Goal: Task Accomplishment & Management: Use online tool/utility

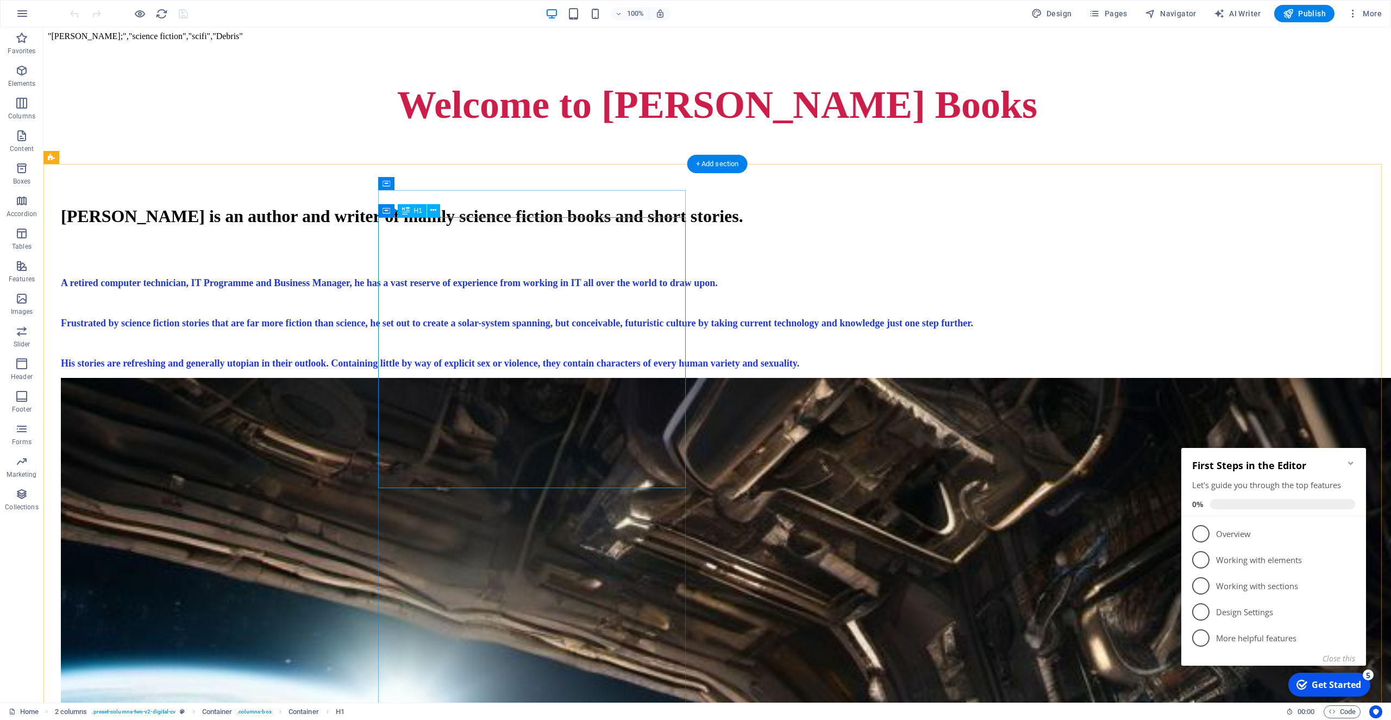
click at [644, 227] on div "Anthony John is an author and writer of mainly science fiction books and short …" at bounding box center [717, 216] width 1312 height 20
click at [620, 227] on div "Anthony John is an author and writer of mainly science fiction books and short …" at bounding box center [717, 216] width 1312 height 20
click at [613, 227] on div "Anthony John is an author and writer of mainly science fiction books and short …" at bounding box center [717, 216] width 1312 height 20
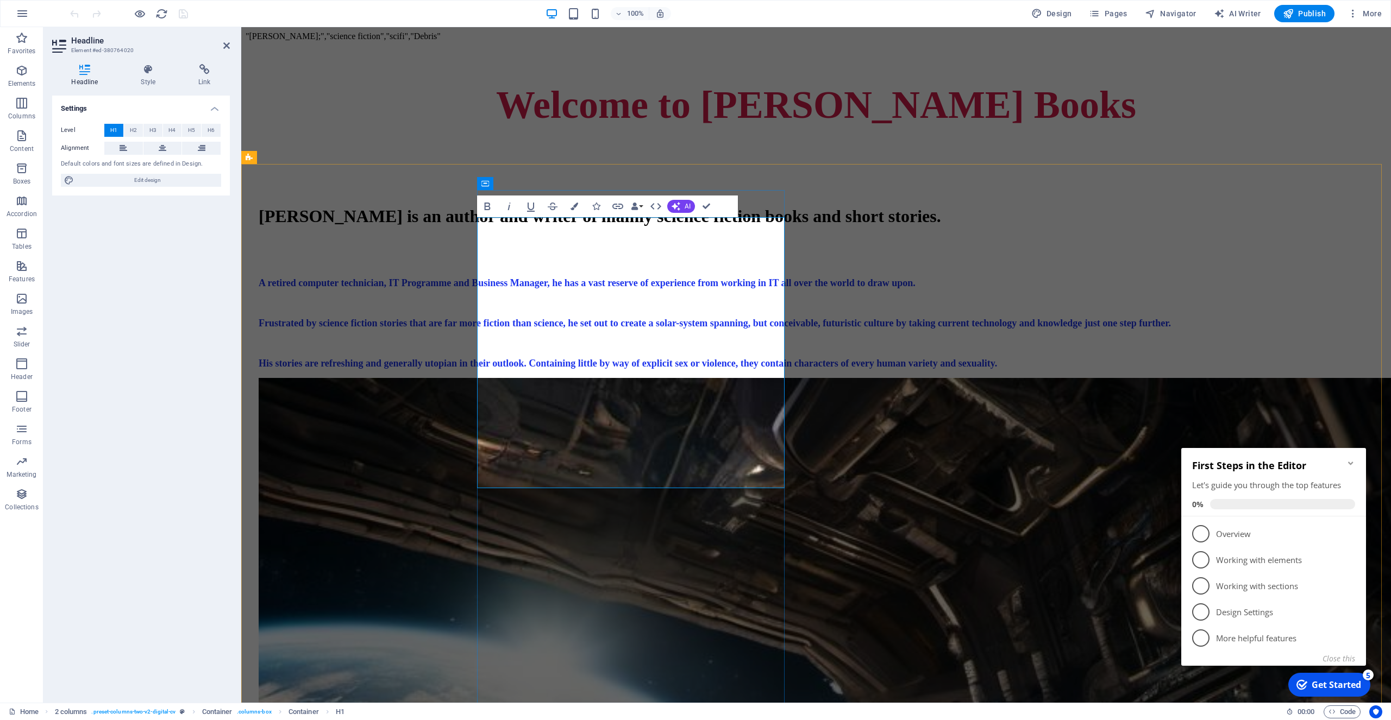
click at [645, 227] on h1 "Anthony John is an author and writer of mainly science fiction books and short …" at bounding box center [816, 216] width 1115 height 20
drag, startPoint x: 655, startPoint y: 285, endPoint x: 740, endPoint y: 326, distance: 94.5
click at [740, 227] on h1 "Anthony John is an author and writer of mainly science fiction books and short …" at bounding box center [816, 216] width 1115 height 20
click at [623, 227] on h1 "Anthony John is an author primarilarly of science fiction books and short stori…" at bounding box center [816, 216] width 1115 height 20
drag, startPoint x: 667, startPoint y: 329, endPoint x: 479, endPoint y: 329, distance: 188.5
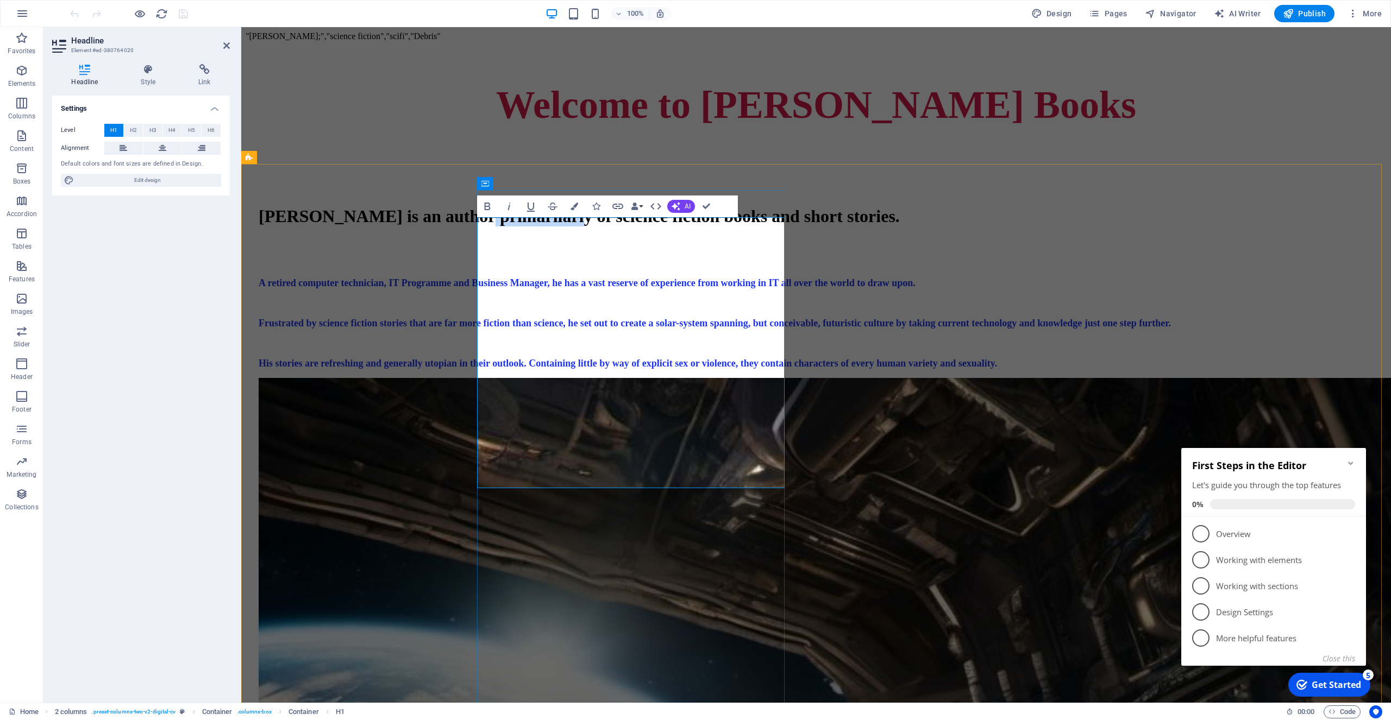
click at [479, 227] on h1 "Anthony John is an author primarilarly of science fiction books and short stori…" at bounding box center [816, 216] width 1115 height 20
click at [662, 227] on h1 "Anthony John is an author primarily of science fiction books and short stories." at bounding box center [816, 216] width 1115 height 20
click at [584, 227] on h1 "Anthony John is an author primarily of science fiction books and short stories." at bounding box center [816, 216] width 1115 height 20
drag, startPoint x: 663, startPoint y: 328, endPoint x: 636, endPoint y: 327, distance: 27.2
click at [636, 227] on h1 "Anthony John is an author primarily of science fiction books and short stories." at bounding box center [816, 216] width 1115 height 20
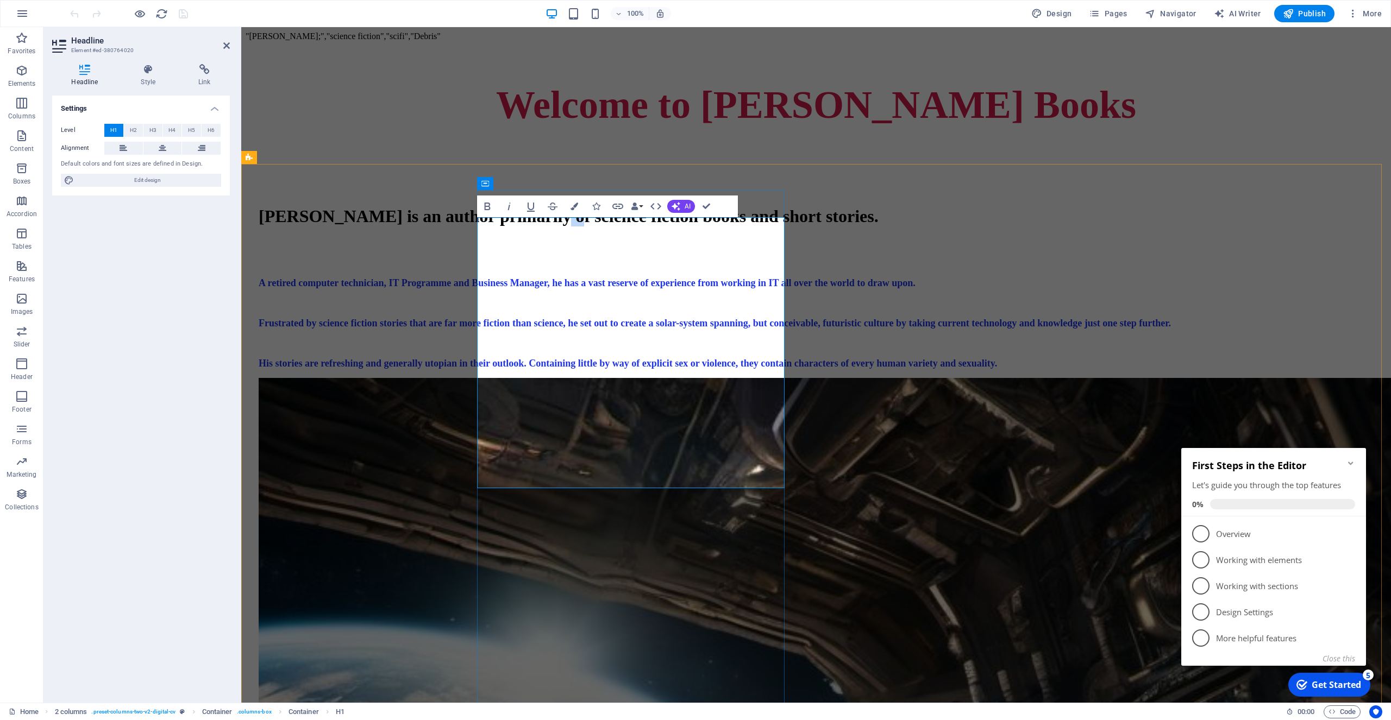
drag, startPoint x: 676, startPoint y: 328, endPoint x: 637, endPoint y: 331, distance: 39.8
click at [637, 227] on h1 "Anthony John is an author primarily of science fiction books and short stories." at bounding box center [816, 216] width 1115 height 20
click at [718, 227] on h1 "Anthony John is an author primarily of science fiction books and short stories." at bounding box center [816, 216] width 1115 height 20
drag, startPoint x: 643, startPoint y: 284, endPoint x: 475, endPoint y: 288, distance: 167.9
click at [475, 227] on div "Anthony John is an author primarily of science fiction books and short stories." at bounding box center [816, 216] width 1115 height 20
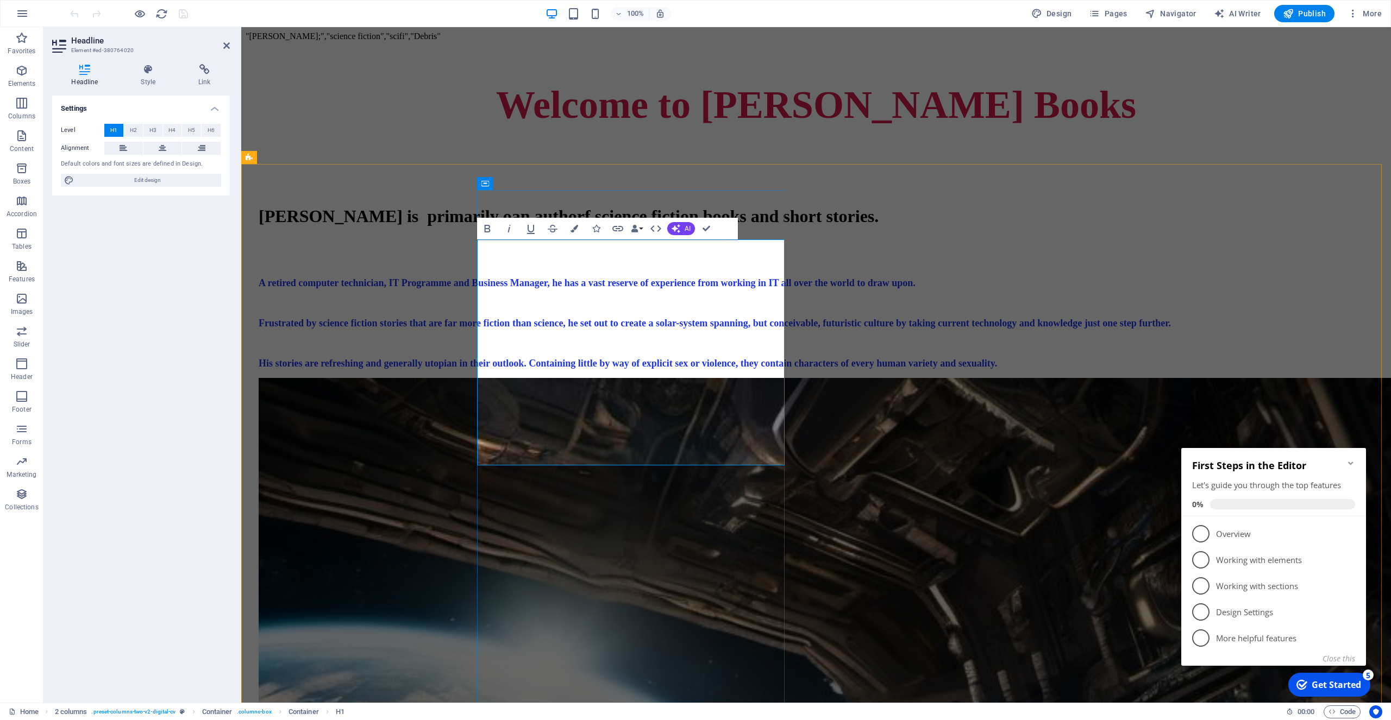
click at [668, 227] on h1 "Anthony John is primarily oan authorf science fiction books and short stories." at bounding box center [816, 216] width 1115 height 20
click at [493, 227] on h1 "Anthony John is primarily an authorf science fiction books and short stories." at bounding box center [816, 216] width 1115 height 20
click at [585, 227] on h1 "Anthony John is primarily an authorf science fiction books and short stories." at bounding box center [816, 216] width 1115 height 20
click at [695, 227] on h1 "Anthony John is primarily an author of science fiction books and short stories." at bounding box center [816, 216] width 1115 height 20
click at [769, 227] on h1 "Anthony John is primarily an author of science fiction books and short stories." at bounding box center [816, 216] width 1115 height 20
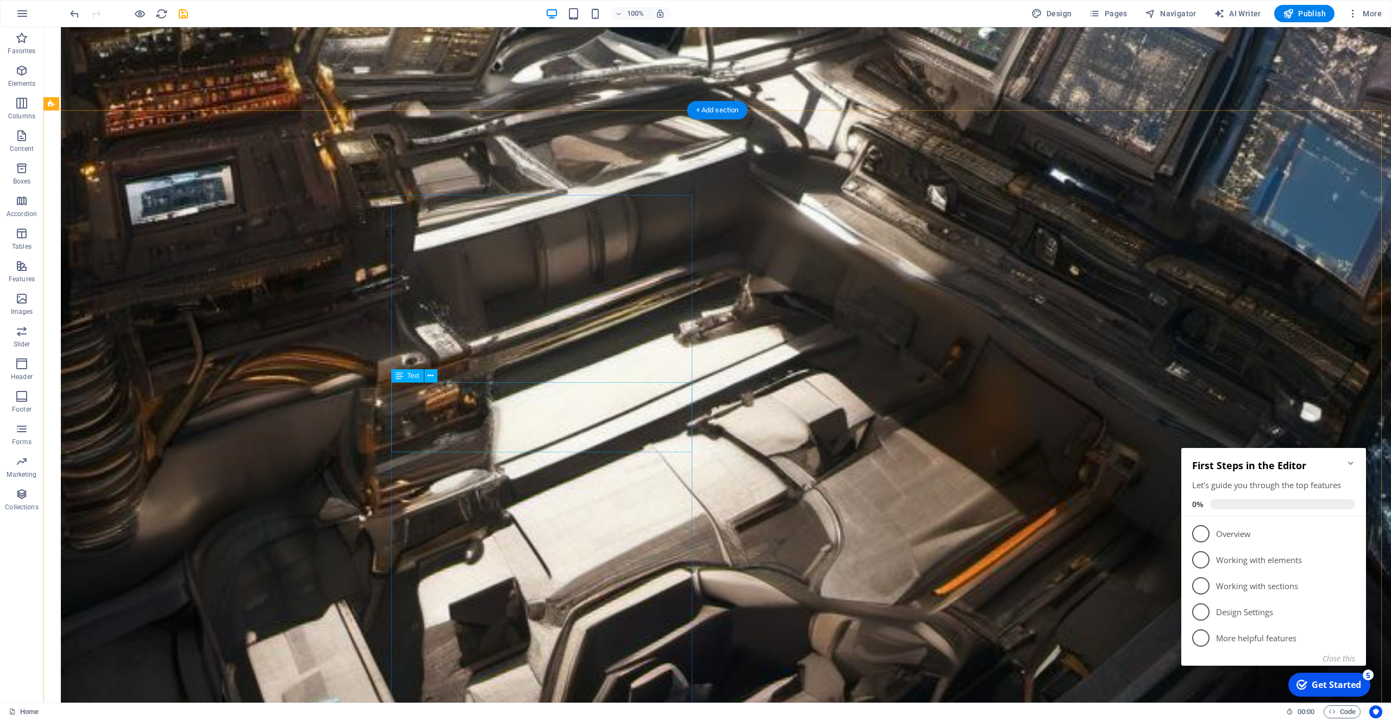
scroll to position [1828, 0]
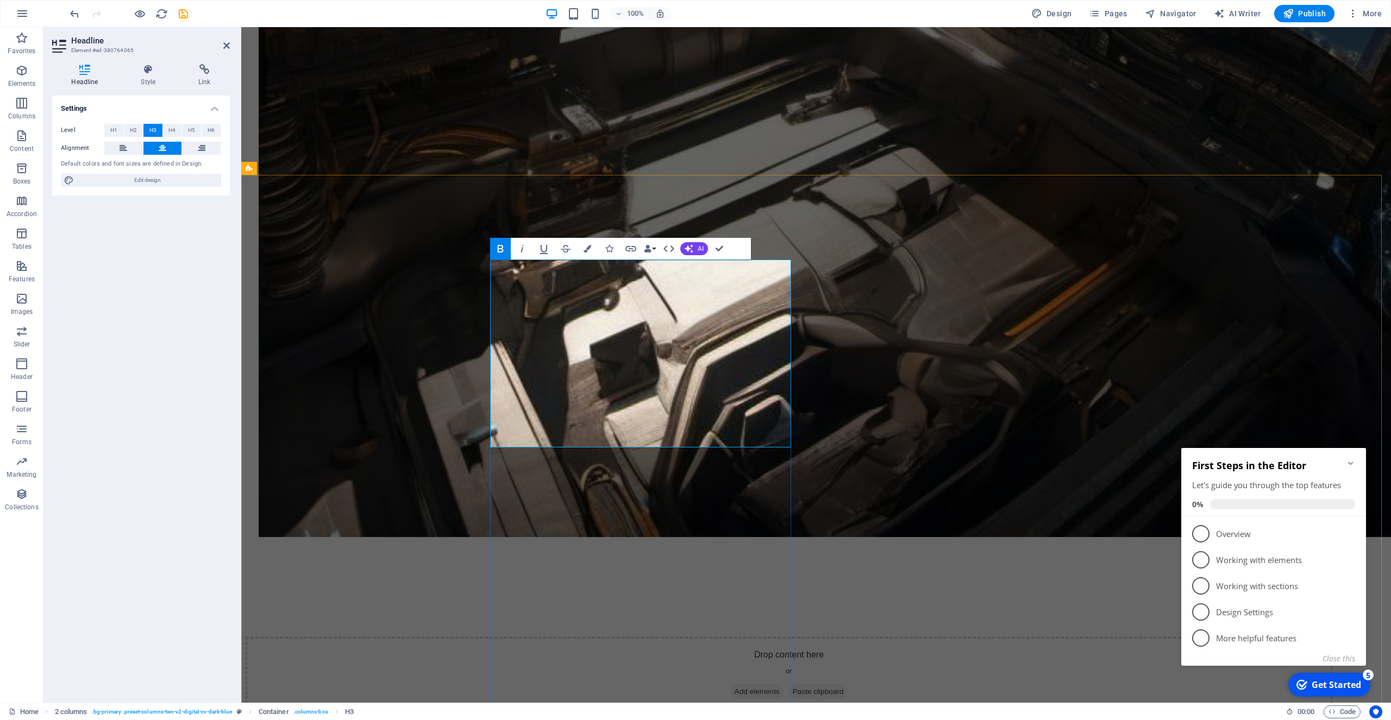
drag, startPoint x: 727, startPoint y: 312, endPoint x: 532, endPoint y: 292, distance: 195.6
drag, startPoint x: 731, startPoint y: 318, endPoint x: 521, endPoint y: 293, distance: 211.1
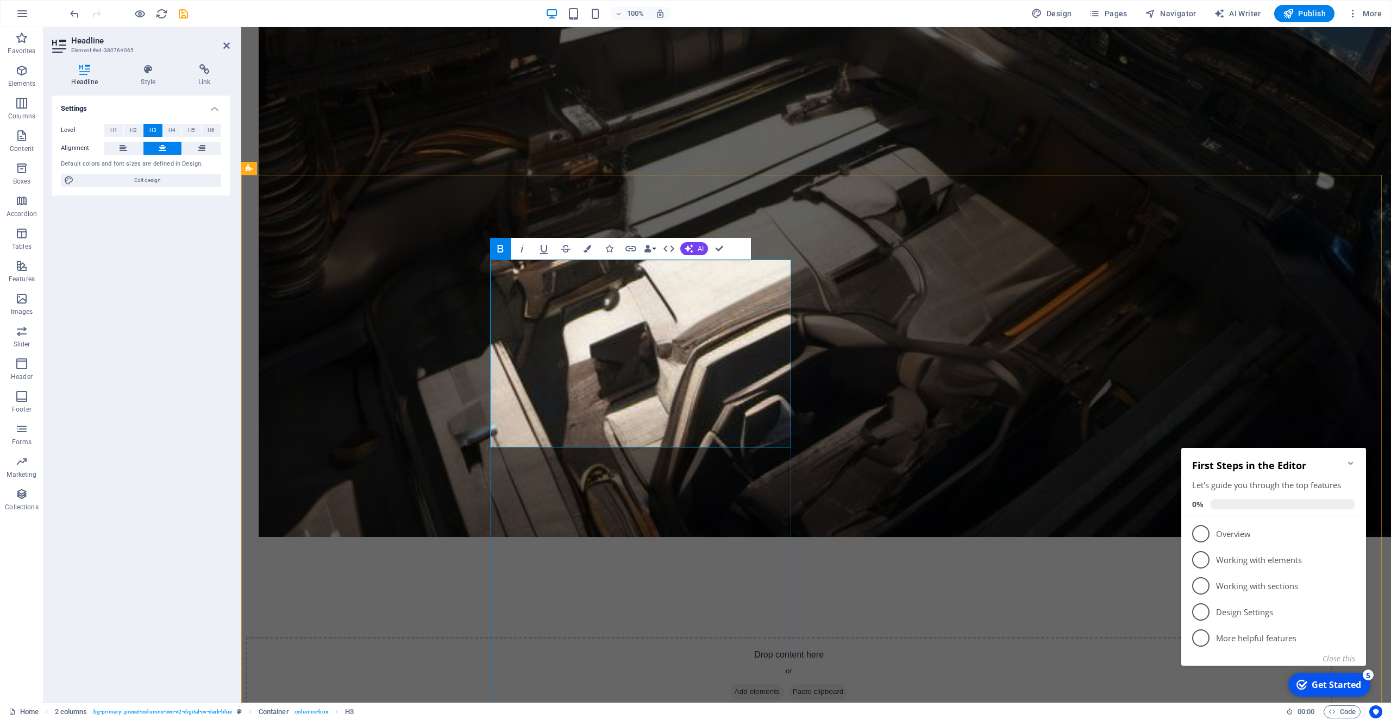
drag, startPoint x: 706, startPoint y: 376, endPoint x: 501, endPoint y: 351, distance: 206.4
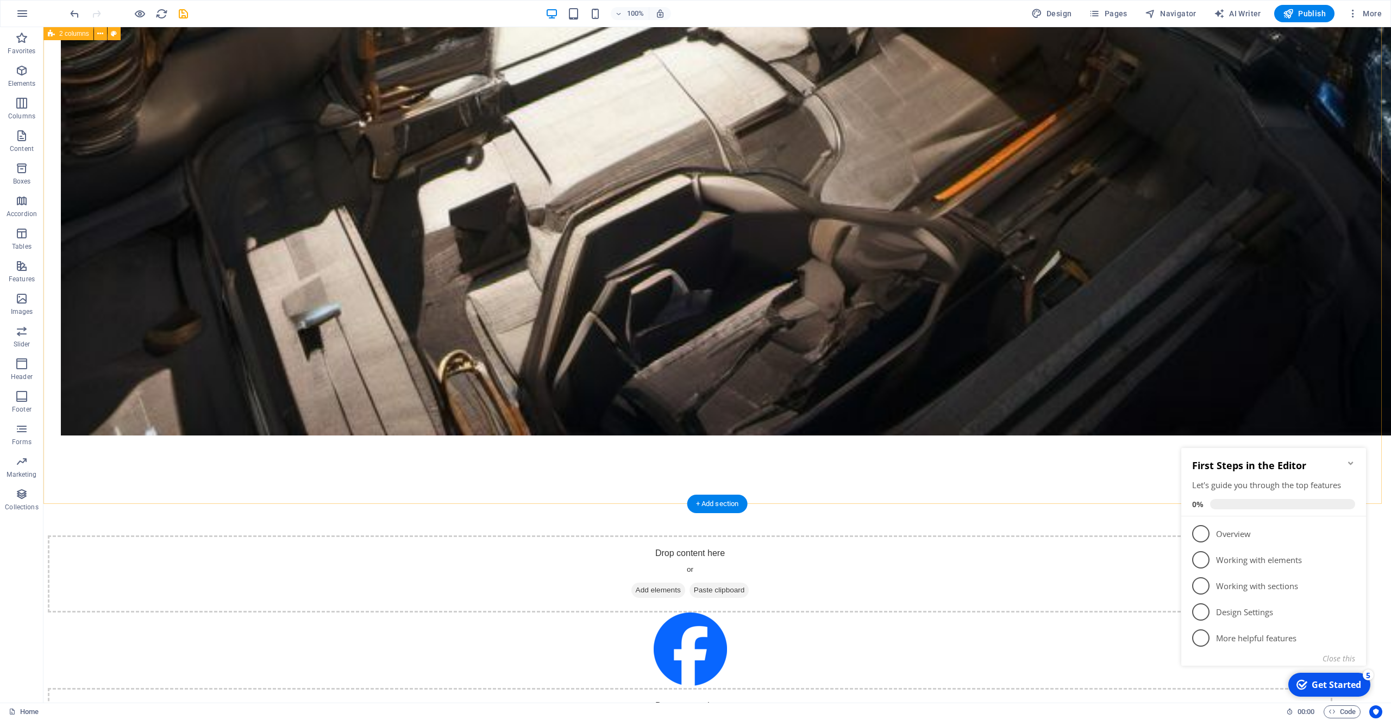
scroll to position [2438, 0]
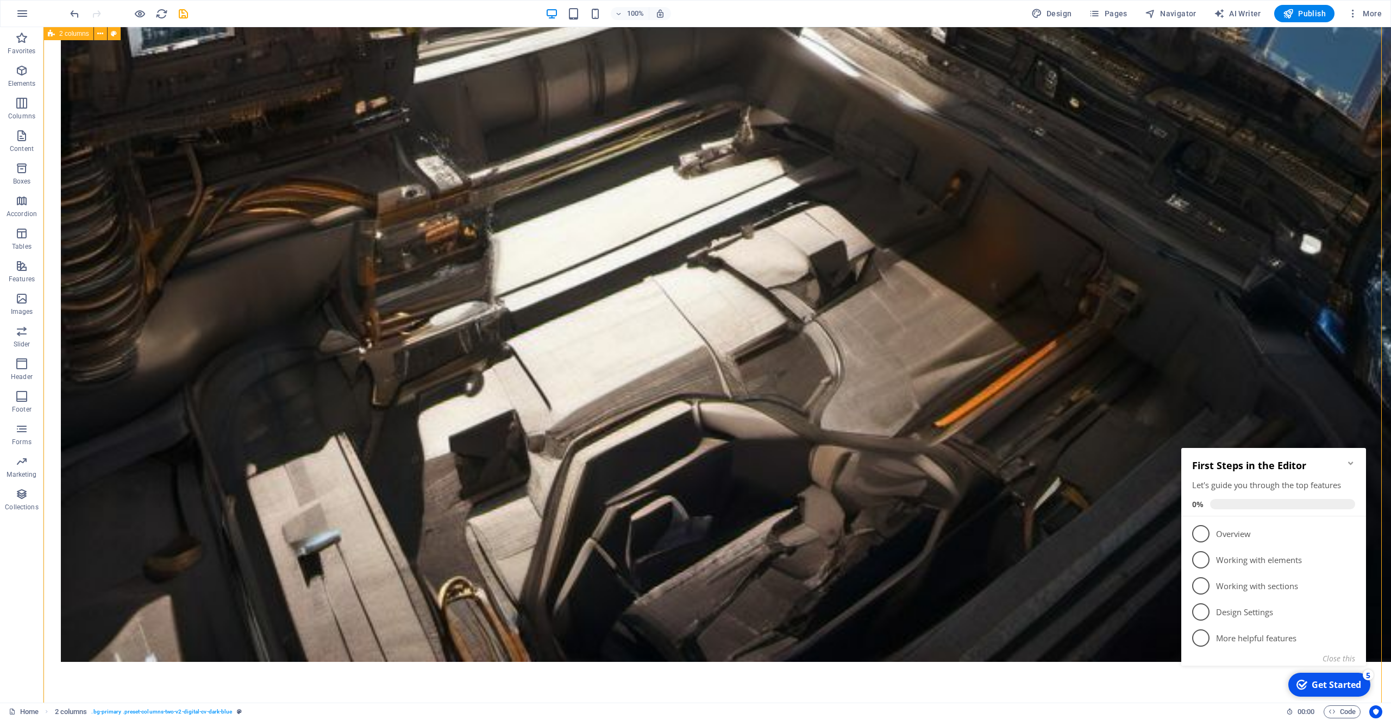
scroll to position [1995, 0]
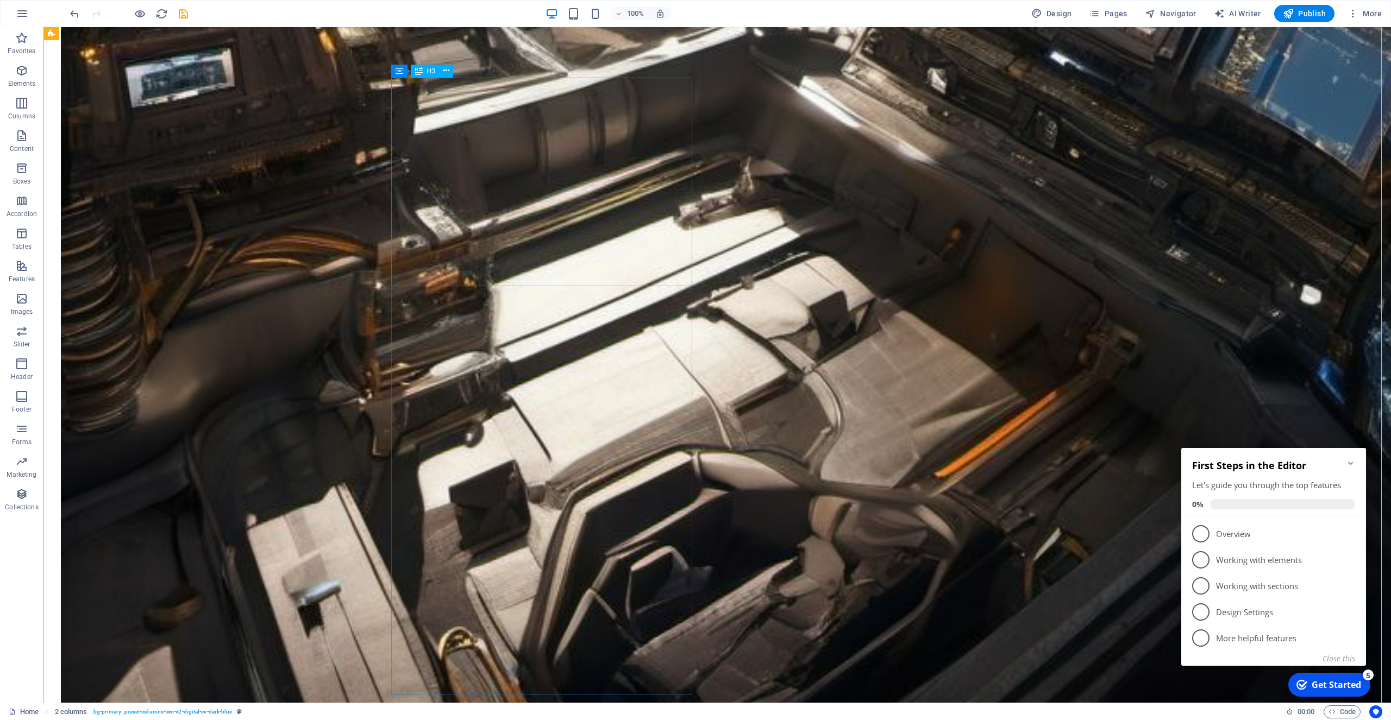
drag, startPoint x: 439, startPoint y: 312, endPoint x: 391, endPoint y: 246, distance: 81.6
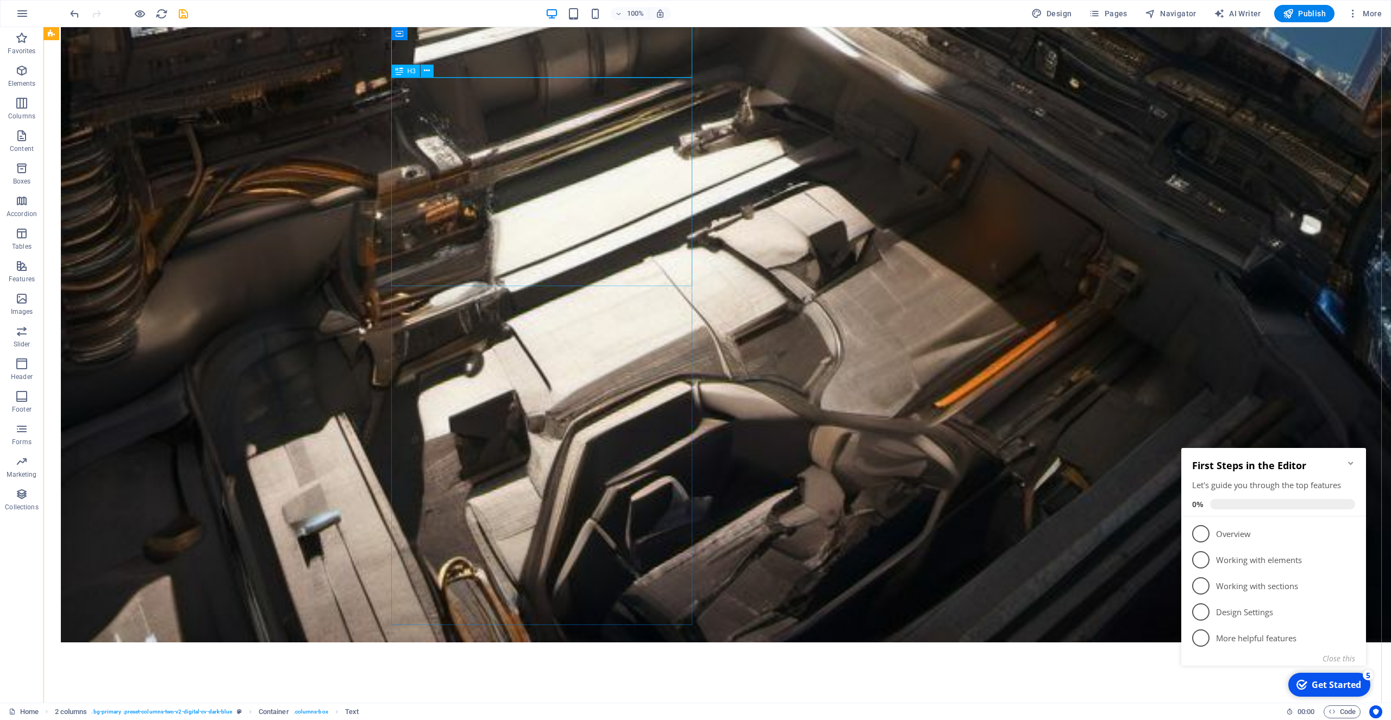
click at [72, 11] on icon "undo" at bounding box center [74, 14] width 12 height 12
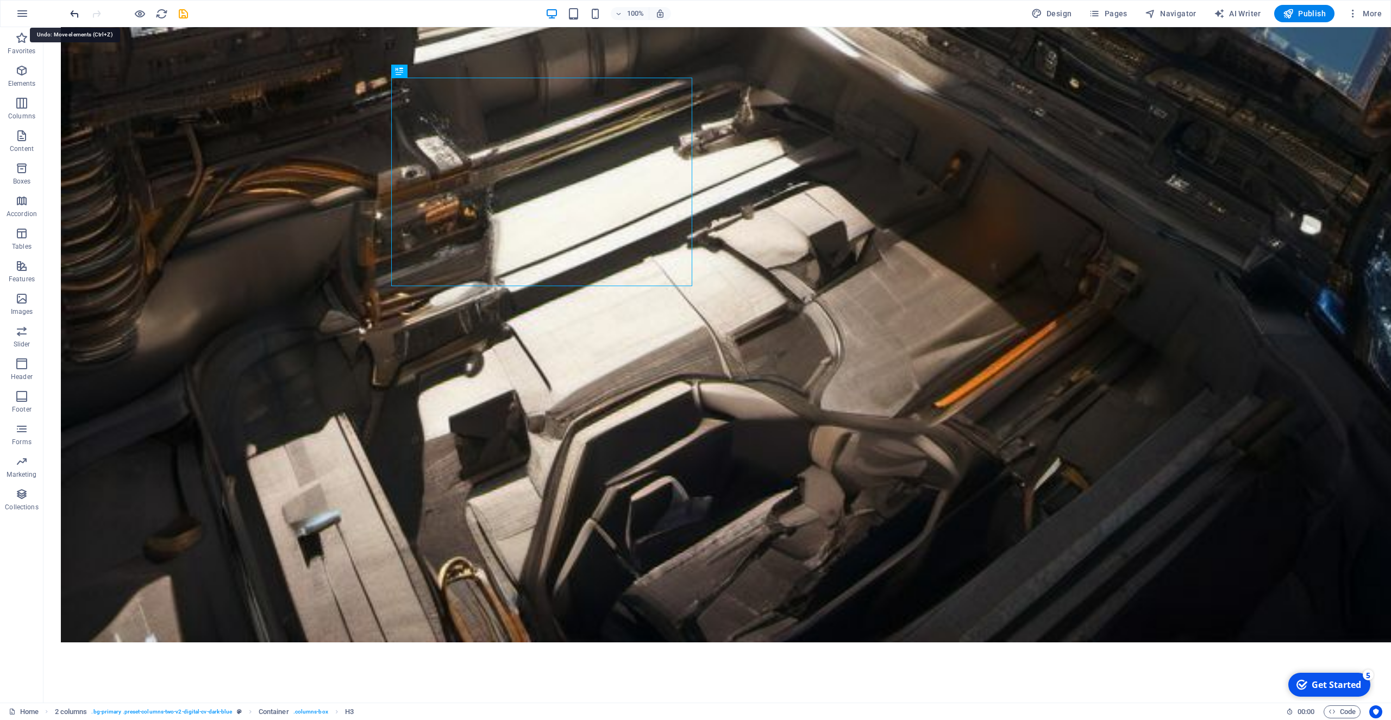
scroll to position [1995, 0]
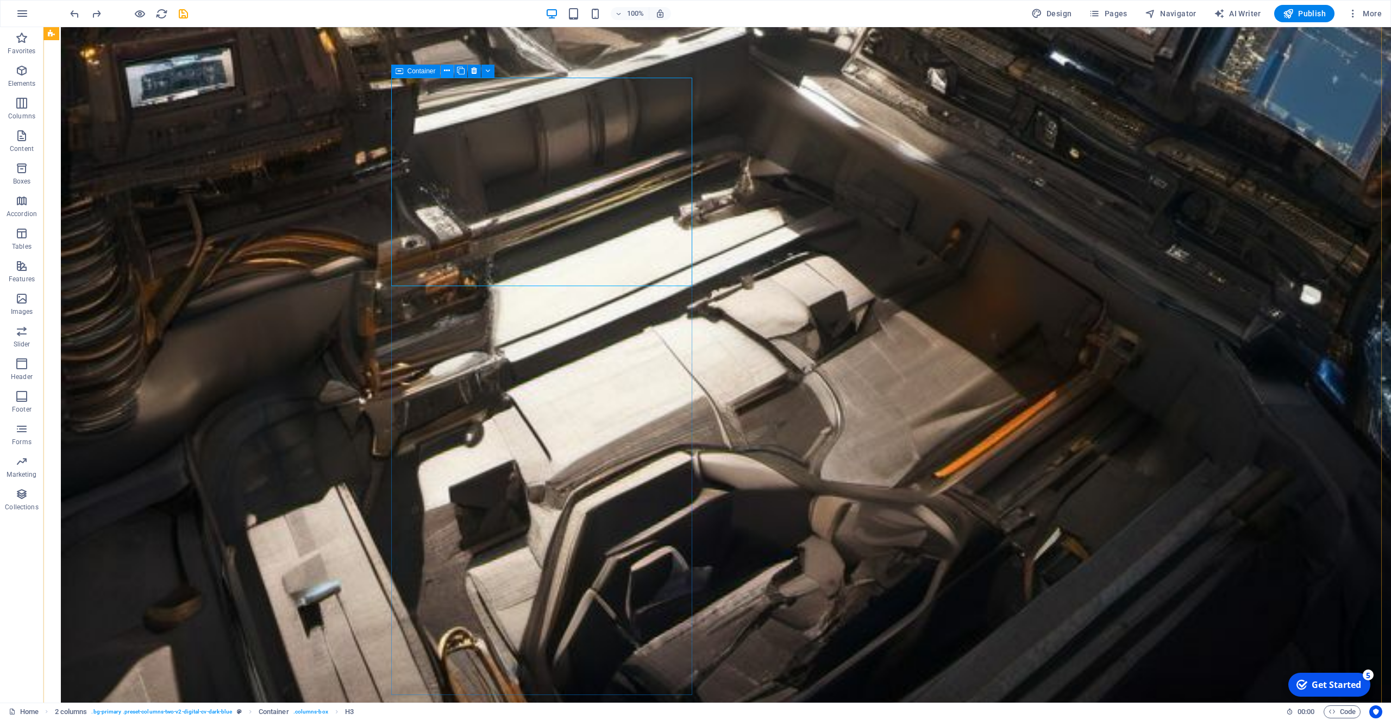
click at [445, 71] on icon at bounding box center [447, 70] width 6 height 11
click at [422, 74] on icon at bounding box center [419, 71] width 8 height 13
click at [447, 70] on icon at bounding box center [446, 70] width 6 height 11
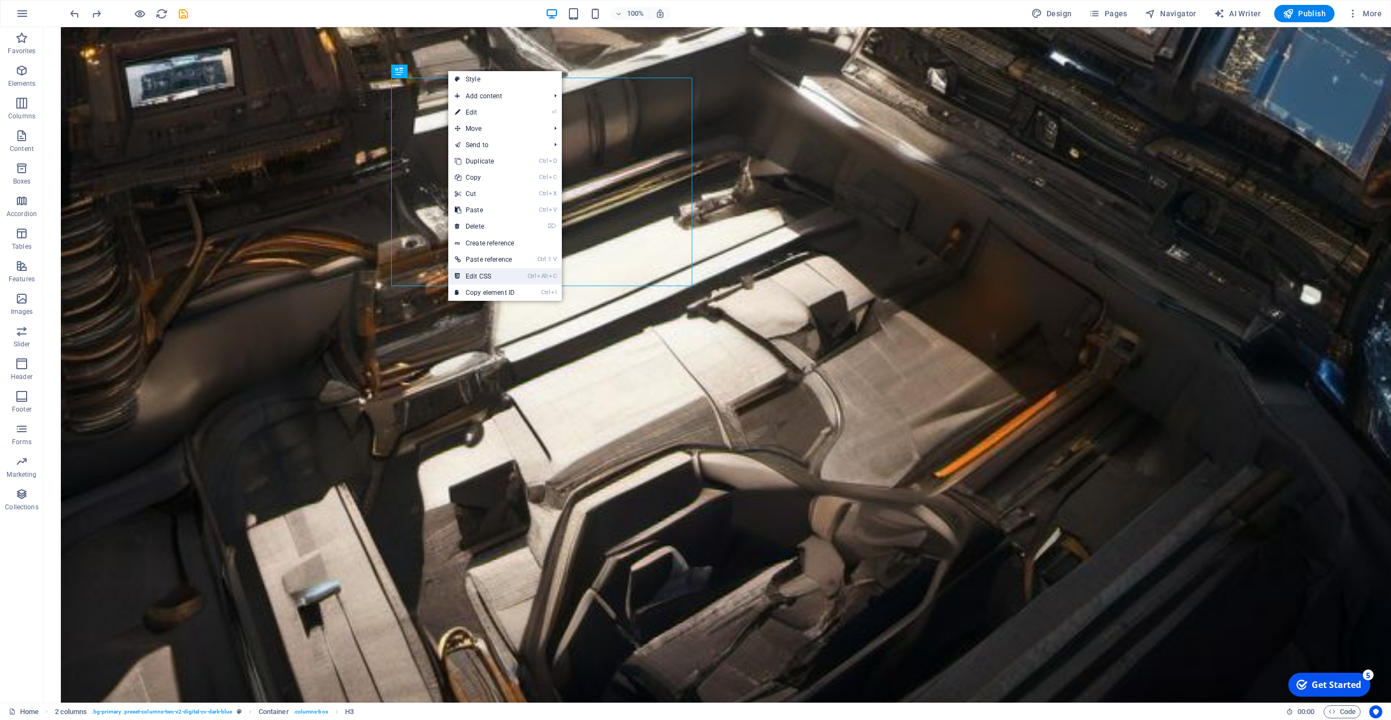
click at [486, 278] on link "Ctrl Alt C Edit CSS" at bounding box center [484, 276] width 73 height 16
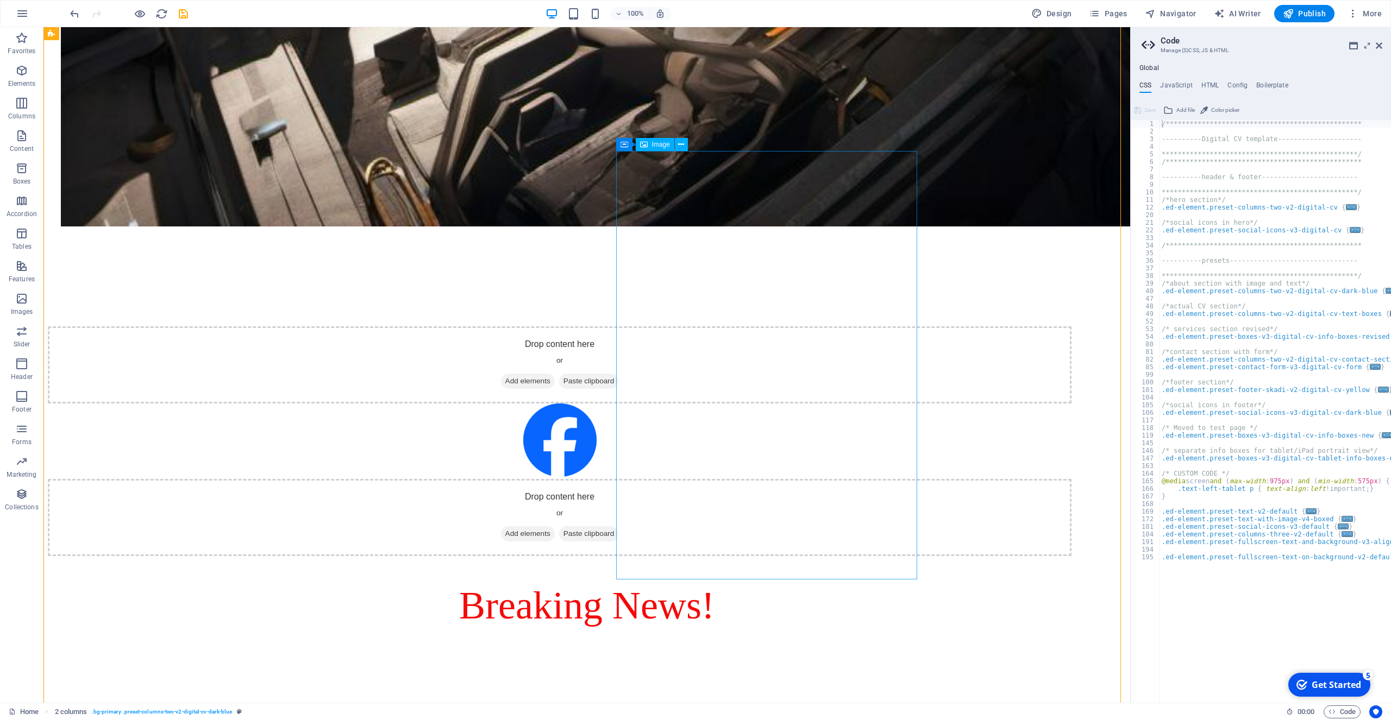
drag, startPoint x: 631, startPoint y: 424, endPoint x: 627, endPoint y: 379, distance: 44.7
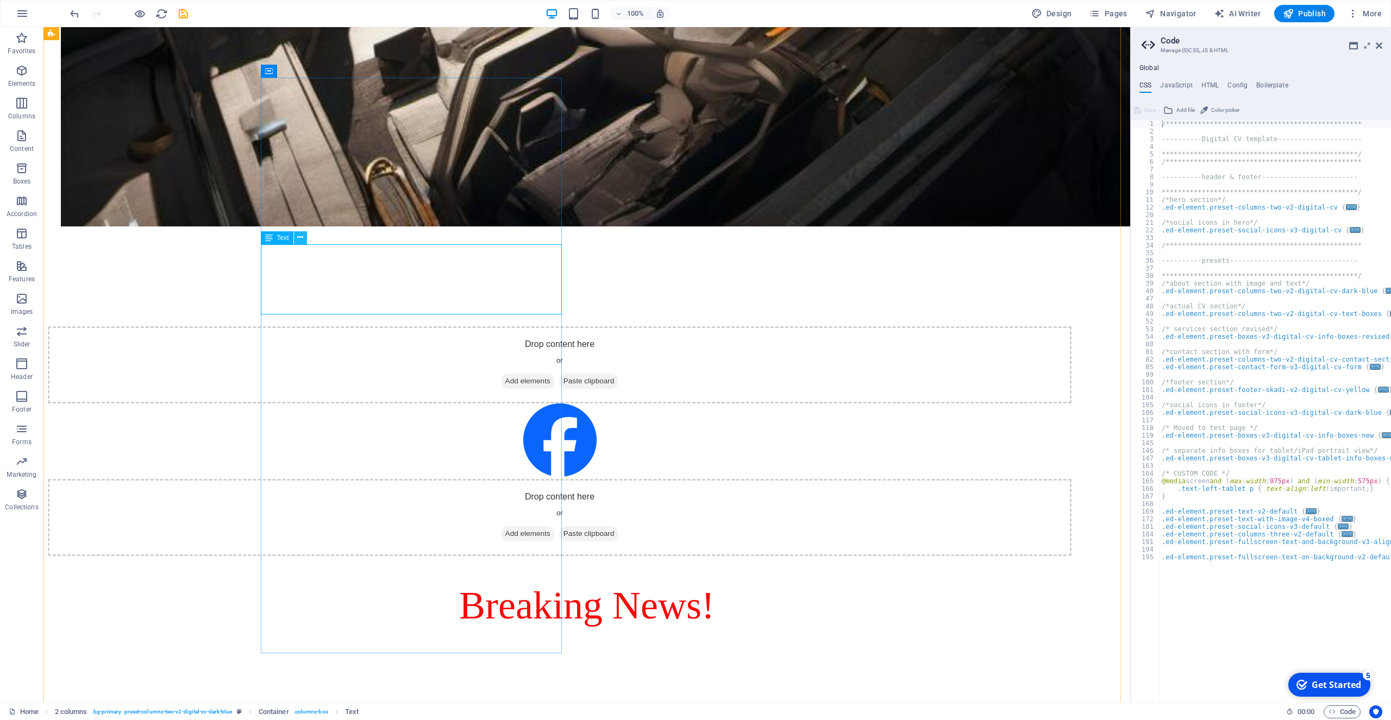
click at [299, 239] on icon at bounding box center [300, 237] width 6 height 11
click at [265, 238] on icon at bounding box center [269, 237] width 8 height 13
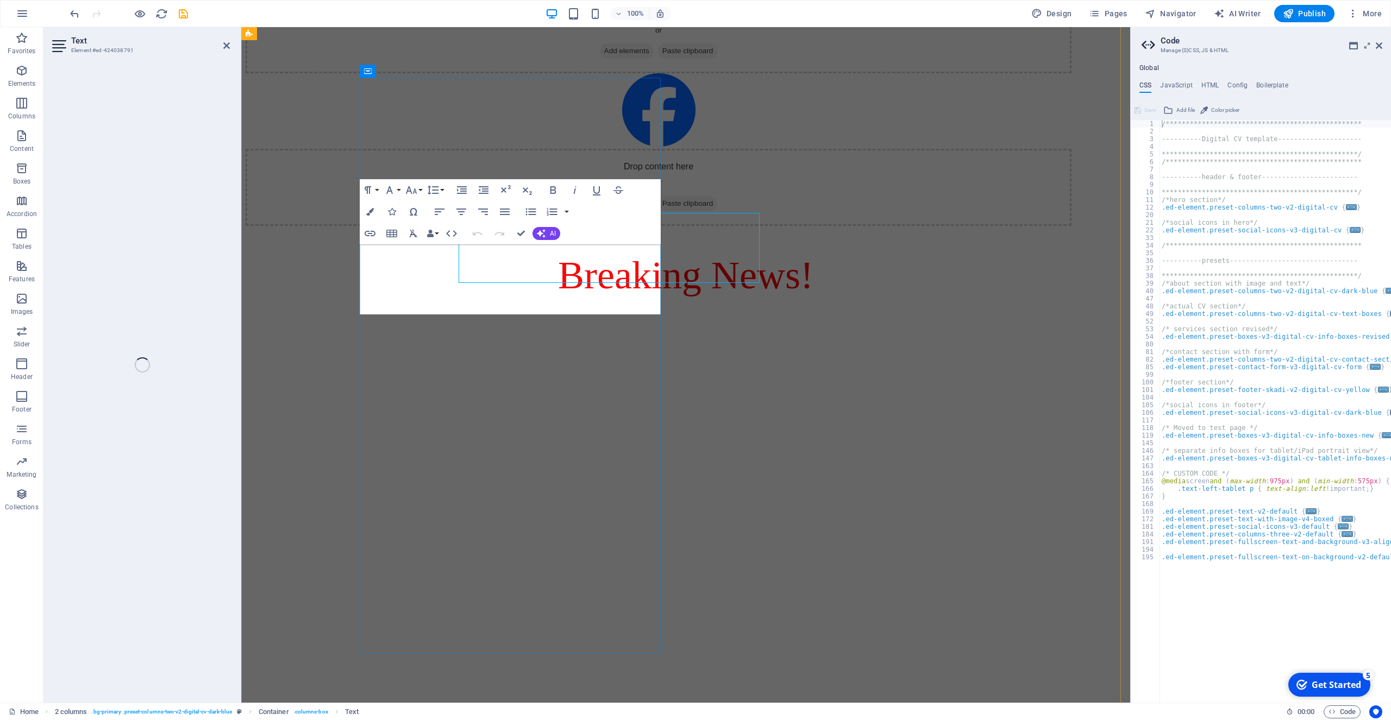
scroll to position [2061, 0]
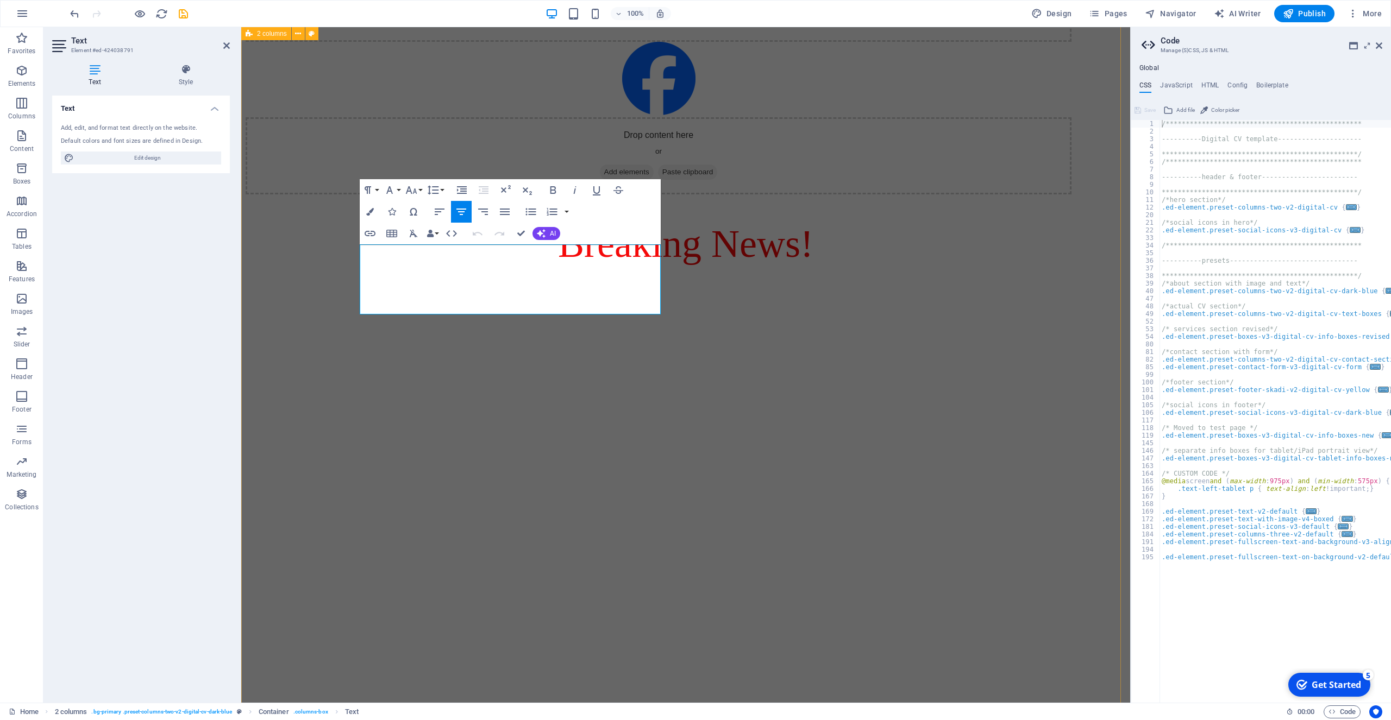
drag, startPoint x: 579, startPoint y: 281, endPoint x: 357, endPoint y: 247, distance: 224.3
click at [553, 188] on icon "button" at bounding box center [552, 190] width 13 height 13
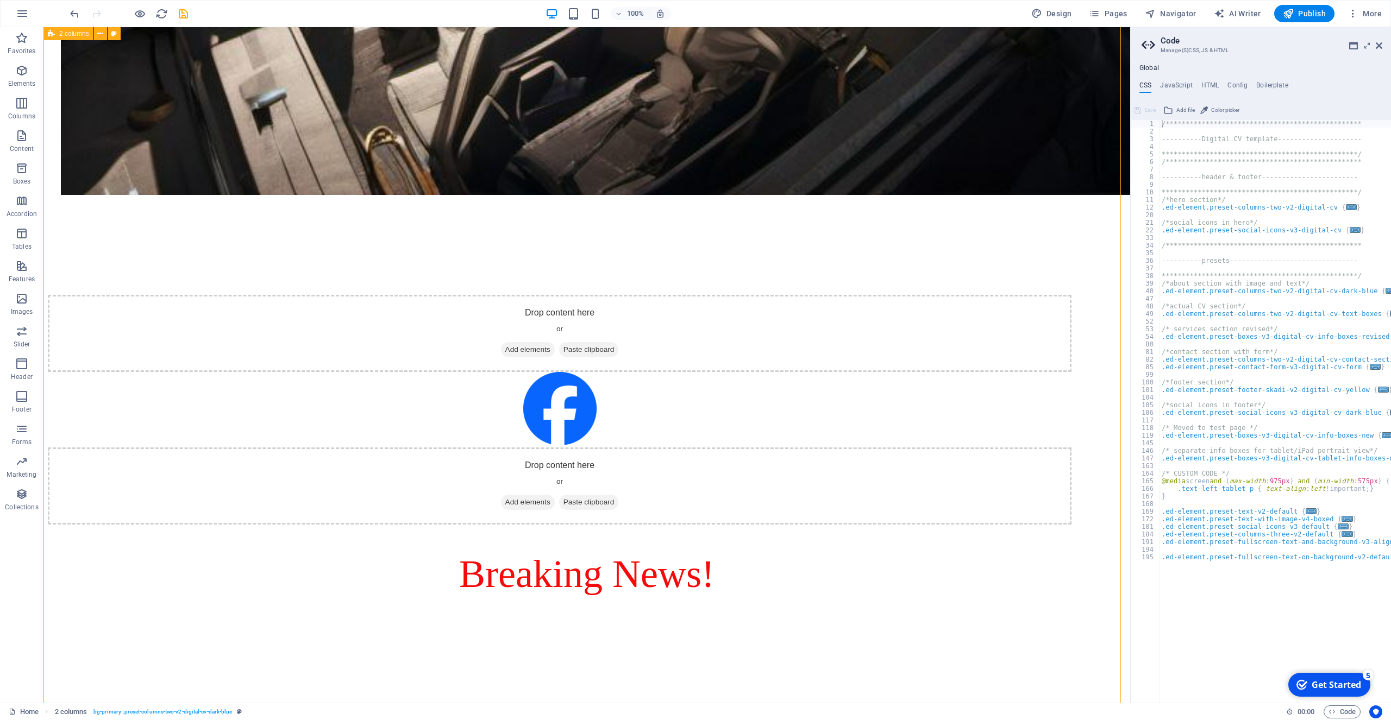
scroll to position [2030, 0]
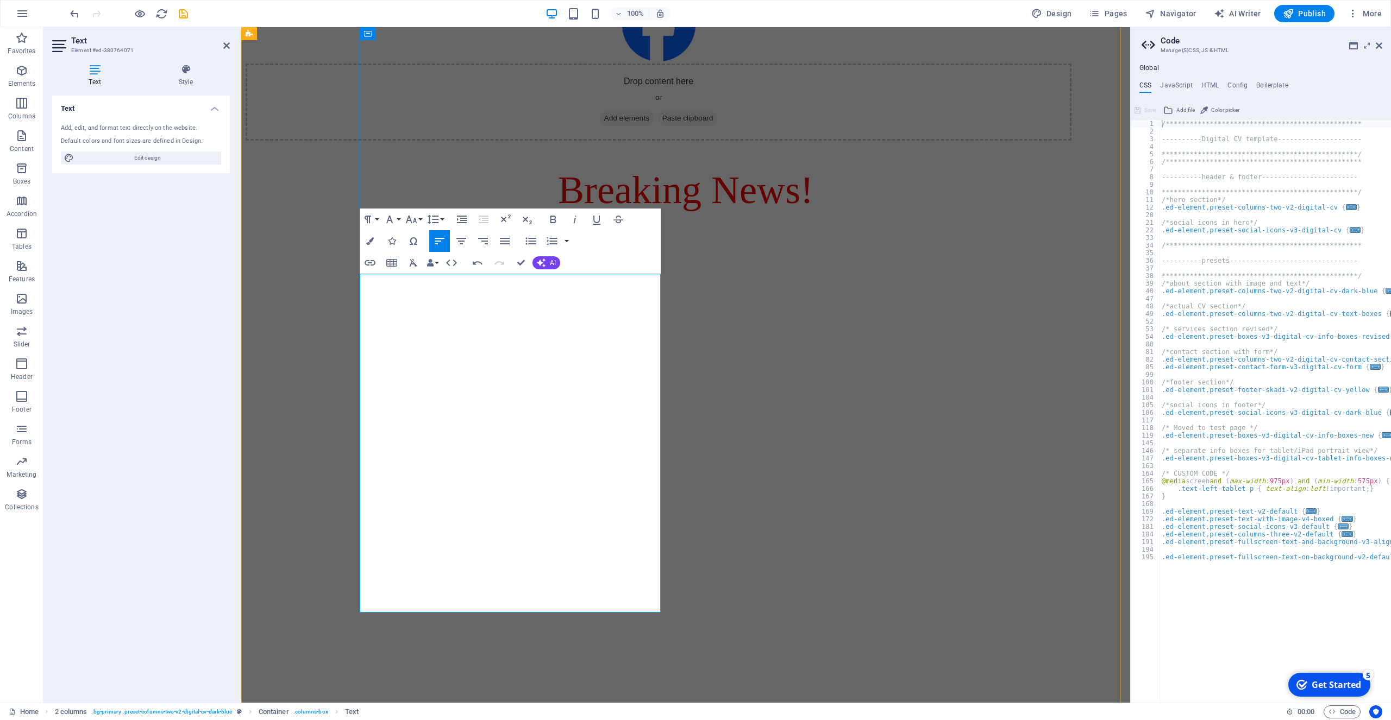
scroll to position [2117, 0]
click at [241, 27] on lt-div "Add "Isidis" to personal dictionary" at bounding box center [241, 27] width 0 height 0
click at [241, 27] on lt-span "inte rc olonial" at bounding box center [241, 27] width 0 height 0
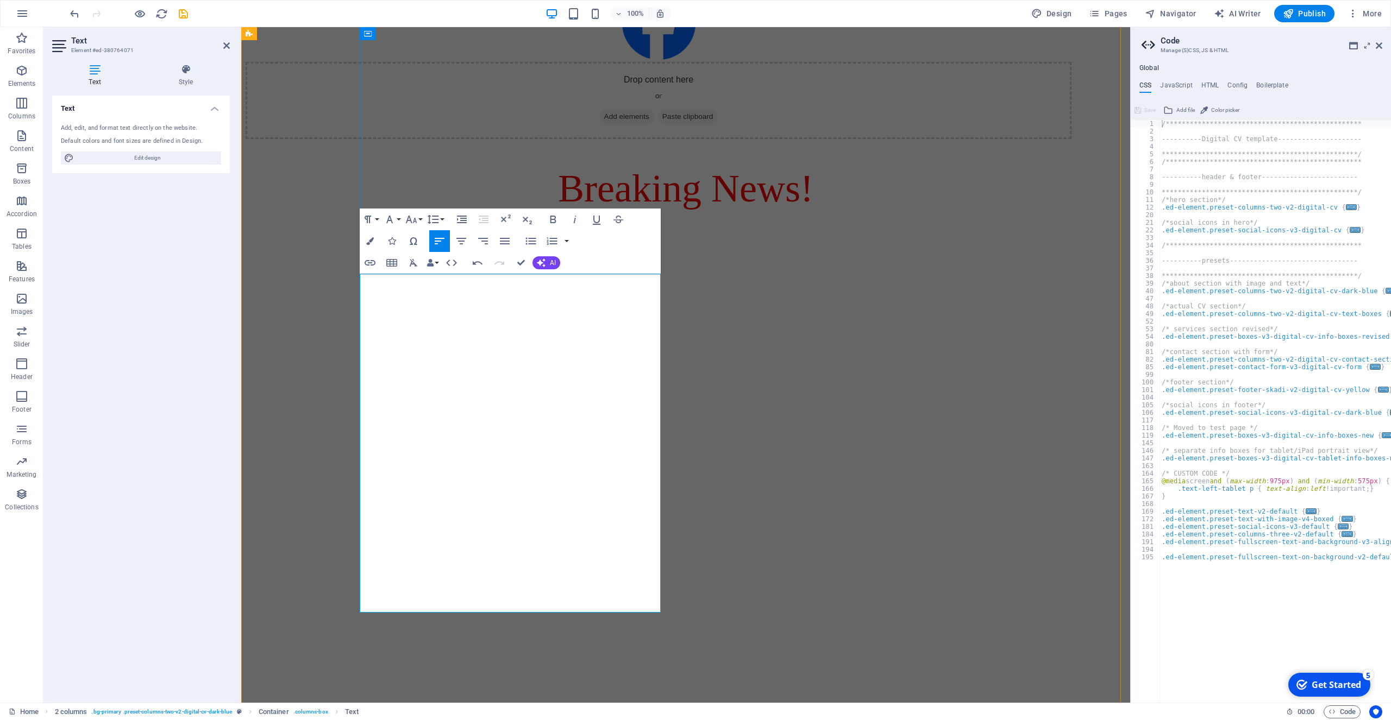
click at [241, 27] on lt-span "Germany ," at bounding box center [241, 27] width 0 height 0
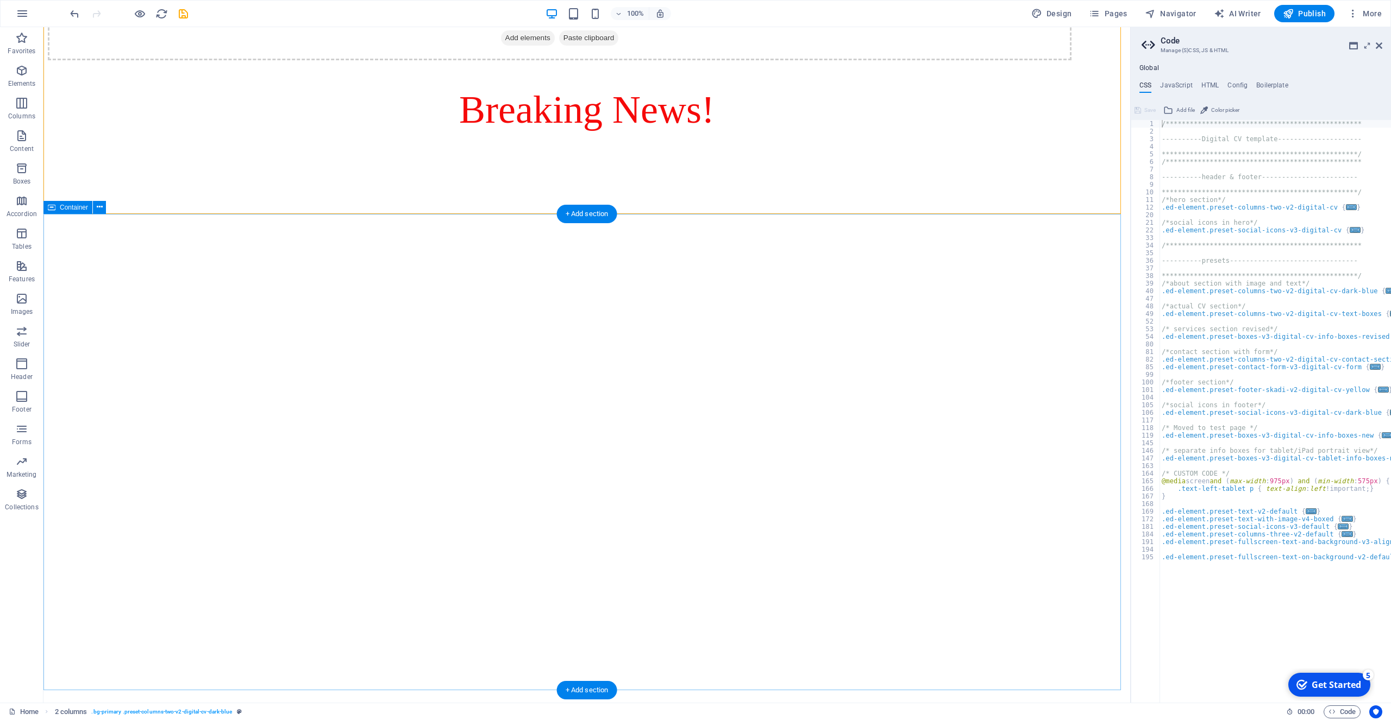
scroll to position [2584, 0]
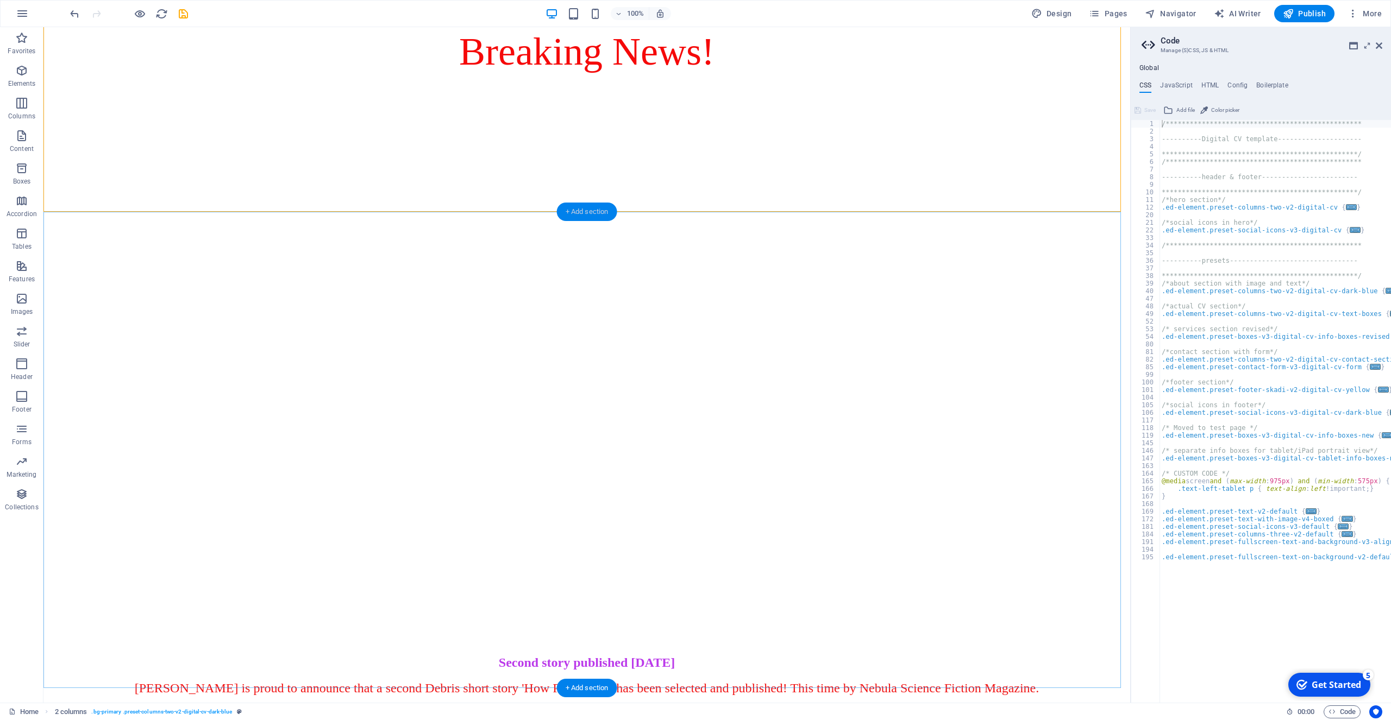
click at [591, 211] on div "+ Add section" at bounding box center [587, 212] width 60 height 18
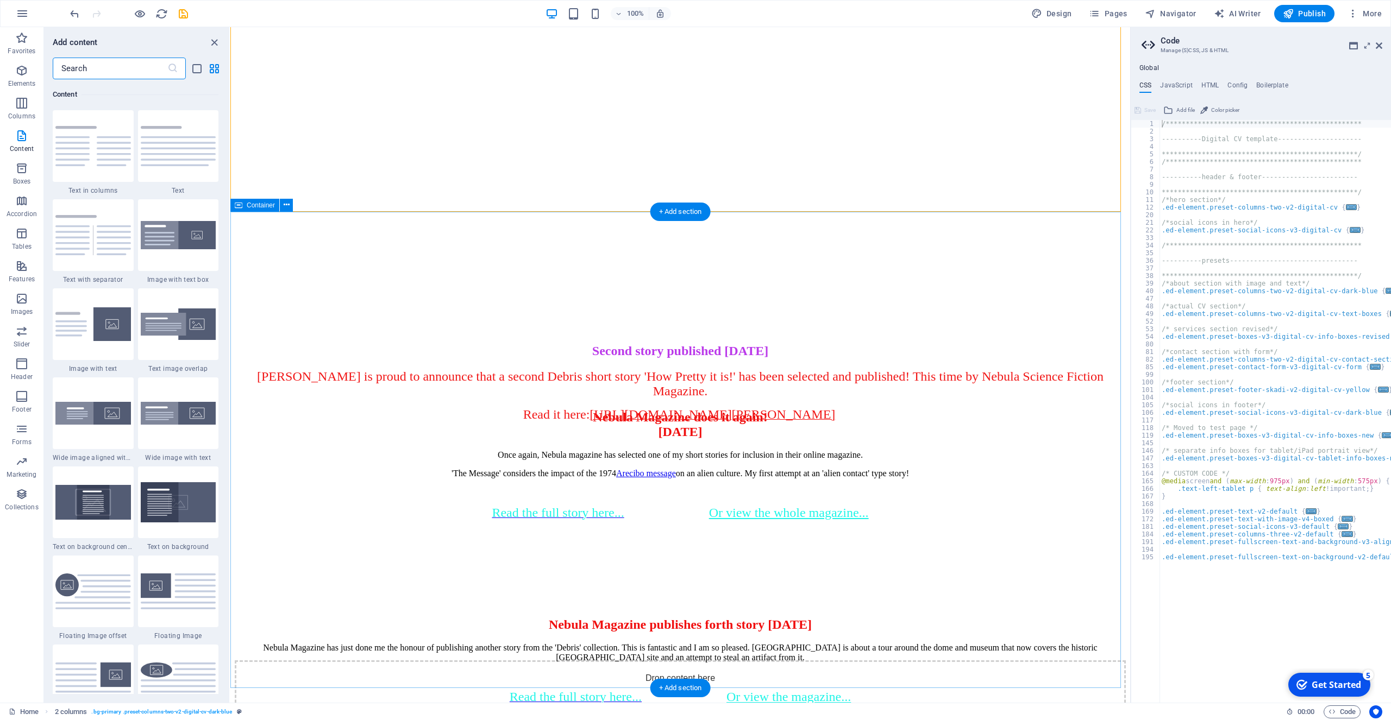
scroll to position [2616, 0]
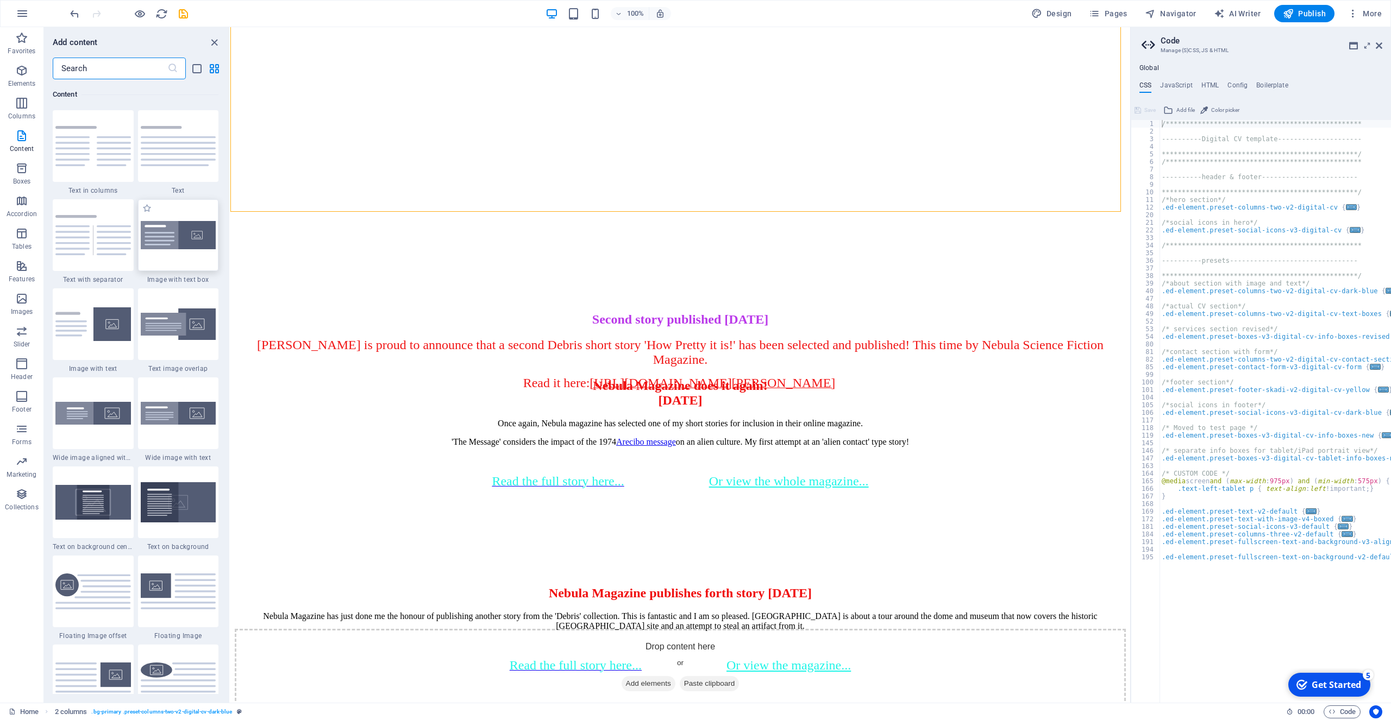
click at [166, 241] on img at bounding box center [179, 235] width 76 height 29
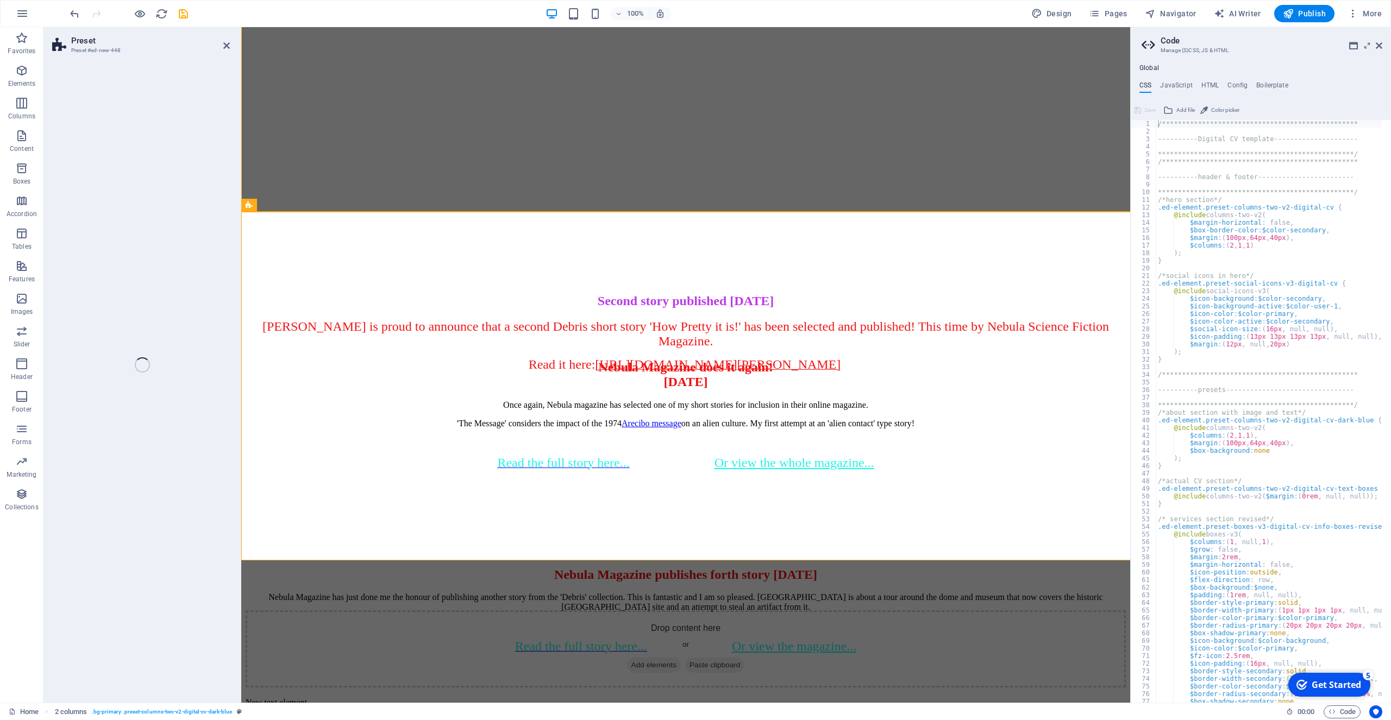
scroll to position [2708, 0]
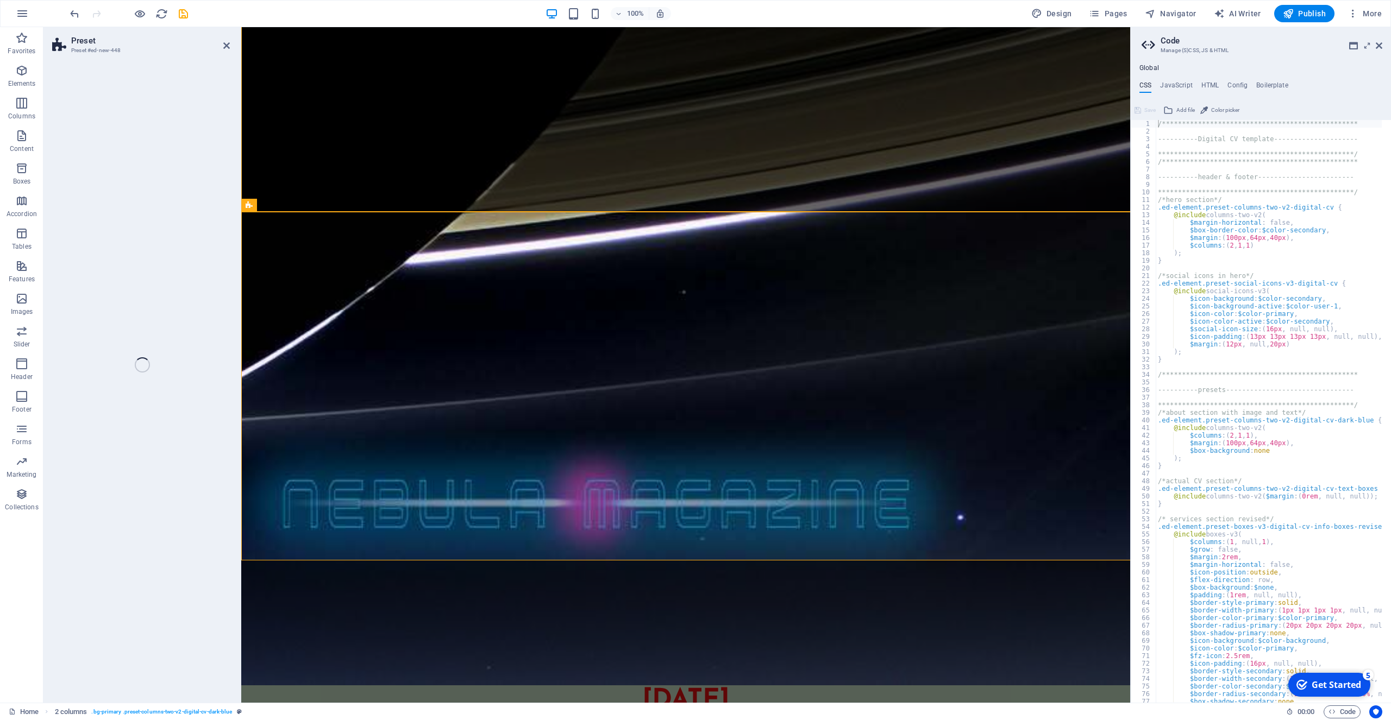
select select "rem"
select select "px"
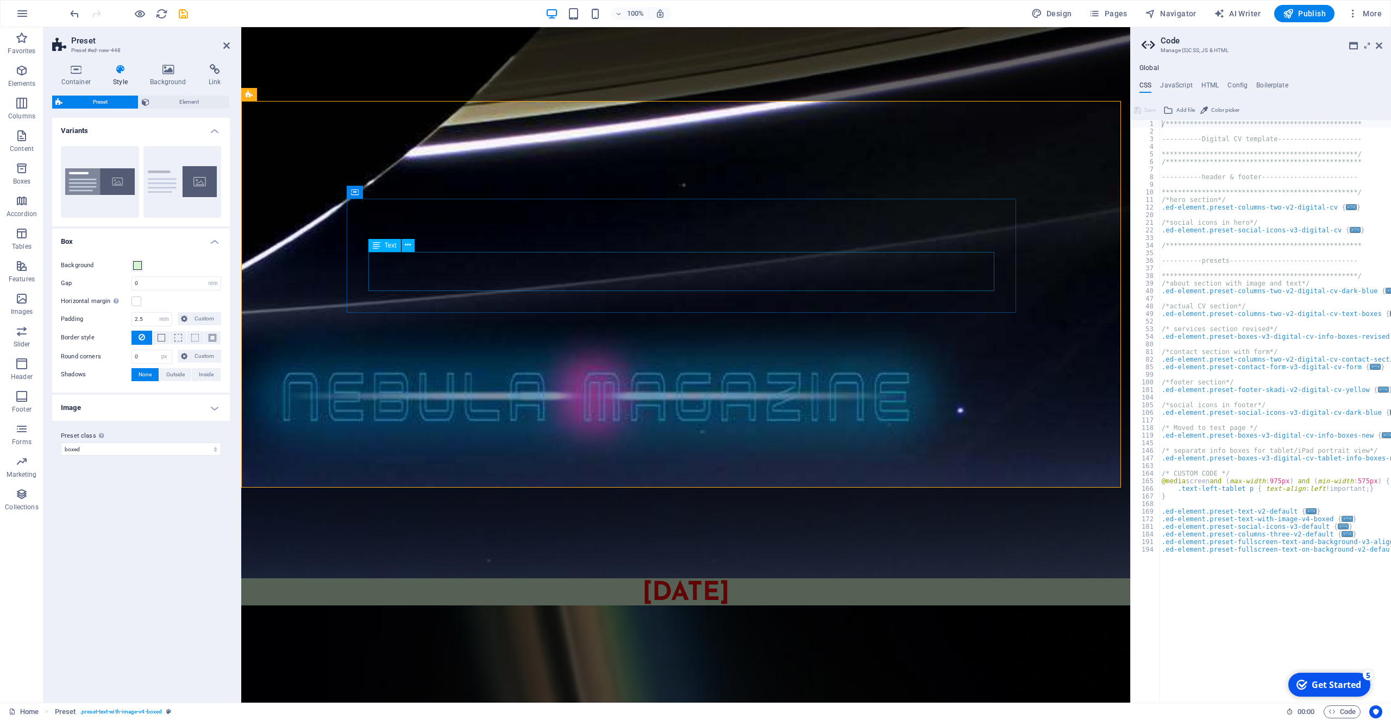
scroll to position [2819, 0]
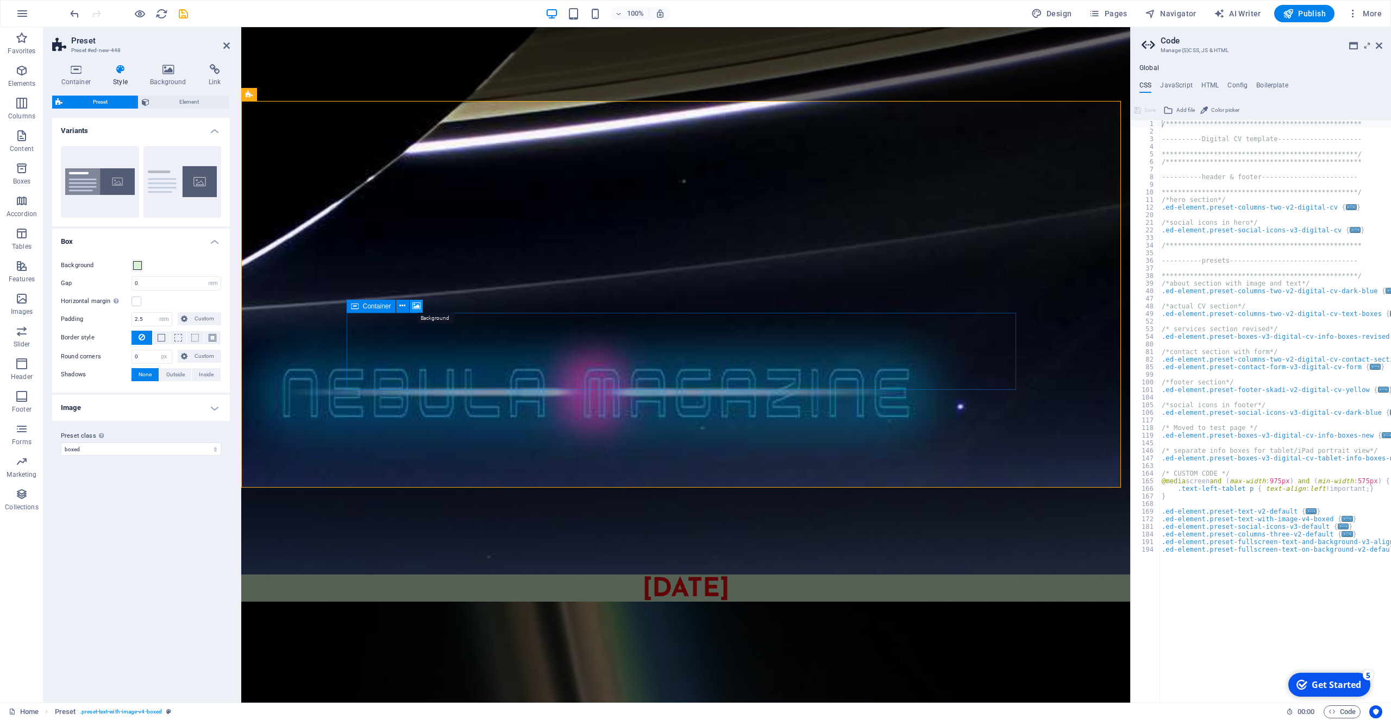
click at [417, 305] on icon at bounding box center [416, 305] width 8 height 11
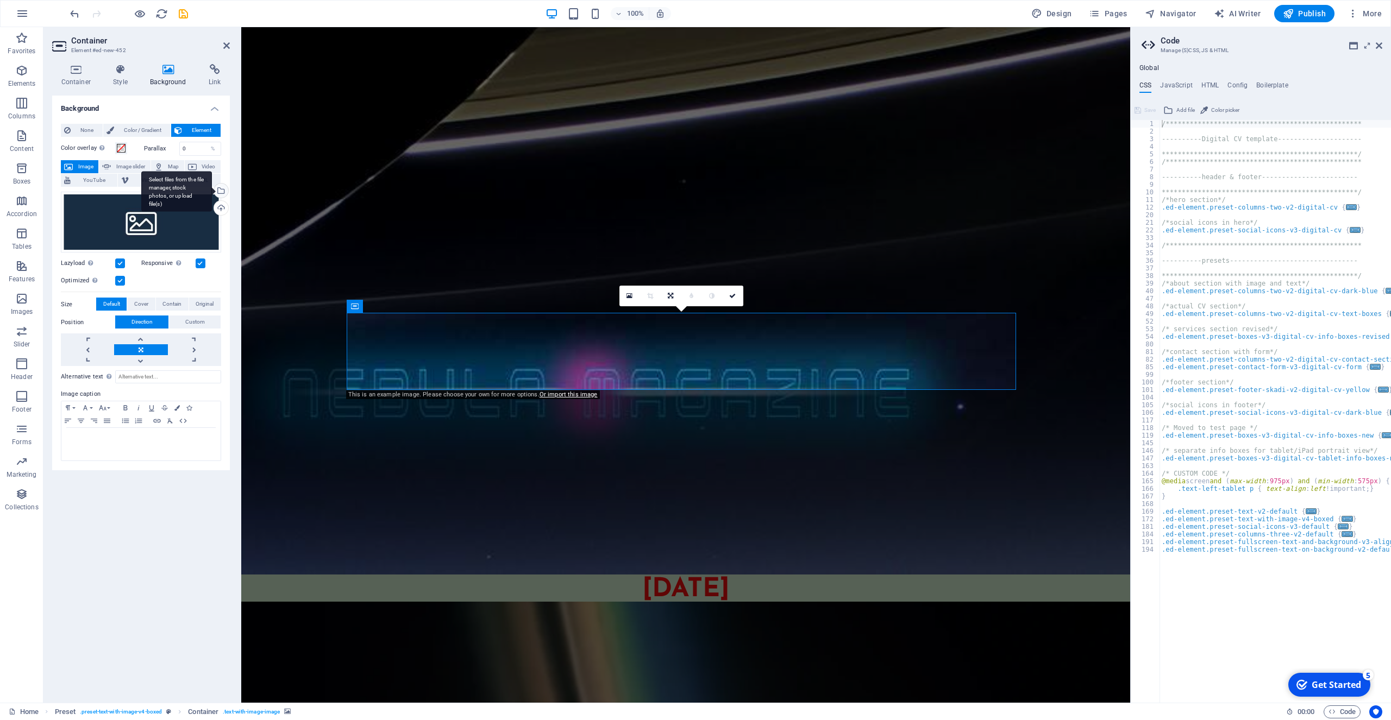
click at [212, 192] on div "Select files from the file manager, stock photos, or upload file(s)" at bounding box center [176, 191] width 71 height 41
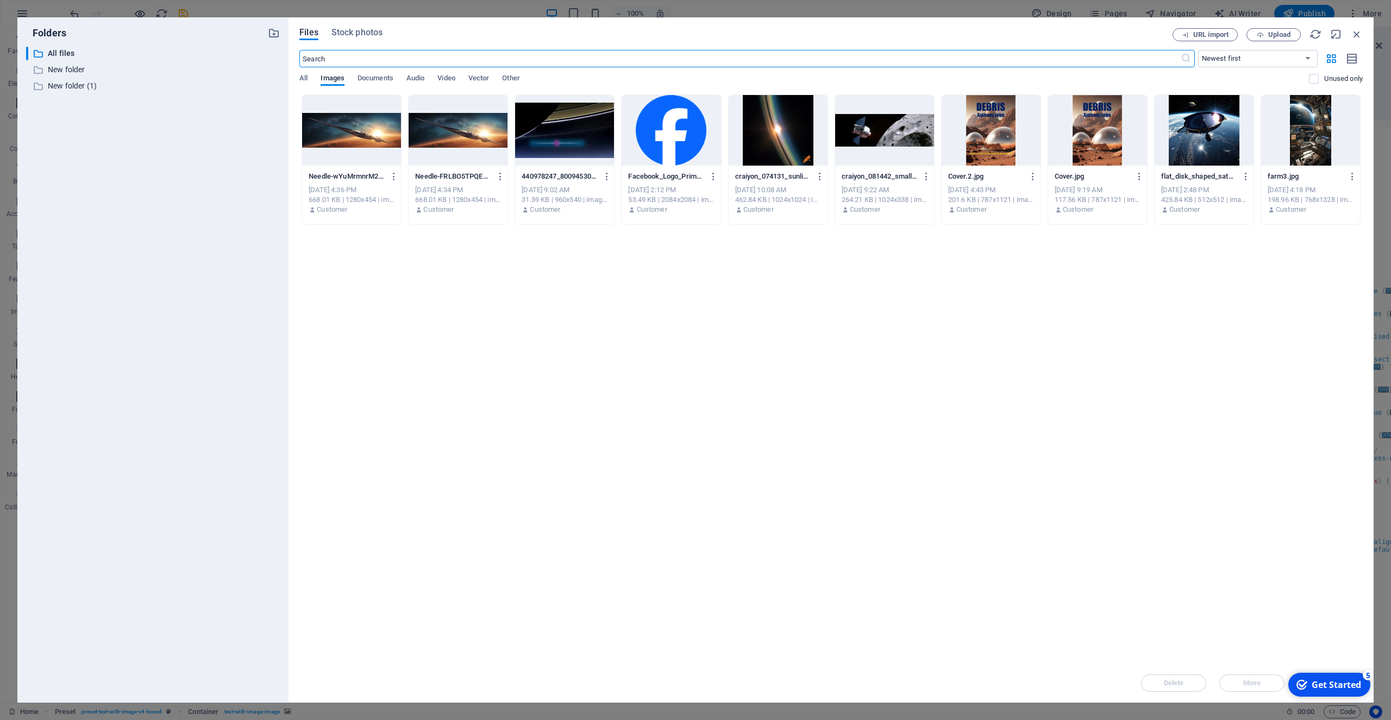
scroll to position [2947, 0]
click at [359, 137] on div at bounding box center [351, 130] width 99 height 71
click at [359, 136] on div "1" at bounding box center [351, 130] width 99 height 71
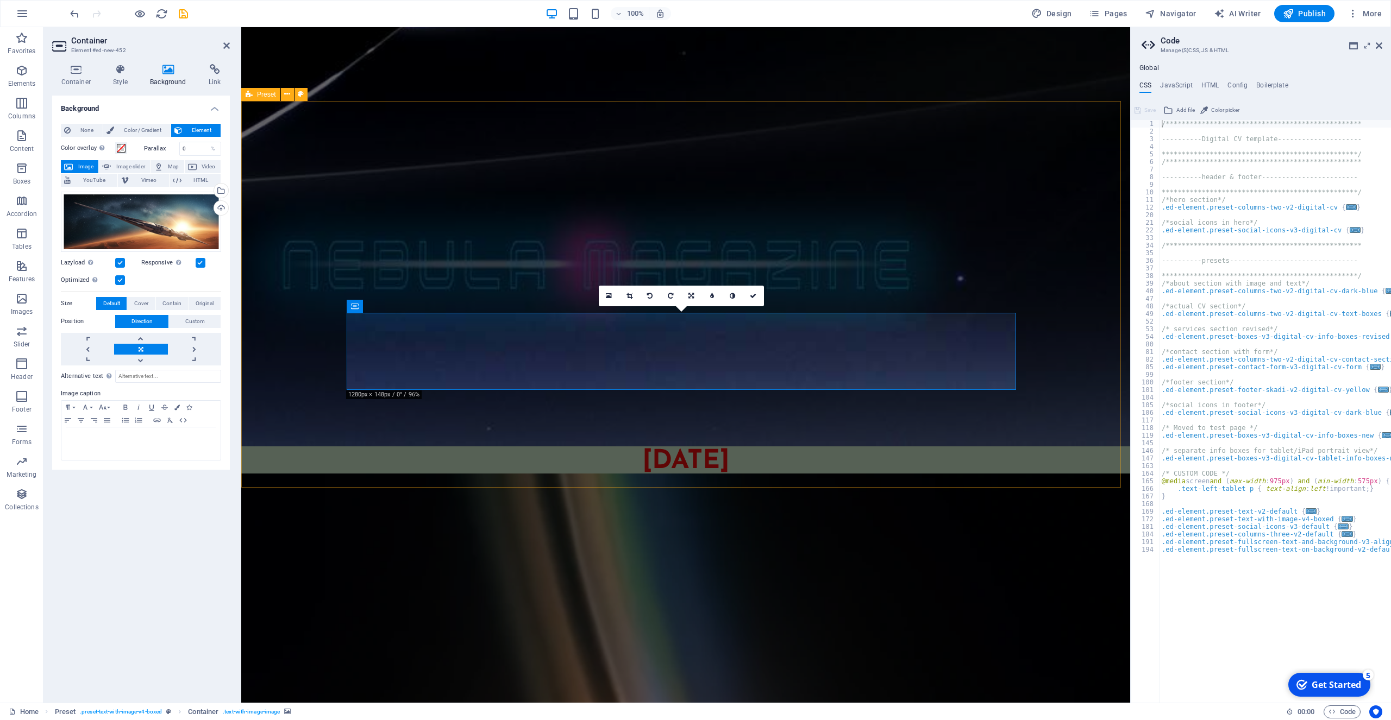
scroll to position [2819, 0]
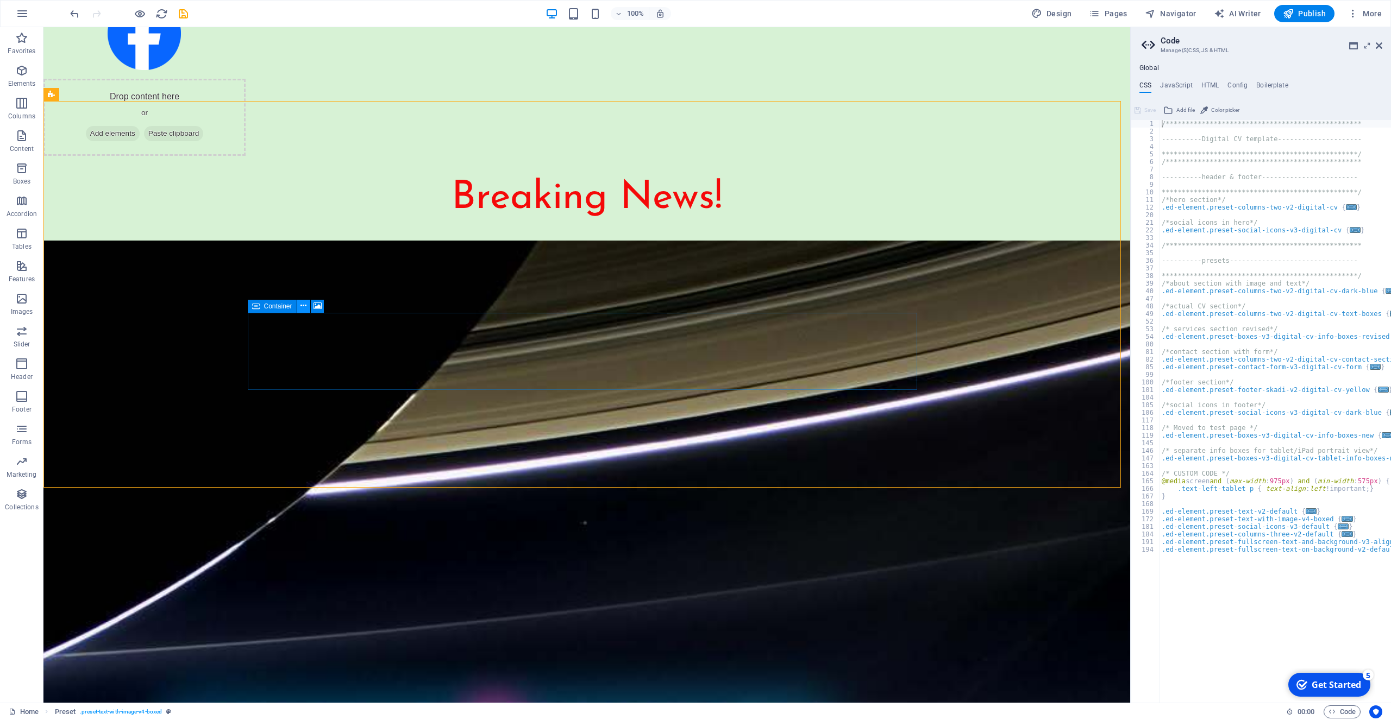
click at [304, 305] on icon at bounding box center [303, 305] width 6 height 11
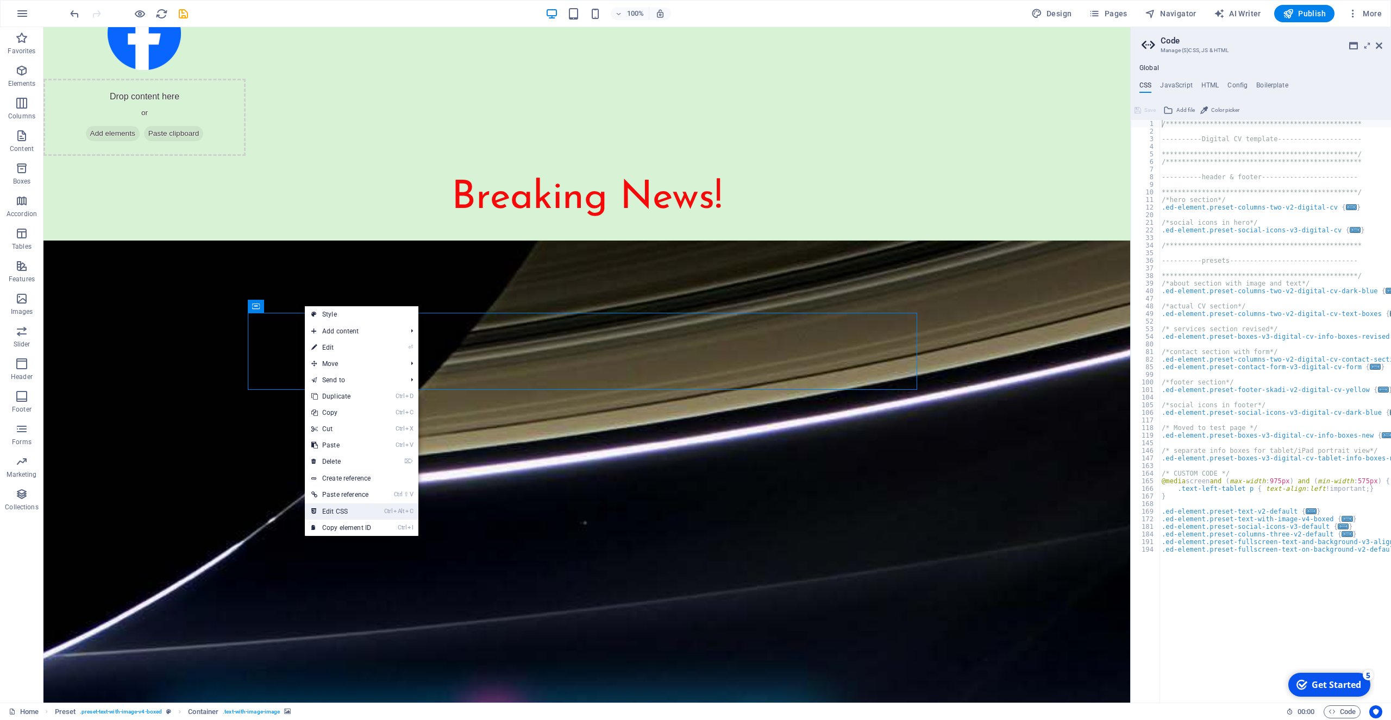
click at [338, 507] on link "Ctrl Alt C Edit CSS" at bounding box center [341, 512] width 73 height 16
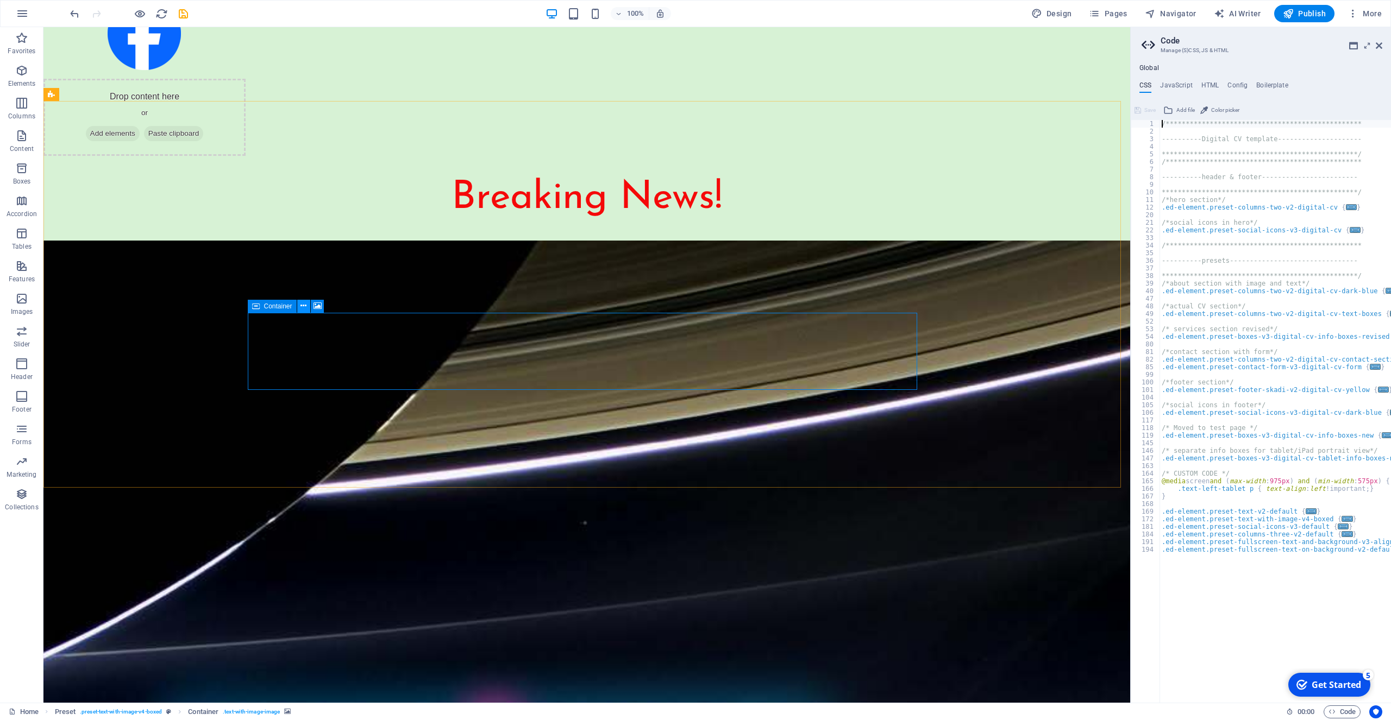
click at [305, 306] on icon at bounding box center [303, 305] width 6 height 11
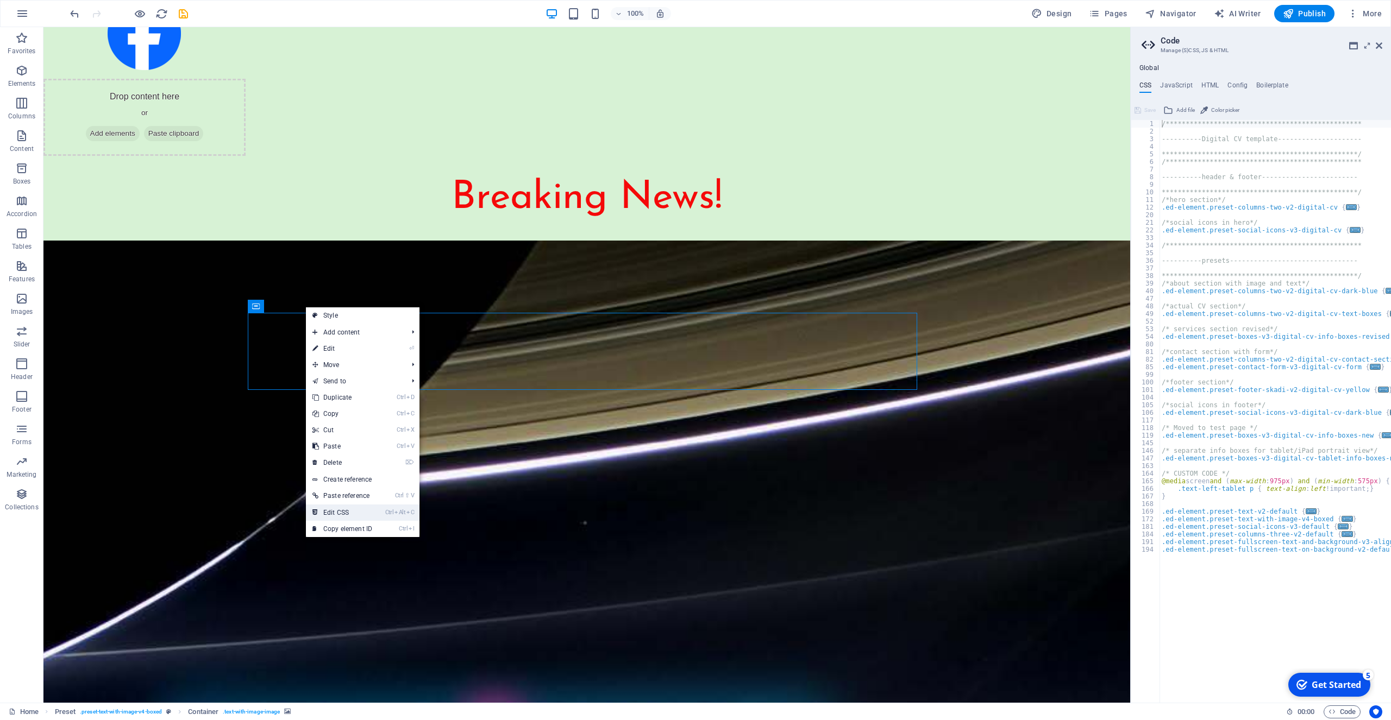
click at [351, 513] on link "Ctrl Alt C Edit CSS" at bounding box center [342, 513] width 73 height 16
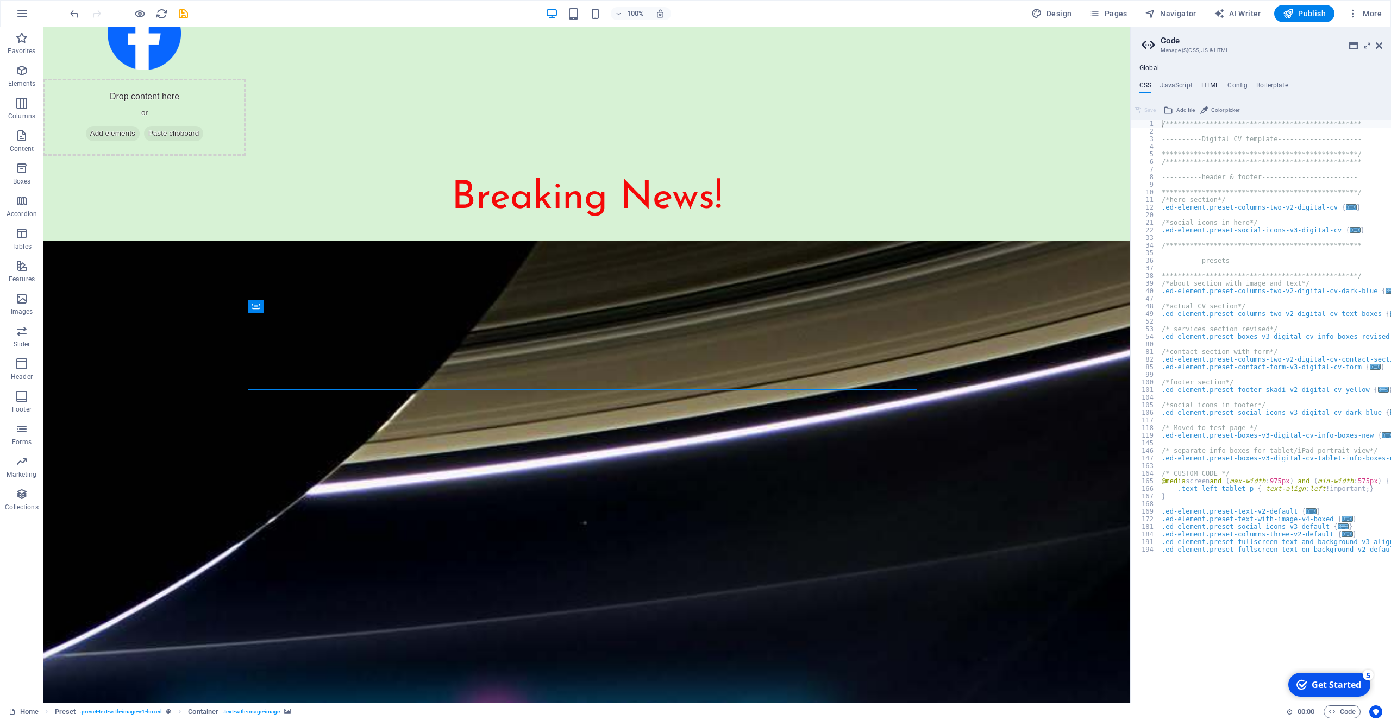
click at [1209, 83] on h4 "HTML" at bounding box center [1210, 87] width 18 height 12
type textarea "{{content}}"
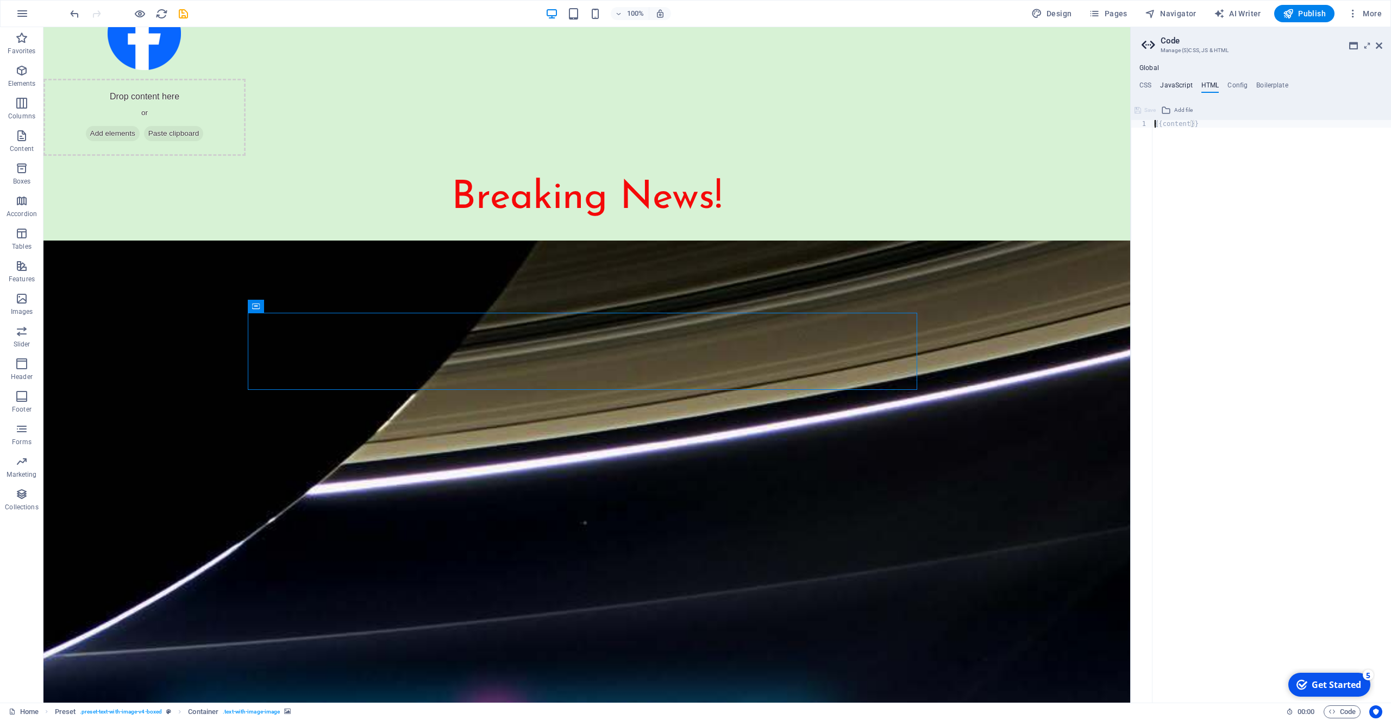
click at [1178, 86] on h4 "JavaScript" at bounding box center [1176, 87] width 32 height 12
click at [1239, 85] on h4 "Config" at bounding box center [1237, 87] width 20 height 12
type textarea "$color-background: #d7f2d5;"
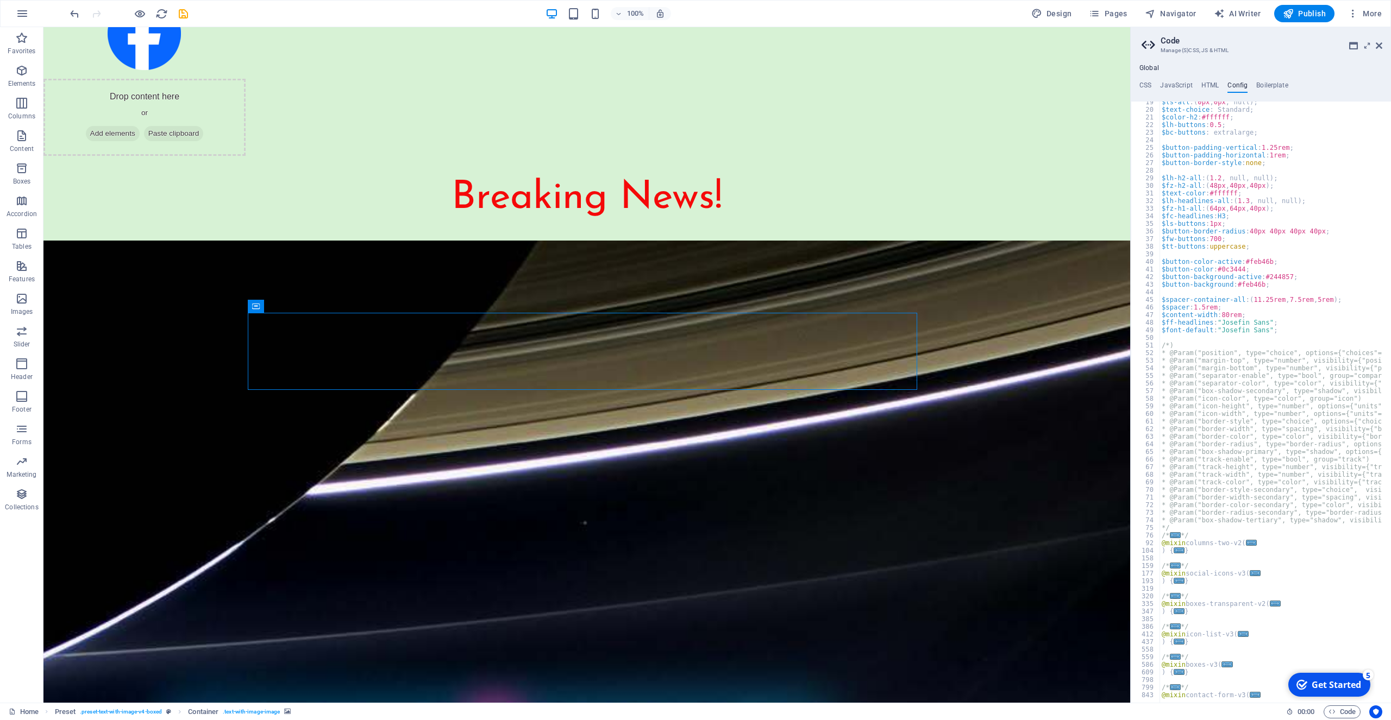
scroll to position [75, 0]
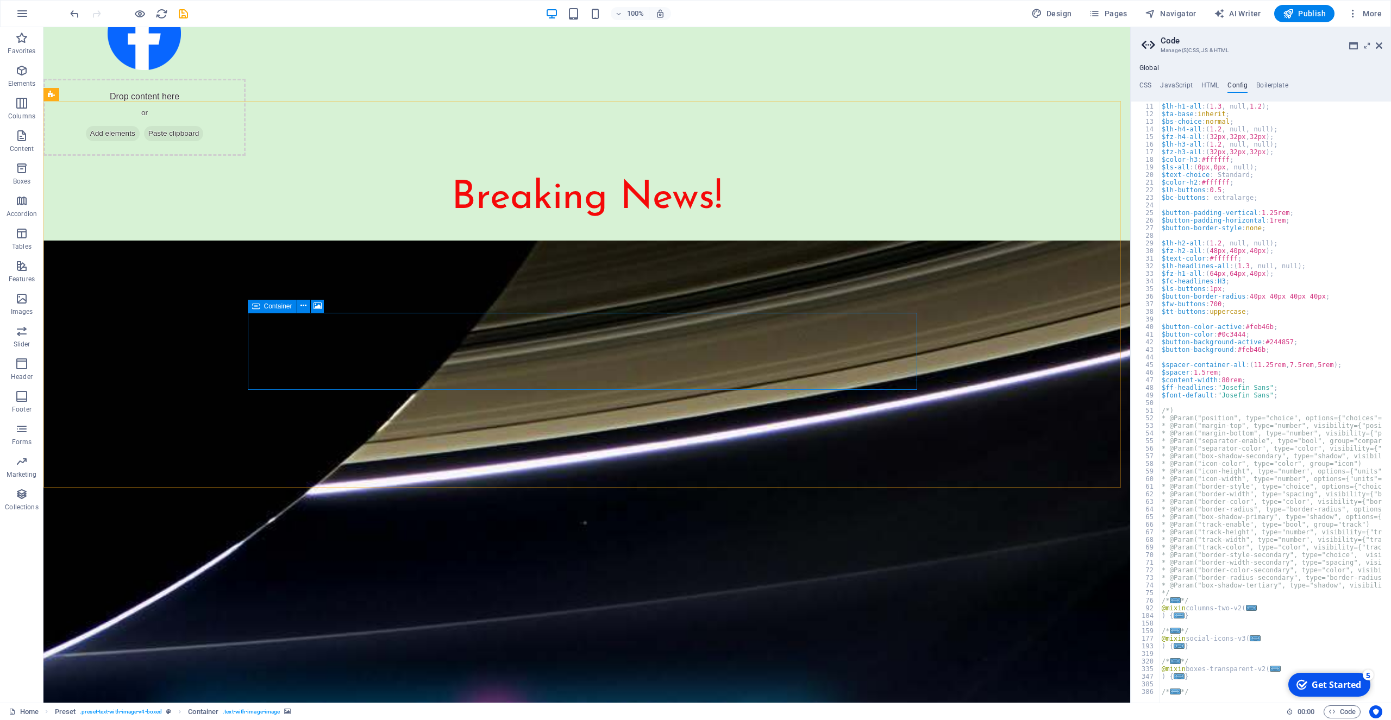
click at [261, 307] on div "Container" at bounding box center [272, 306] width 49 height 13
click at [256, 306] on icon at bounding box center [256, 306] width 8 height 13
click at [280, 309] on span "Container" at bounding box center [278, 306] width 28 height 7
click at [303, 305] on icon at bounding box center [303, 305] width 6 height 11
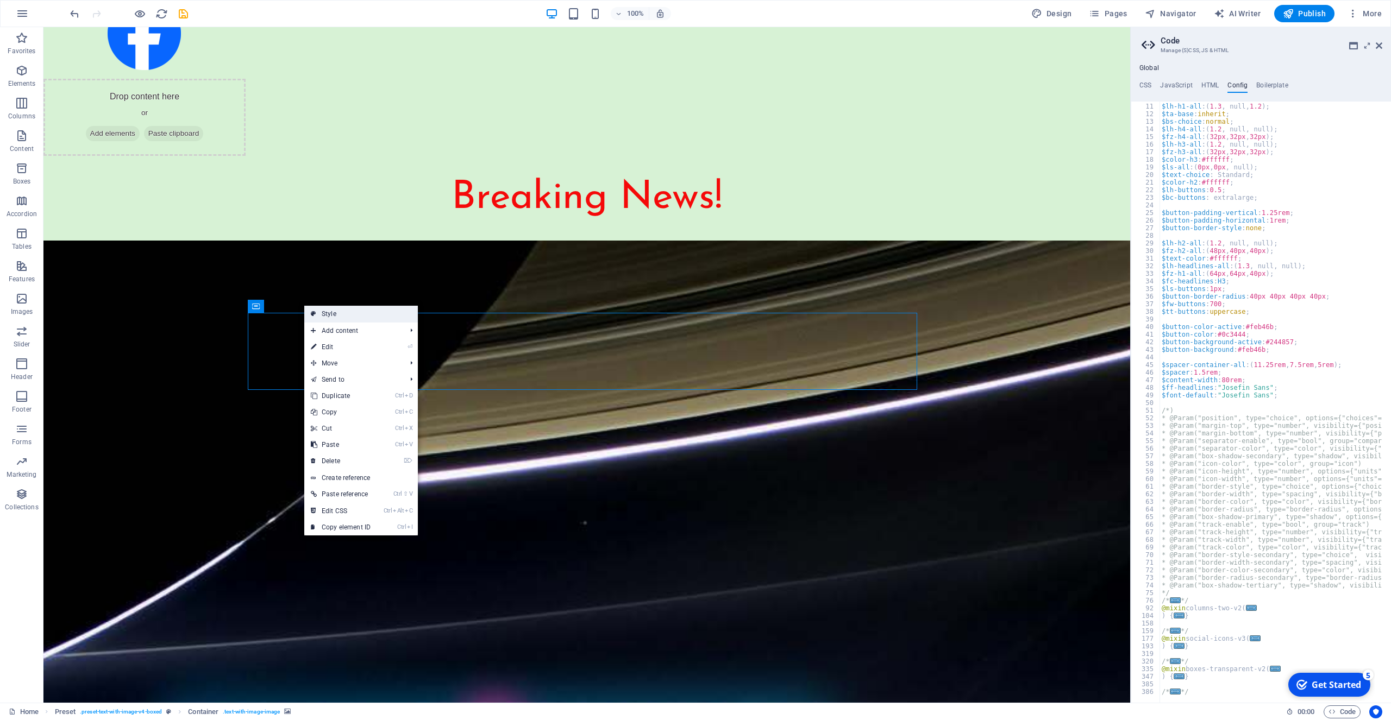
click at [329, 311] on link "Style" at bounding box center [361, 314] width 114 height 16
select select "rem"
select select "px"
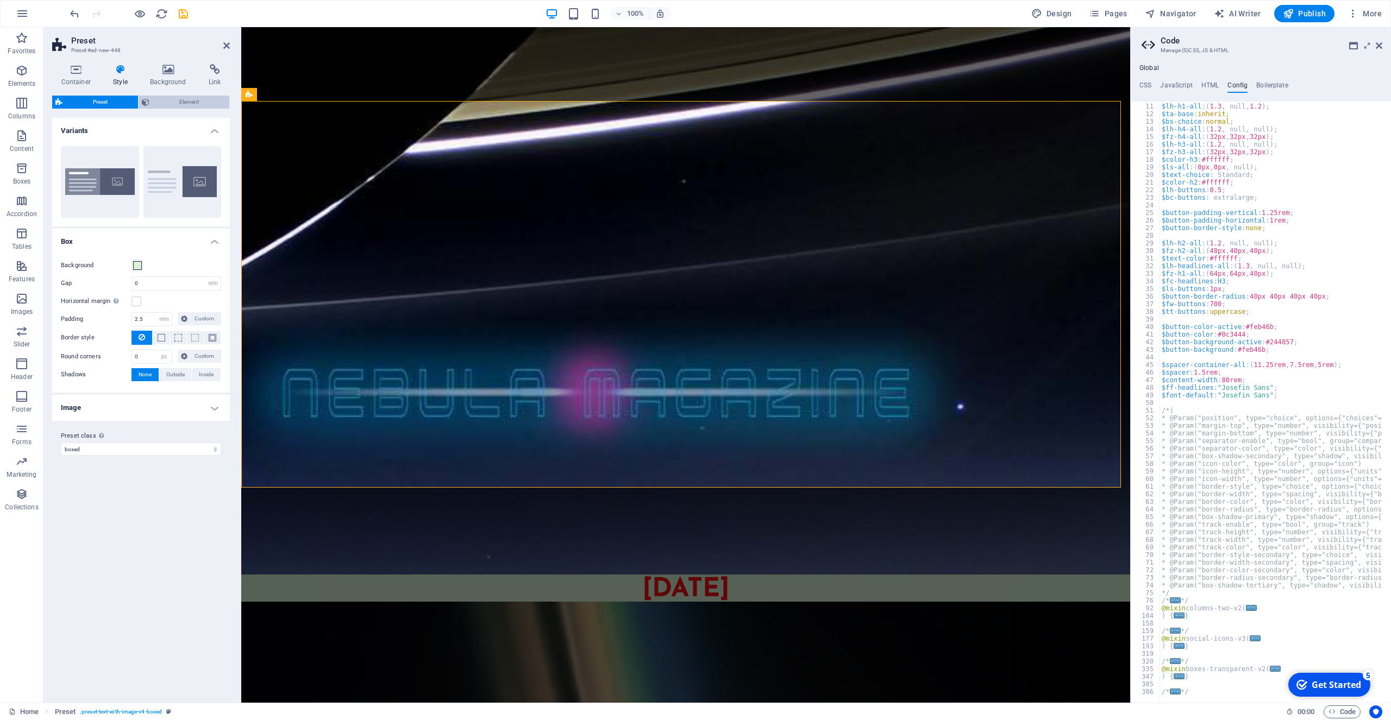
click at [181, 103] on span "Element" at bounding box center [190, 102] width 74 height 13
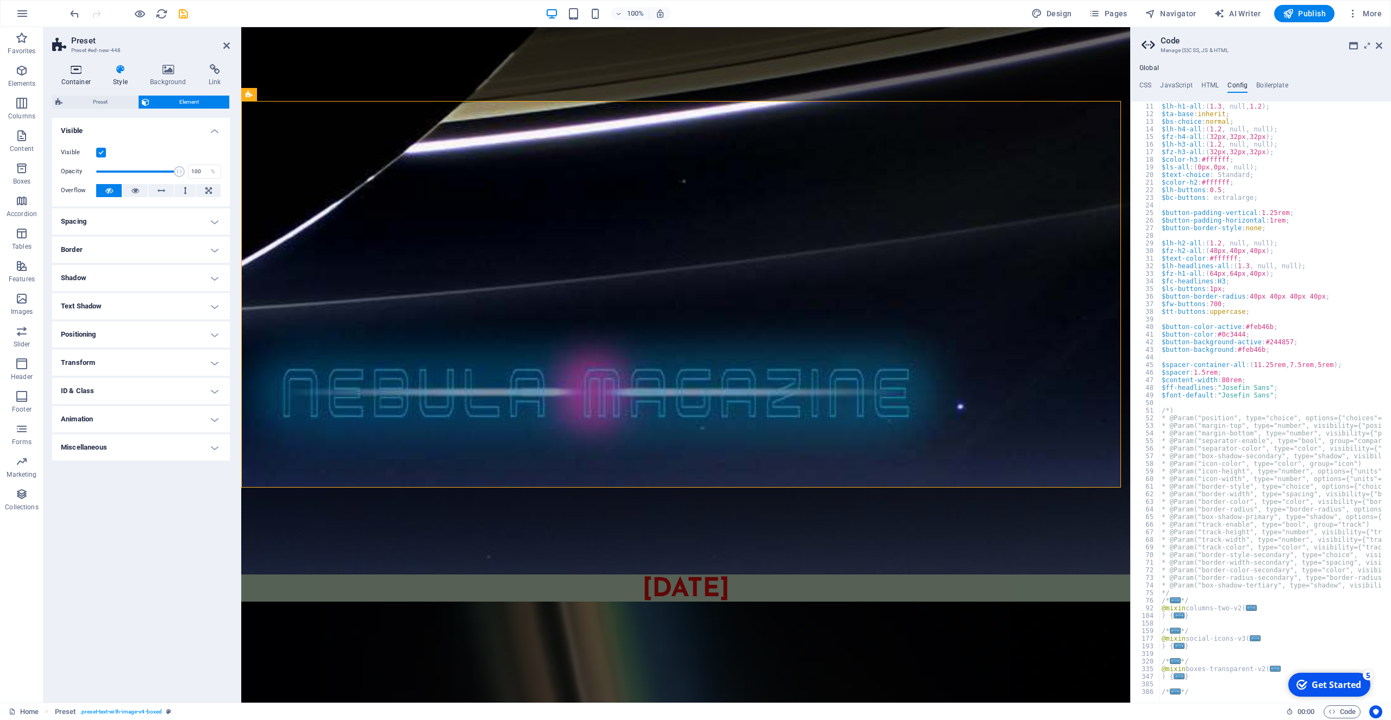
click at [76, 73] on icon at bounding box center [76, 69] width 48 height 11
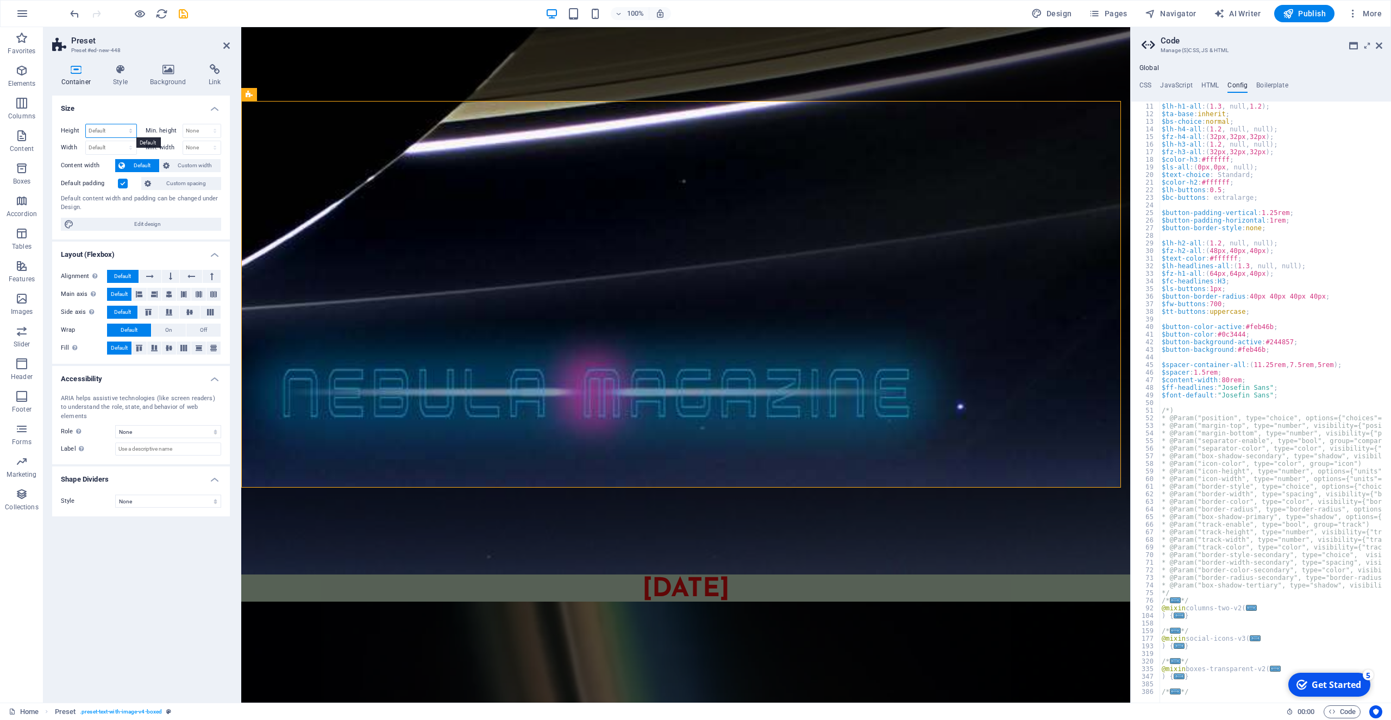
click at [86, 124] on select "Default px rem % vh vw" at bounding box center [111, 130] width 51 height 13
select select "px"
click option "px" at bounding box center [0, 0] width 0 height 0
type input "712"
click at [183, 124] on select "None px rem % vh vw" at bounding box center [202, 130] width 38 height 13
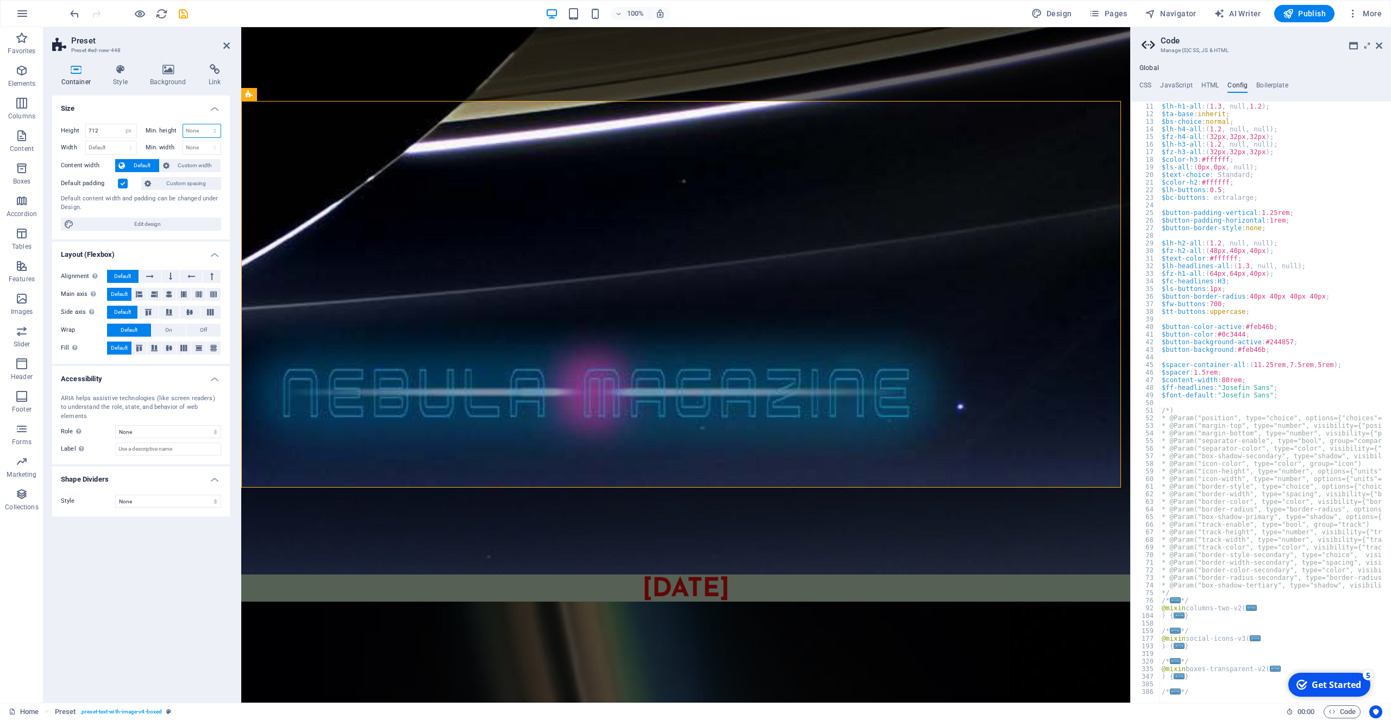
select select "px"
click option "px" at bounding box center [0, 0] width 0 height 0
type input "0"
drag, startPoint x: 104, startPoint y: 131, endPoint x: 87, endPoint y: 131, distance: 16.8
click at [87, 131] on input "712" at bounding box center [111, 130] width 51 height 13
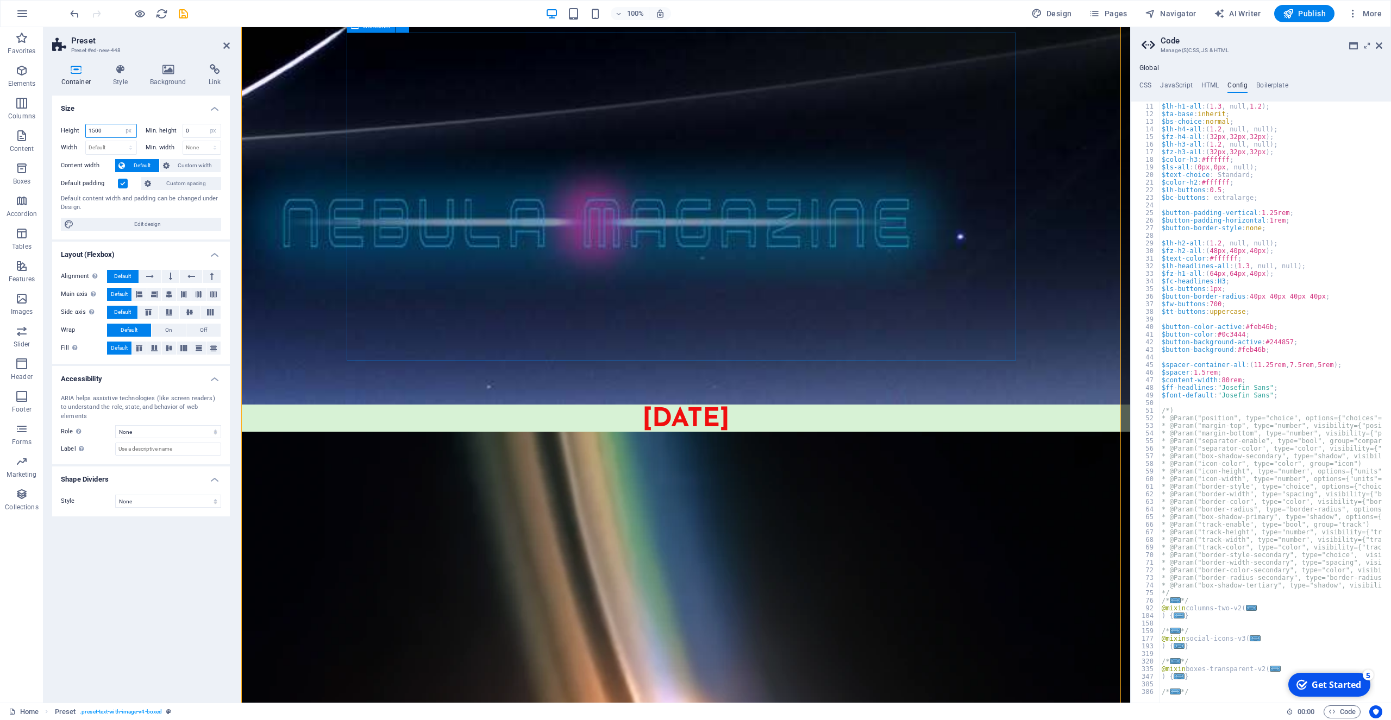
scroll to position [3040, 0]
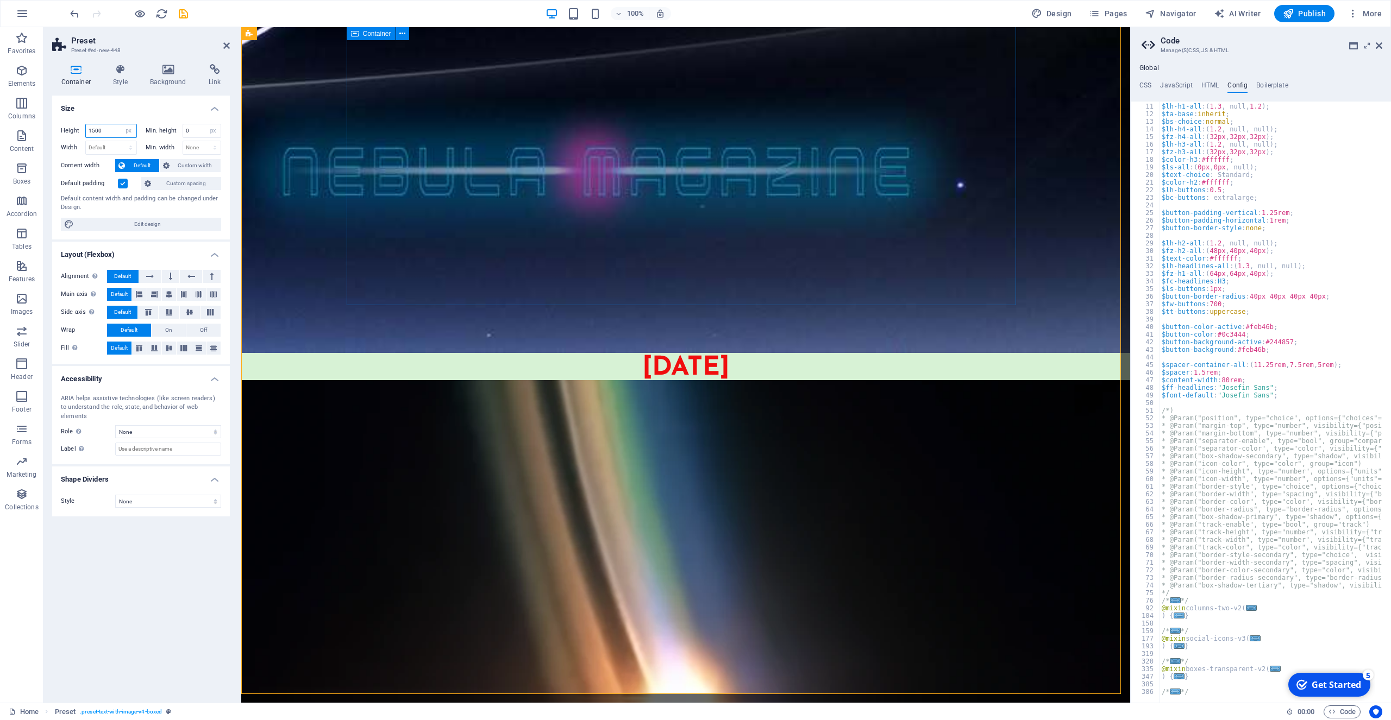
type input "1500"
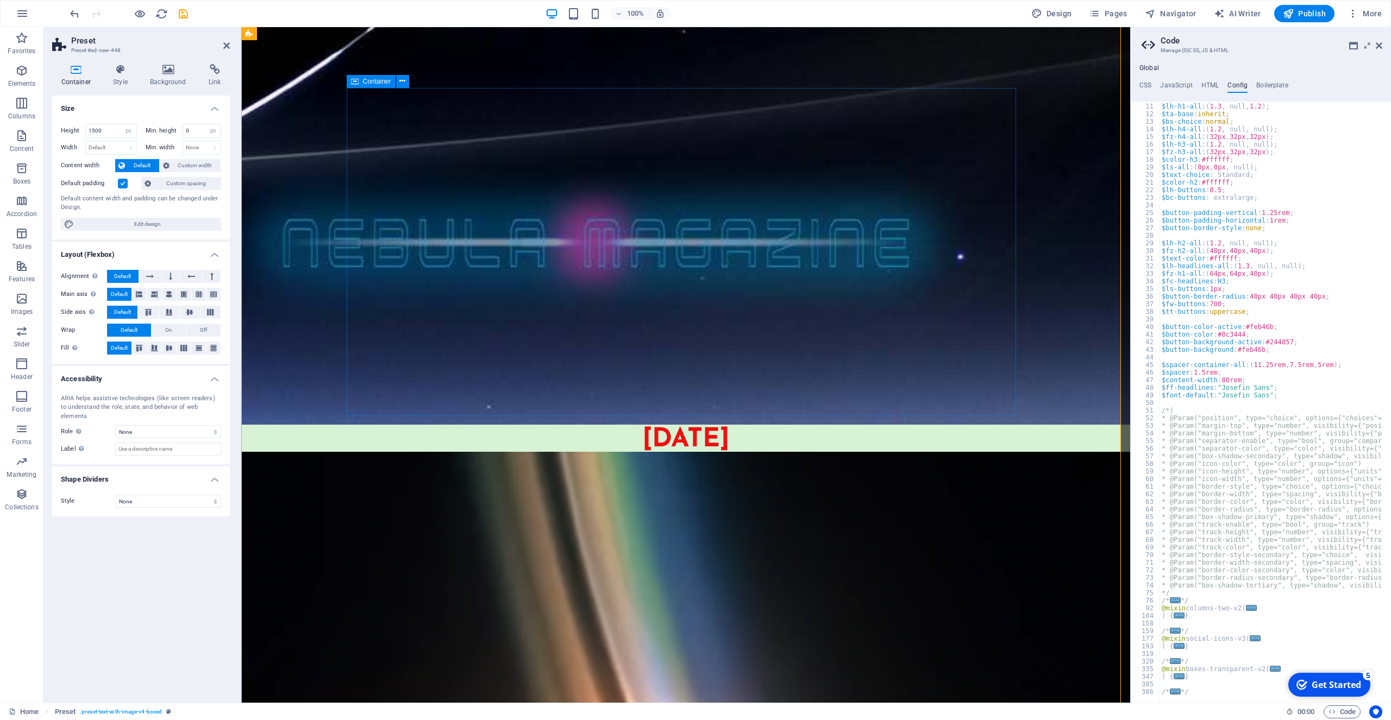
scroll to position [2985, 0]
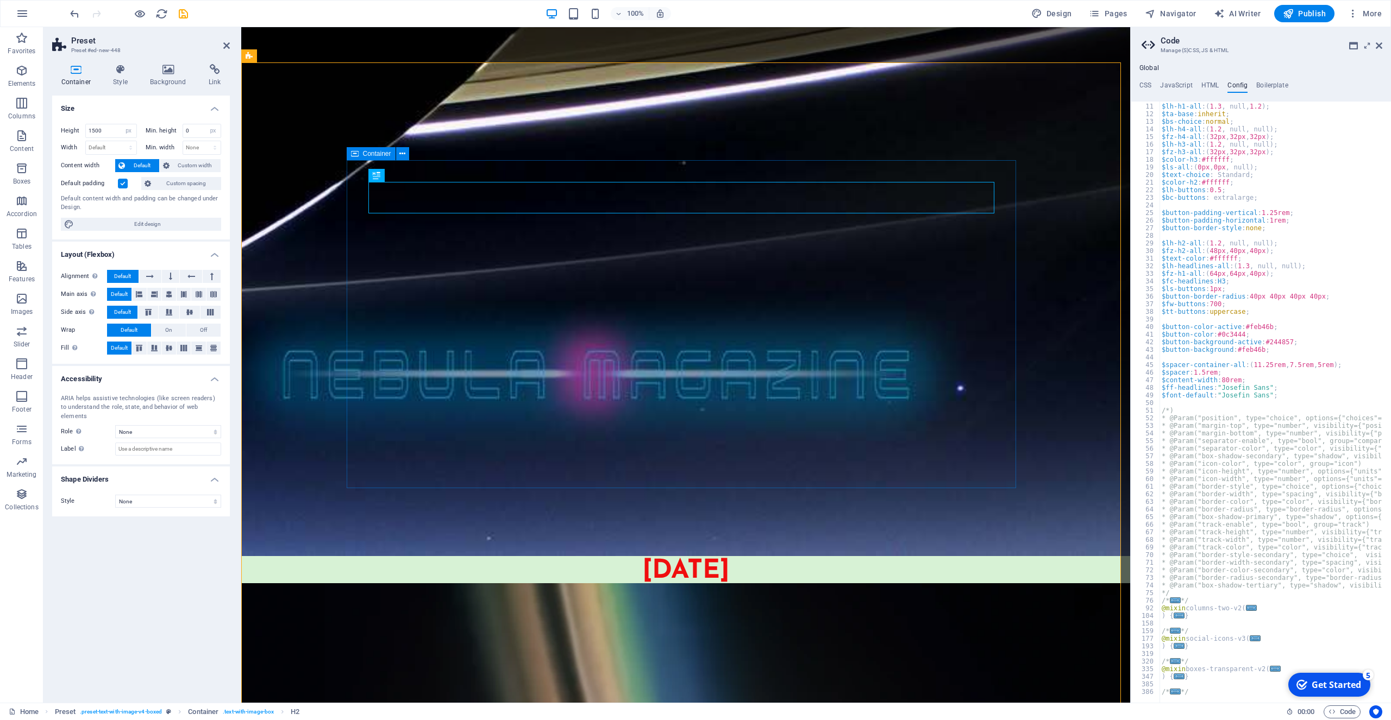
scroll to position [2874, 0]
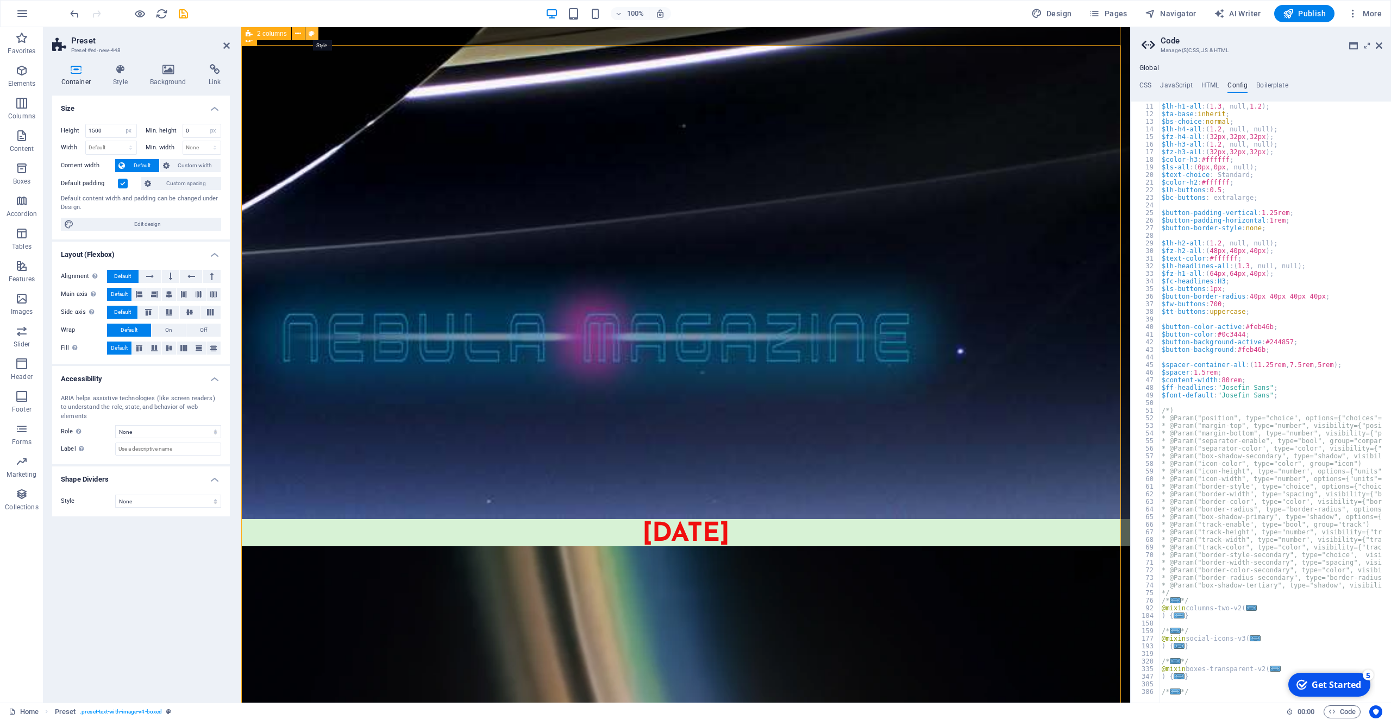
click at [311, 32] on icon at bounding box center [312, 33] width 6 height 11
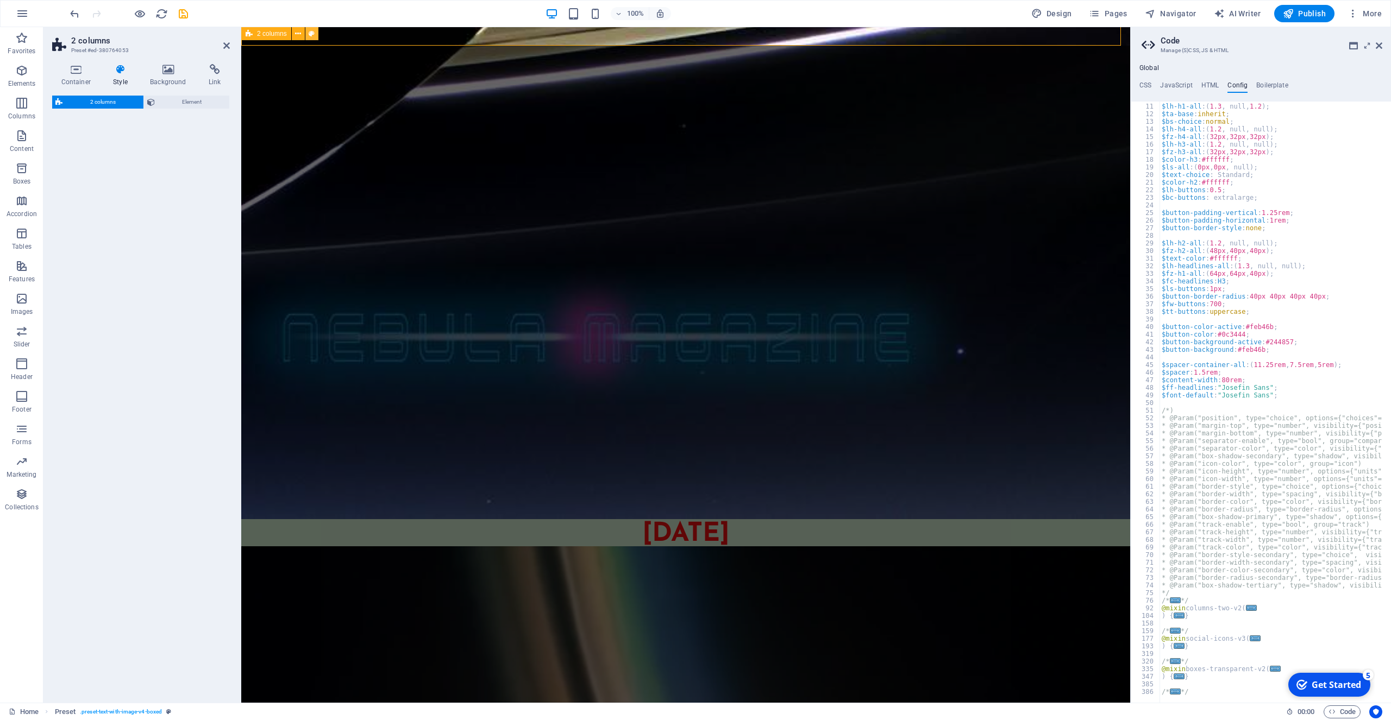
scroll to position [2168, 0]
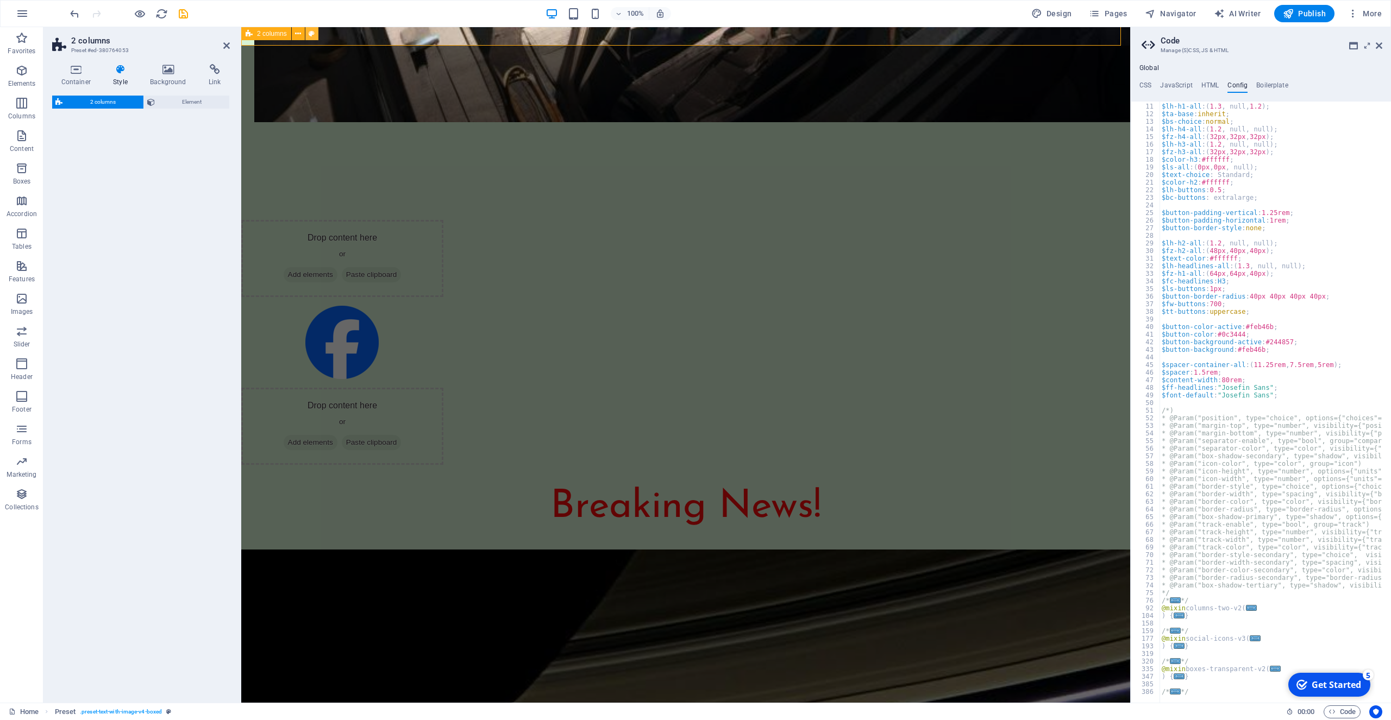
select select "px"
select select "preset-columns-two-v2-digital-cv-dark-blue"
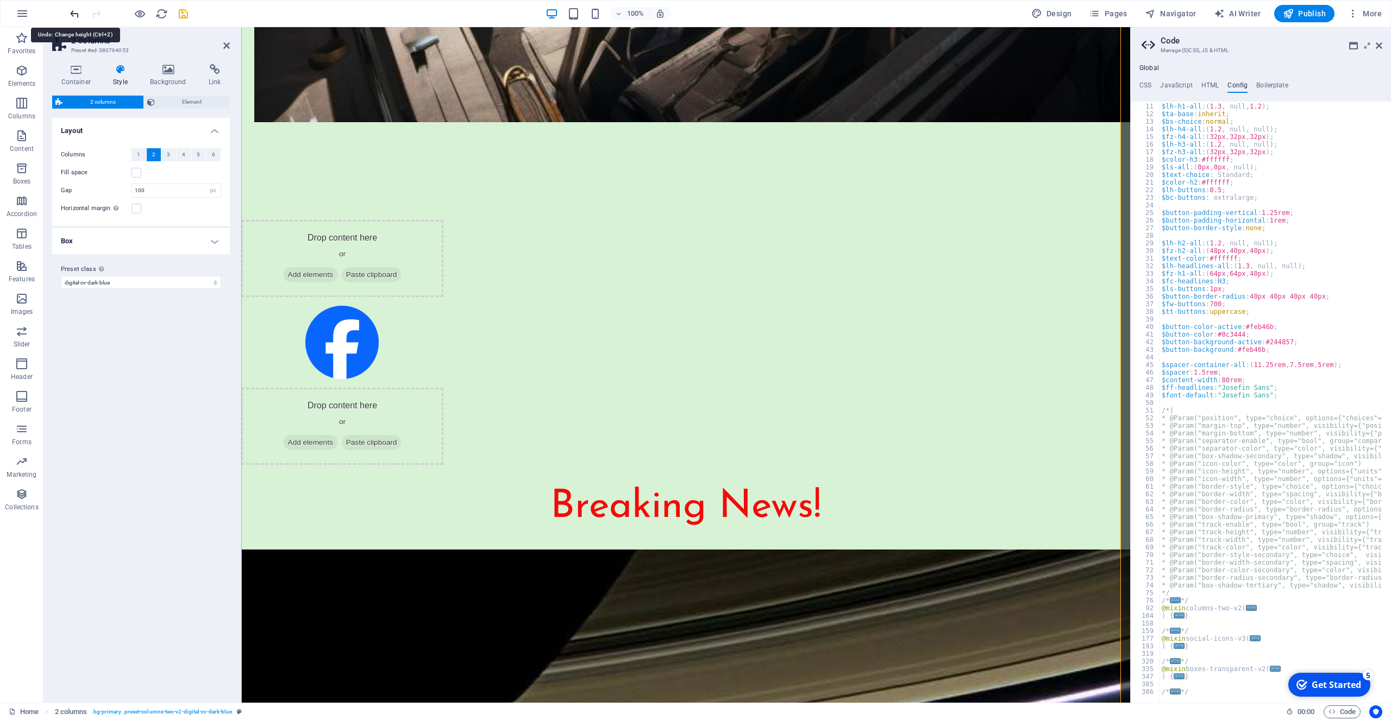
click at [76, 14] on icon "undo" at bounding box center [74, 14] width 12 height 12
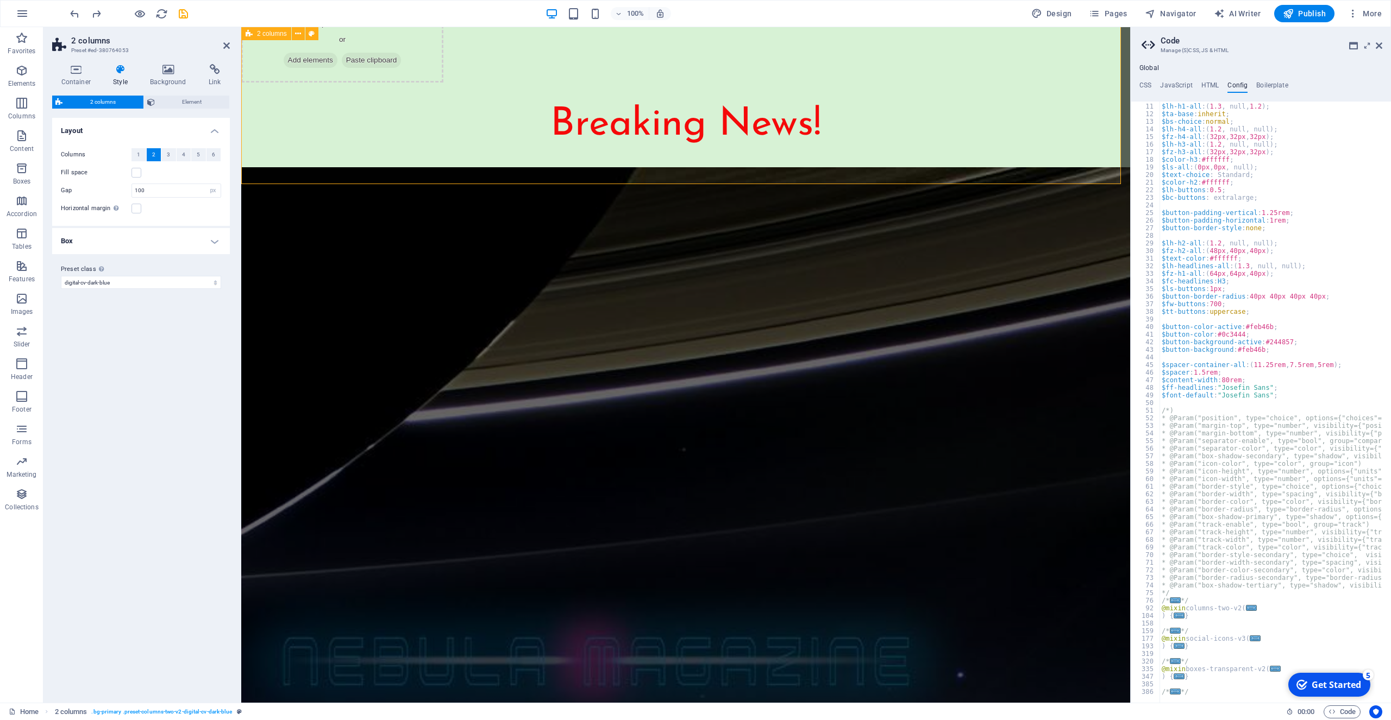
scroll to position [2748, 0]
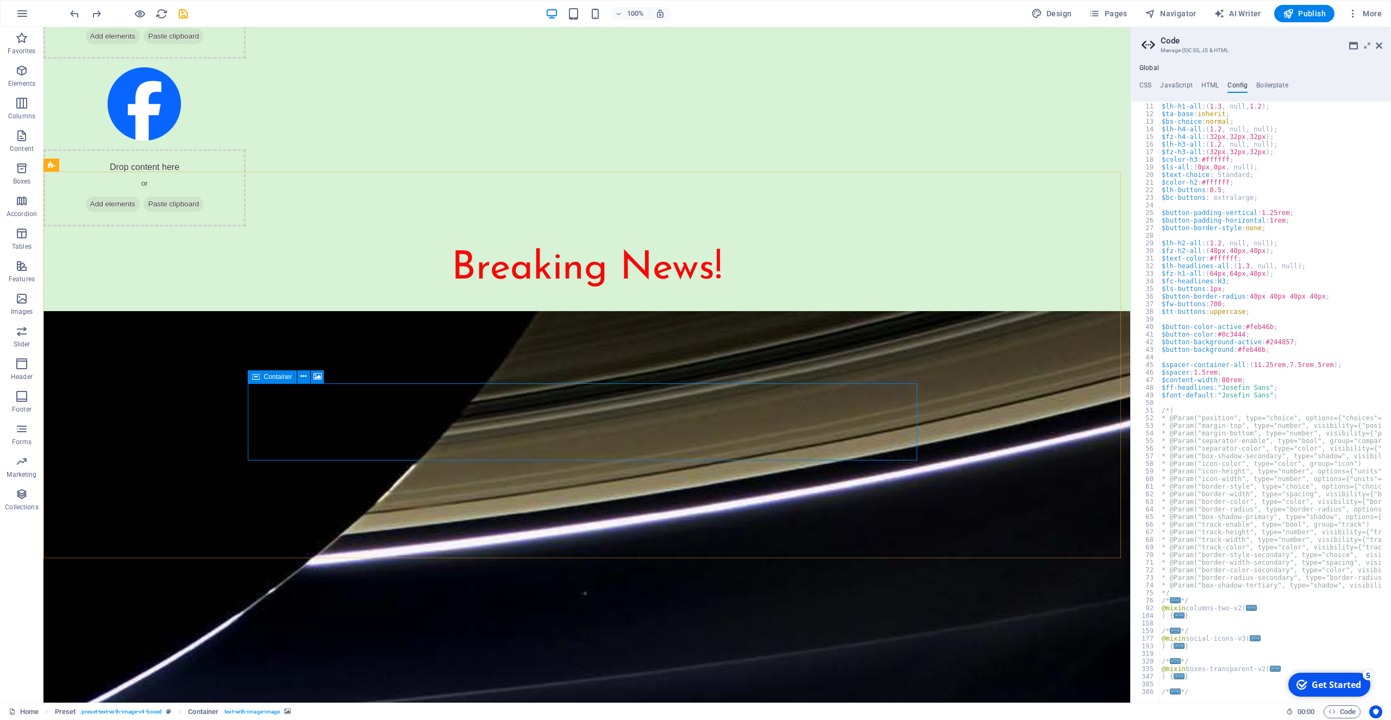
click at [273, 379] on span "Container" at bounding box center [278, 377] width 28 height 7
click at [301, 378] on icon at bounding box center [303, 376] width 6 height 11
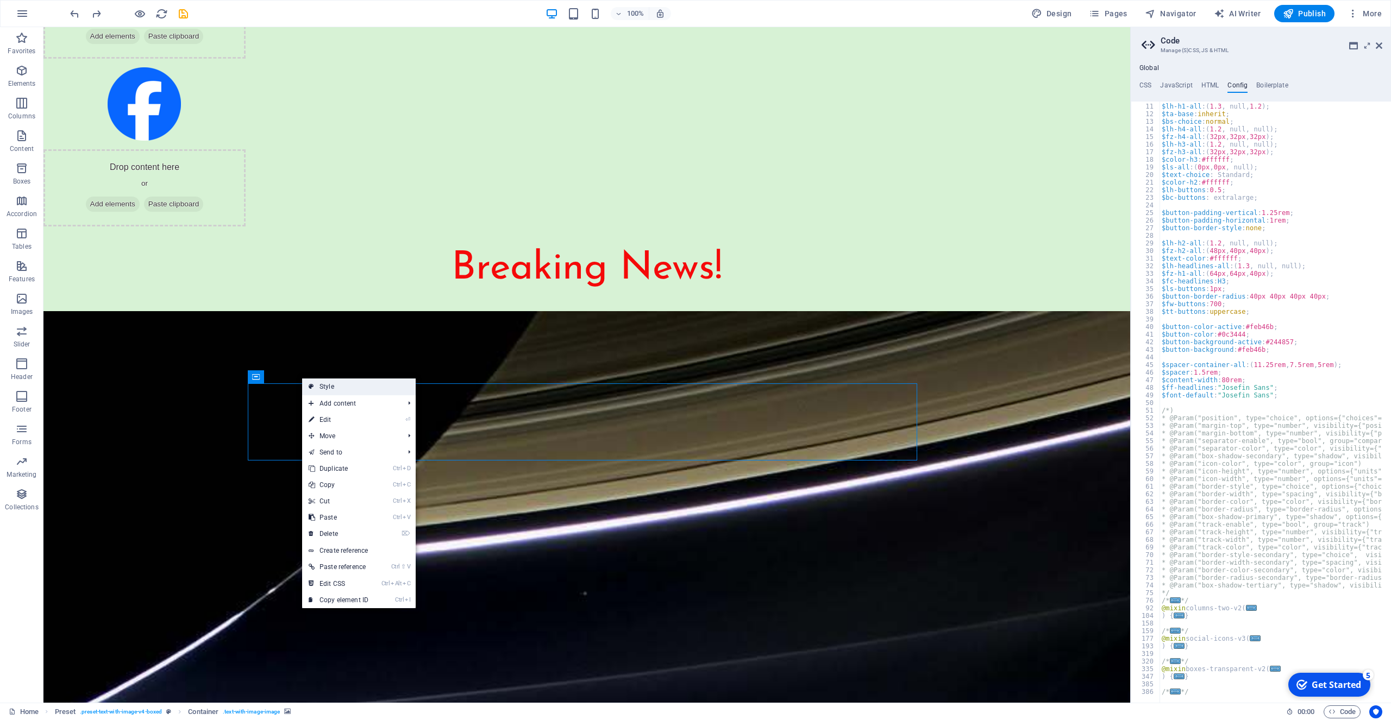
click at [330, 386] on link "Style" at bounding box center [359, 387] width 114 height 16
select select "rem"
select select "px"
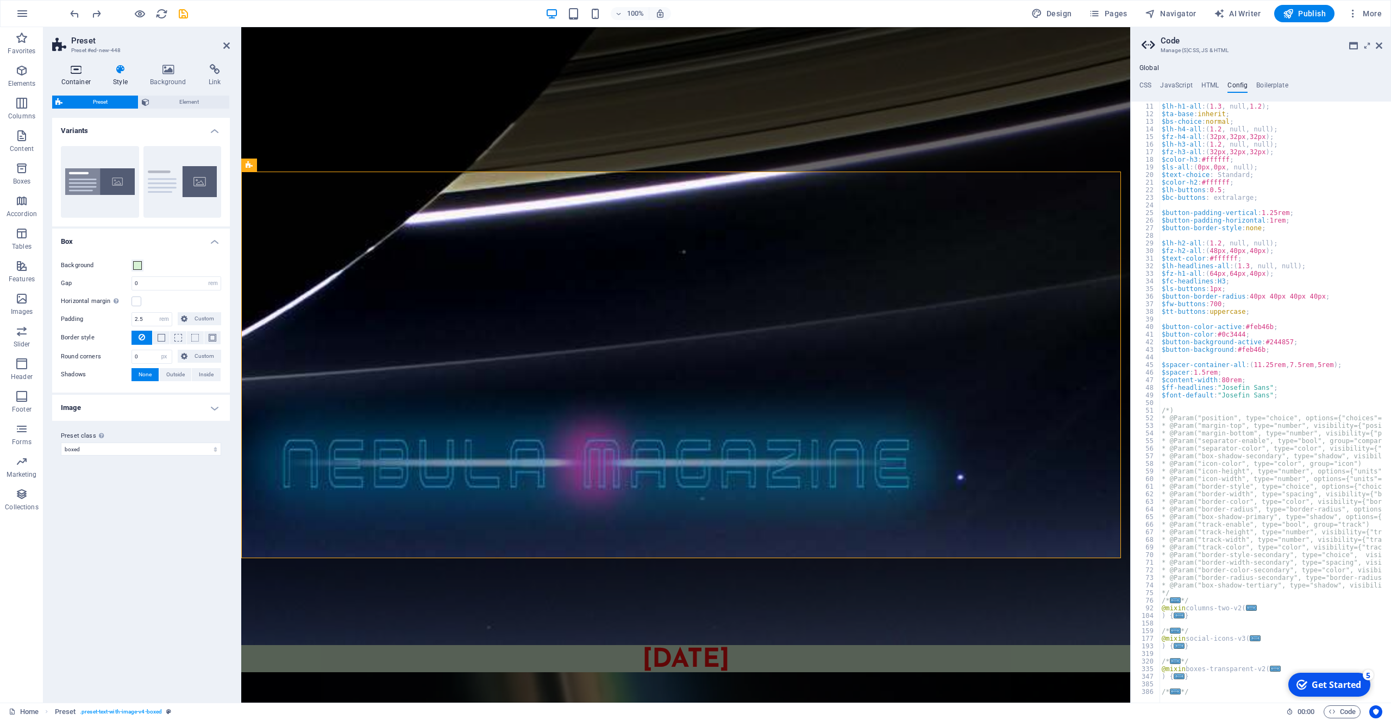
click at [76, 66] on icon at bounding box center [76, 69] width 48 height 11
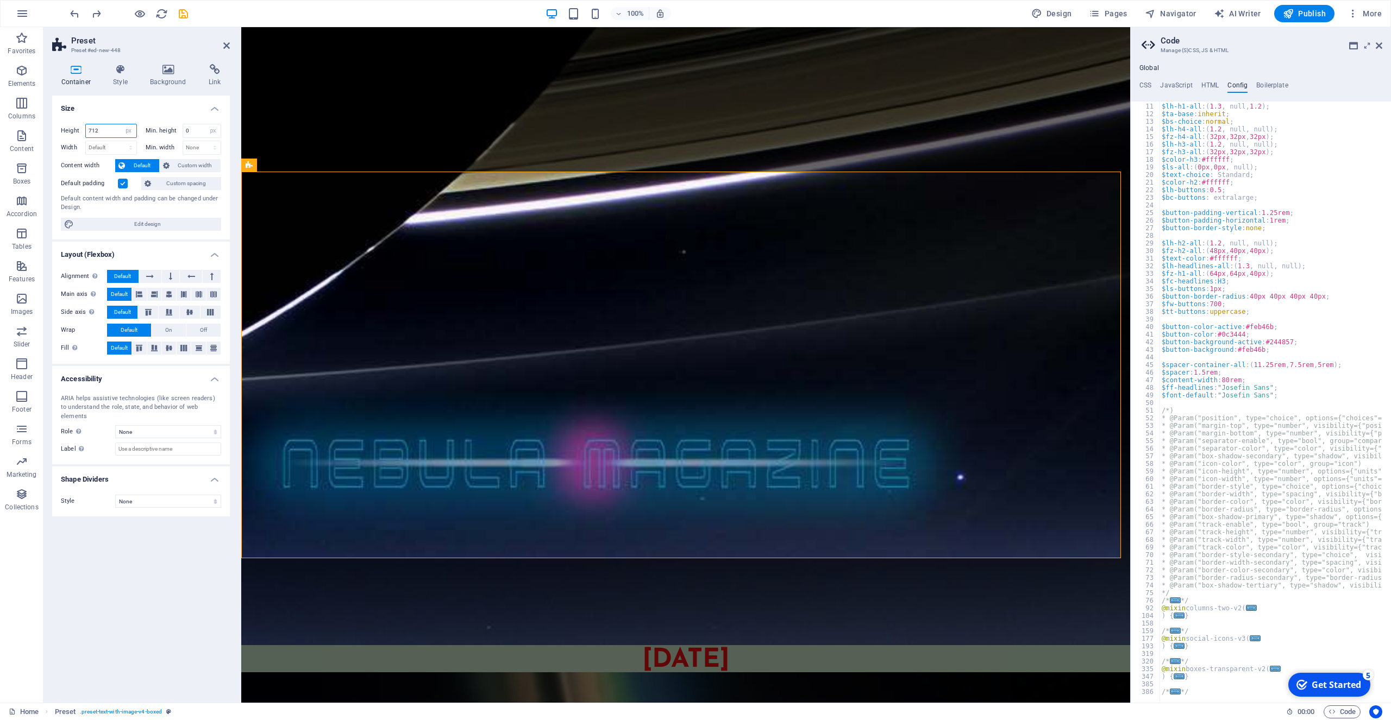
drag, startPoint x: 105, startPoint y: 131, endPoint x: 85, endPoint y: 131, distance: 20.1
click at [86, 131] on input "712" at bounding box center [111, 130] width 51 height 13
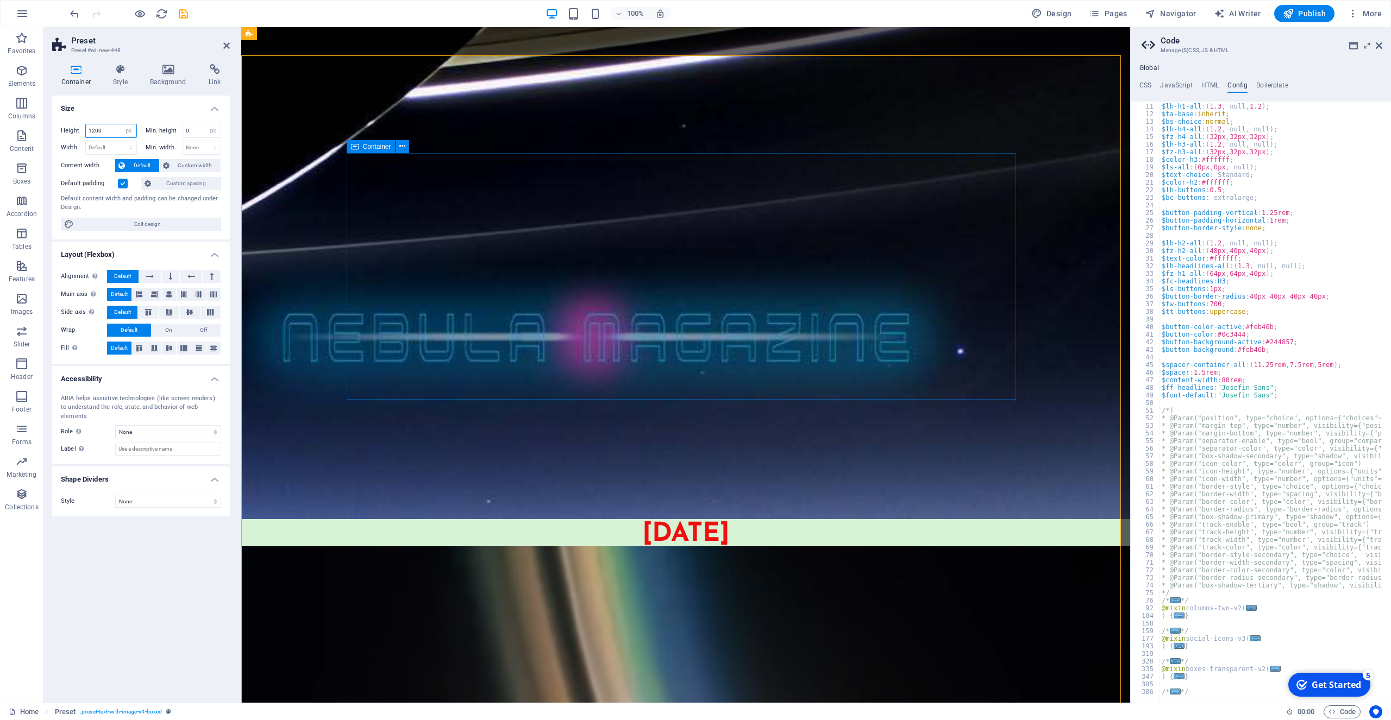
scroll to position [2859, 0]
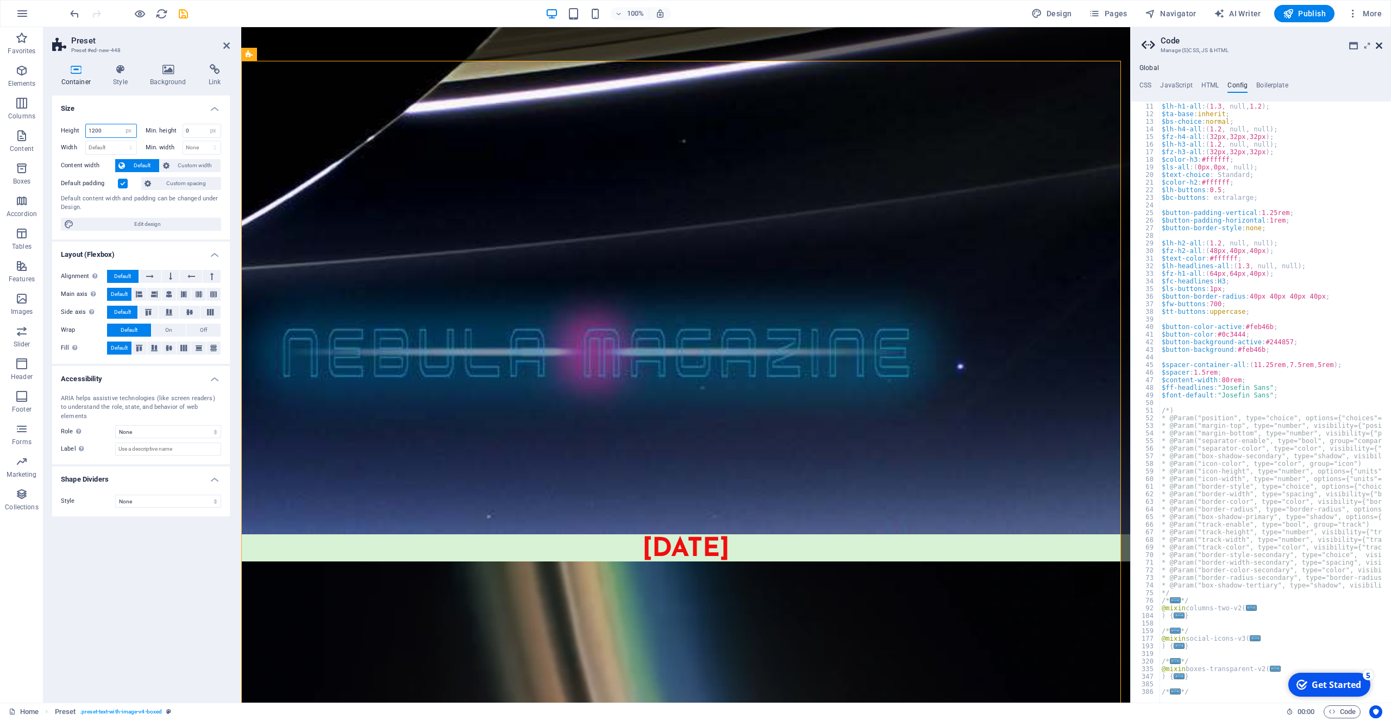
type input "1200"
drag, startPoint x: 1381, startPoint y: 46, endPoint x: 1140, endPoint y: 22, distance: 242.4
click at [1381, 46] on icon at bounding box center [1378, 45] width 7 height 9
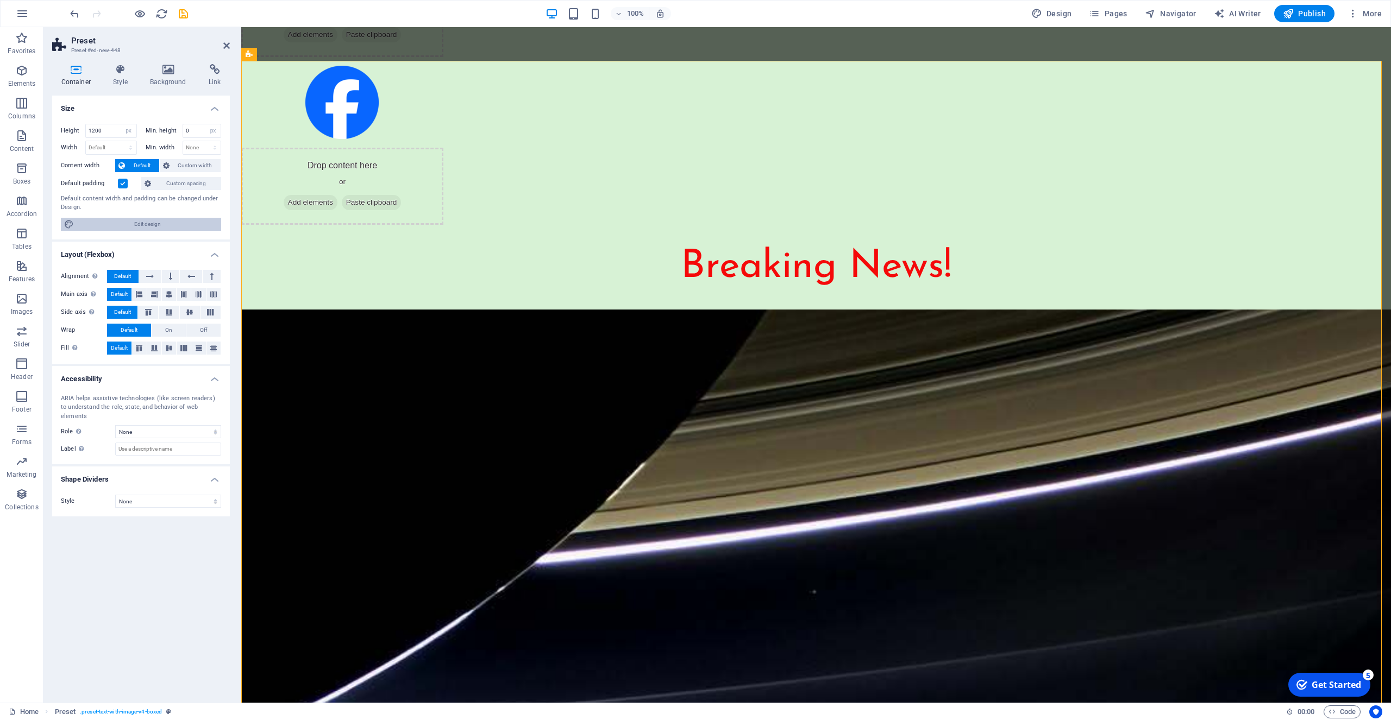
click at [143, 225] on span "Edit design" at bounding box center [147, 224] width 141 height 13
select select "px"
select select "400"
select select "px"
select select "rem"
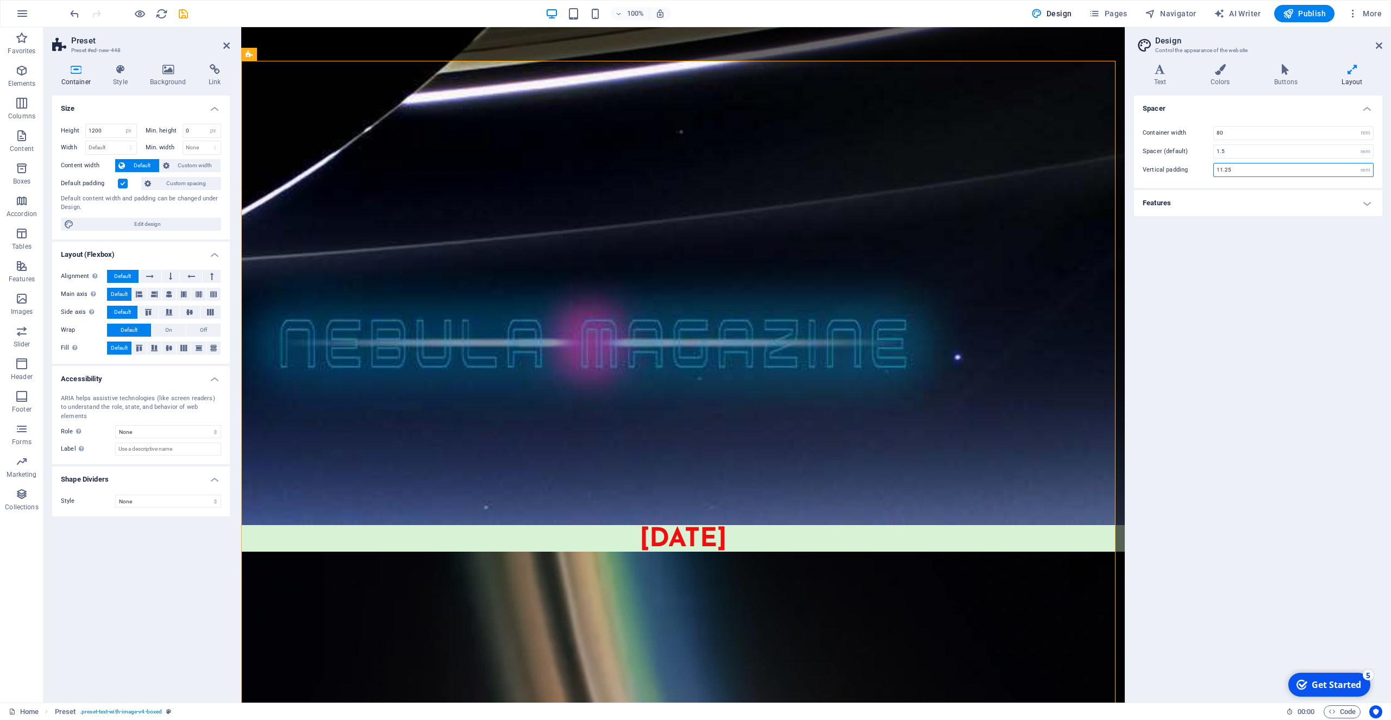
click at [1293, 169] on input "11.25" at bounding box center [1293, 170] width 159 height 13
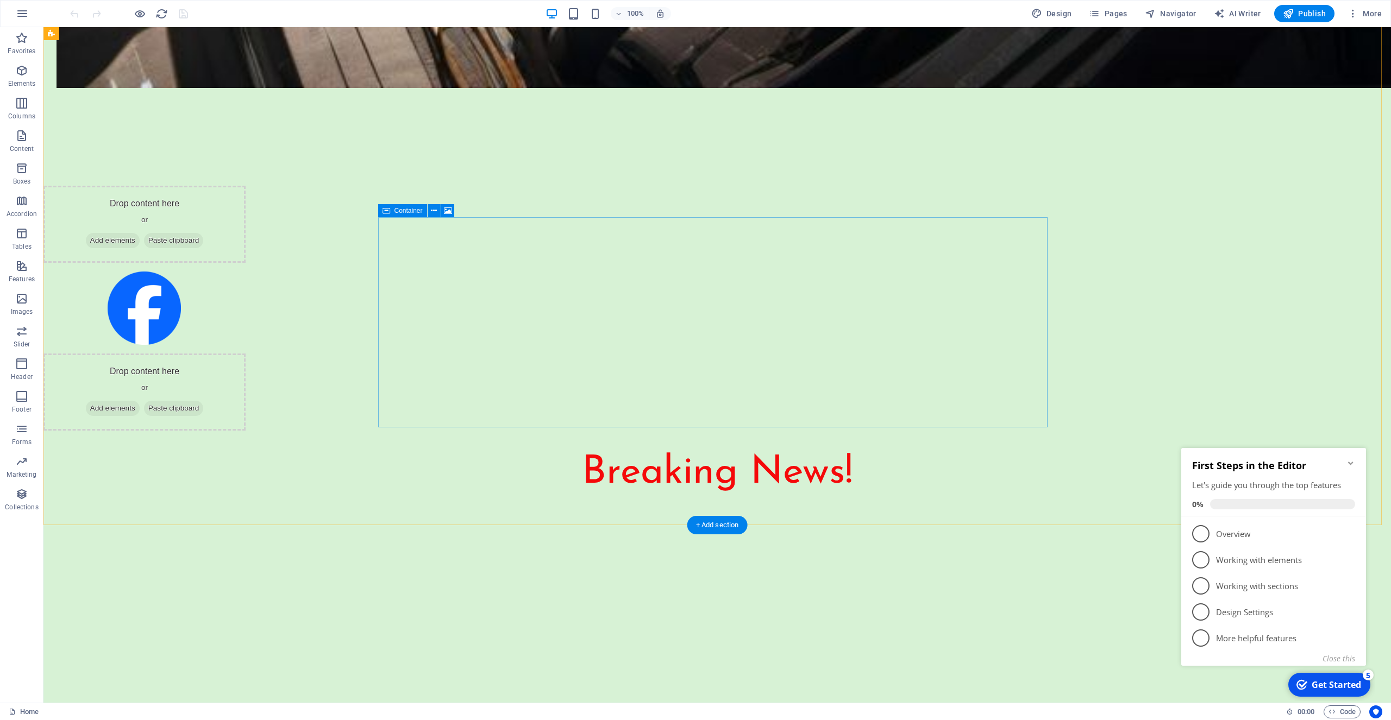
scroll to position [2937, 0]
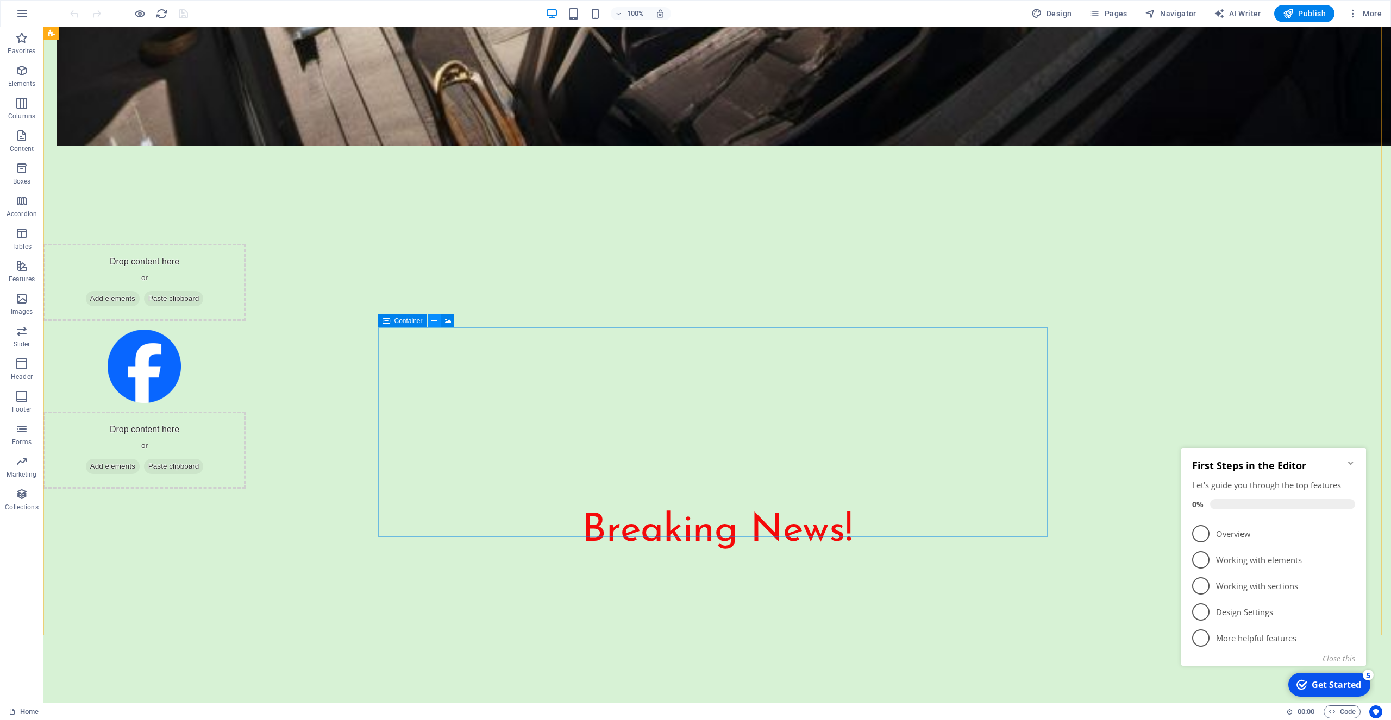
click at [431, 322] on icon at bounding box center [434, 321] width 6 height 11
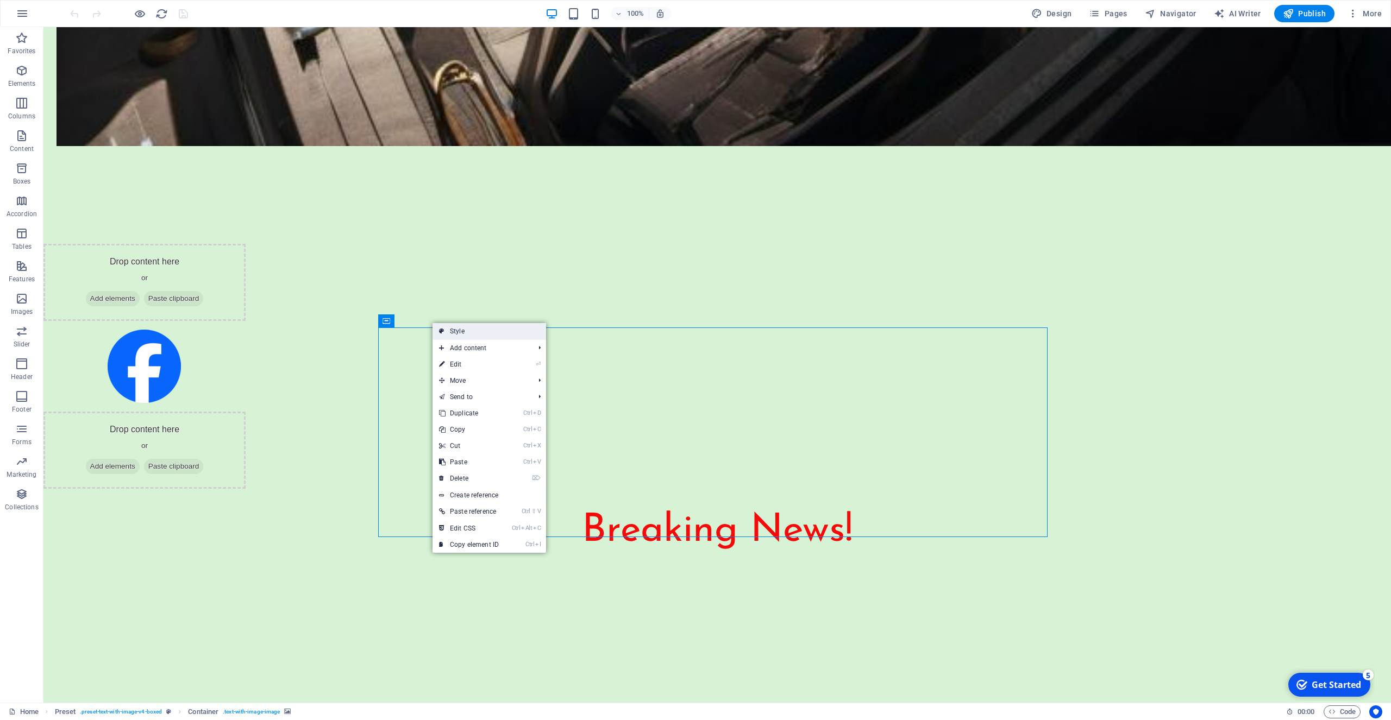
click at [456, 331] on link "Style" at bounding box center [489, 331] width 114 height 16
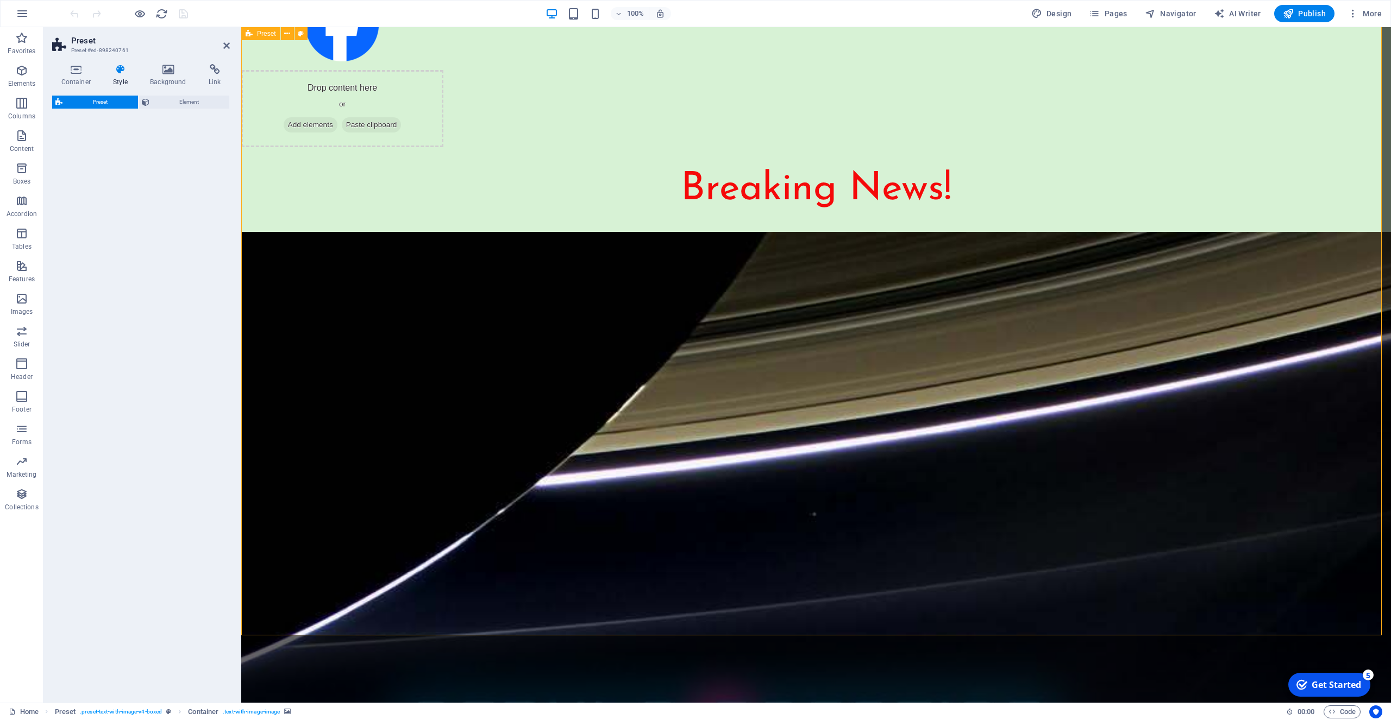
select select "rem"
select select "px"
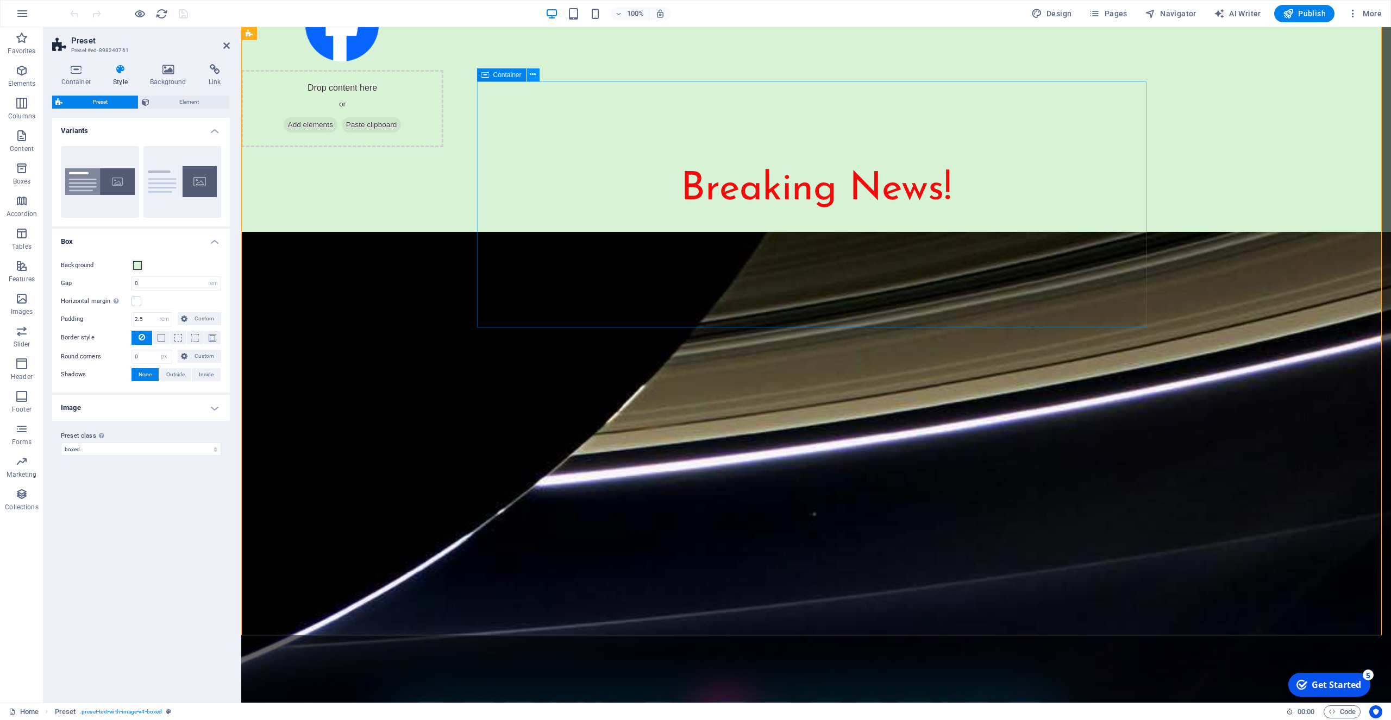
click at [531, 76] on icon at bounding box center [533, 74] width 6 height 11
click at [534, 74] on icon at bounding box center [533, 74] width 6 height 11
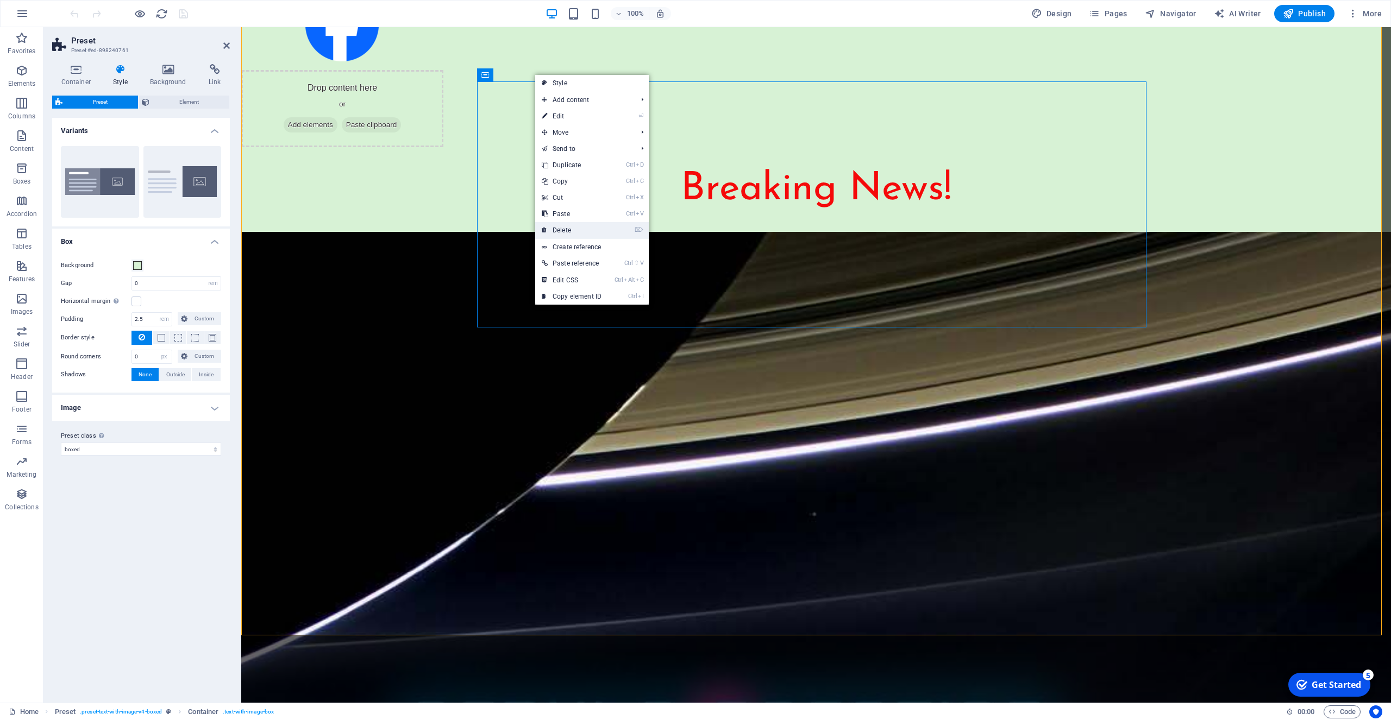
click at [583, 228] on link "⌦ Delete" at bounding box center [571, 230] width 73 height 16
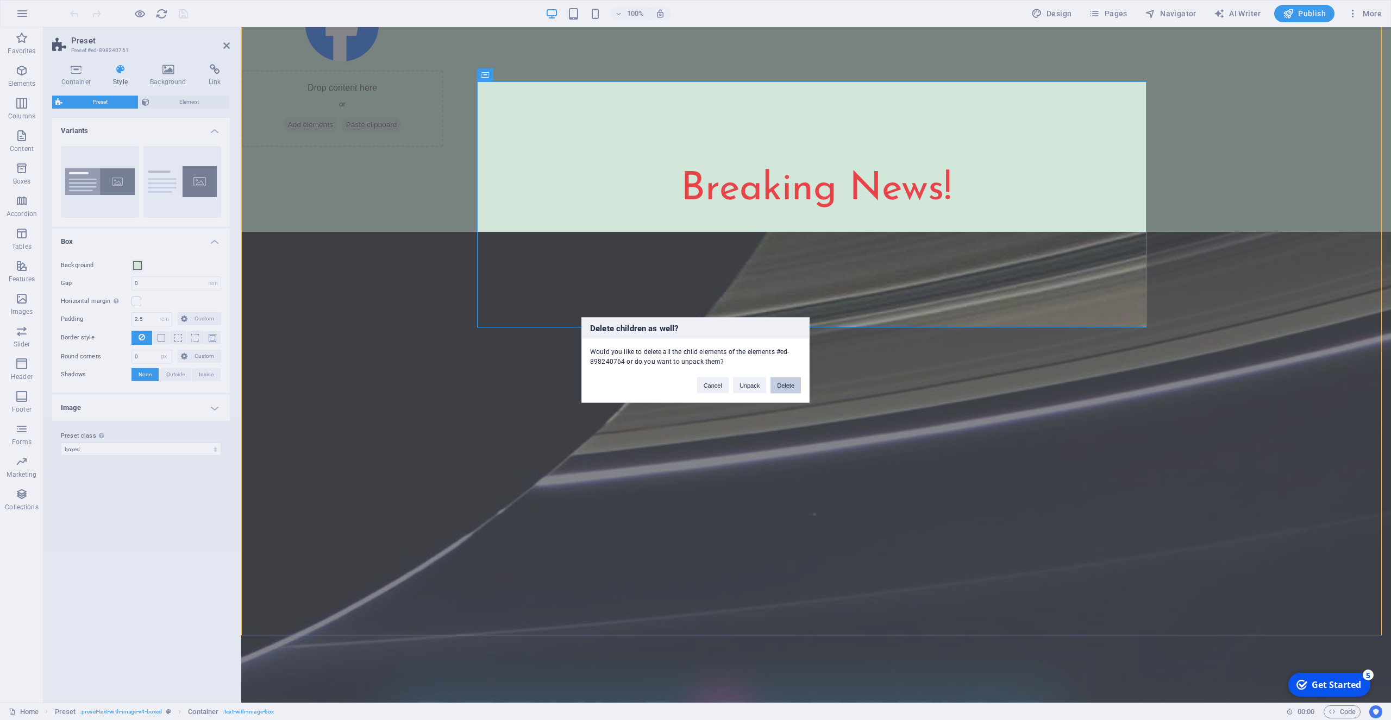
click at [787, 386] on button "Delete" at bounding box center [785, 386] width 30 height 16
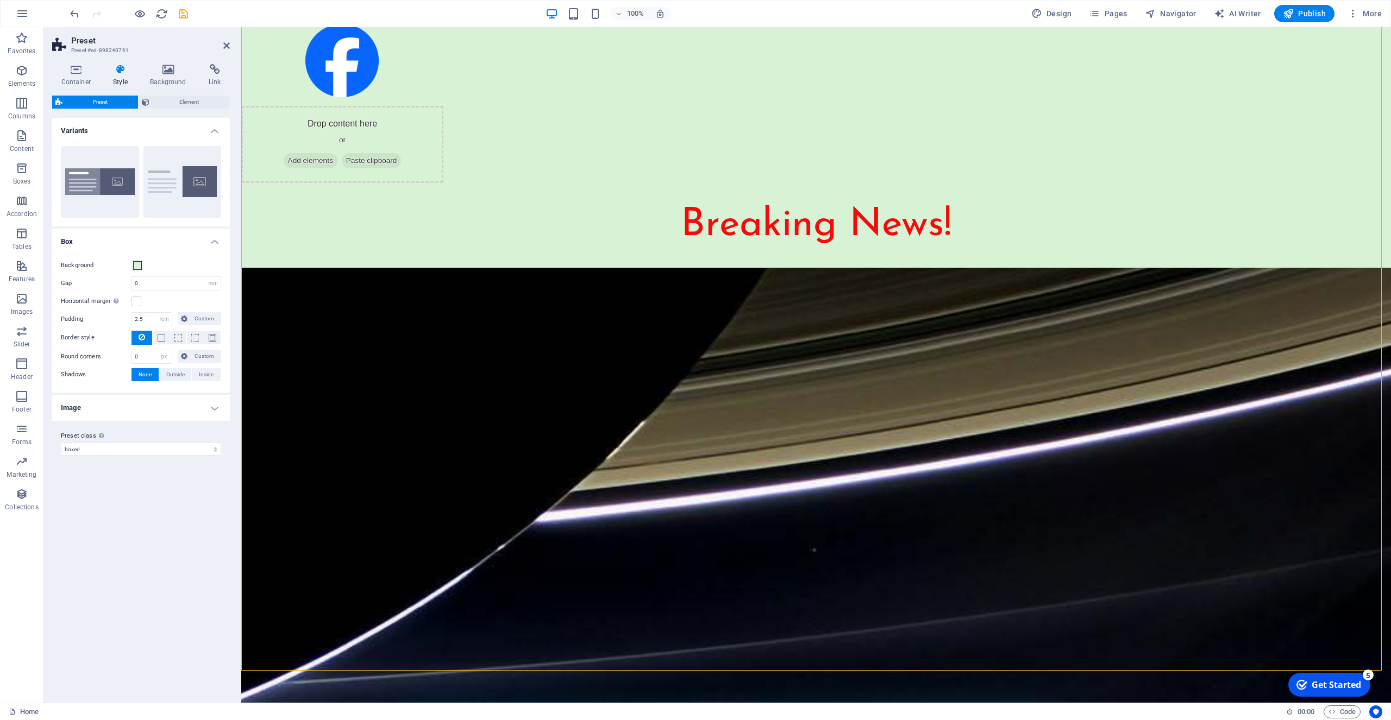
scroll to position [2856, 0]
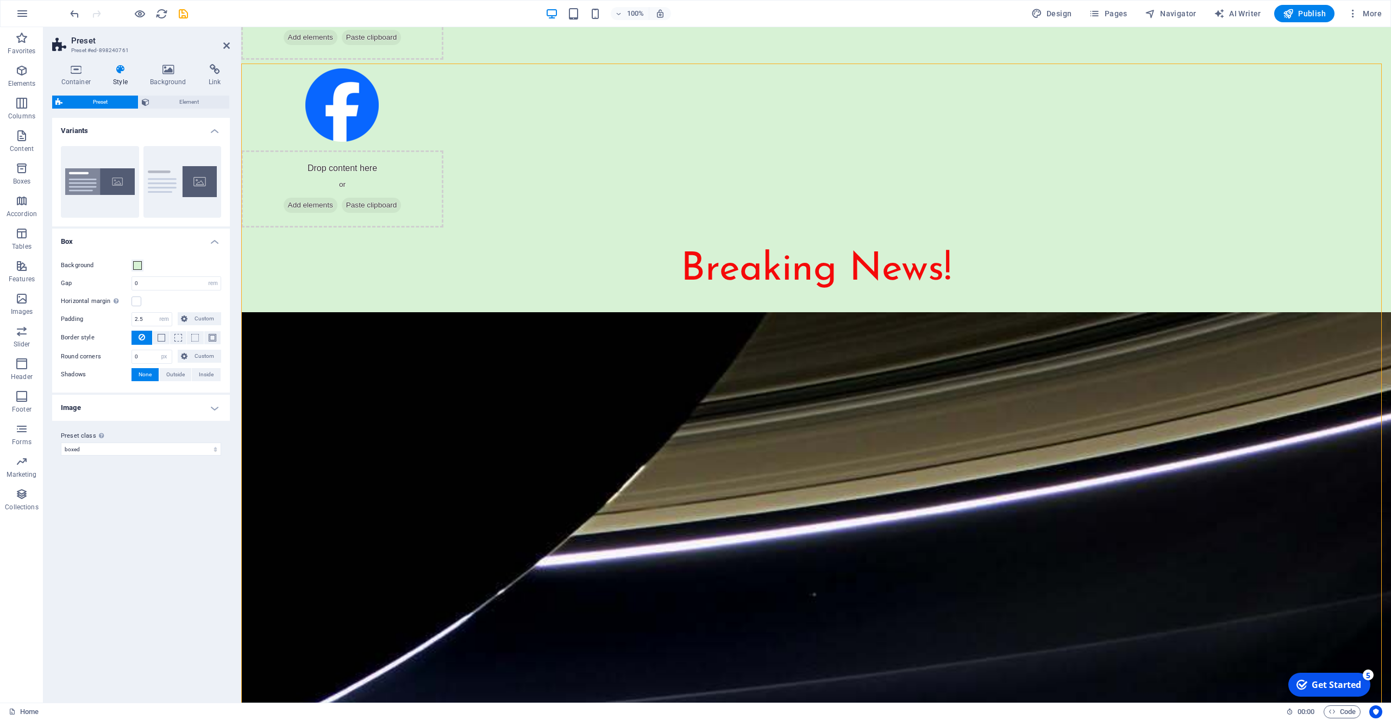
click at [511, 154] on span "Container" at bounding box center [507, 155] width 28 height 7
click at [533, 154] on icon at bounding box center [533, 154] width 6 height 11
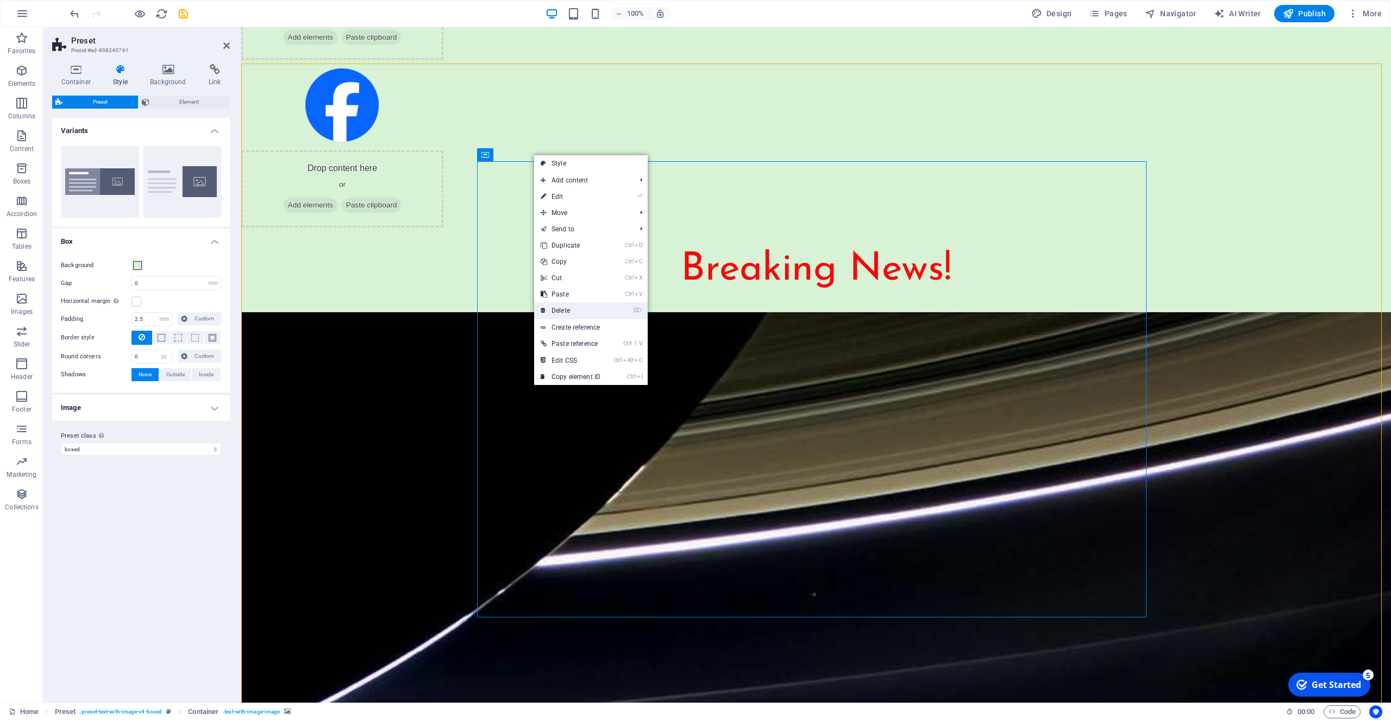
click at [568, 310] on link "⌦ Delete" at bounding box center [570, 311] width 73 height 16
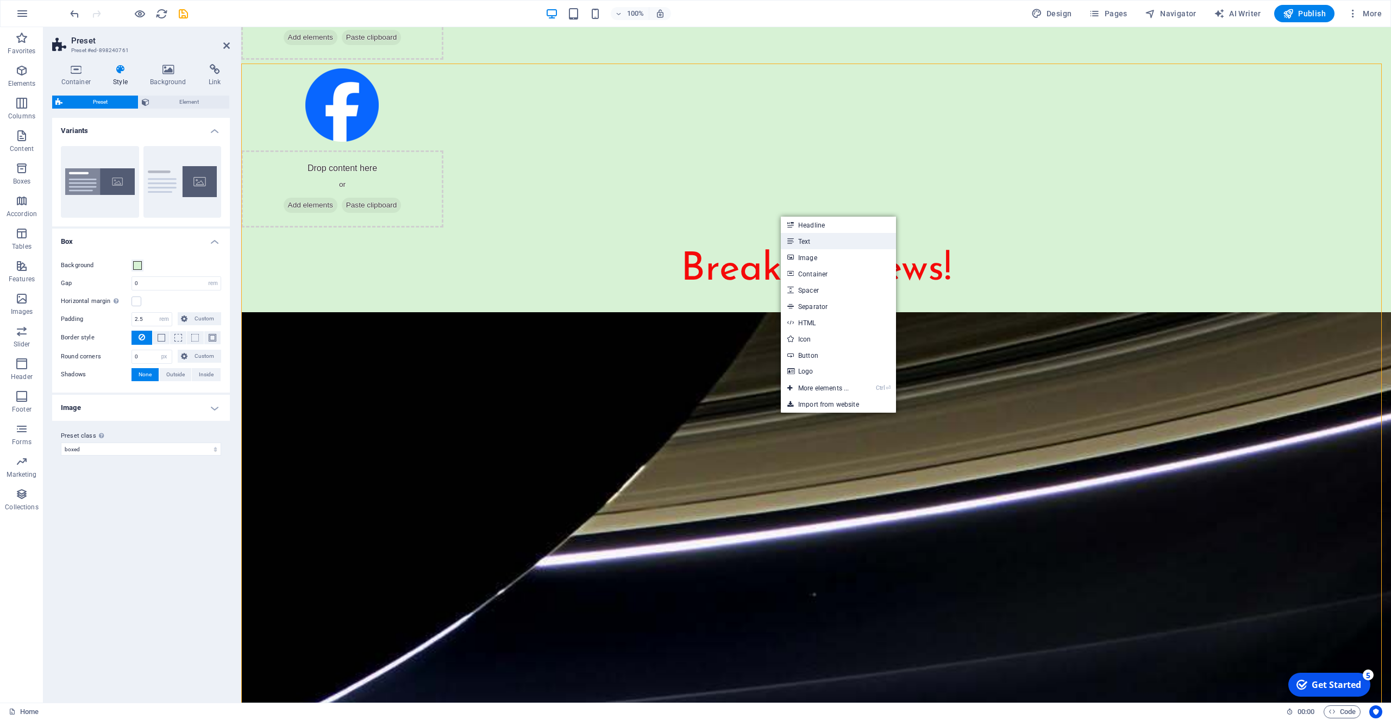
click at [799, 239] on link "Text" at bounding box center [838, 241] width 115 height 16
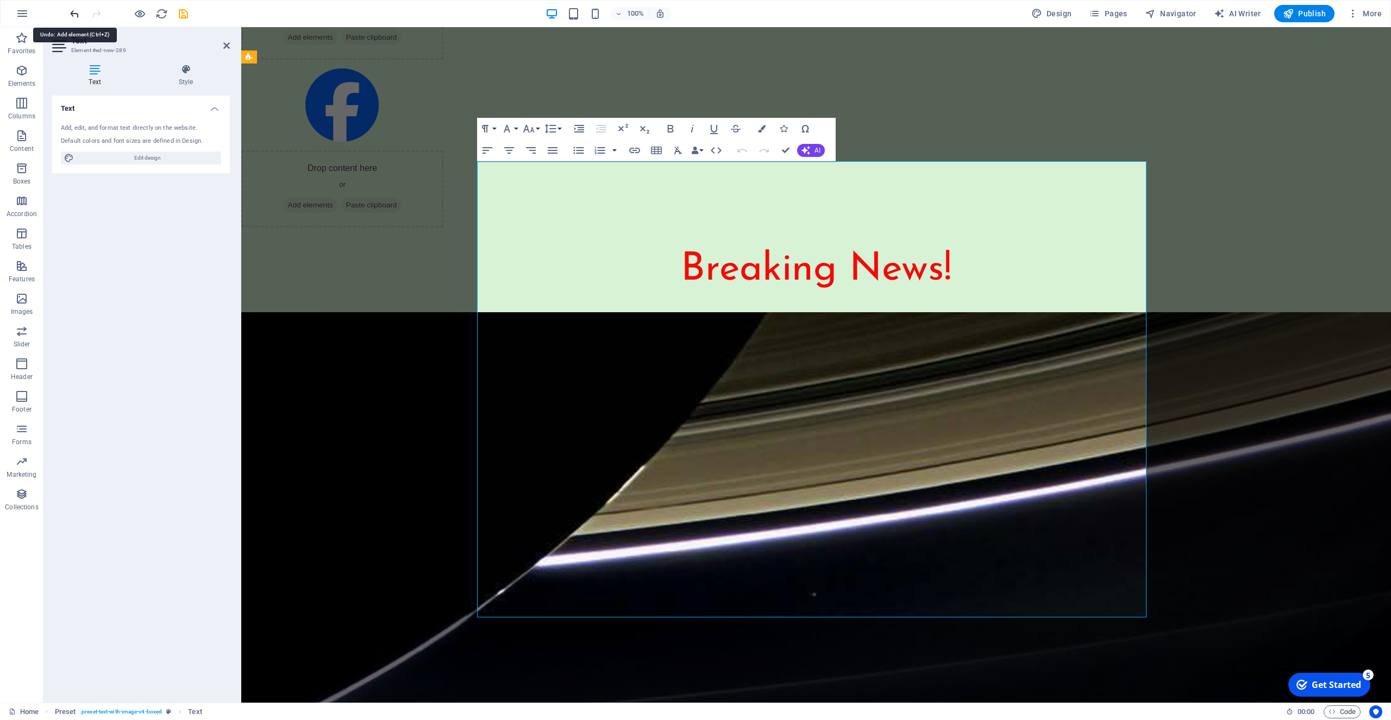
drag, startPoint x: 71, startPoint y: 15, endPoint x: 73, endPoint y: 22, distance: 7.2
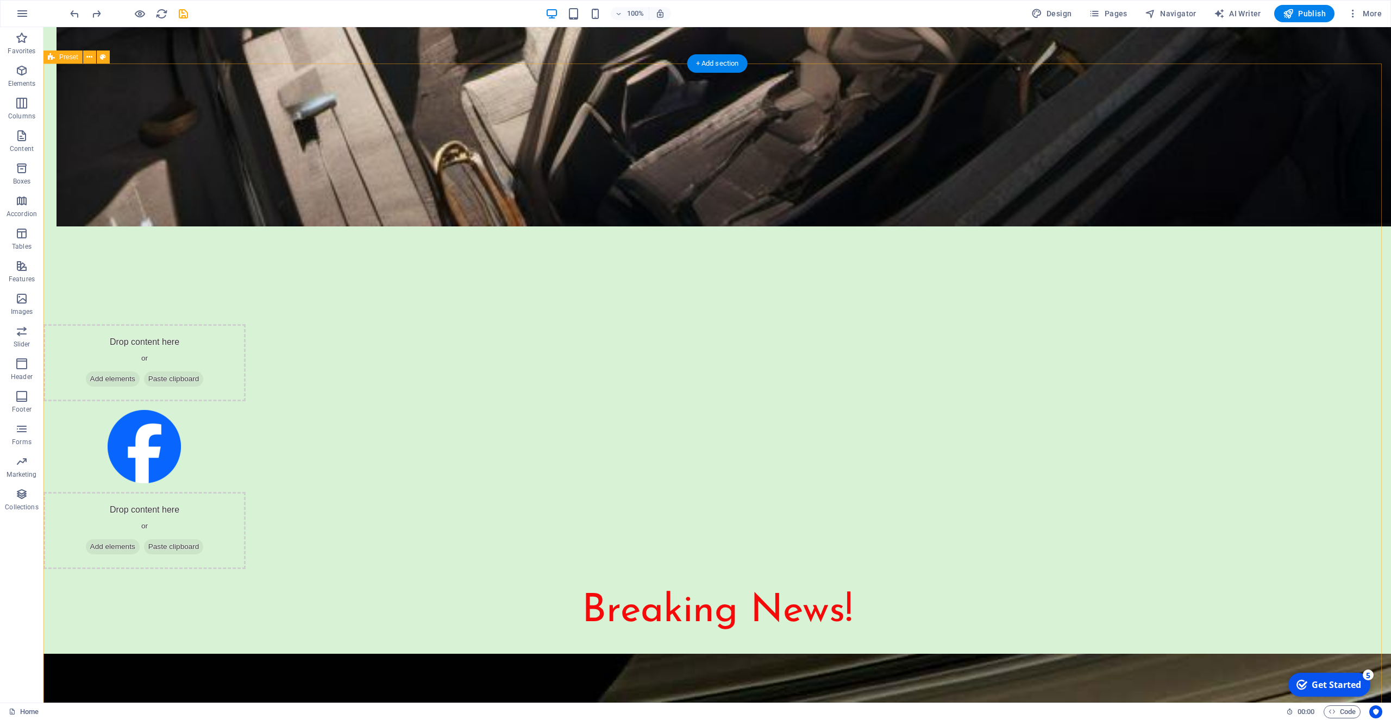
select select "rem"
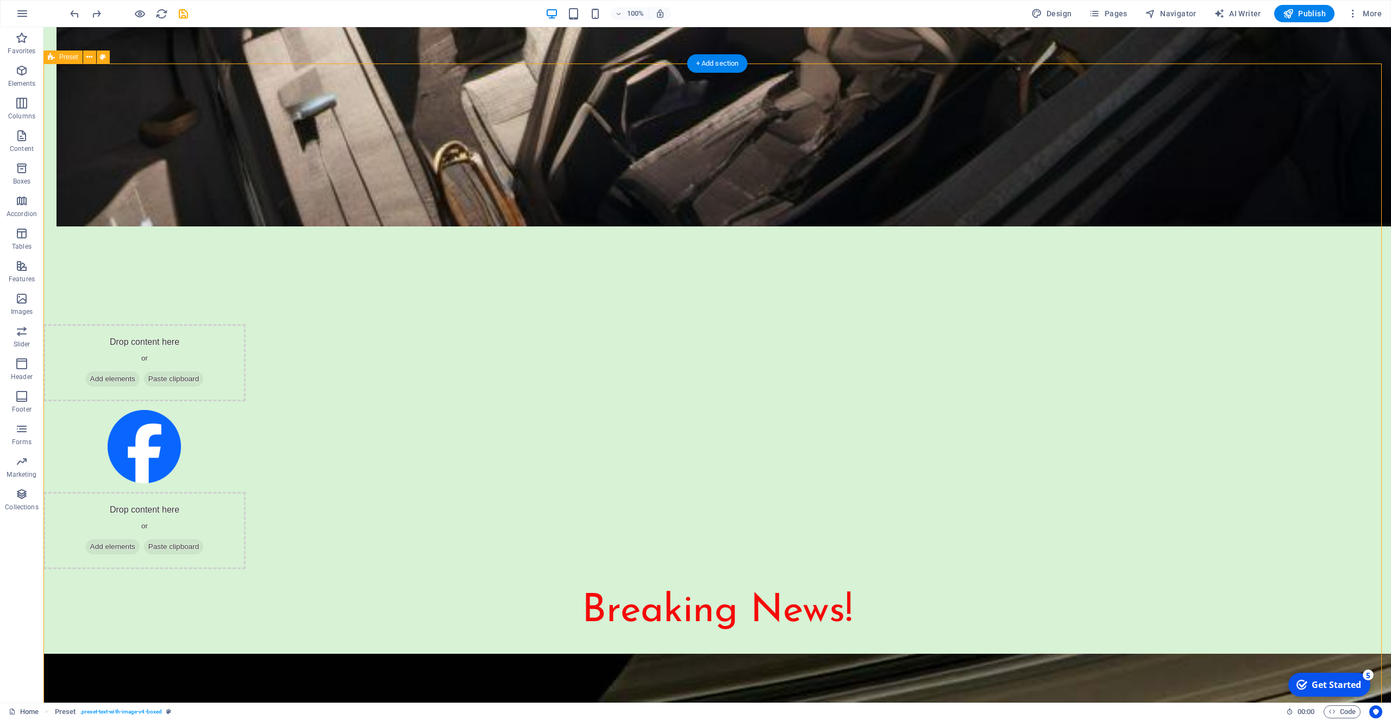
select select "rem"
select select "px"
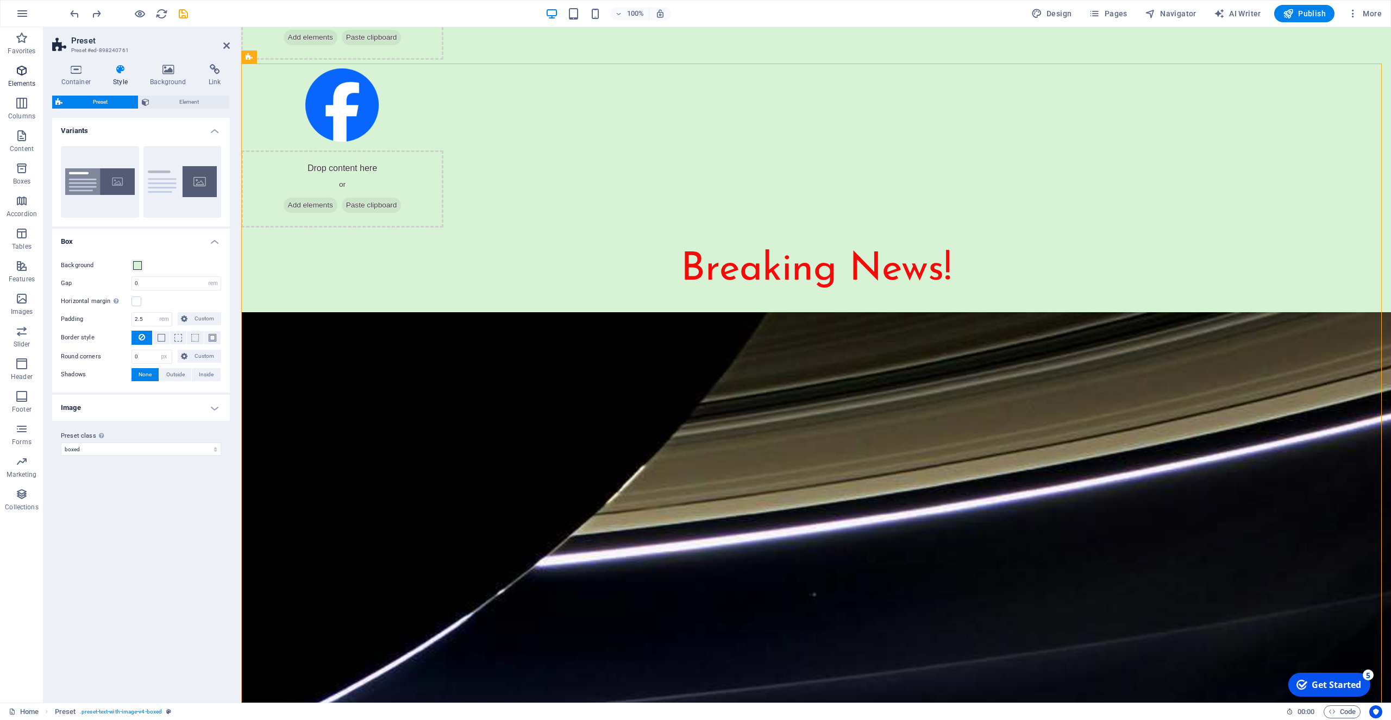
click at [19, 74] on icon "button" at bounding box center [21, 70] width 13 height 13
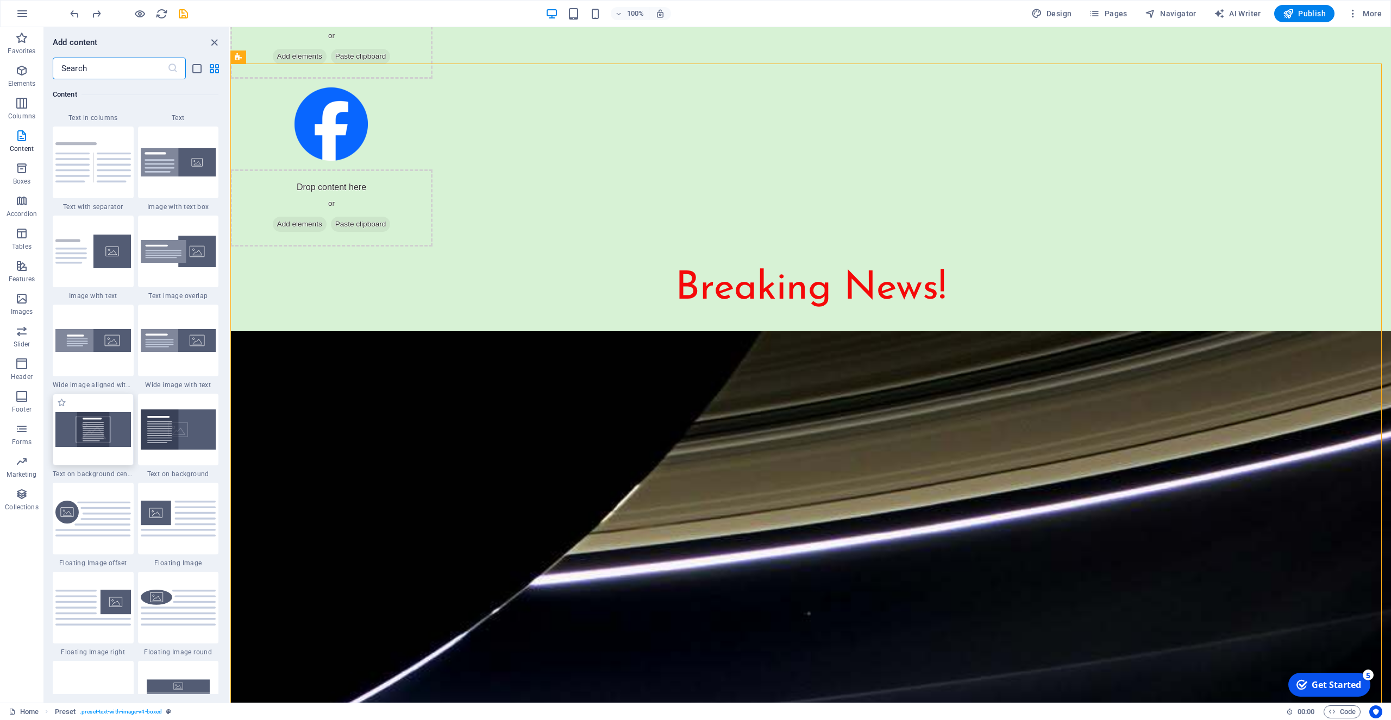
scroll to position [2022, 0]
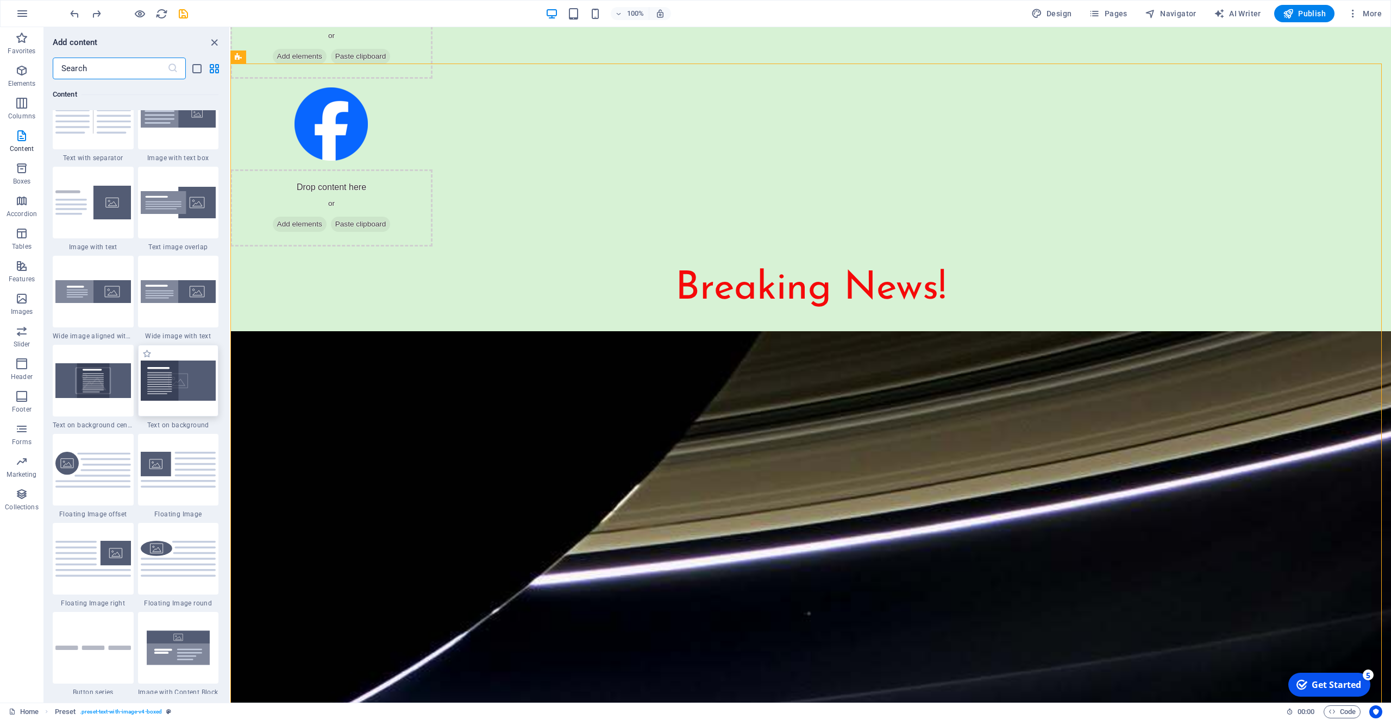
click at [176, 380] on img at bounding box center [179, 381] width 76 height 40
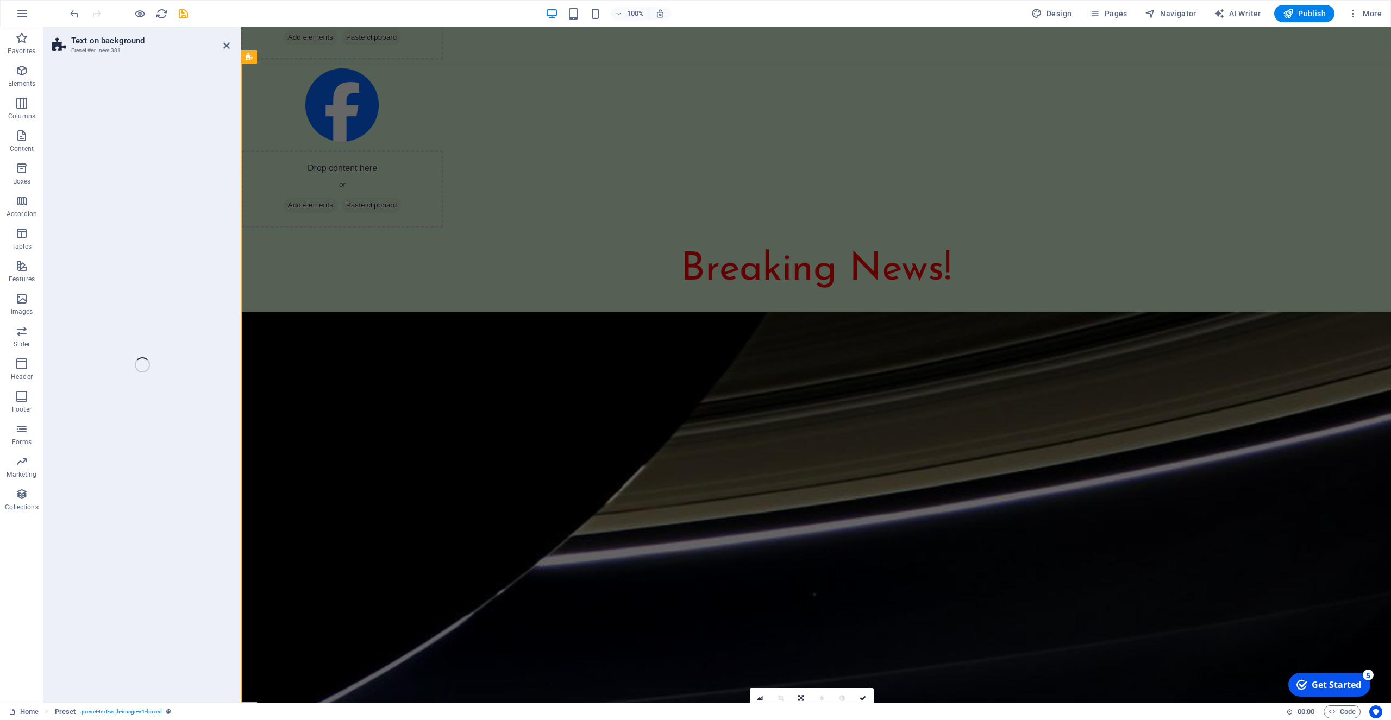
scroll to position [3277, 0]
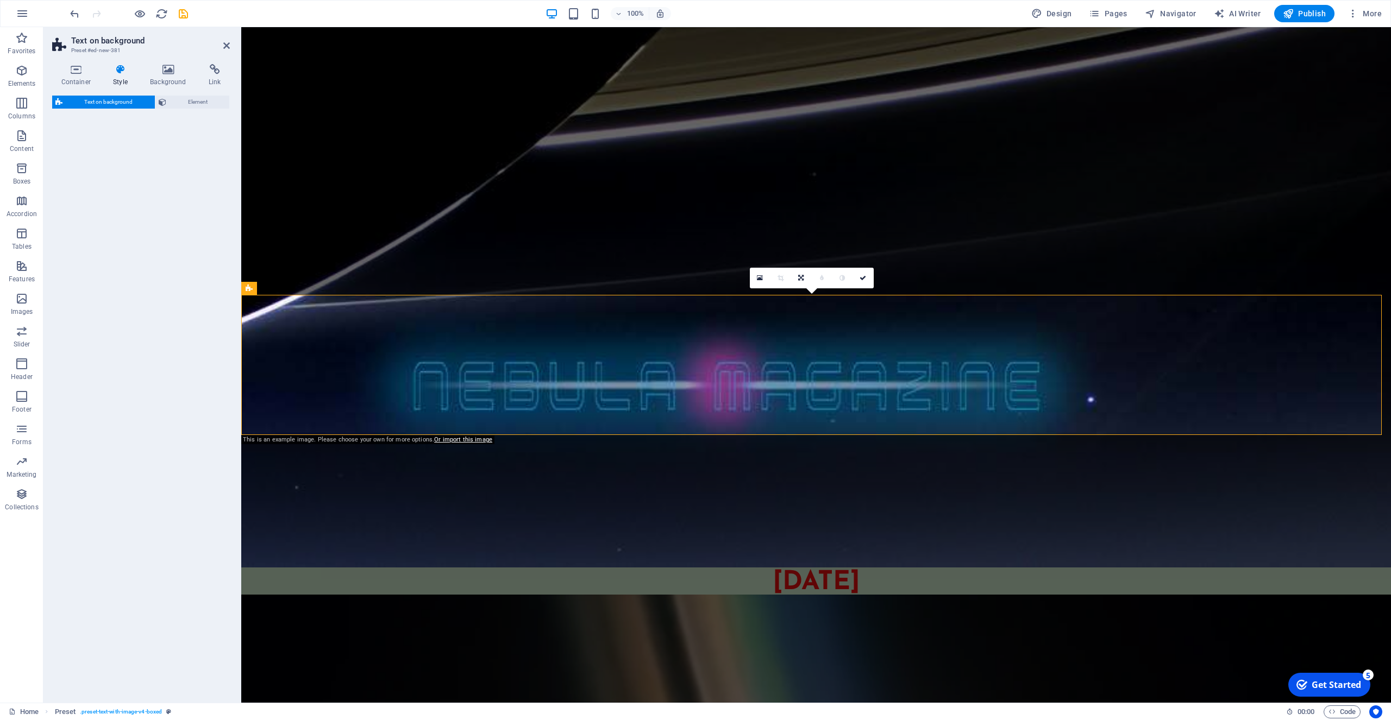
select select "%"
select select "rem"
select select "px"
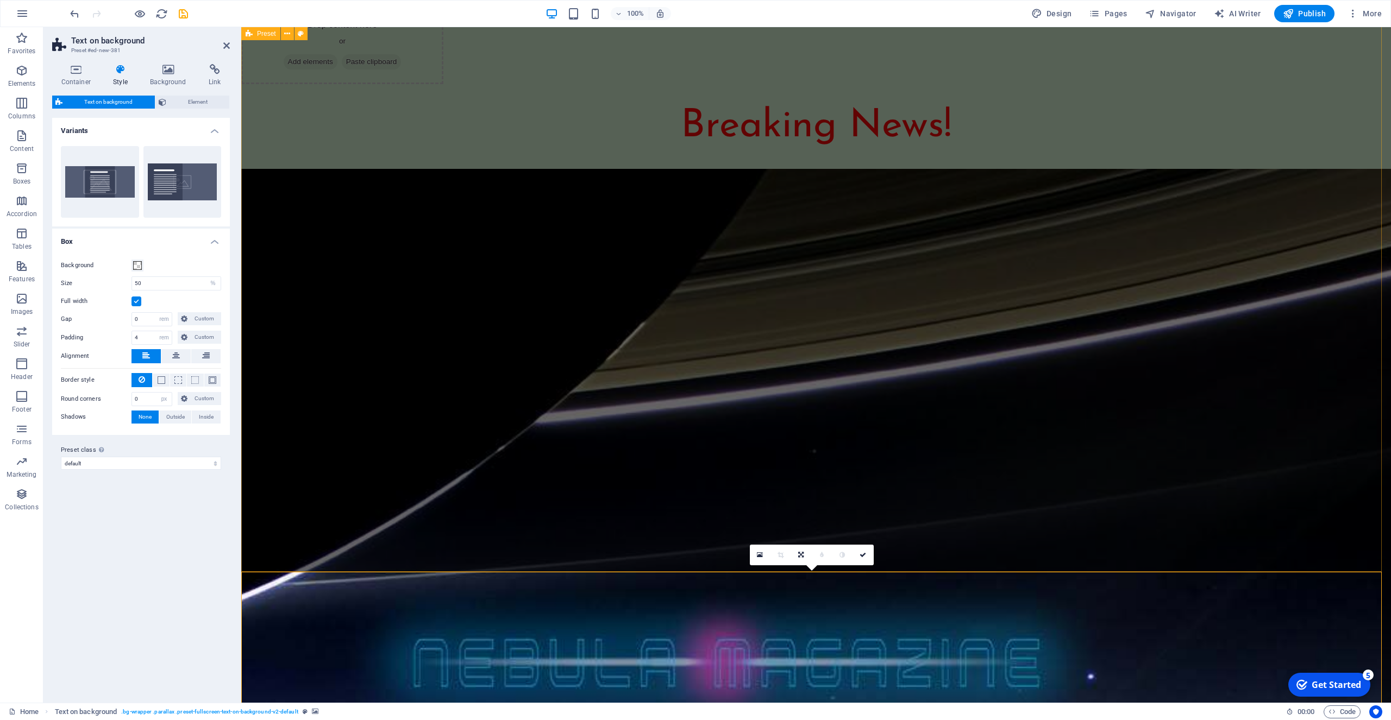
scroll to position [2723, 0]
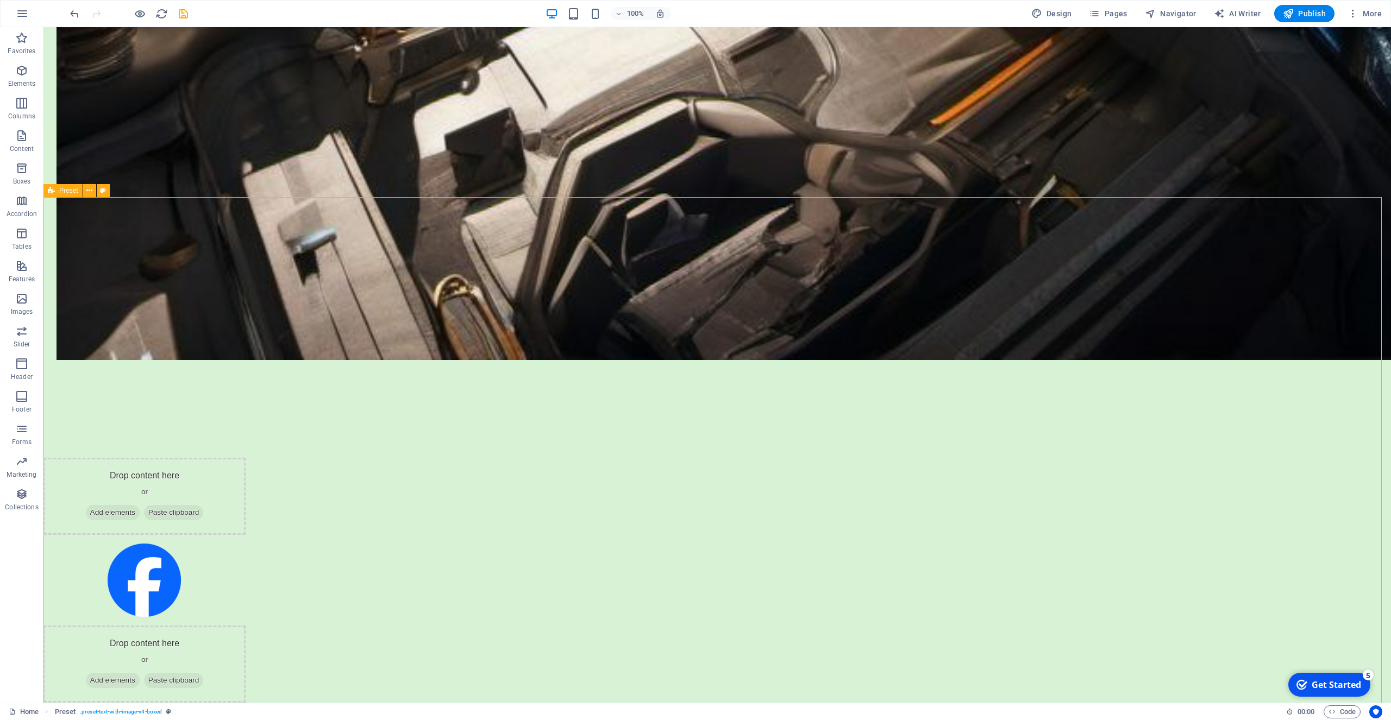
click at [90, 193] on icon at bounding box center [89, 190] width 6 height 11
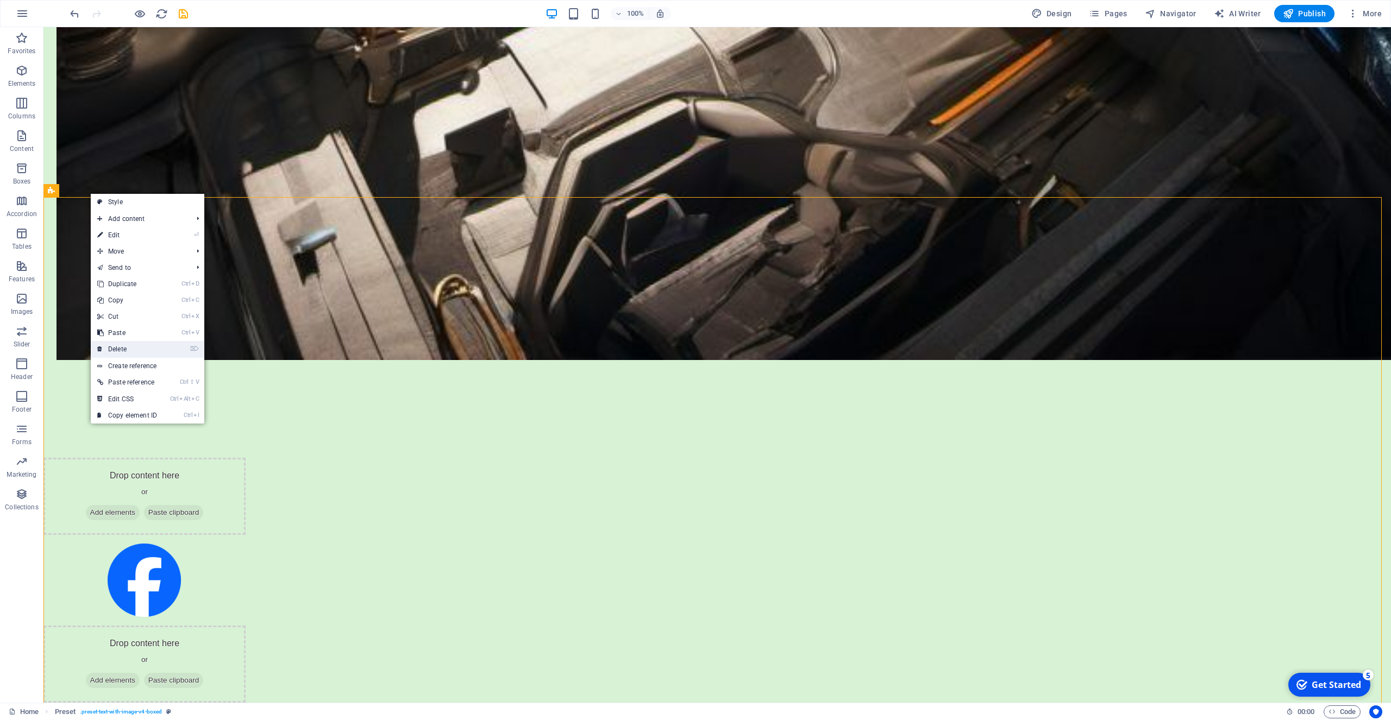
click at [127, 346] on link "⌦ Delete" at bounding box center [127, 349] width 73 height 16
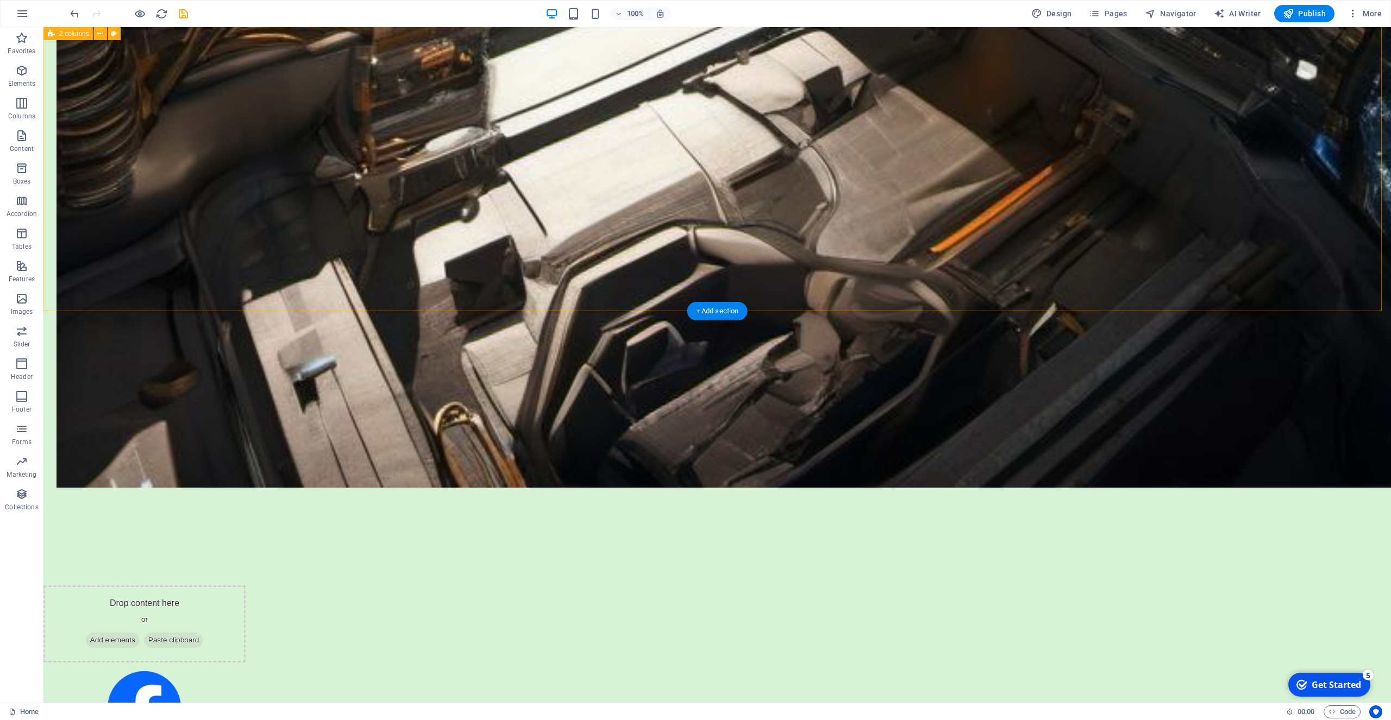
scroll to position [2612, 0]
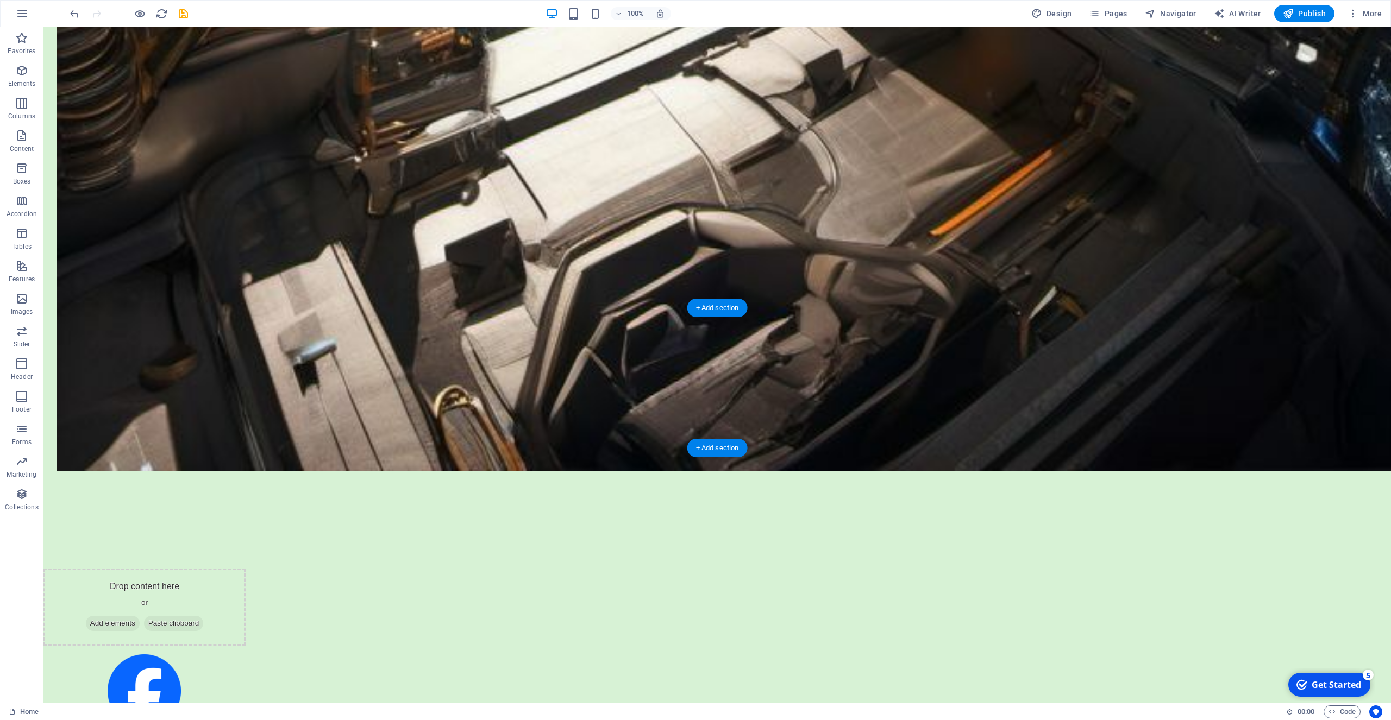
select select "%"
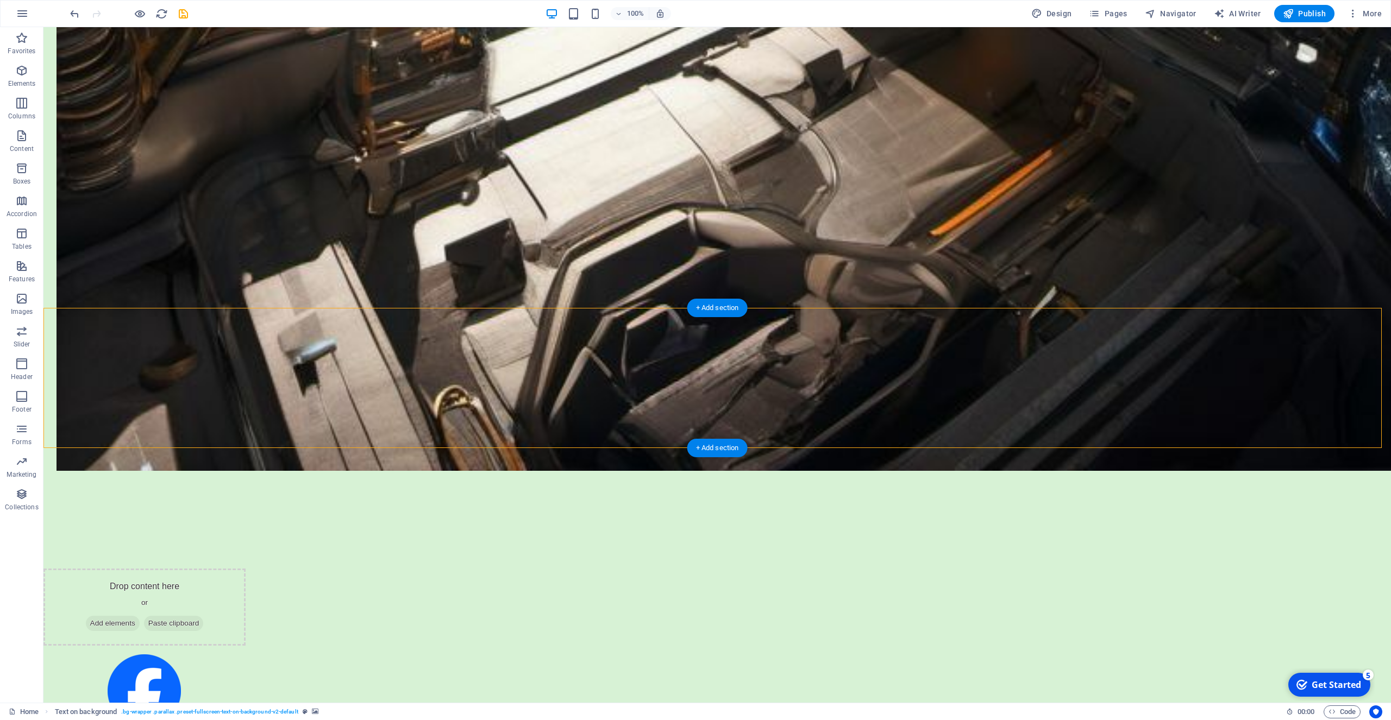
select select "rem"
select select "px"
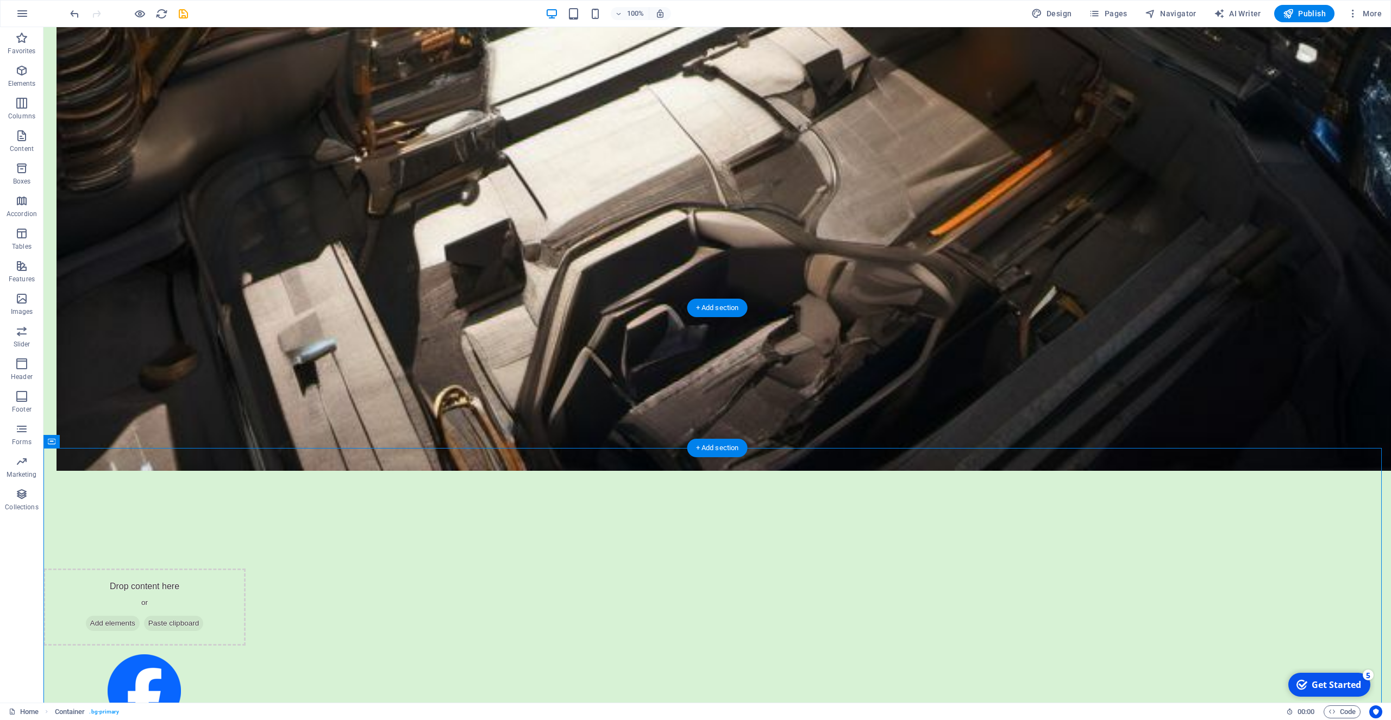
select select "%"
select select "rem"
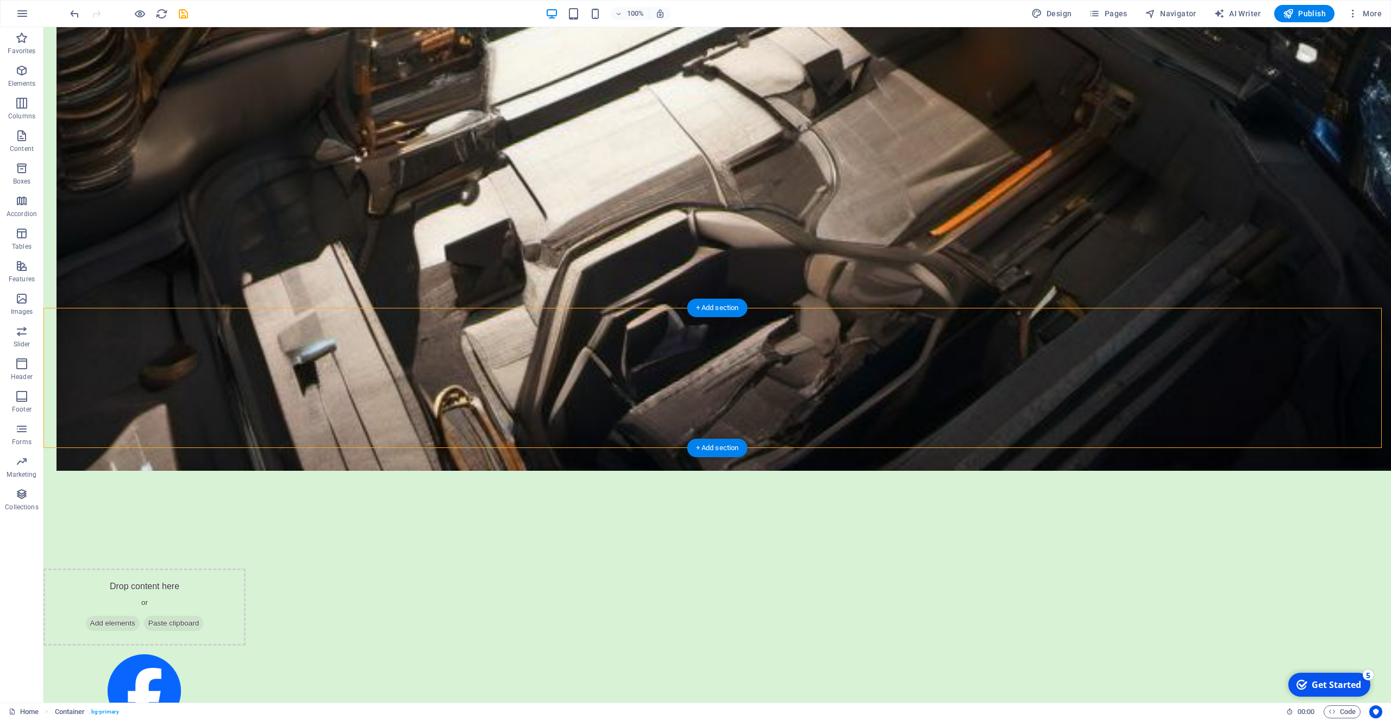
select select "px"
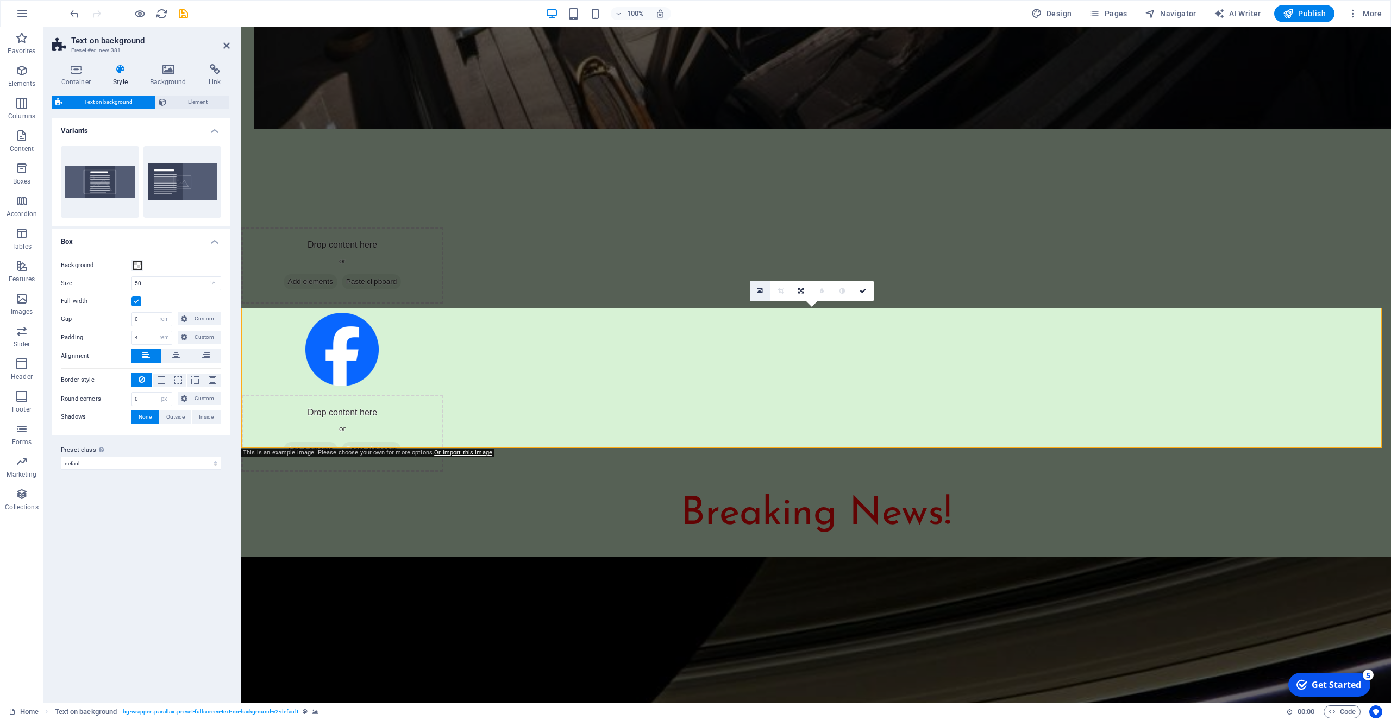
click at [759, 288] on icon at bounding box center [760, 291] width 6 height 8
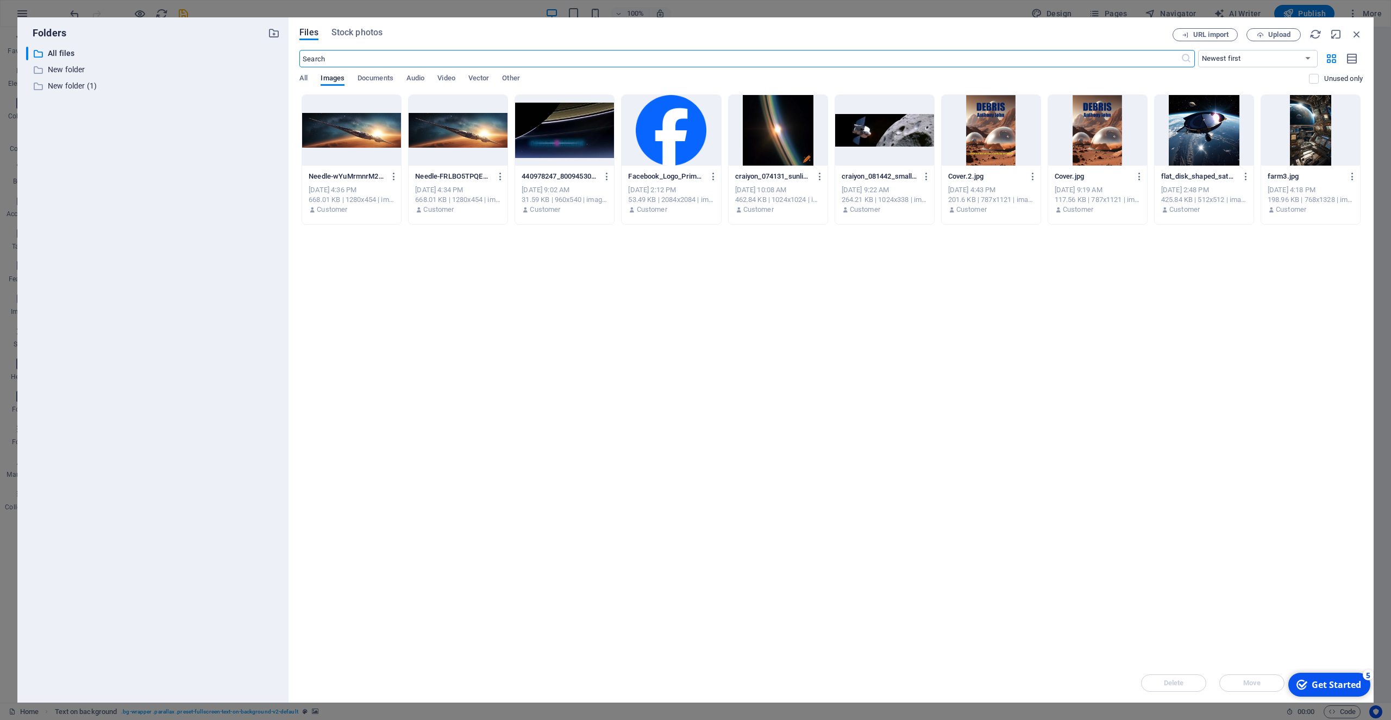
click at [449, 136] on div at bounding box center [457, 130] width 99 height 71
click at [453, 129] on div at bounding box center [457, 130] width 99 height 71
click at [453, 129] on div "1" at bounding box center [457, 130] width 99 height 71
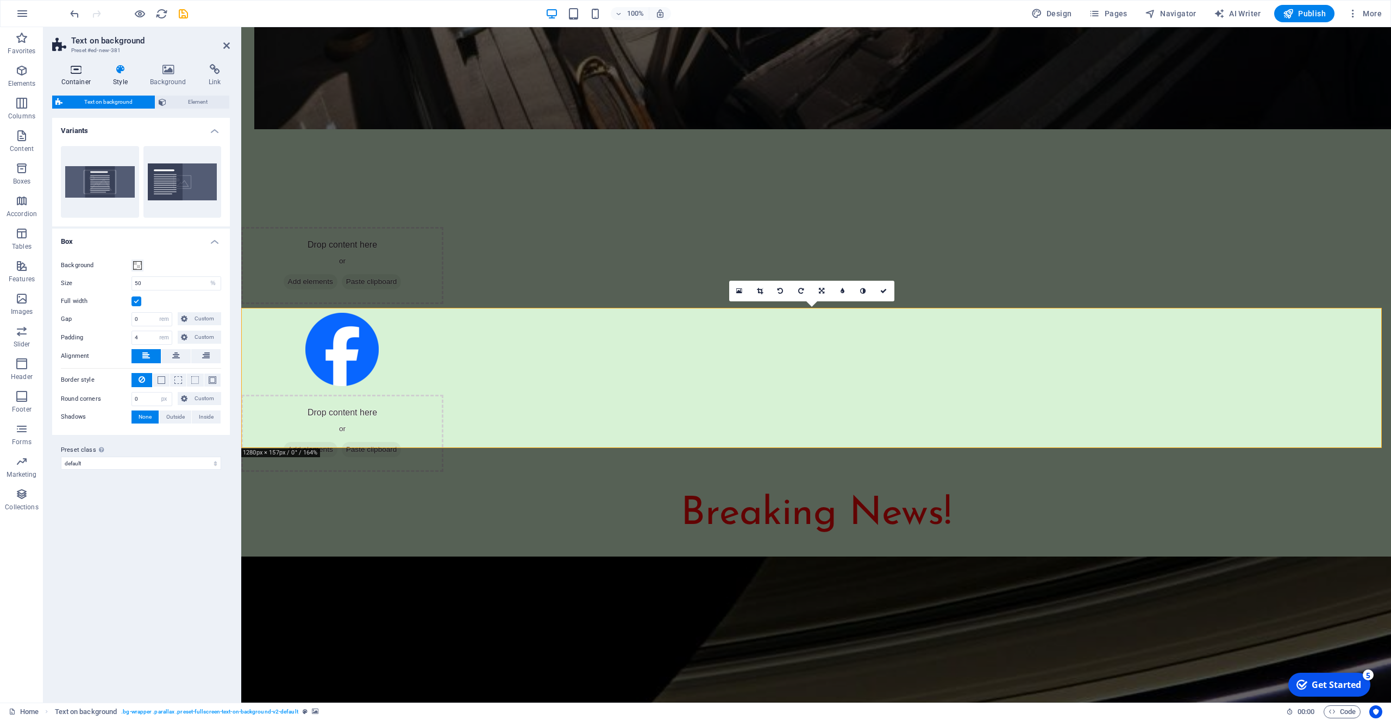
click at [71, 73] on icon at bounding box center [76, 69] width 48 height 11
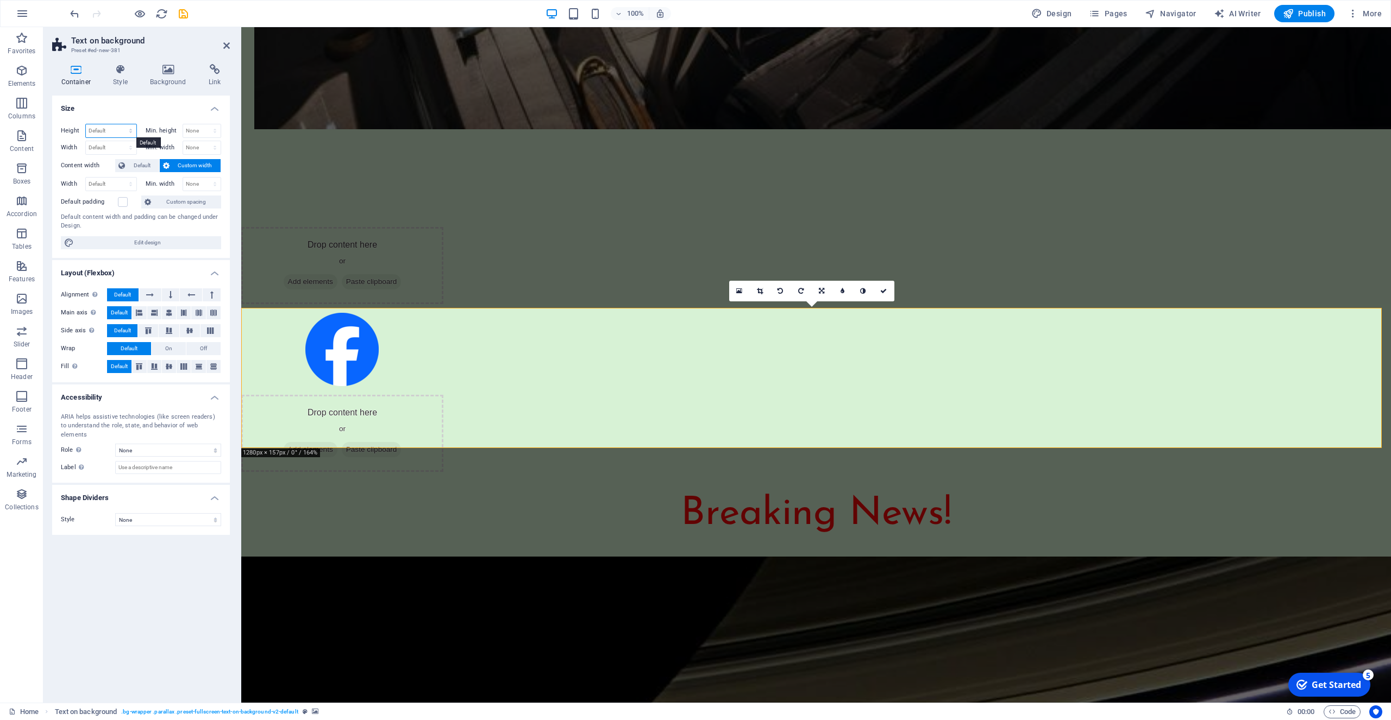
click at [86, 124] on select "Default px rem % vh vw" at bounding box center [111, 130] width 51 height 13
click at [99, 130] on select "Default px rem % vh vw" at bounding box center [111, 130] width 51 height 13
click at [86, 124] on select "Default px rem % vh vw" at bounding box center [111, 130] width 51 height 13
select select "px"
click option "px" at bounding box center [0, 0] width 0 height 0
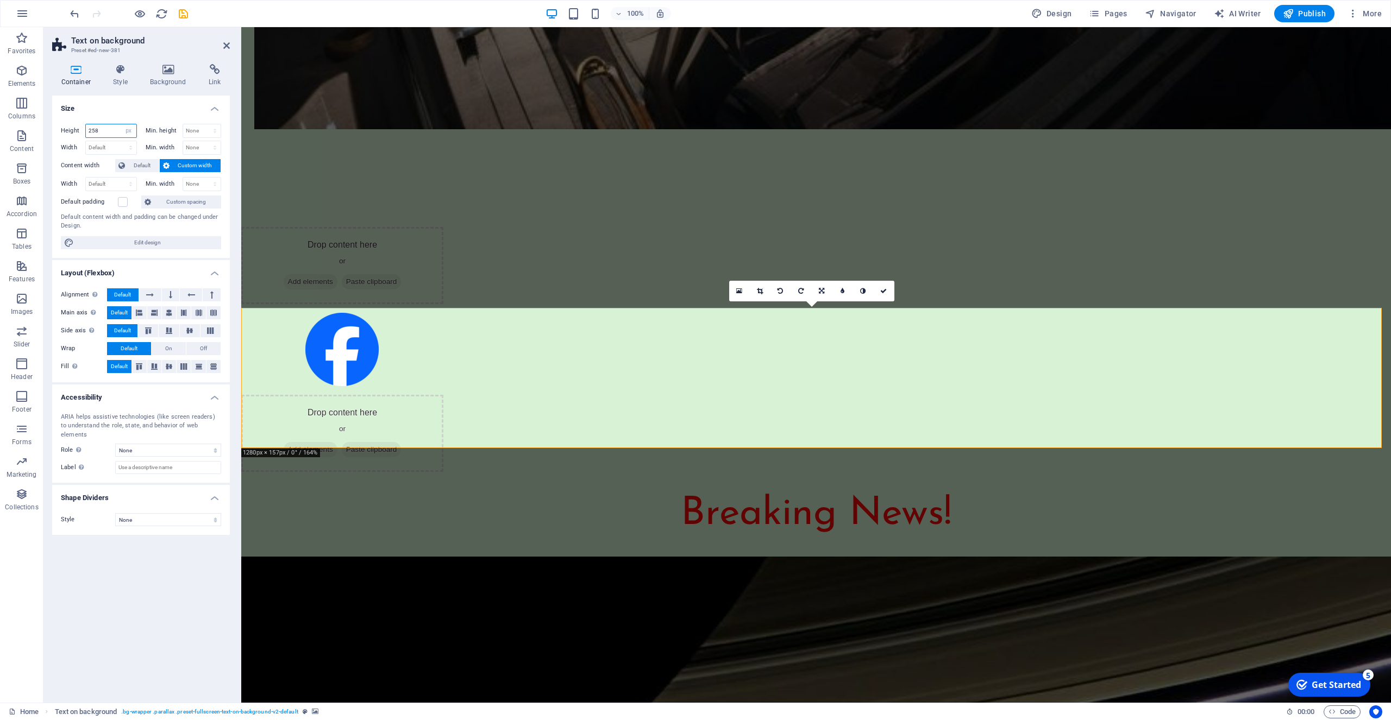
drag, startPoint x: 111, startPoint y: 131, endPoint x: 82, endPoint y: 131, distance: 29.3
click at [86, 131] on input "258" at bounding box center [111, 130] width 51 height 13
type input "500"
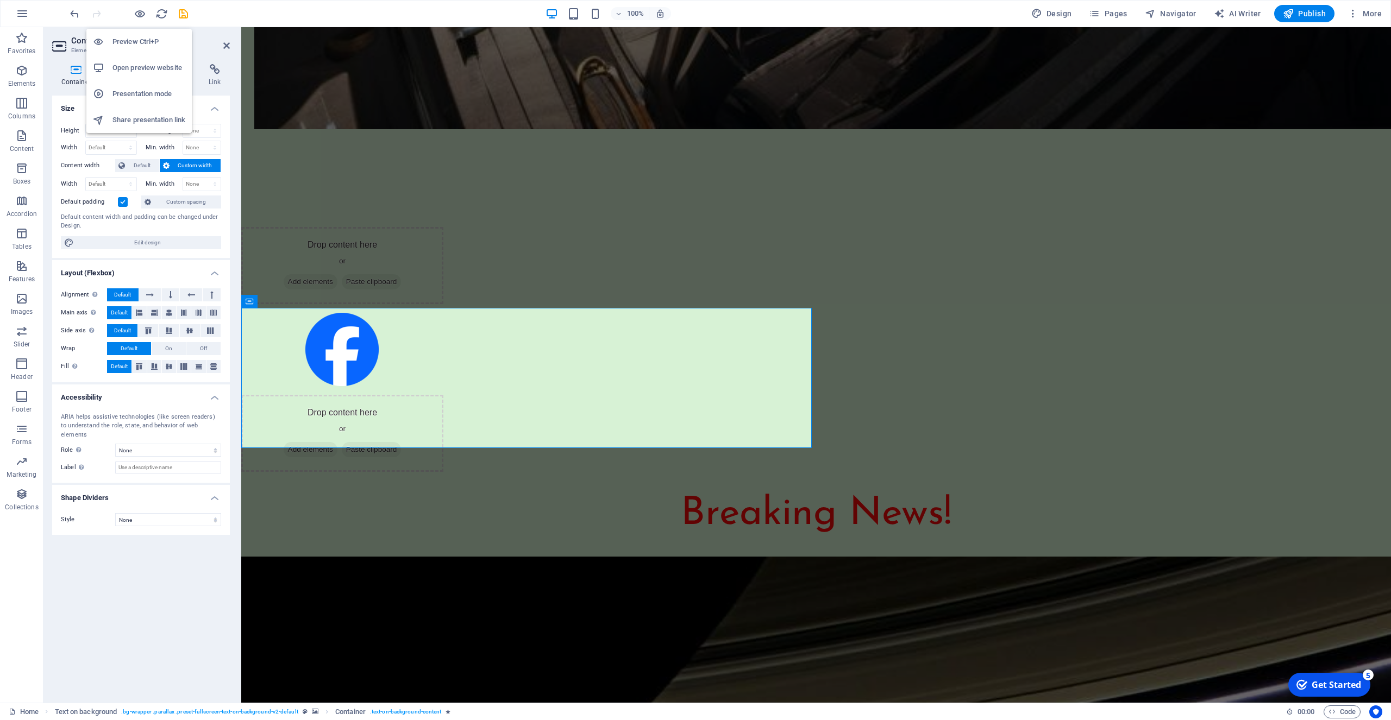
click at [136, 40] on h6 "Preview Ctrl+P" at bounding box center [148, 41] width 73 height 13
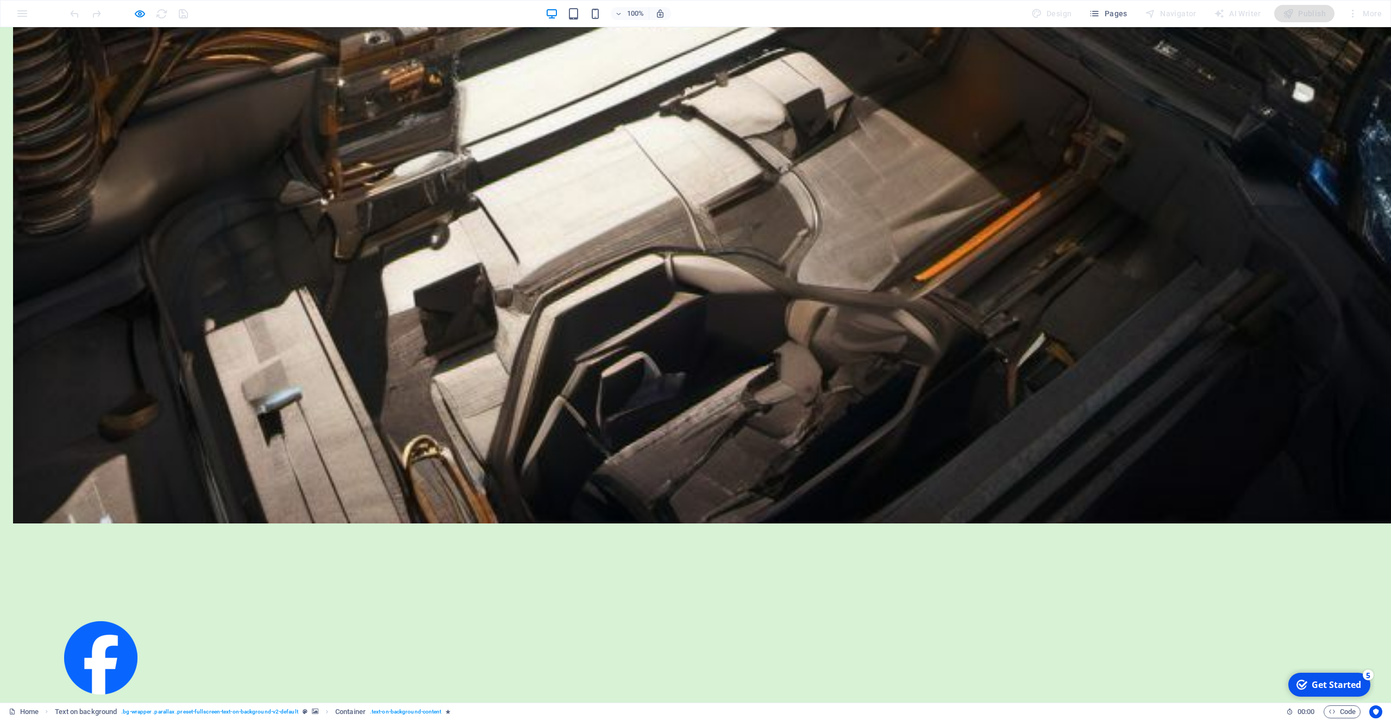
scroll to position [2663, 0]
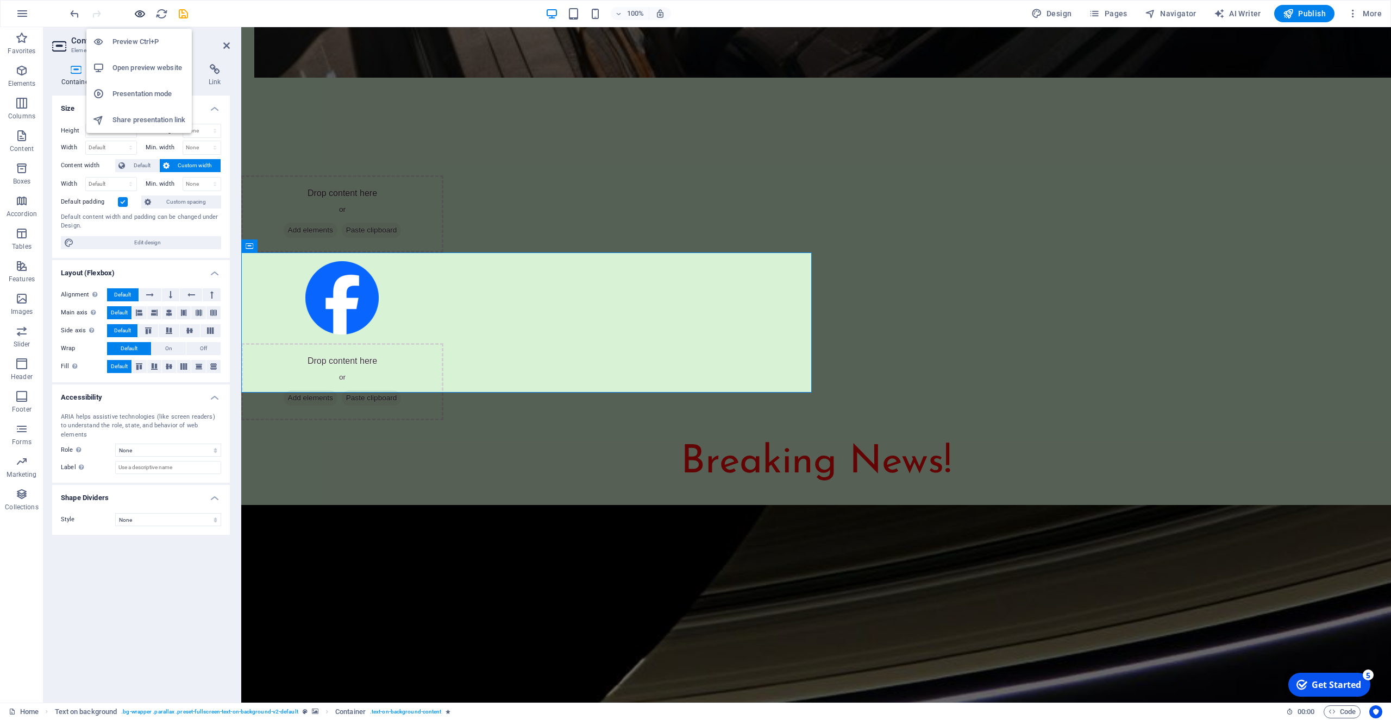
scroll to position [2667, 0]
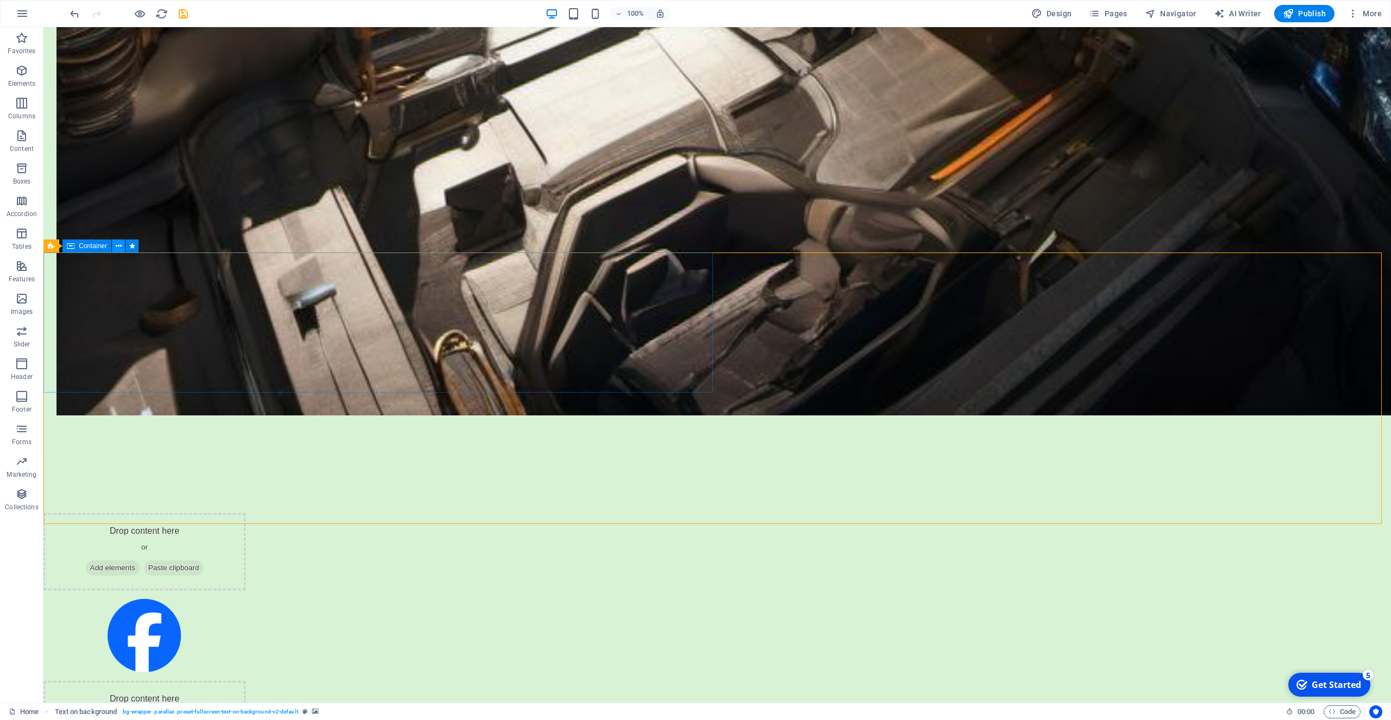
click at [120, 246] on icon at bounding box center [119, 246] width 6 height 11
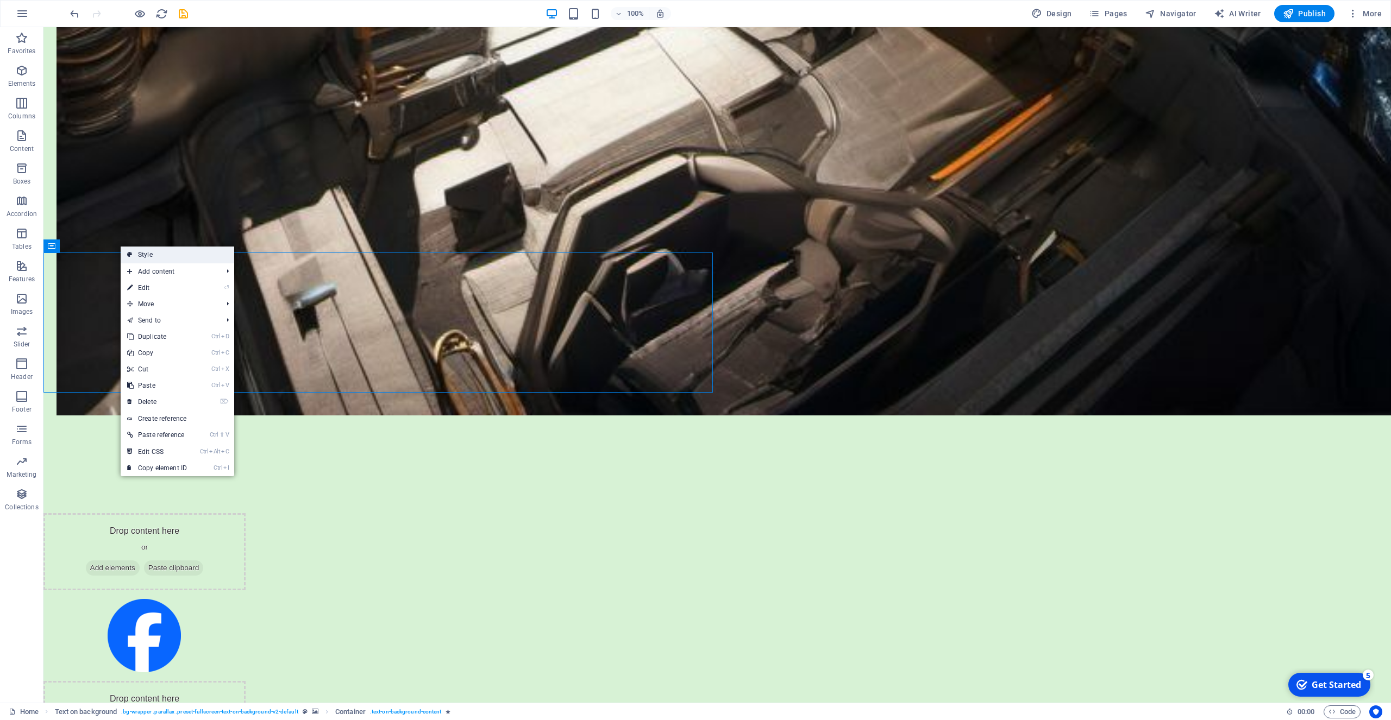
click at [140, 252] on link "Style" at bounding box center [178, 255] width 114 height 16
select select "%"
select select "rem"
select select "px"
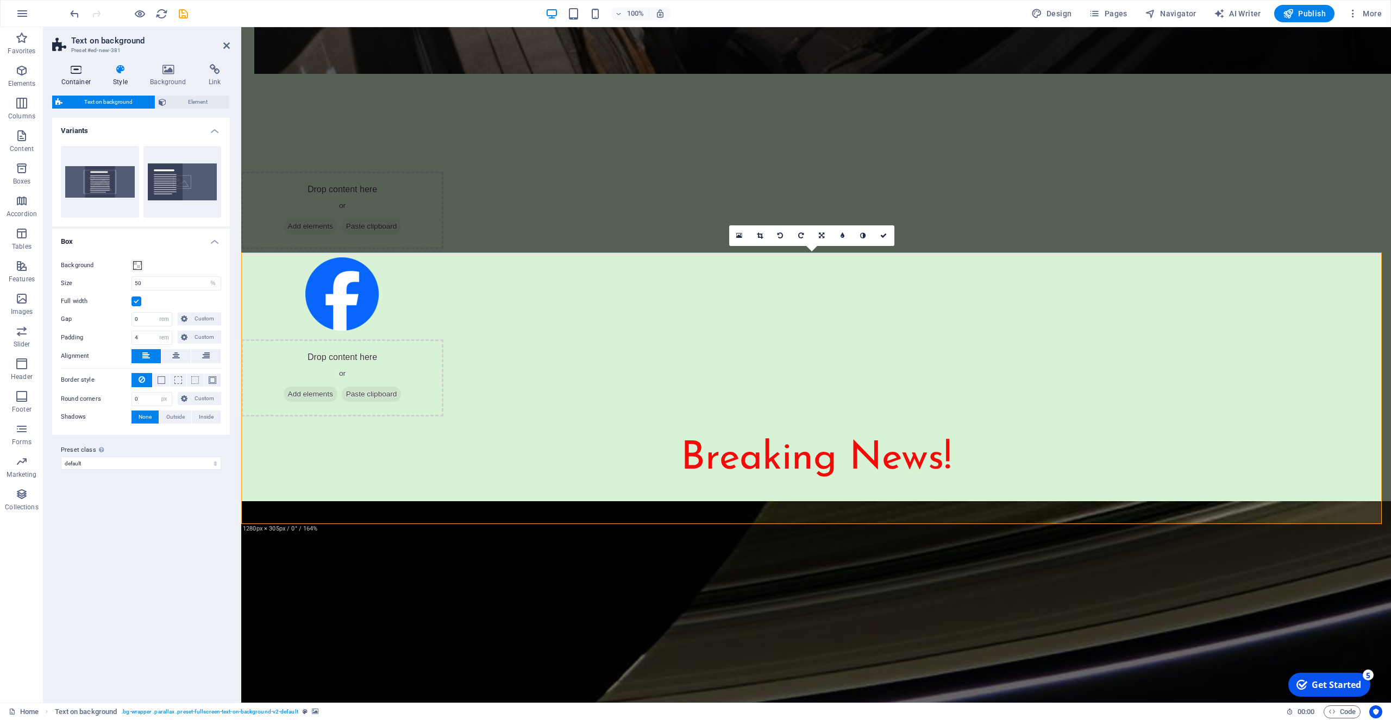
click at [73, 69] on icon at bounding box center [76, 69] width 48 height 11
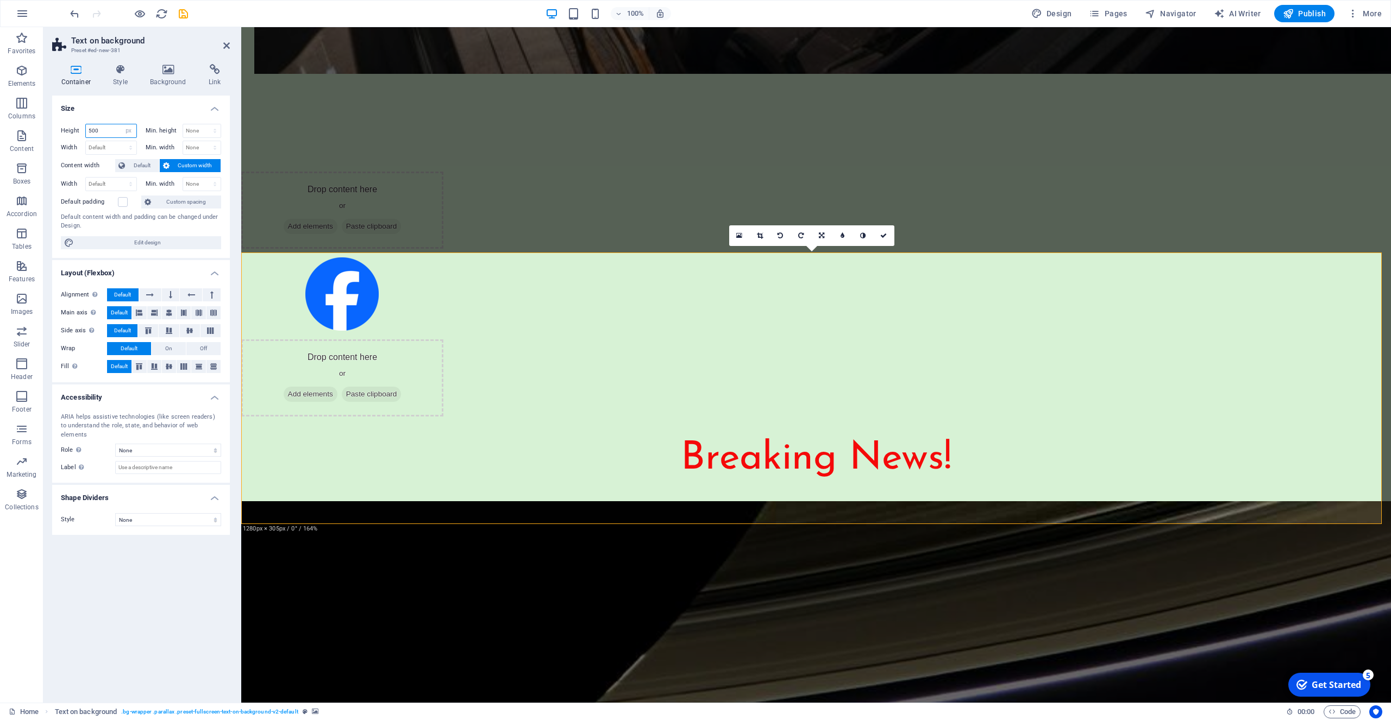
drag, startPoint x: 104, startPoint y: 131, endPoint x: 85, endPoint y: 131, distance: 19.0
click at [86, 129] on input "500" at bounding box center [111, 130] width 51 height 13
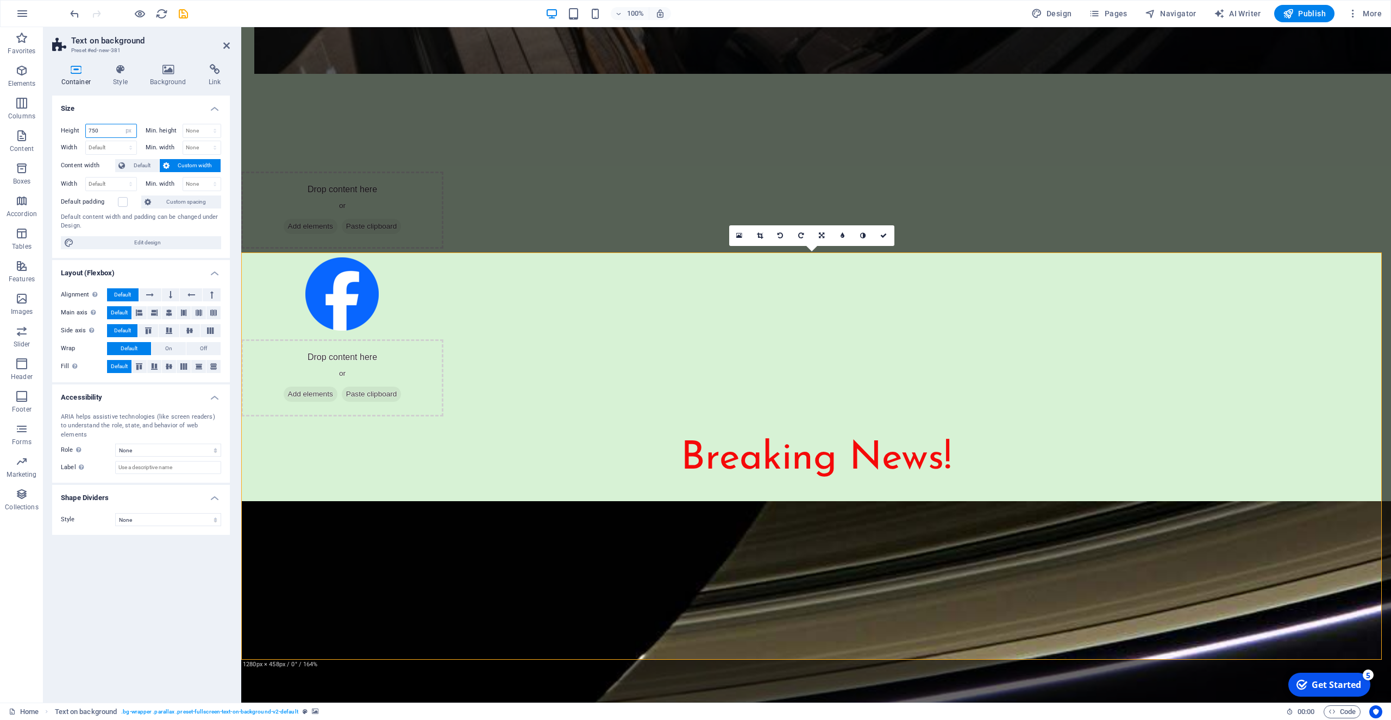
type input "750"
click at [319, 246] on icon at bounding box center [316, 246] width 6 height 11
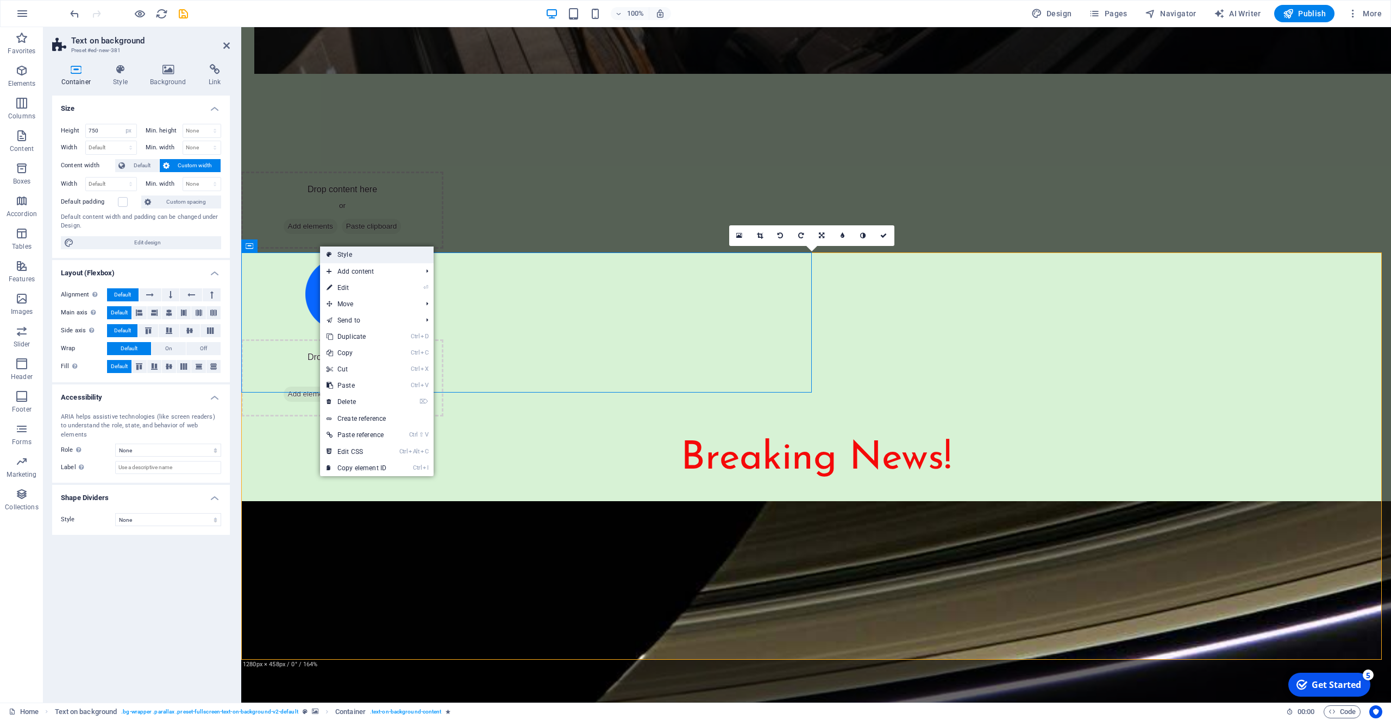
click at [358, 254] on link "Style" at bounding box center [377, 255] width 114 height 16
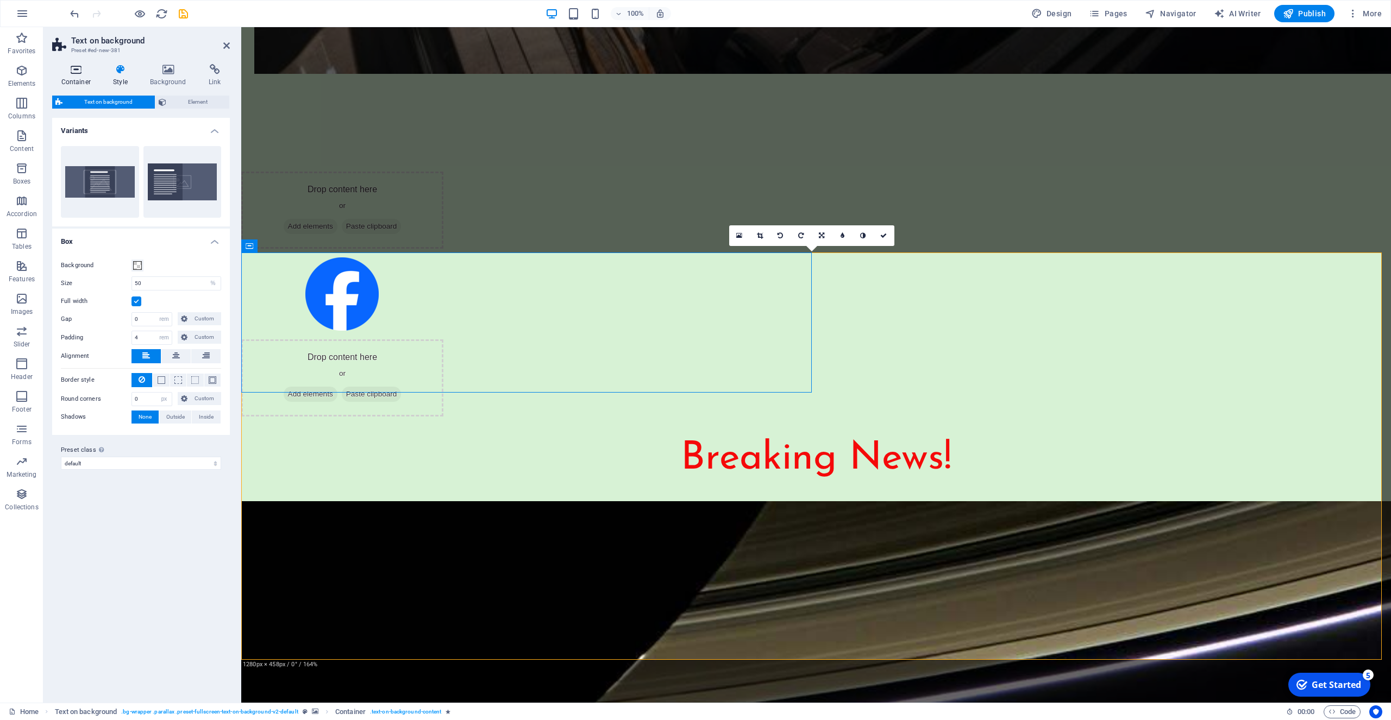
click at [76, 76] on h4 "Container" at bounding box center [78, 75] width 52 height 23
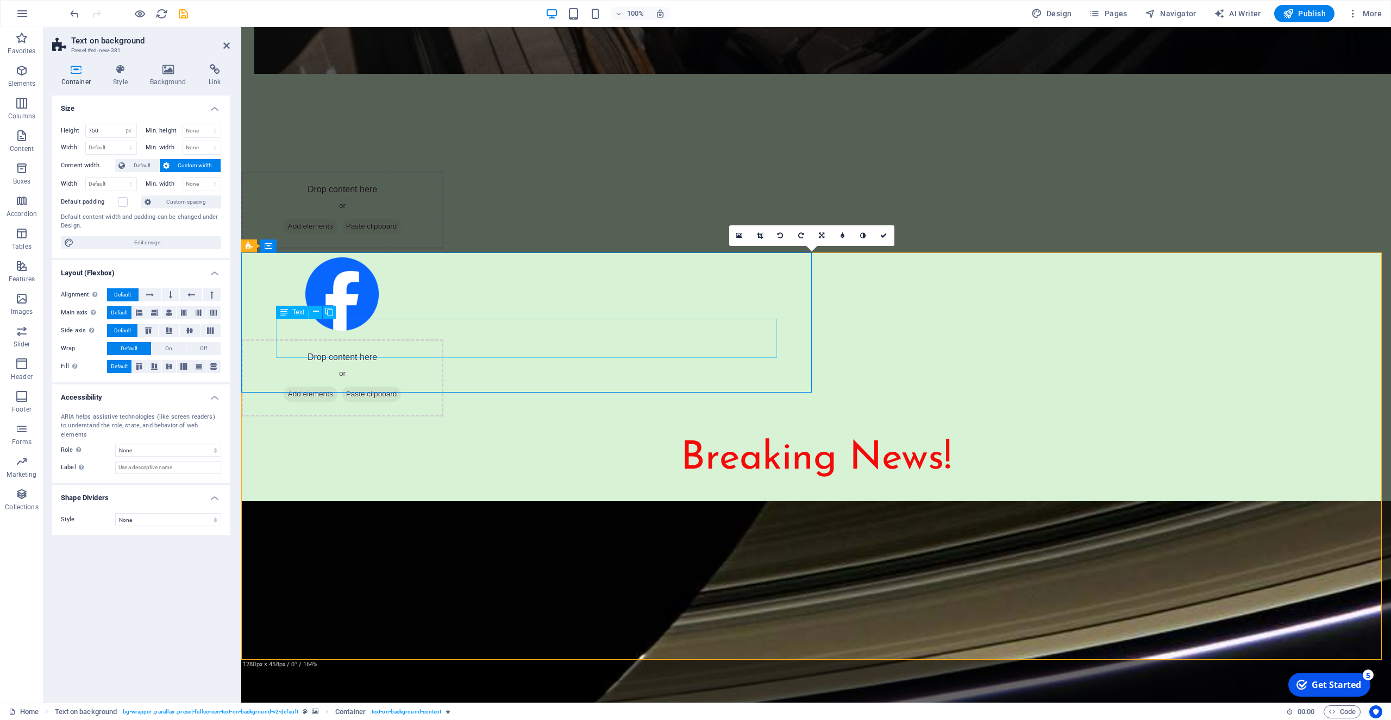
click at [269, 247] on icon at bounding box center [269, 246] width 8 height 13
click at [315, 247] on icon at bounding box center [316, 246] width 6 height 11
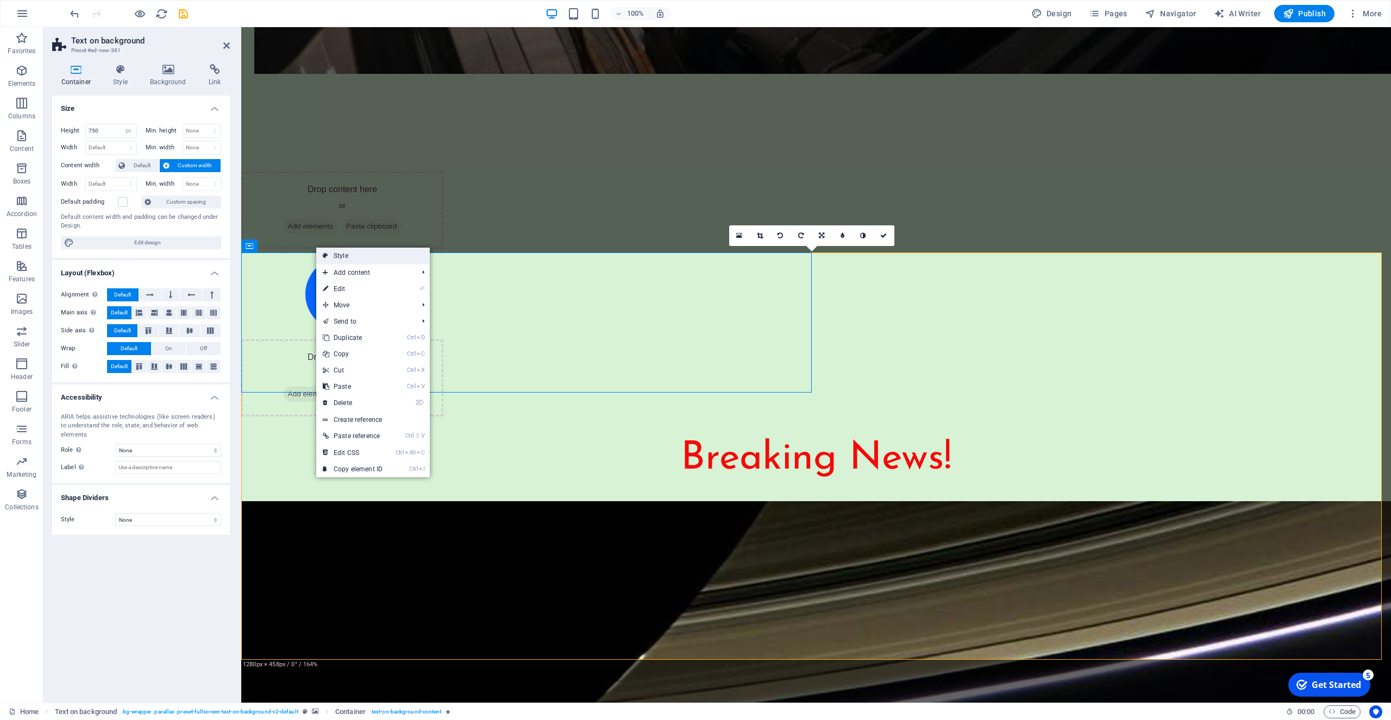
drag, startPoint x: 340, startPoint y: 254, endPoint x: 99, endPoint y: 228, distance: 242.6
click at [340, 254] on link "Style" at bounding box center [373, 256] width 114 height 16
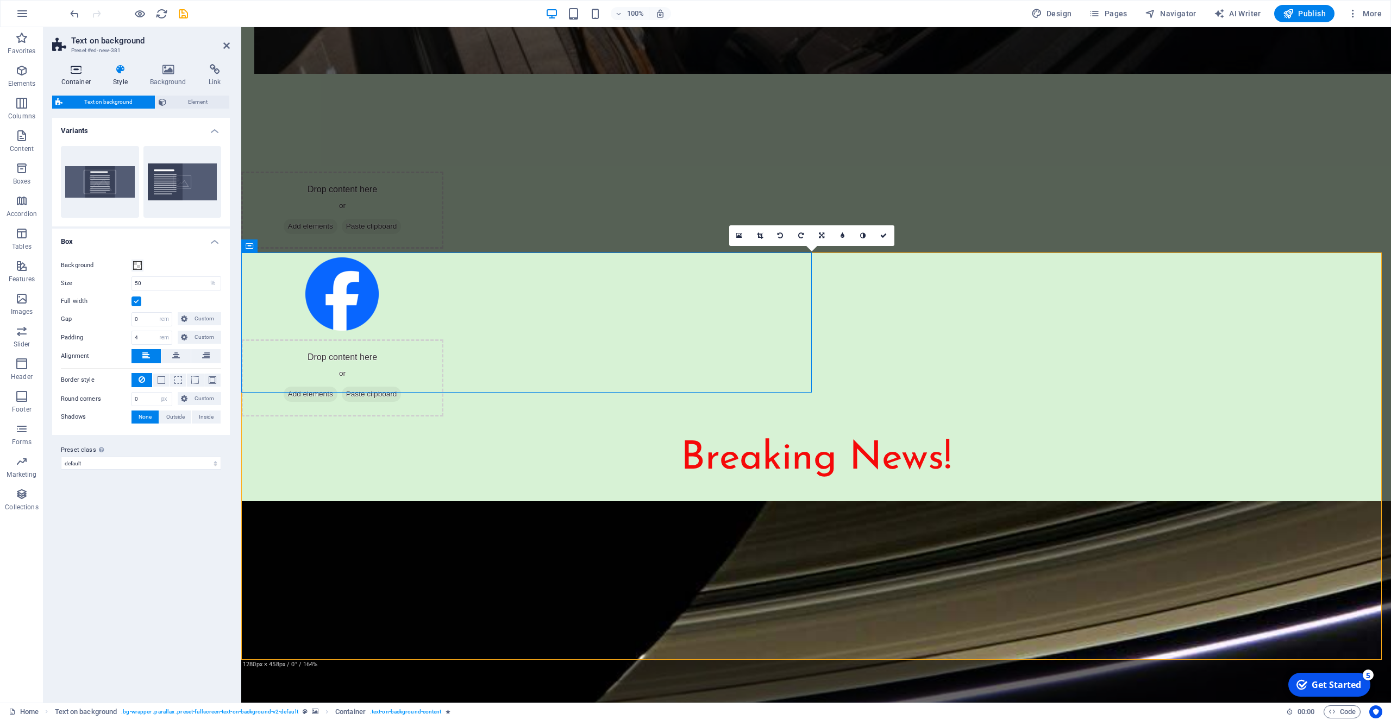
click at [81, 72] on icon at bounding box center [76, 69] width 48 height 11
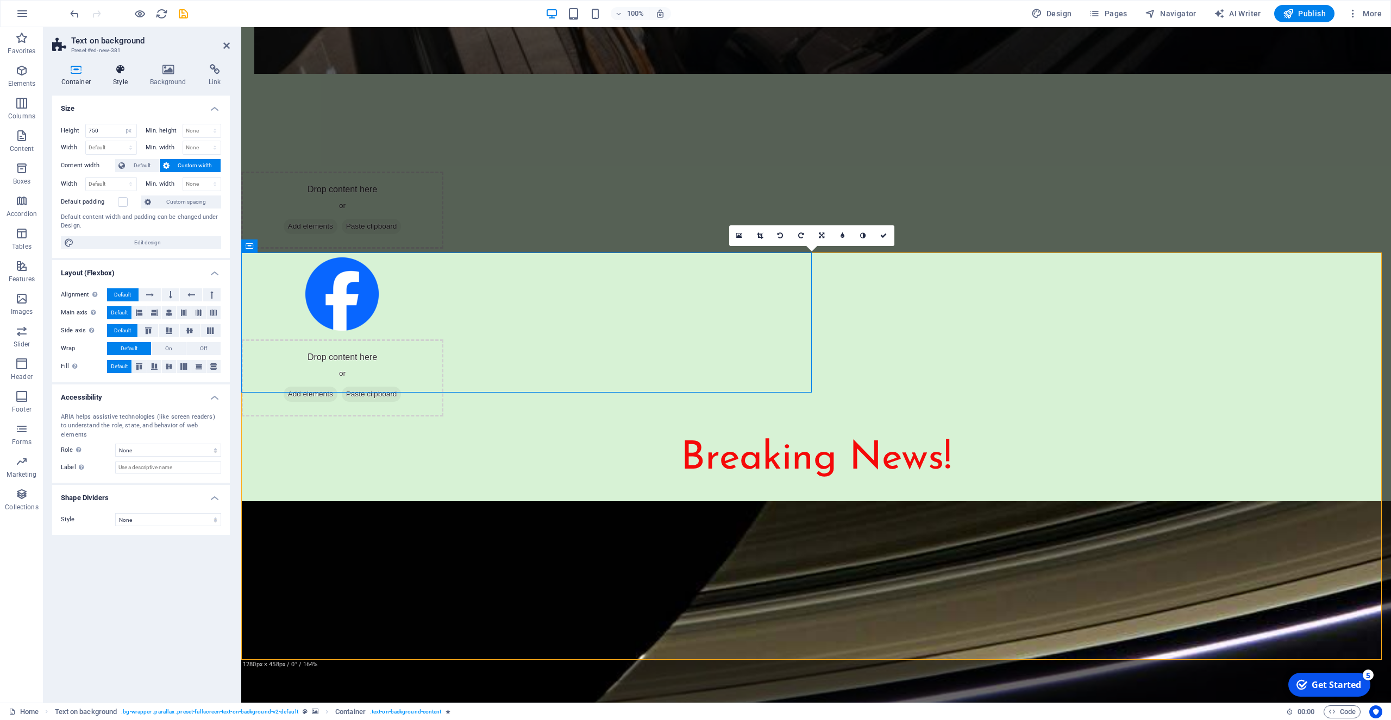
click at [120, 73] on icon at bounding box center [120, 69] width 33 height 11
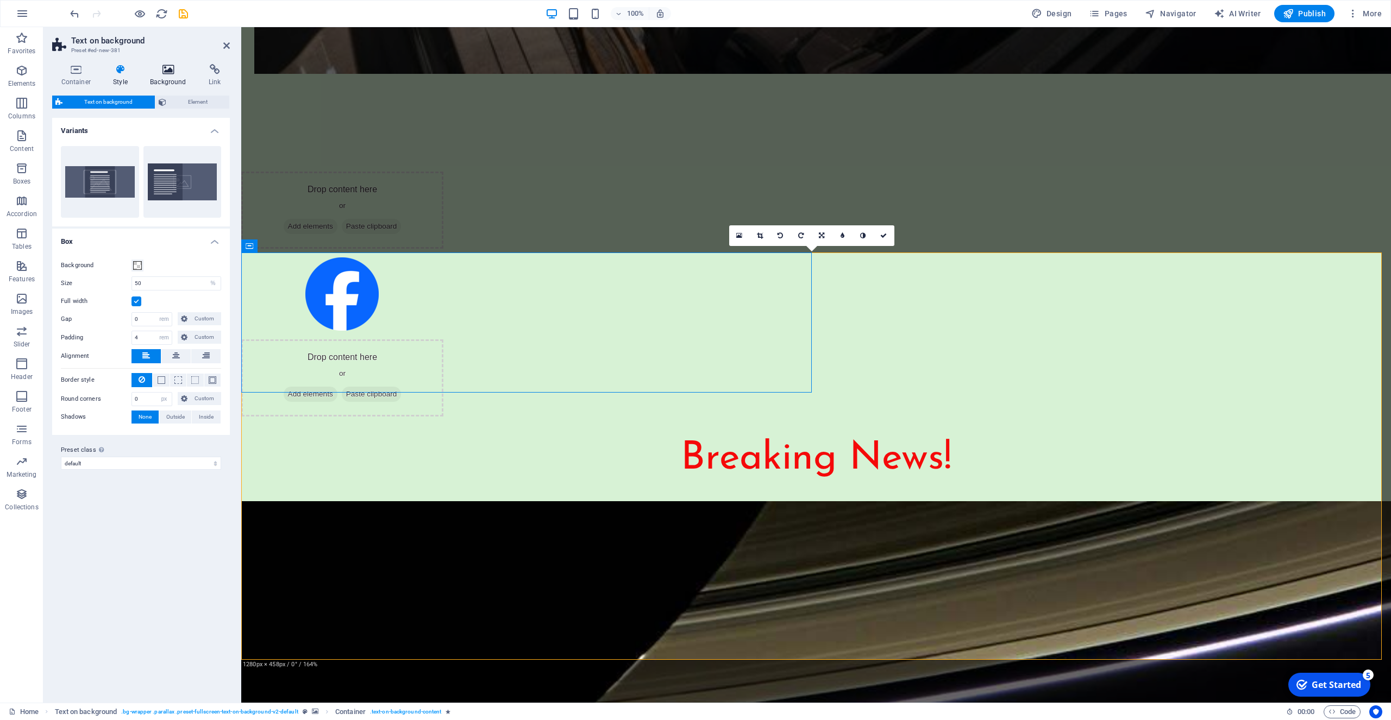
click at [169, 72] on icon at bounding box center [168, 69] width 54 height 11
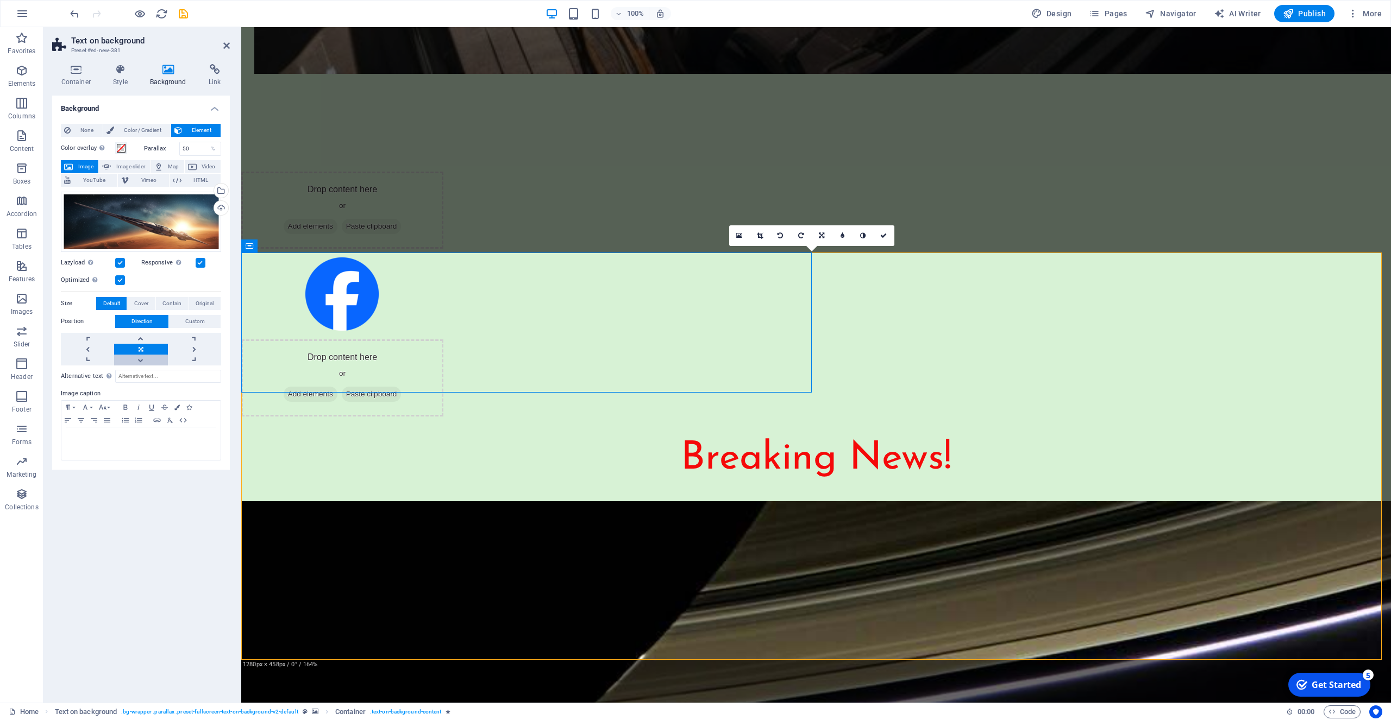
click at [139, 359] on link at bounding box center [140, 360] width 53 height 11
click at [115, 72] on icon at bounding box center [120, 69] width 33 height 11
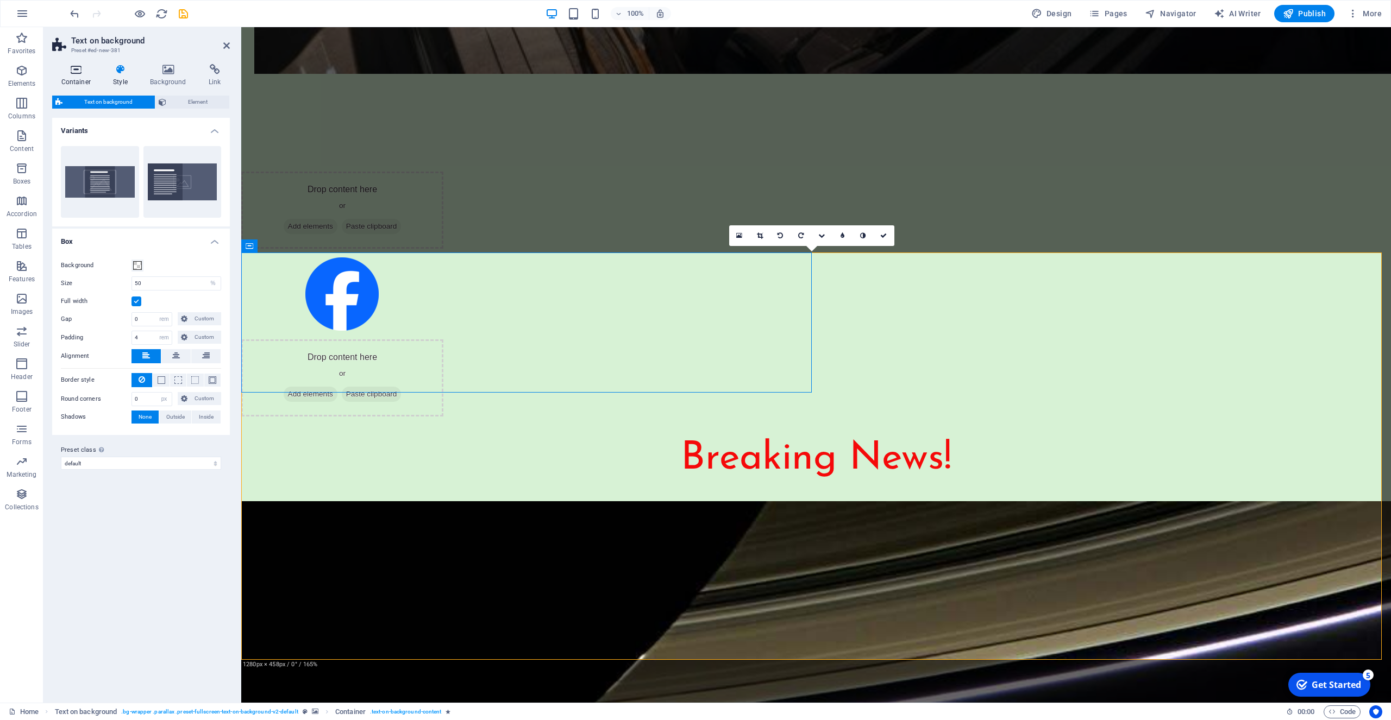
click at [78, 71] on icon at bounding box center [76, 69] width 48 height 11
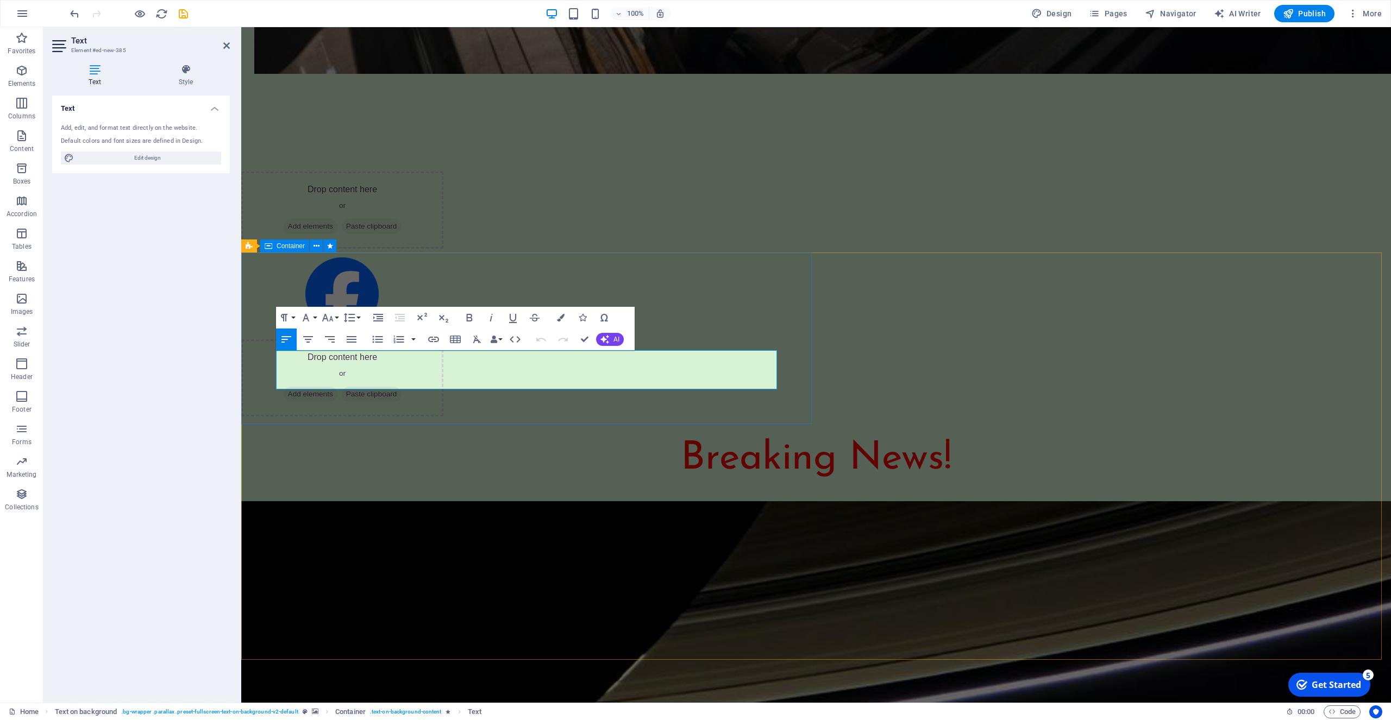
drag, startPoint x: 552, startPoint y: 381, endPoint x: 263, endPoint y: 362, distance: 289.6
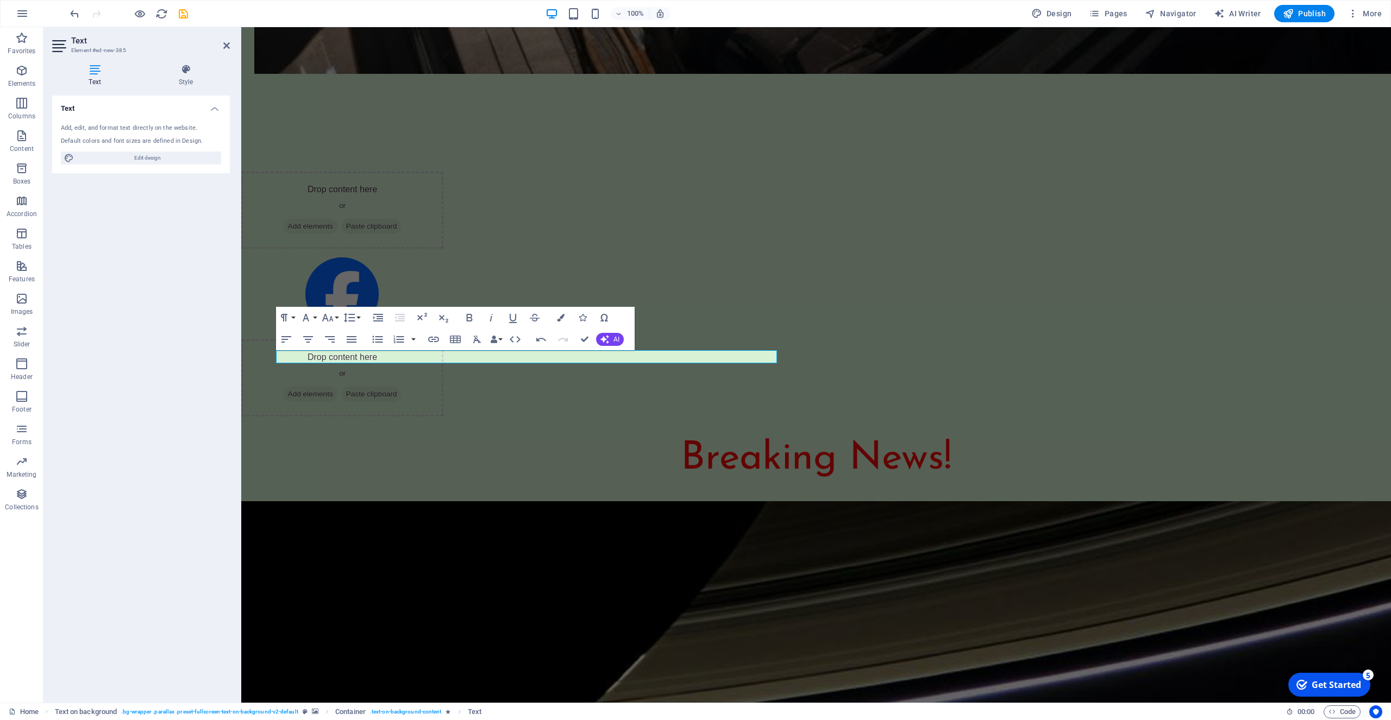
drag, startPoint x: 614, startPoint y: 377, endPoint x: 374, endPoint y: 357, distance: 240.9
drag, startPoint x: 370, startPoint y: 354, endPoint x: 249, endPoint y: 359, distance: 121.8
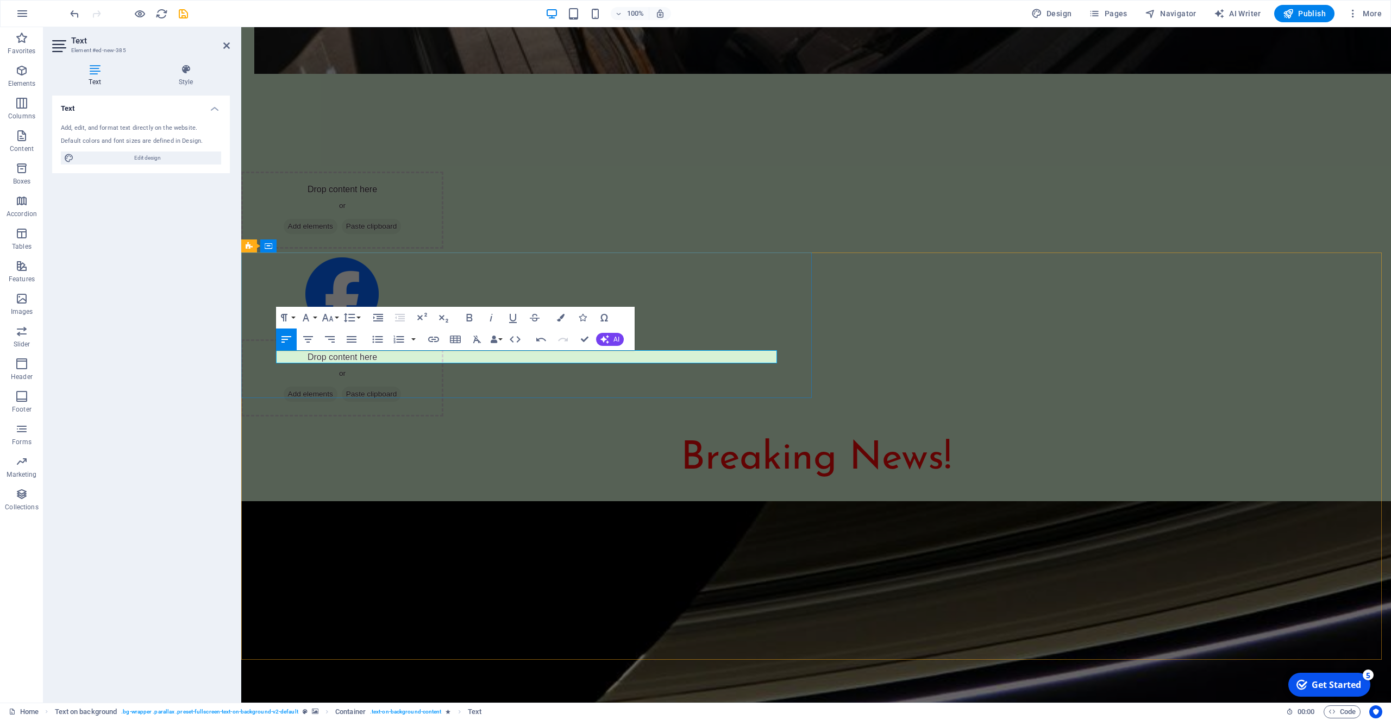
drag, startPoint x: 743, startPoint y: 359, endPoint x: 741, endPoint y: 366, distance: 7.8
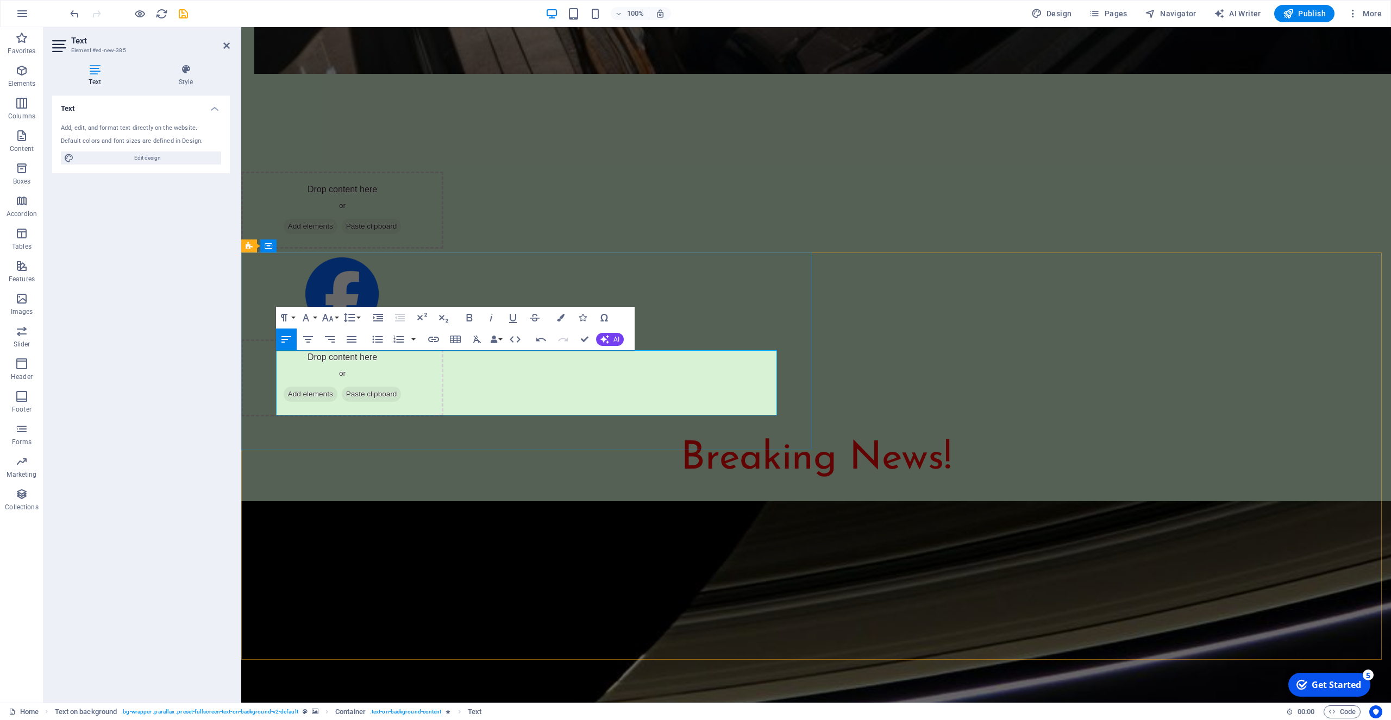
click at [241, 27] on lt-span "novellas ," at bounding box center [241, 27] width 0 height 0
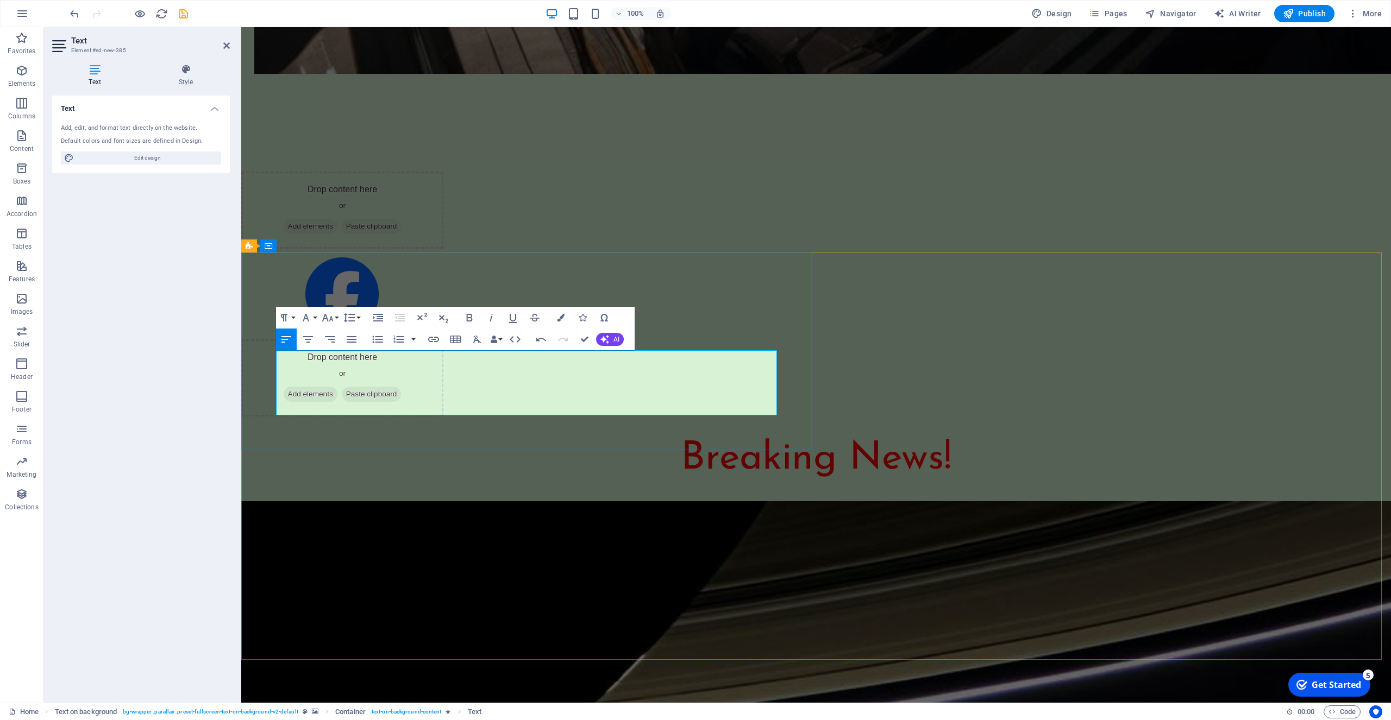
click at [241, 27] on lt-span "Currently ," at bounding box center [241, 27] width 0 height 0
drag, startPoint x: 594, startPoint y: 356, endPoint x: 558, endPoint y: 358, distance: 35.4
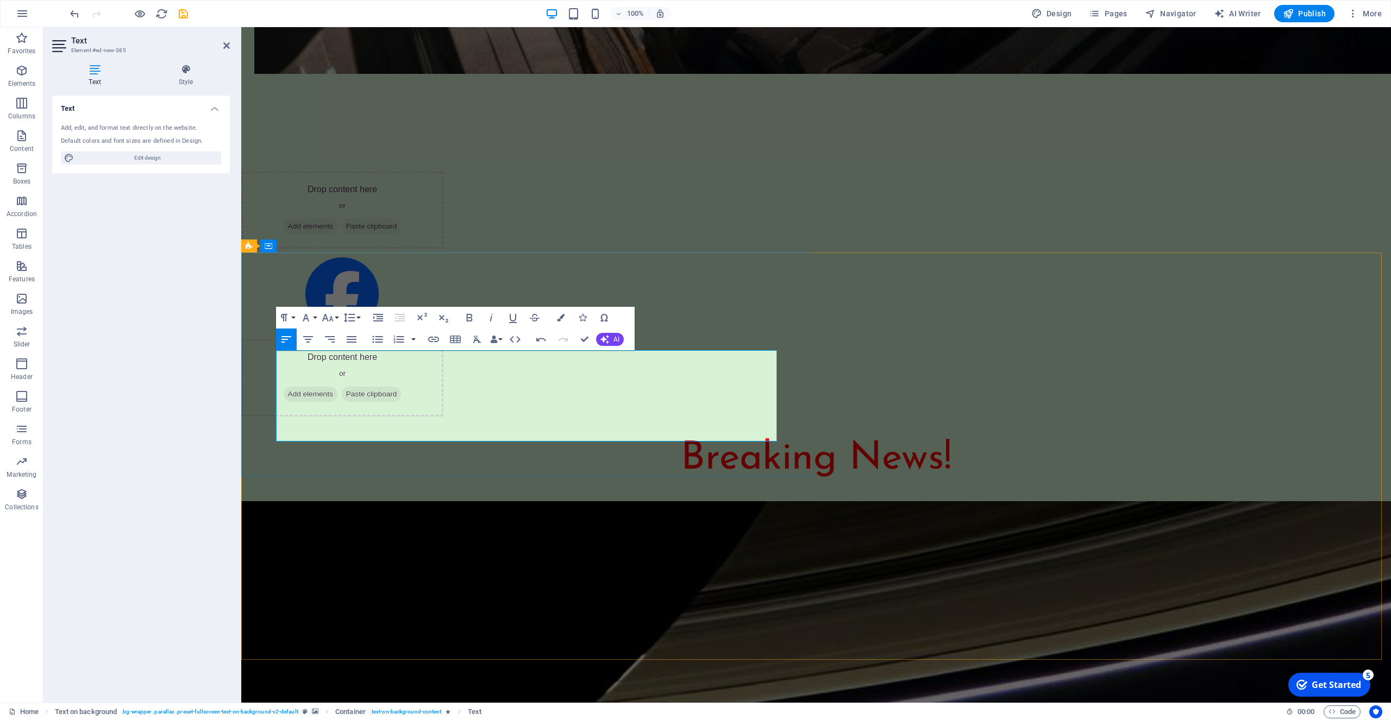
click at [241, 27] on lt-span "however ," at bounding box center [241, 27] width 0 height 0
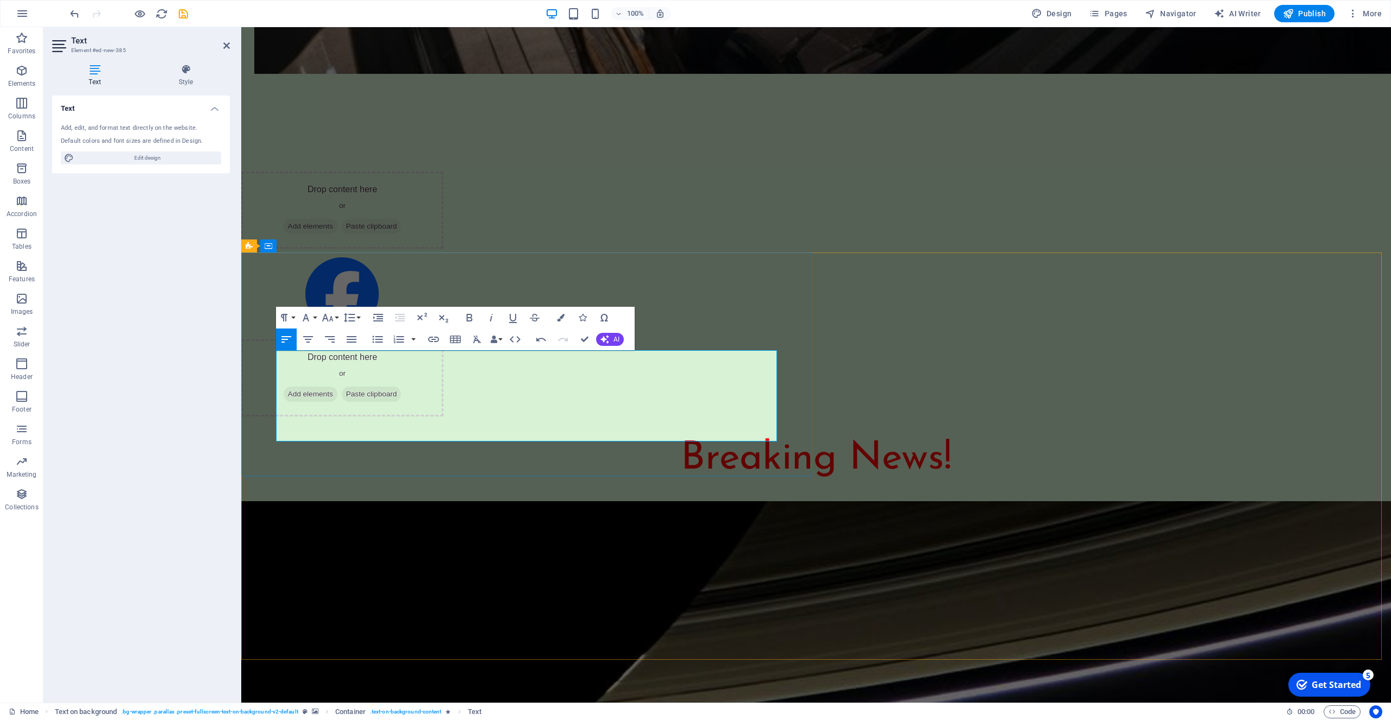
click at [241, 27] on lt-span "thoug h t-provoking" at bounding box center [241, 27] width 0 height 0
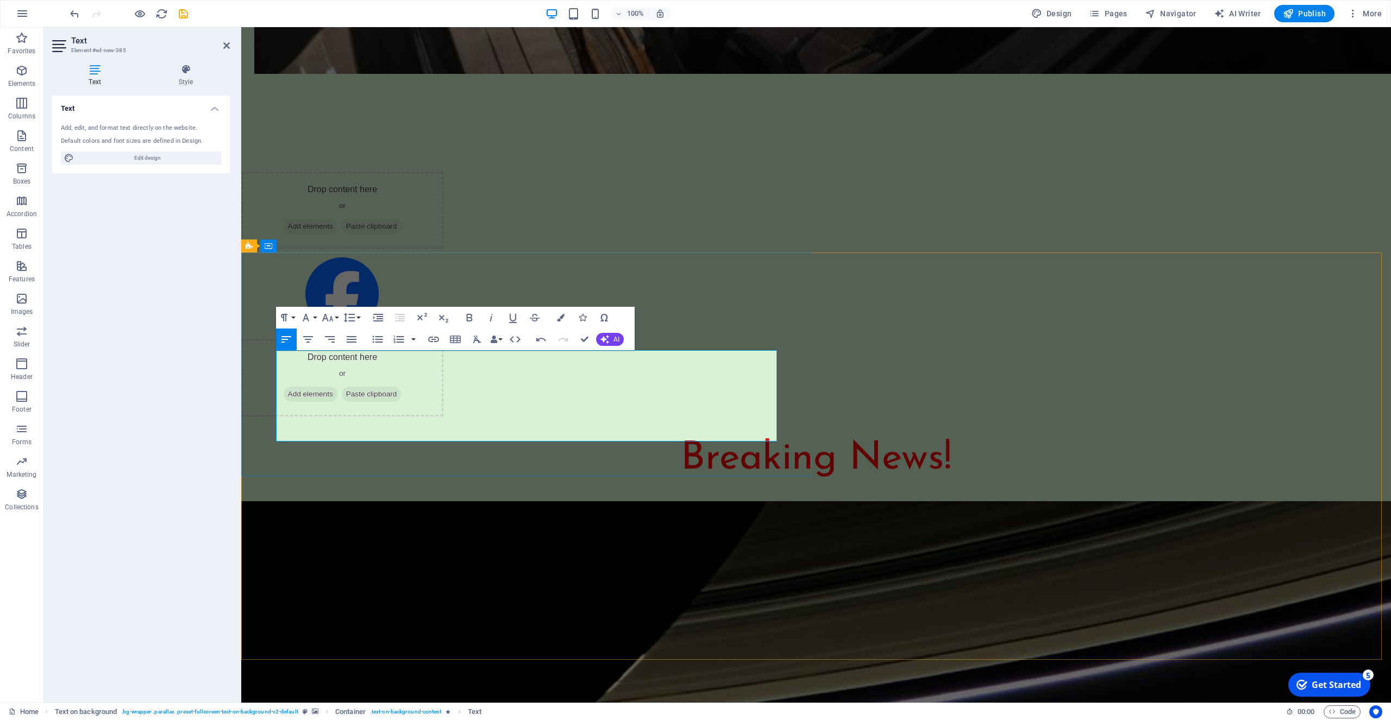
click at [241, 27] on lt-span "pursues" at bounding box center [241, 27] width 0 height 0
drag, startPoint x: 732, startPoint y: 408, endPoint x: 708, endPoint y: 408, distance: 24.4
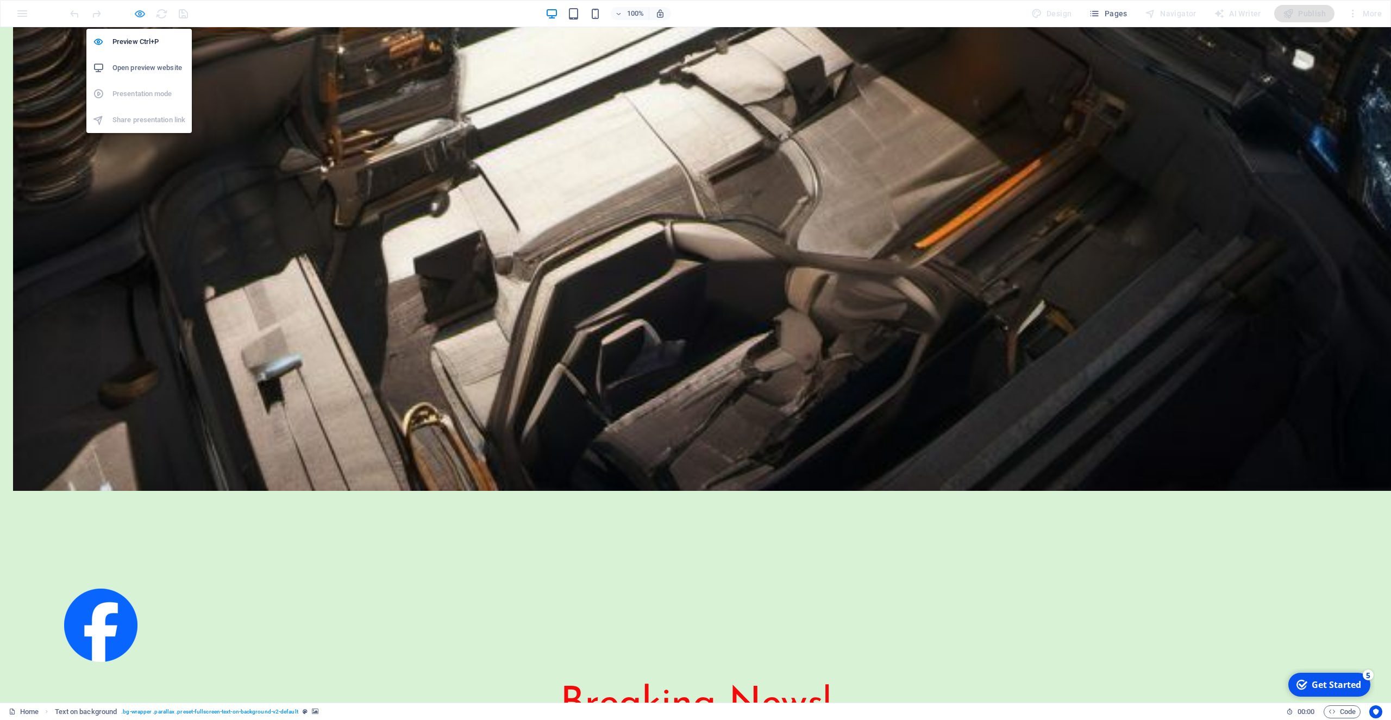
scroll to position [2663, 0]
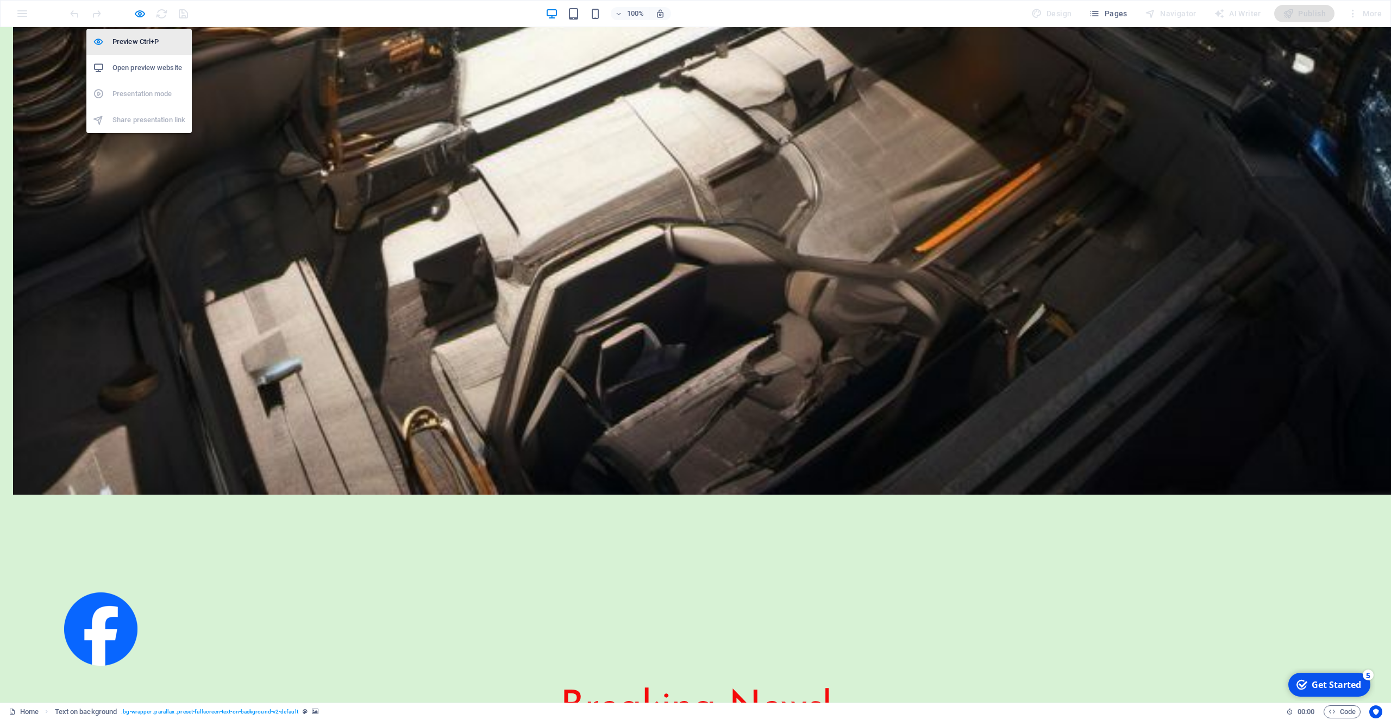
click at [140, 43] on h6 "Preview Ctrl+P" at bounding box center [148, 41] width 73 height 13
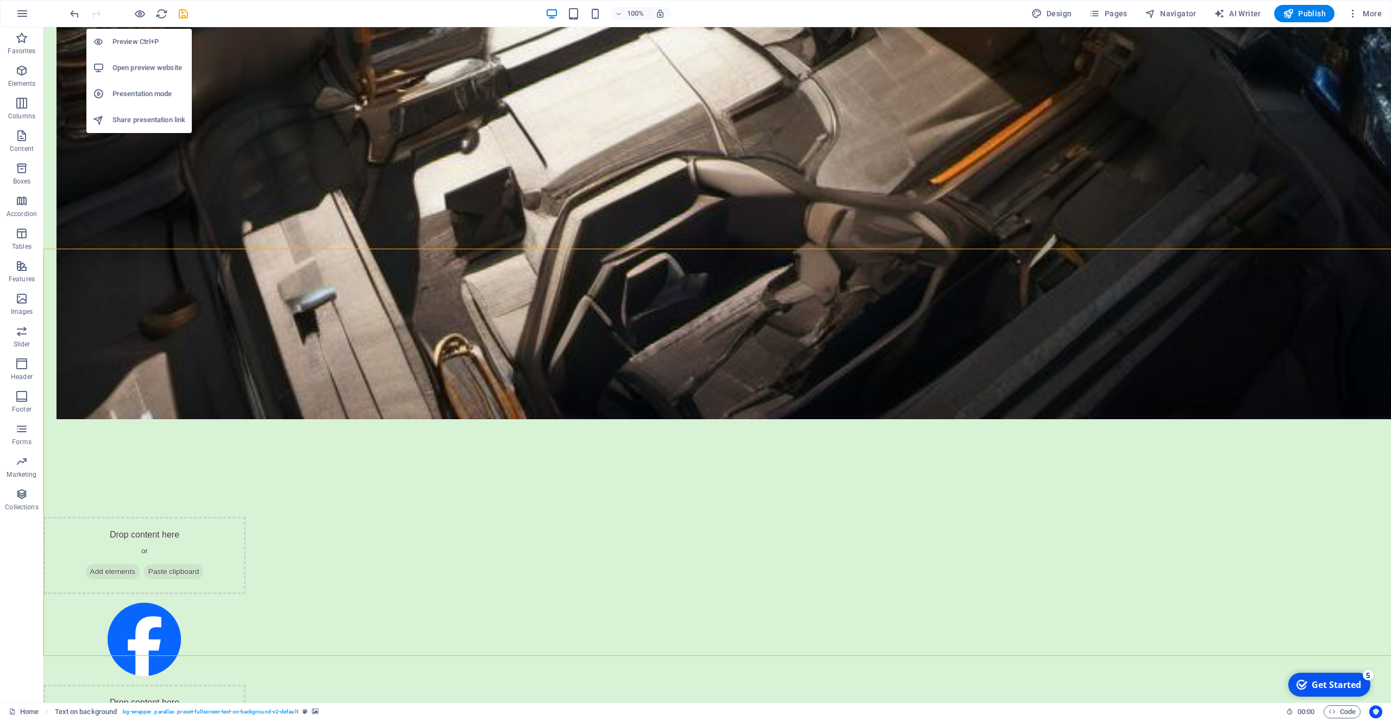
scroll to position [2667, 0]
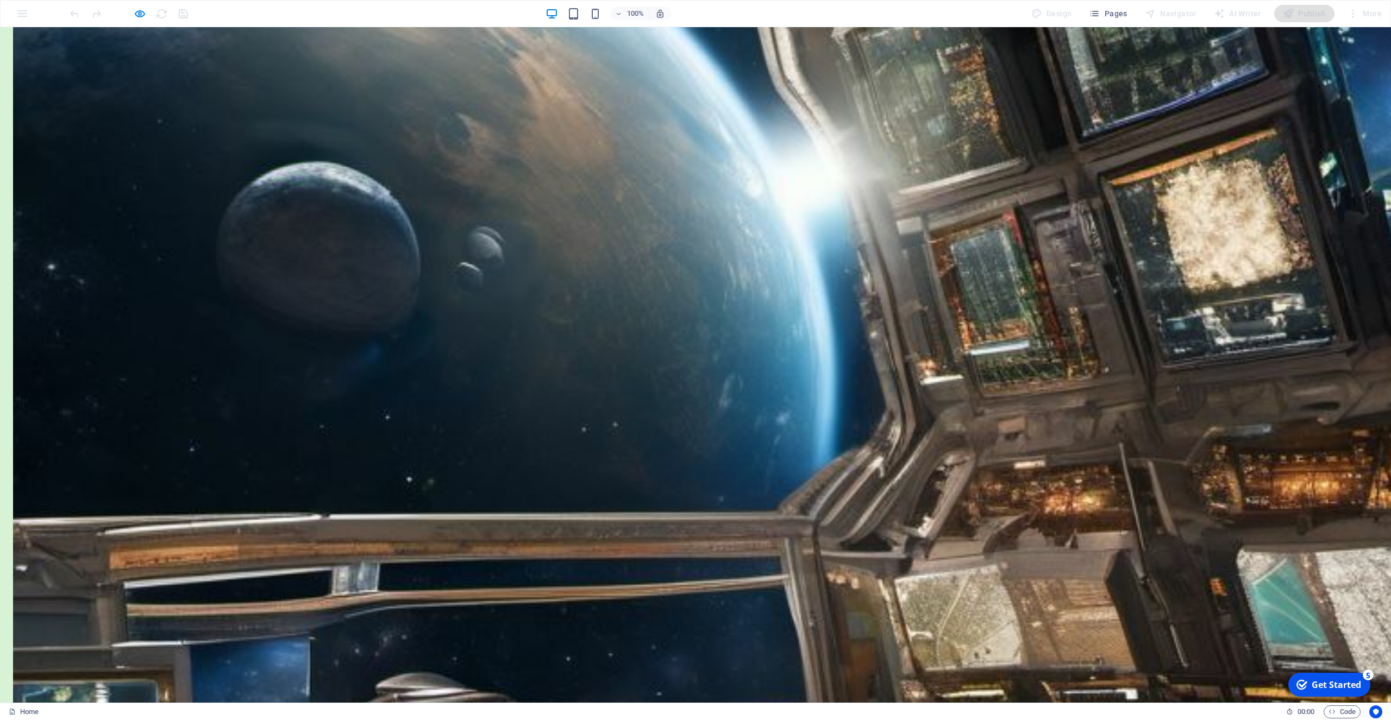
scroll to position [1274, 0]
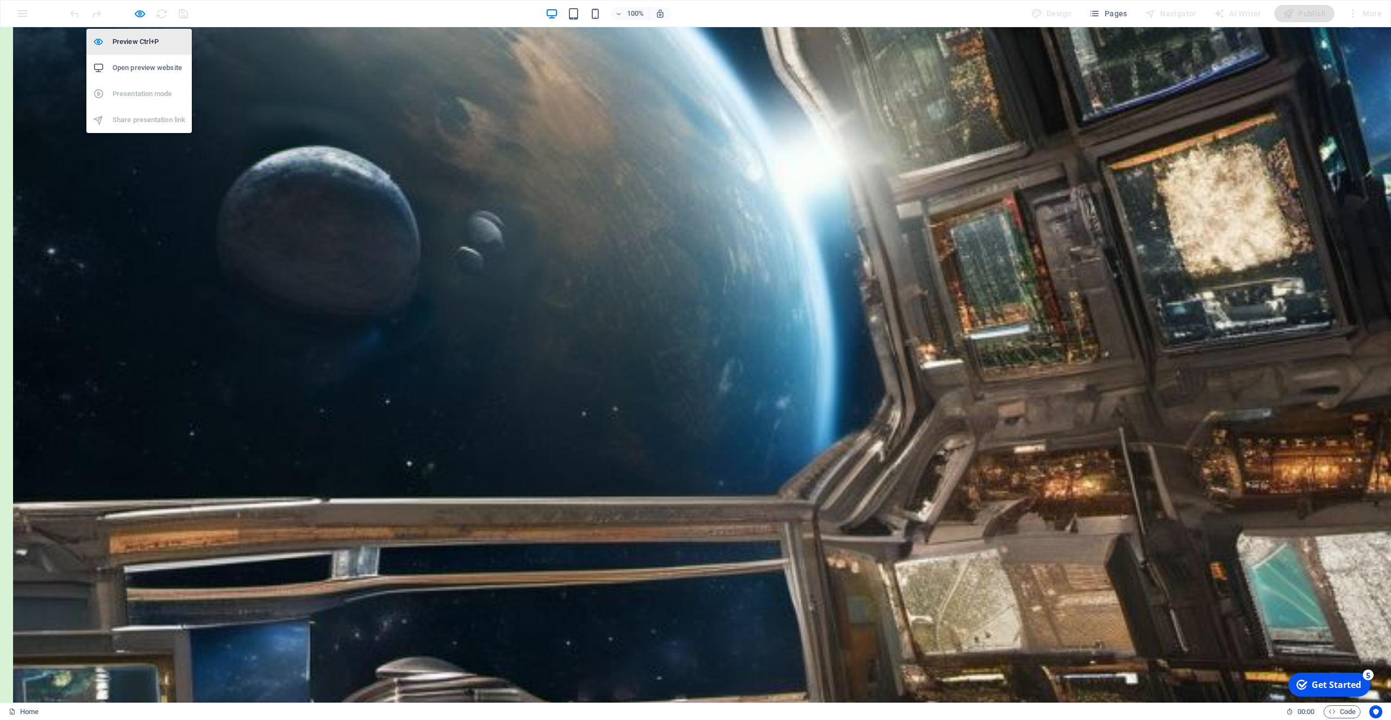
click at [139, 41] on h6 "Preview Ctrl+P" at bounding box center [148, 41] width 73 height 13
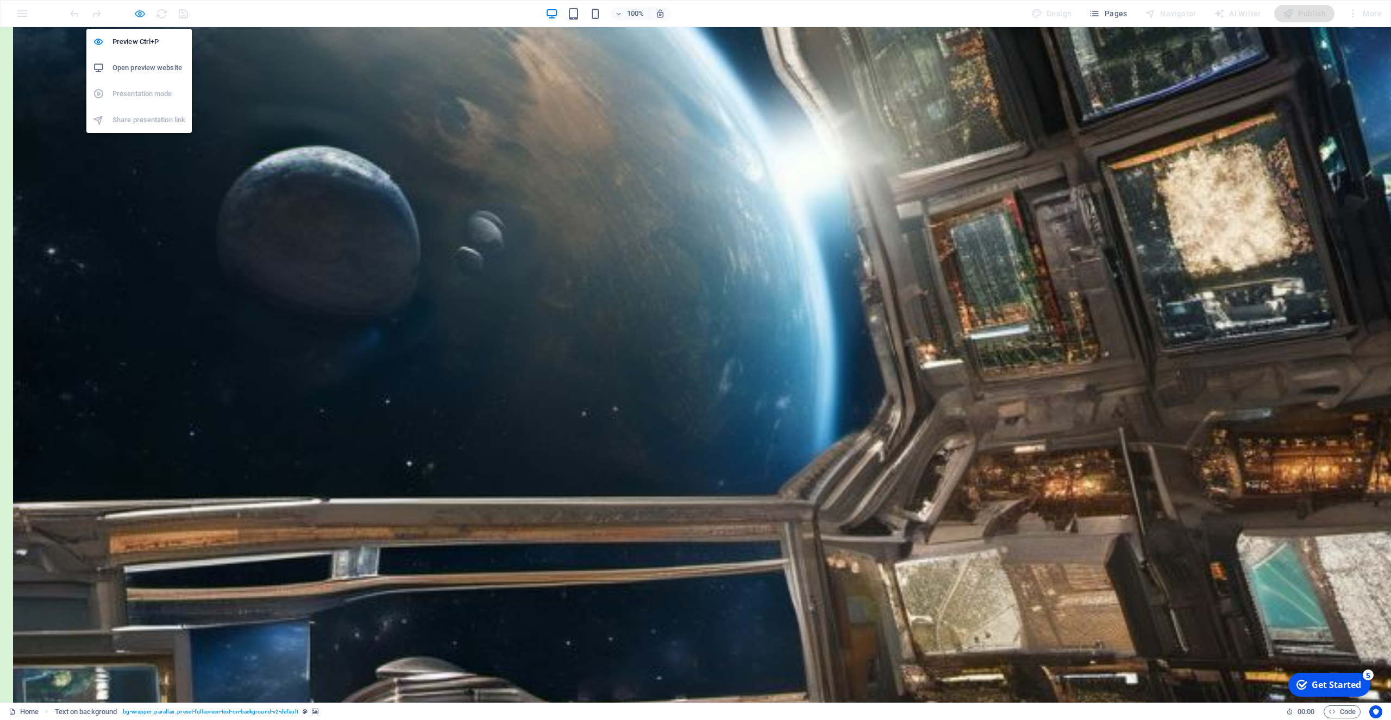
scroll to position [1271, 0]
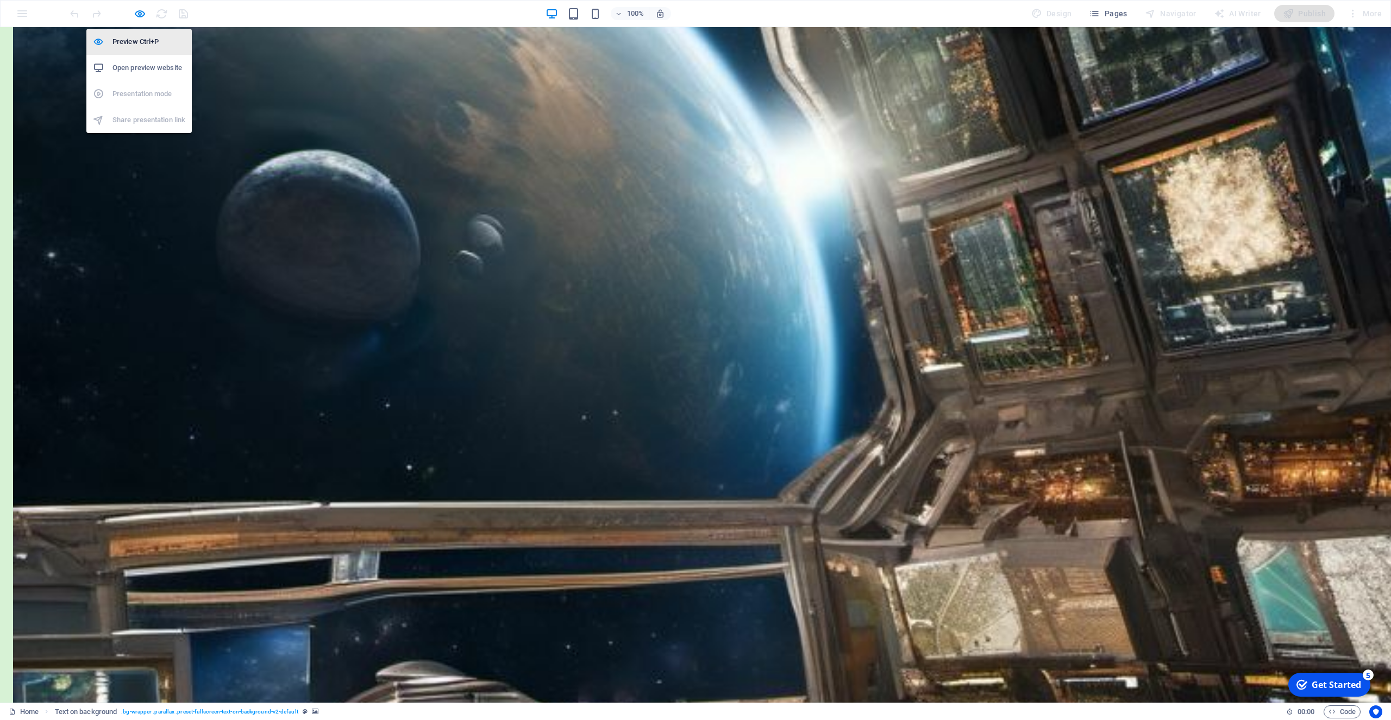
click at [125, 40] on h6 "Preview Ctrl+P" at bounding box center [148, 41] width 73 height 13
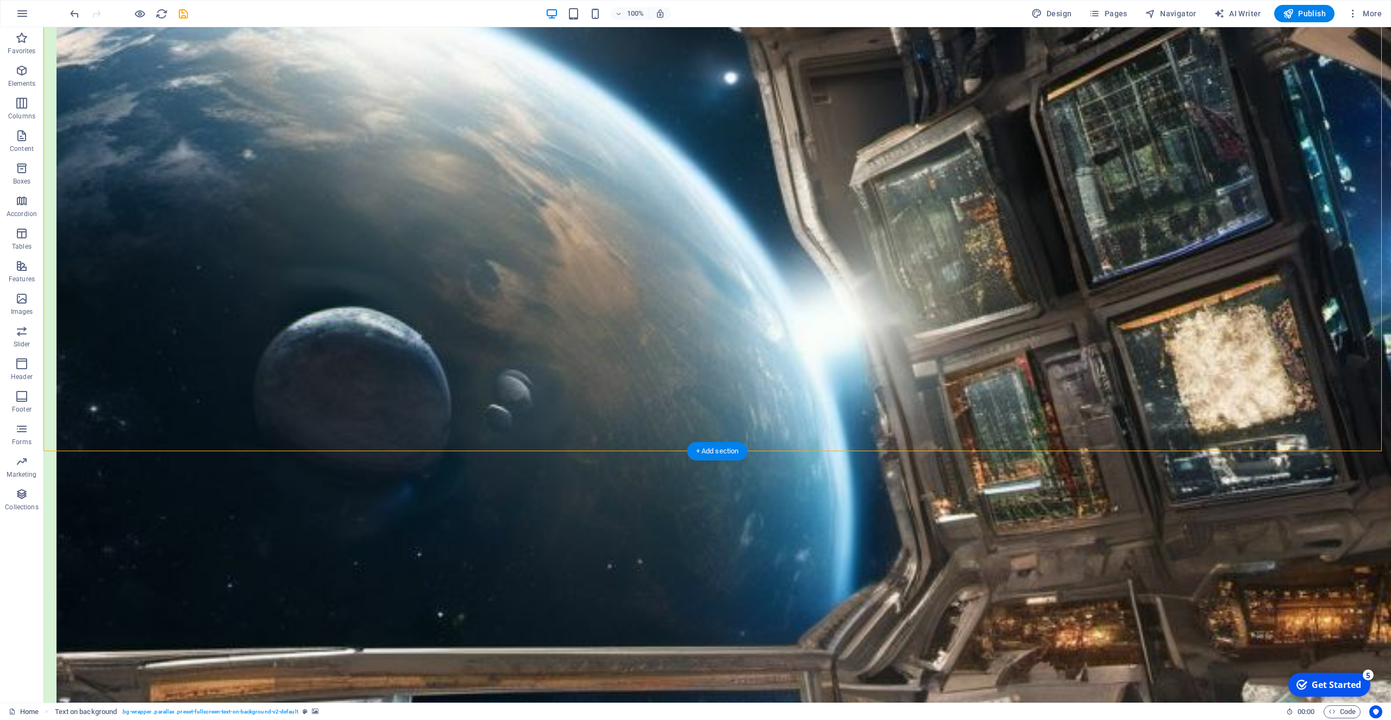
scroll to position [1108, 0]
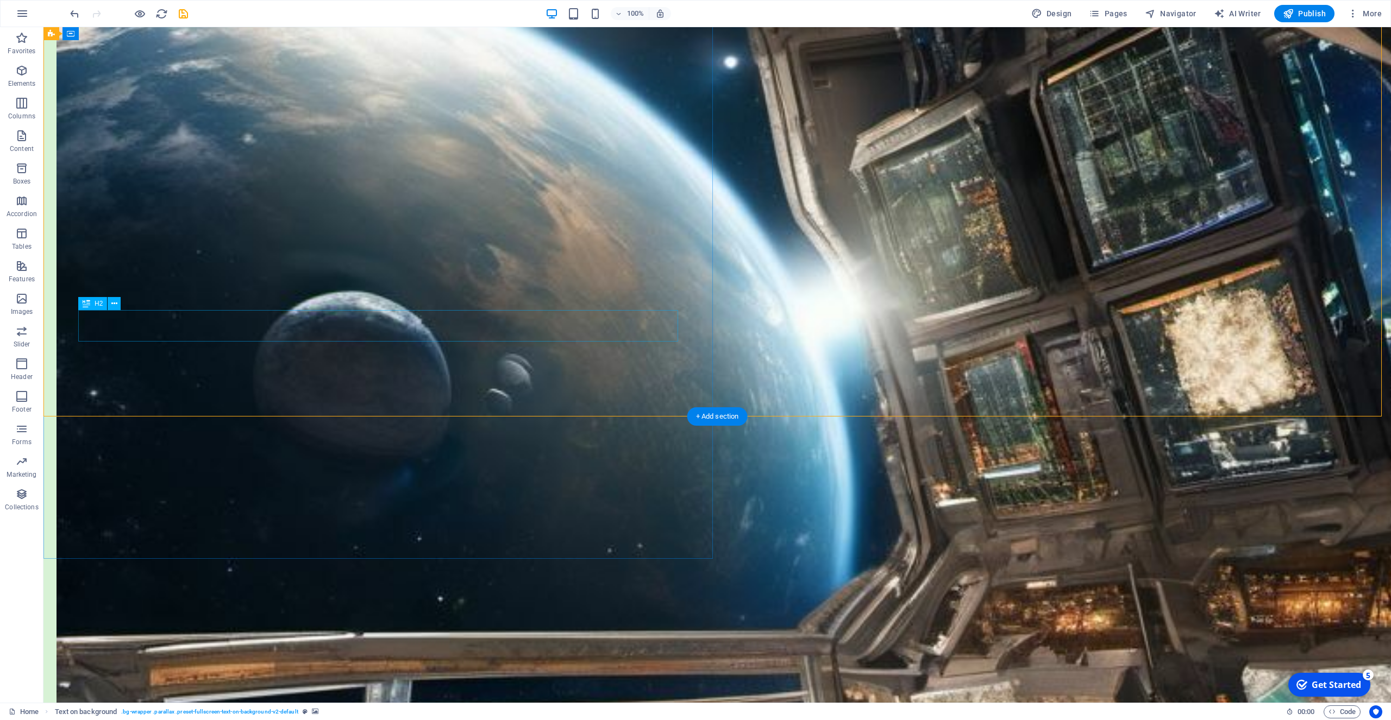
click at [115, 304] on icon at bounding box center [114, 303] width 6 height 11
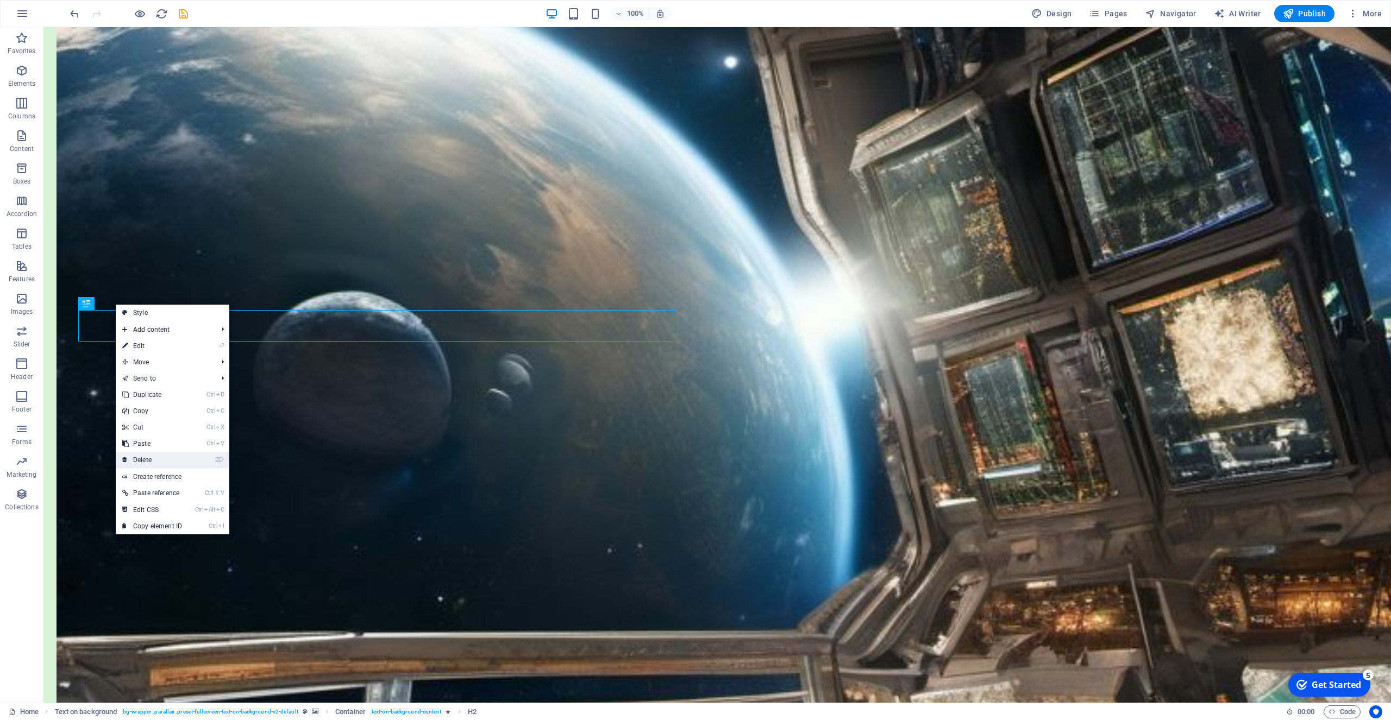
click at [152, 457] on link "⌦ Delete" at bounding box center [152, 460] width 73 height 16
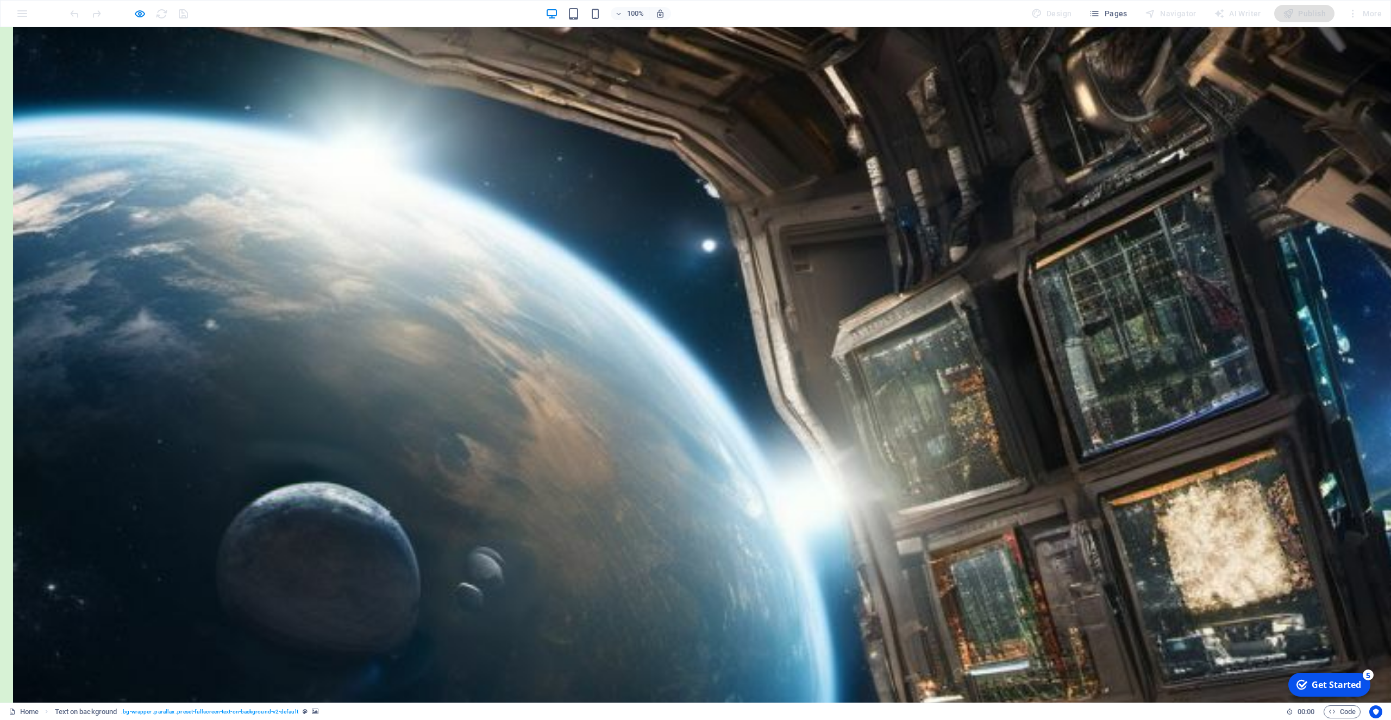
scroll to position [883, 0]
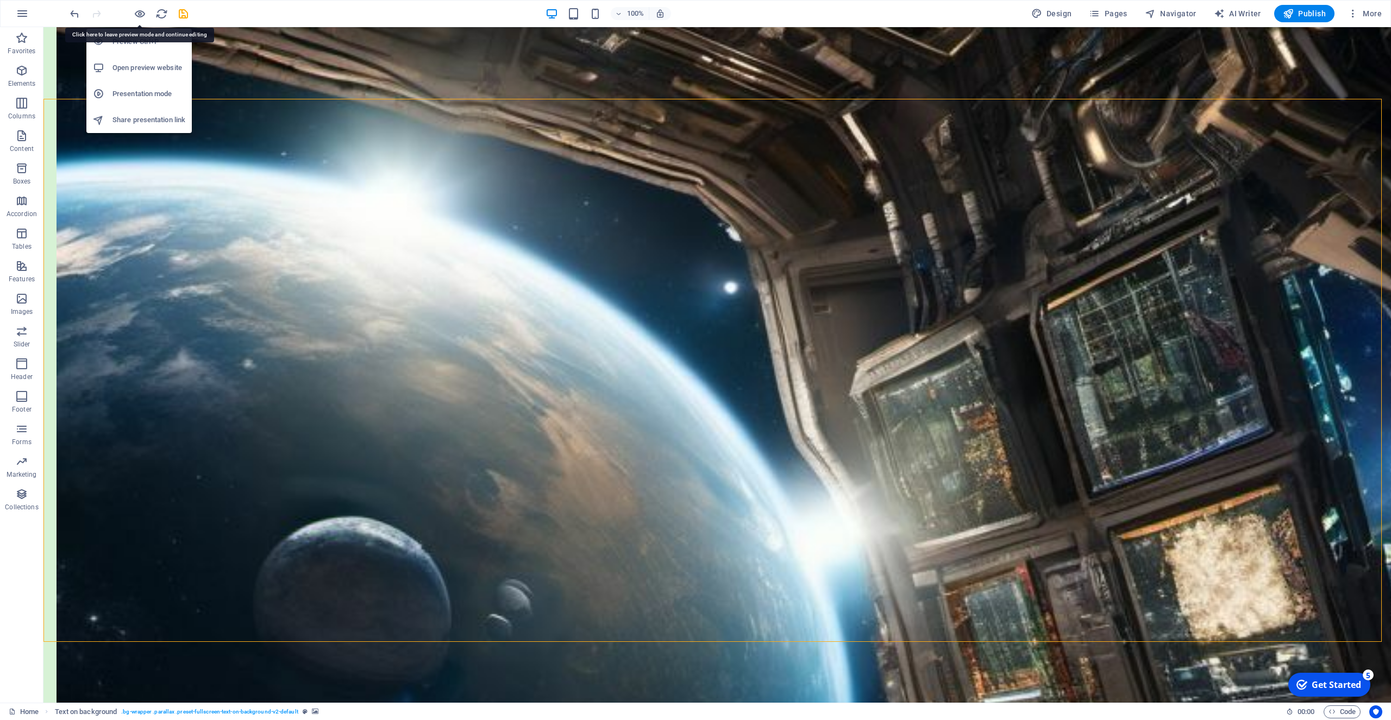
click at [137, 66] on h6 "Open preview website" at bounding box center [148, 67] width 73 height 13
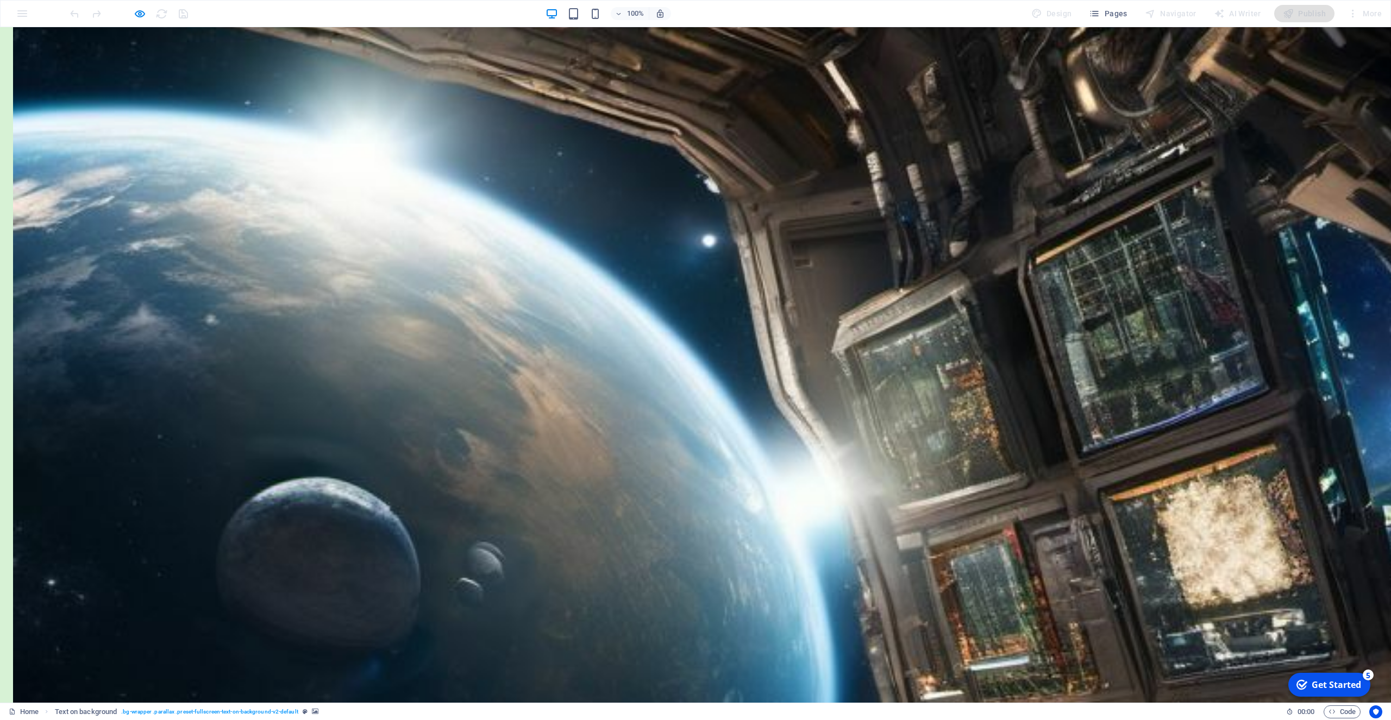
scroll to position [879, 0]
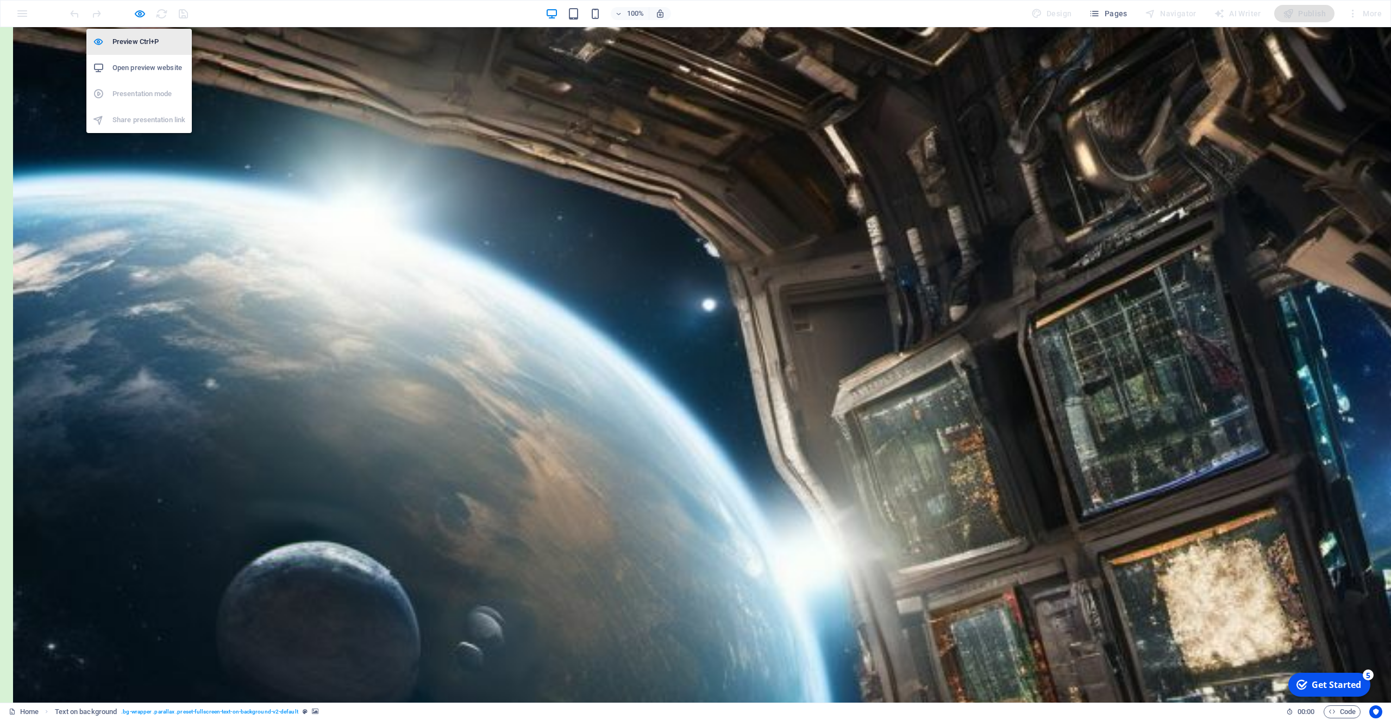
click at [139, 42] on h6 "Preview Ctrl+P" at bounding box center [148, 41] width 73 height 13
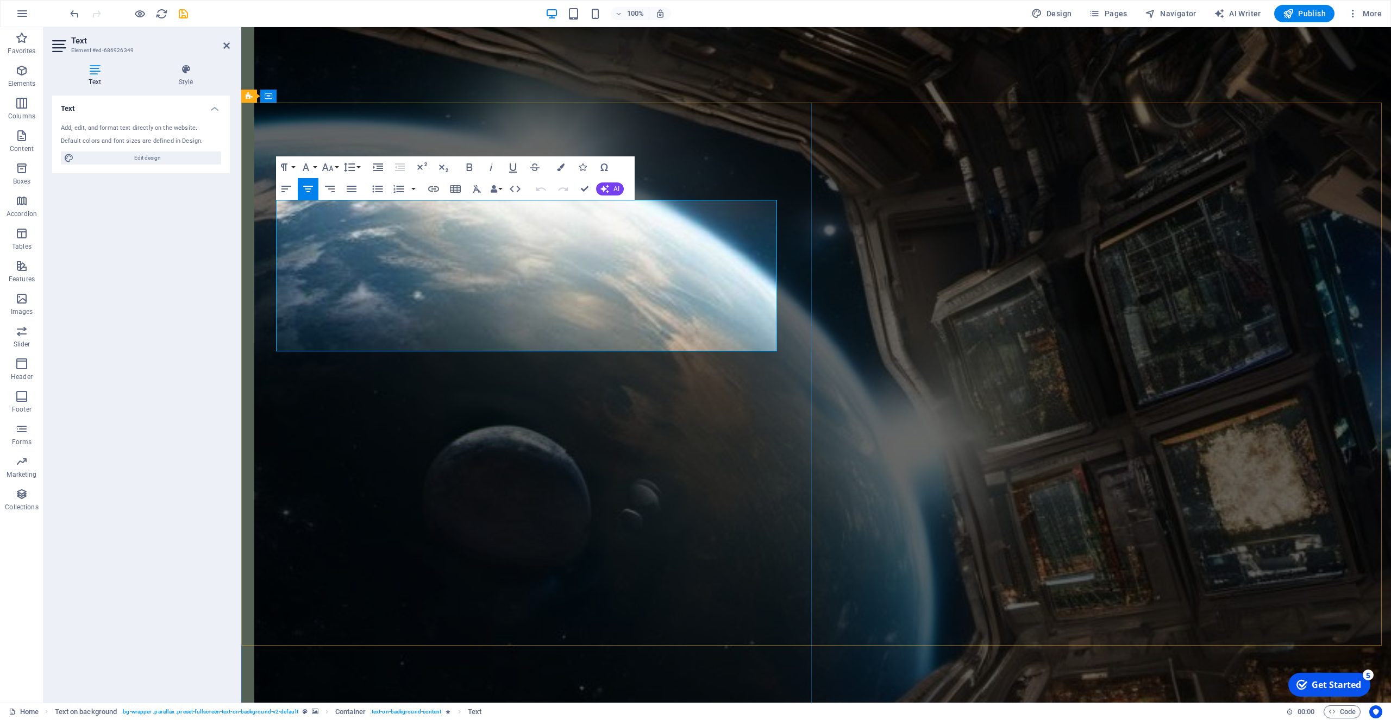
click at [655, 234] on icon "button" at bounding box center [653, 234] width 8 height 8
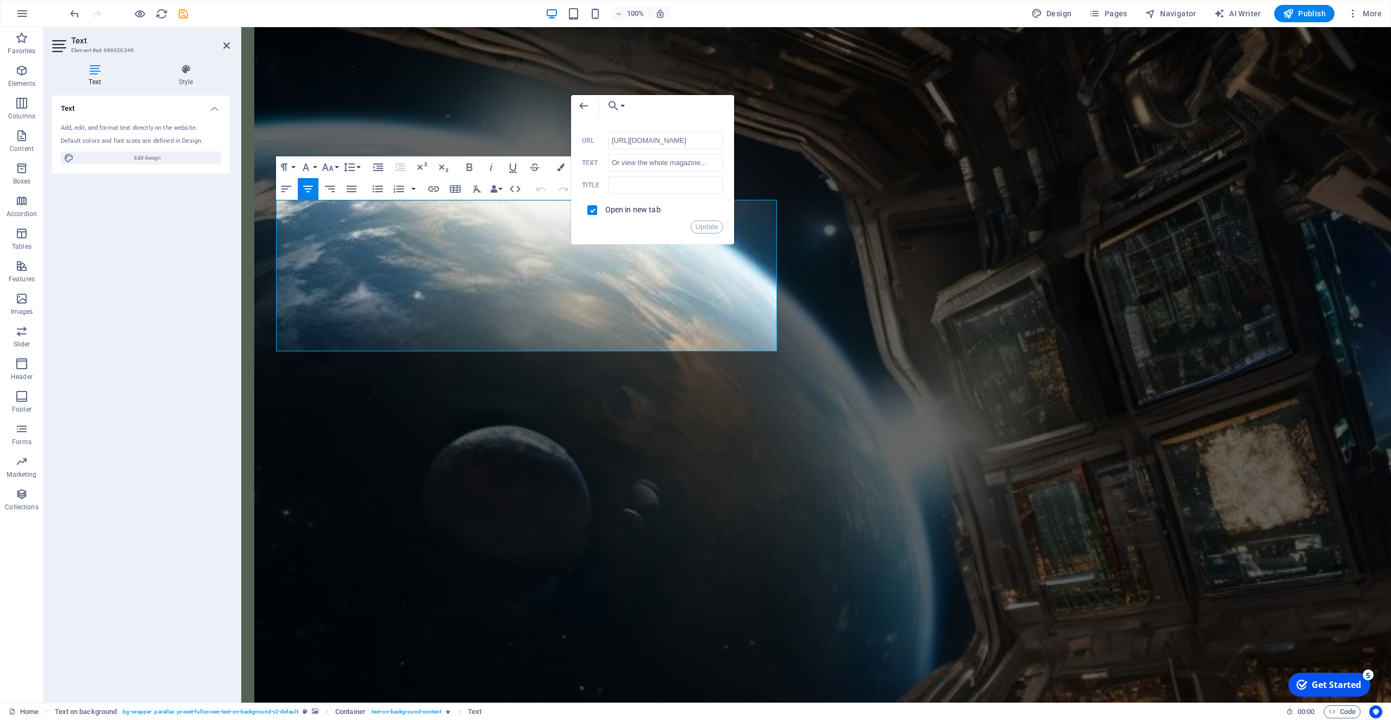
scroll to position [0, 27]
drag, startPoint x: 668, startPoint y: 164, endPoint x: 651, endPoint y: 164, distance: 16.8
click at [651, 164] on input "Or view the whole magazine..." at bounding box center [665, 162] width 115 height 17
type input "Or view the magazine..."
drag, startPoint x: 712, startPoint y: 225, endPoint x: 470, endPoint y: 197, distance: 242.8
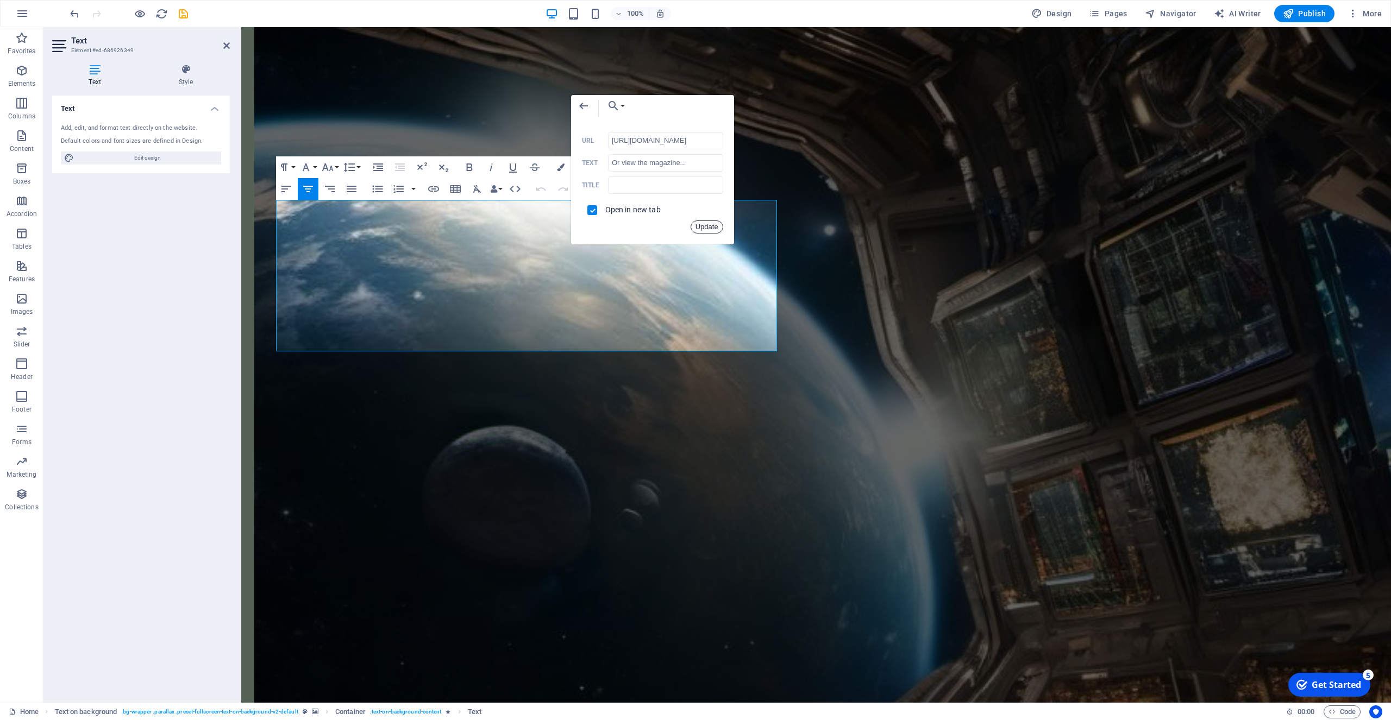
click at [712, 225] on button "Update" at bounding box center [706, 227] width 33 height 13
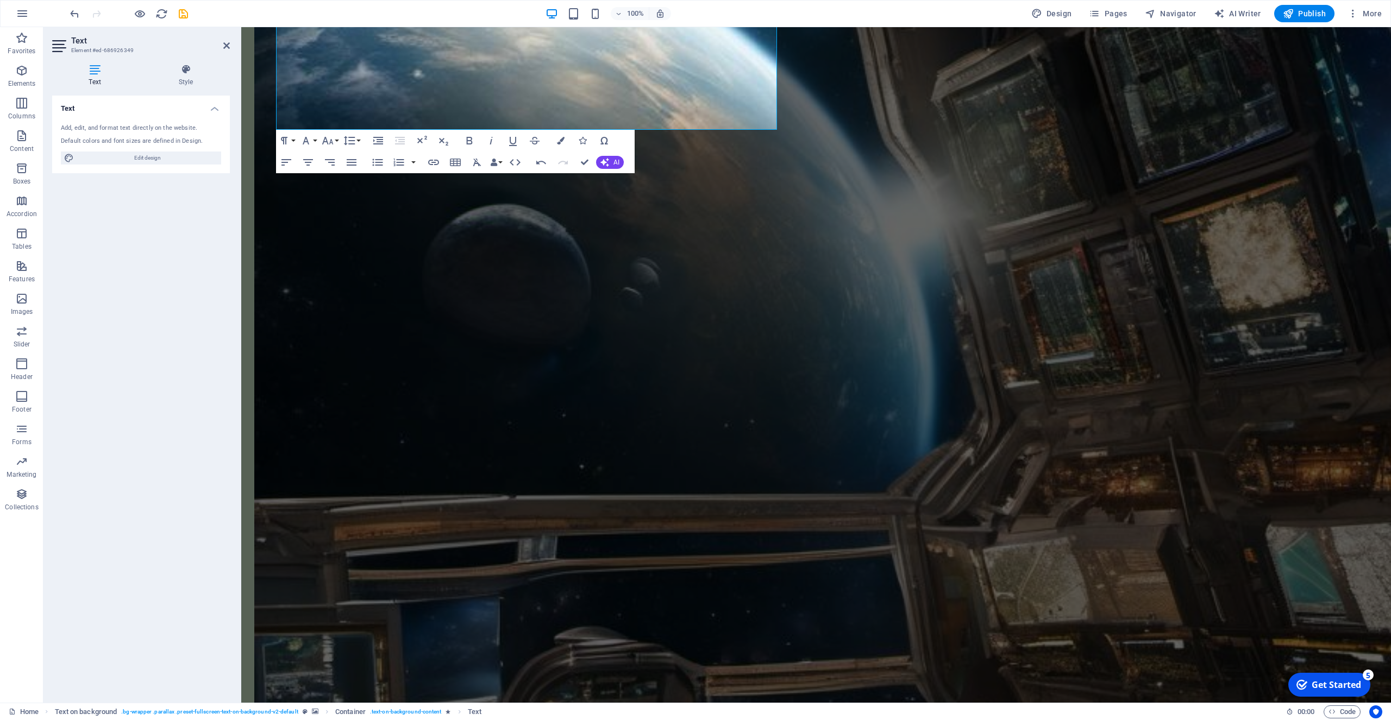
scroll to position [879, 0]
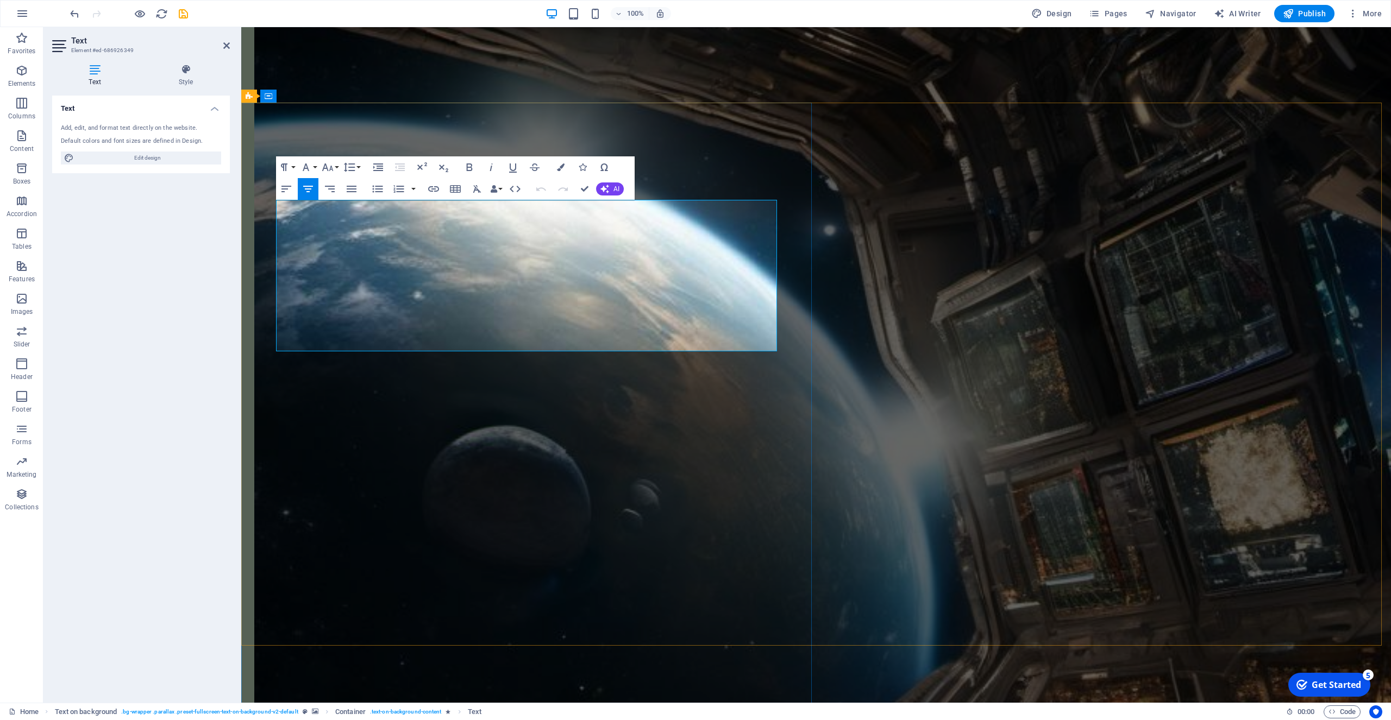
drag, startPoint x: 737, startPoint y: 267, endPoint x: 566, endPoint y: 265, distance: 171.1
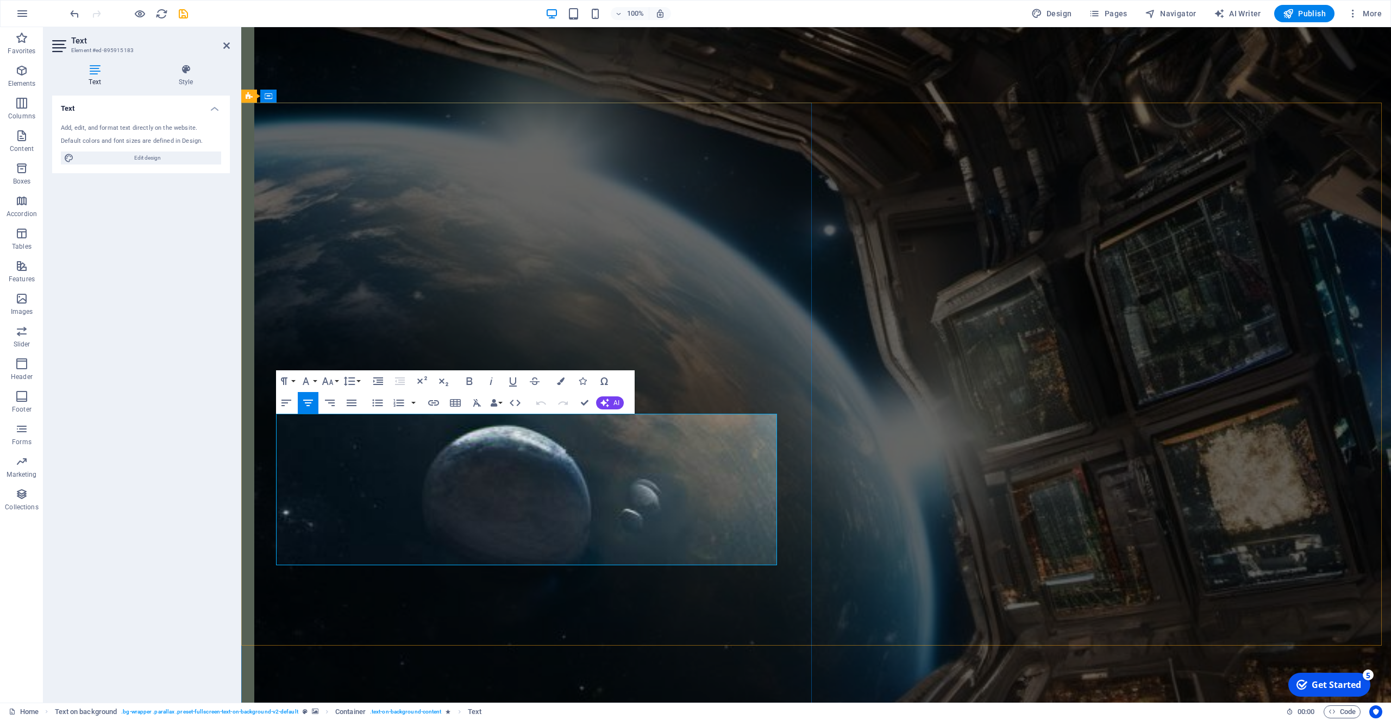
drag, startPoint x: 746, startPoint y: 481, endPoint x: 607, endPoint y: 475, distance: 139.2
click at [653, 443] on icon "button" at bounding box center [652, 447] width 13 height 13
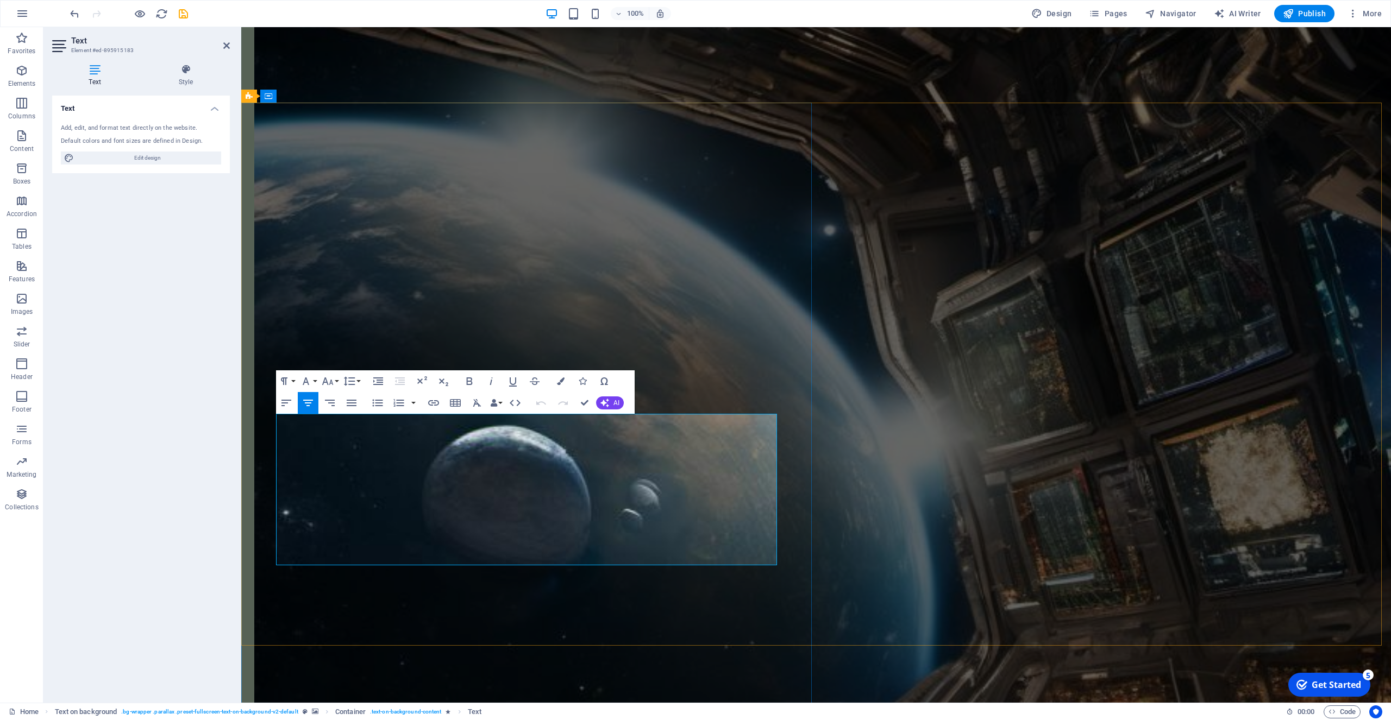
drag, startPoint x: 739, startPoint y: 476, endPoint x: 480, endPoint y: 476, distance: 258.6
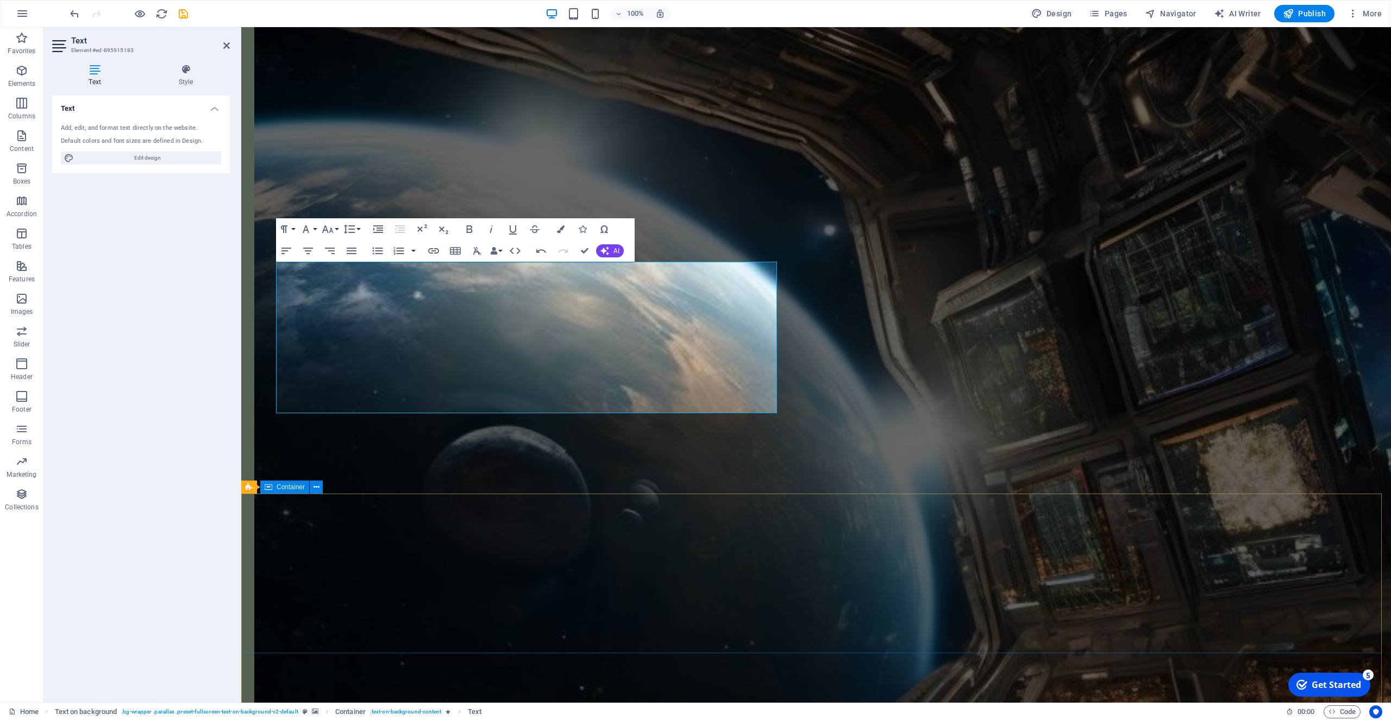
scroll to position [1101, 0]
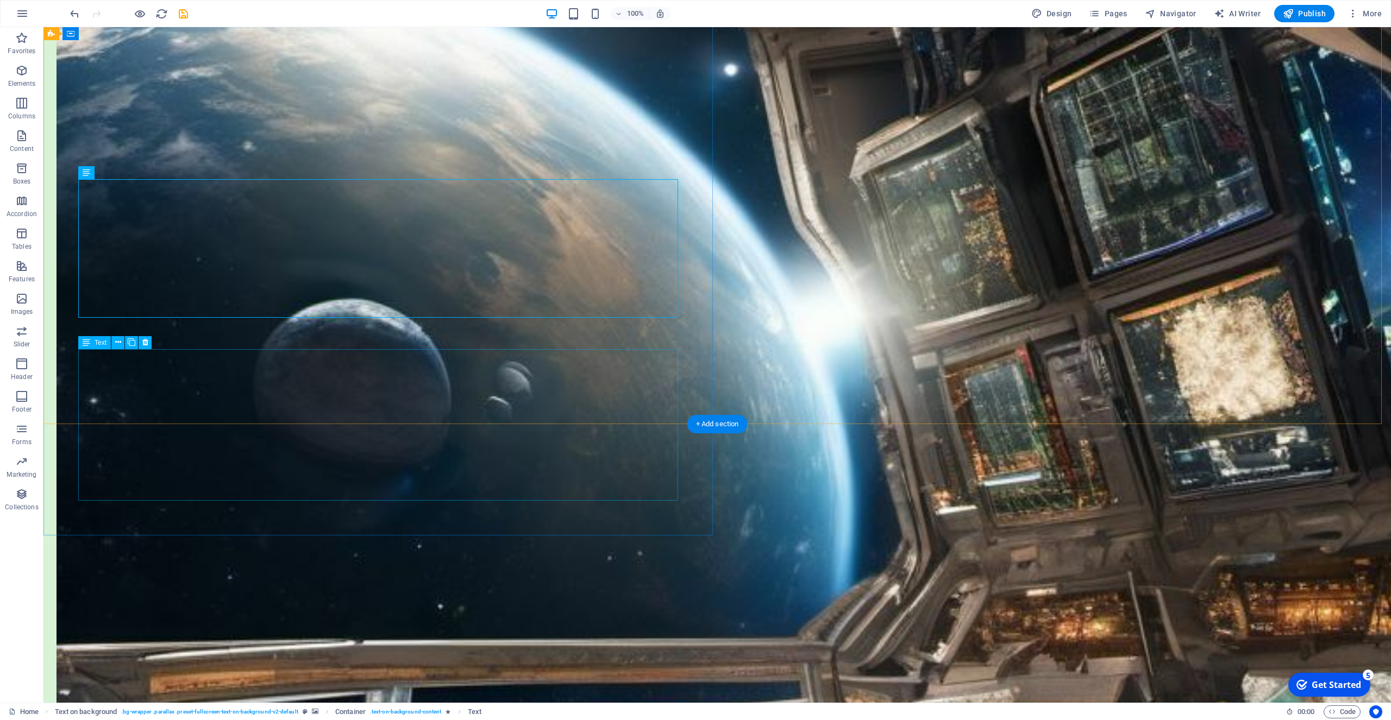
drag, startPoint x: 581, startPoint y: 412, endPoint x: 450, endPoint y: 413, distance: 130.9
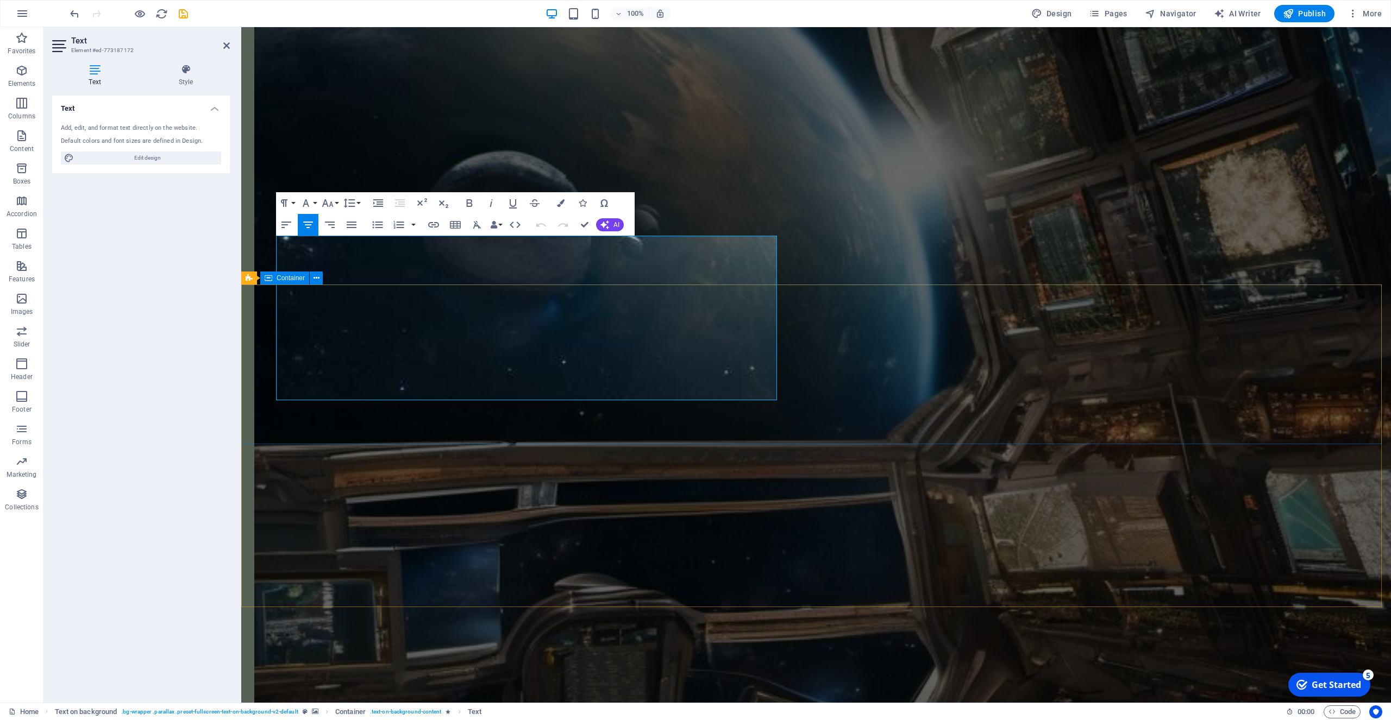
scroll to position [1267, 0]
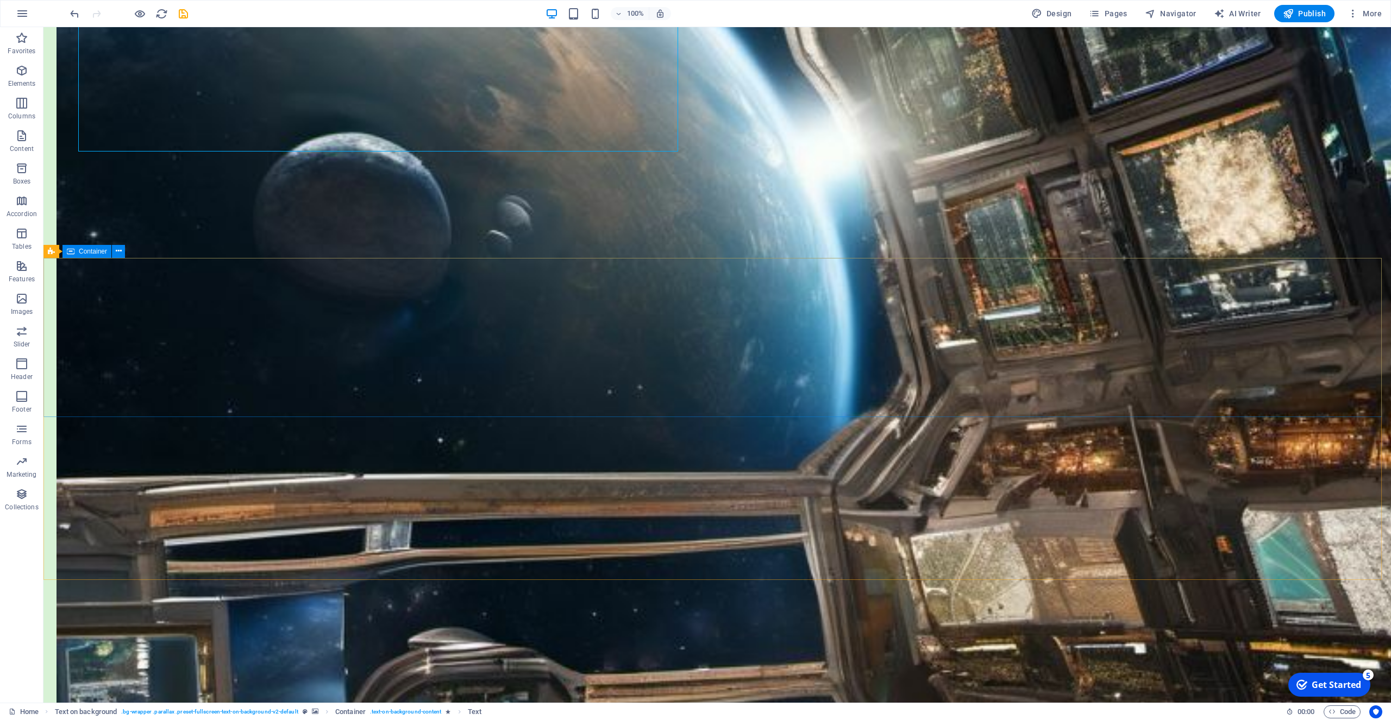
click at [69, 255] on icon at bounding box center [71, 251] width 8 height 13
click at [86, 255] on div "Container" at bounding box center [86, 251] width 49 height 13
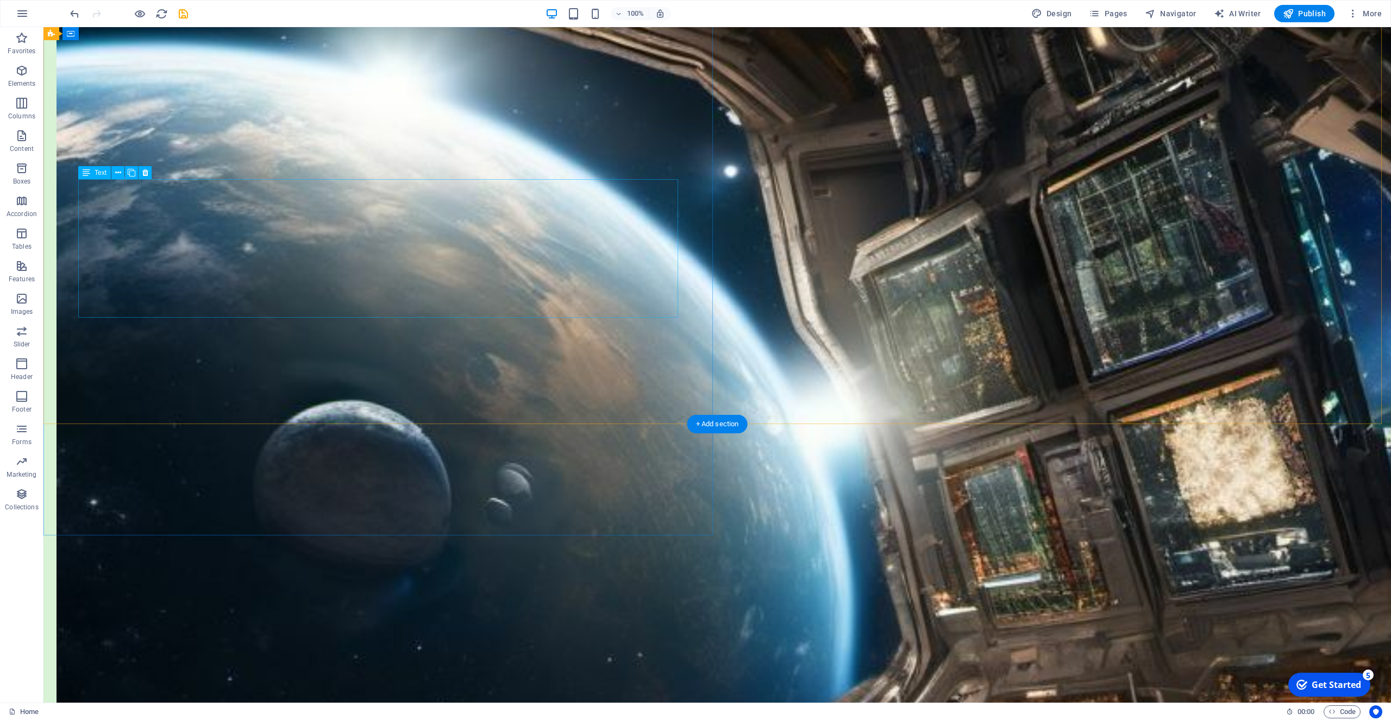
scroll to position [1101, 0]
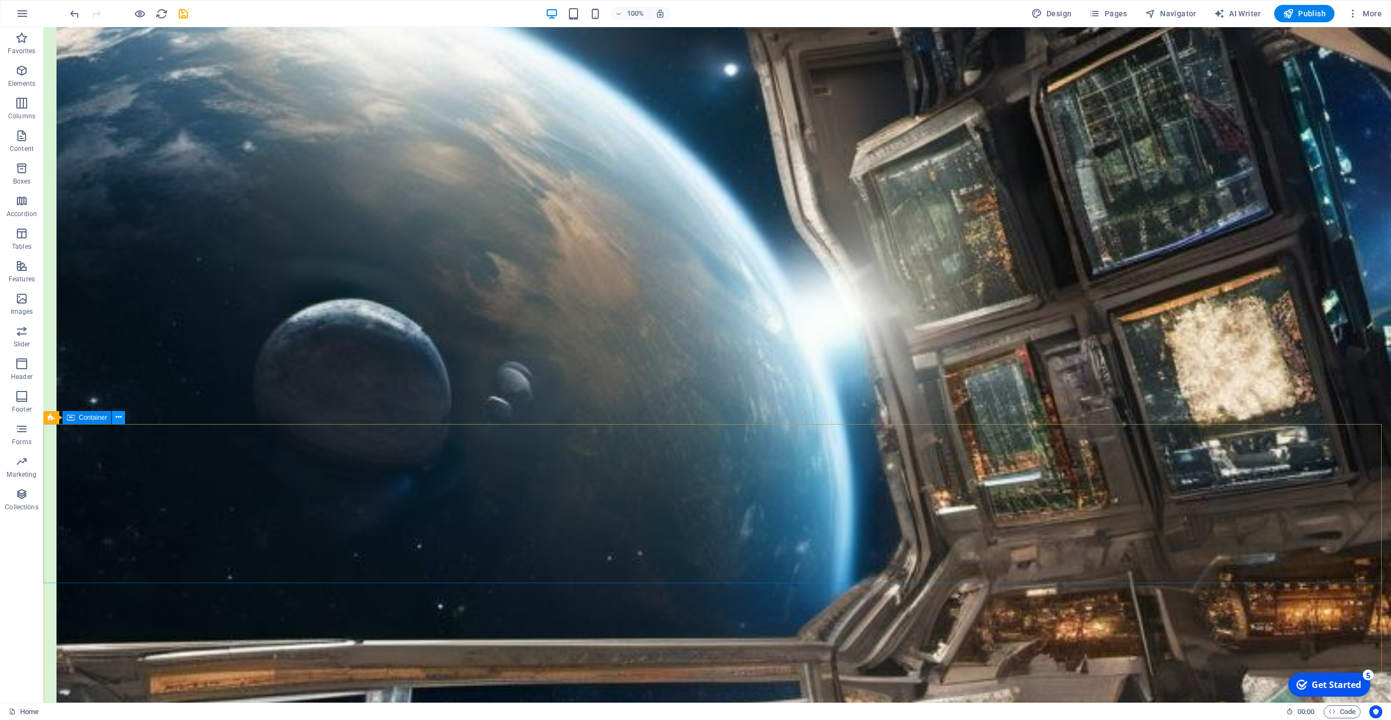
click at [119, 418] on icon at bounding box center [119, 417] width 6 height 11
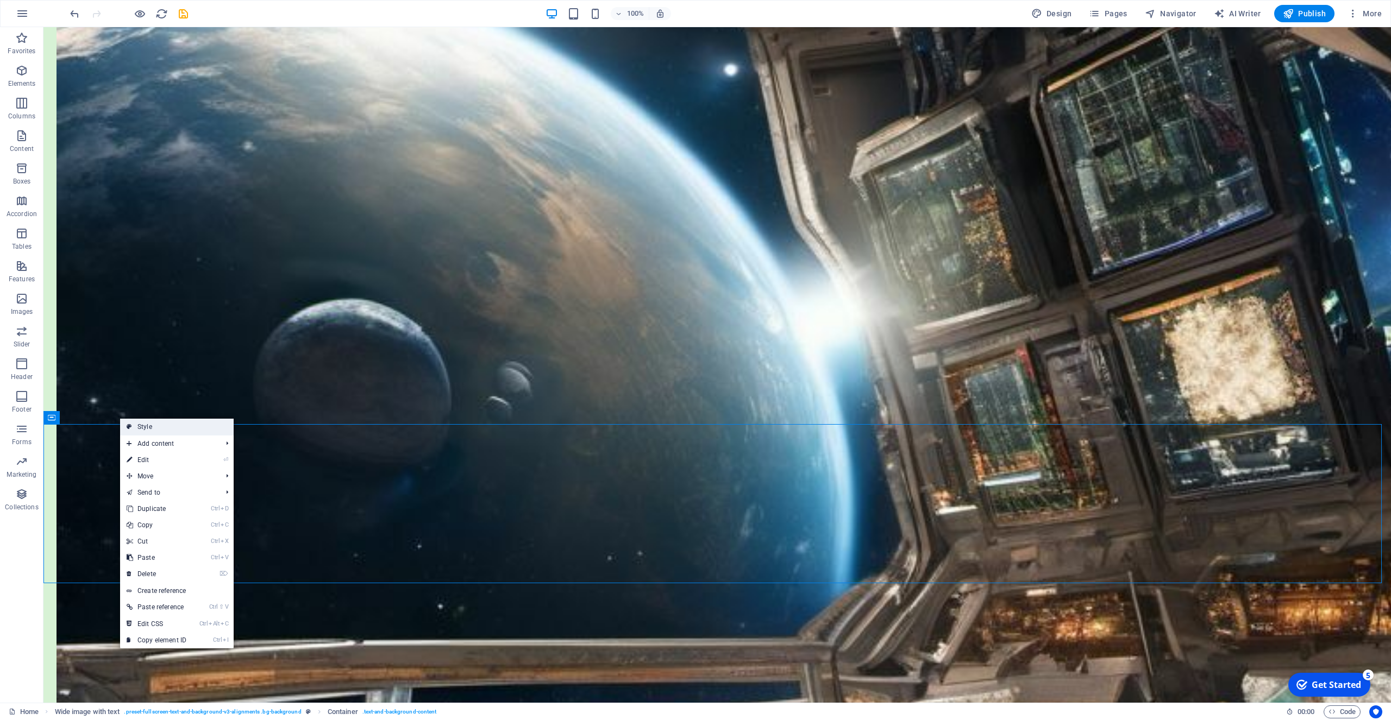
click at [153, 425] on link "Style" at bounding box center [177, 427] width 114 height 16
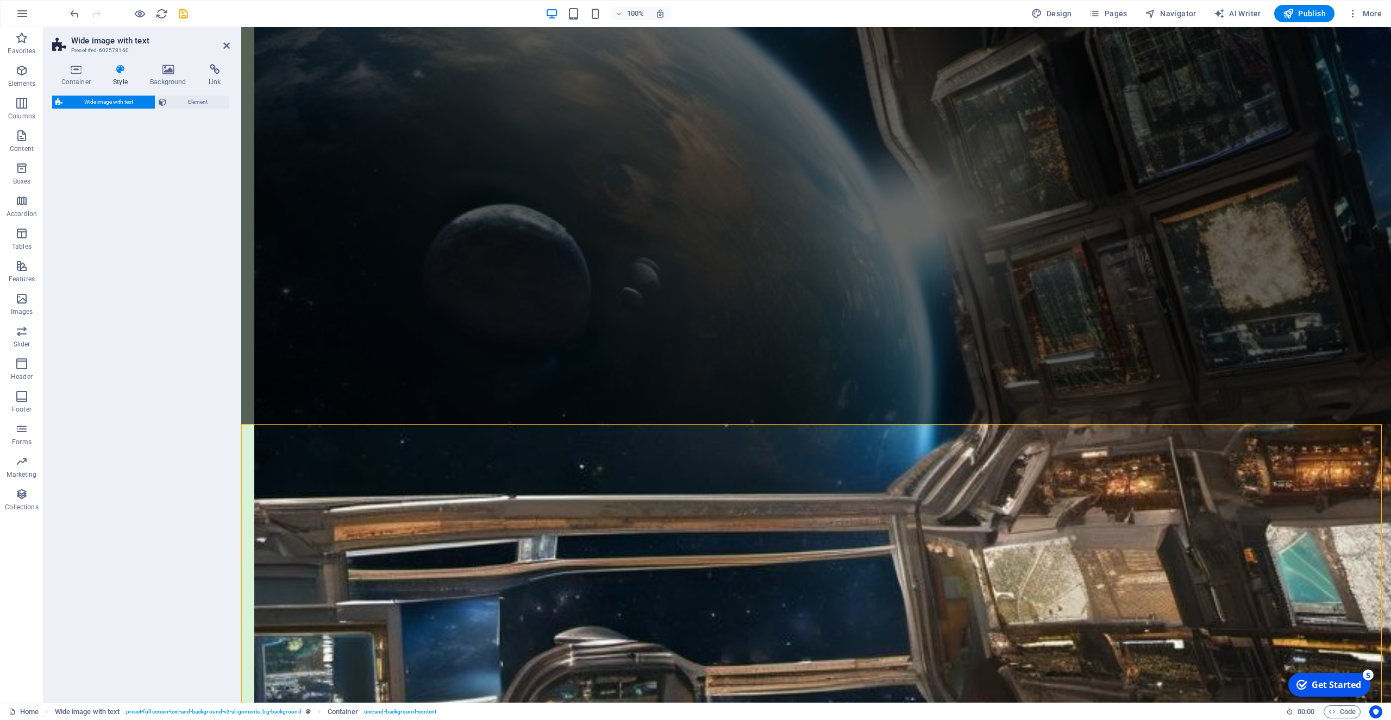
select select "%"
select select "rem"
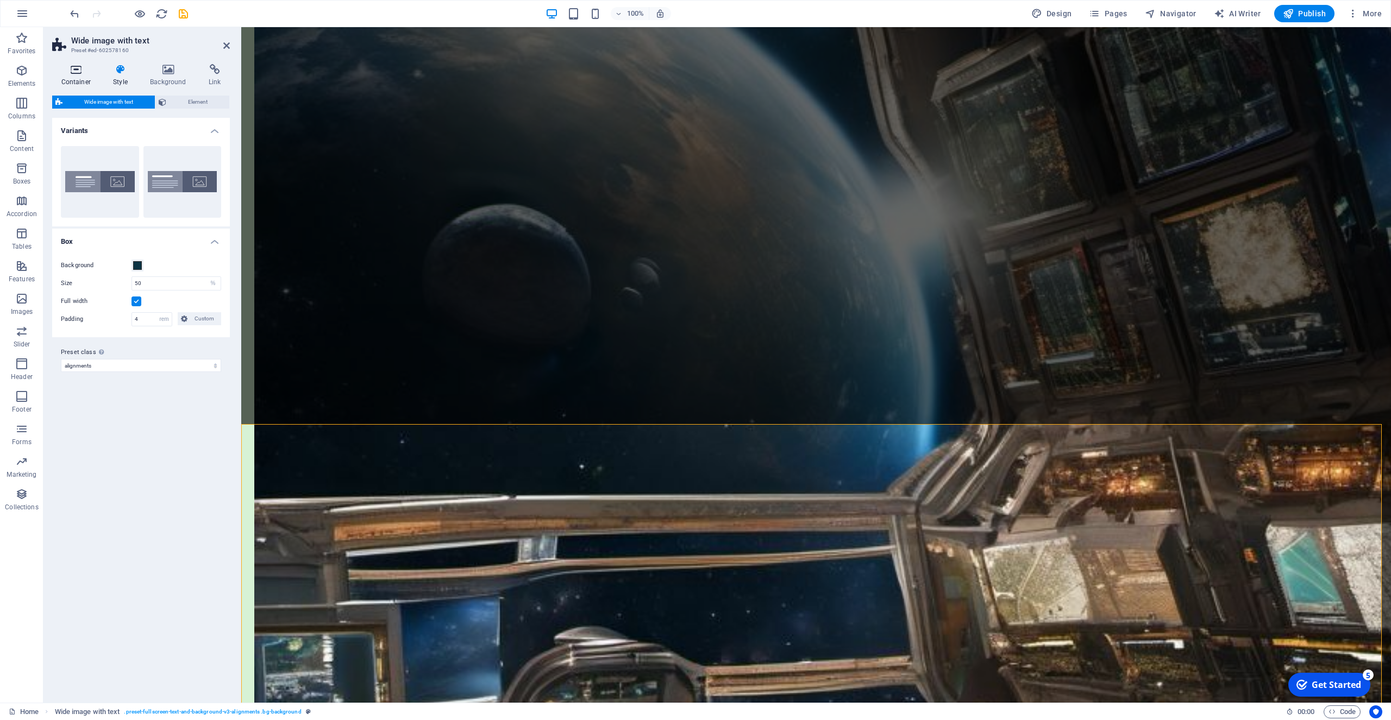
click at [76, 71] on icon at bounding box center [76, 69] width 48 height 11
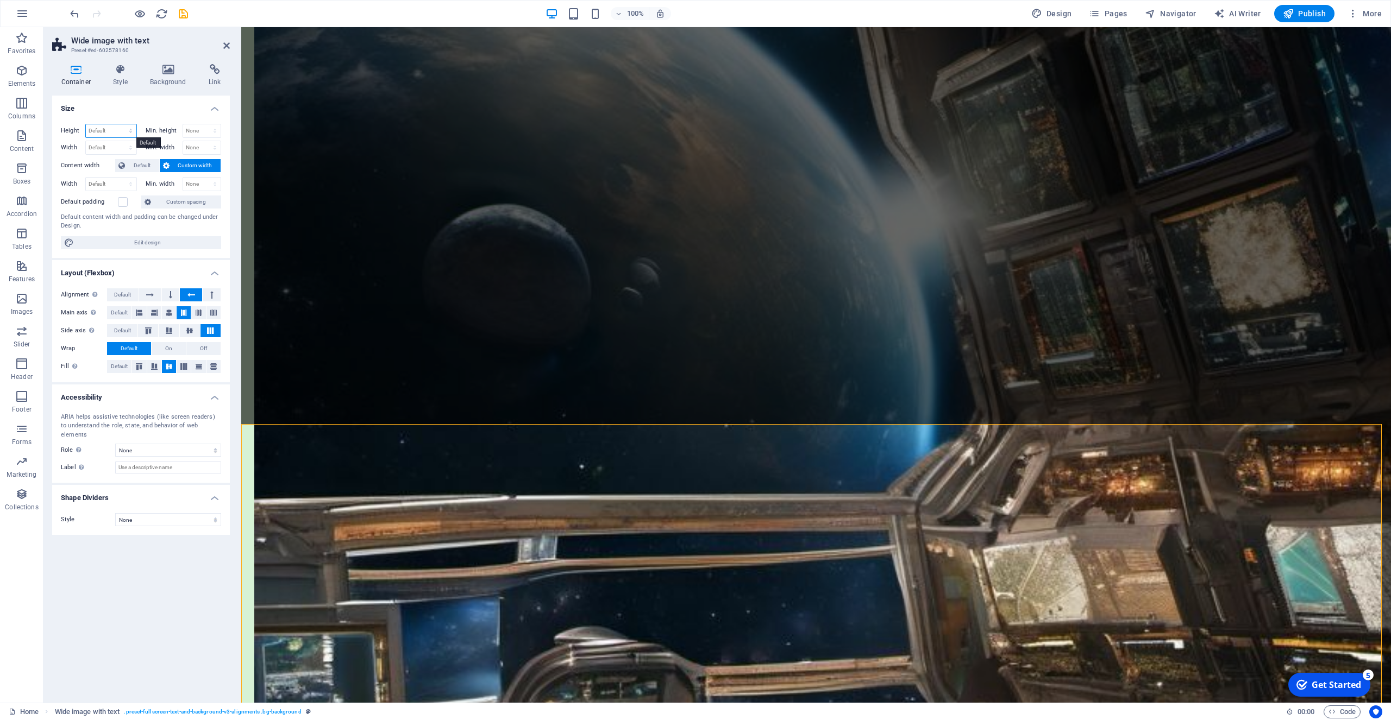
click at [86, 124] on select "Default px rem % vh vw" at bounding box center [111, 130] width 51 height 13
select select "px"
click option "px" at bounding box center [0, 0] width 0 height 0
type input "800"
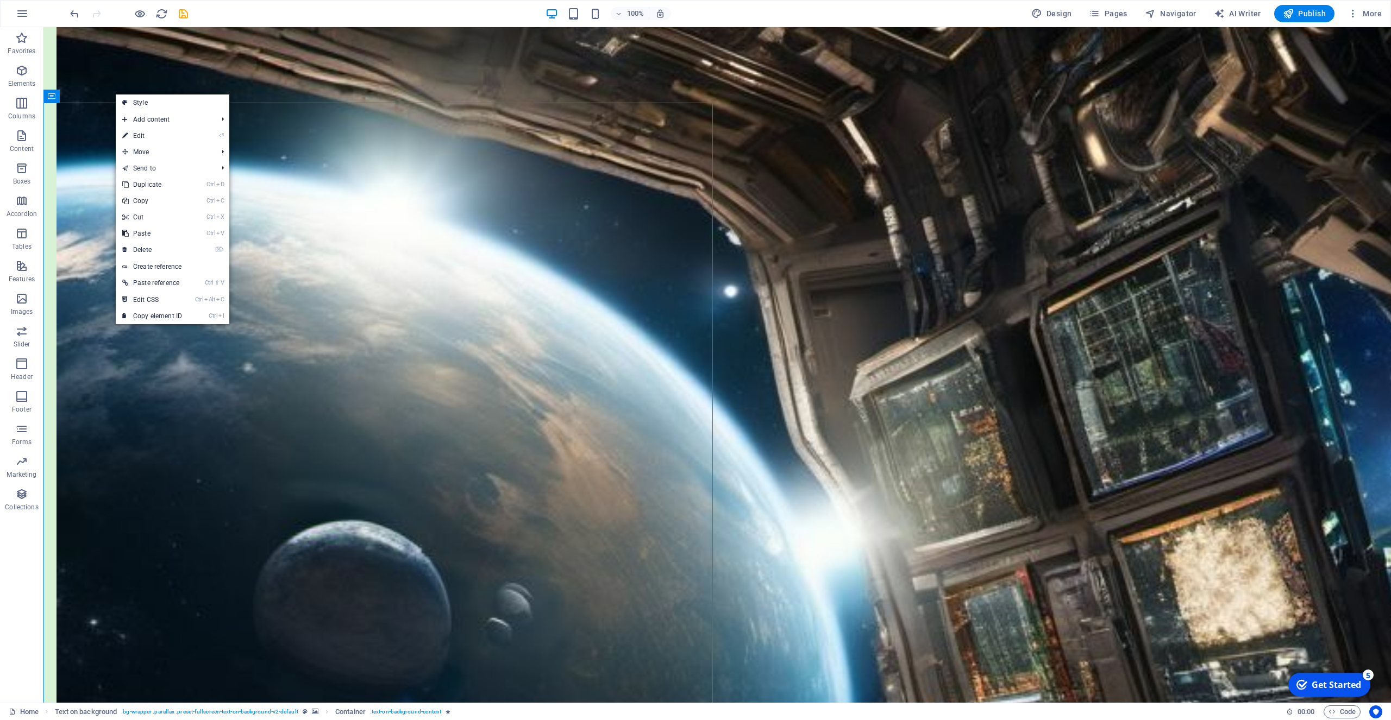
click at [142, 104] on link "Style" at bounding box center [173, 103] width 114 height 16
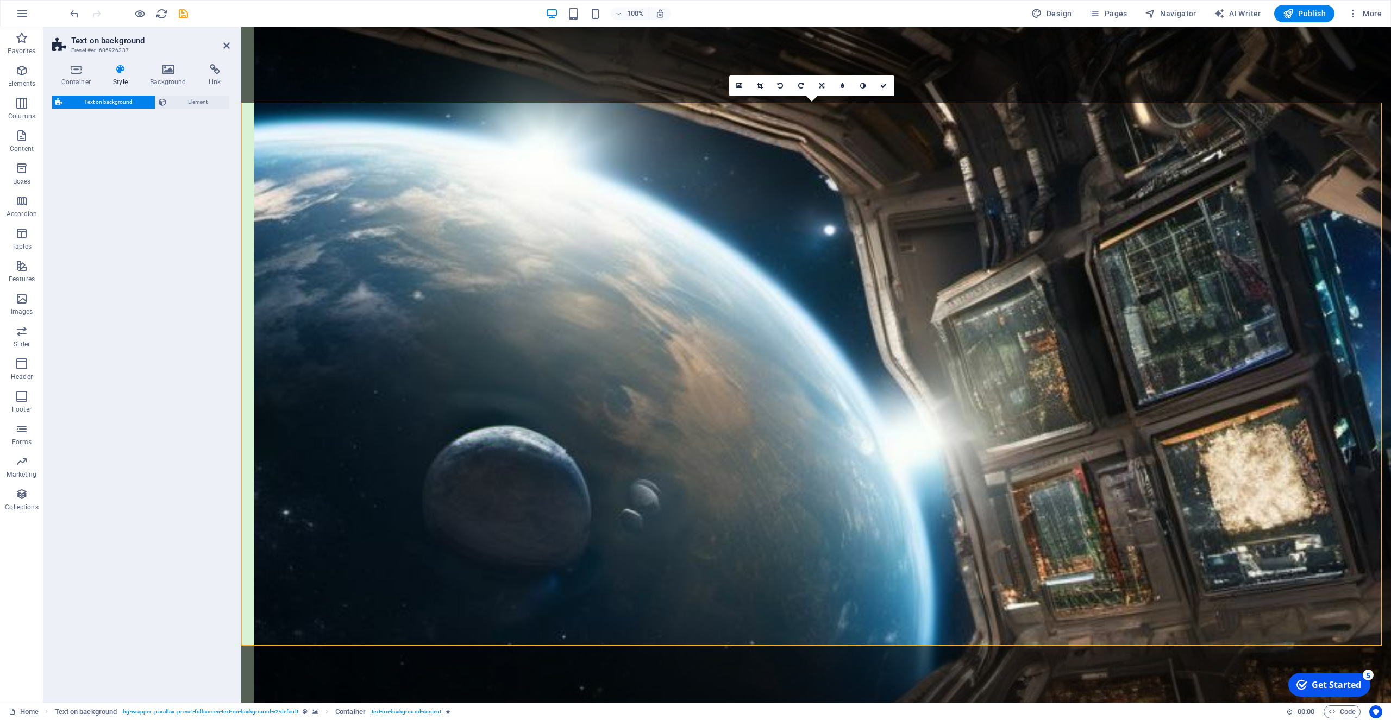
select select "%"
select select "rem"
select select "px"
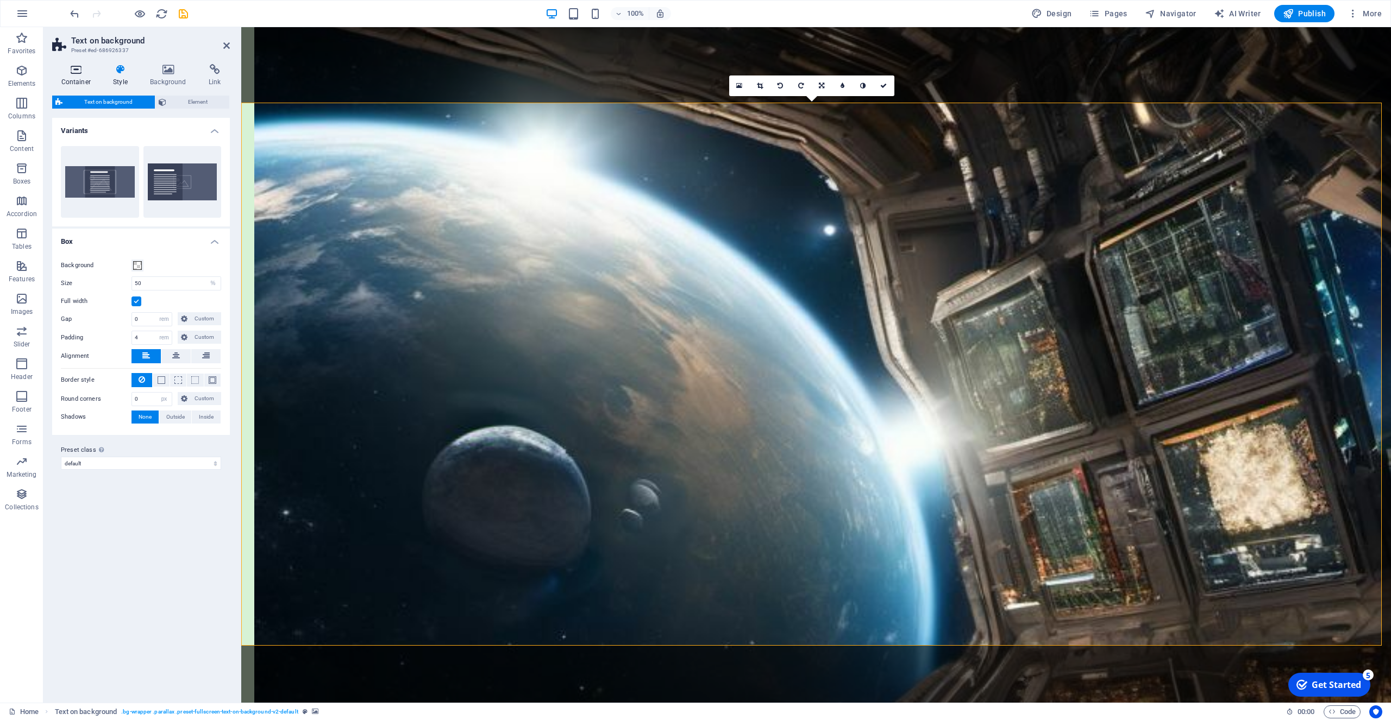
click at [71, 75] on h4 "Container" at bounding box center [78, 75] width 52 height 23
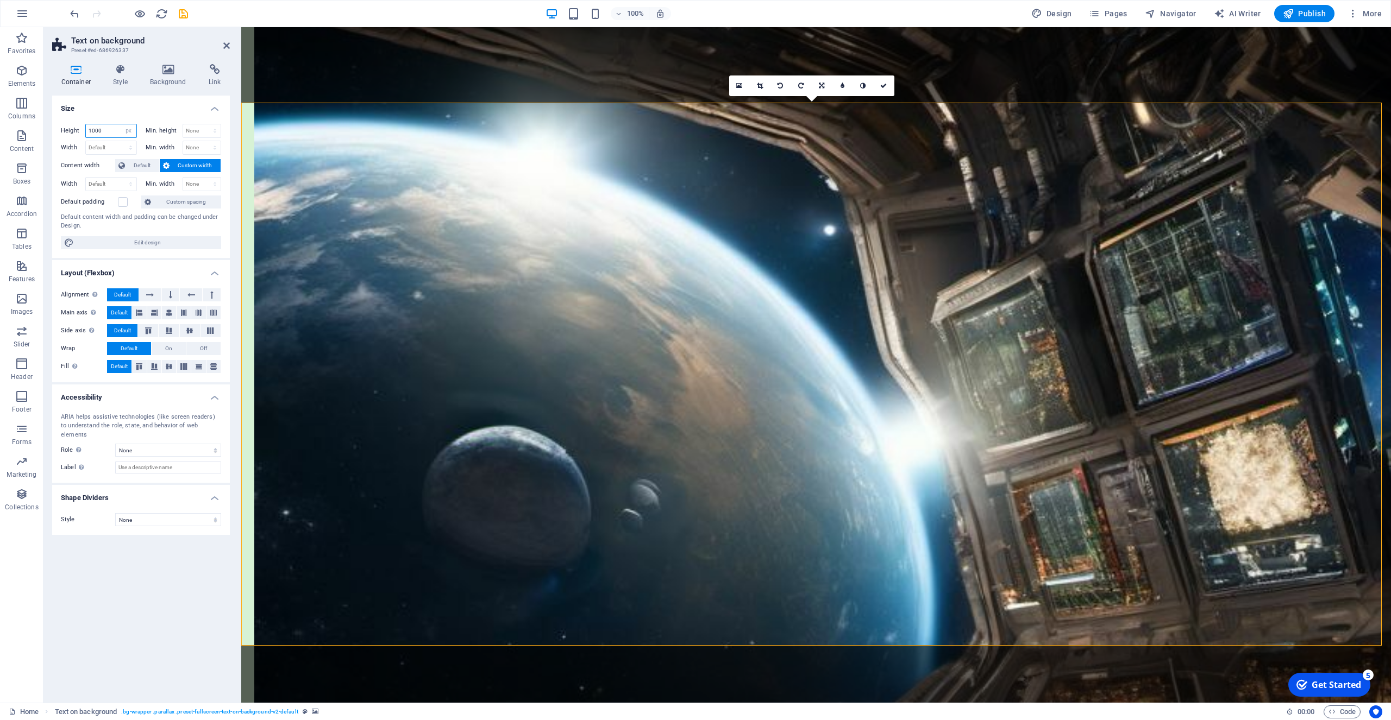
drag, startPoint x: 106, startPoint y: 133, endPoint x: 85, endPoint y: 131, distance: 21.8
click at [86, 131] on input "1000" at bounding box center [111, 130] width 51 height 13
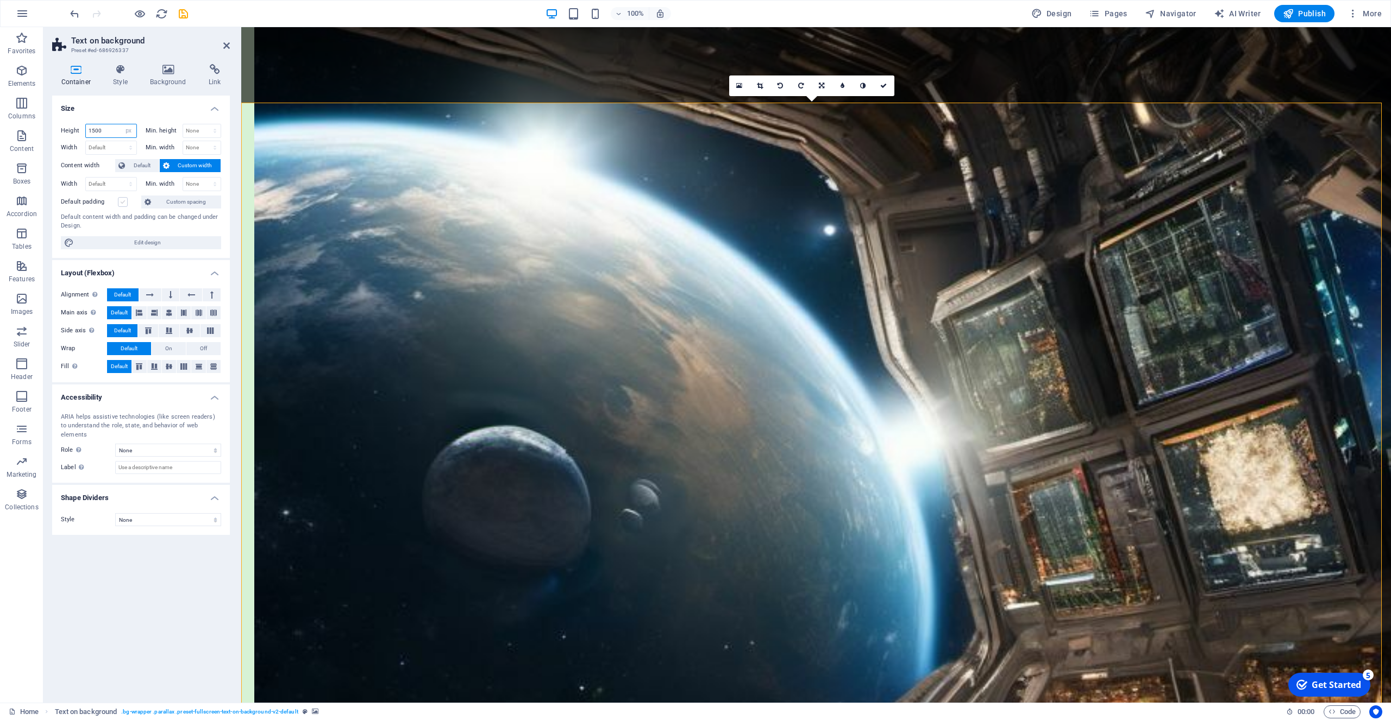
type input "1500"
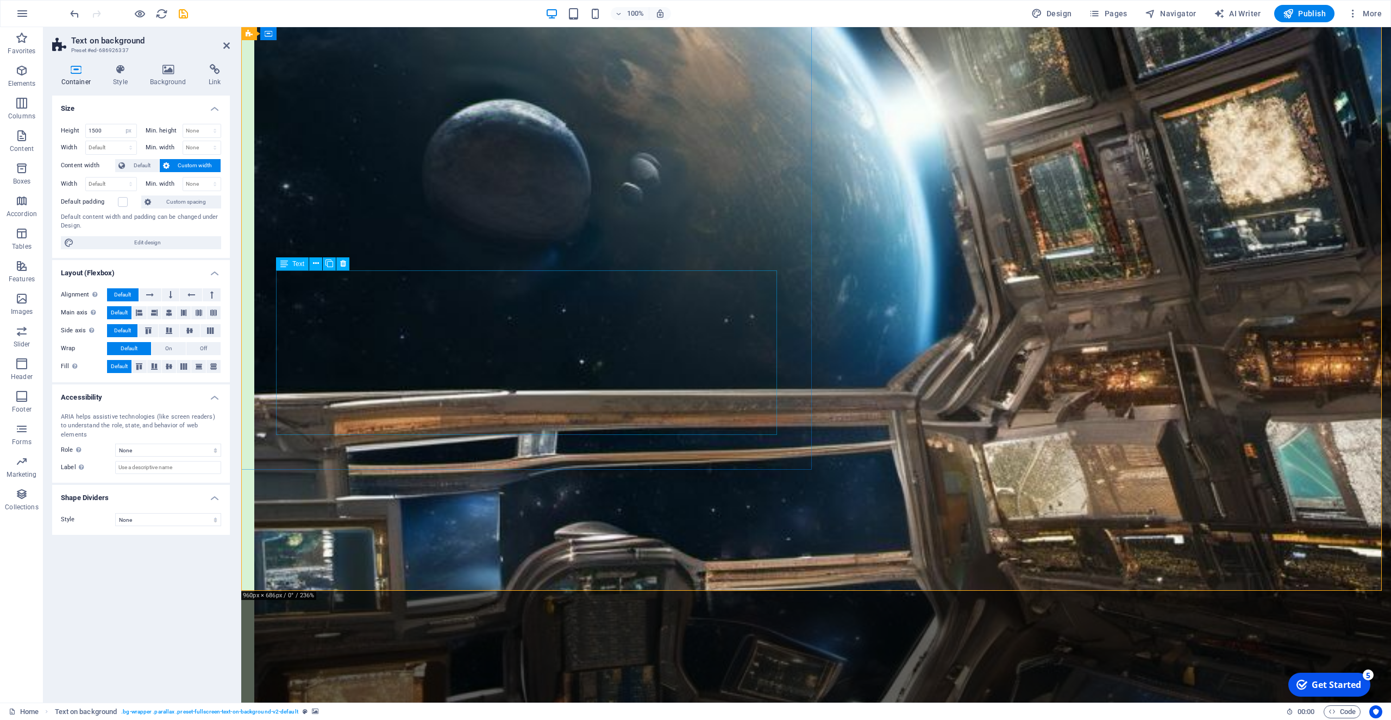
scroll to position [1211, 0]
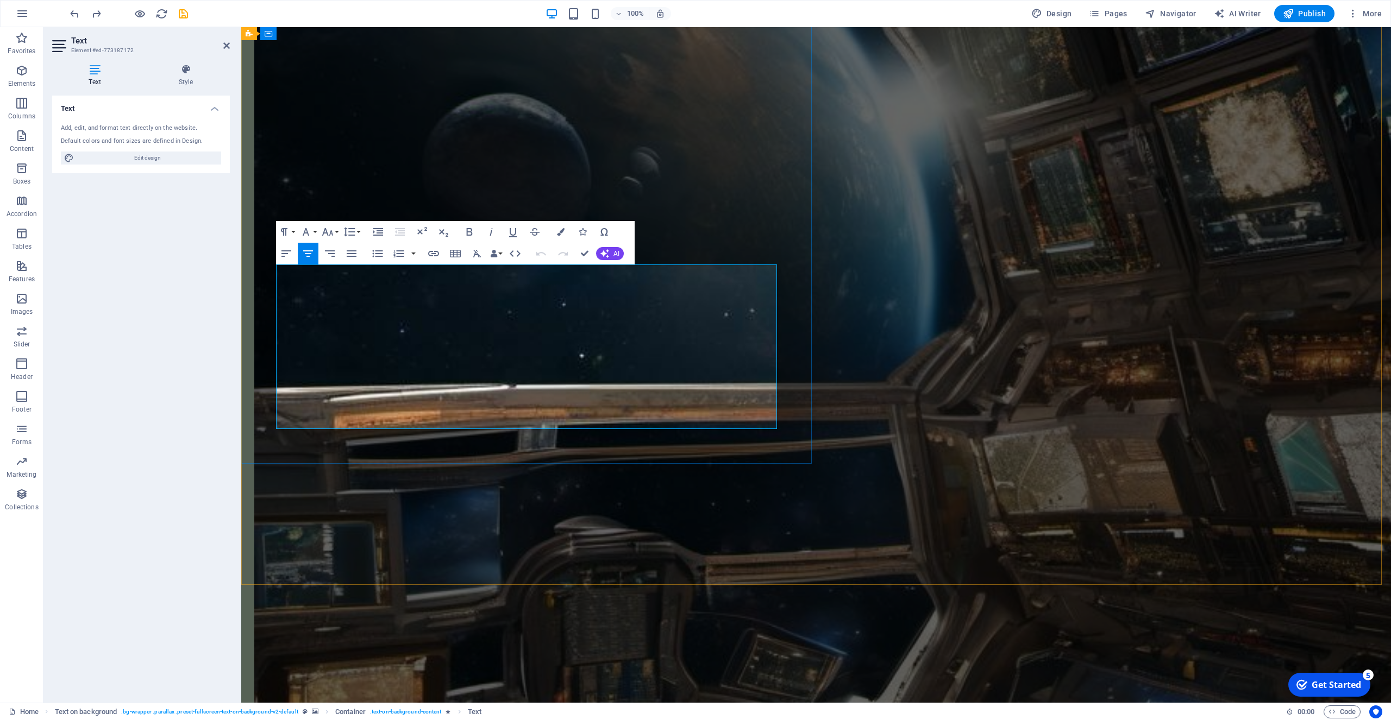
drag, startPoint x: 733, startPoint y: 338, endPoint x: 476, endPoint y: 333, distance: 257.0
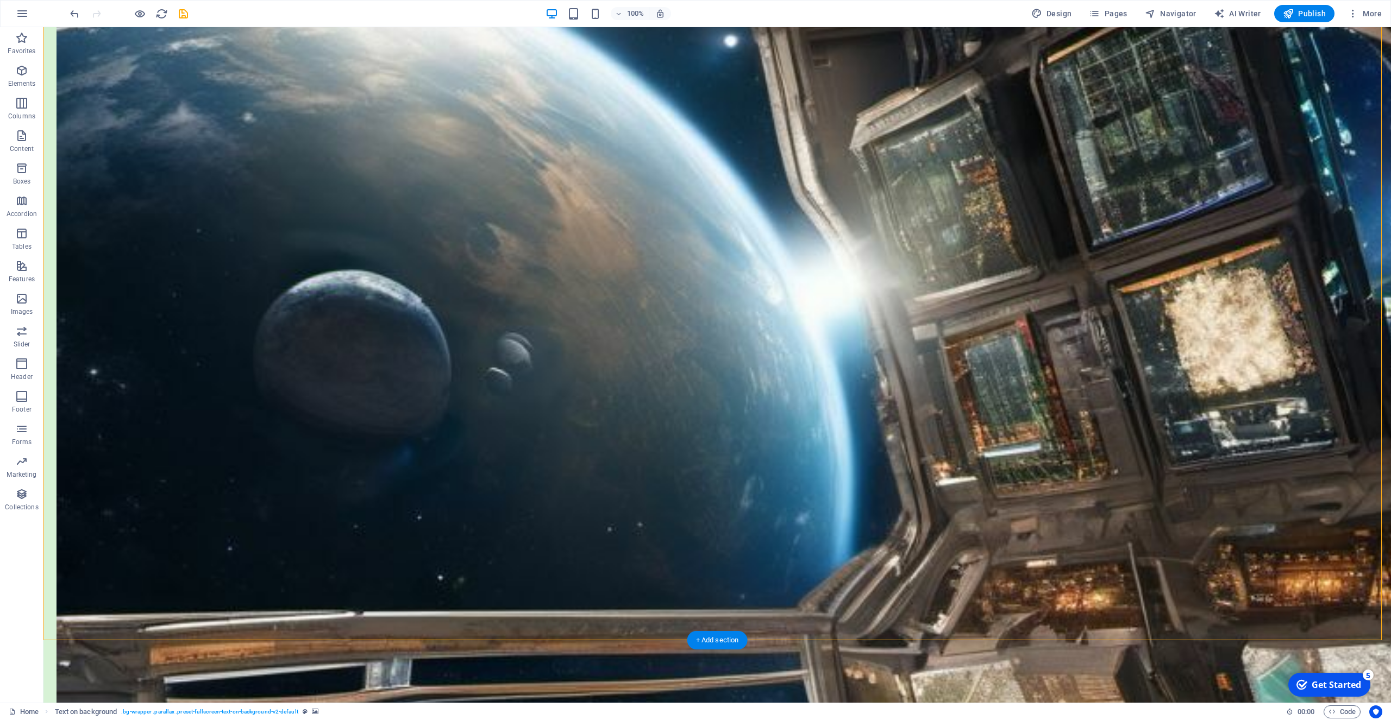
scroll to position [1156, 0]
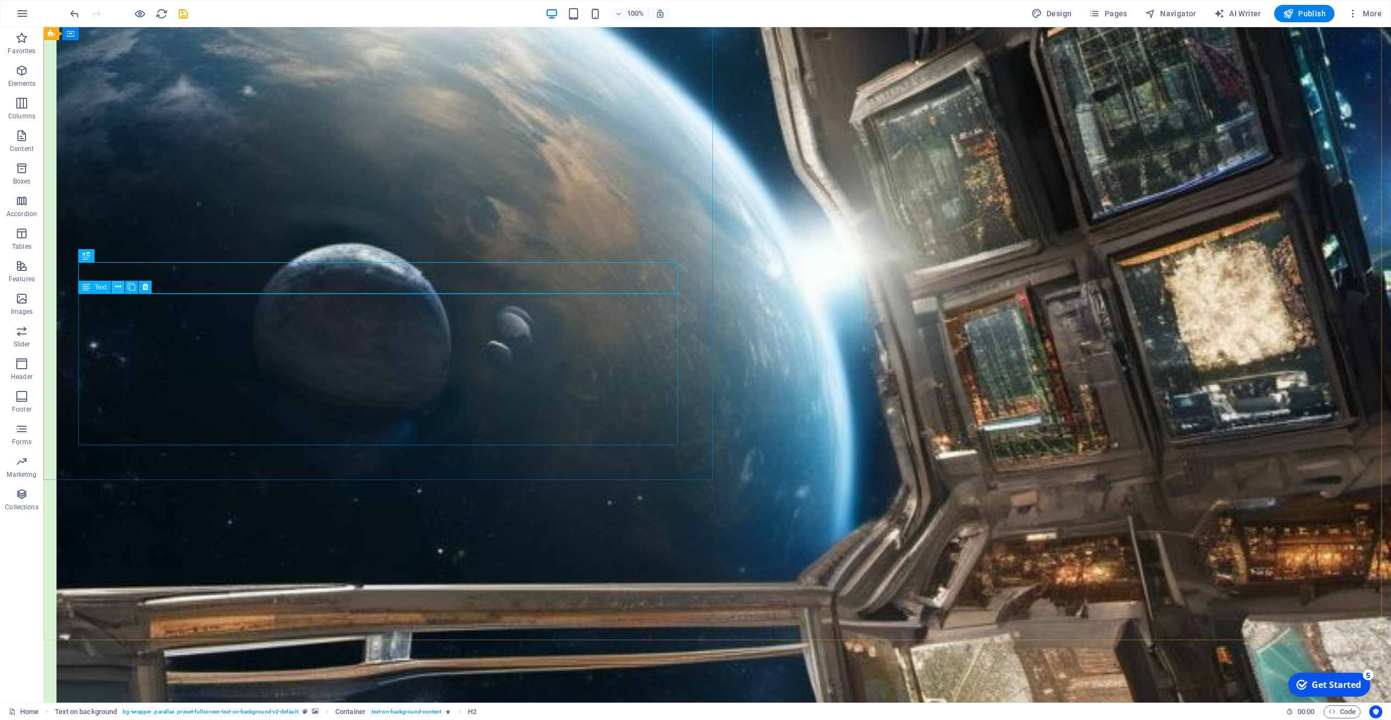
click at [117, 288] on icon at bounding box center [118, 286] width 6 height 11
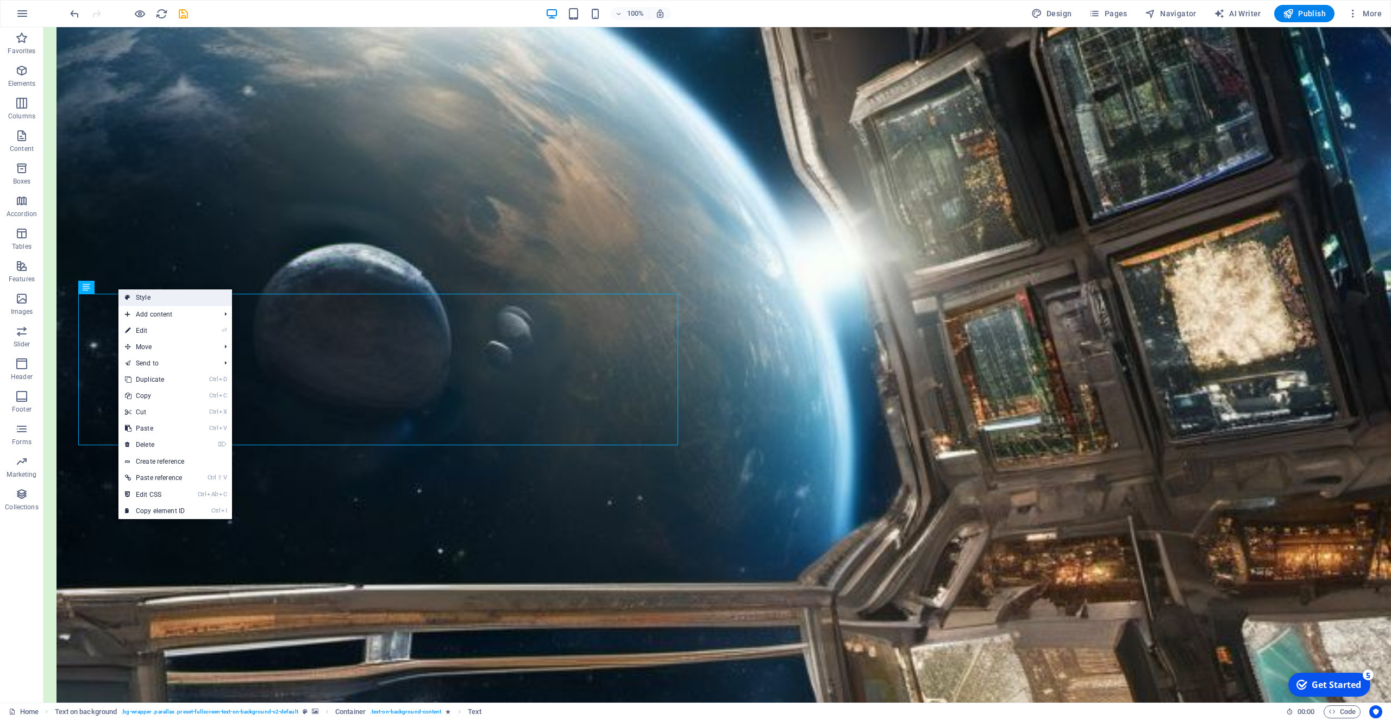
click at [144, 300] on link "Style" at bounding box center [175, 298] width 114 height 16
select select "%"
select select "rem"
select select "px"
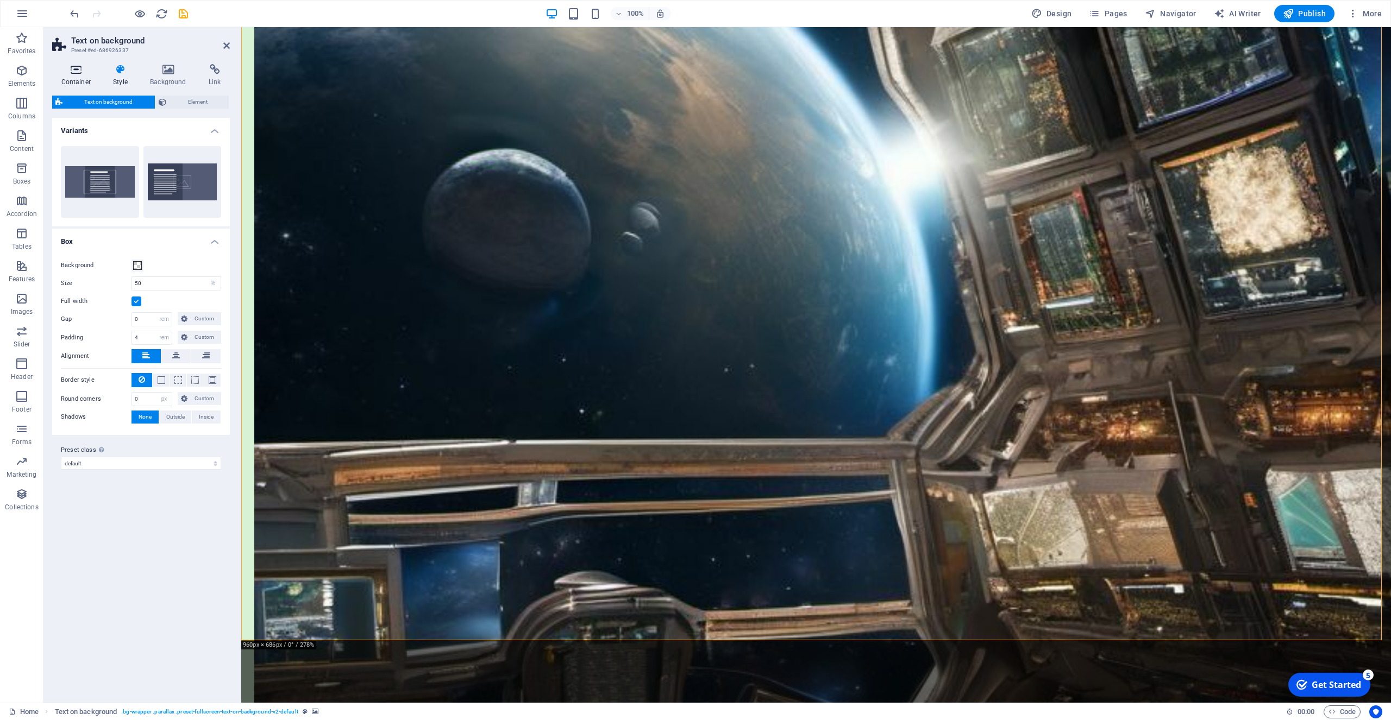
click at [81, 71] on icon at bounding box center [76, 69] width 48 height 11
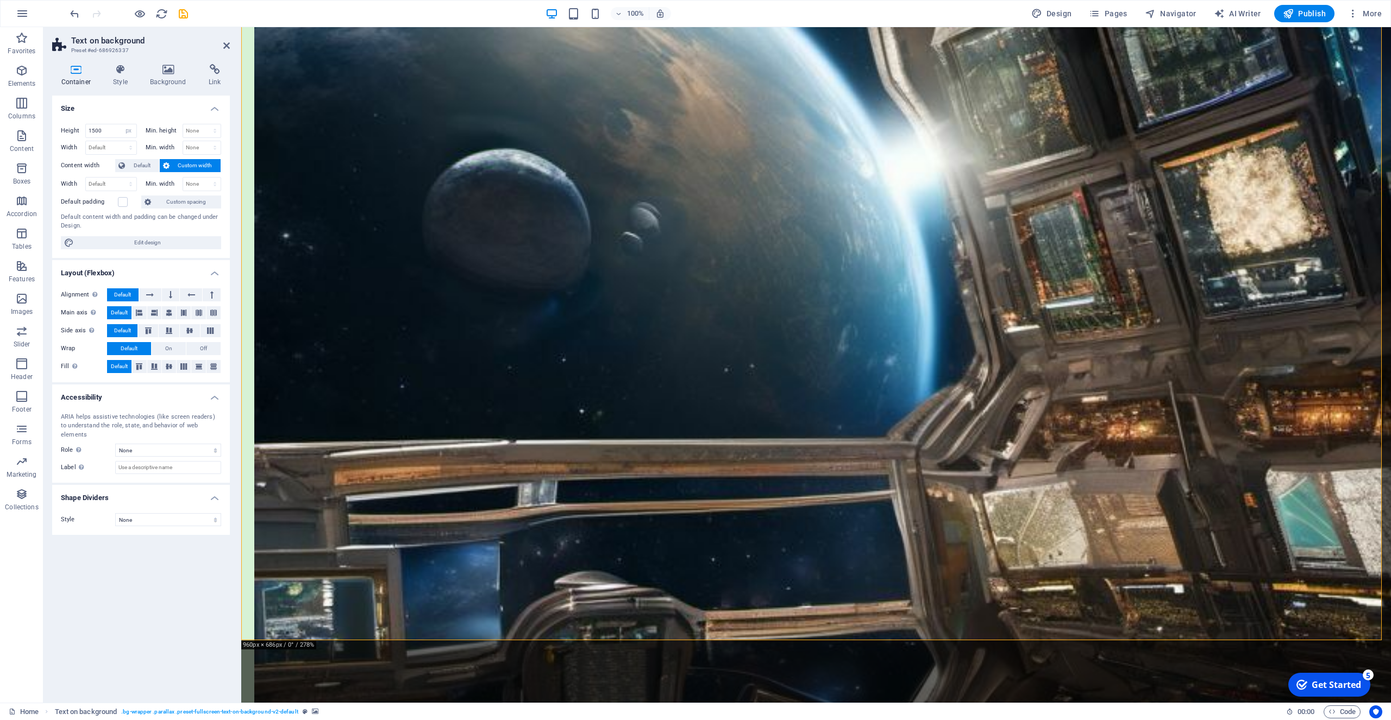
click at [317, 314] on icon at bounding box center [316, 312] width 6 height 11
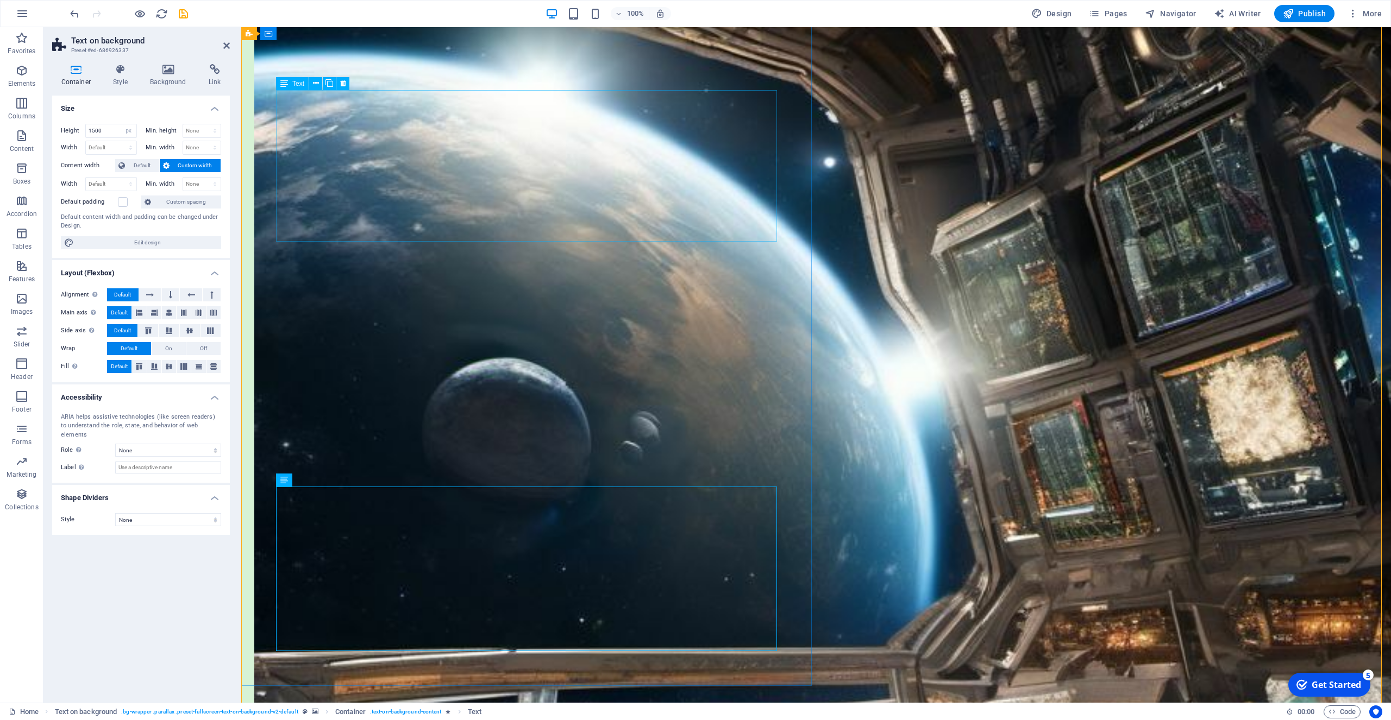
scroll to position [934, 0]
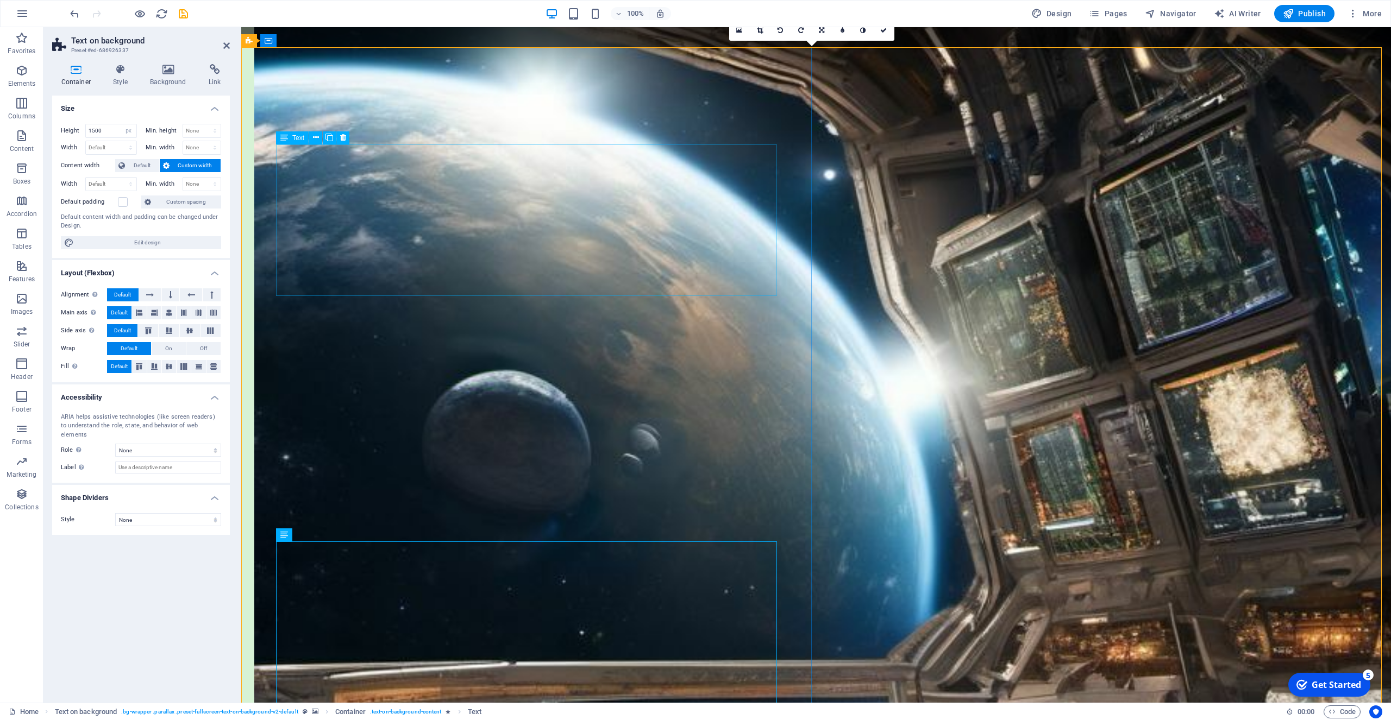
click at [316, 138] on icon at bounding box center [316, 137] width 6 height 11
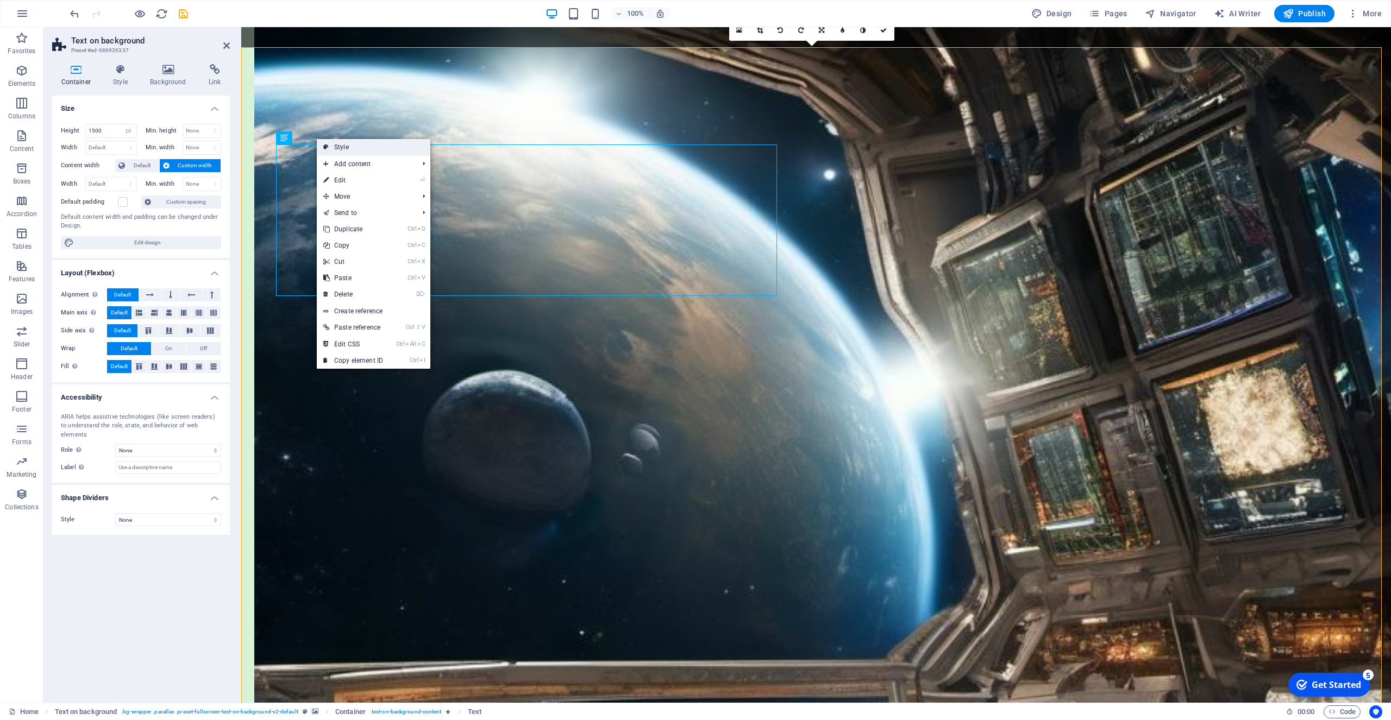
click at [332, 143] on link "Style" at bounding box center [374, 147] width 114 height 16
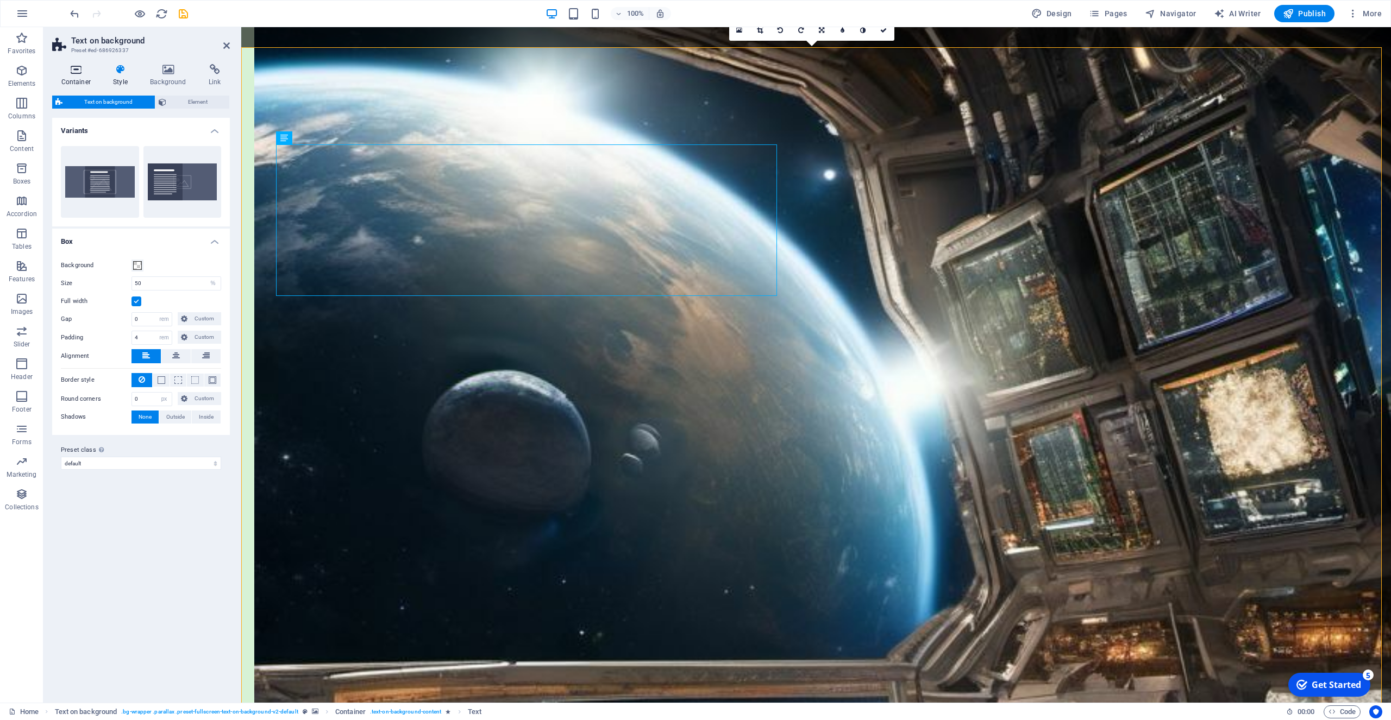
click at [72, 75] on h4 "Container" at bounding box center [78, 75] width 52 height 23
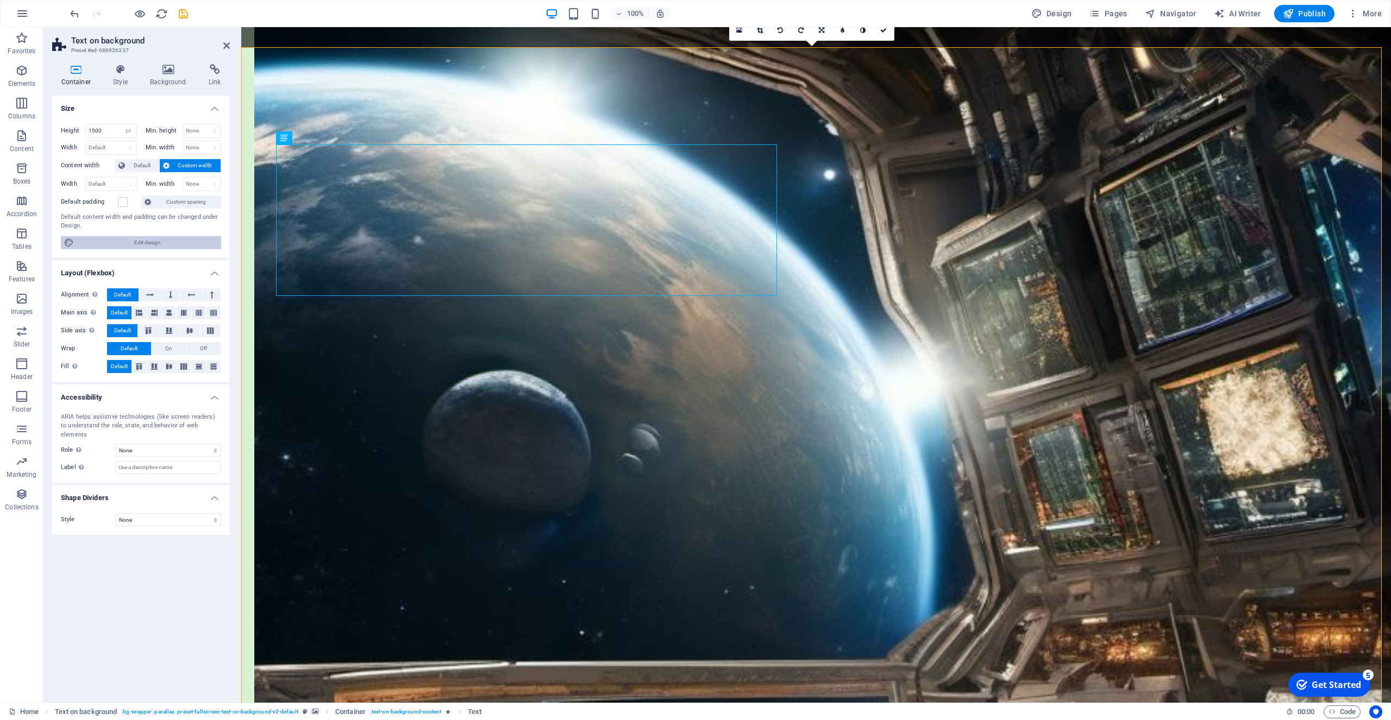
click at [141, 243] on span "Edit design" at bounding box center [147, 242] width 141 height 13
select select "px"
select select "400"
select select "px"
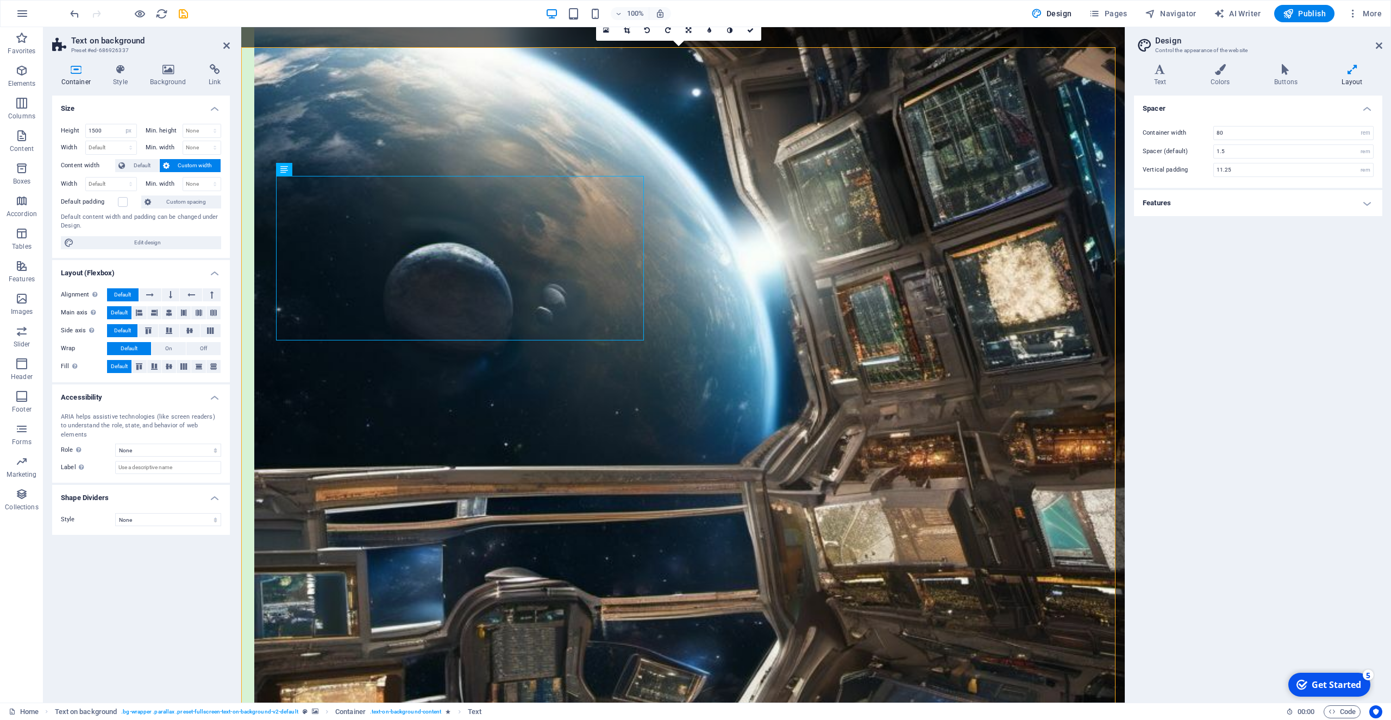
click at [1162, 204] on h4 "Features" at bounding box center [1258, 203] width 248 height 26
click at [1356, 68] on icon at bounding box center [1352, 69] width 60 height 11
click at [1287, 79] on h4 "Buttons" at bounding box center [1287, 75] width 67 height 23
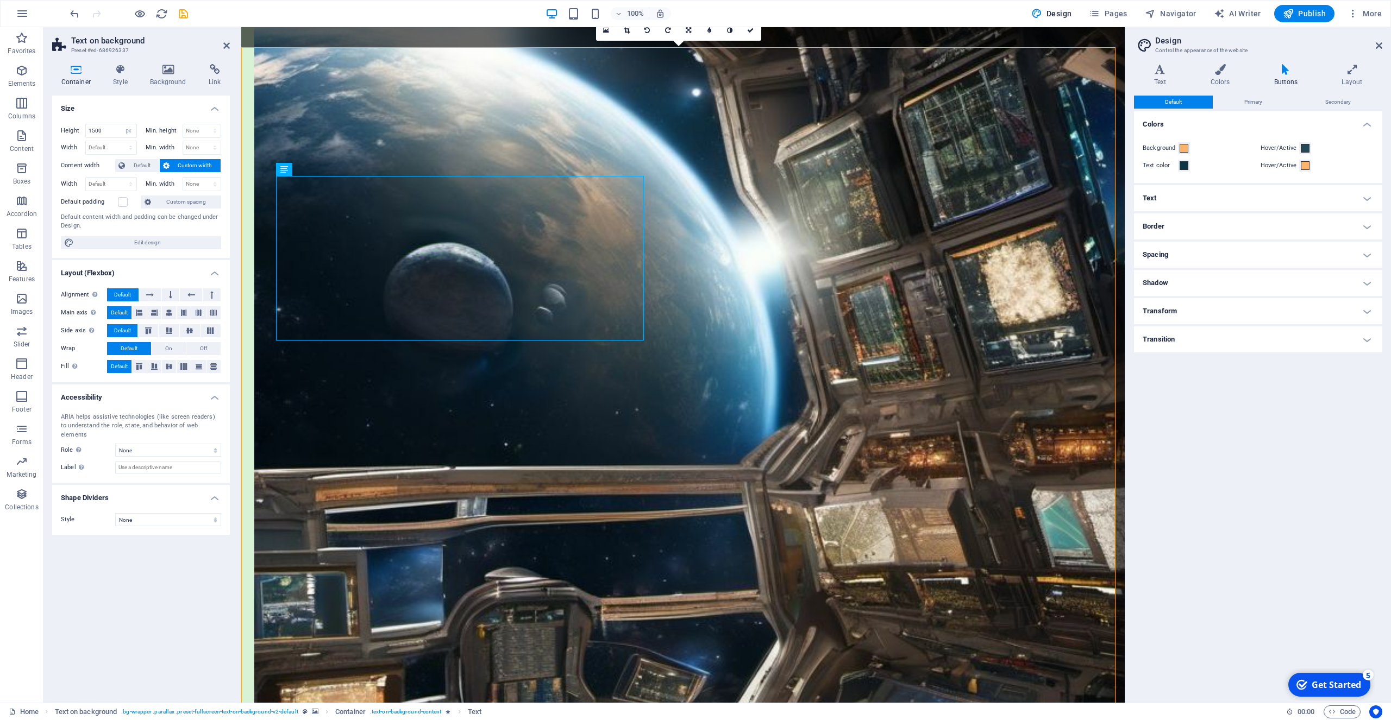
click at [1173, 311] on h4 "Transform" at bounding box center [1258, 311] width 248 height 26
click at [1223, 68] on icon at bounding box center [1219, 69] width 59 height 11
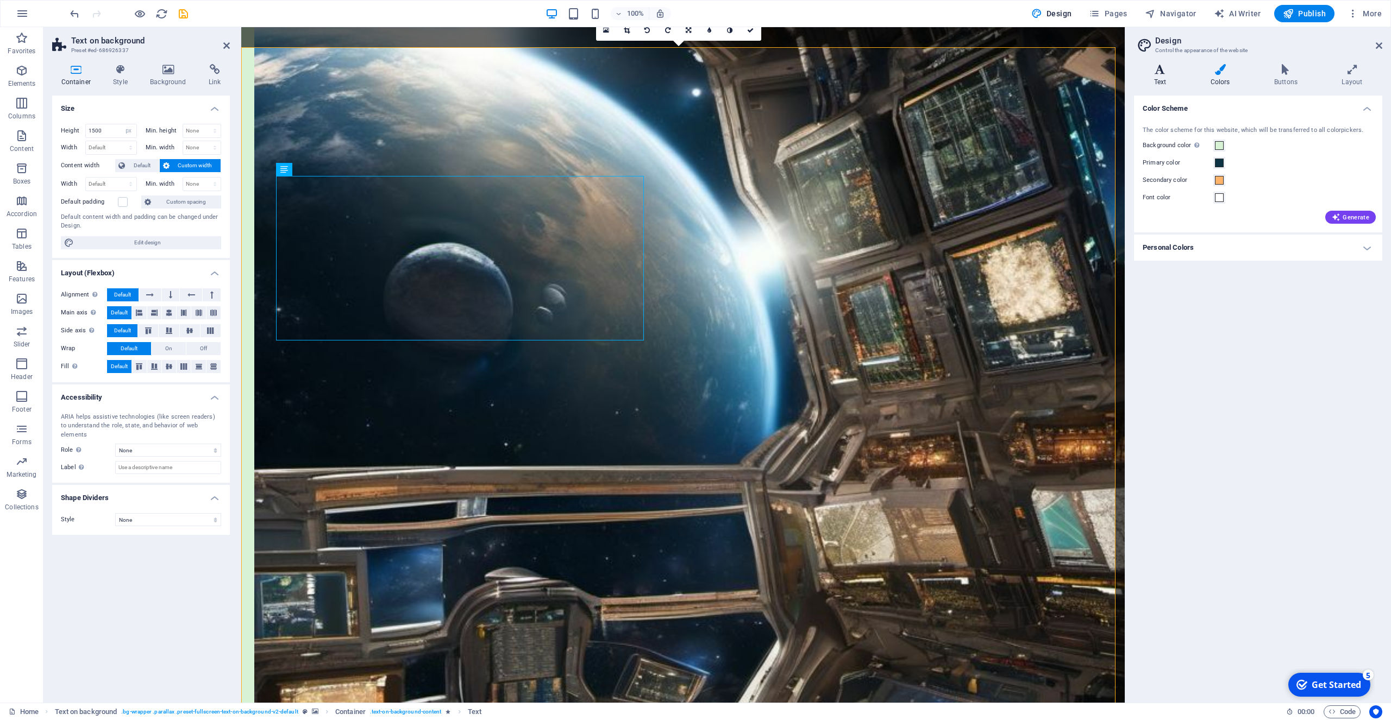
click at [1162, 77] on h4 "Text" at bounding box center [1162, 75] width 56 height 23
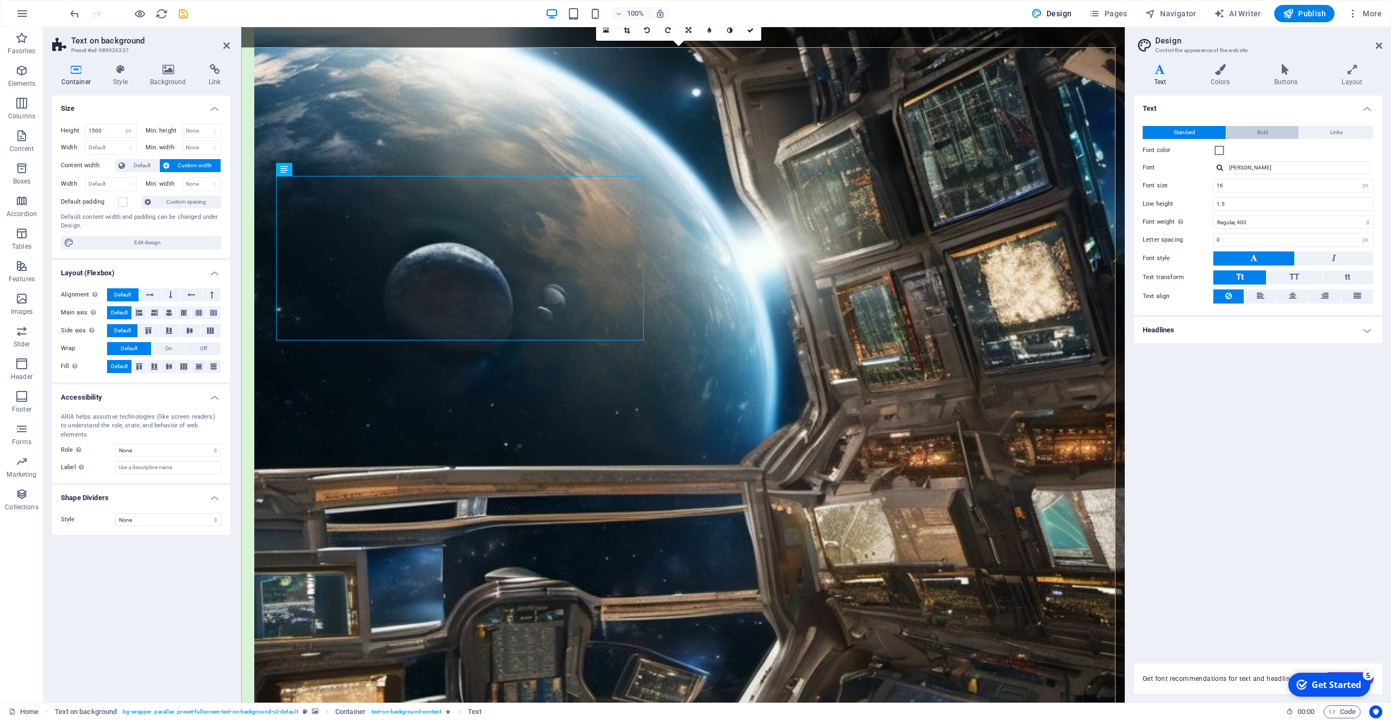
click at [1256, 131] on button "Bold" at bounding box center [1262, 132] width 72 height 13
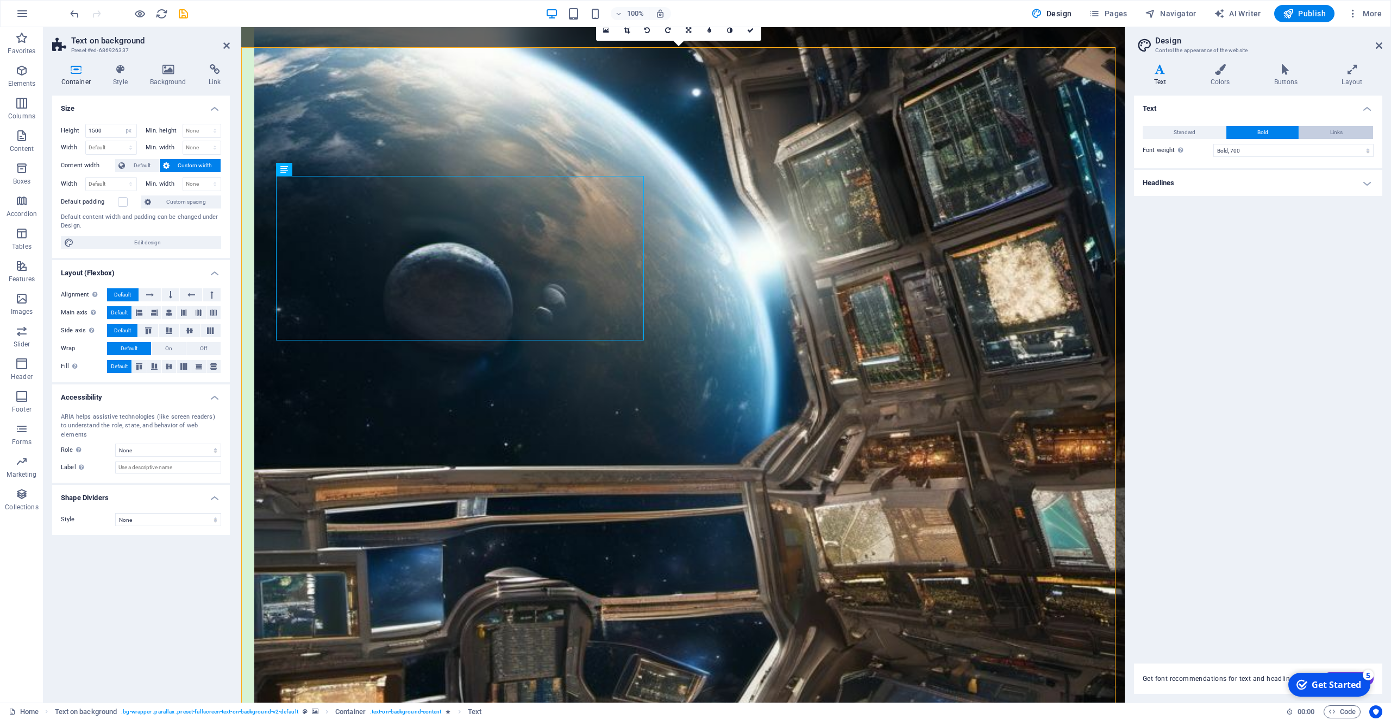
click at [1341, 131] on span "Links" at bounding box center [1336, 132] width 12 height 13
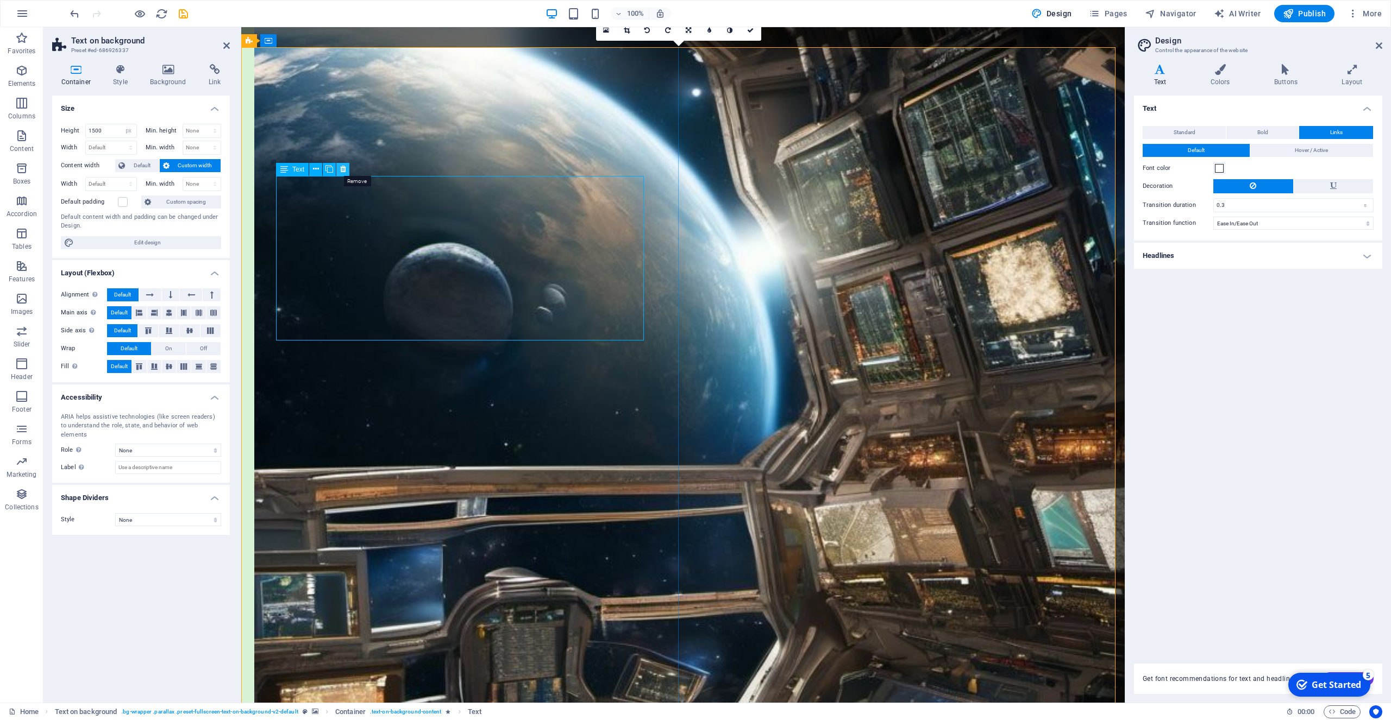
click at [344, 173] on icon at bounding box center [343, 169] width 6 height 11
click at [311, 76] on icon at bounding box center [312, 75] width 6 height 11
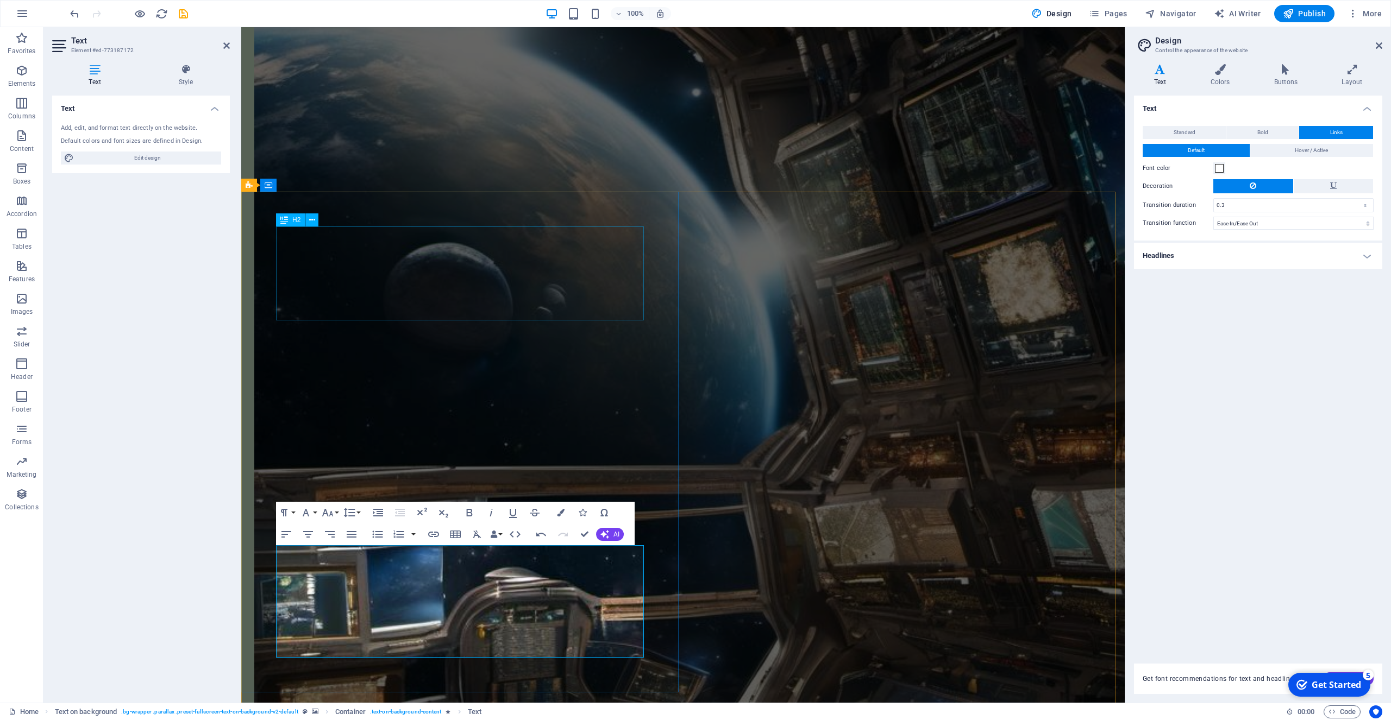
scroll to position [768, 0]
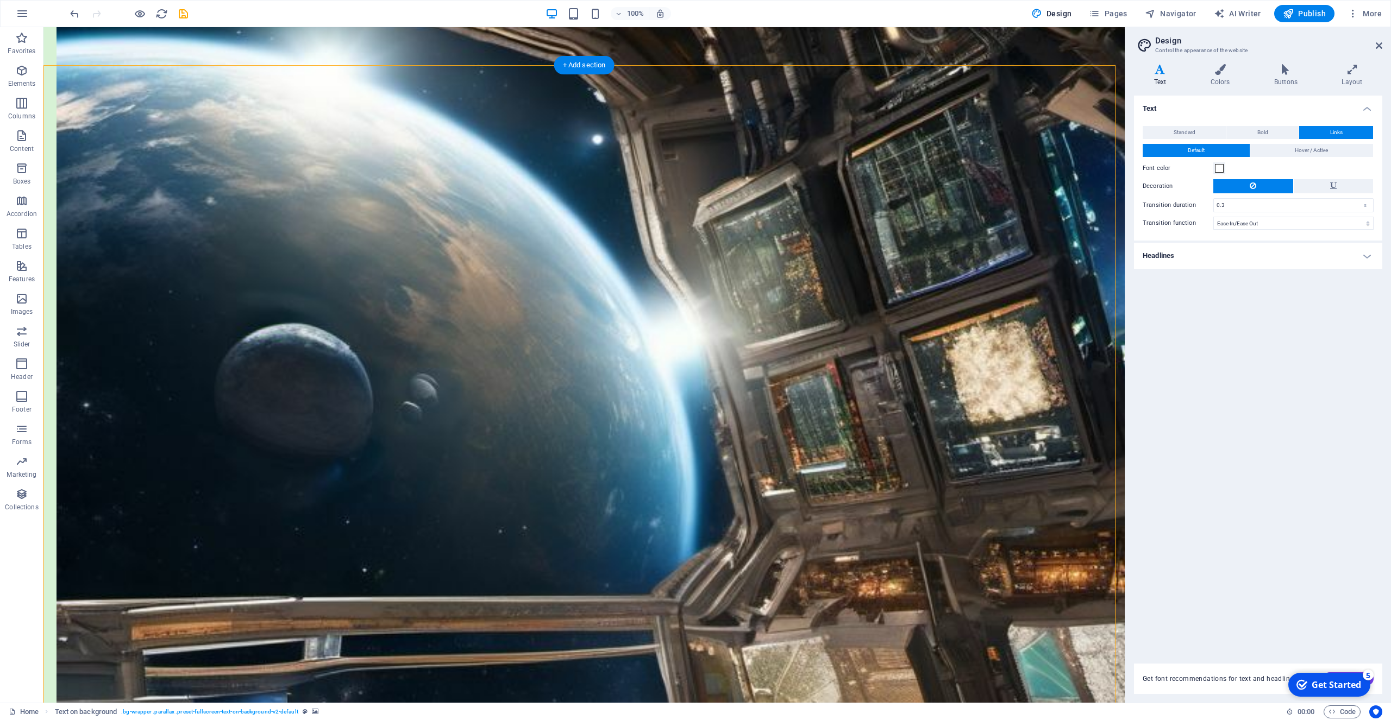
scroll to position [824, 0]
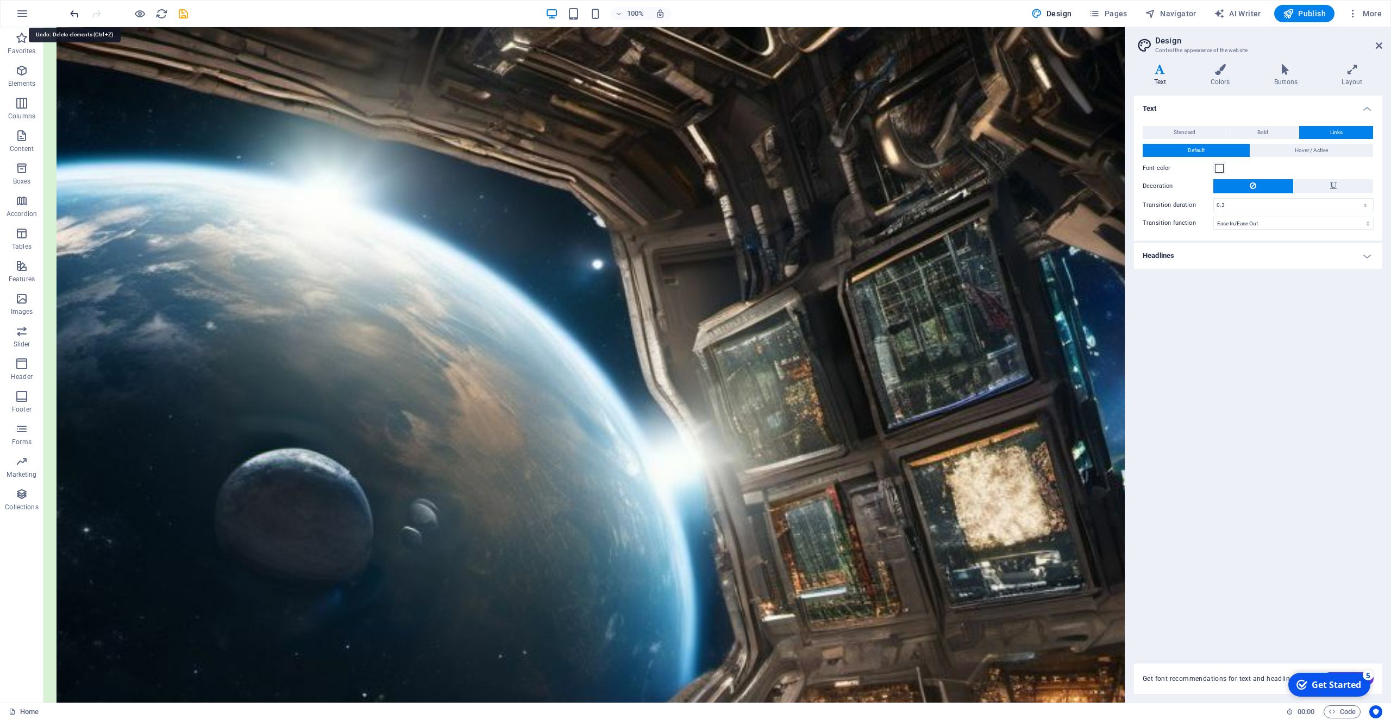
drag, startPoint x: 76, startPoint y: 14, endPoint x: 105, endPoint y: 153, distance: 141.7
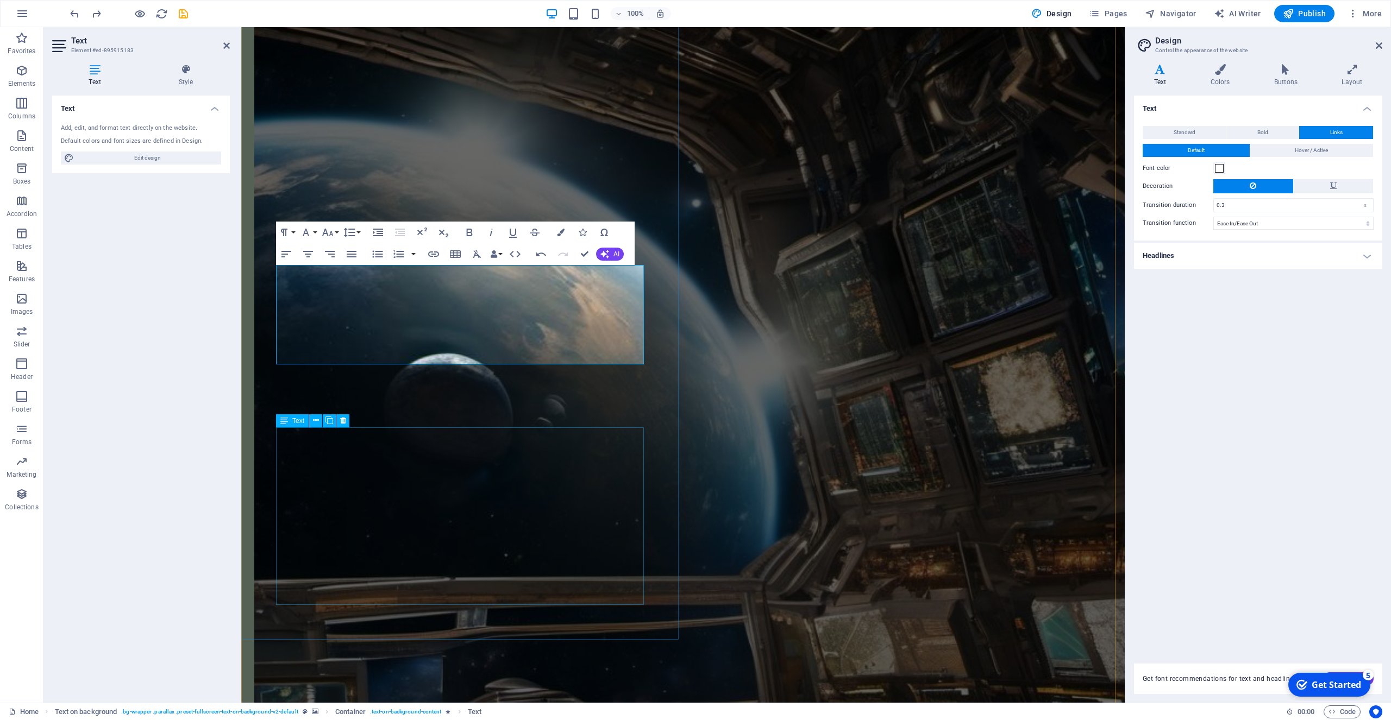
scroll to position [1045, 0]
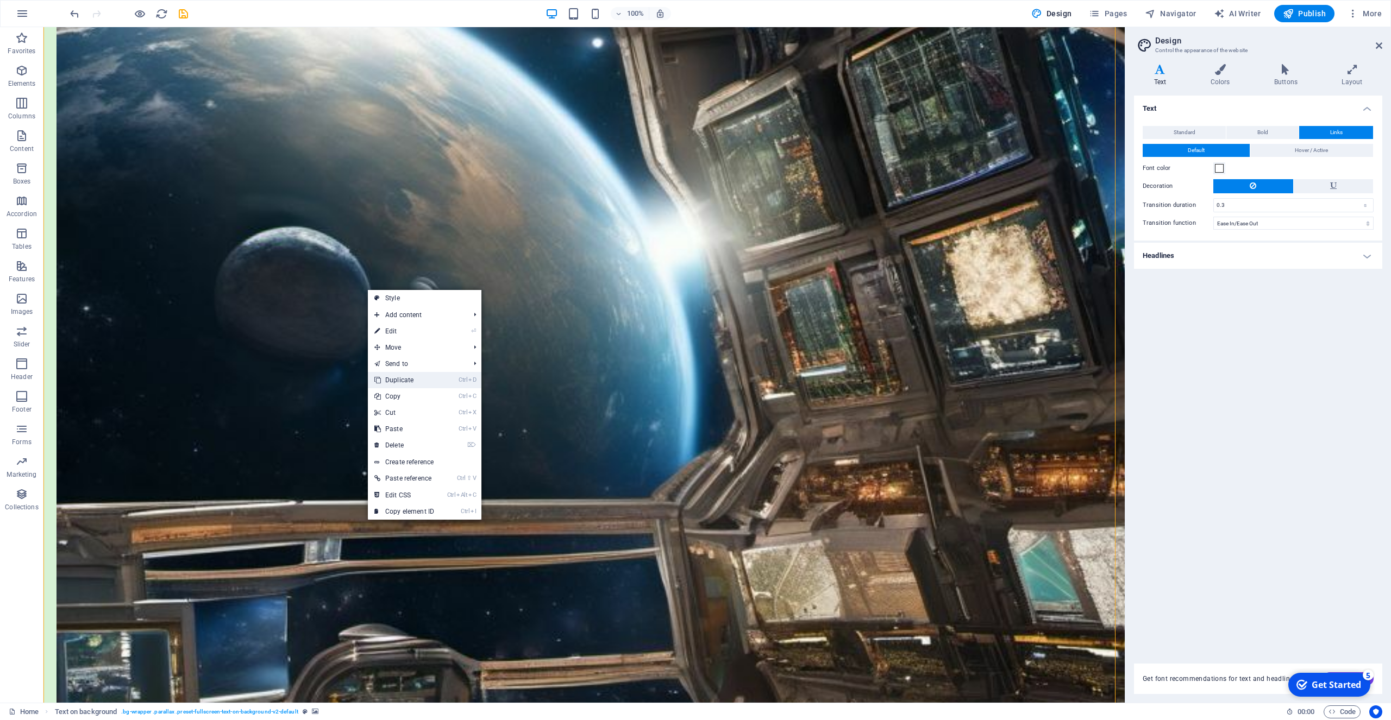
click at [403, 379] on link "Ctrl D Duplicate" at bounding box center [404, 380] width 73 height 16
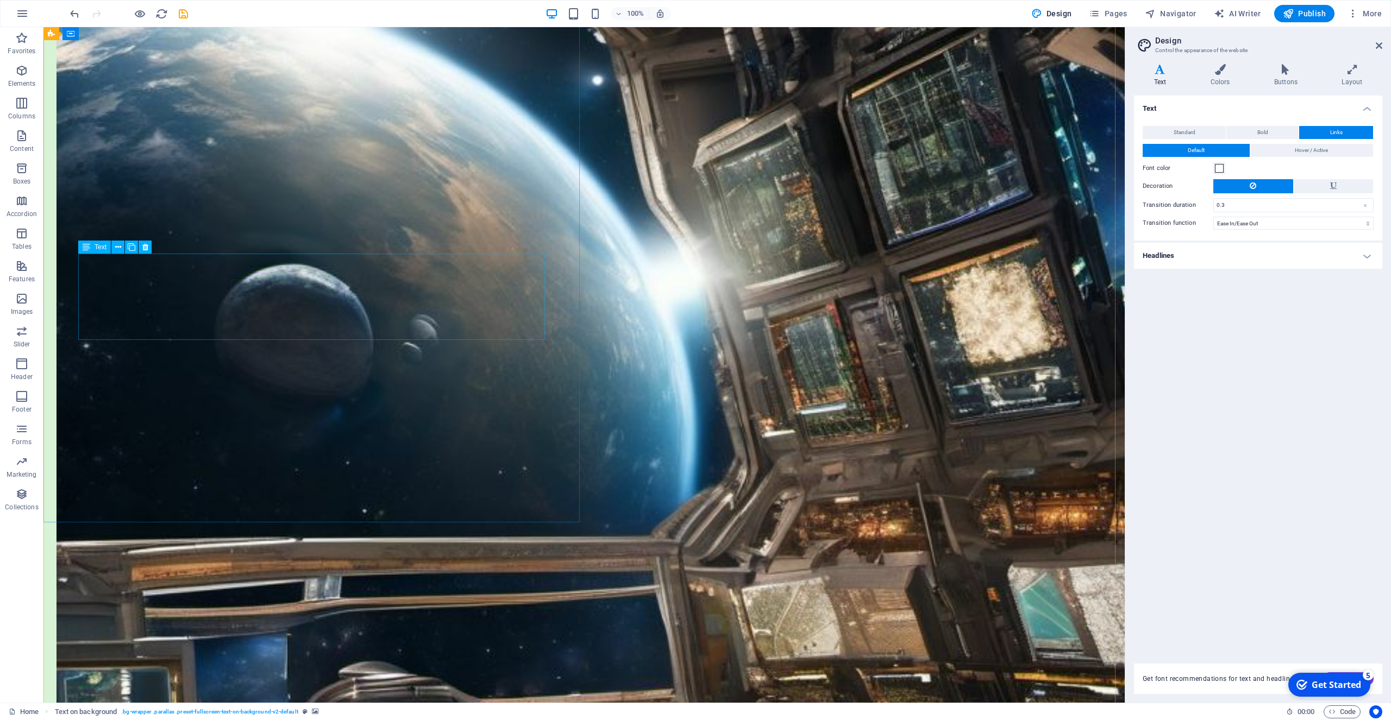
scroll to position [786, 0]
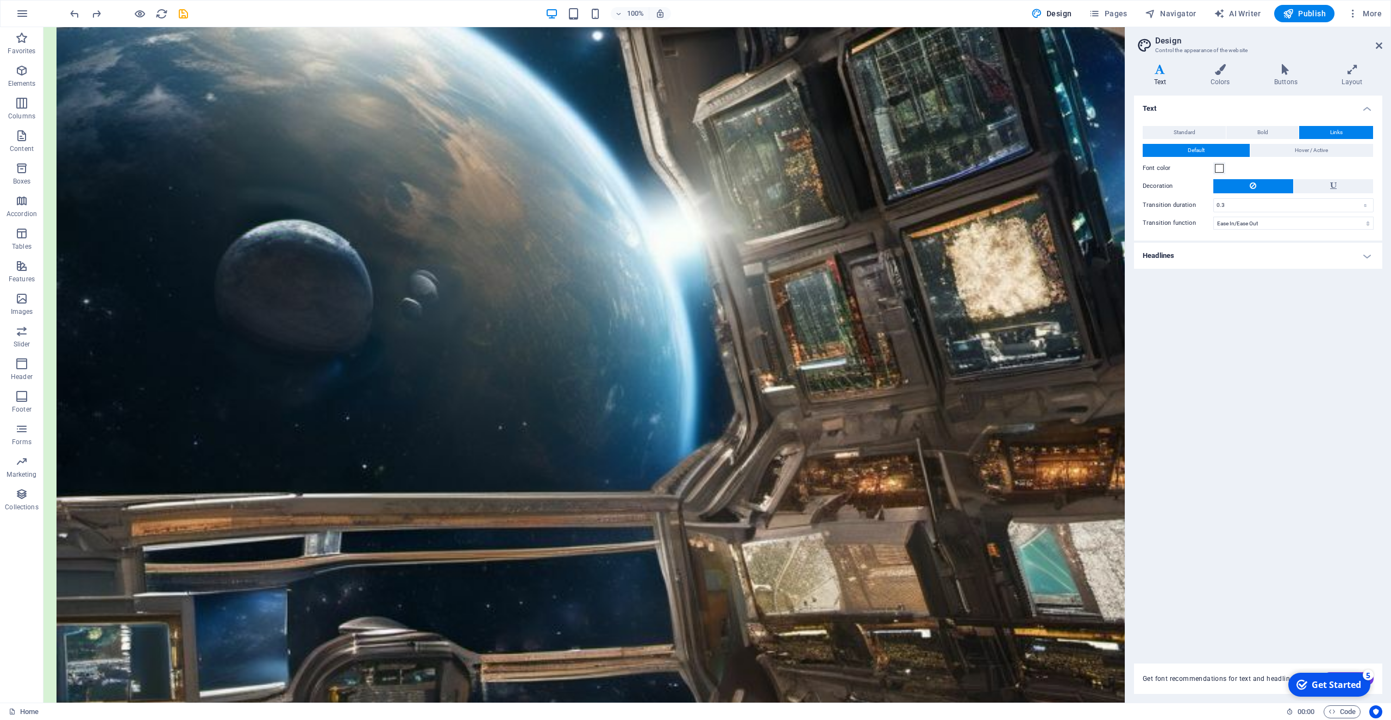
scroll to position [1063, 0]
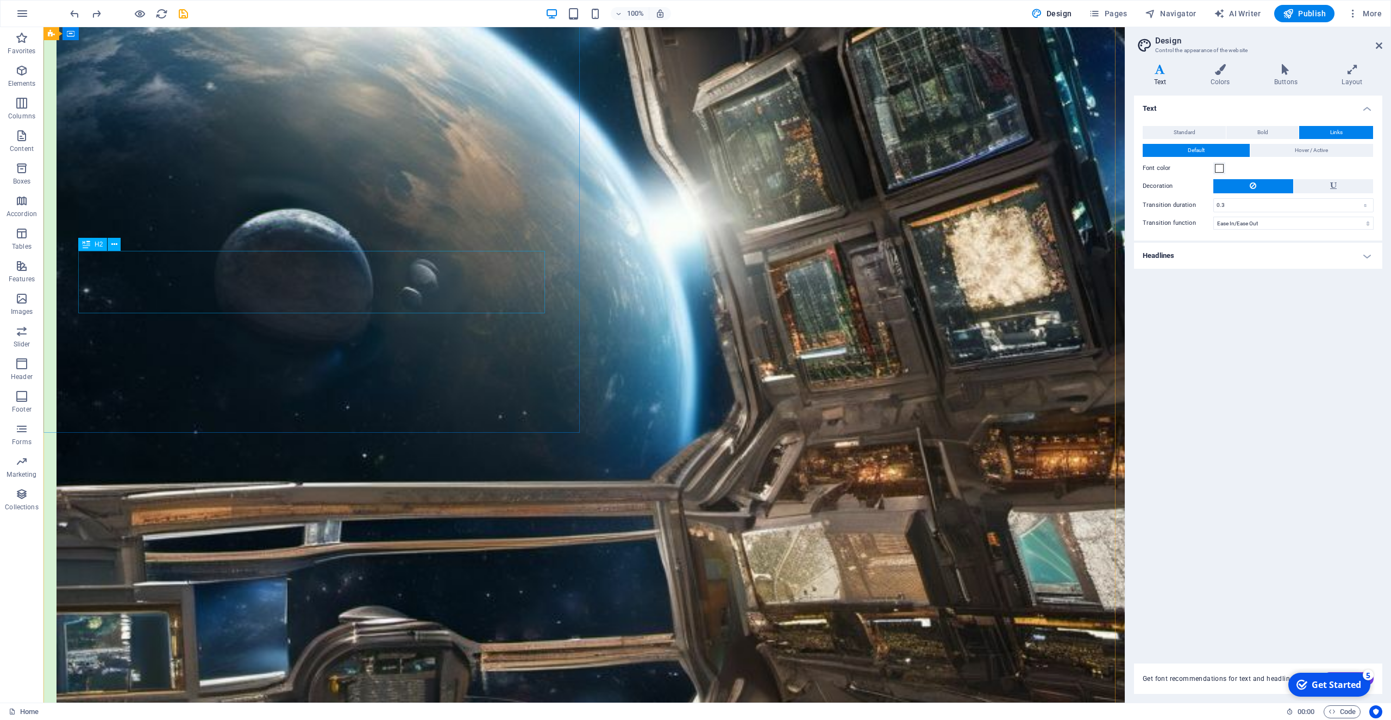
click at [112, 244] on icon at bounding box center [114, 244] width 6 height 11
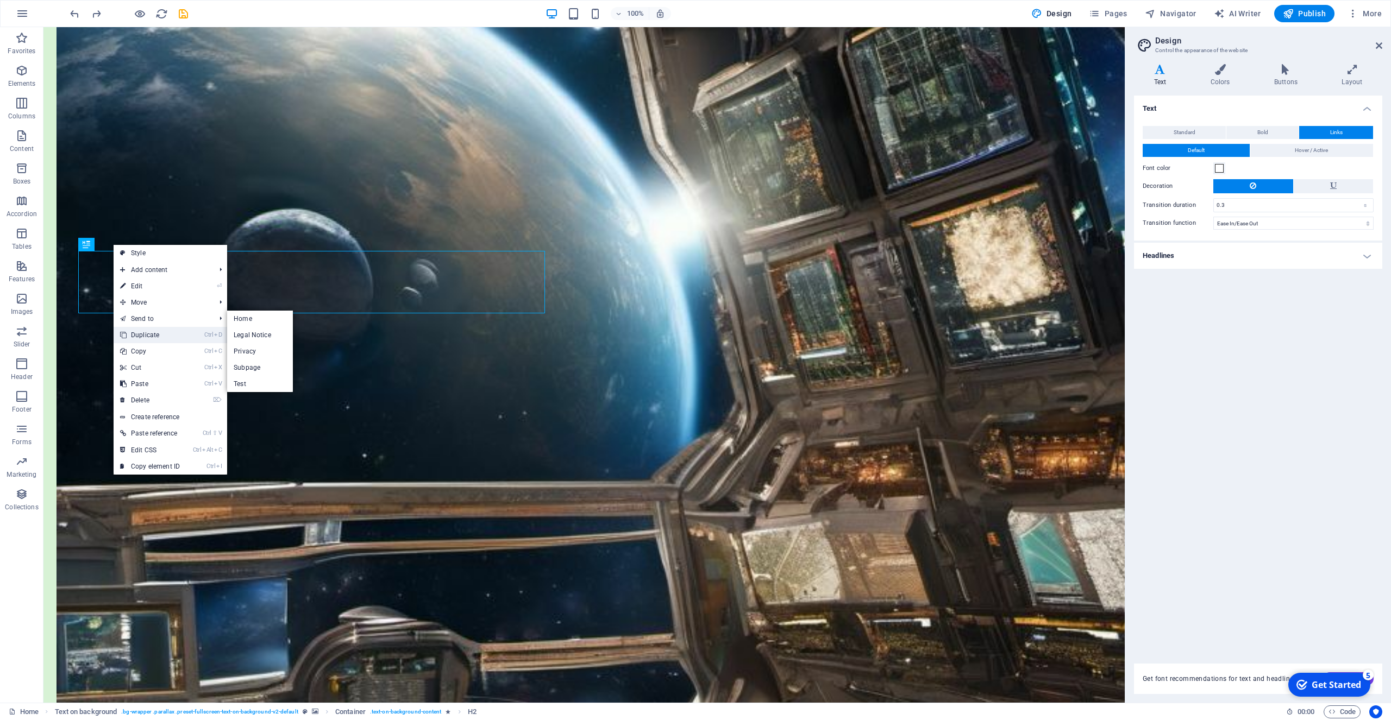
click at [145, 331] on link "Ctrl D Duplicate" at bounding box center [150, 335] width 73 height 16
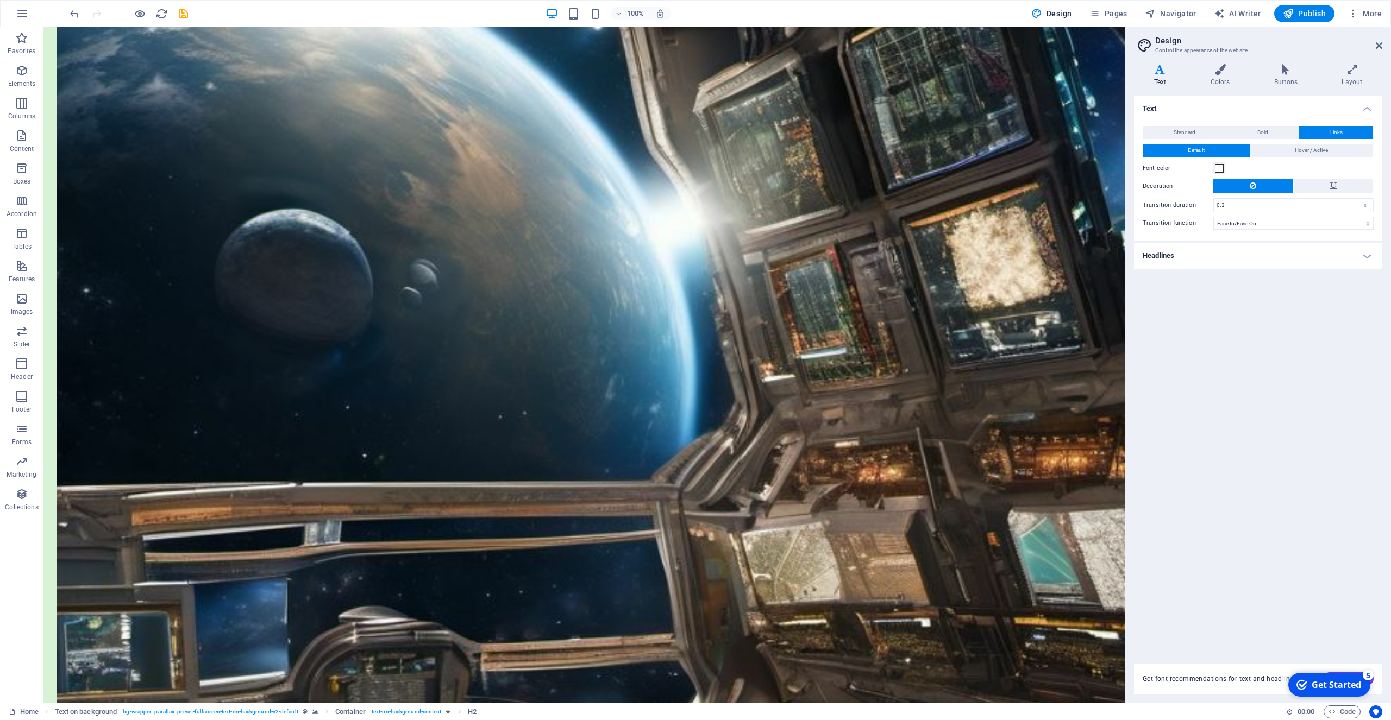
drag, startPoint x: 126, startPoint y: 335, endPoint x: 86, endPoint y: 446, distance: 117.7
click at [87, 311] on icon at bounding box center [87, 306] width 8 height 13
click at [117, 306] on icon at bounding box center [118, 306] width 6 height 11
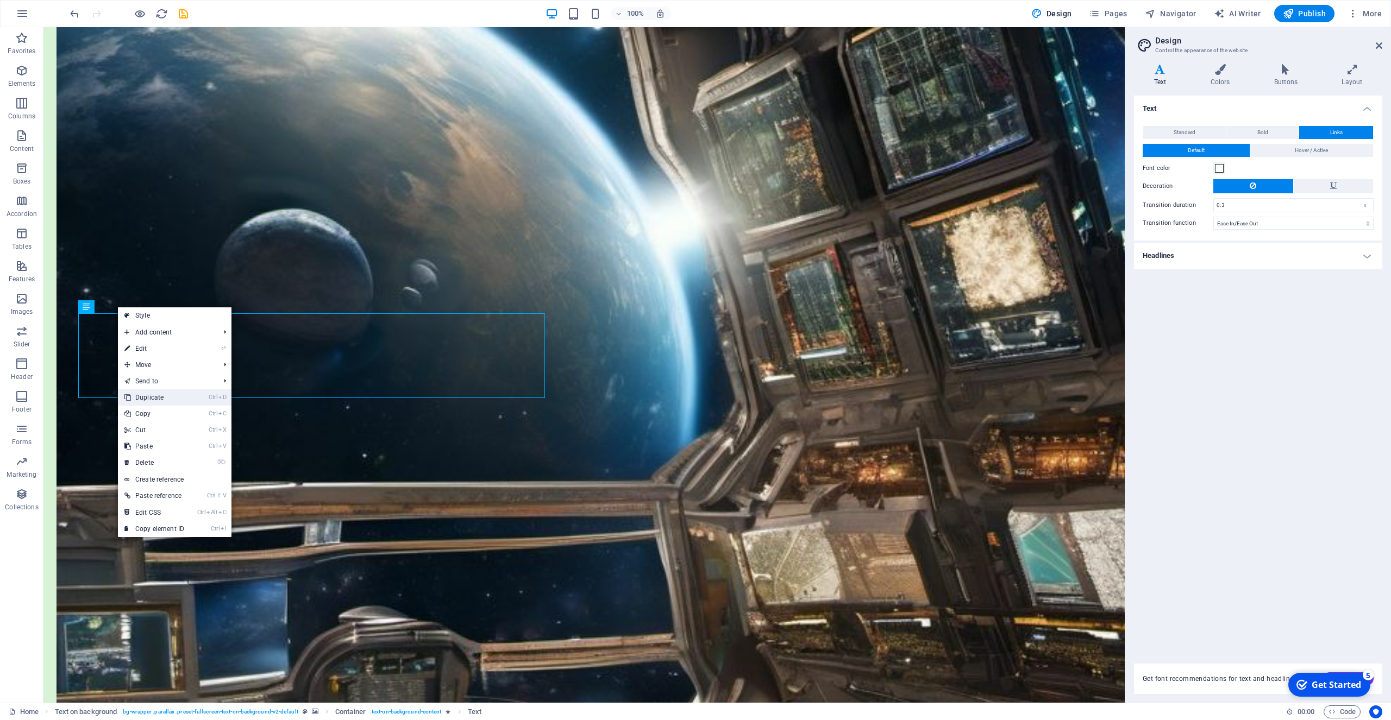
click at [153, 395] on link "Ctrl D Duplicate" at bounding box center [154, 397] width 73 height 16
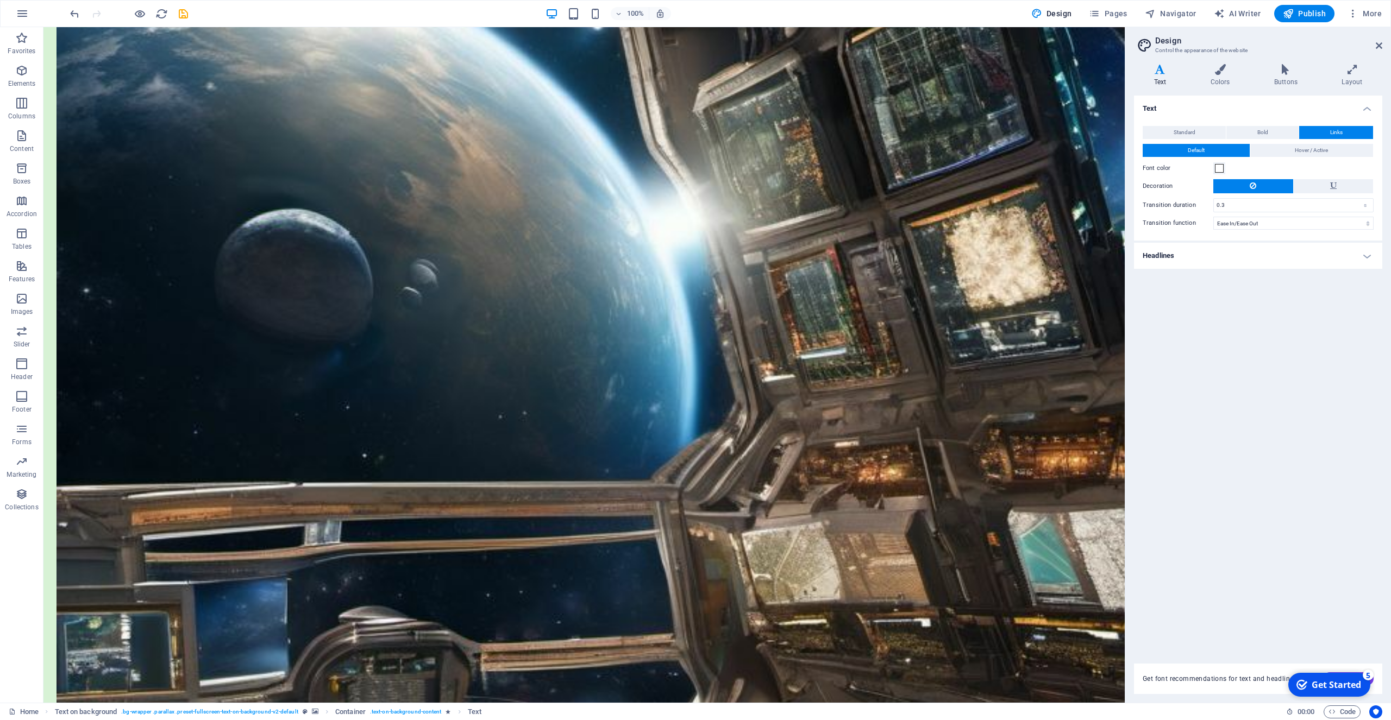
drag, startPoint x: 128, startPoint y: 420, endPoint x: 83, endPoint y: 528, distance: 117.1
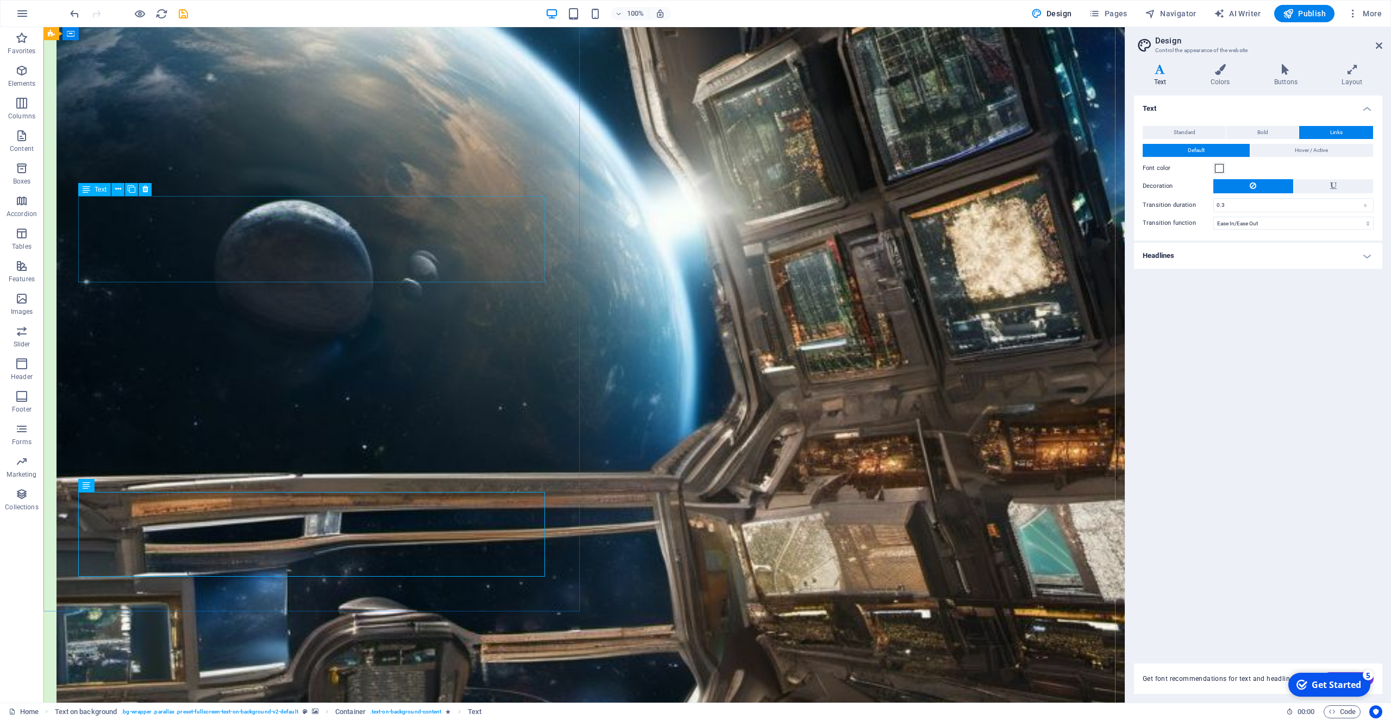
scroll to position [1118, 0]
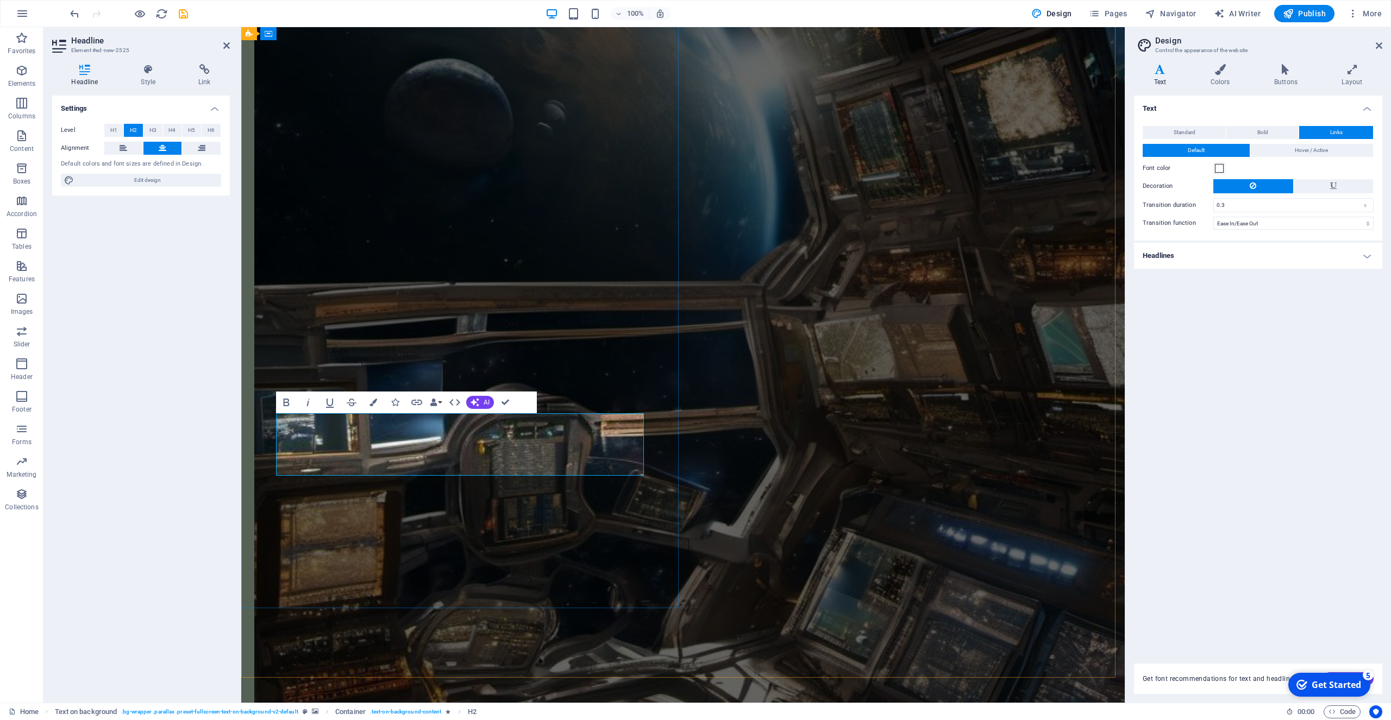
drag, startPoint x: 336, startPoint y: 429, endPoint x: 274, endPoint y: 433, distance: 62.7
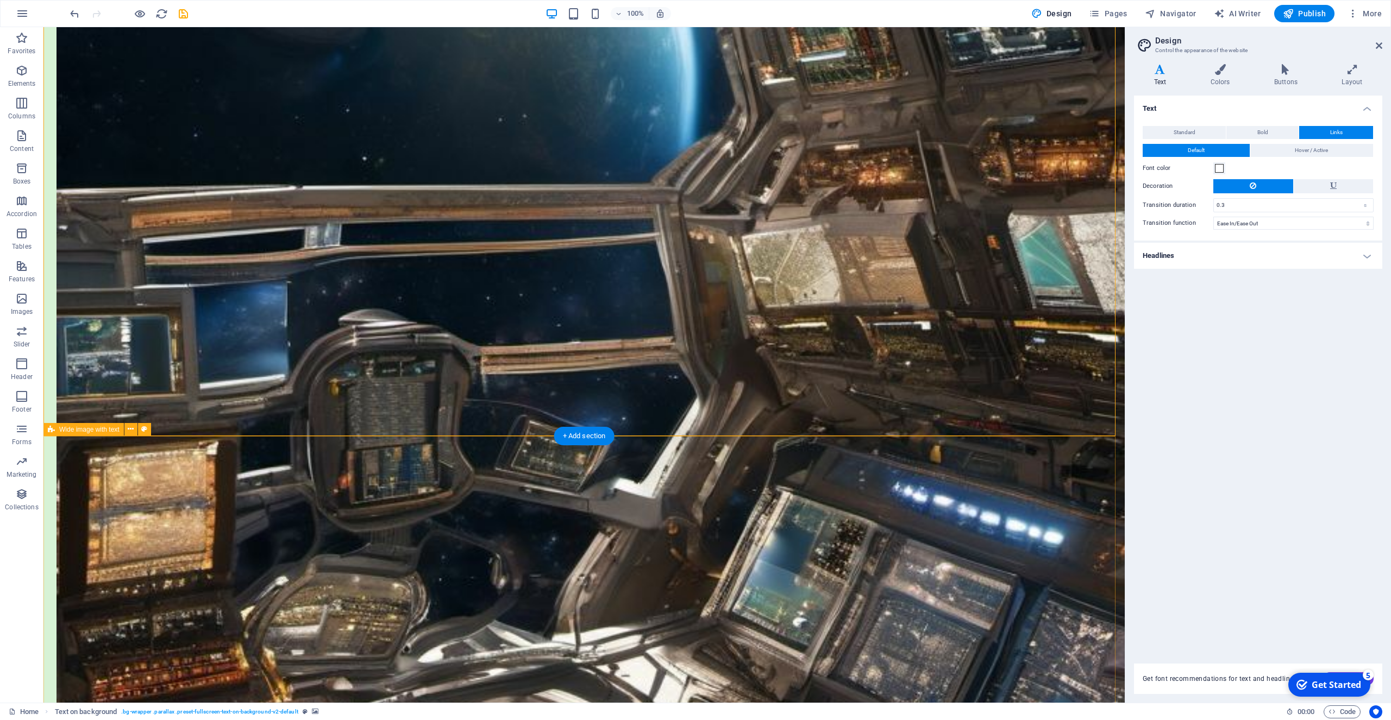
scroll to position [1340, 0]
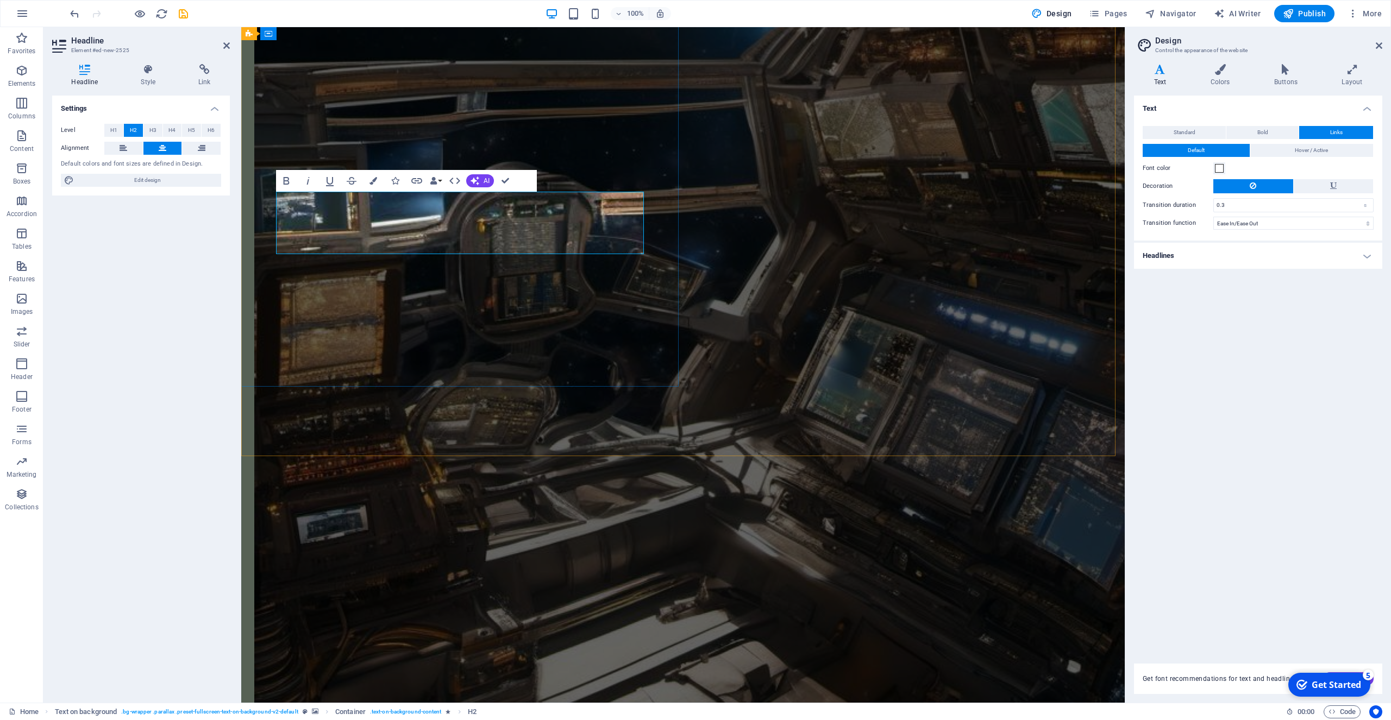
drag, startPoint x: 580, startPoint y: 241, endPoint x: 477, endPoint y: 240, distance: 103.2
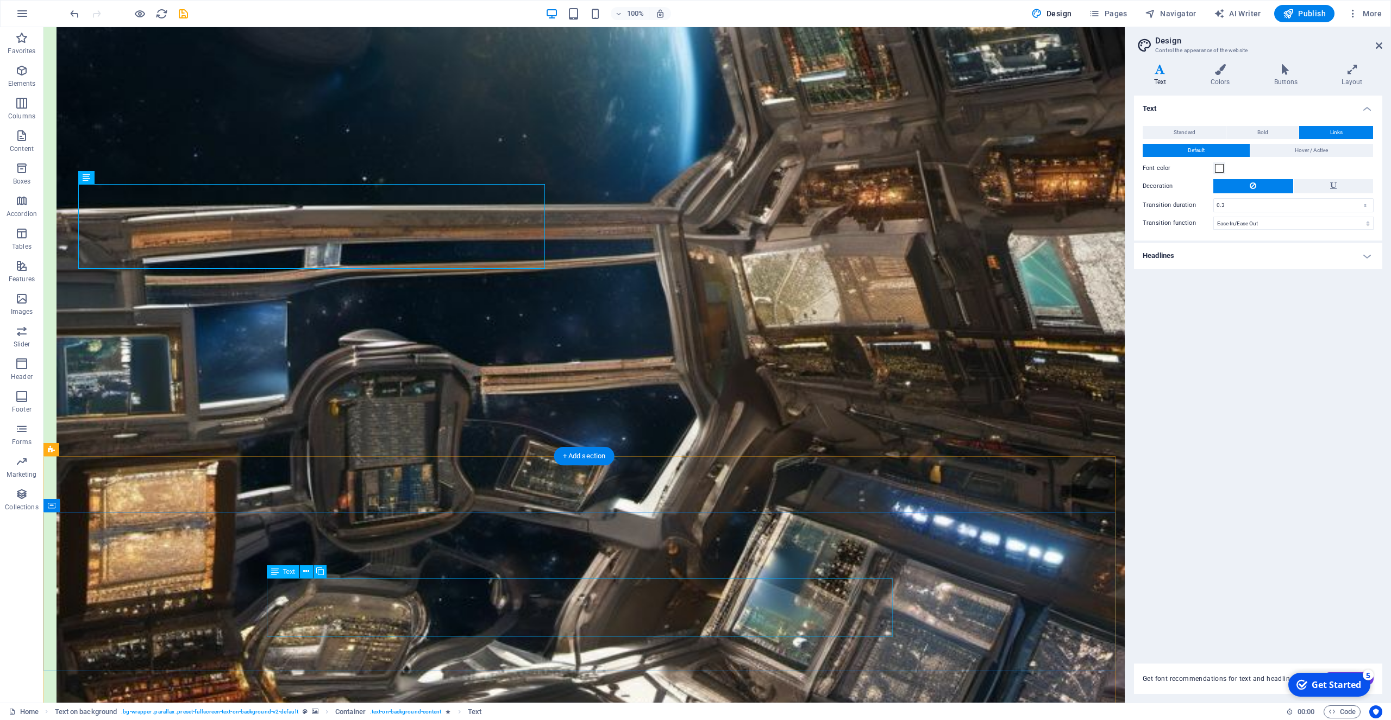
drag, startPoint x: 878, startPoint y: 625, endPoint x: 678, endPoint y: 625, distance: 199.4
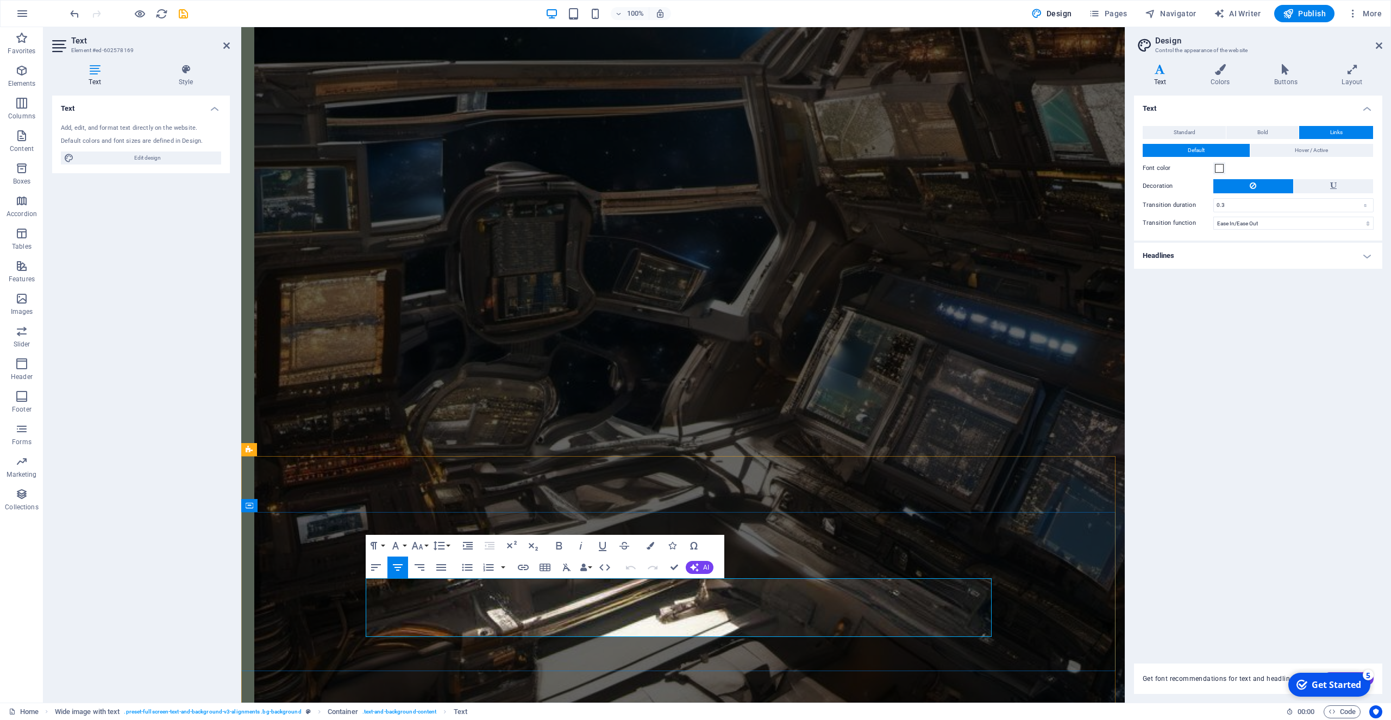
drag, startPoint x: 852, startPoint y: 611, endPoint x: 466, endPoint y: 590, distance: 386.2
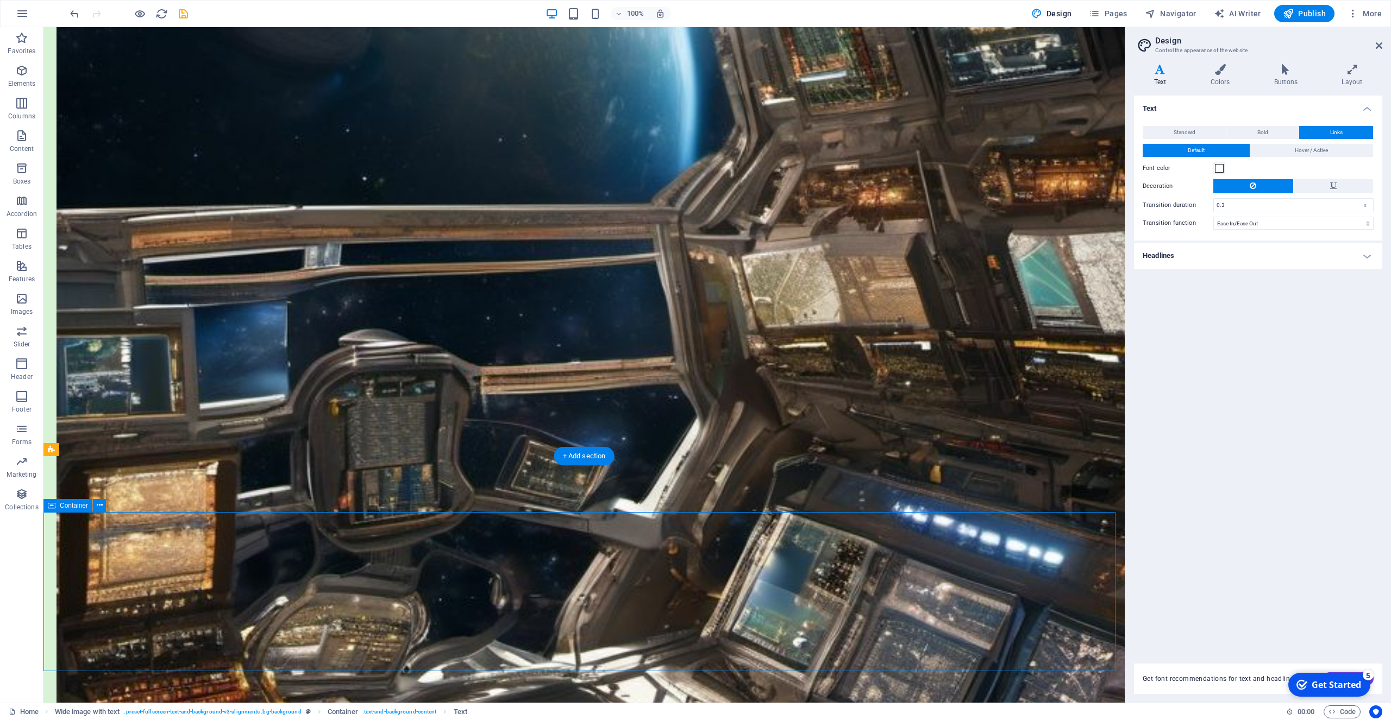
drag, startPoint x: 143, startPoint y: 591, endPoint x: 418, endPoint y: 585, distance: 274.9
drag, startPoint x: 678, startPoint y: 599, endPoint x: 703, endPoint y: 597, distance: 25.1
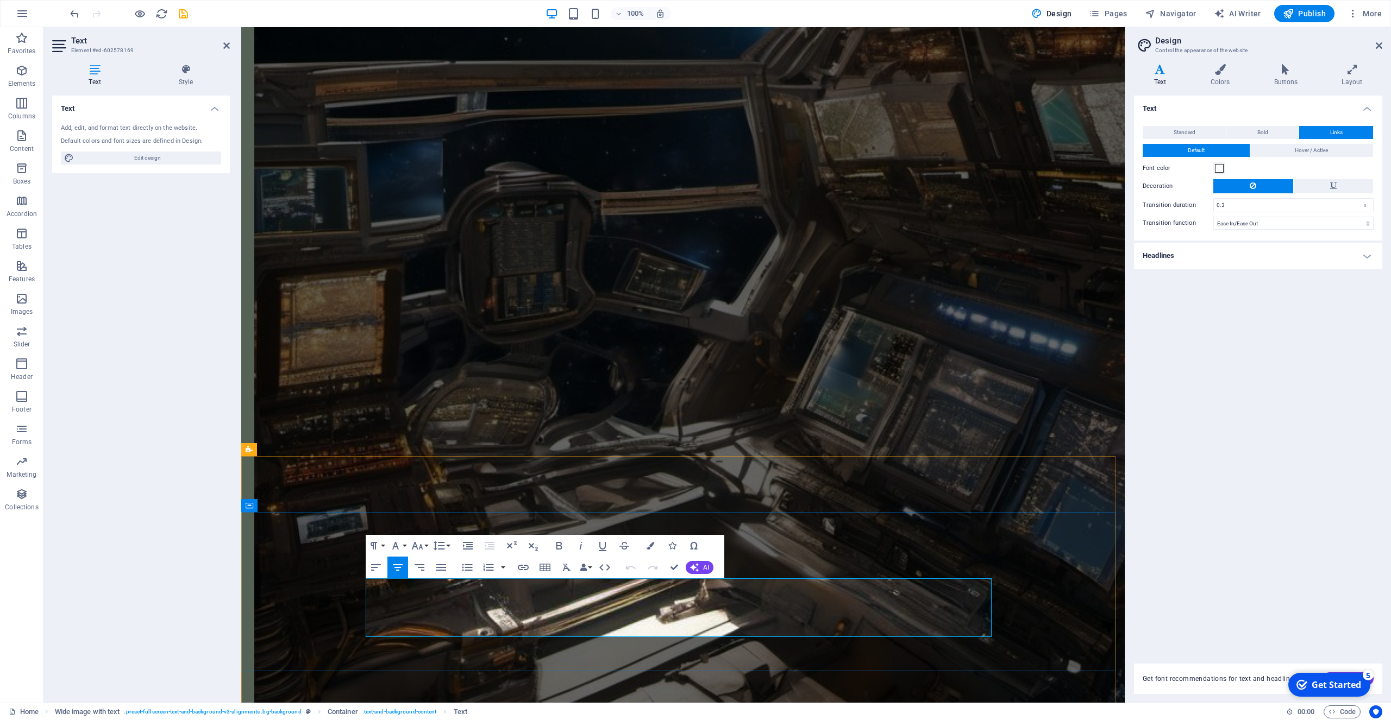
drag, startPoint x: 871, startPoint y: 609, endPoint x: 370, endPoint y: 587, distance: 501.9
copy span "Anthony John is proud to announce that a second Debris short story 'How Pretty …"
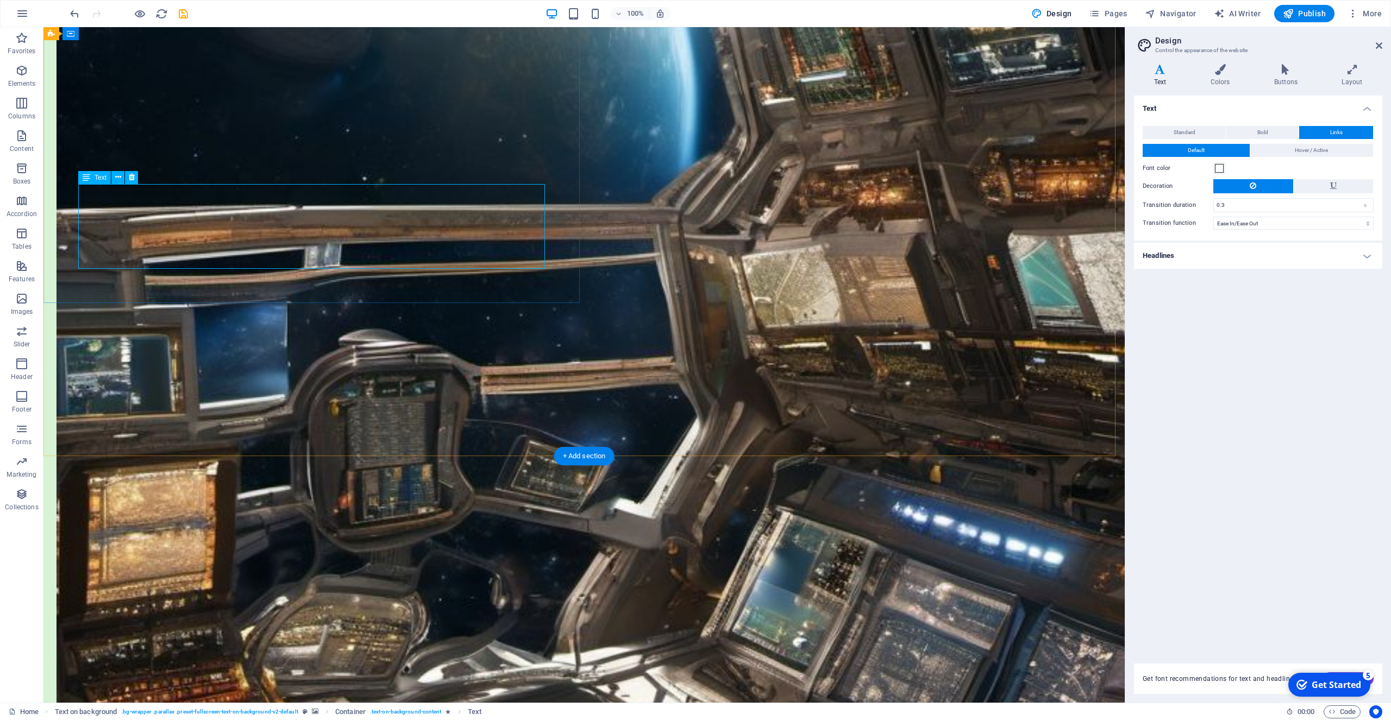
drag, startPoint x: 300, startPoint y: 230, endPoint x: 259, endPoint y: 221, distance: 43.0
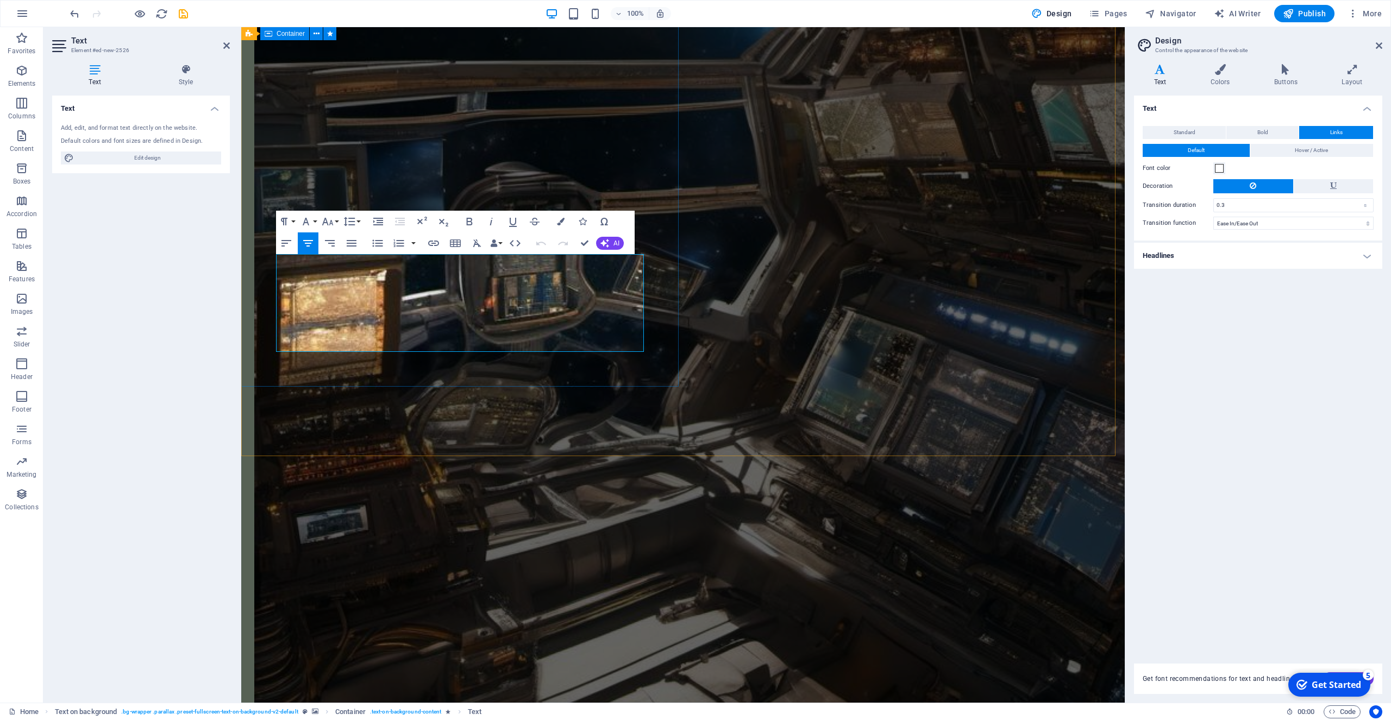
drag, startPoint x: 424, startPoint y: 317, endPoint x: 274, endPoint y: 261, distance: 159.3
click at [332, 219] on icon "button" at bounding box center [327, 221] width 13 height 13
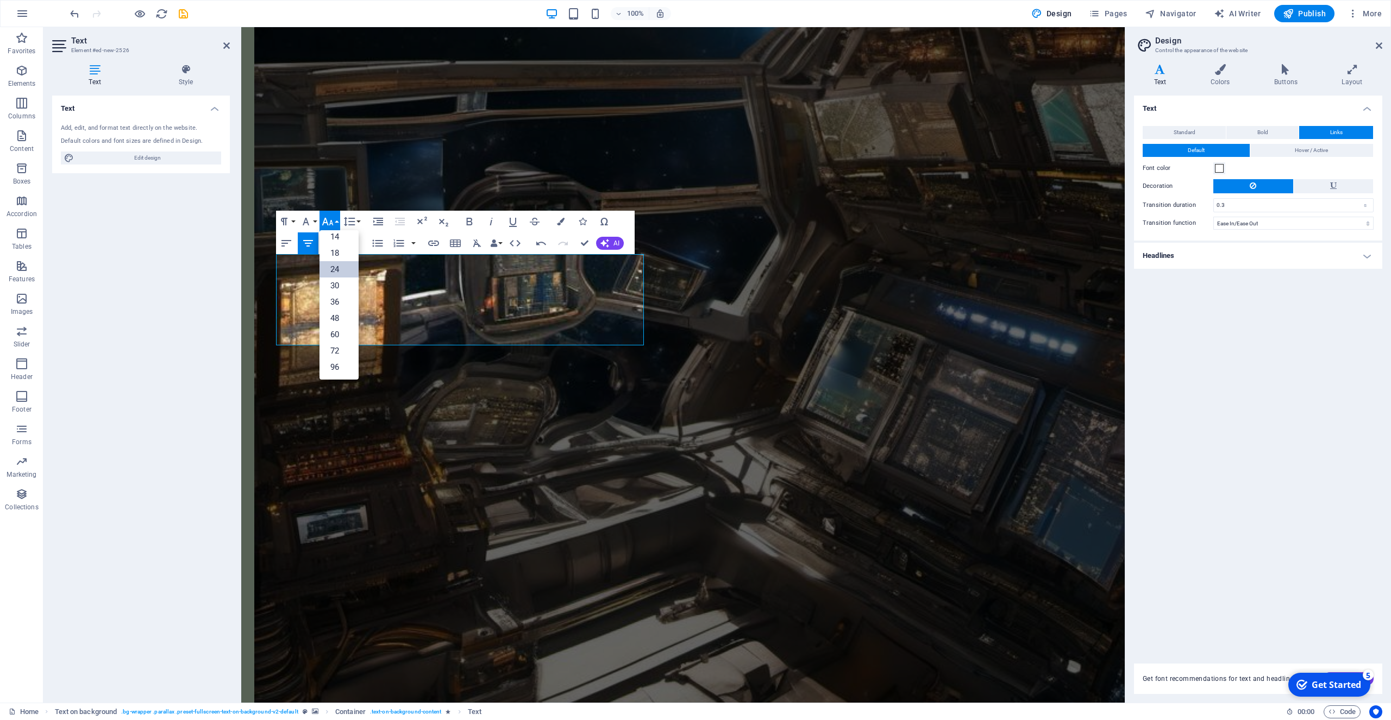
scroll to position [87, 0]
click at [341, 253] on link "18" at bounding box center [338, 253] width 39 height 16
drag, startPoint x: 606, startPoint y: 312, endPoint x: 262, endPoint y: 262, distance: 346.8
click at [329, 222] on icon "button" at bounding box center [327, 221] width 13 height 13
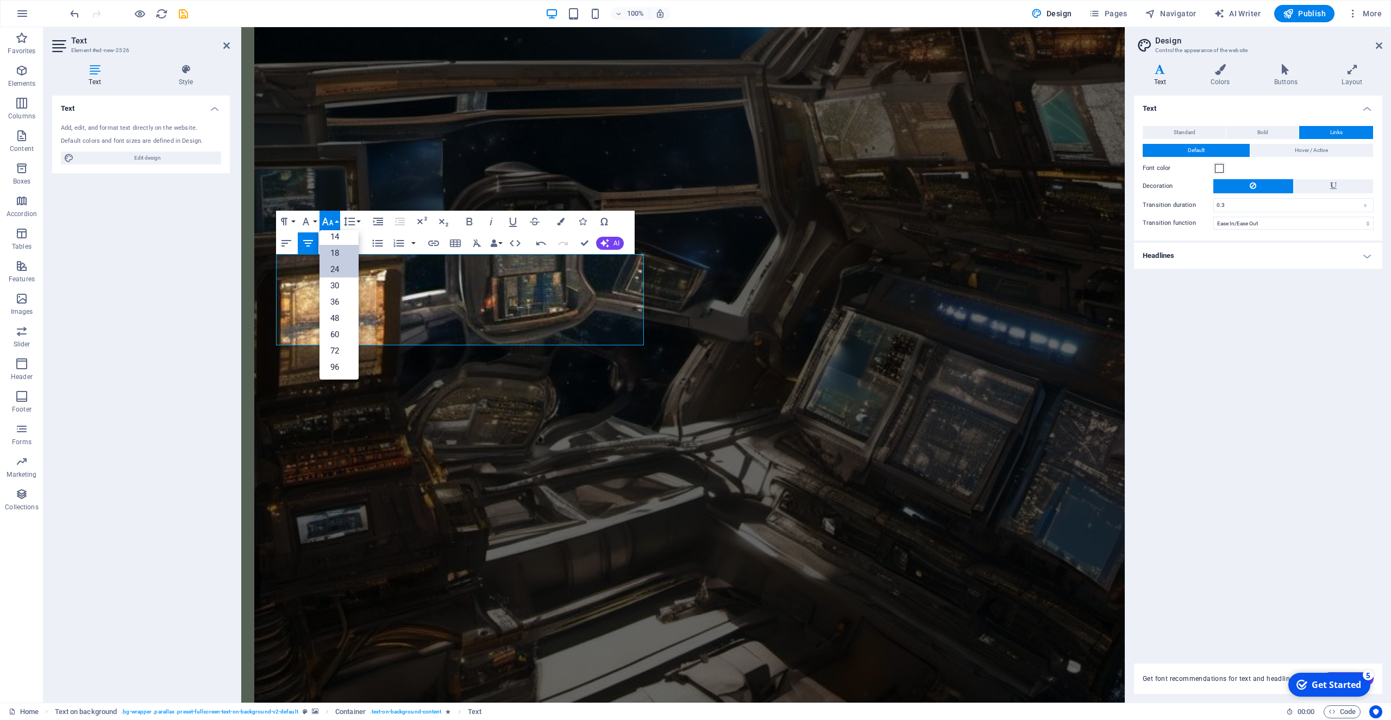
click at [337, 250] on link "18" at bounding box center [338, 253] width 39 height 16
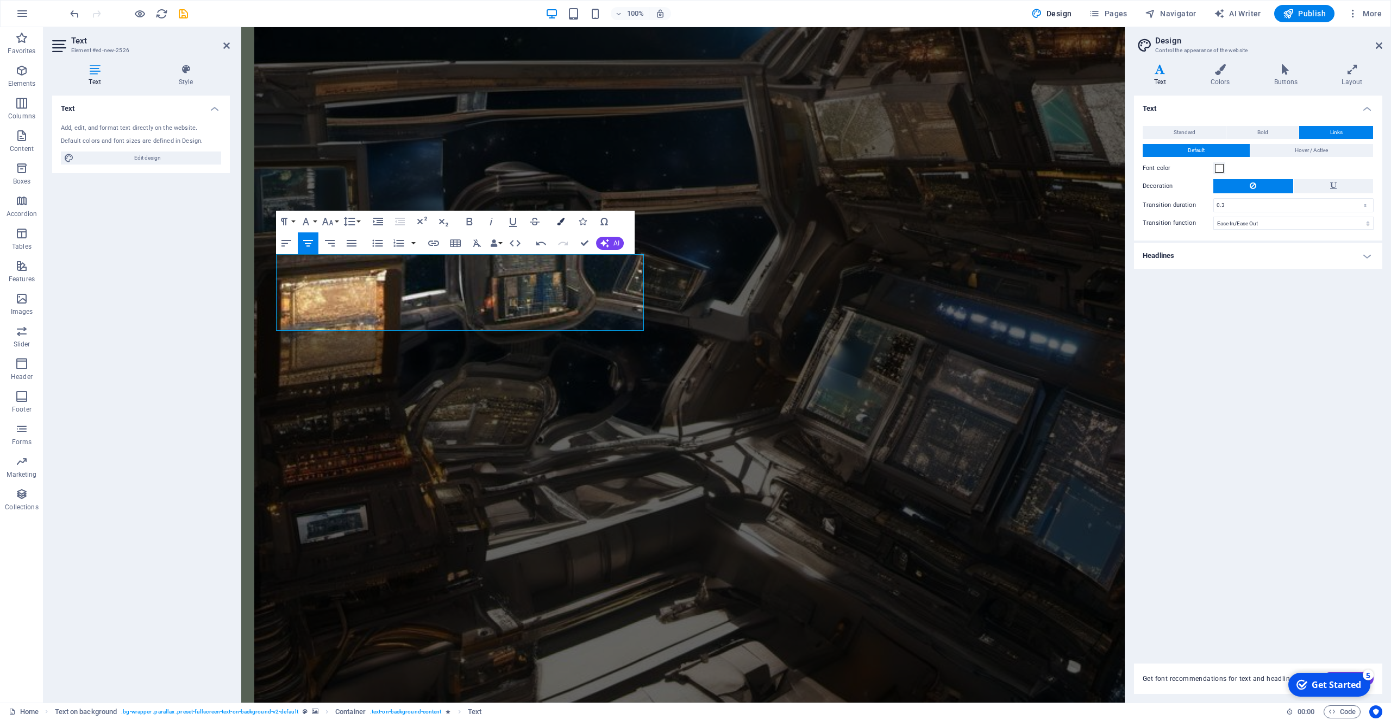
click at [564, 222] on button "Colors" at bounding box center [560, 222] width 21 height 22
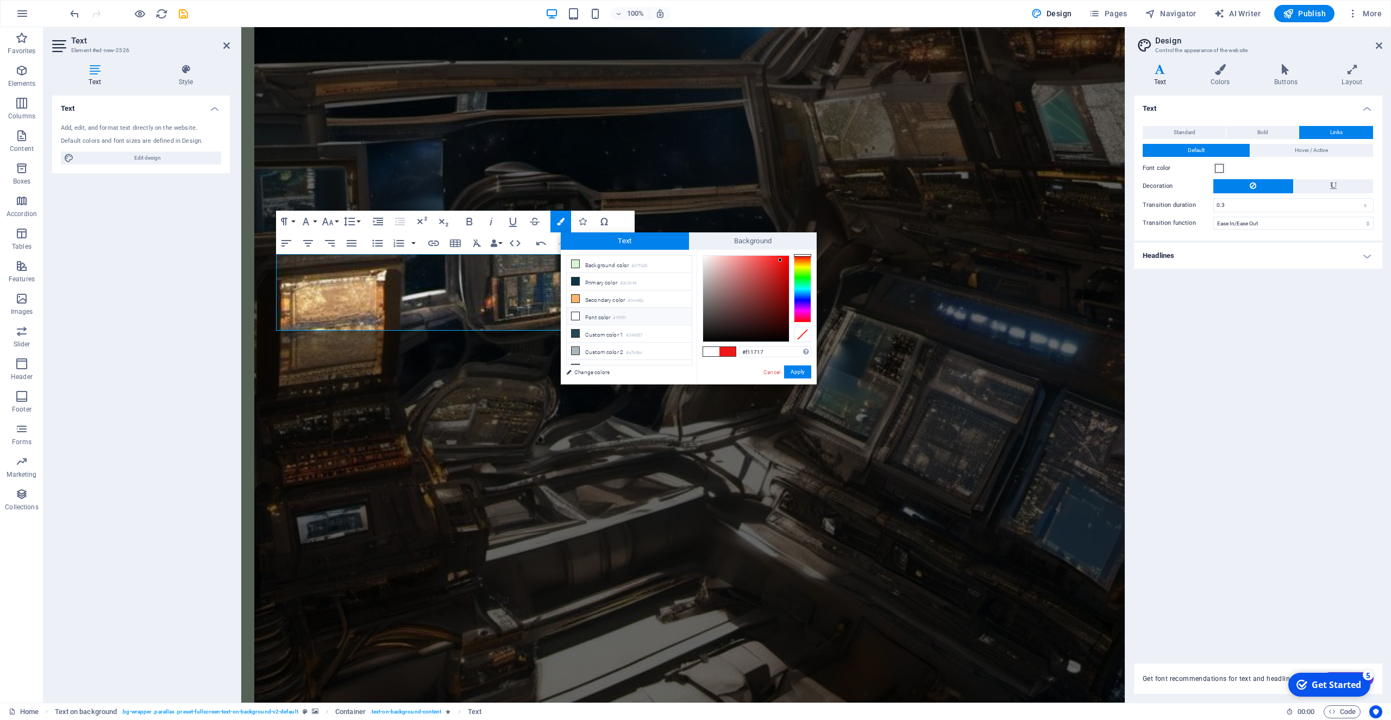
click at [592, 318] on li "Font color #ffffff" at bounding box center [629, 316] width 125 height 17
type input "#ffffff"
click at [795, 373] on button "Apply" at bounding box center [797, 372] width 27 height 13
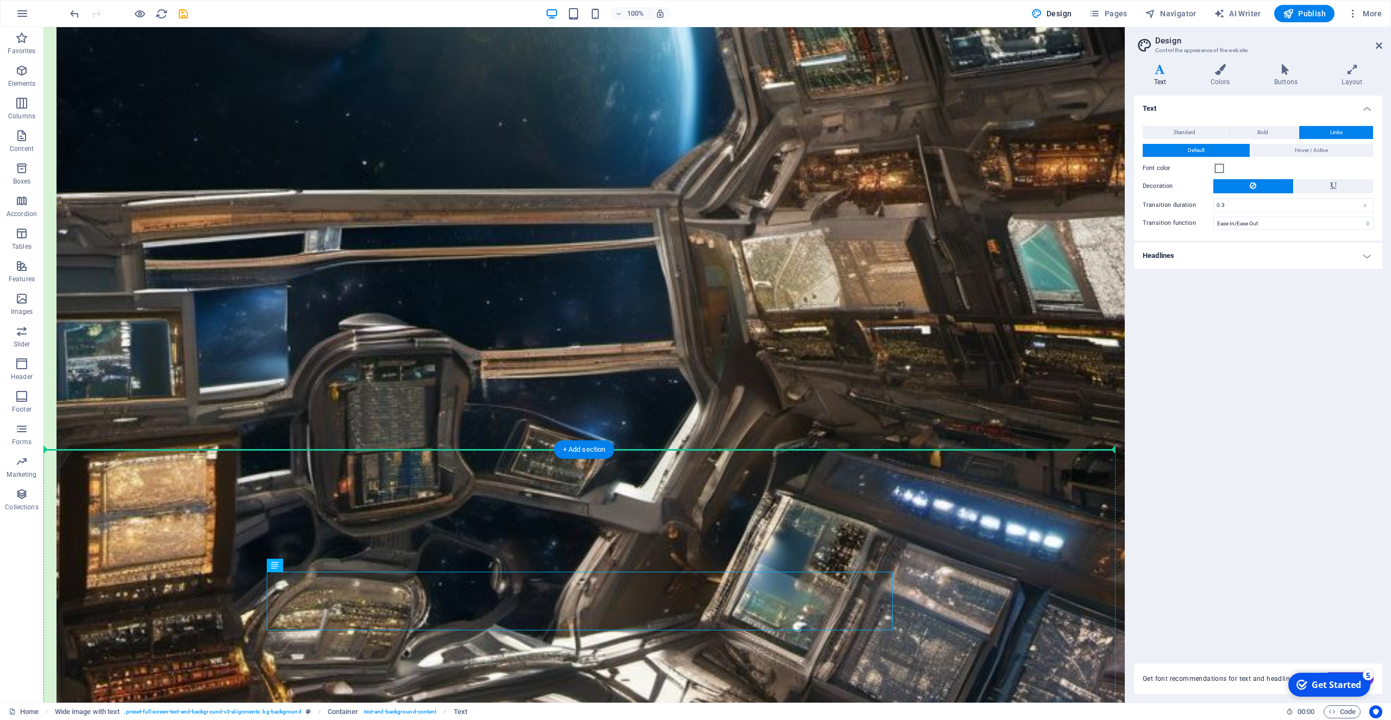
drag, startPoint x: 374, startPoint y: 627, endPoint x: 464, endPoint y: 614, distance: 91.0
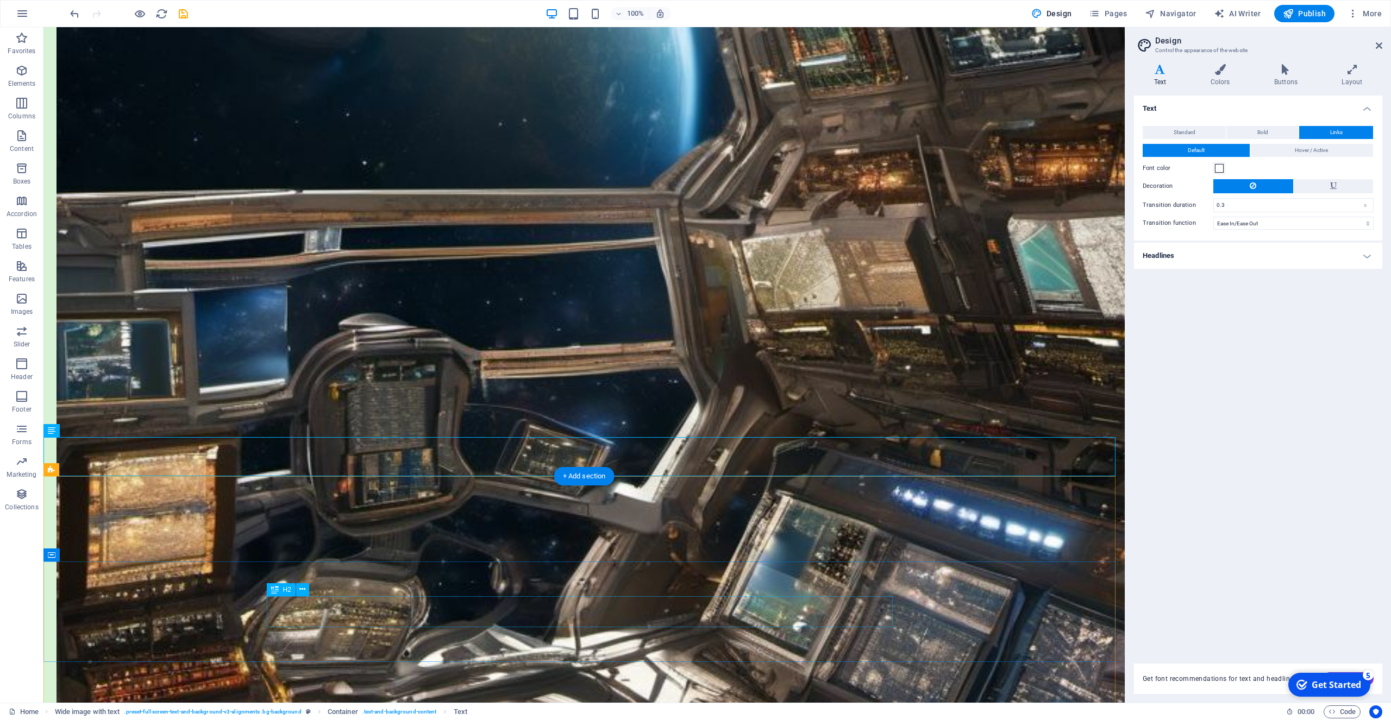
scroll to position [1359, 0]
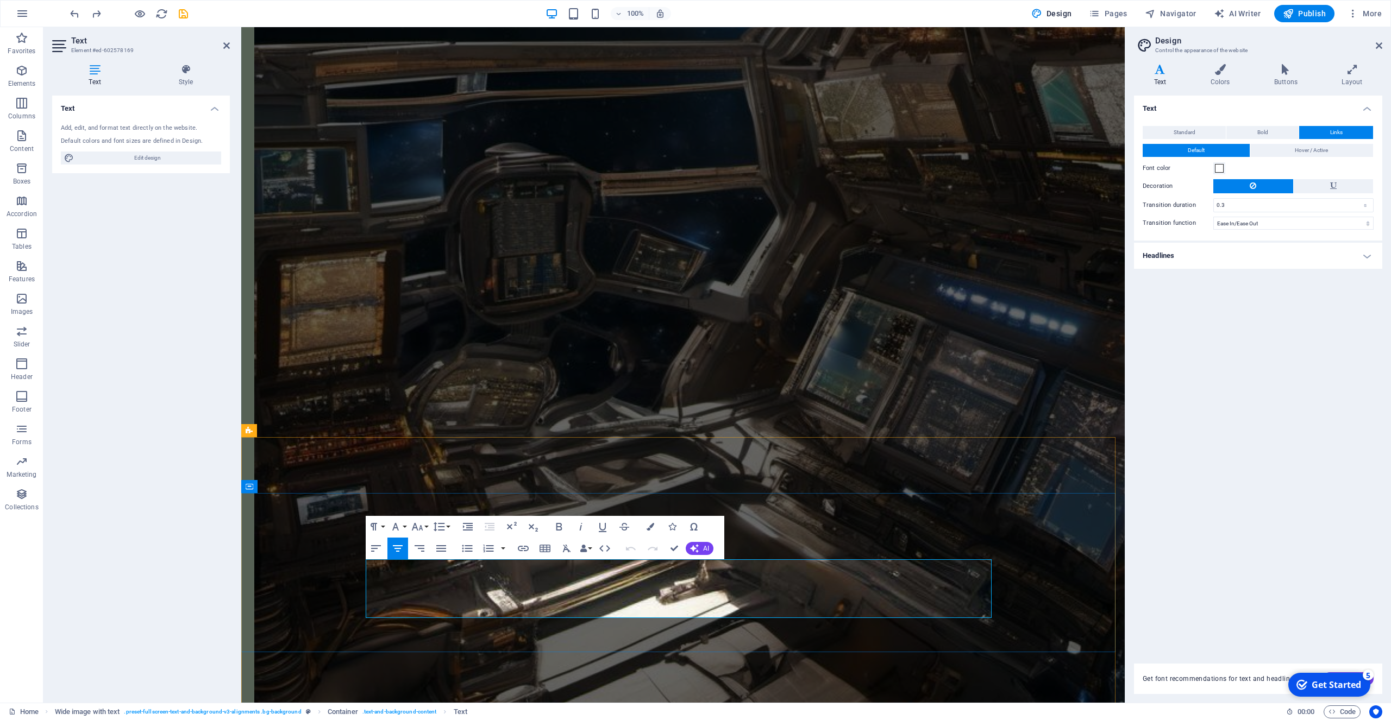
drag, startPoint x: 965, startPoint y: 608, endPoint x: 472, endPoint y: 609, distance: 492.7
copy p "https://nebulascifymagazine.blogspot.com/p/how-pretty-it-is-by-john-short-story…"
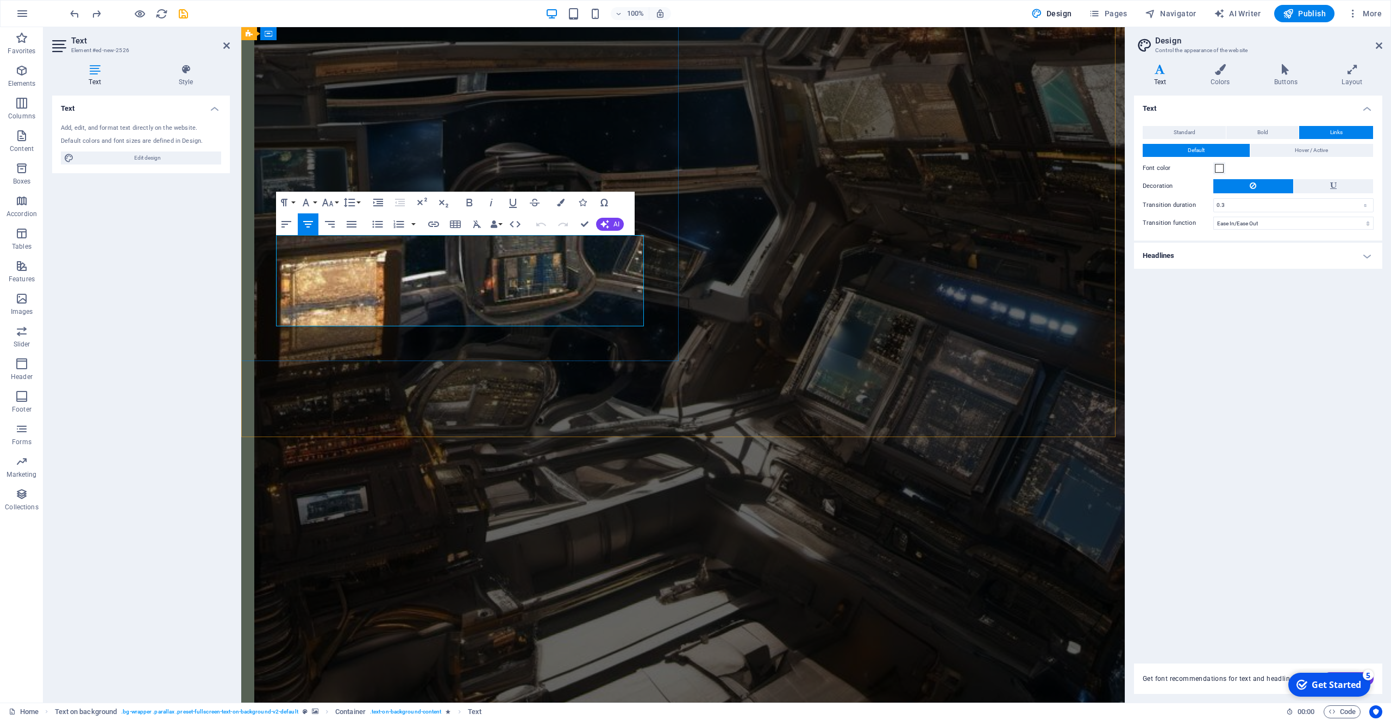
click at [451, 291] on icon "button" at bounding box center [449, 292] width 8 height 8
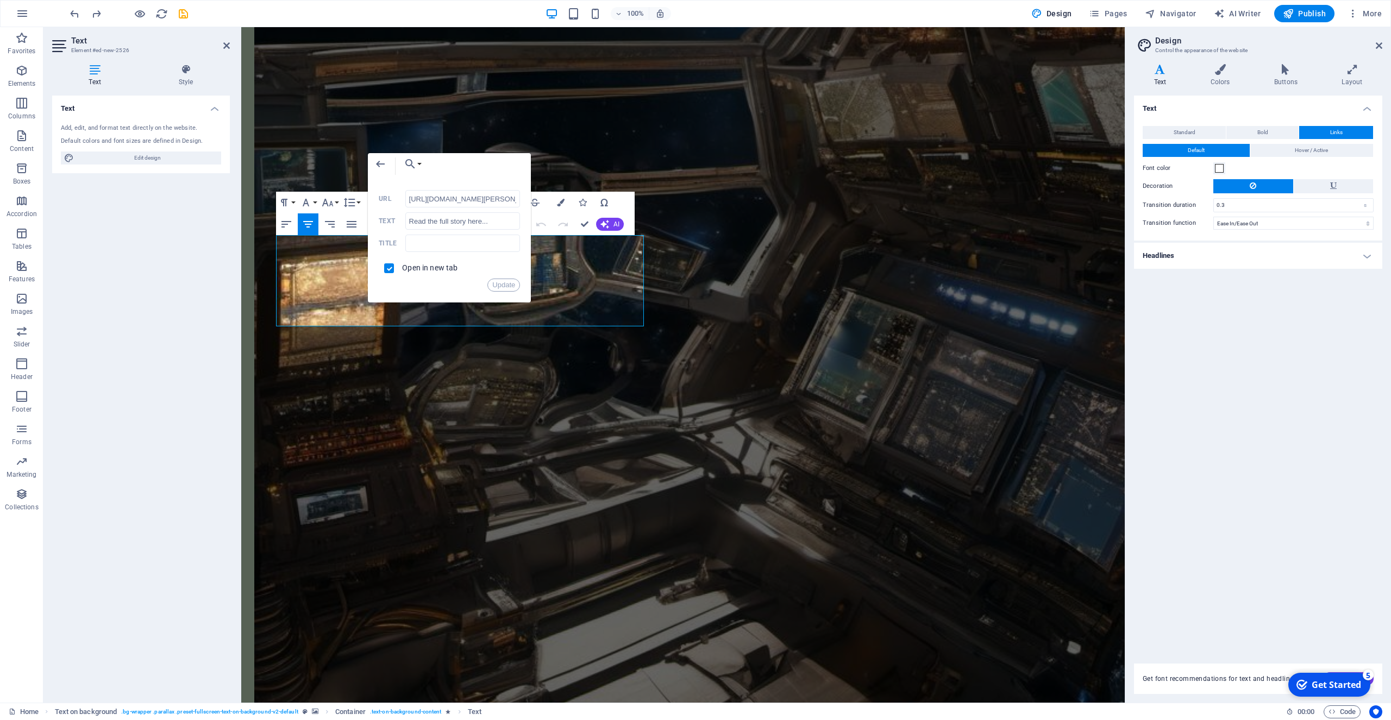
scroll to position [0, 168]
drag, startPoint x: 519, startPoint y: 199, endPoint x: 392, endPoint y: 188, distance: 127.6
click at [392, 188] on div "Back Choose Link Home Legal Notice Privacy Subpage Test Choose file ... https:/…" at bounding box center [449, 227] width 163 height 149
type input "l"
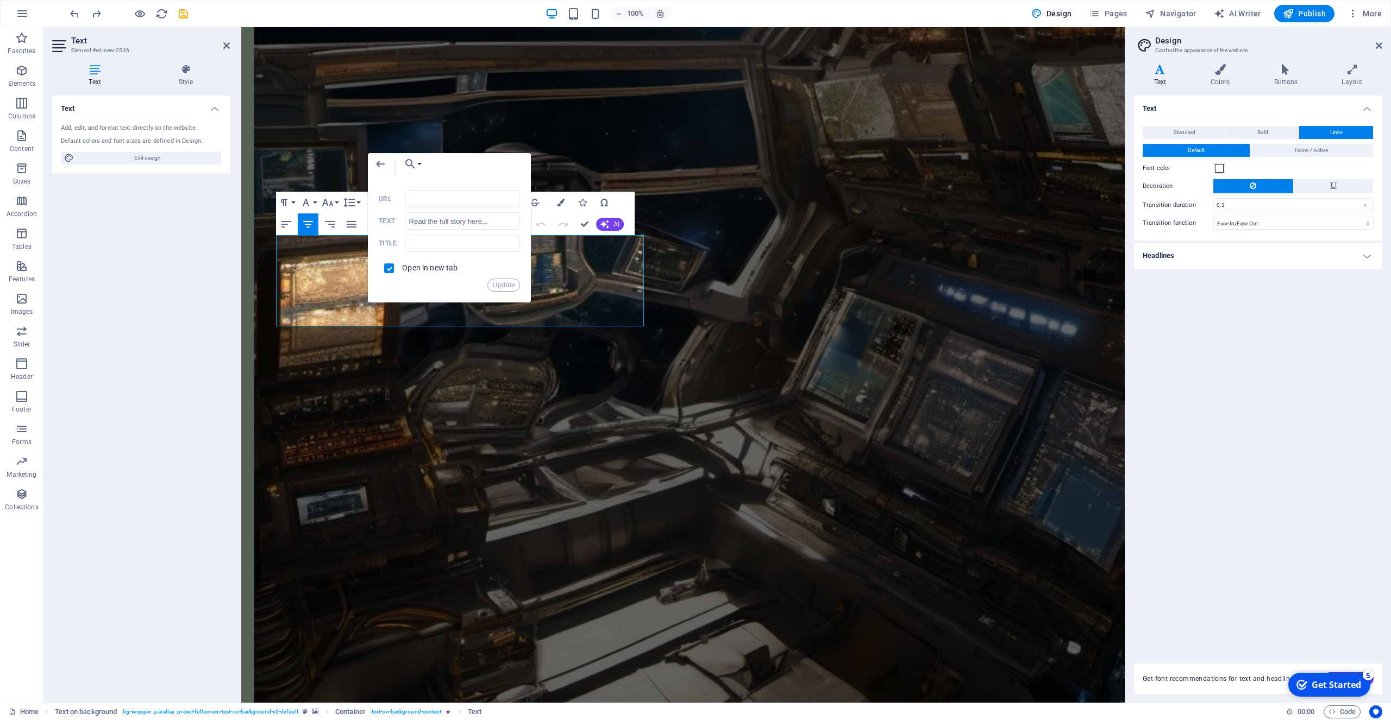
type input "https://nebulascifymagazine.blogspot.com/p/how-pretty-it-is-by-john-short-story…"
click at [507, 281] on button "Update" at bounding box center [503, 285] width 33 height 13
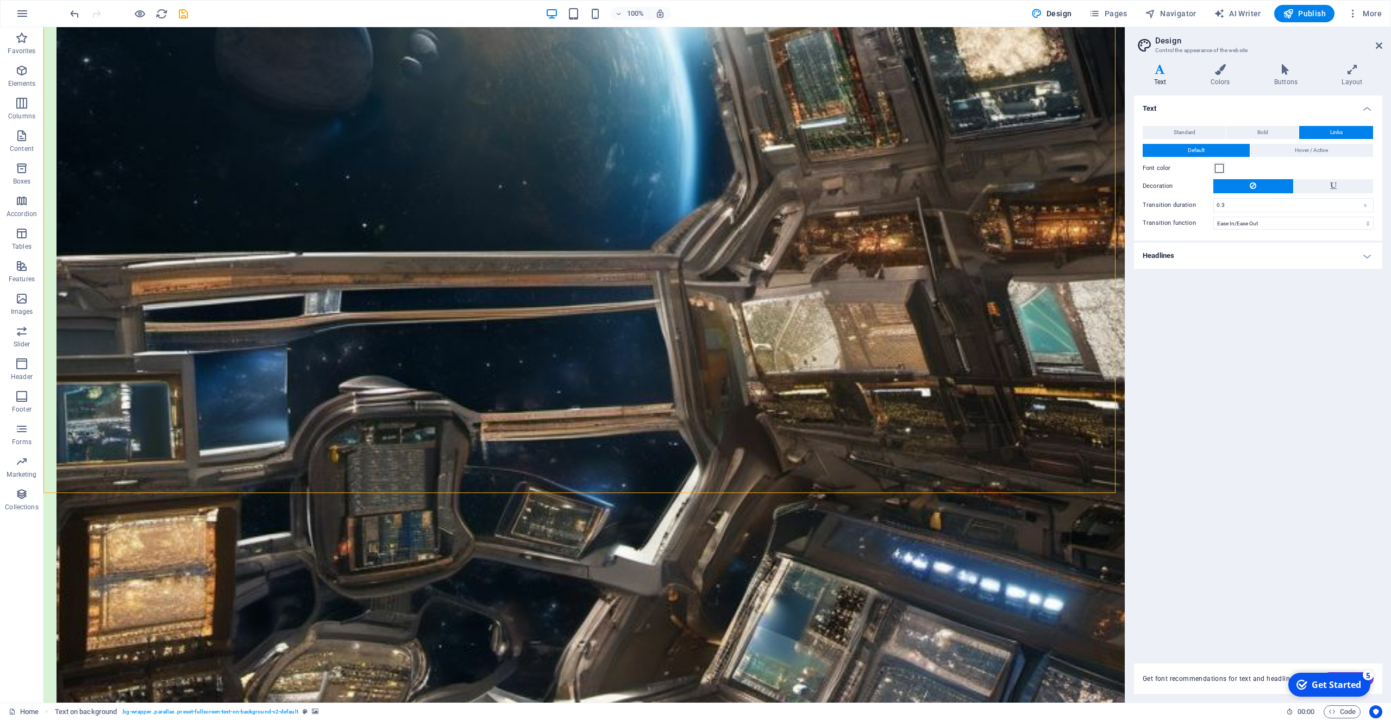
scroll to position [1304, 0]
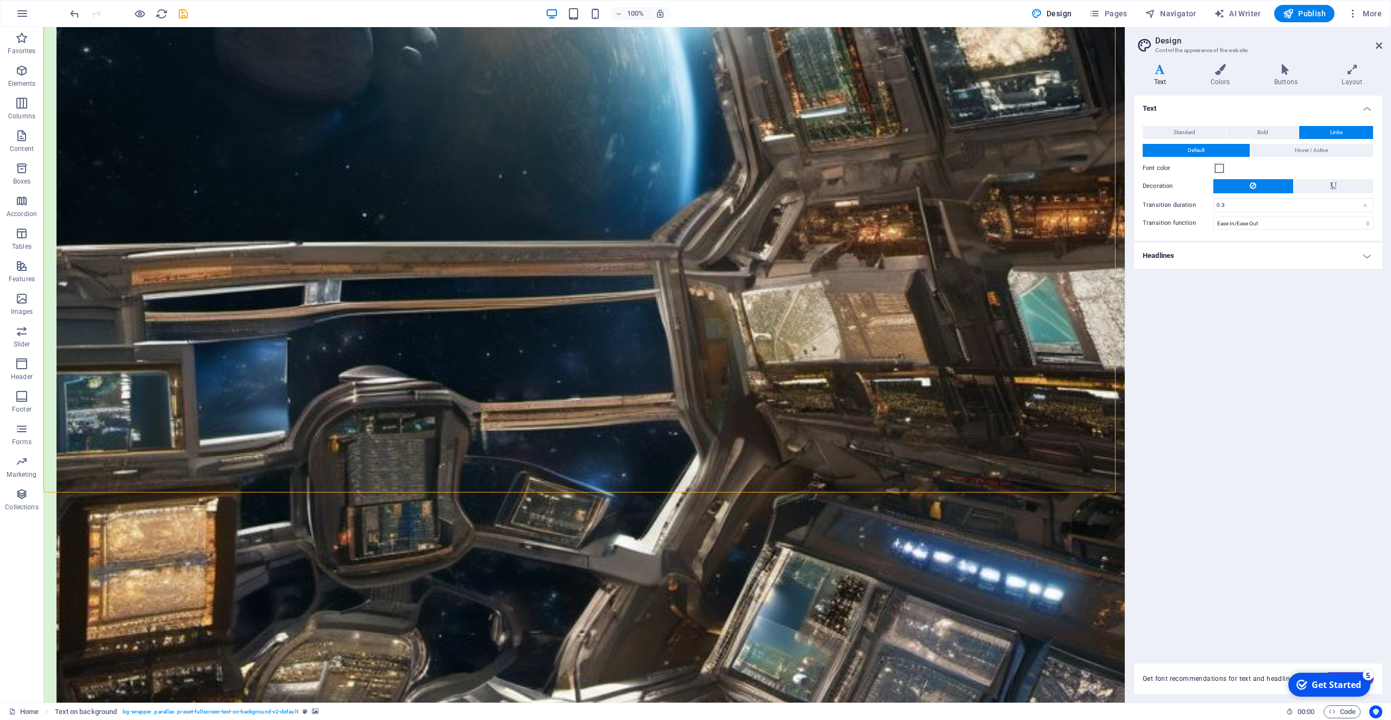
select select "px"
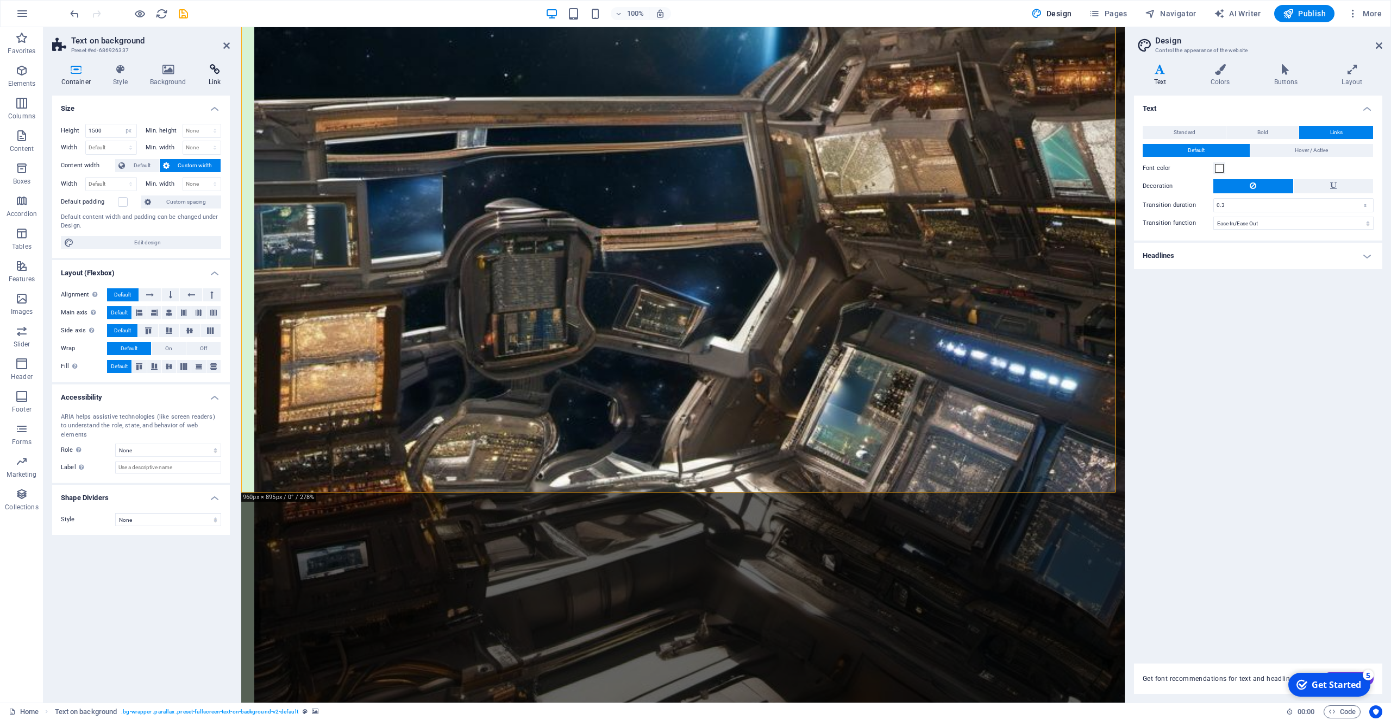
click at [215, 71] on icon at bounding box center [214, 69] width 30 height 11
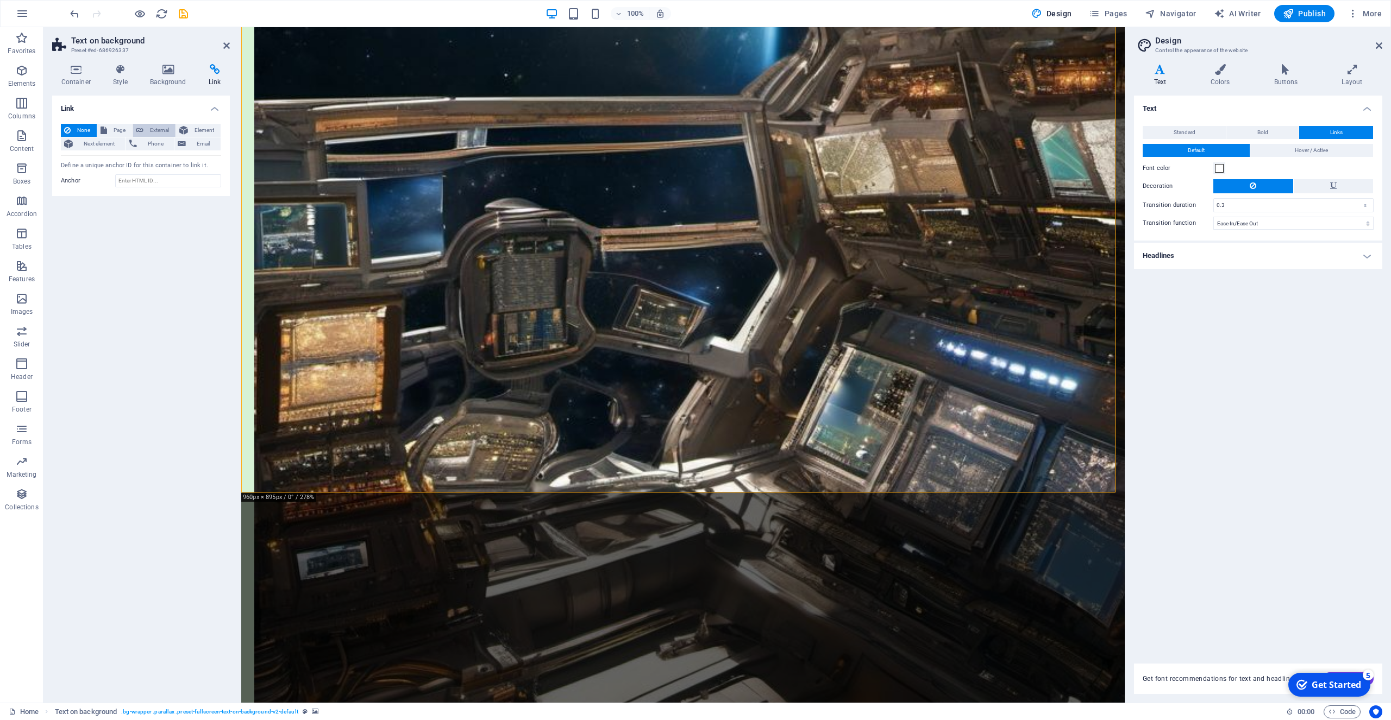
click at [157, 129] on span "External" at bounding box center [160, 130] width 26 height 13
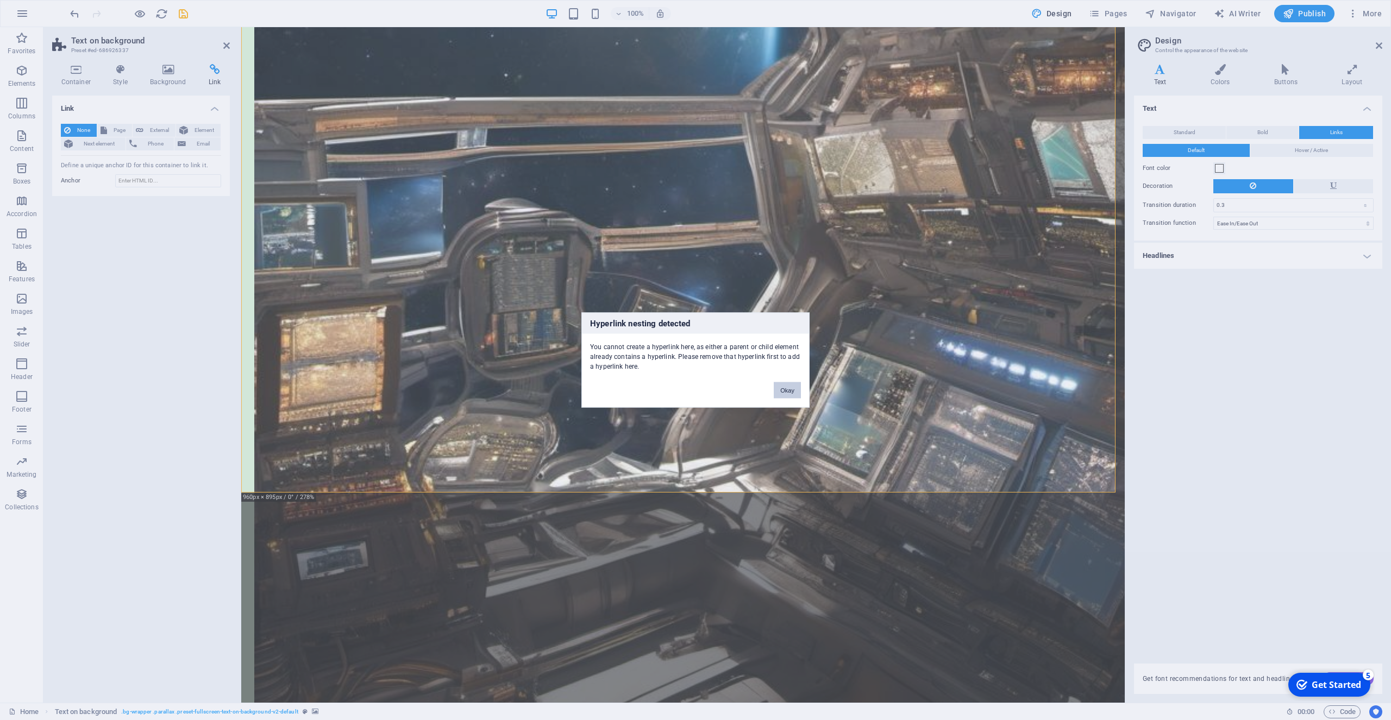
click at [793, 391] on button "Okay" at bounding box center [787, 390] width 27 height 16
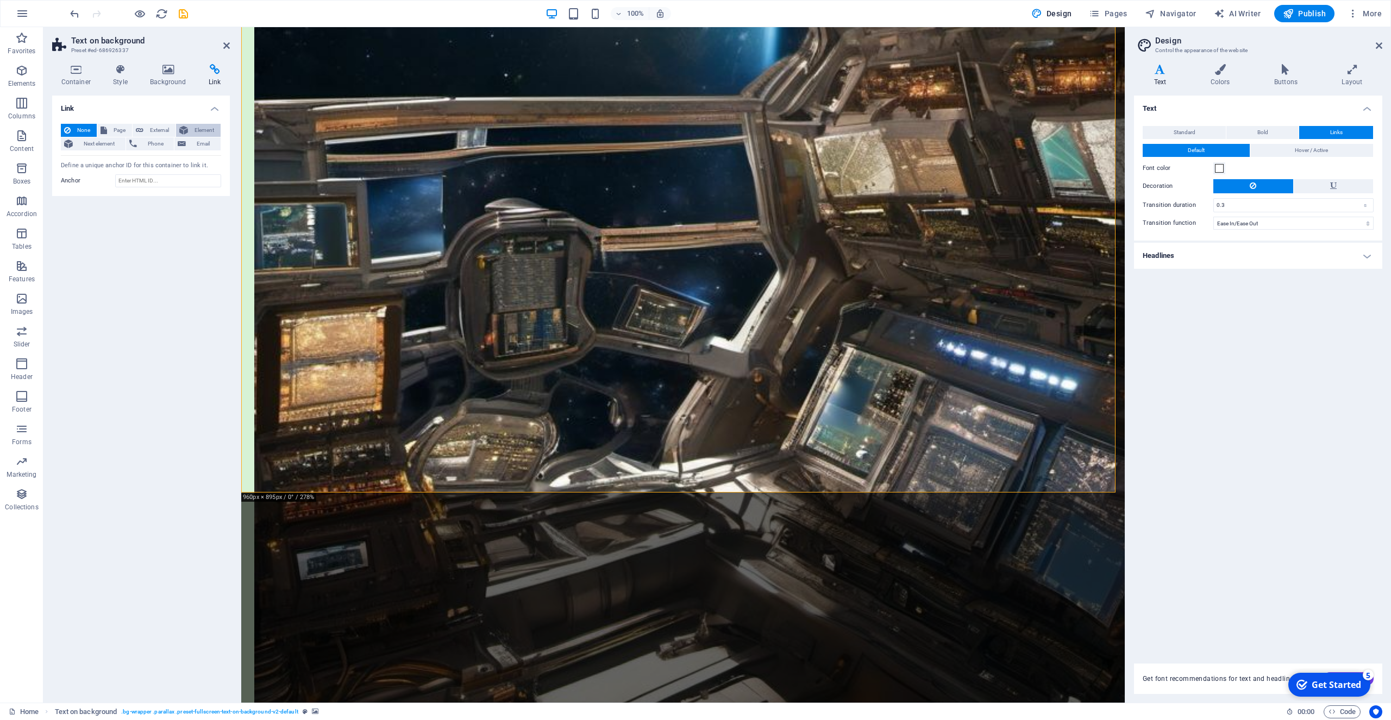
click at [196, 127] on span "Element" at bounding box center [204, 130] width 26 height 13
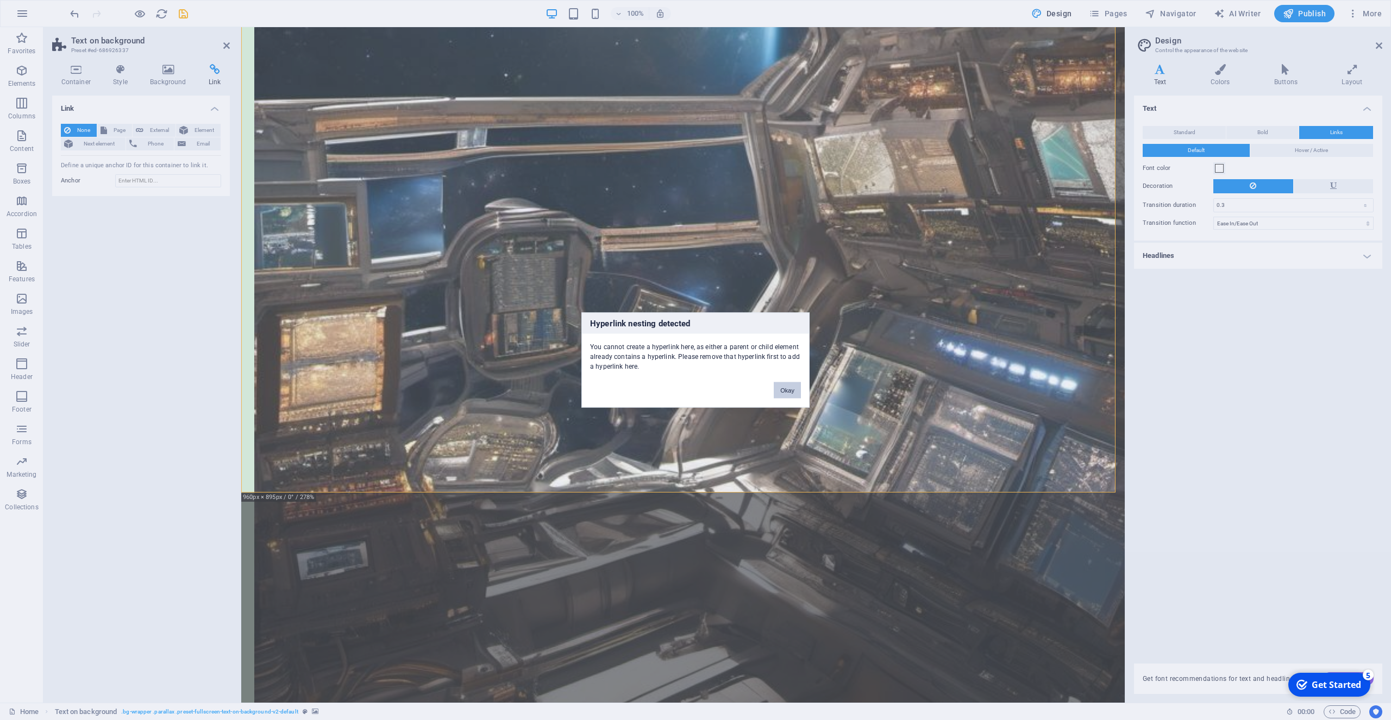
click at [789, 392] on button "Okay" at bounding box center [787, 390] width 27 height 16
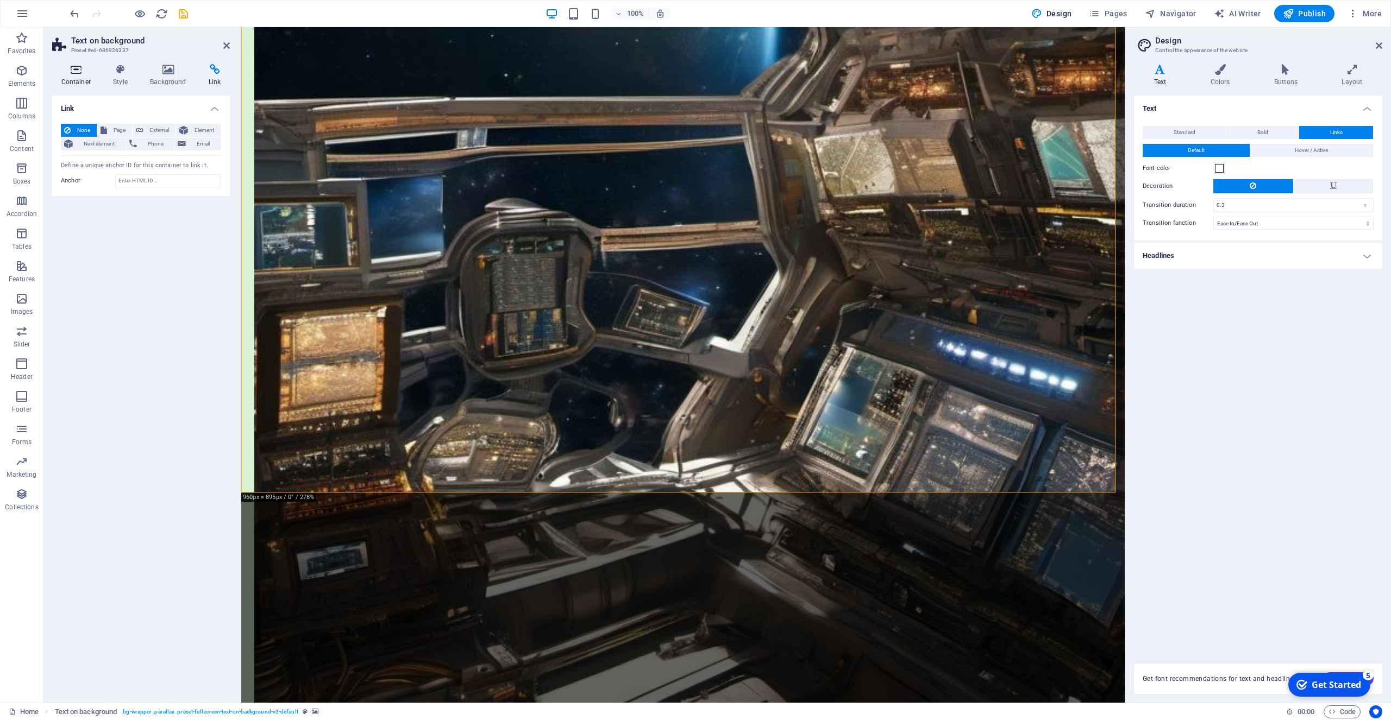
click at [73, 71] on icon at bounding box center [76, 69] width 48 height 11
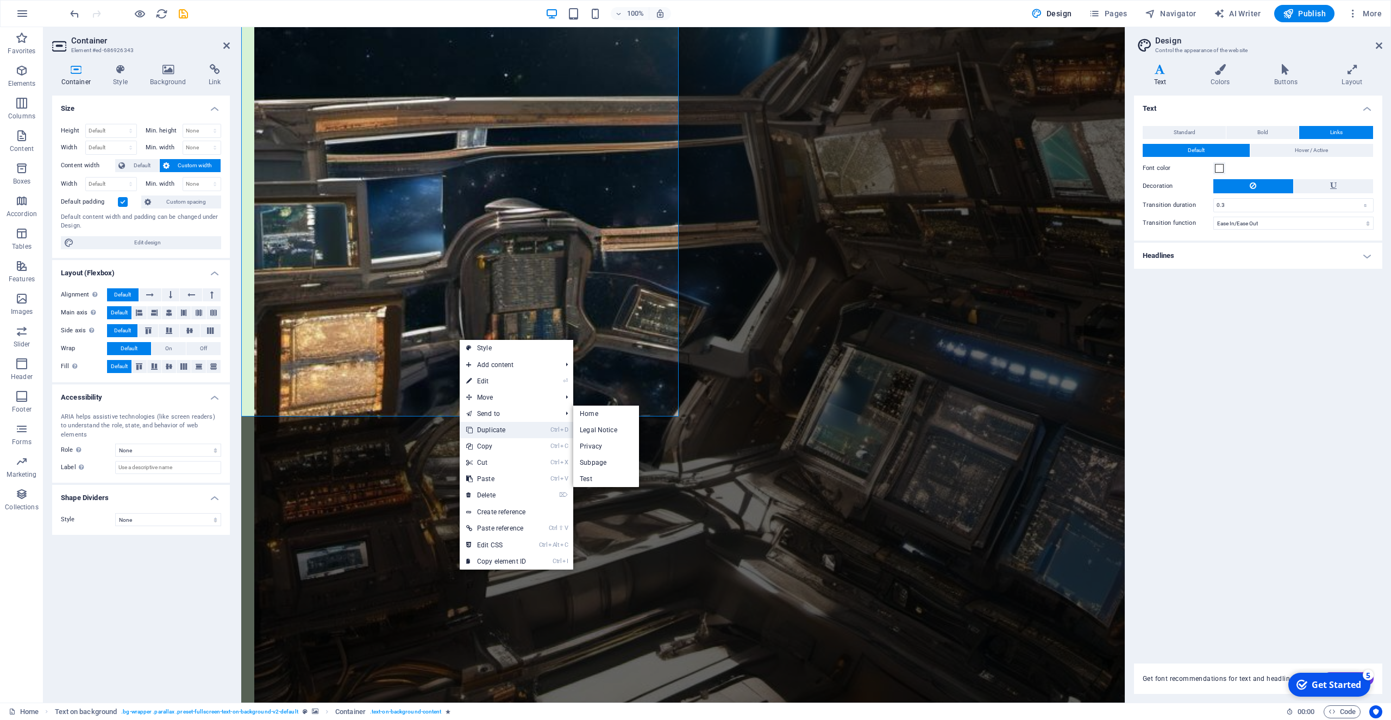
click at [491, 427] on link "Ctrl D Duplicate" at bounding box center [496, 430] width 73 height 16
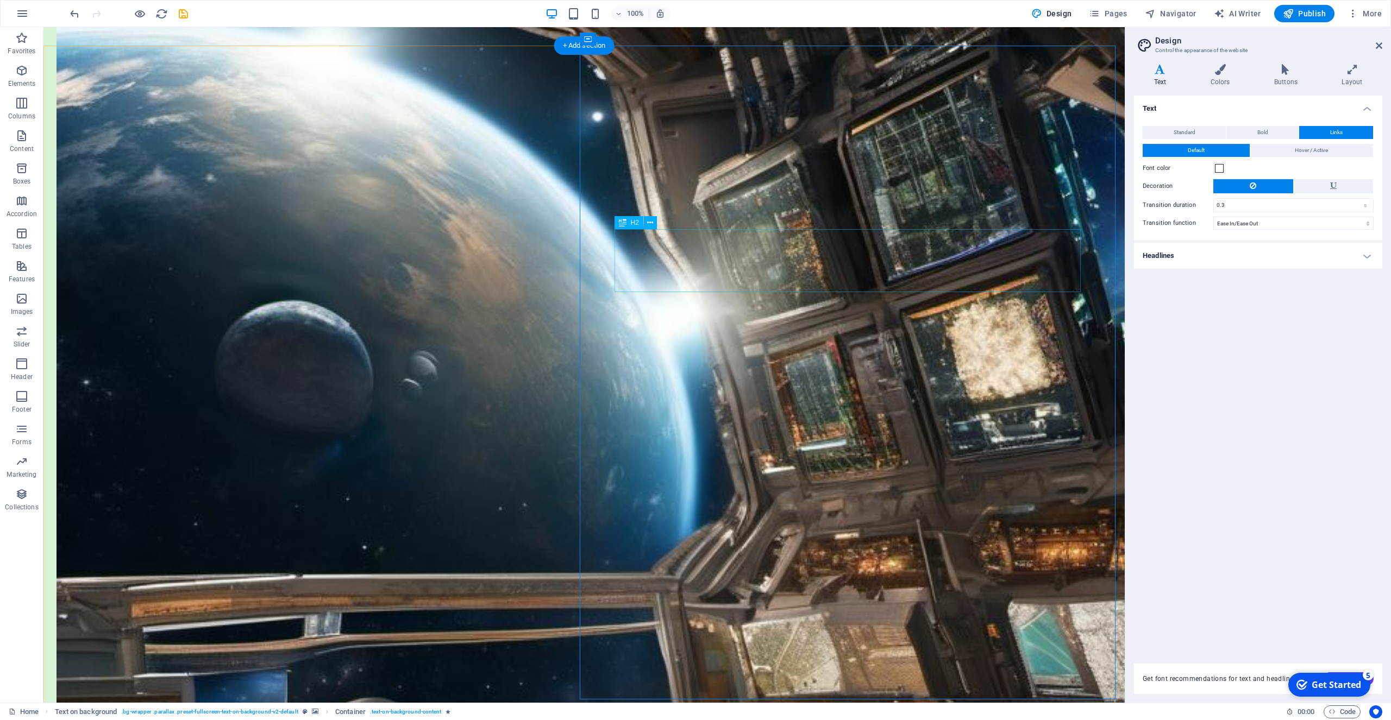
scroll to position [860, 0]
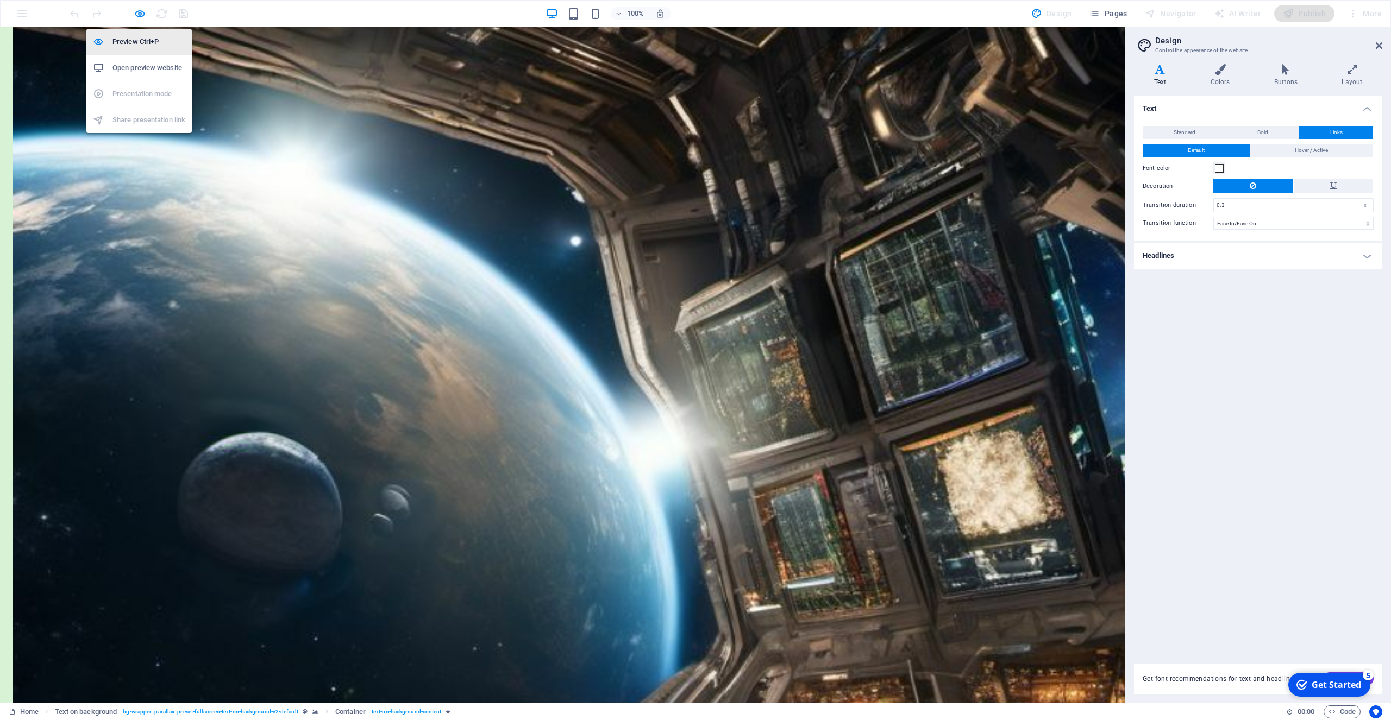
click at [130, 41] on h6 "Preview Ctrl+P" at bounding box center [148, 41] width 73 height 13
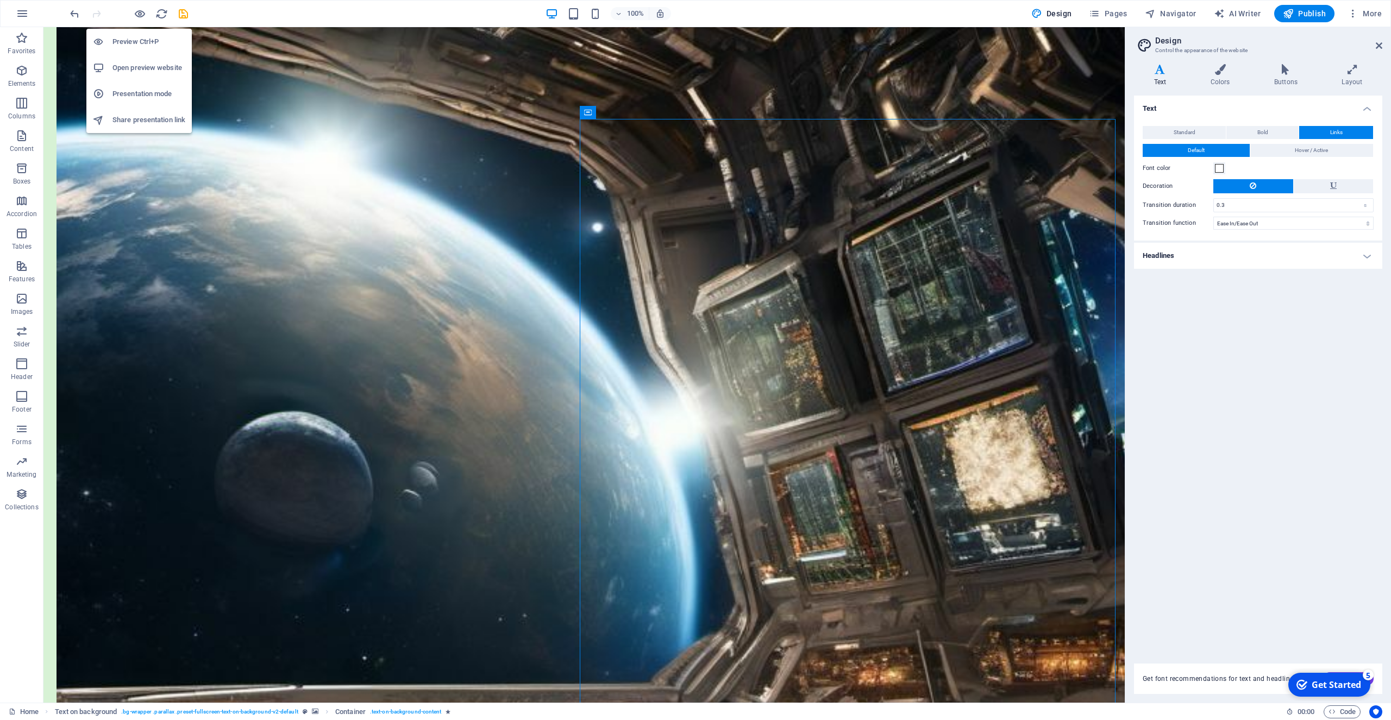
scroll to position [862, 0]
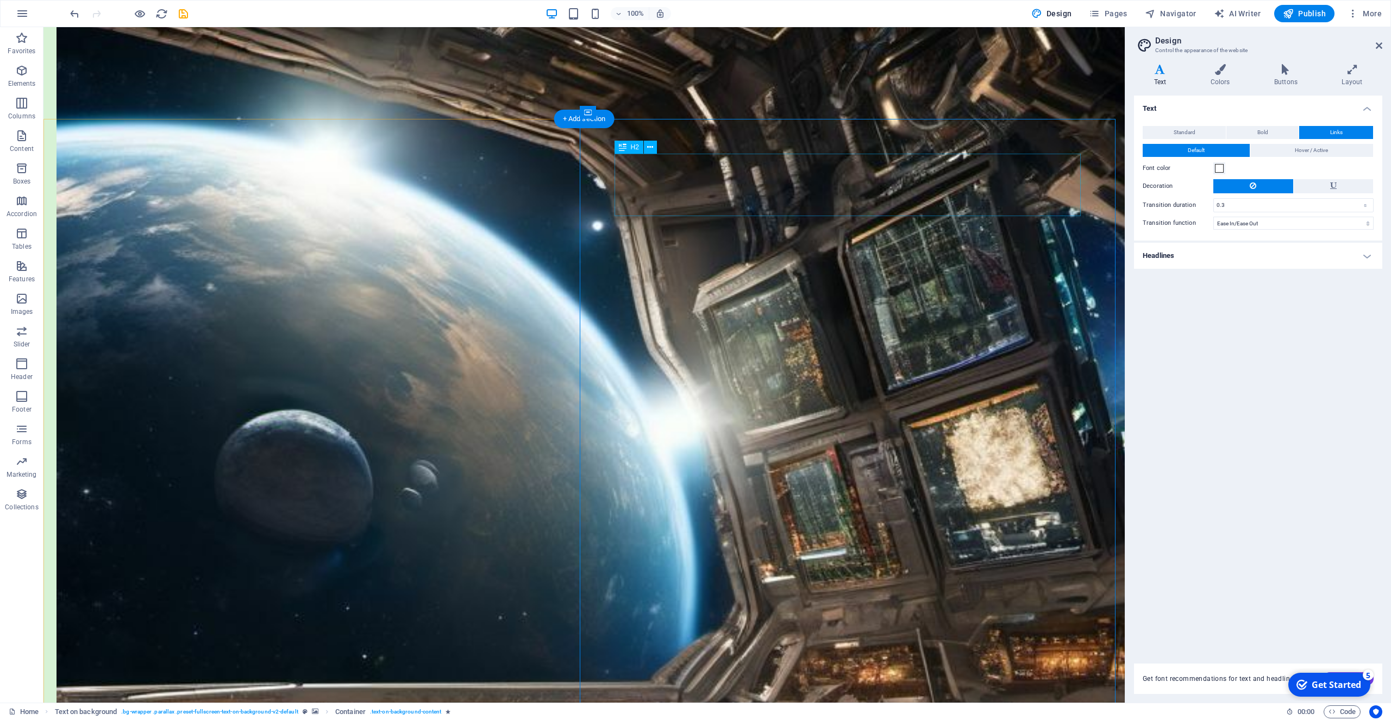
click at [623, 150] on icon at bounding box center [623, 147] width 8 height 13
click at [652, 147] on icon at bounding box center [650, 147] width 6 height 11
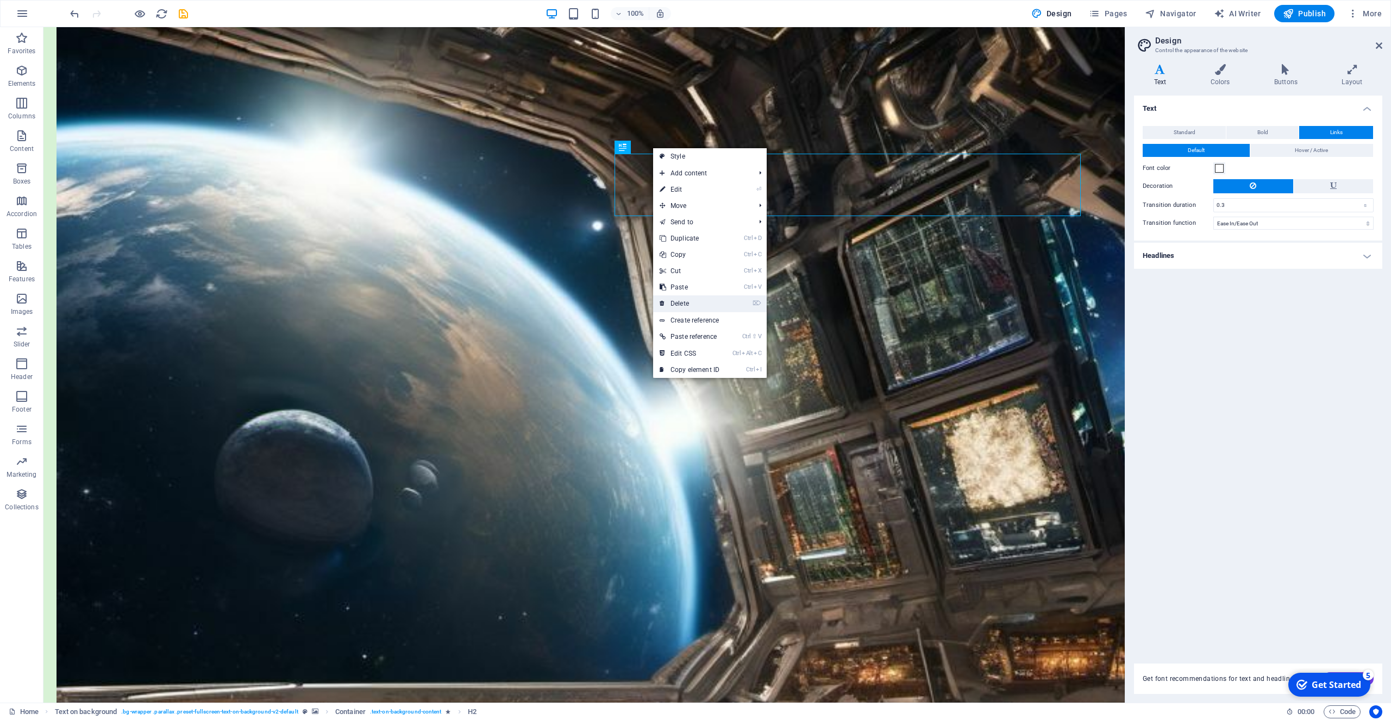
click at [705, 303] on link "⌦ Delete" at bounding box center [689, 304] width 73 height 16
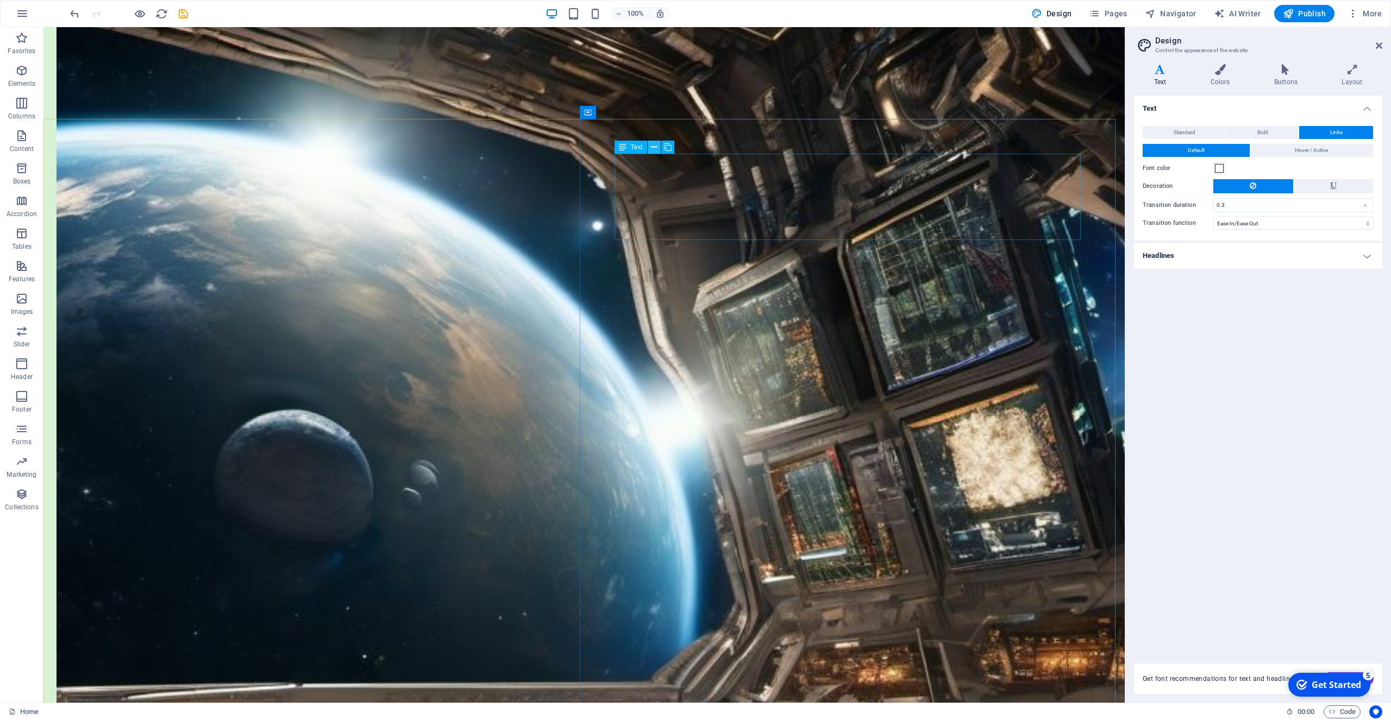
click at [655, 147] on icon at bounding box center [654, 147] width 6 height 11
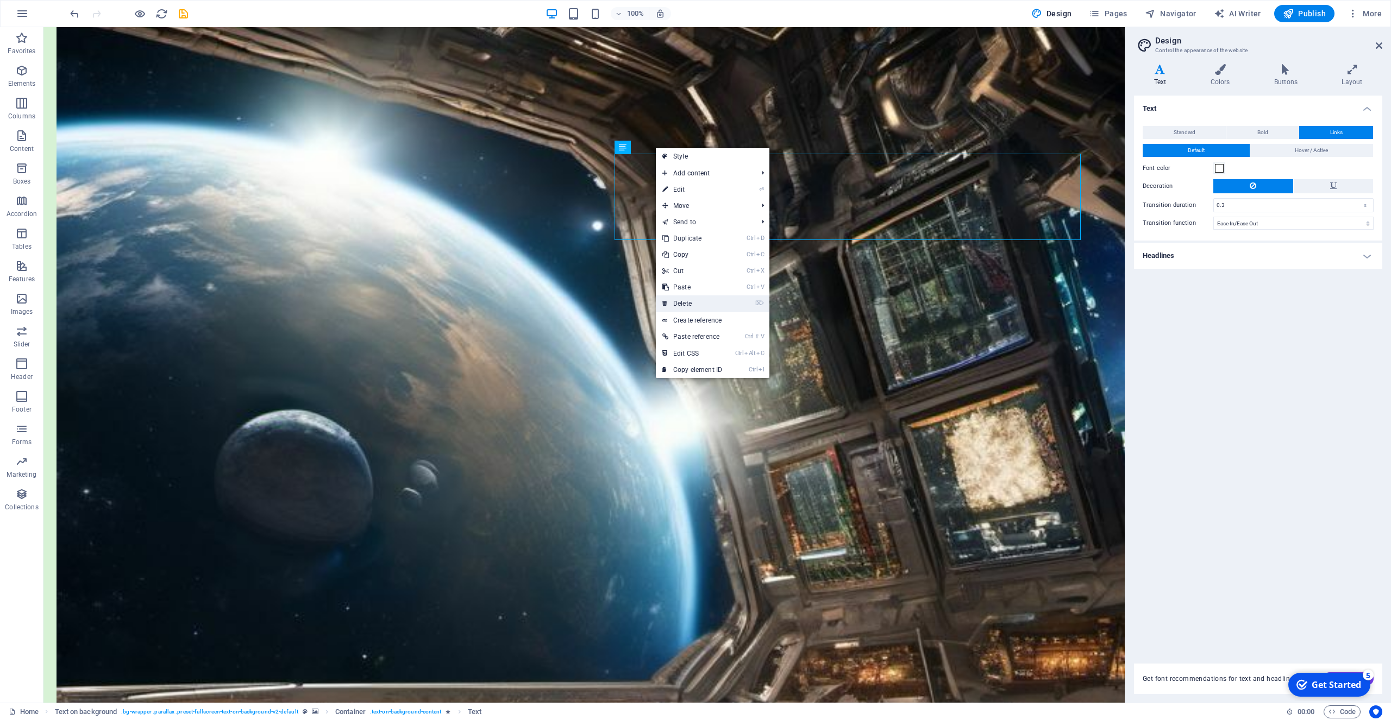
click at [681, 301] on link "⌦ Delete" at bounding box center [692, 304] width 73 height 16
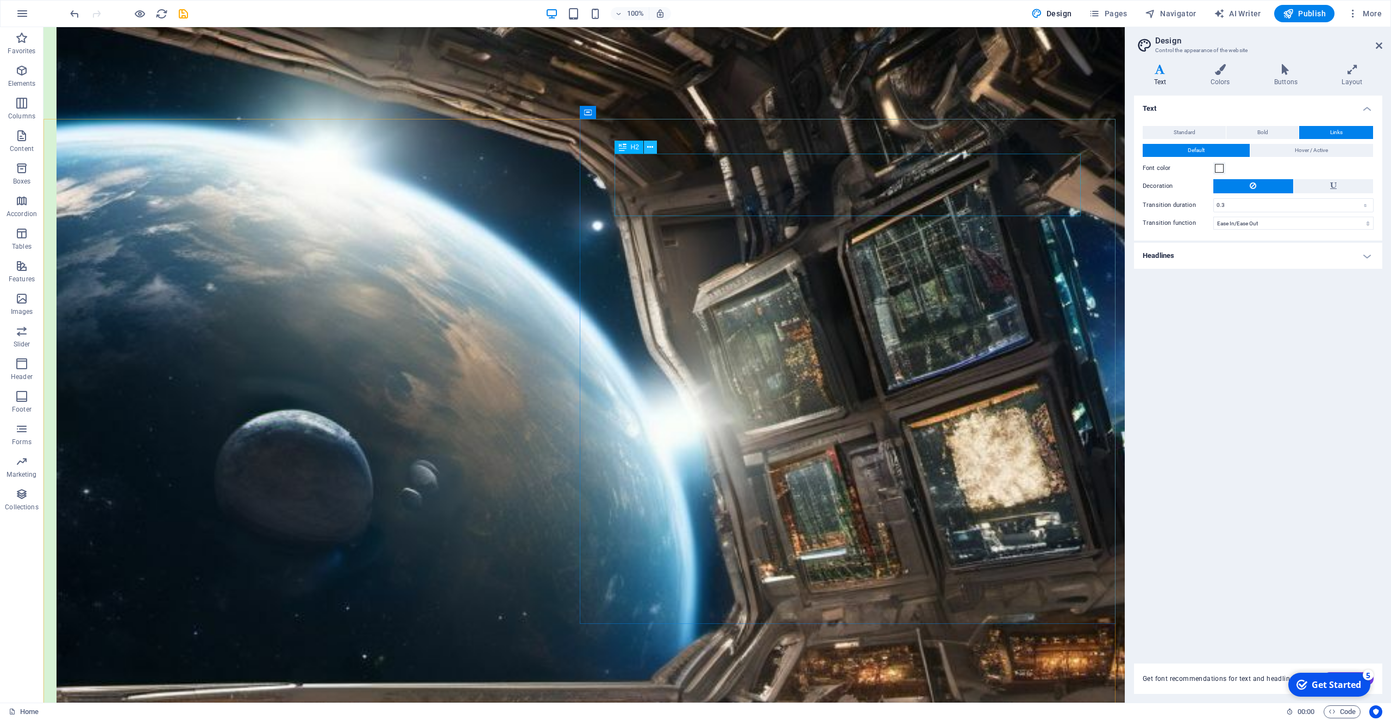
click at [650, 148] on icon at bounding box center [650, 147] width 6 height 11
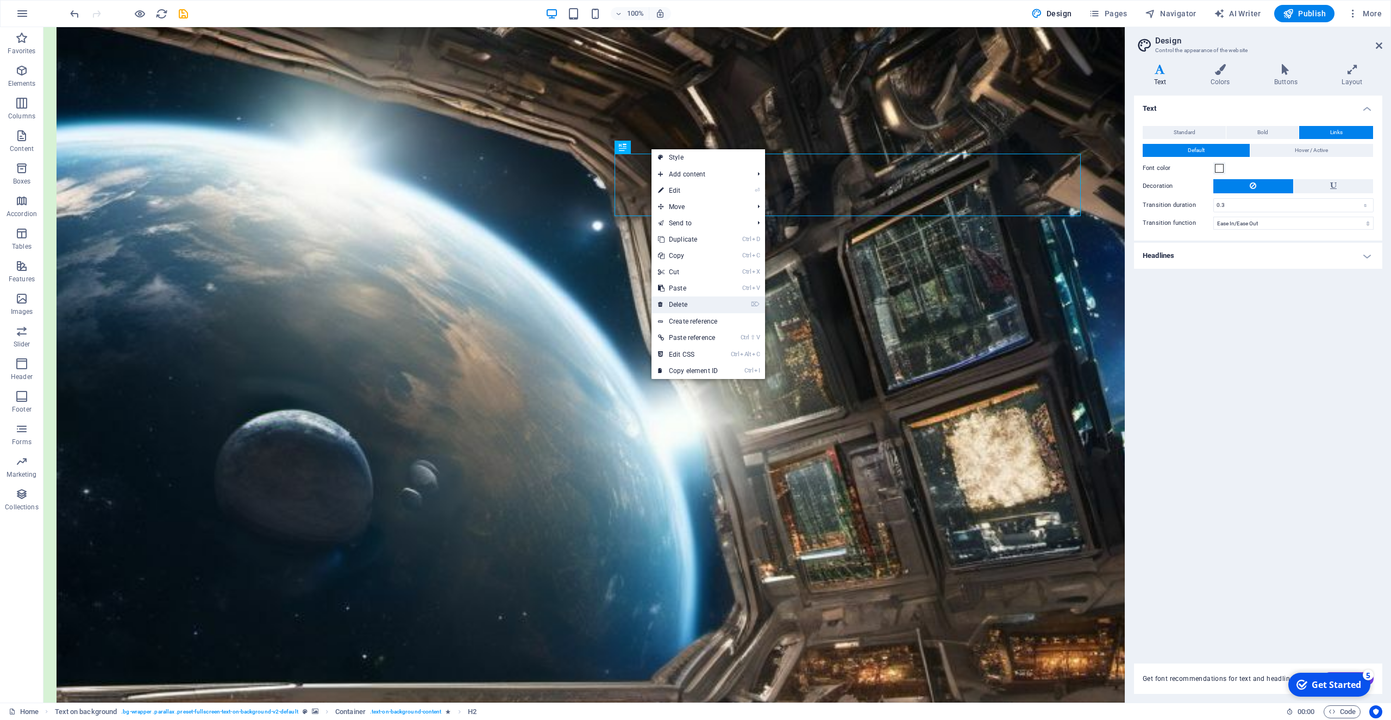
click at [684, 305] on link "⌦ Delete" at bounding box center [687, 305] width 73 height 16
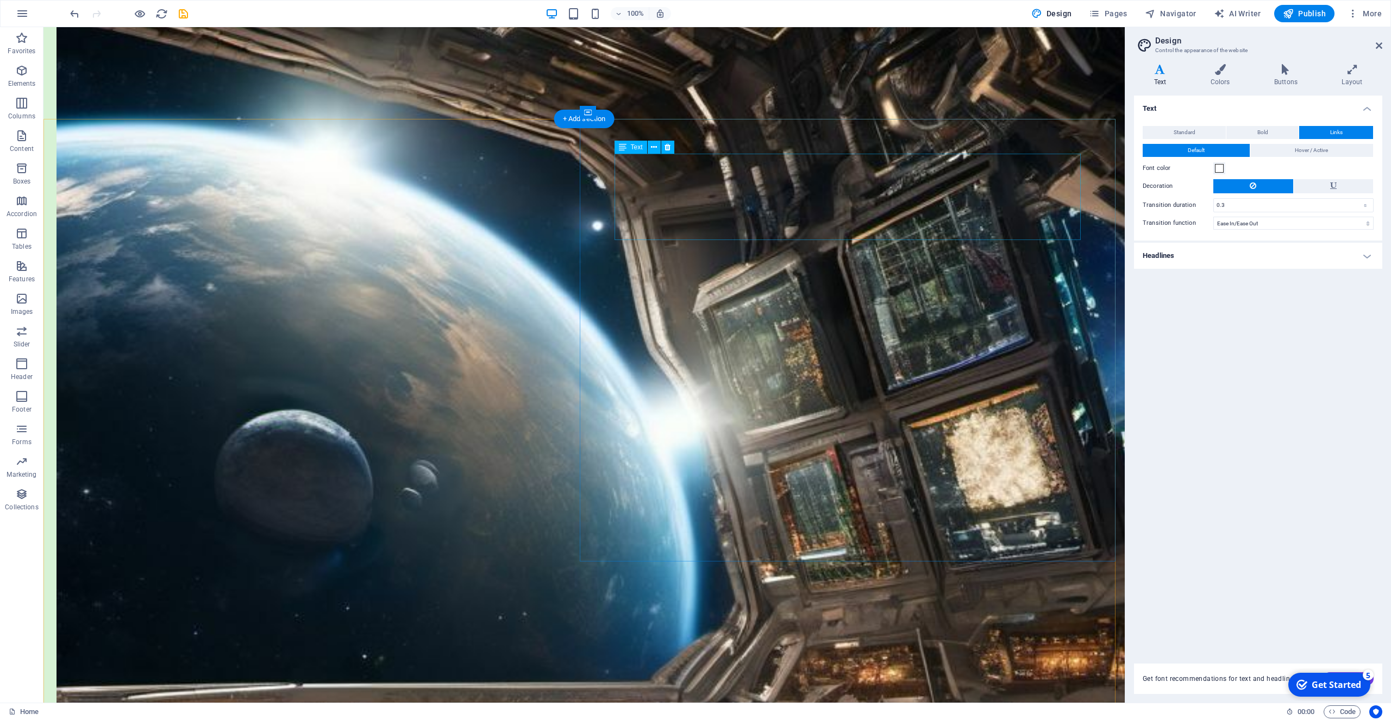
click at [653, 147] on icon at bounding box center [654, 147] width 6 height 11
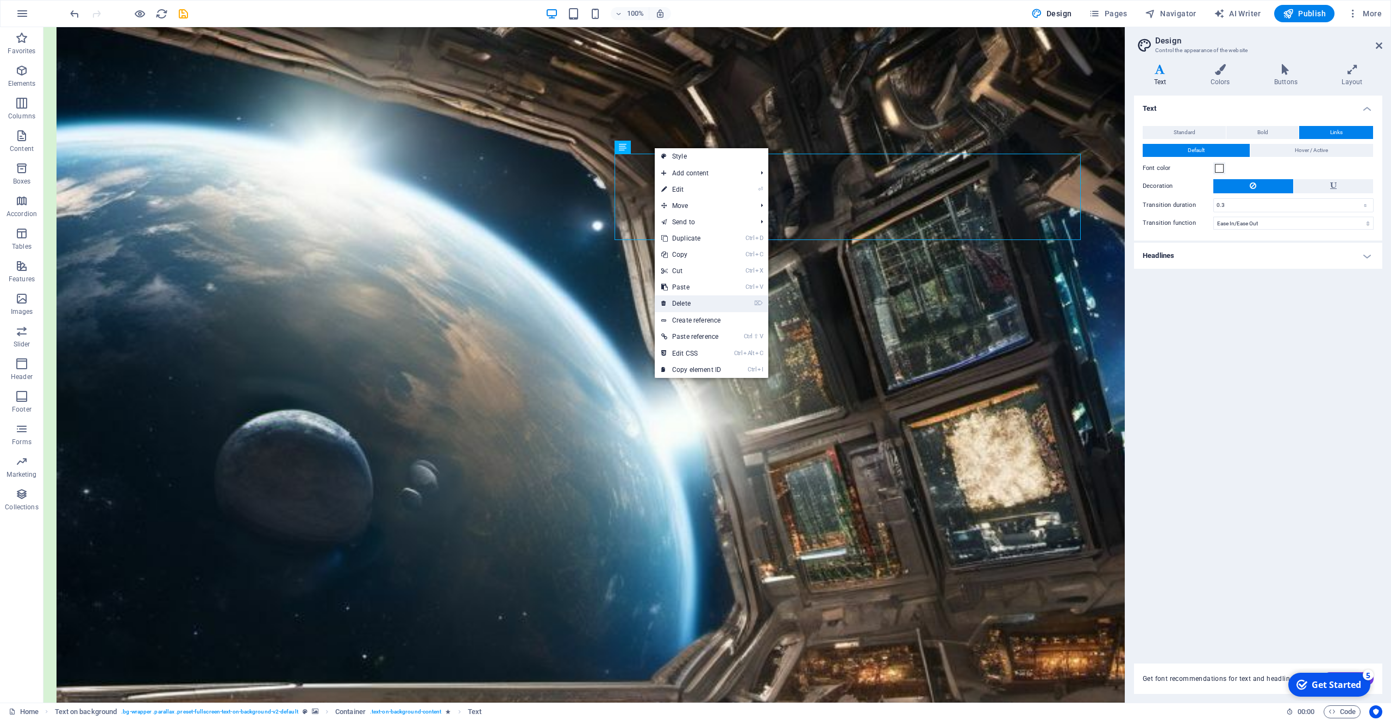
click at [688, 303] on link "⌦ Delete" at bounding box center [691, 304] width 73 height 16
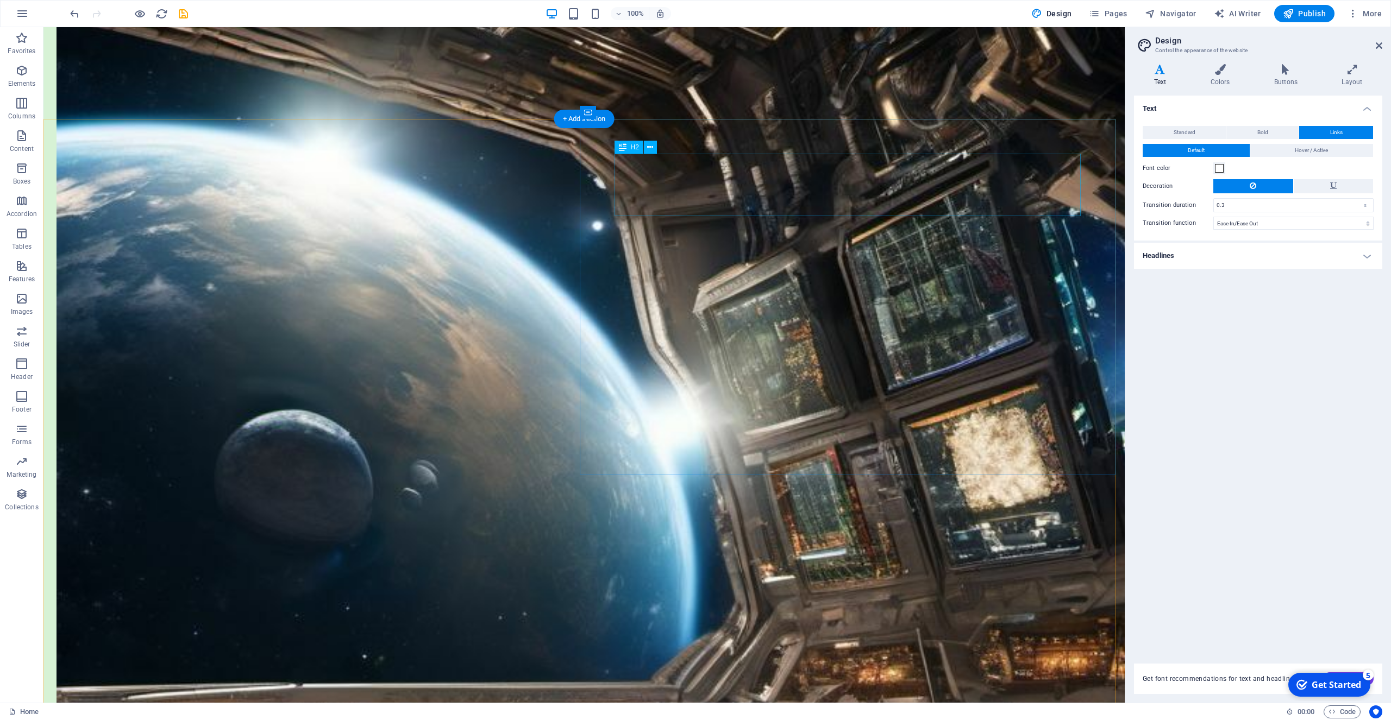
click at [649, 147] on icon at bounding box center [650, 147] width 6 height 11
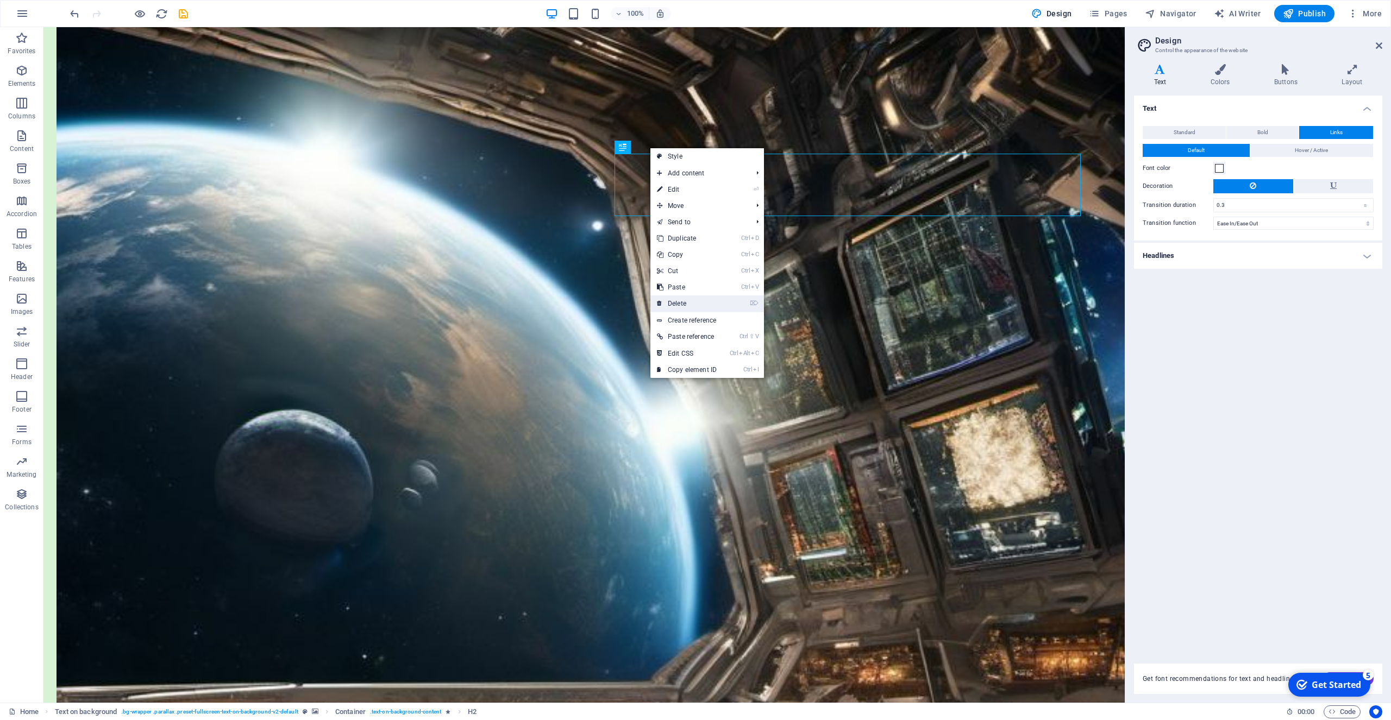
click at [684, 305] on link "⌦ Delete" at bounding box center [686, 304] width 73 height 16
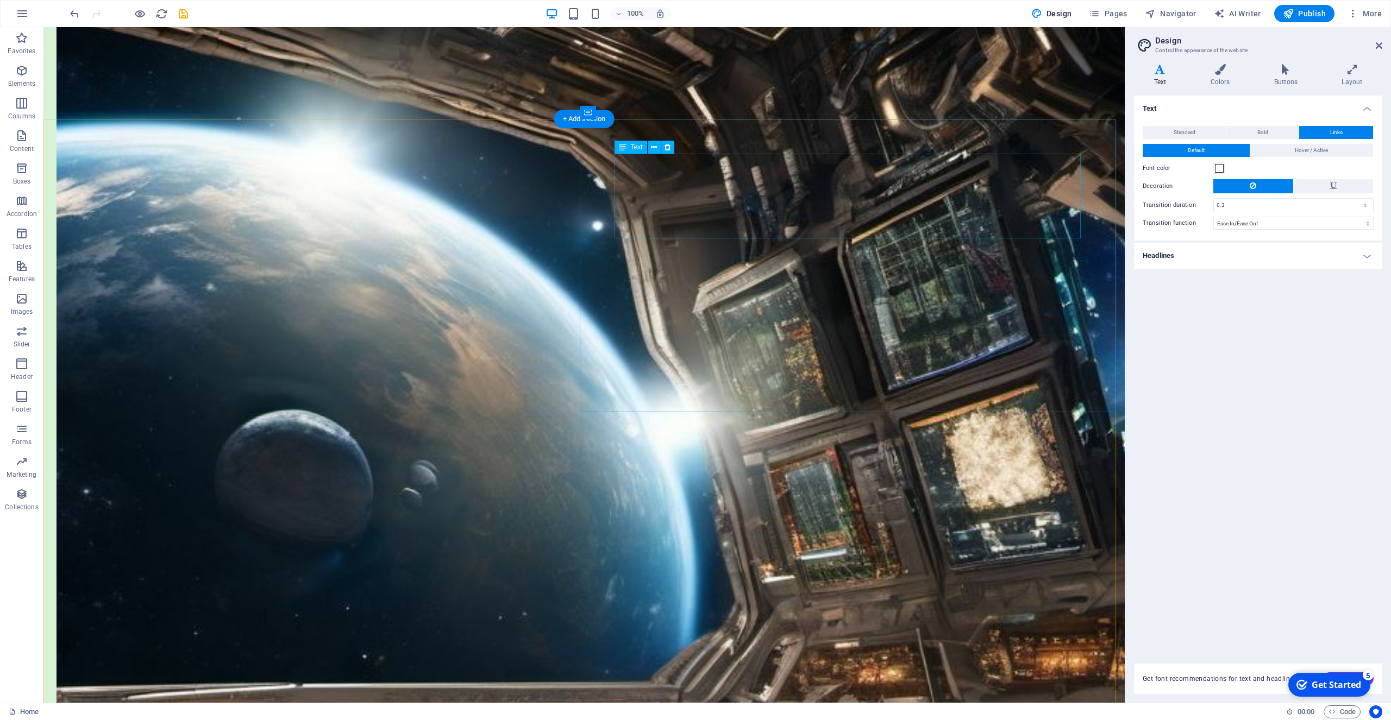
click at [670, 148] on icon at bounding box center [667, 147] width 6 height 11
click at [652, 148] on icon at bounding box center [650, 147] width 6 height 11
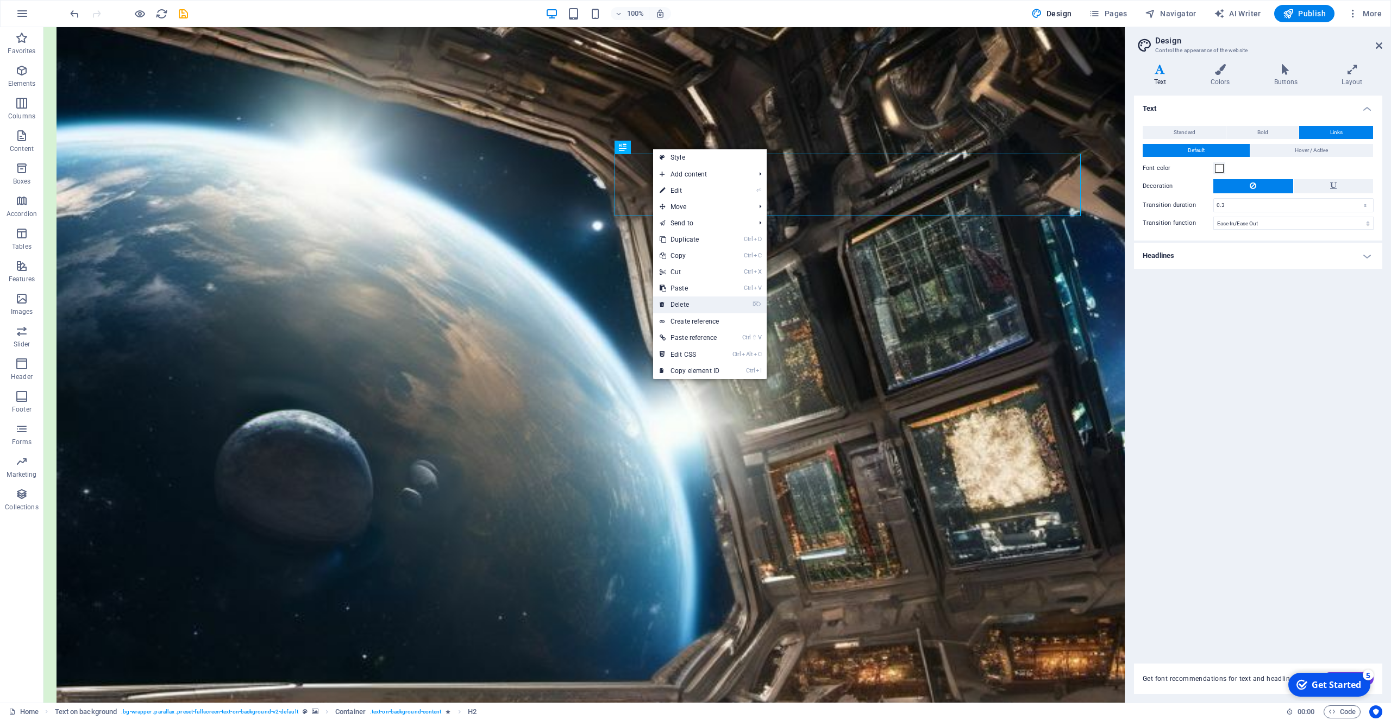
click at [684, 301] on link "⌦ Delete" at bounding box center [689, 305] width 73 height 16
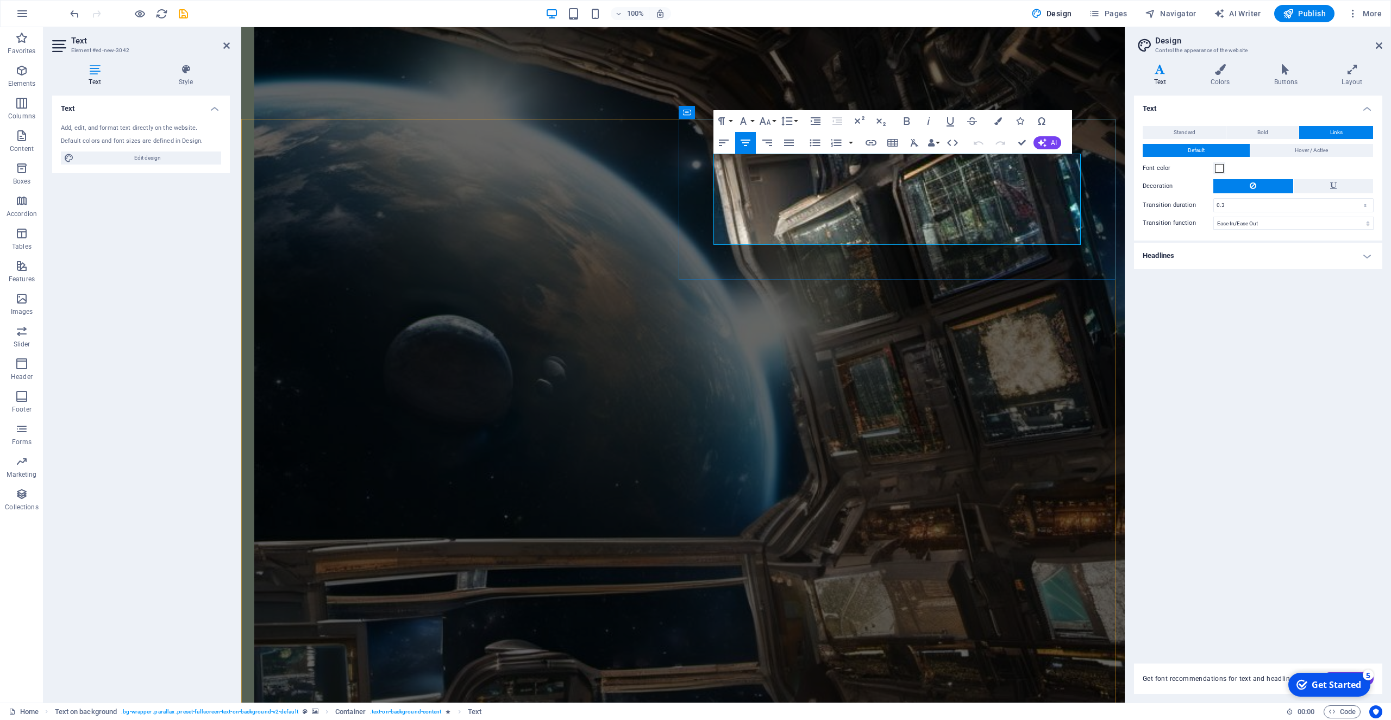
drag, startPoint x: 1005, startPoint y: 210, endPoint x: 719, endPoint y: 155, distance: 291.5
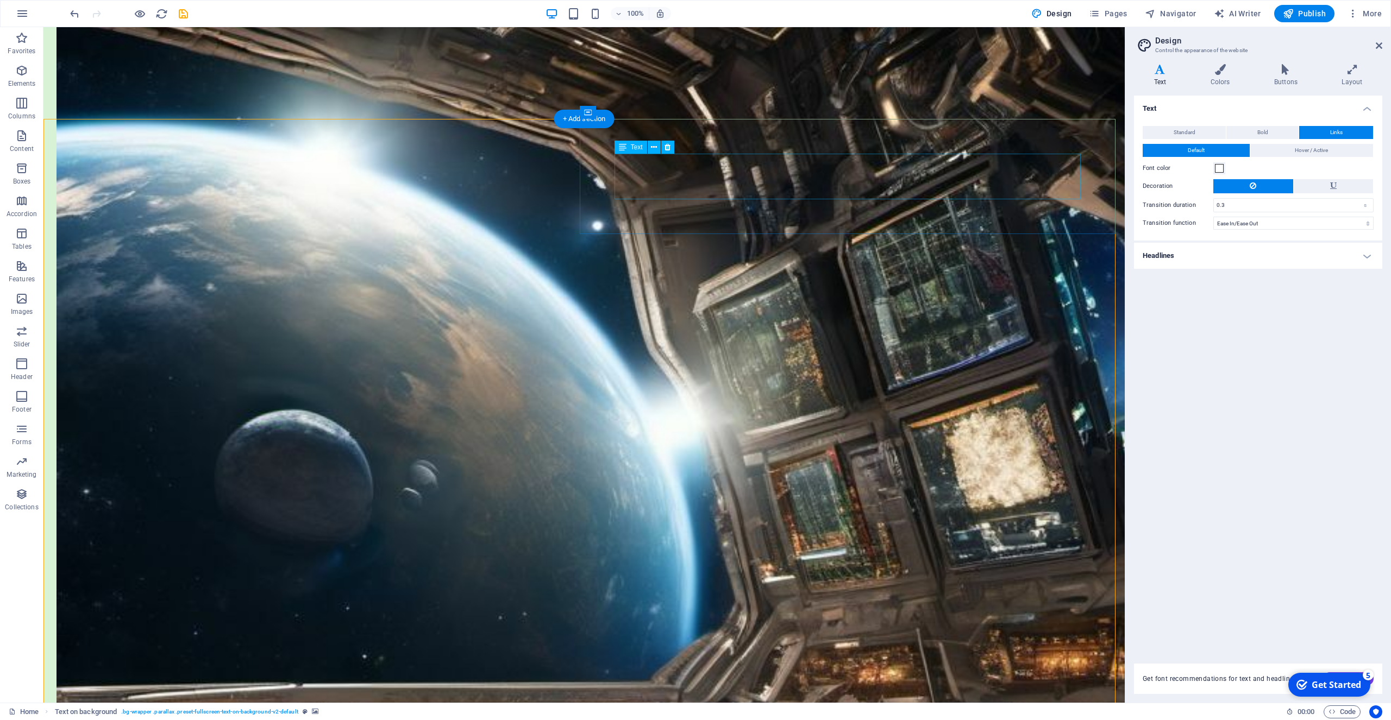
drag, startPoint x: 883, startPoint y: 190, endPoint x: 686, endPoint y: 188, distance: 197.7
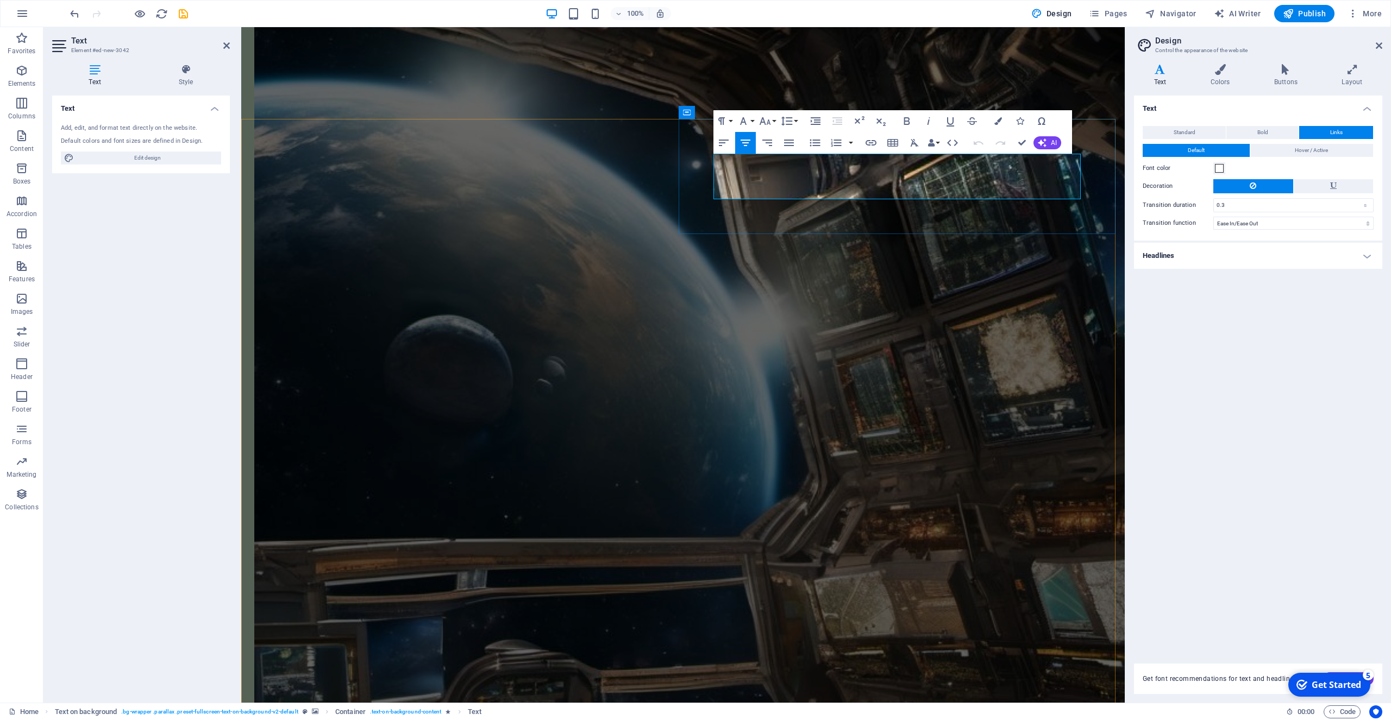
drag, startPoint x: 964, startPoint y: 190, endPoint x: 809, endPoint y: 186, distance: 154.9
drag, startPoint x: 888, startPoint y: 164, endPoint x: 646, endPoint y: 137, distance: 243.8
click at [888, 164] on icon "button" at bounding box center [887, 165] width 8 height 8
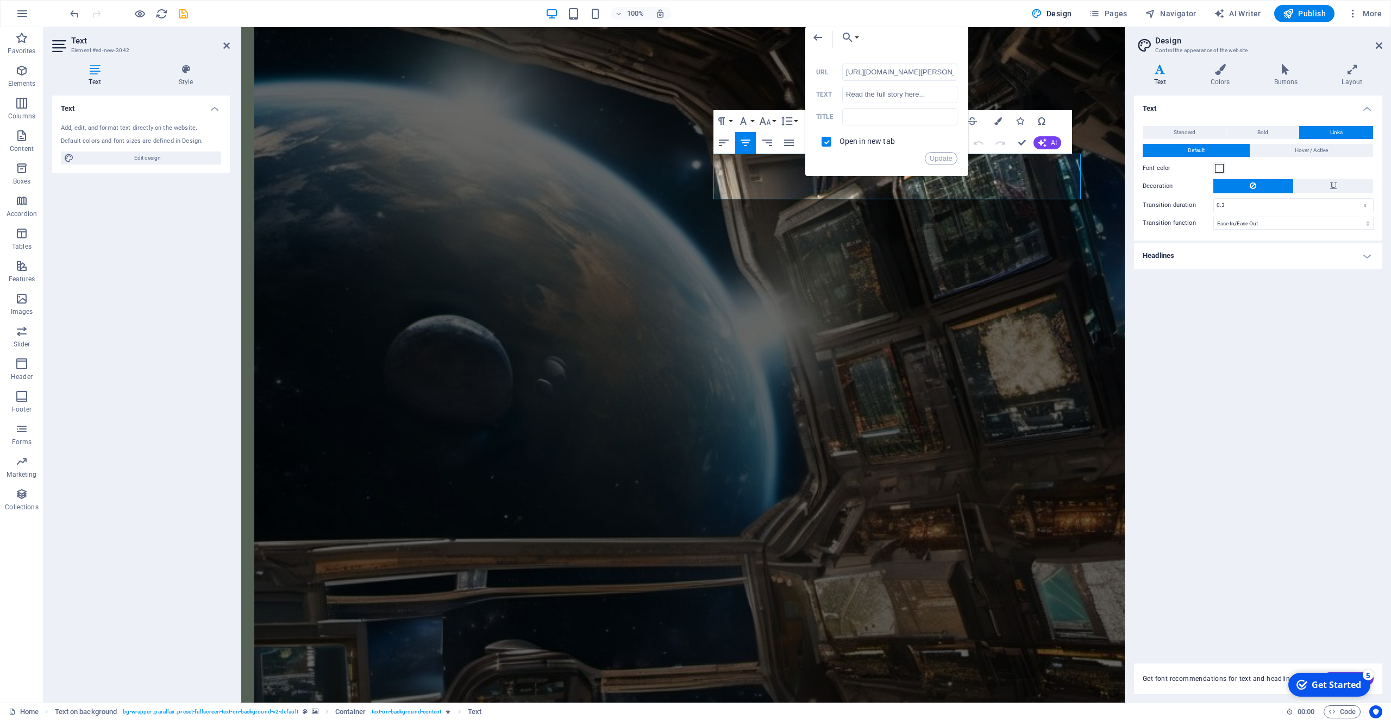
scroll to position [0, 159]
drag, startPoint x: 937, startPoint y: 97, endPoint x: 820, endPoint y: 94, distance: 116.8
click at [842, 94] on input "Read the full story here..." at bounding box center [899, 94] width 115 height 17
type input "Visit Nebula Magazine..."
click at [903, 68] on input "https://nebulascifymagazine.blogspot.com/p/how-pretty-it-is-by-john-short-story…" at bounding box center [899, 72] width 115 height 17
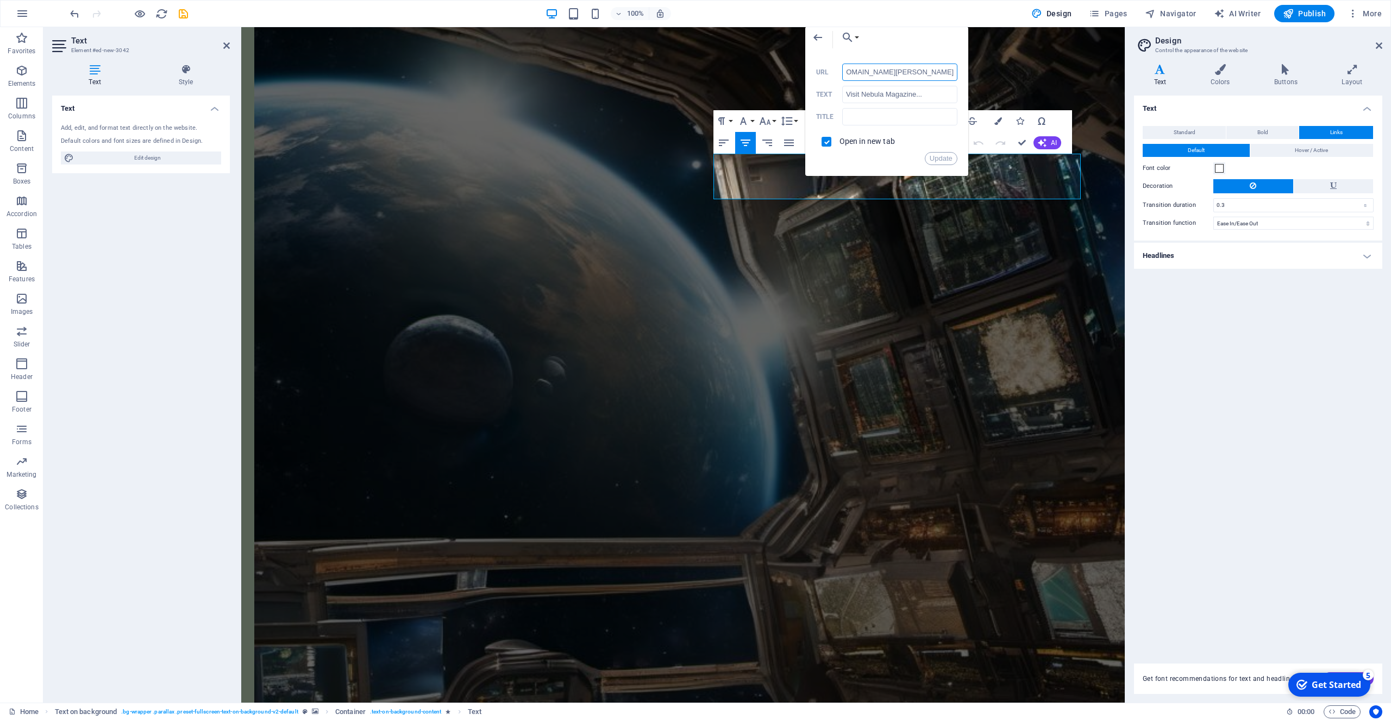
click at [955, 73] on input "https://nebulascifymagazine.blogspot.com/p/how-pretty-it-is-by-john-short-story…" at bounding box center [899, 72] width 115 height 17
type input "h"
paste input "https://nebulascifymagazine.blogspot.com/?fbclid=IwY2xjawMjm9RleHRuA2FlbQIxMABi…"
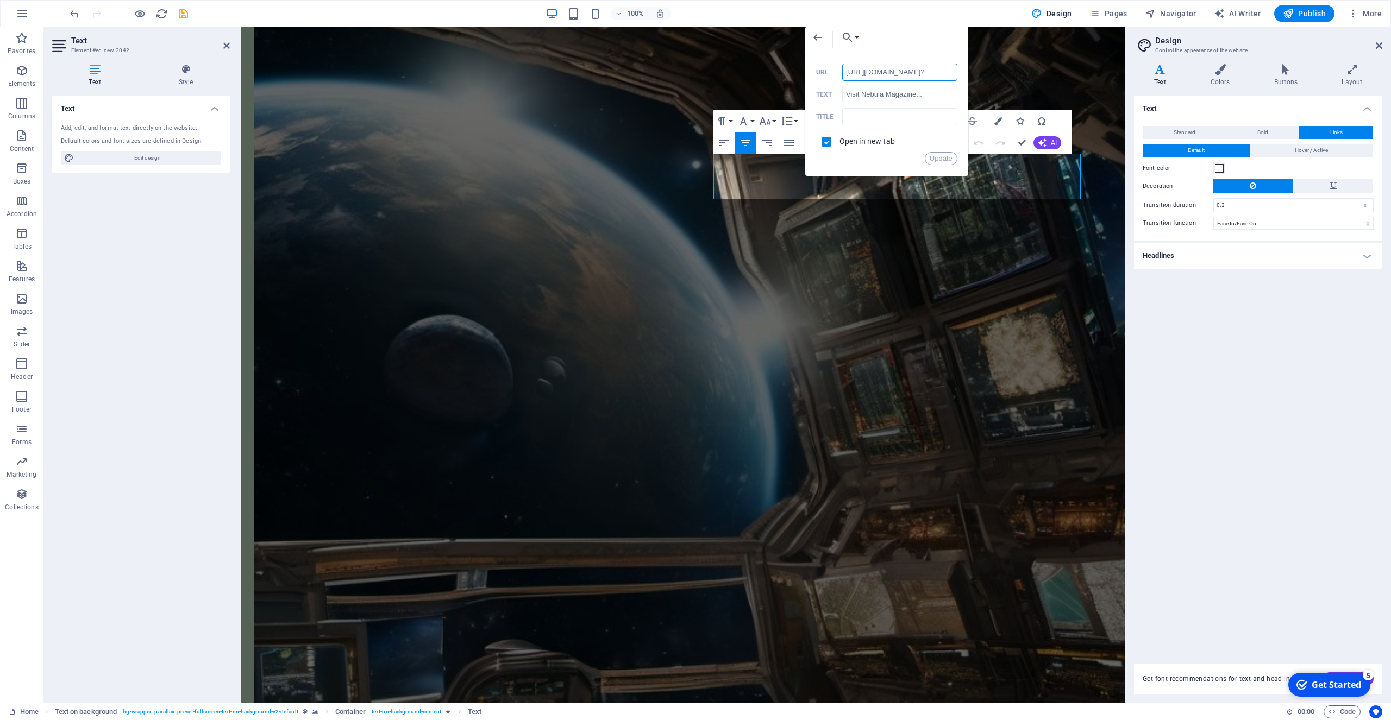
type input "https://nebulascifymagazine.blogspot.com/"
click at [937, 157] on button "Update" at bounding box center [941, 158] width 33 height 13
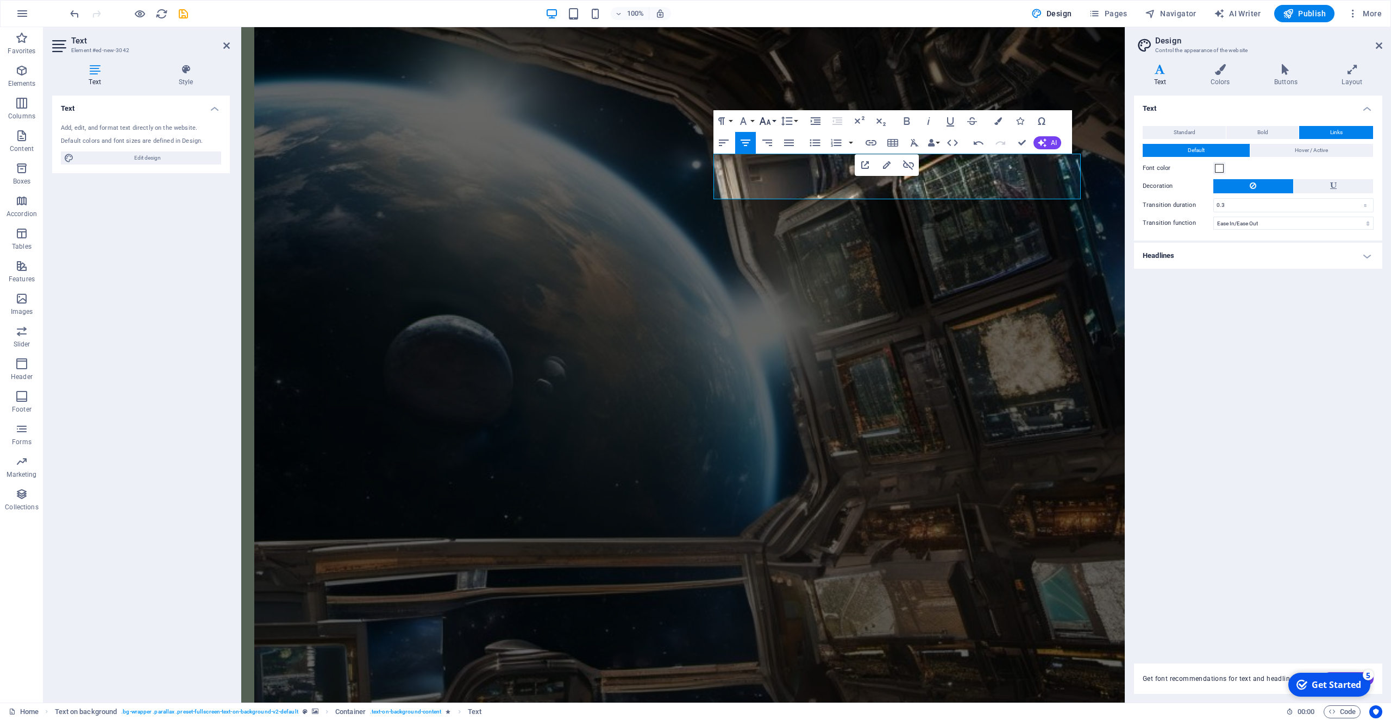
click at [765, 116] on icon "button" at bounding box center [764, 121] width 13 height 13
click at [777, 234] on link "60" at bounding box center [776, 234] width 39 height 16
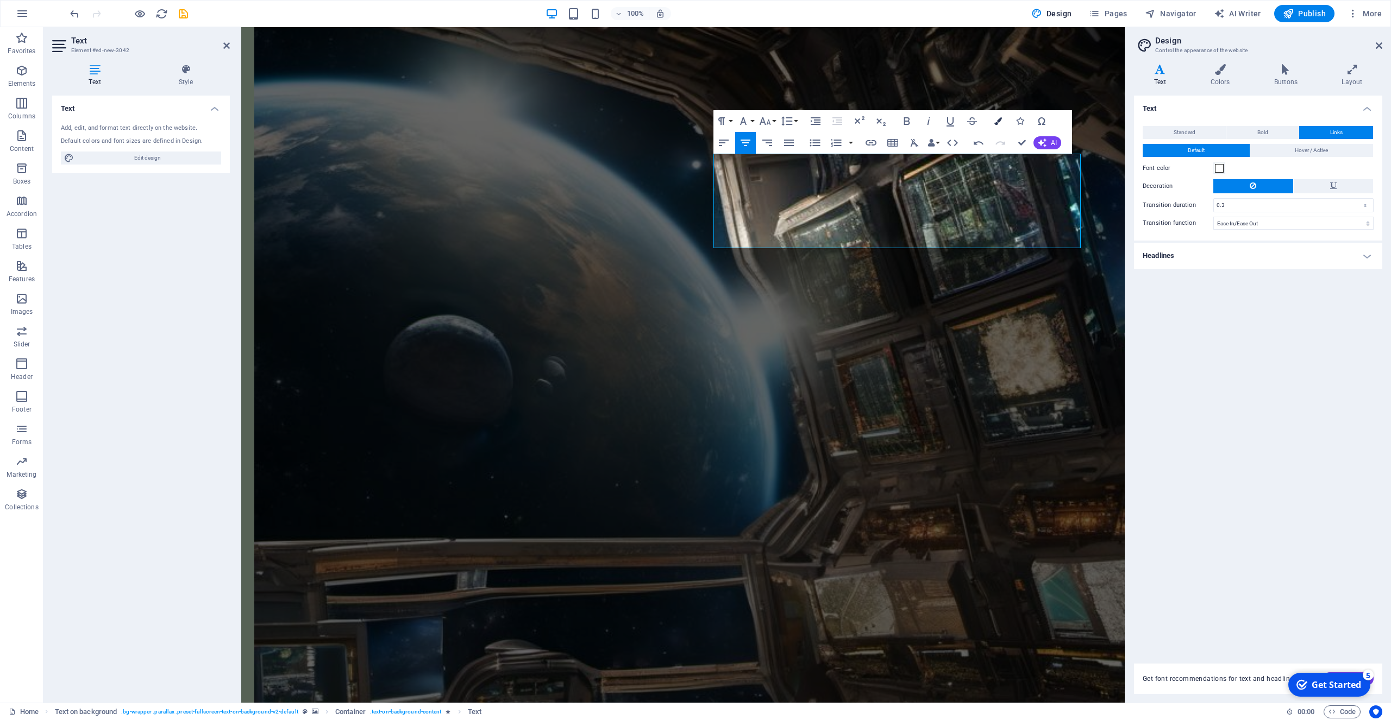
click at [997, 122] on icon "button" at bounding box center [998, 121] width 8 height 8
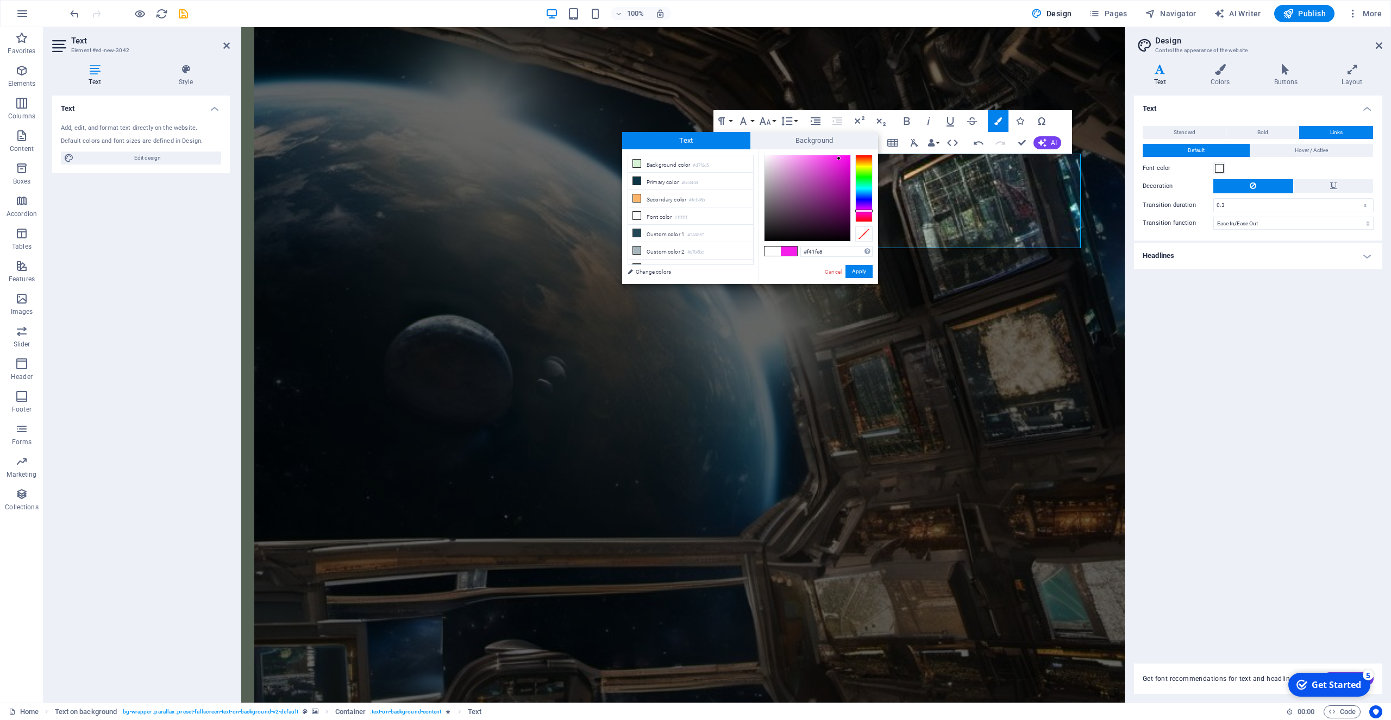
drag, startPoint x: 864, startPoint y: 188, endPoint x: 868, endPoint y: 211, distance: 23.2
click at [868, 211] on div at bounding box center [863, 211] width 17 height 3
click at [809, 187] on div at bounding box center [807, 198] width 86 height 86
click at [836, 203] on div at bounding box center [807, 198] width 86 height 86
click at [841, 173] on div at bounding box center [807, 198] width 86 height 86
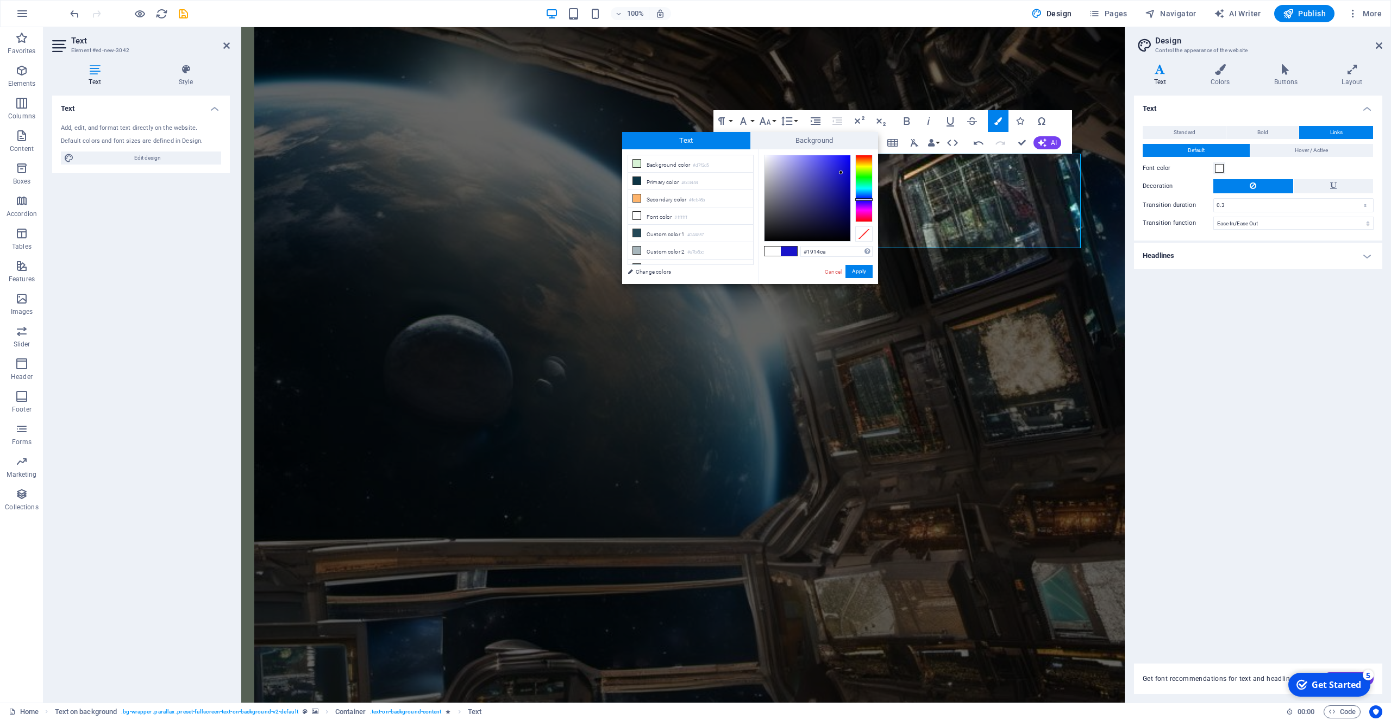
drag, startPoint x: 865, startPoint y: 211, endPoint x: 866, endPoint y: 199, distance: 11.4
click at [866, 199] on div at bounding box center [863, 199] width 17 height 3
click at [840, 170] on div at bounding box center [840, 170] width 4 height 4
type input "#186fd2"
click at [866, 194] on div at bounding box center [863, 194] width 17 height 3
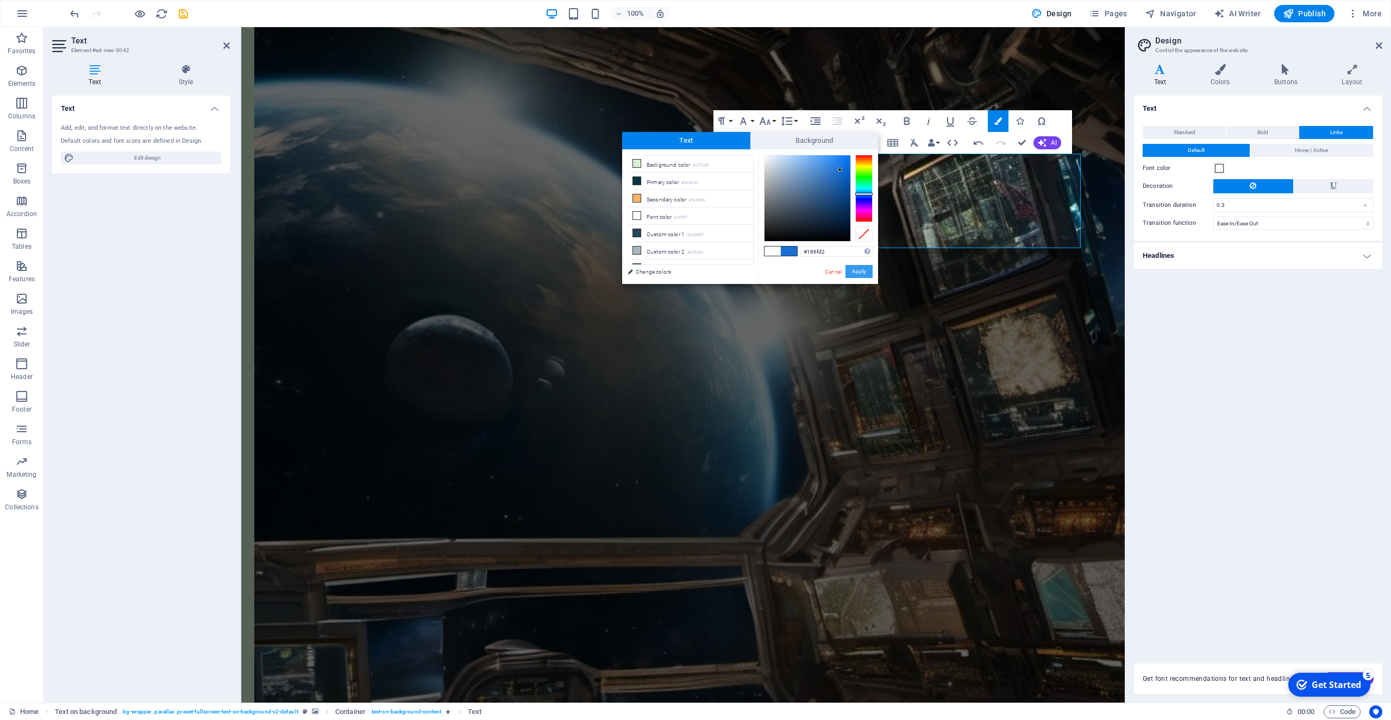
click at [865, 273] on button "Apply" at bounding box center [858, 271] width 27 height 13
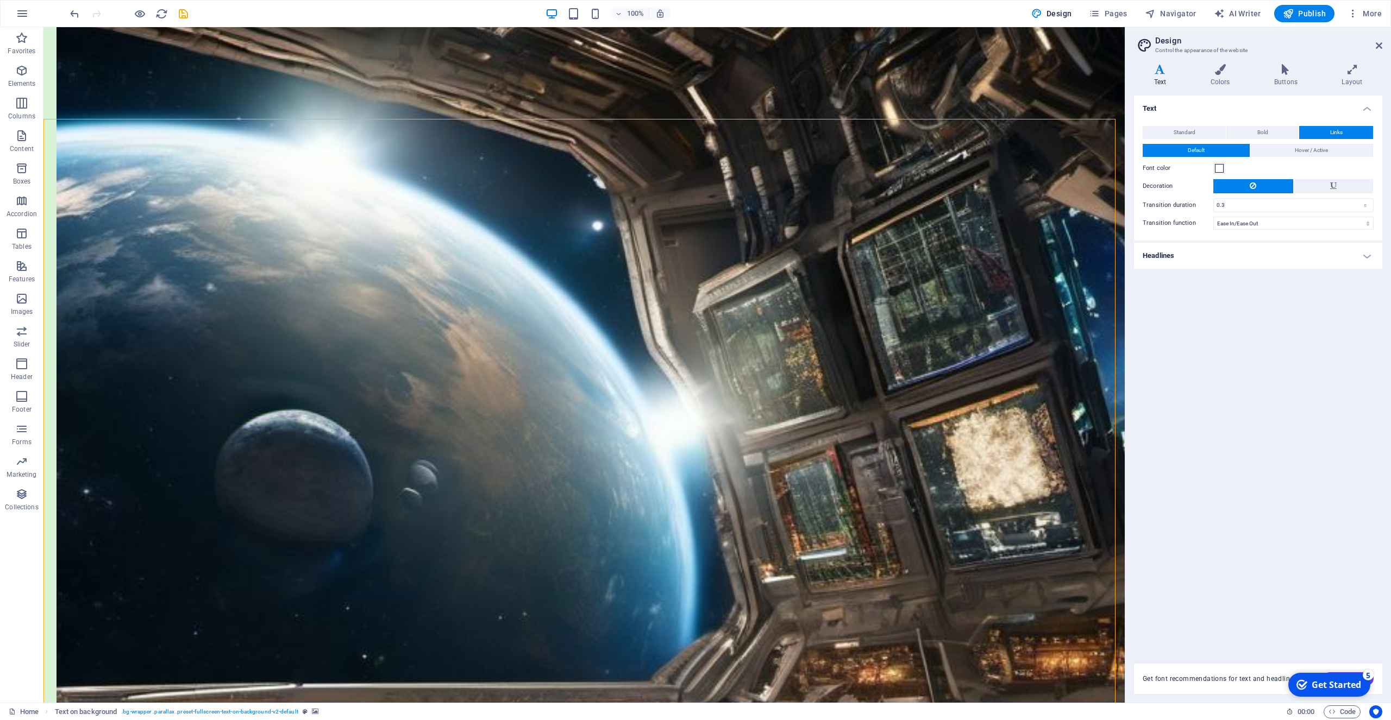
click at [1264, 372] on div "Text Standard Bold Links Font color Font Josefin Sans Font size 16 rem px Line …" at bounding box center [1258, 373] width 248 height 555
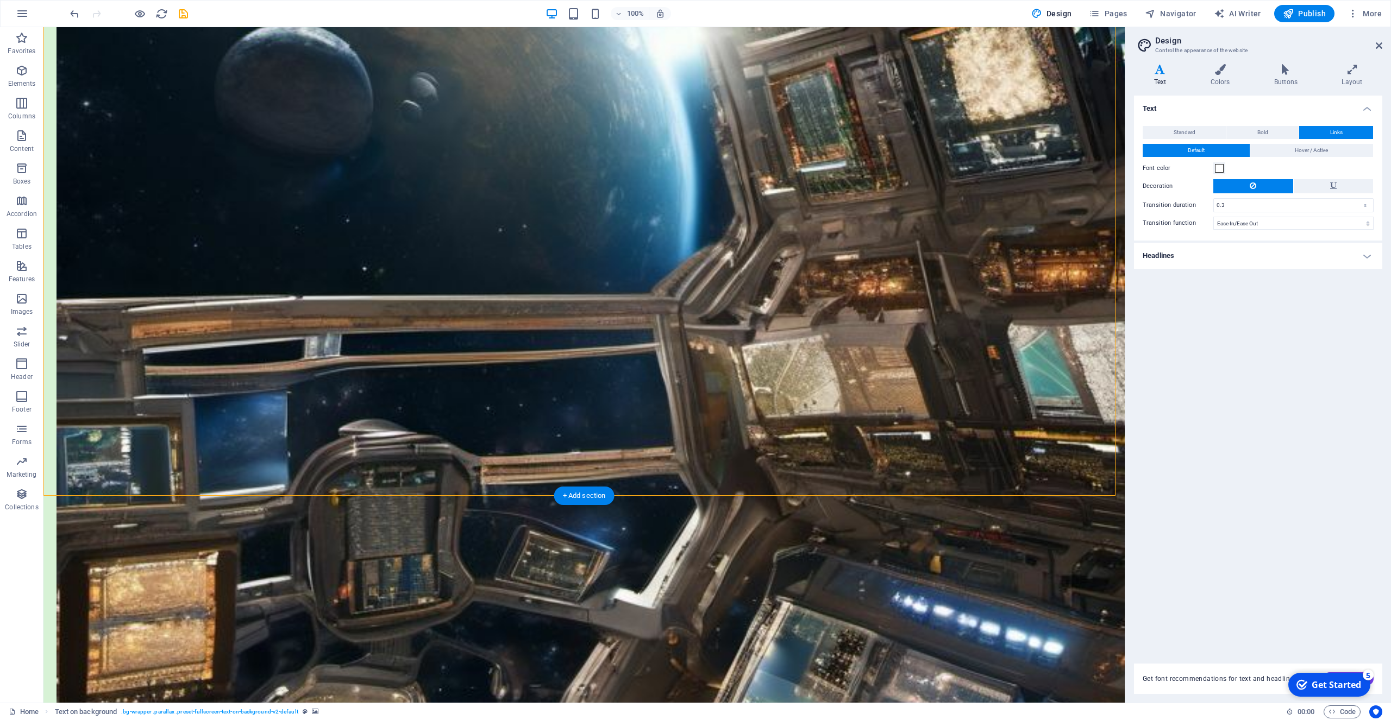
scroll to position [1527, 0]
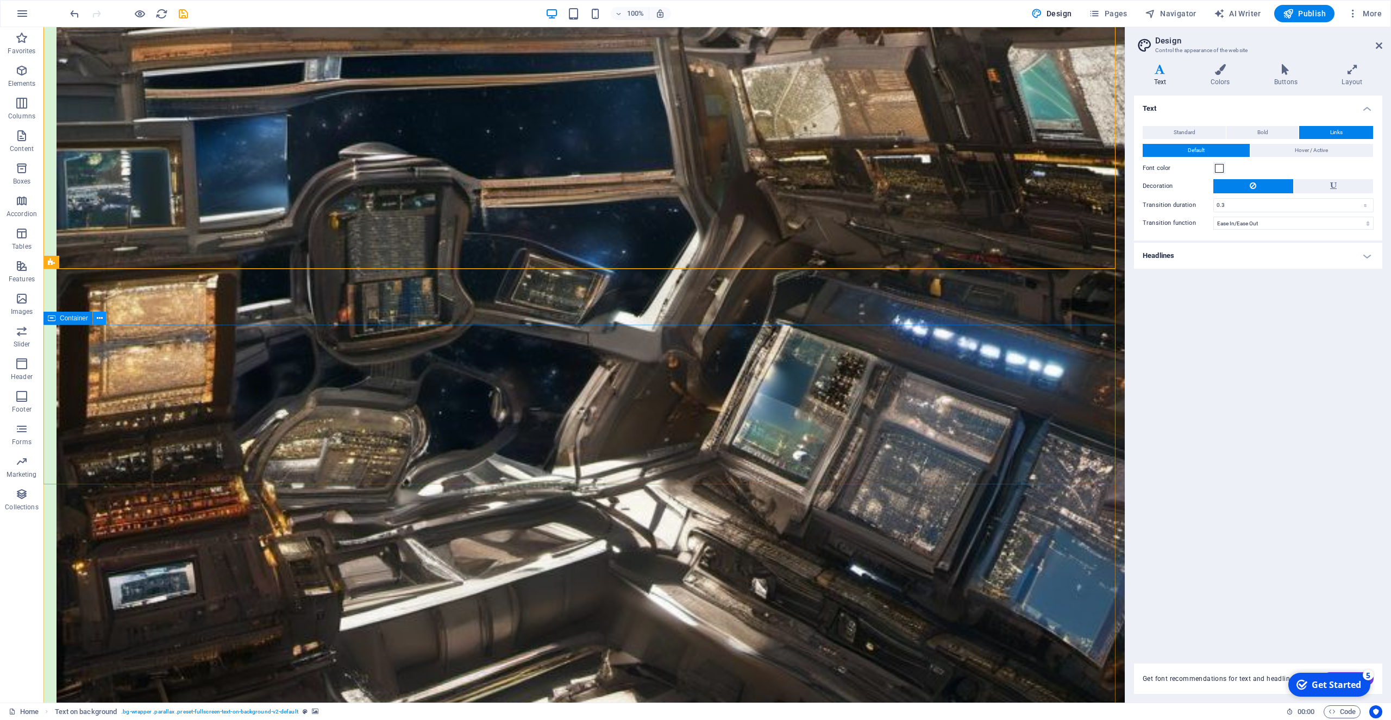
click at [97, 319] on icon at bounding box center [100, 318] width 6 height 11
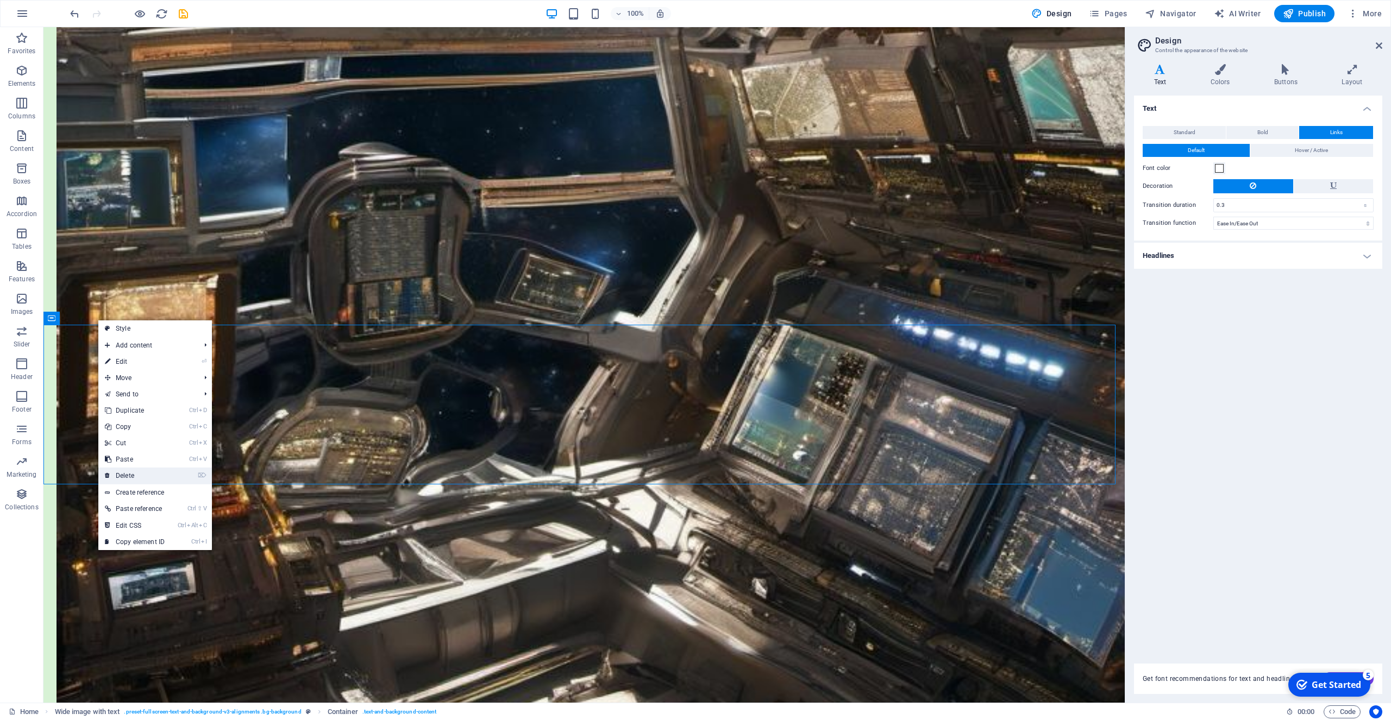
click at [133, 476] on link "⌦ Delete" at bounding box center [134, 476] width 73 height 16
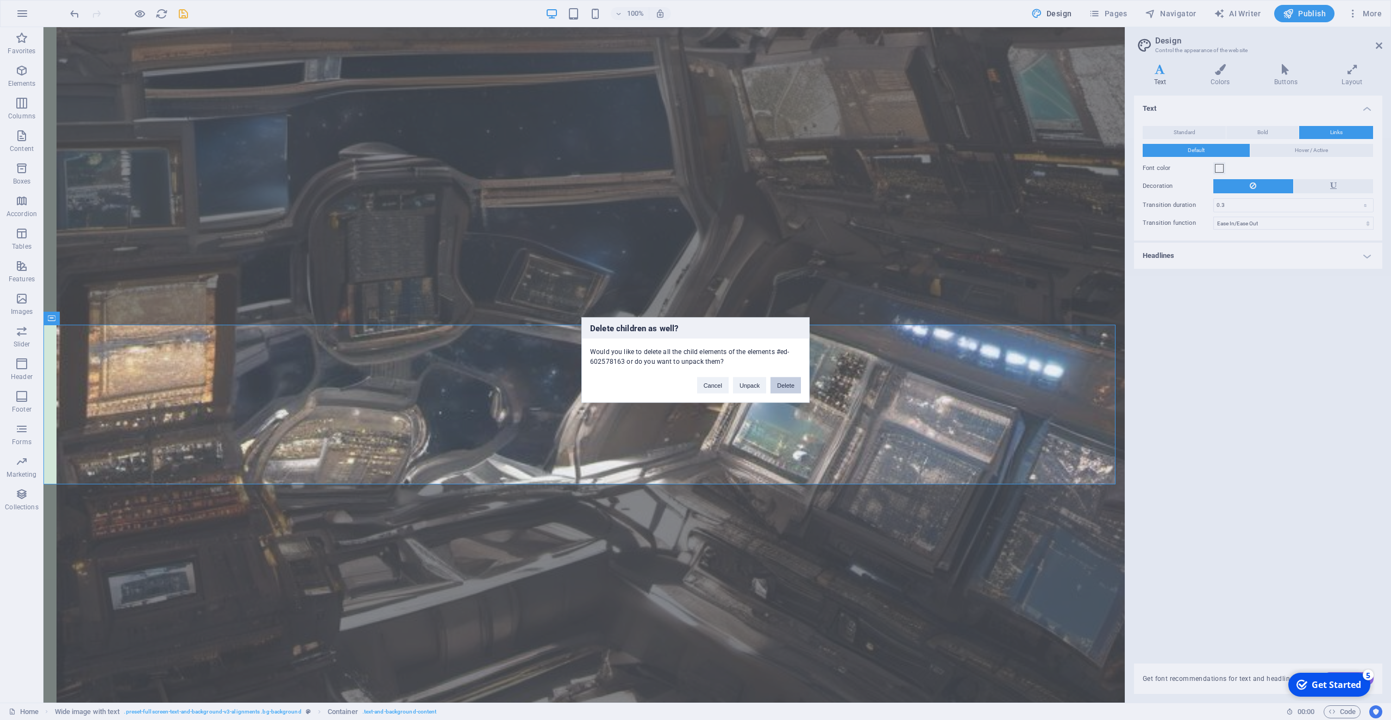
click at [788, 388] on button "Delete" at bounding box center [785, 386] width 30 height 16
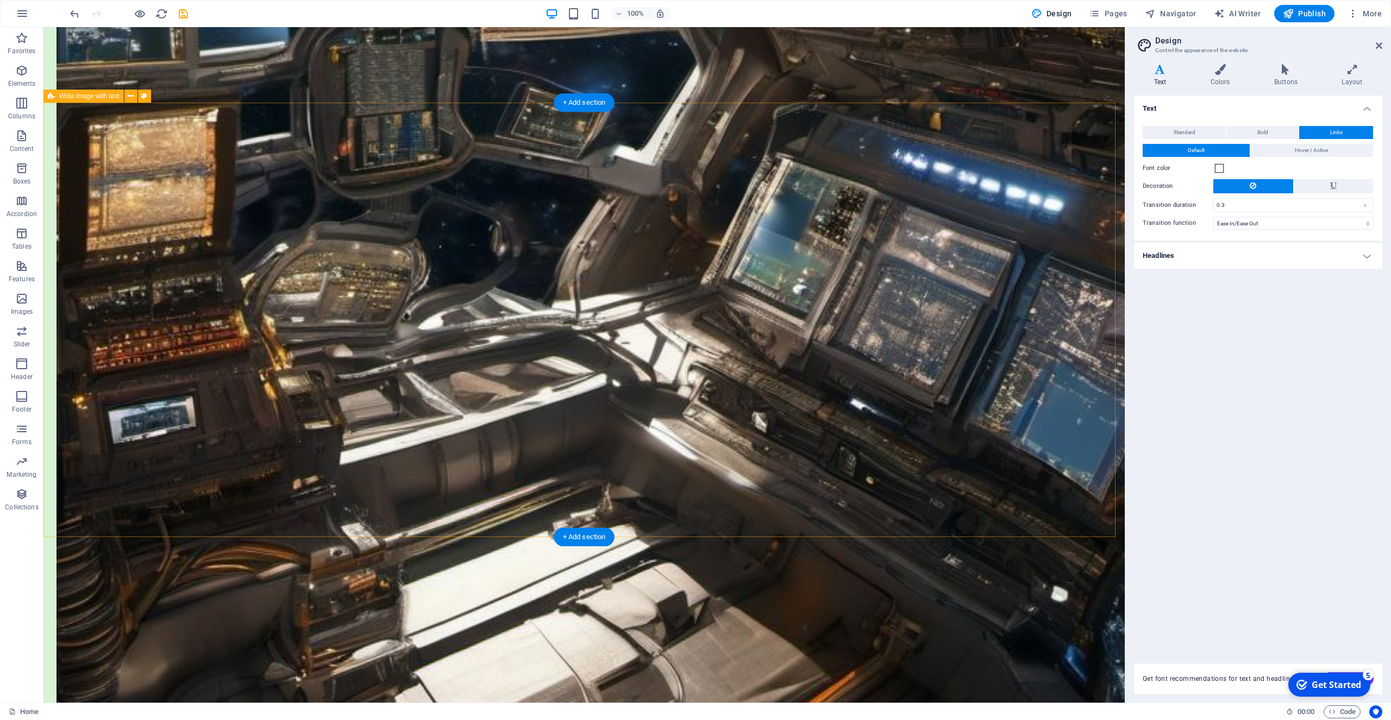
scroll to position [1582, 0]
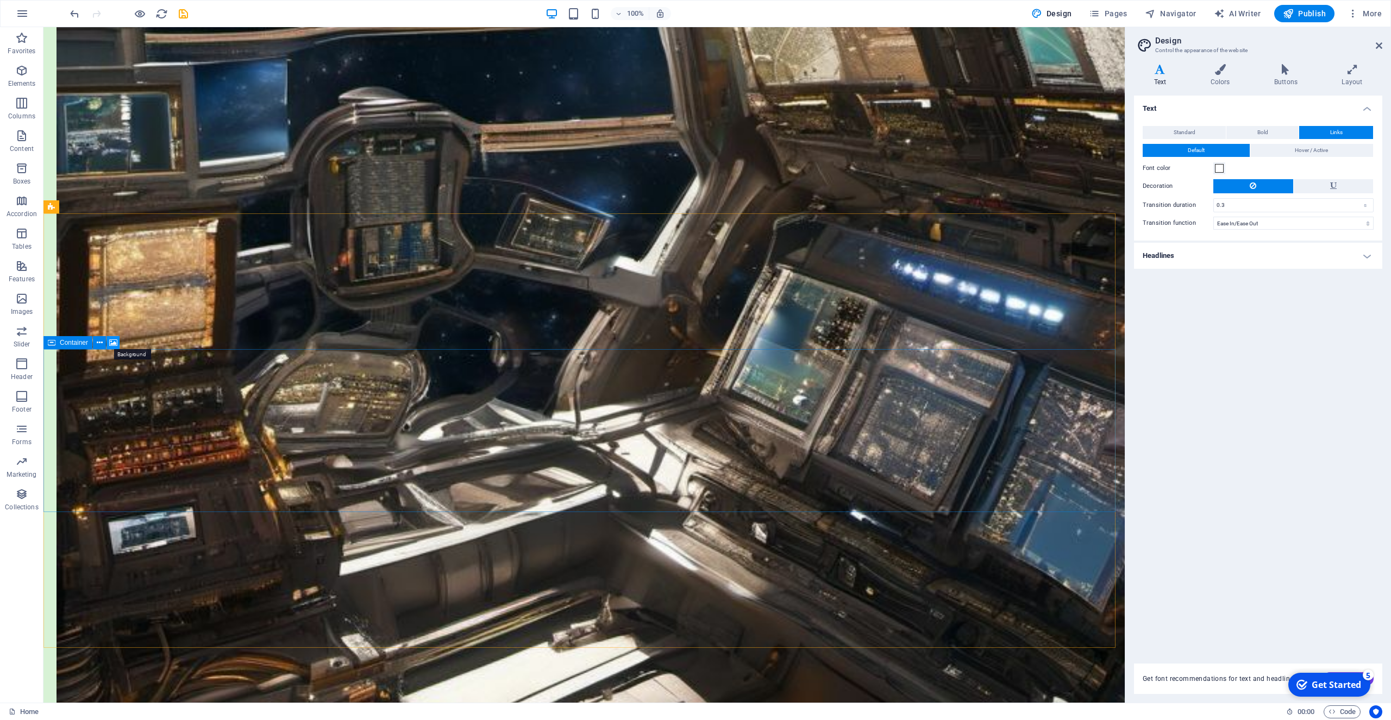
click at [112, 343] on icon at bounding box center [113, 342] width 8 height 11
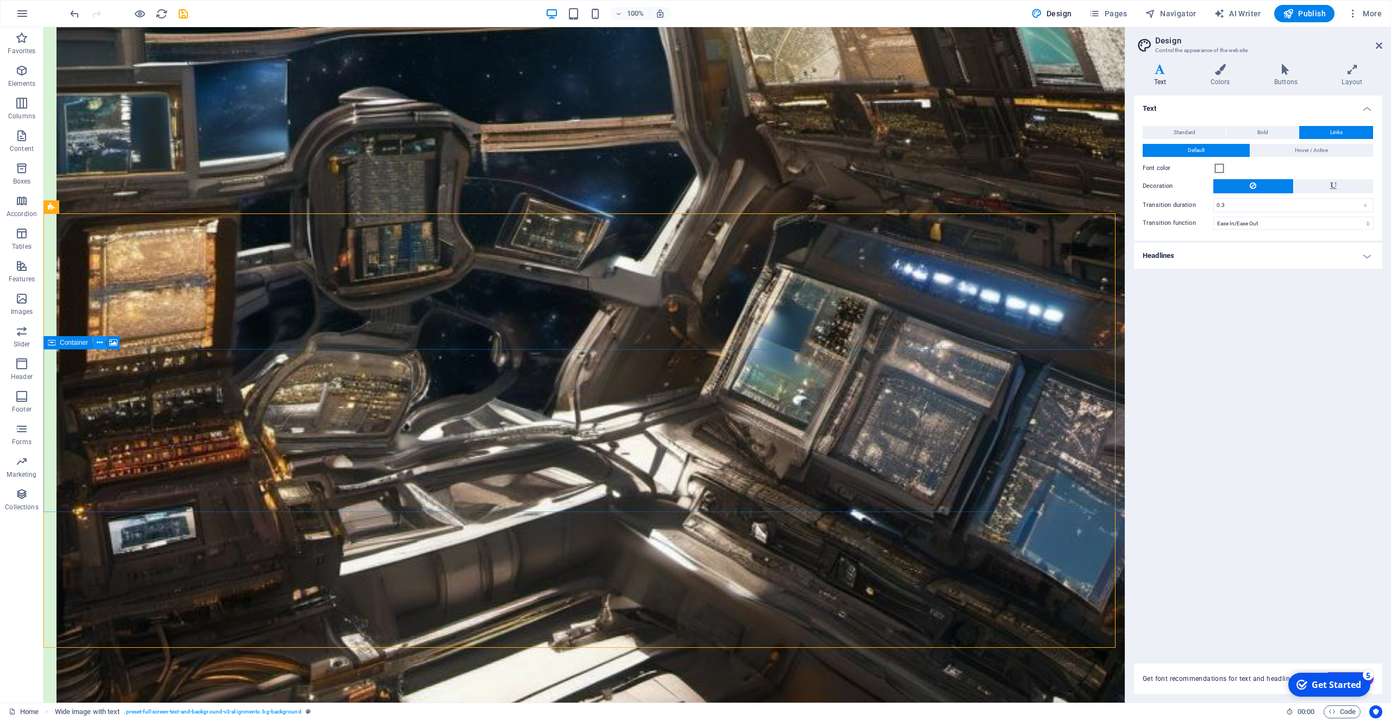
click at [98, 339] on icon at bounding box center [100, 342] width 6 height 11
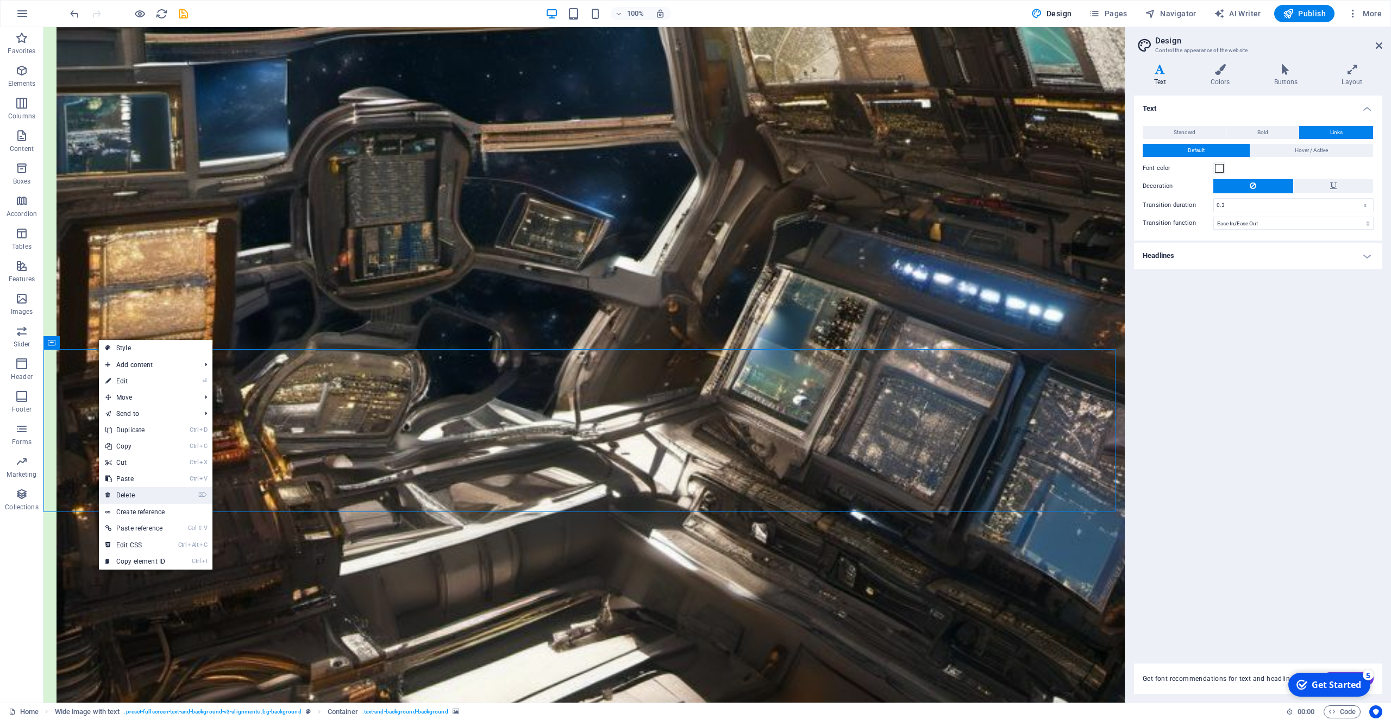
click at [137, 498] on link "⌦ Delete" at bounding box center [135, 495] width 73 height 16
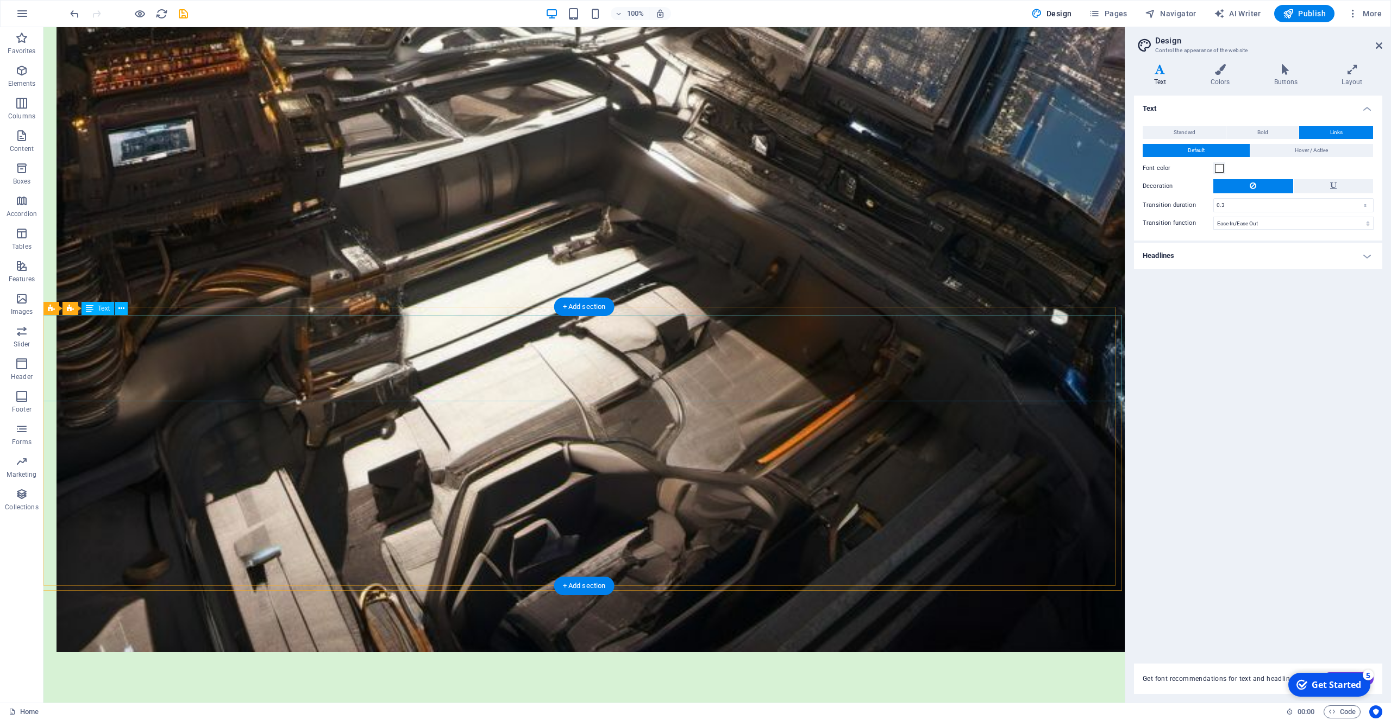
scroll to position [1749, 0]
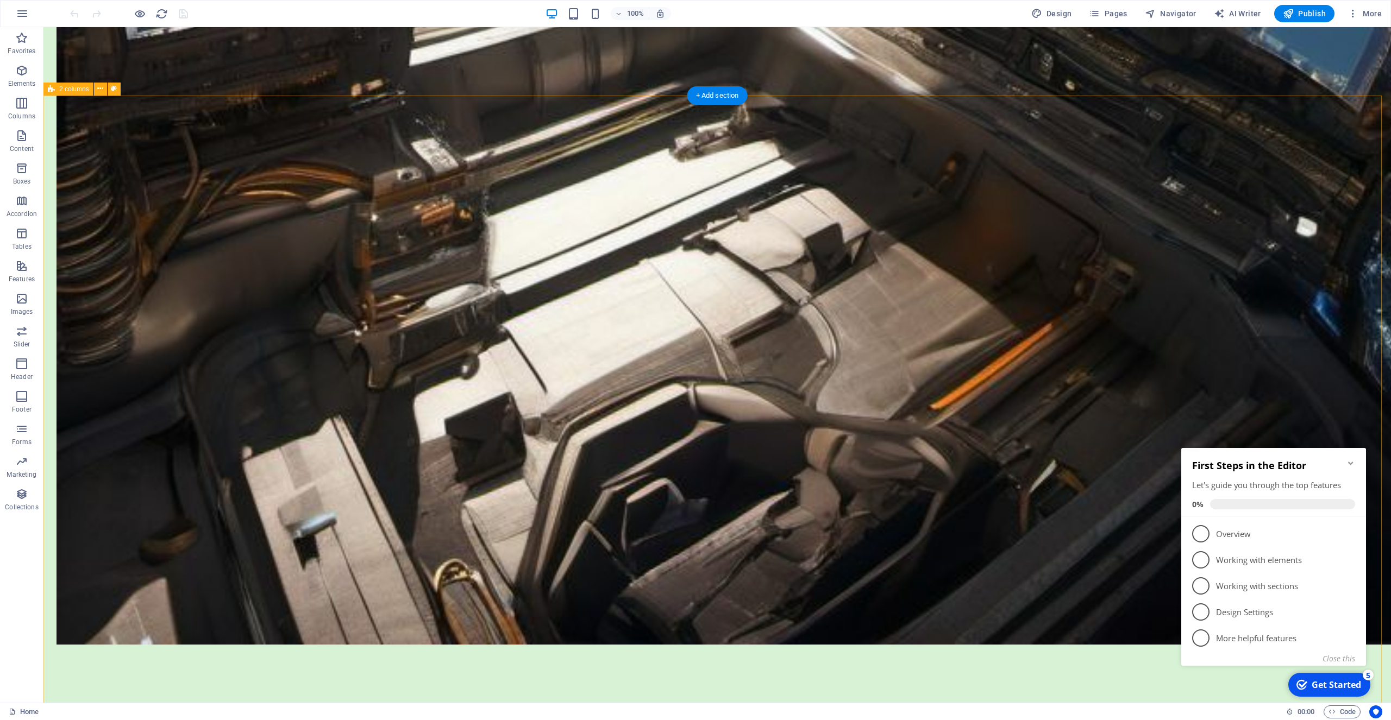
scroll to position [2161, 0]
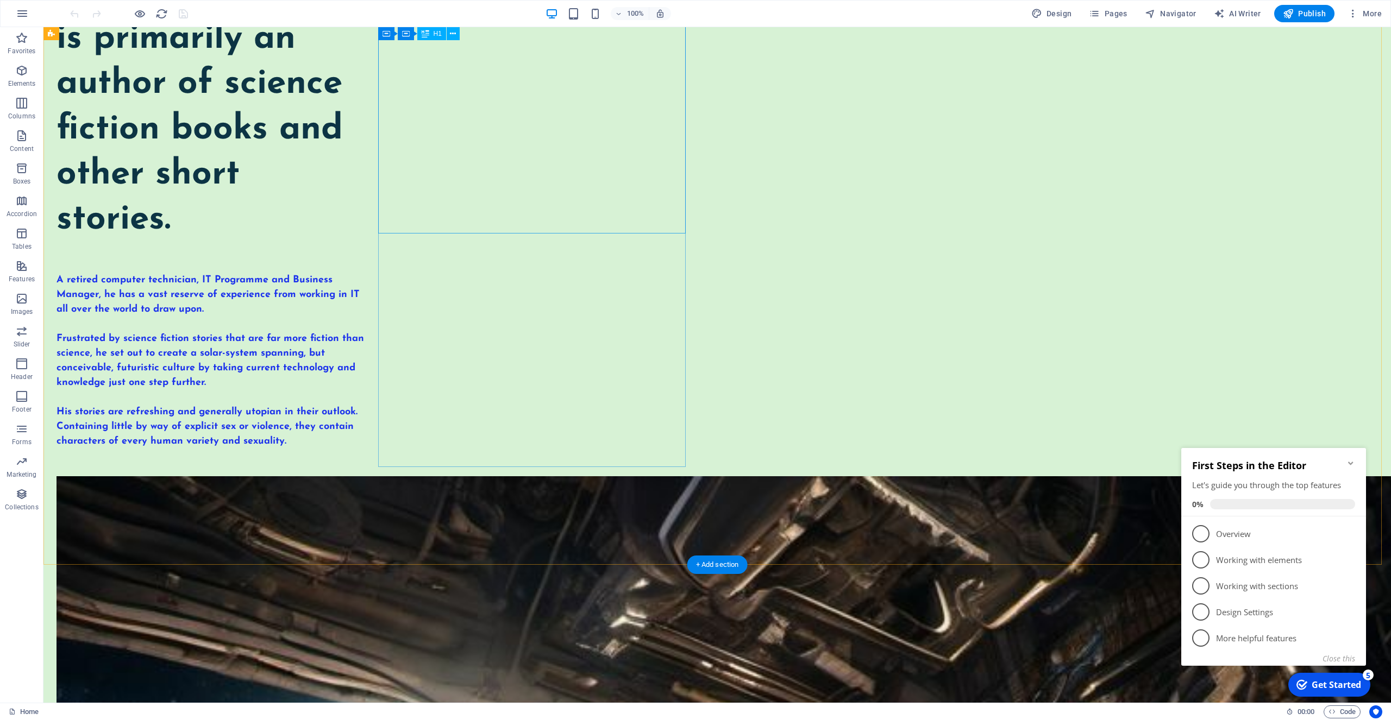
scroll to position [111, 0]
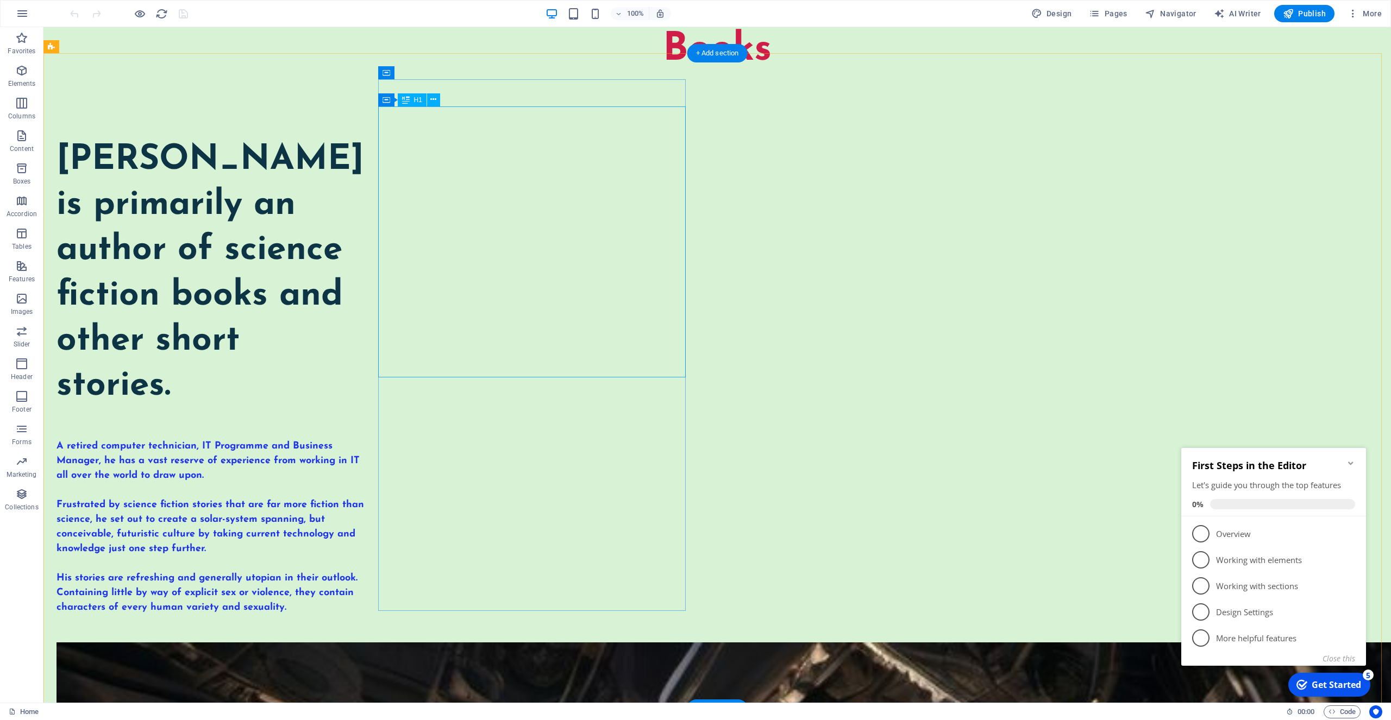
click at [364, 162] on div "[PERSON_NAME] is primarily an author of science fiction books and other short s…" at bounding box center [209, 273] width 307 height 271
drag, startPoint x: 503, startPoint y: 211, endPoint x: 514, endPoint y: 208, distance: 11.3
click at [364, 211] on div "[PERSON_NAME] is primarily an author of science fiction books and other short s…" at bounding box center [209, 273] width 307 height 271
click at [364, 179] on div "[PERSON_NAME] is primarily an author of science fiction books and other short s…" at bounding box center [209, 273] width 307 height 271
click at [364, 179] on div "Anthony John is primarily an author of science fiction books and other short st…" at bounding box center [209, 273] width 307 height 271
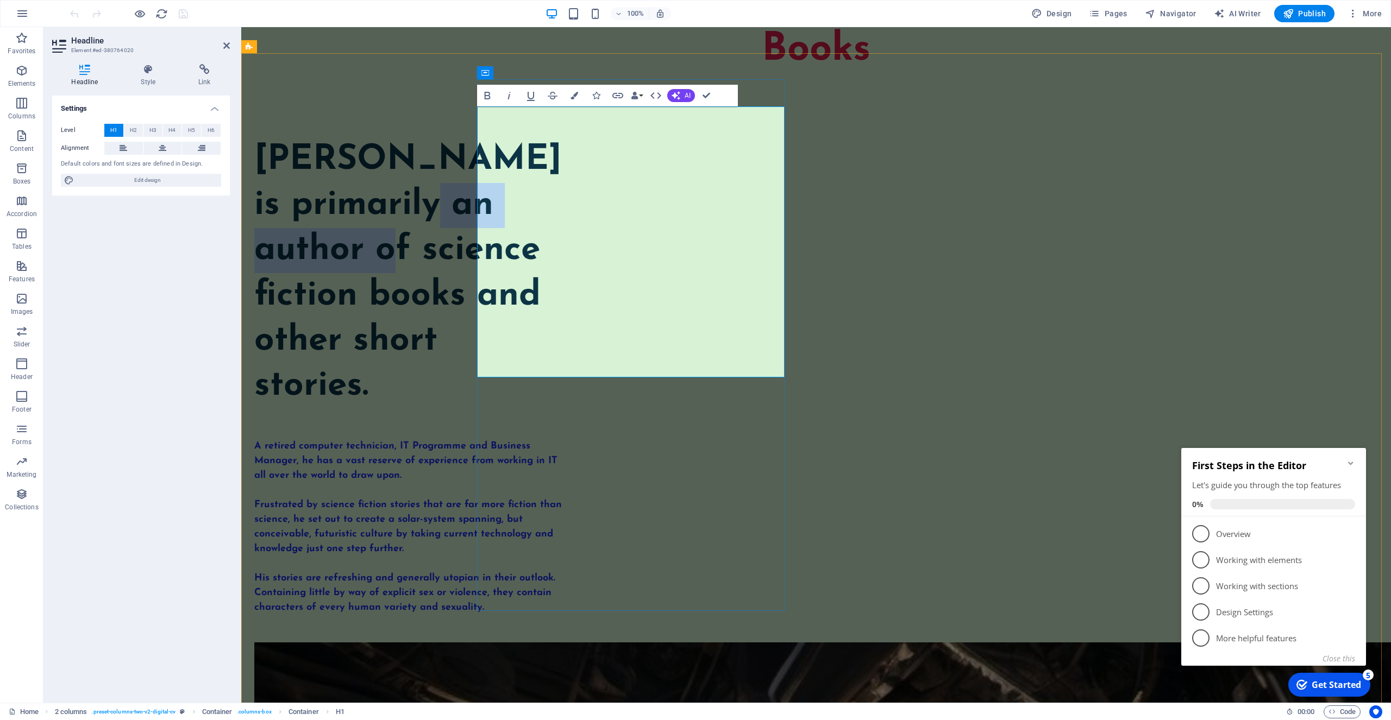
drag, startPoint x: 617, startPoint y: 218, endPoint x: 646, endPoint y: 175, distance: 51.7
click at [562, 175] on h1 "Anthony John is primarily an author of science fiction books and other short st…" at bounding box center [407, 273] width 307 height 271
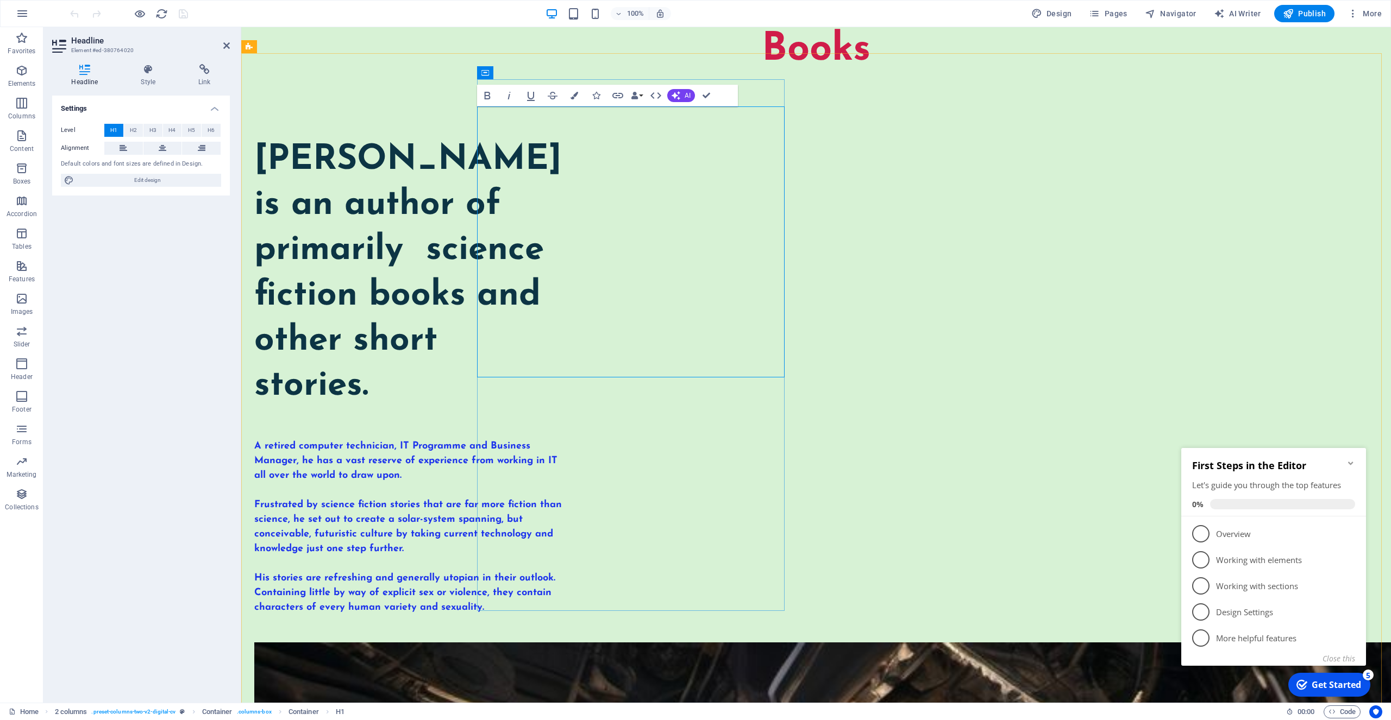
click at [562, 223] on h1 "Anthony John is an author of primarily science fiction books and other short st…" at bounding box center [407, 273] width 307 height 271
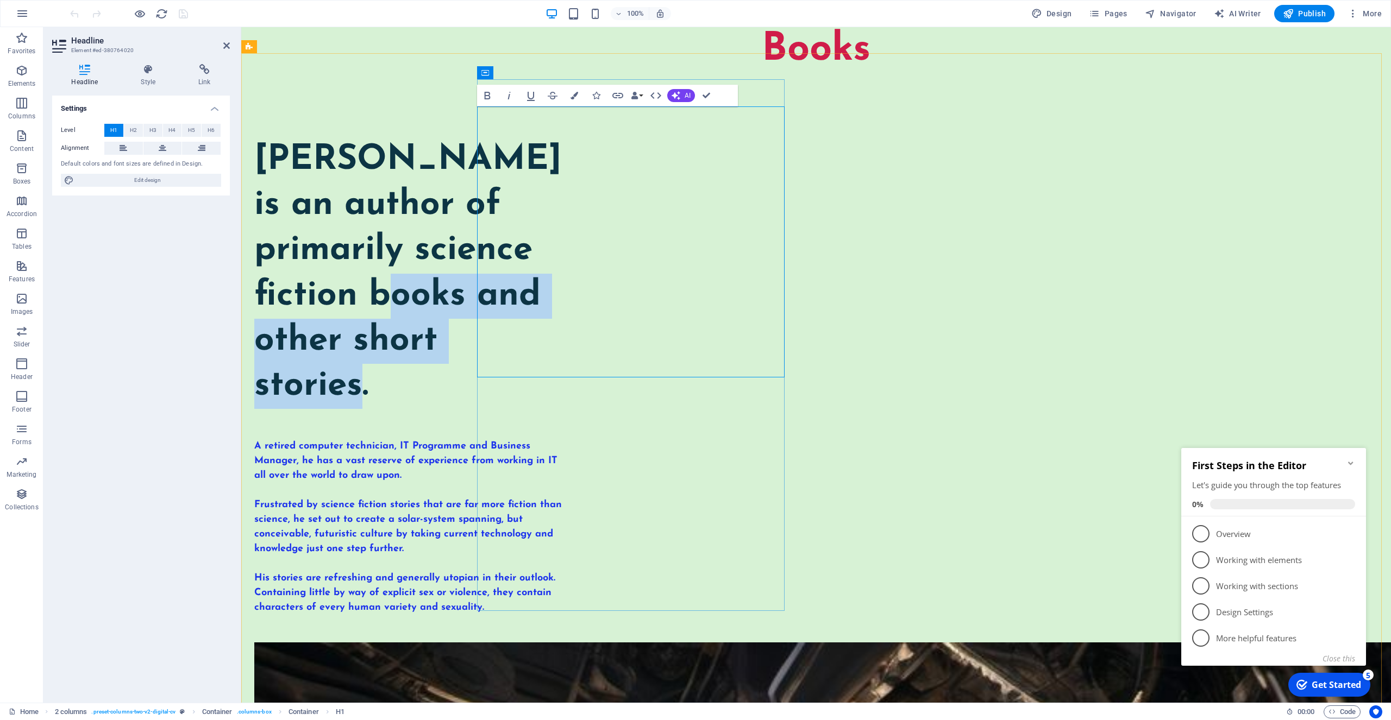
drag, startPoint x: 615, startPoint y: 357, endPoint x: 635, endPoint y: 281, distance: 78.5
click at [562, 281] on h1 "Anthony John is an author of primarily science fiction books and other short st…" at bounding box center [407, 273] width 307 height 271
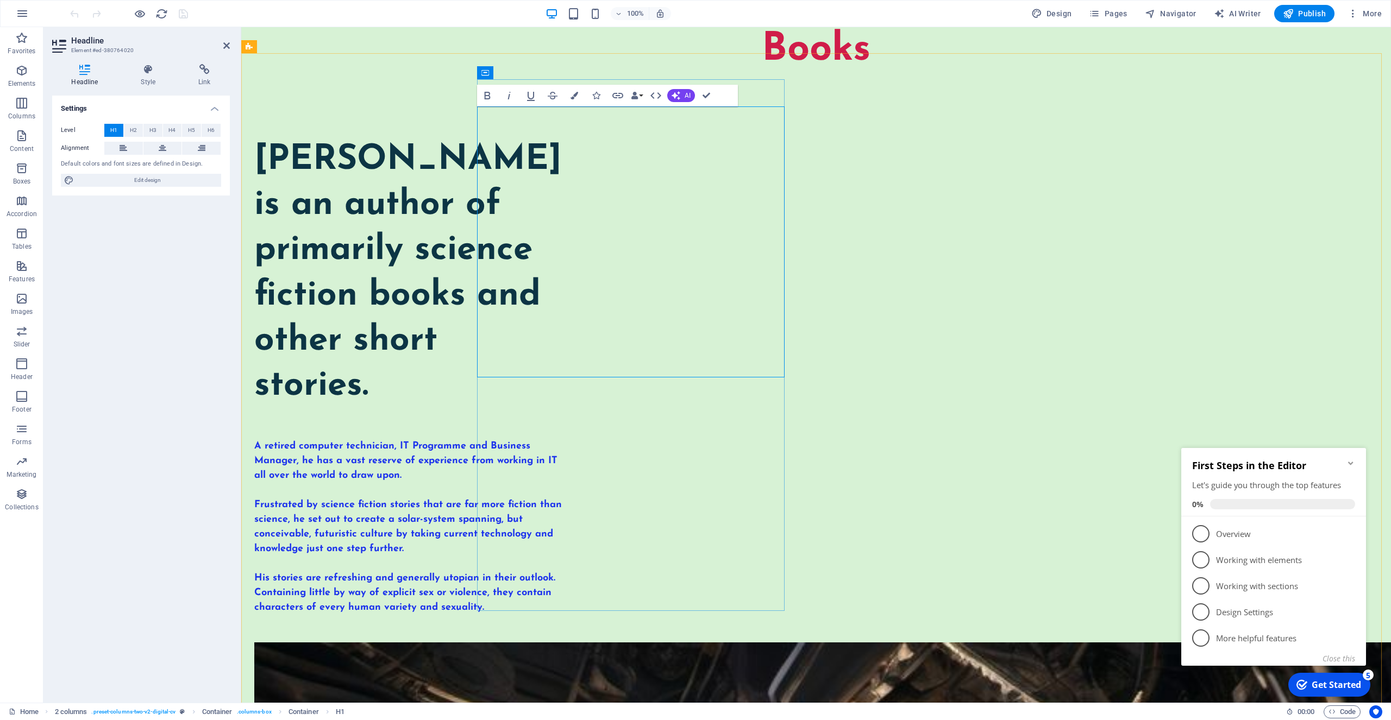
click at [562, 219] on h1 "Anthony John is an author of primarily science fiction books and other short st…" at bounding box center [407, 273] width 307 height 271
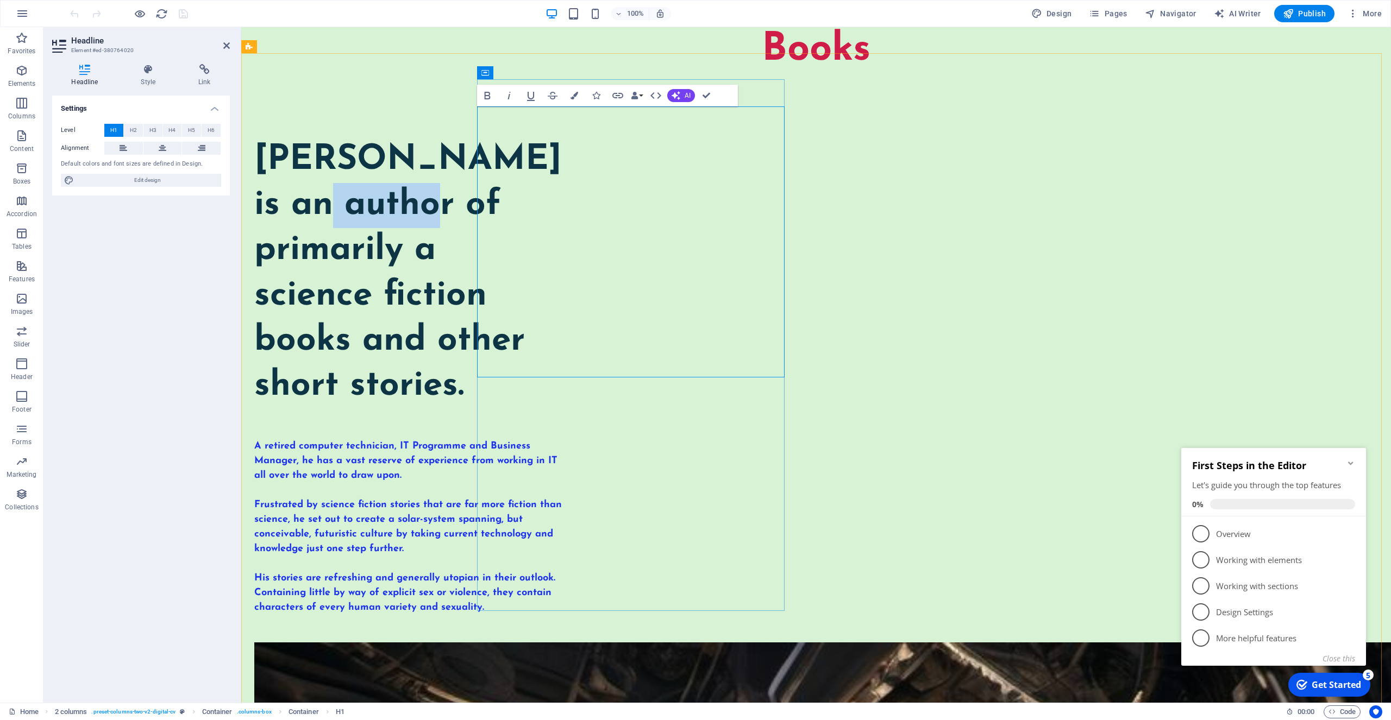
drag, startPoint x: 640, startPoint y: 172, endPoint x: 556, endPoint y: 172, distance: 83.7
click at [536, 170] on h1 "Anthony John is an author of primarily a science fiction books and other short …" at bounding box center [407, 273] width 307 height 271
click at [562, 228] on h1 "Anthony John is an author of primarily a science fiction books and other short …" at bounding box center [407, 273] width 307 height 271
drag, startPoint x: 575, startPoint y: 313, endPoint x: 476, endPoint y: 319, distance: 98.5
click at [477, 318] on h1 "Anthony John is an author of primarily a science fiction books and other short …" at bounding box center [407, 273] width 307 height 271
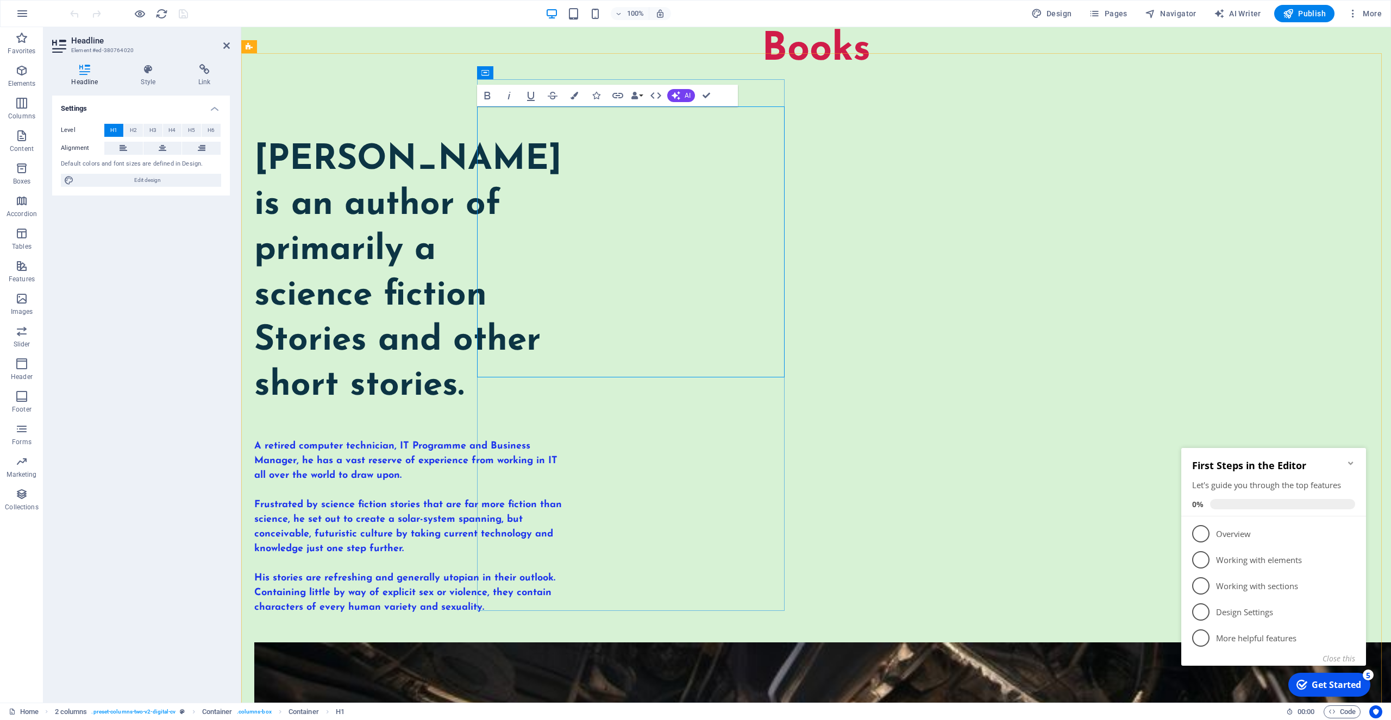
click at [495, 307] on h1 "Anthony John is an author of primarily a science fiction Stories and other shor…" at bounding box center [407, 273] width 307 height 271
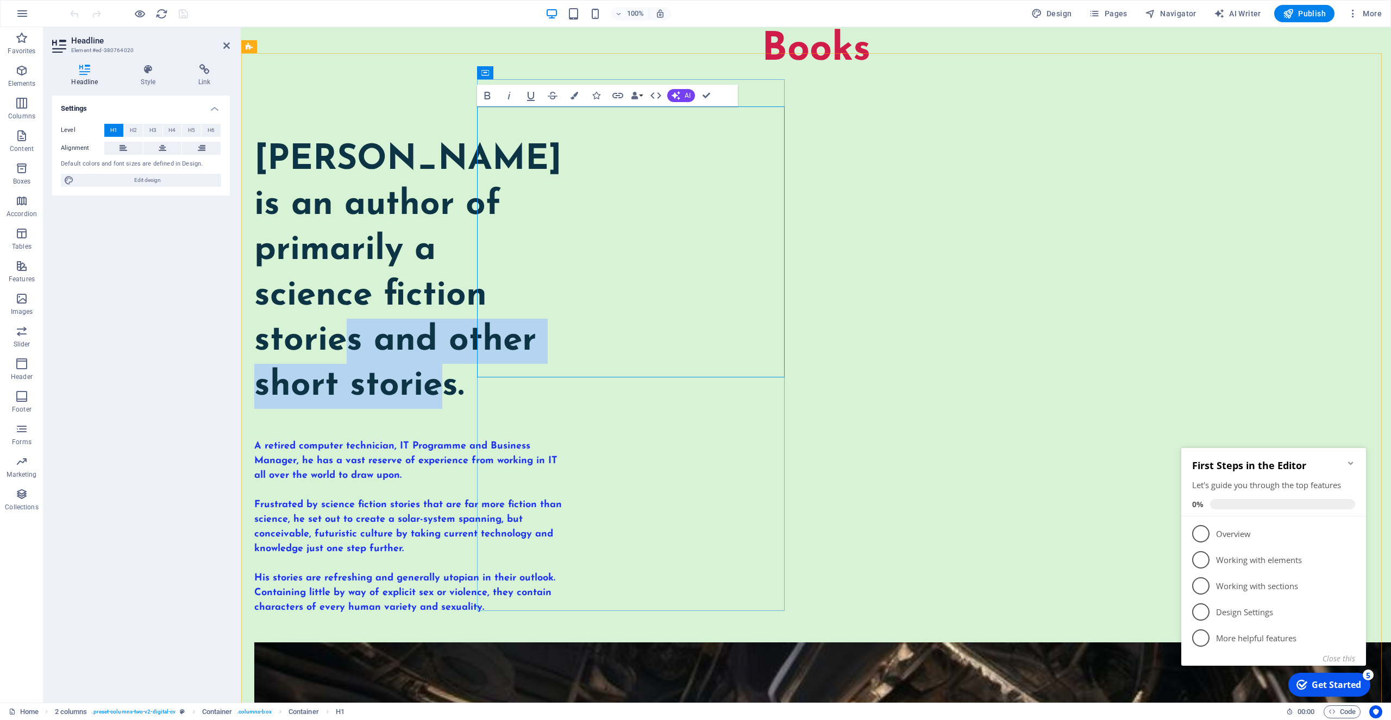
drag, startPoint x: 676, startPoint y: 360, endPoint x: 589, endPoint y: 318, distance: 97.2
click at [562, 315] on h1 "Anthony John is an author of primarily a science fiction stories and other shor…" at bounding box center [407, 273] width 307 height 271
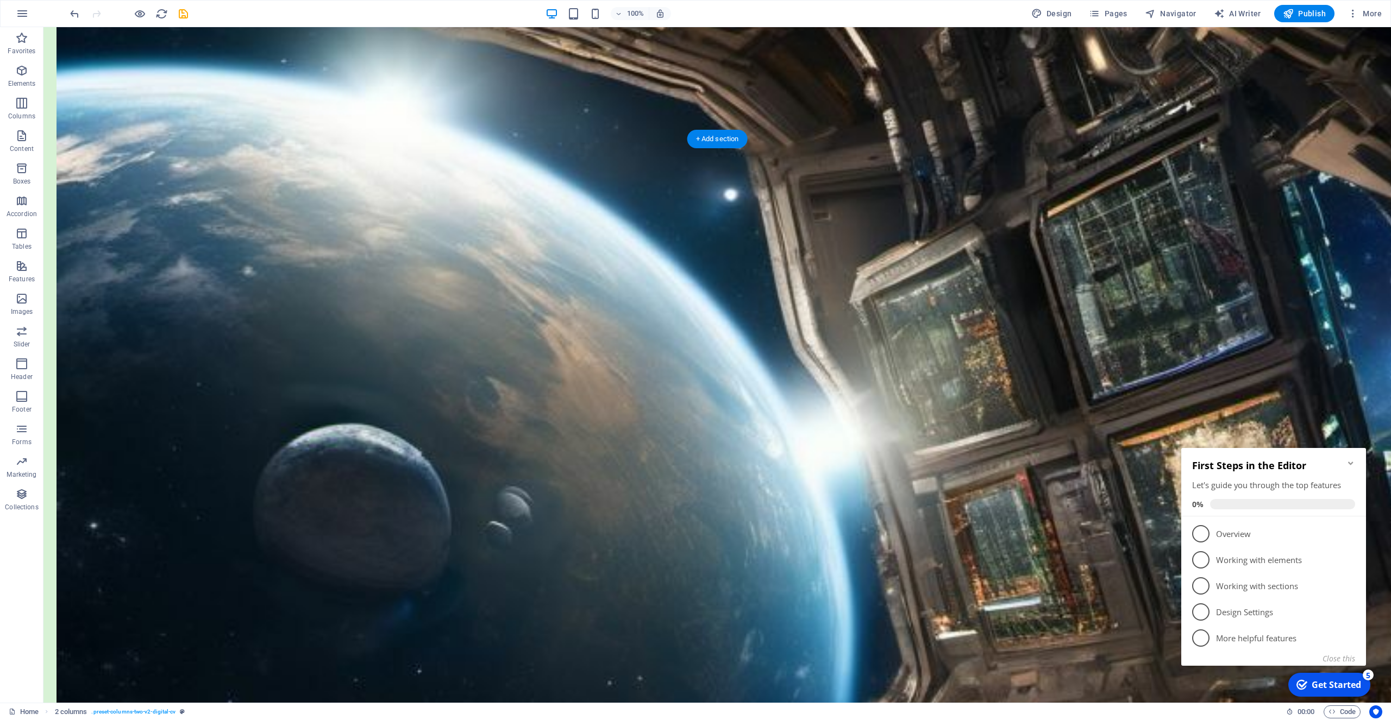
scroll to position [942, 0]
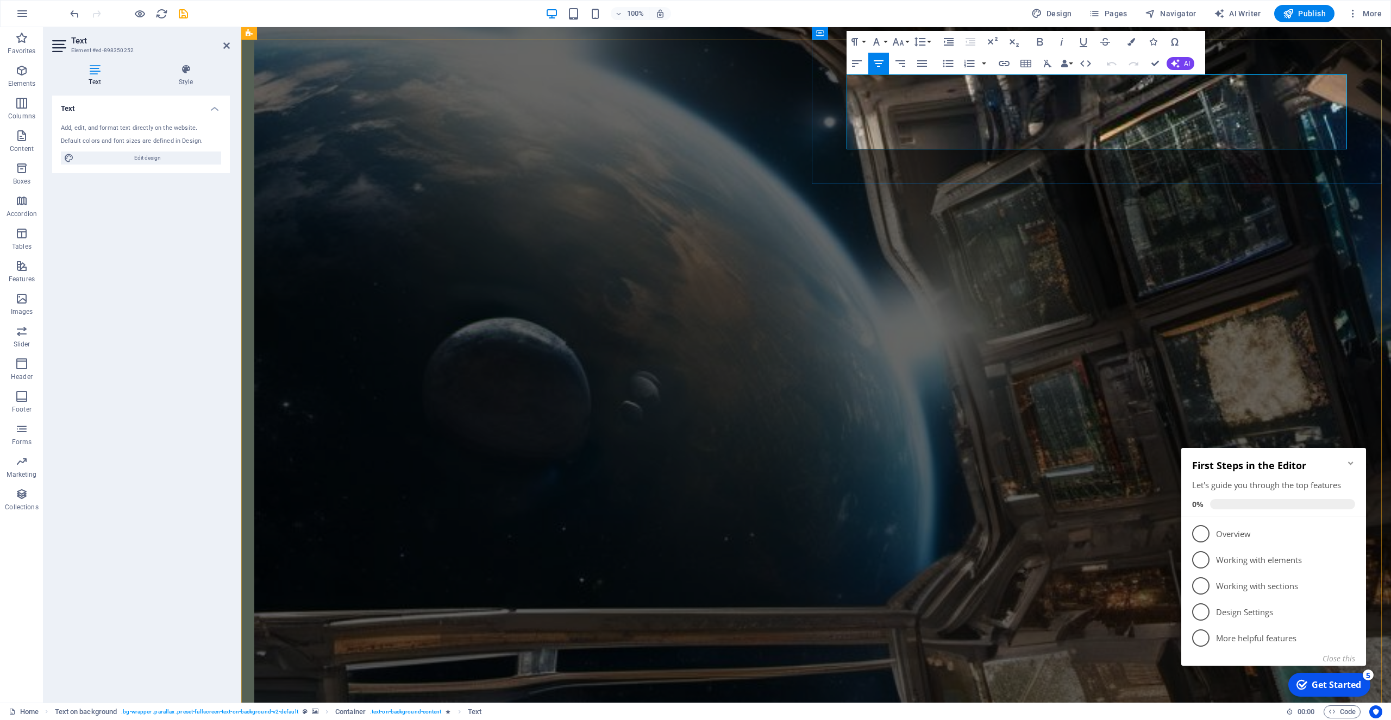
click at [1089, 103] on icon "button" at bounding box center [1086, 105] width 8 height 8
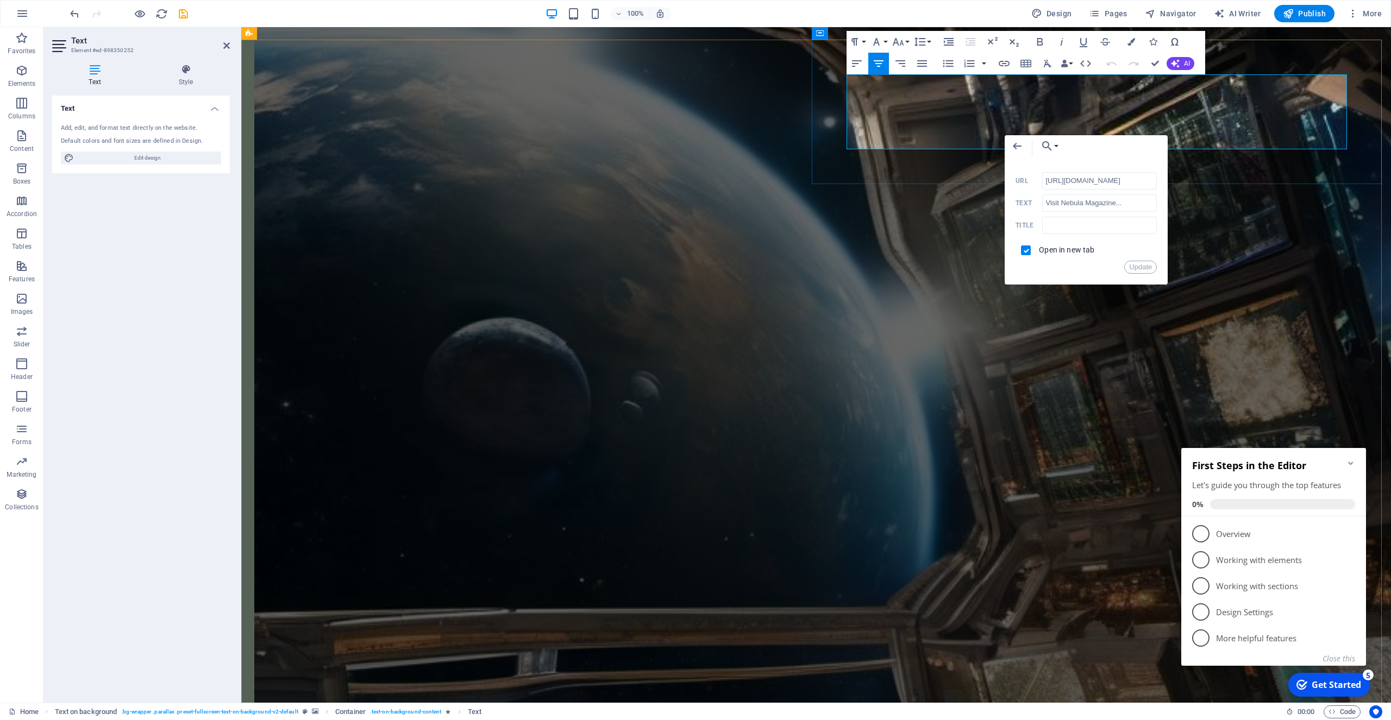
scroll to position [0, 27]
click at [1047, 203] on input "Visit Nebula Magazine..." at bounding box center [1099, 202] width 115 height 17
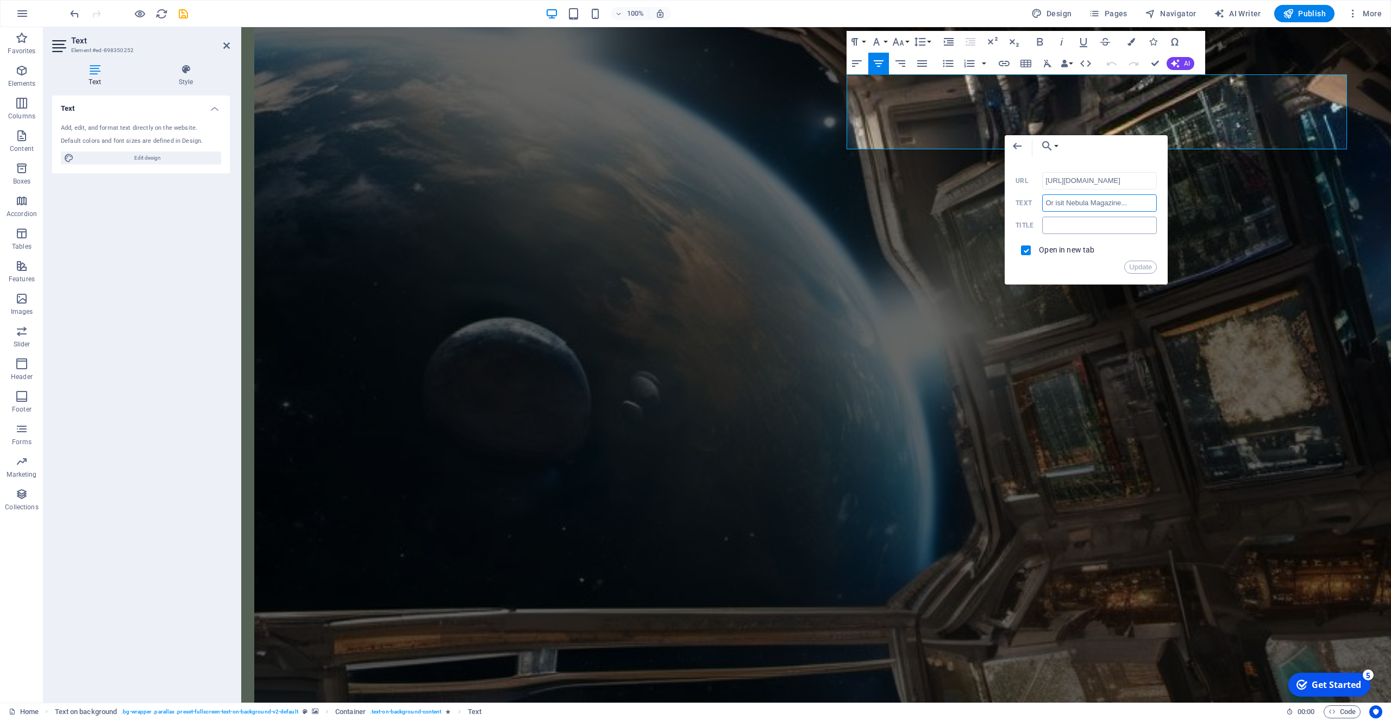
type input "Or visit Nebula Magazine..."
click at [1136, 267] on button "Update" at bounding box center [1140, 267] width 33 height 13
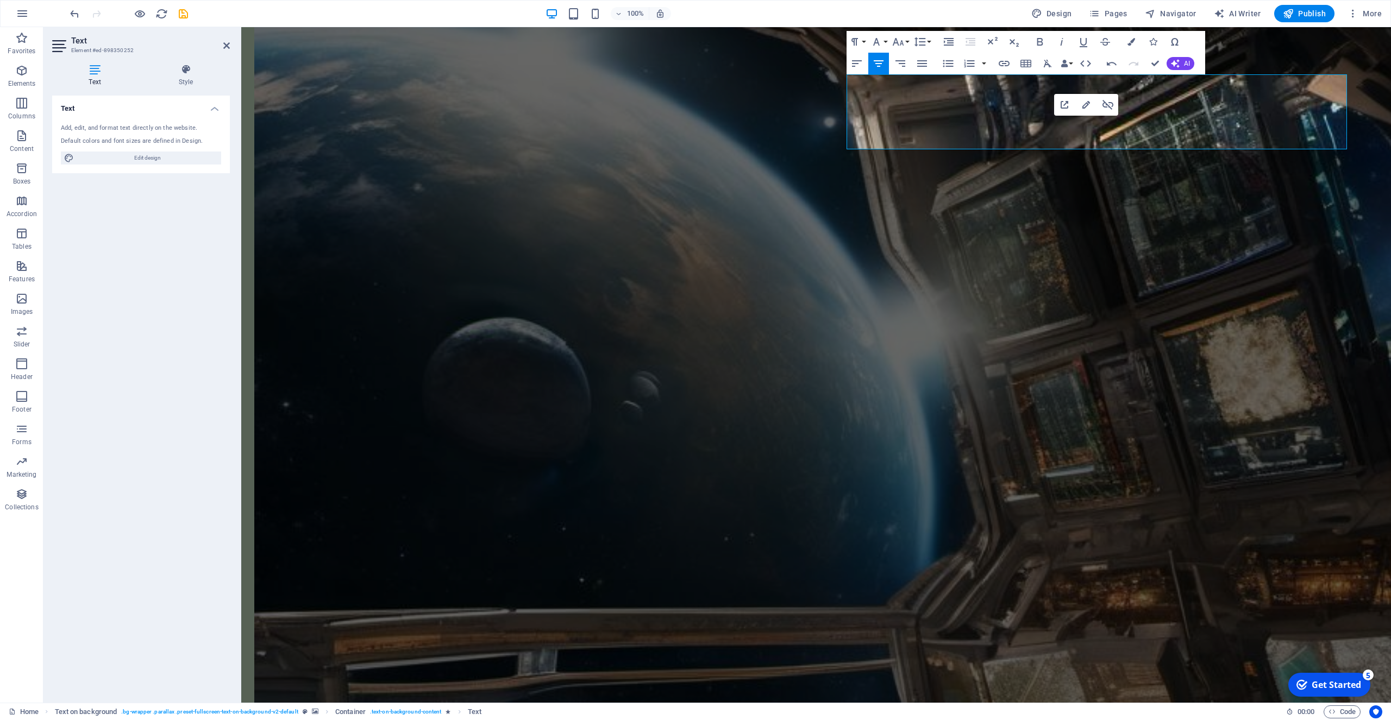
select select "px"
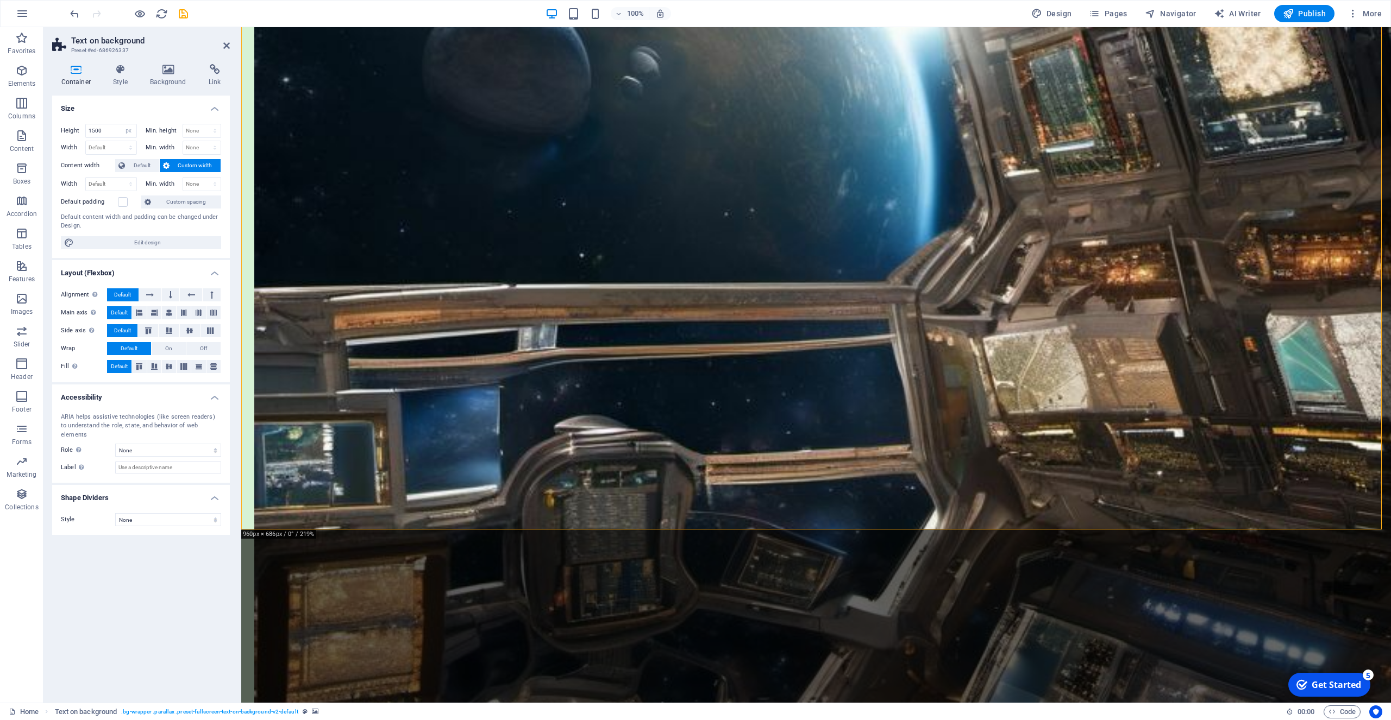
scroll to position [1599, 0]
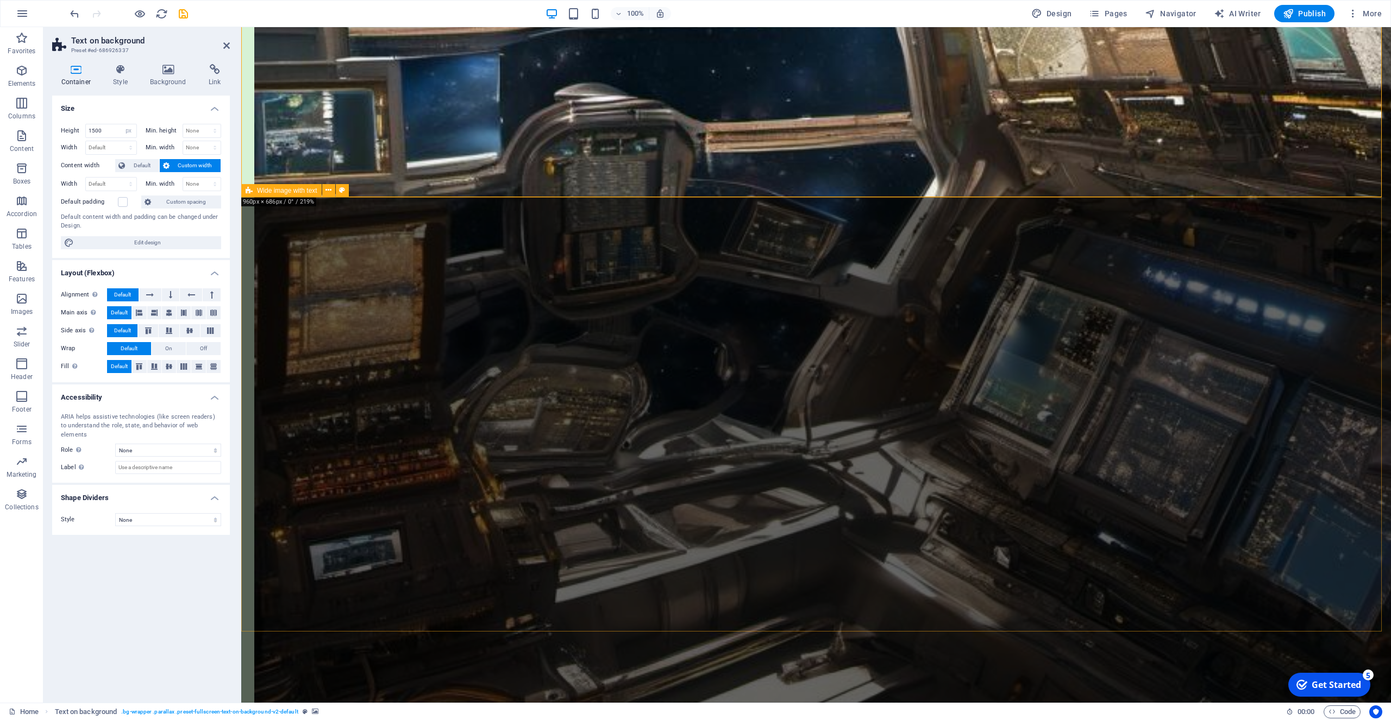
select select "px"
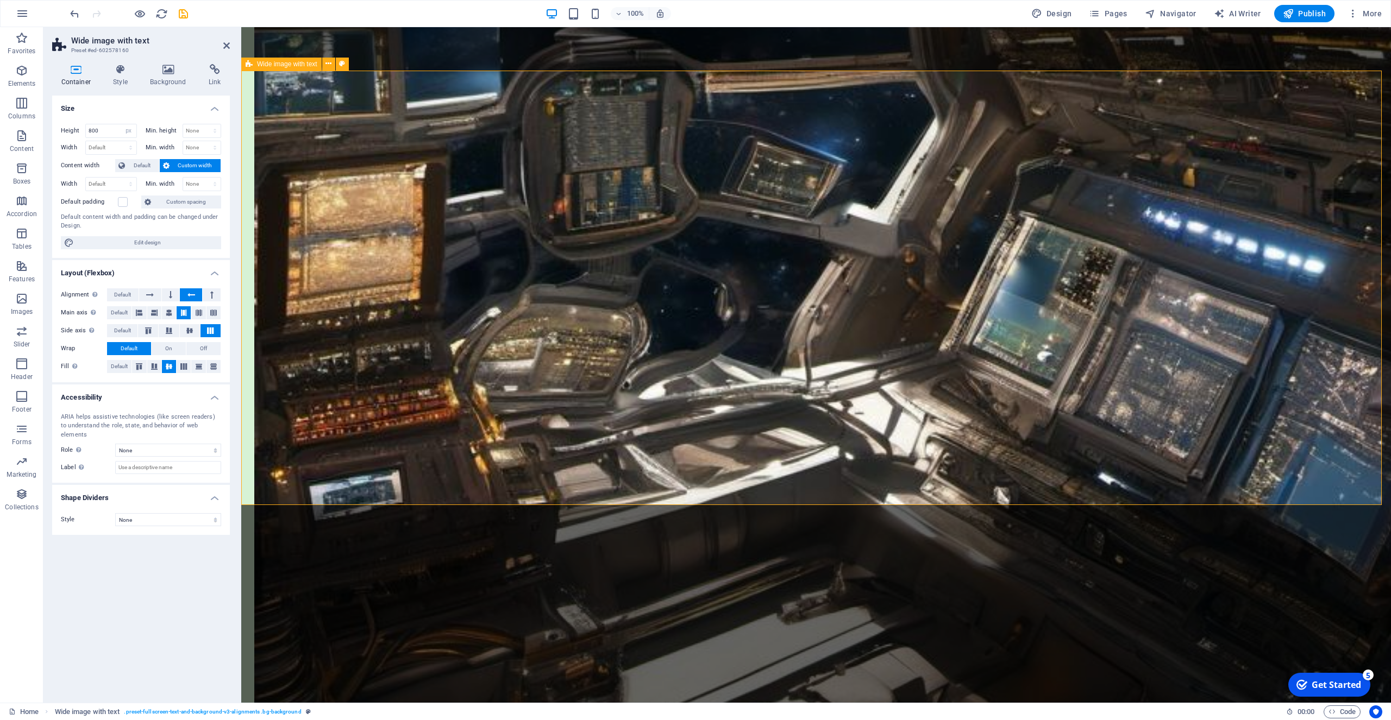
scroll to position [1655, 0]
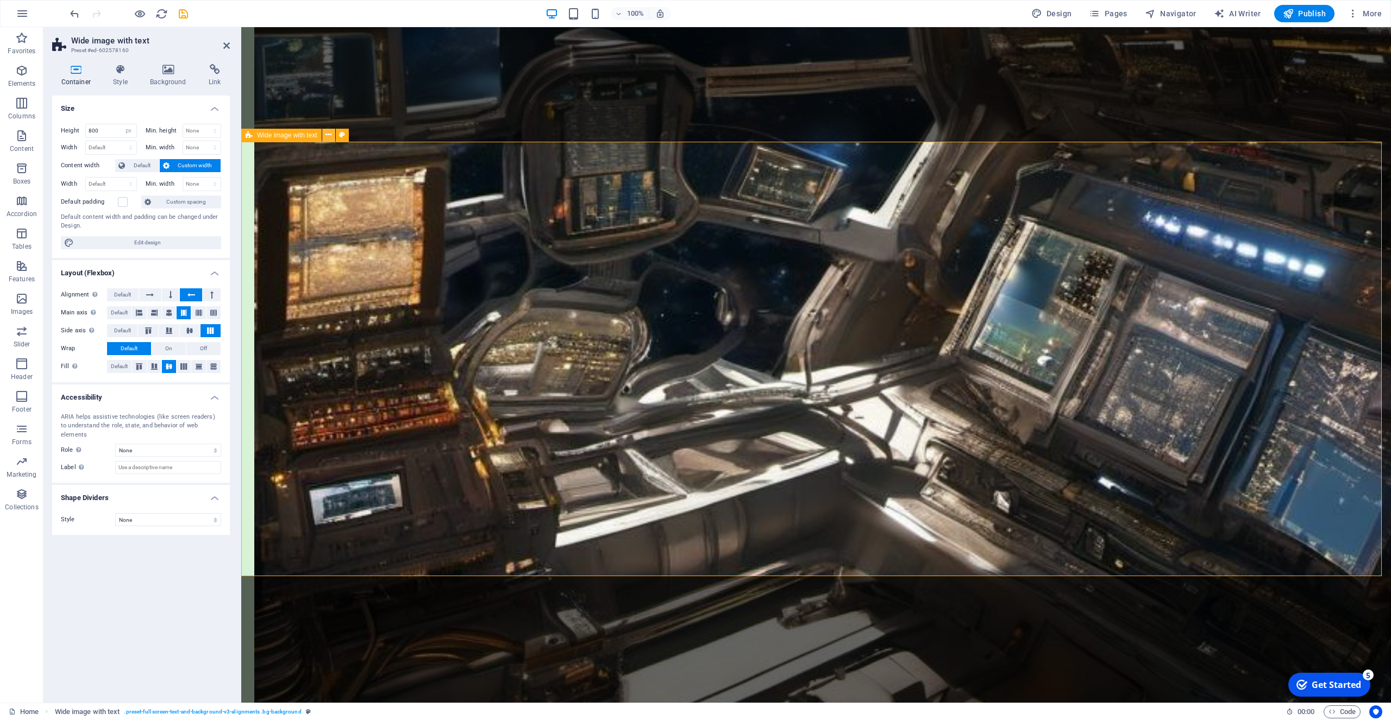
click at [330, 135] on icon at bounding box center [328, 134] width 6 height 11
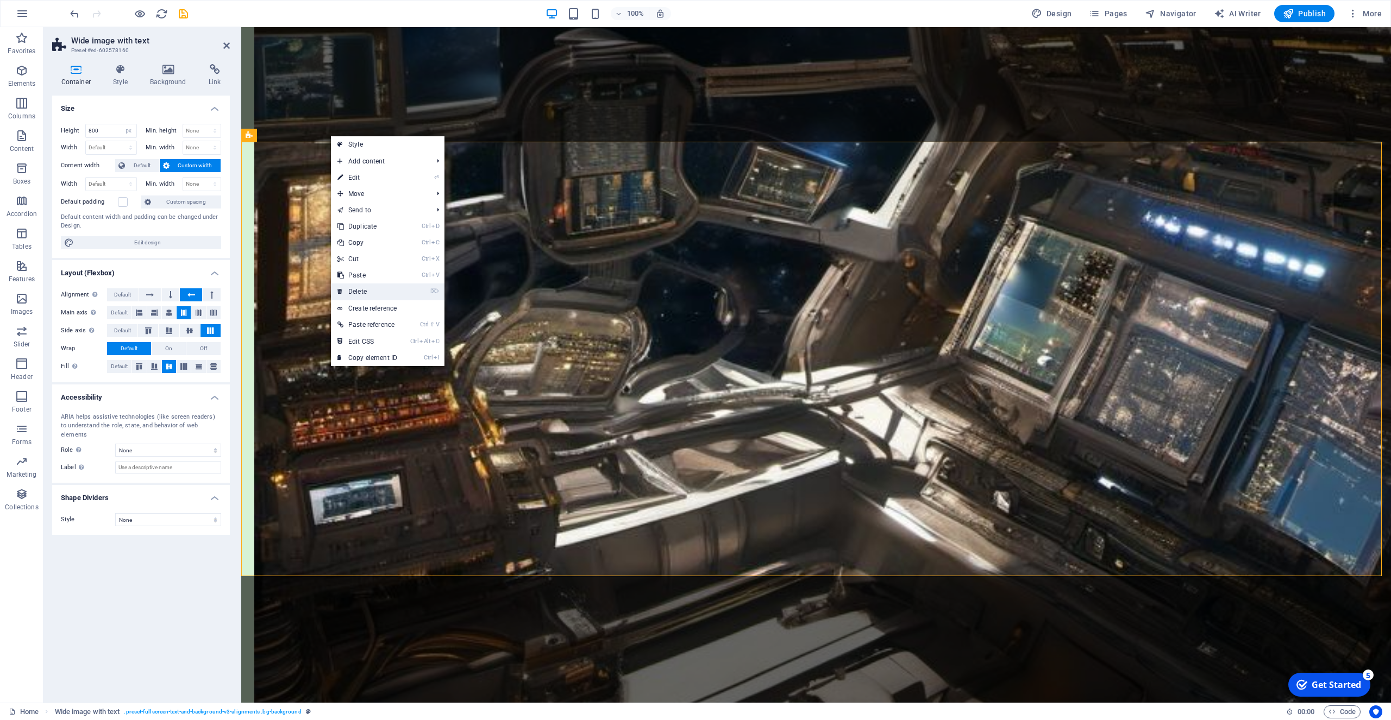
click at [357, 291] on link "⌦ Delete" at bounding box center [367, 292] width 73 height 16
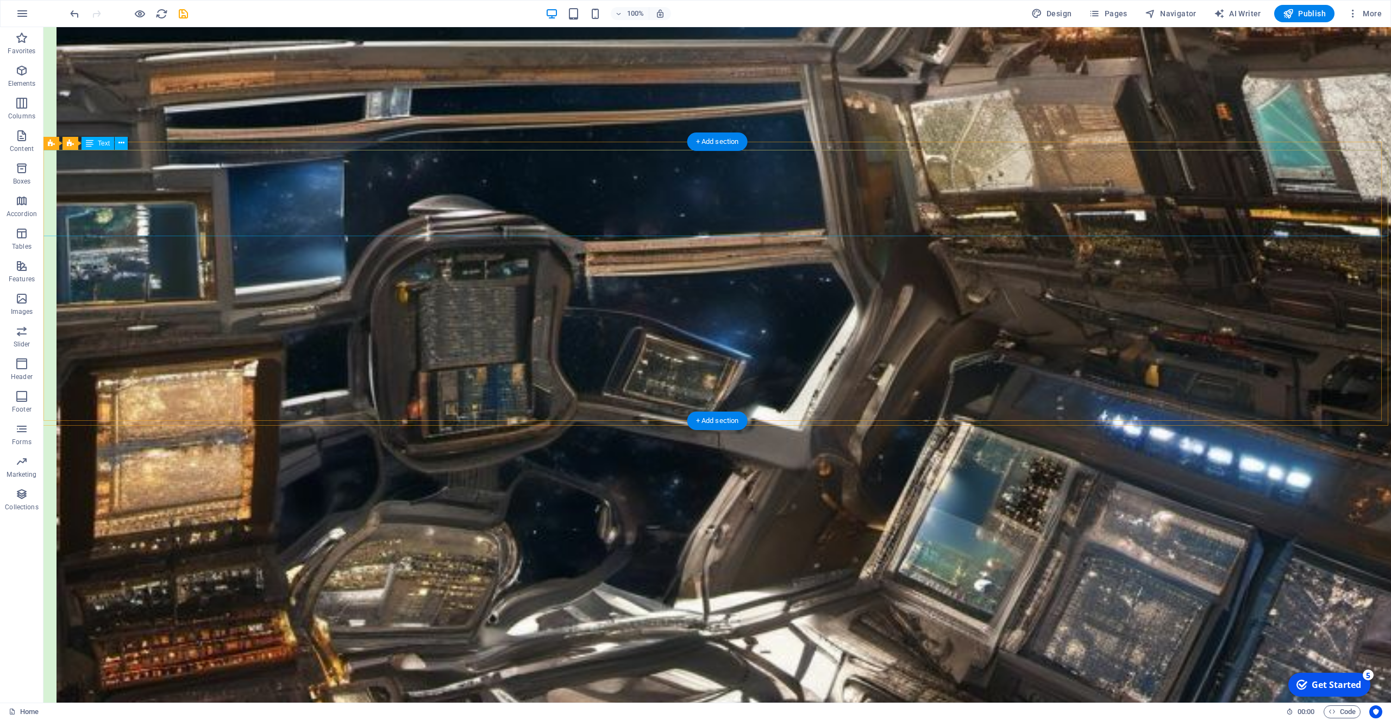
click at [712, 141] on div "+ Add section" at bounding box center [717, 142] width 60 height 18
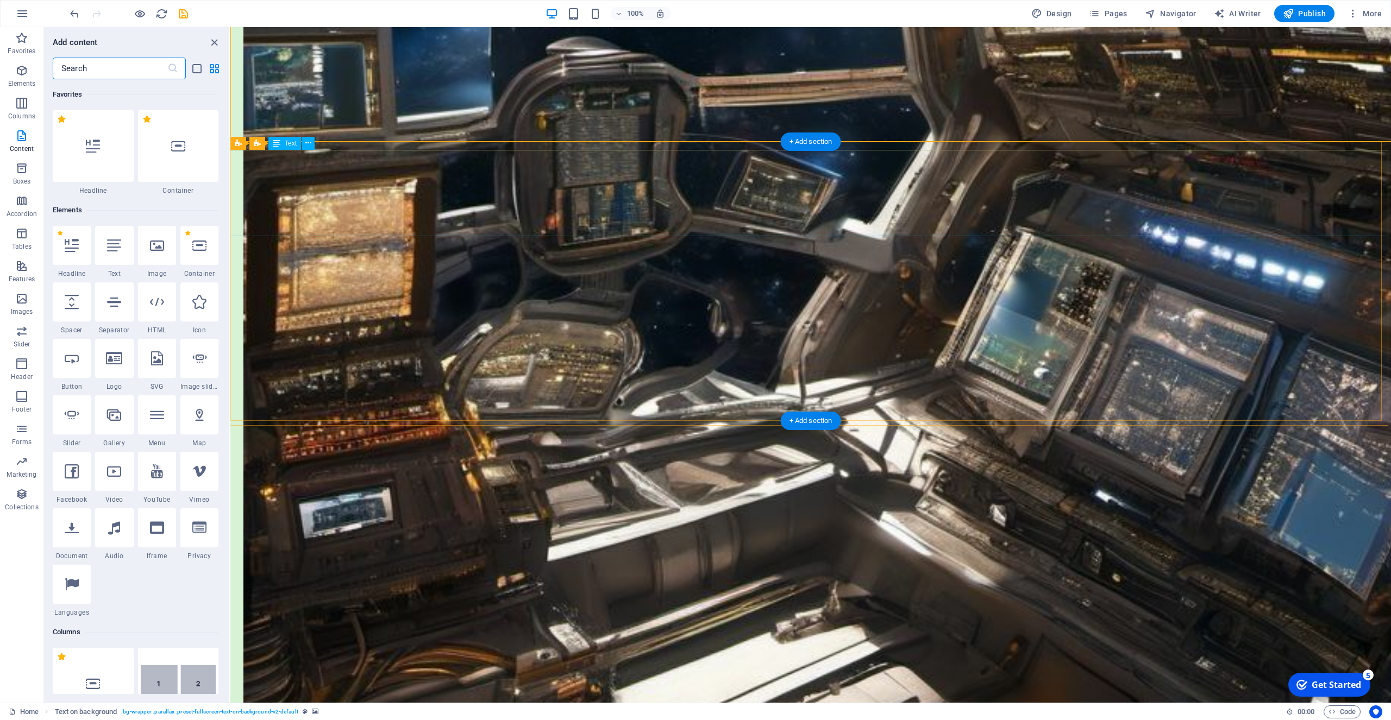
scroll to position [1901, 0]
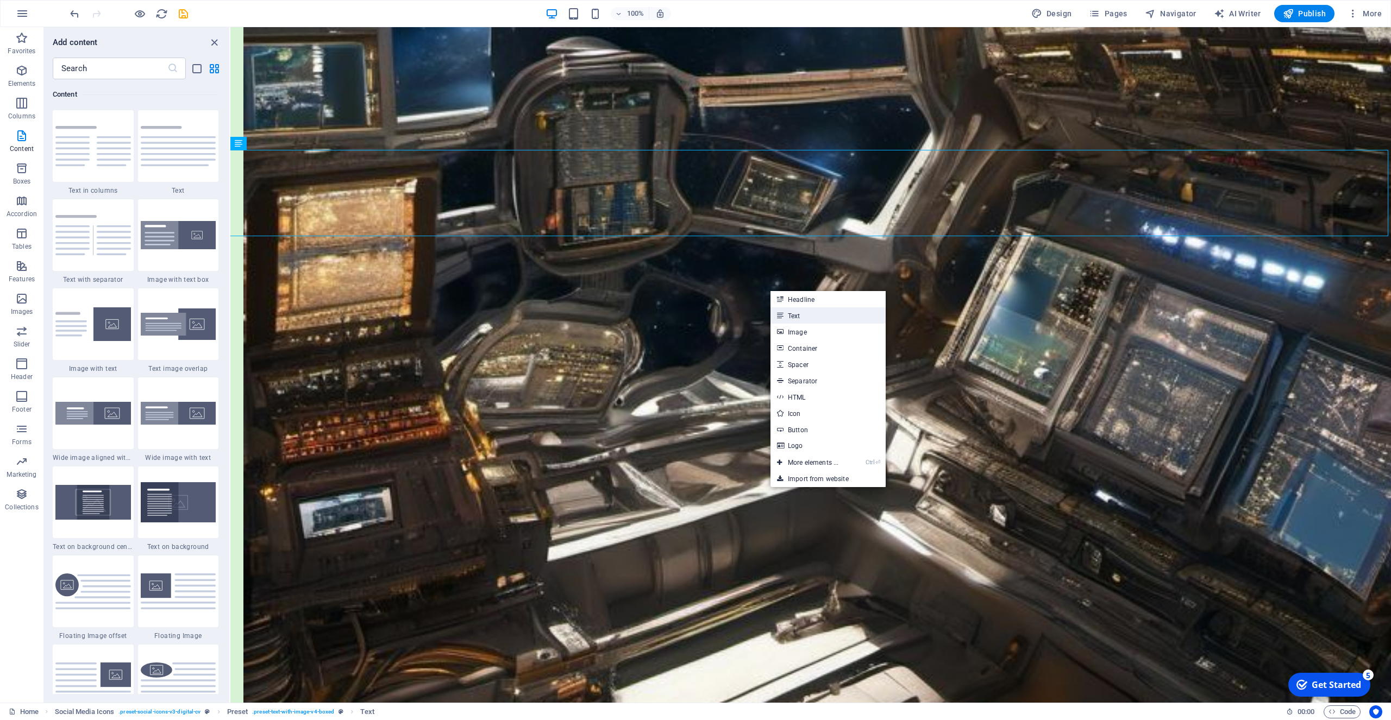
click at [790, 318] on link "Text" at bounding box center [827, 315] width 115 height 16
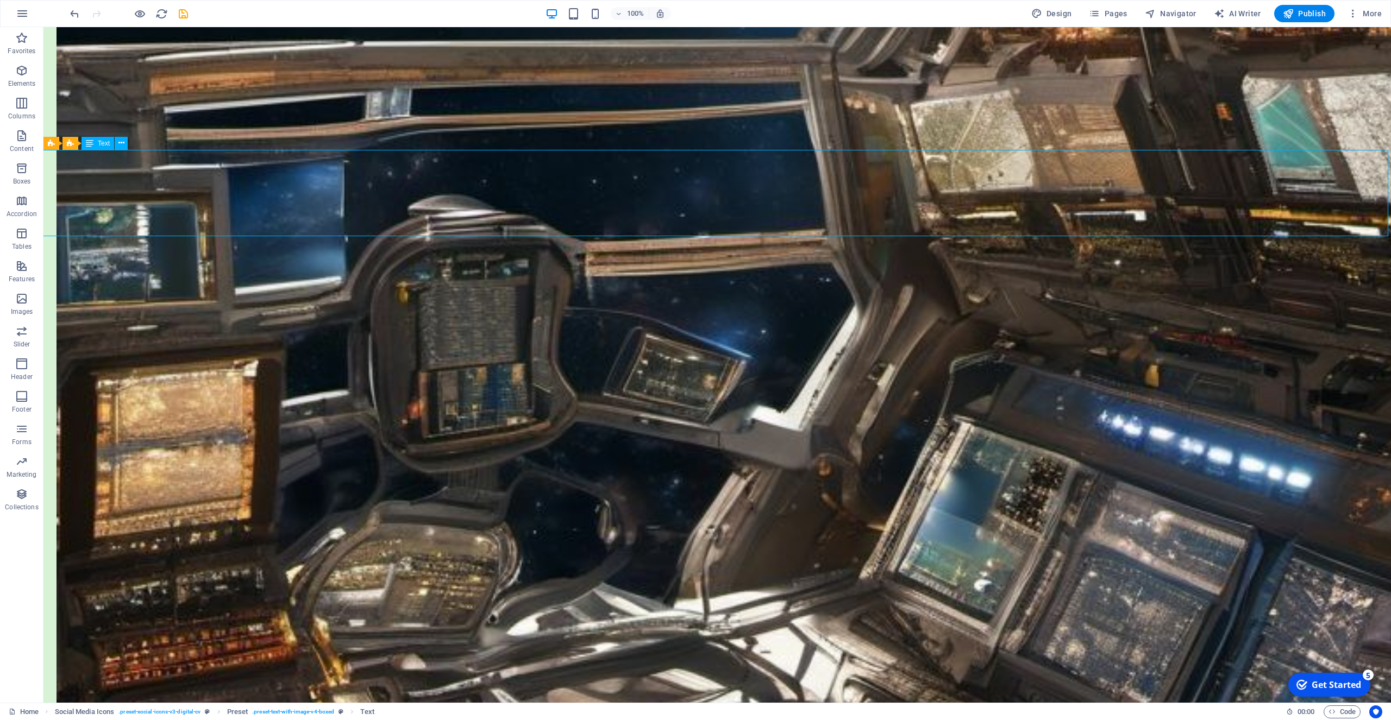
drag, startPoint x: 995, startPoint y: 213, endPoint x: 634, endPoint y: 223, distance: 361.4
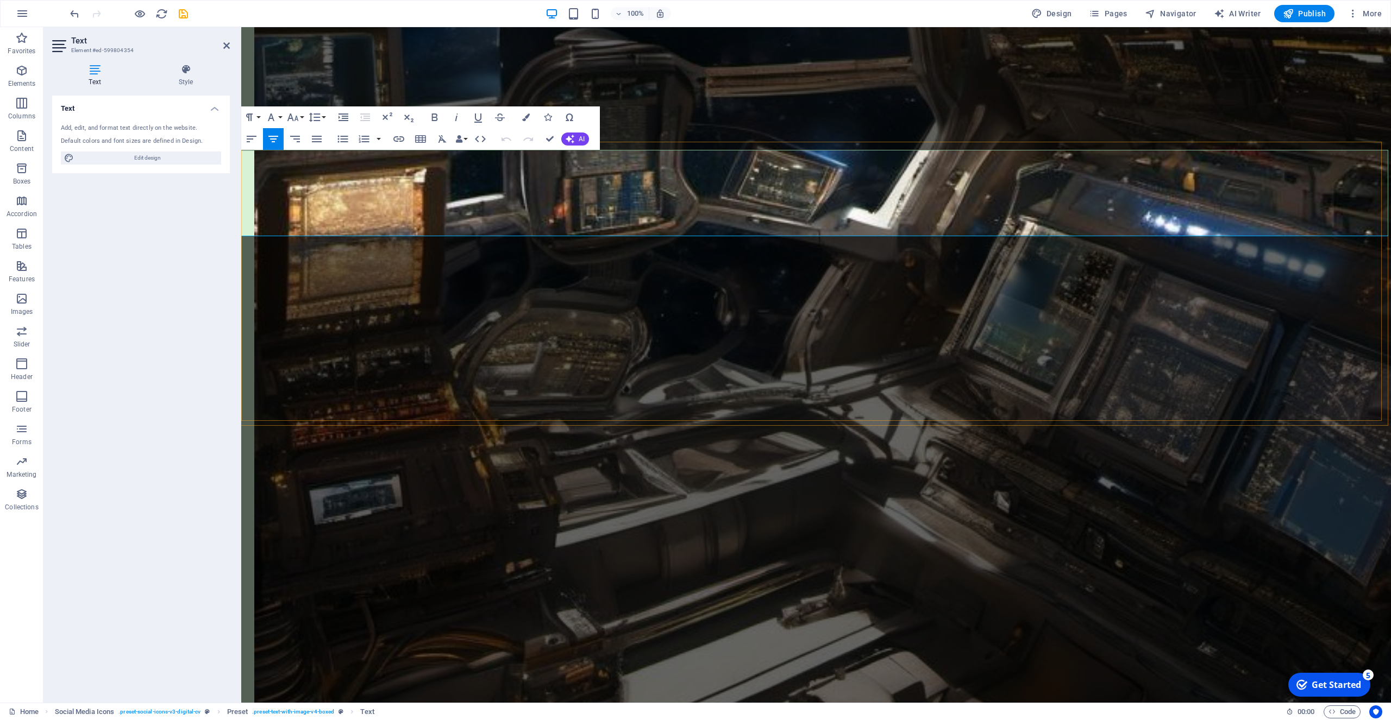
drag, startPoint x: 1074, startPoint y: 213, endPoint x: 280, endPoint y: 172, distance: 795.8
copy div "Having won the Andromeda Magazine monthly short story competition in January, t…"
drag, startPoint x: 433, startPoint y: 243, endPoint x: 629, endPoint y: 243, distance: 196.1
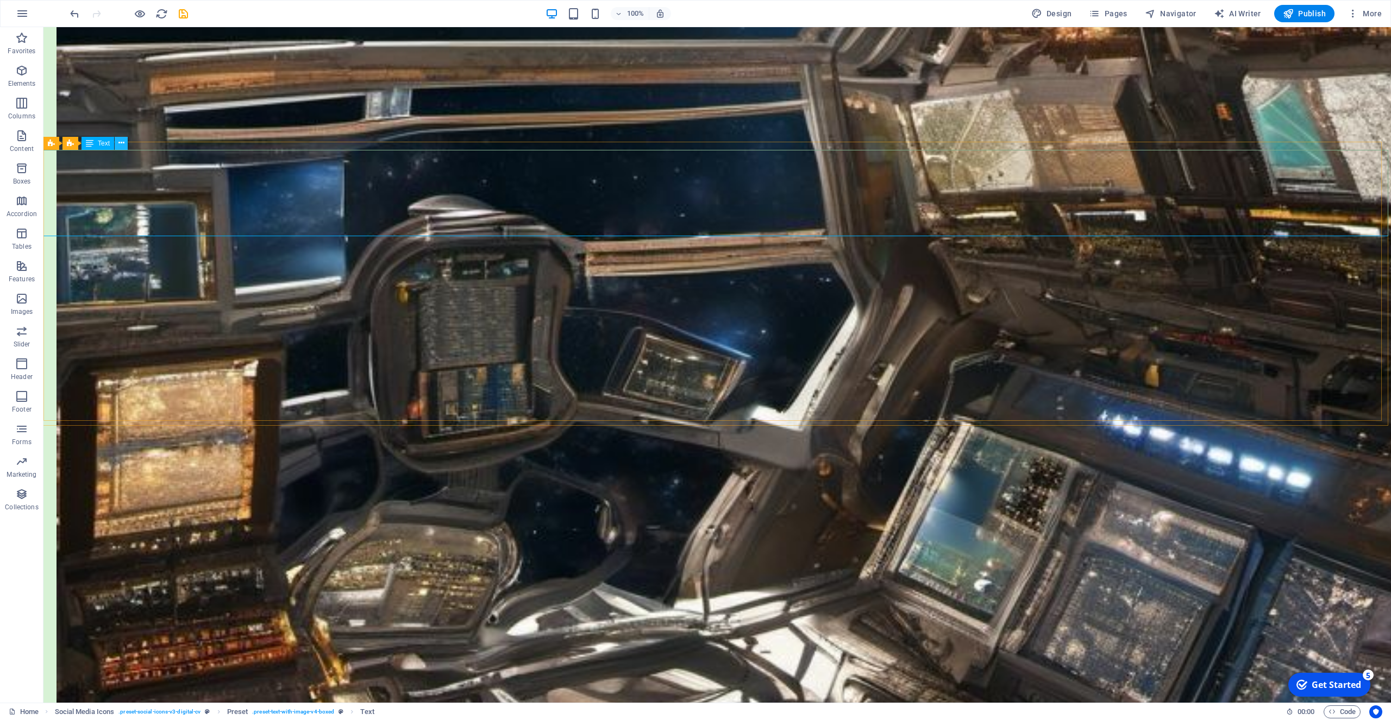
click at [123, 144] on icon at bounding box center [121, 142] width 6 height 11
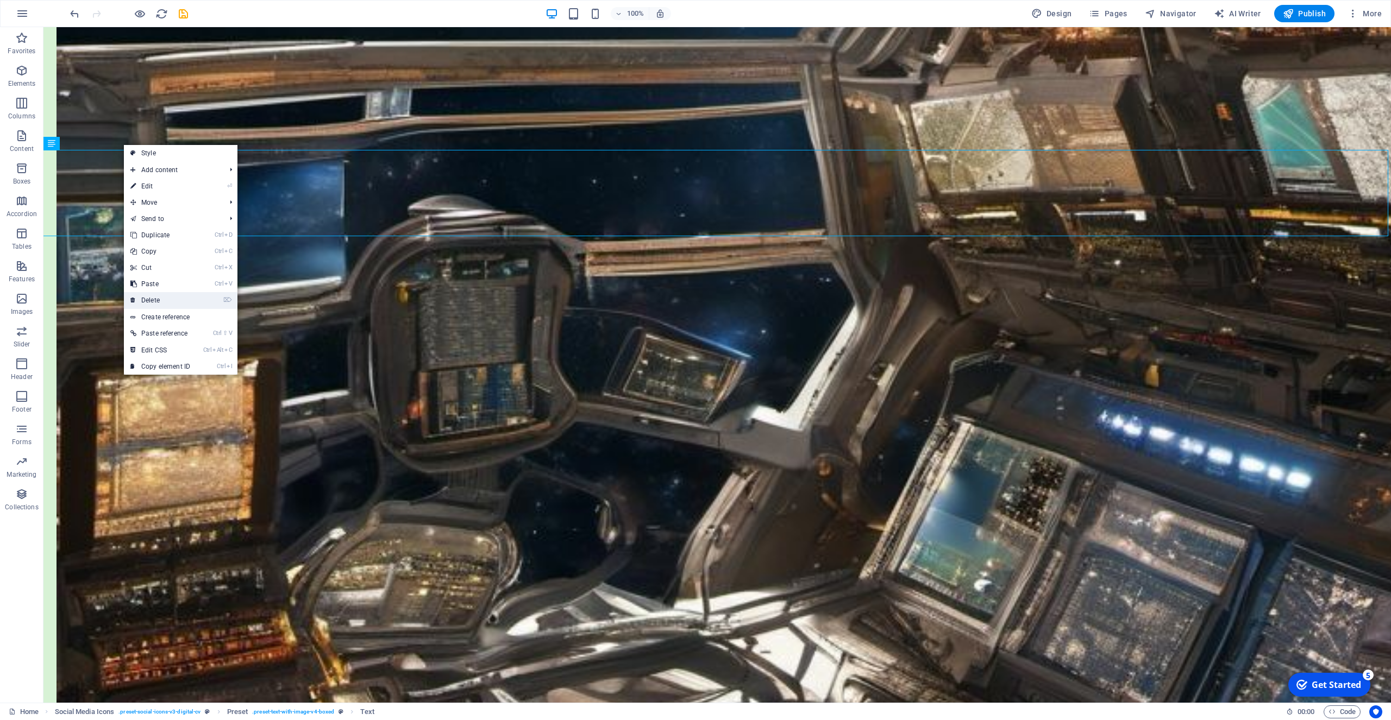
click at [157, 297] on link "⌦ Delete" at bounding box center [160, 300] width 73 height 16
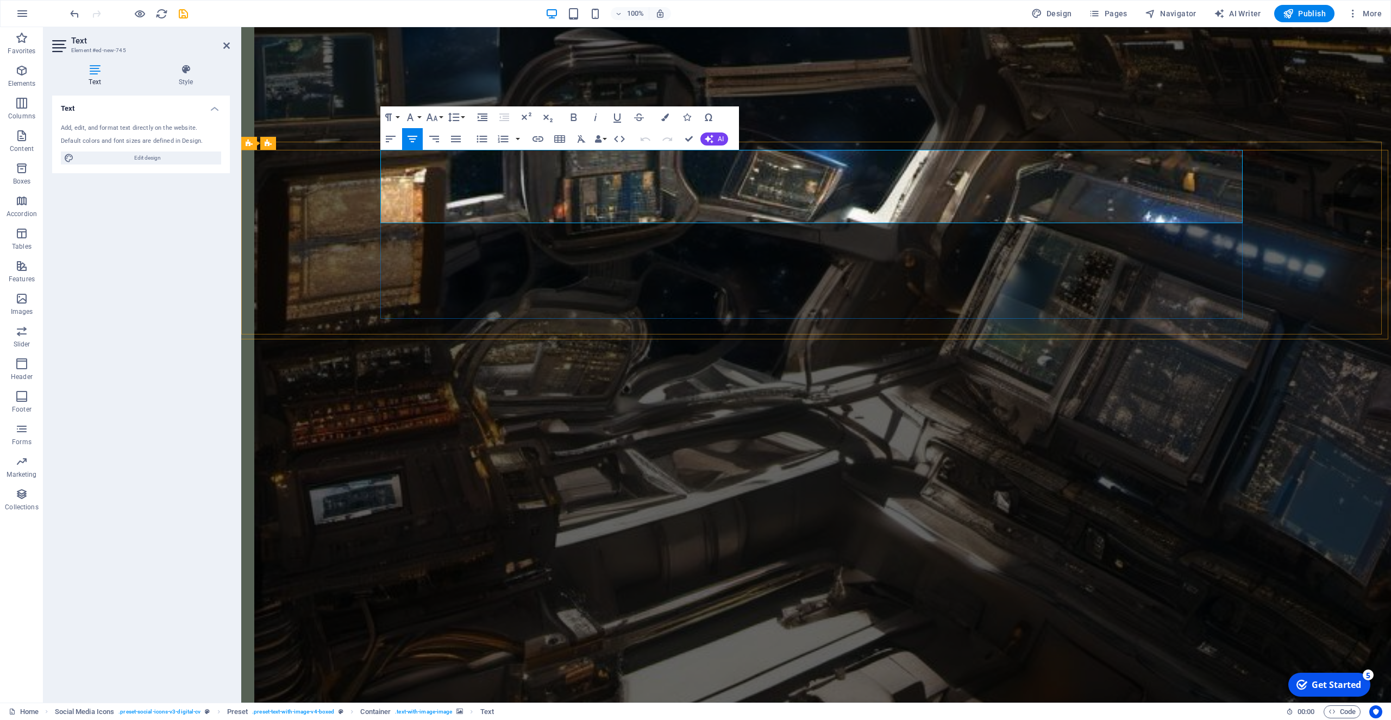
drag, startPoint x: 1116, startPoint y: 217, endPoint x: 378, endPoint y: 165, distance: 739.5
click at [665, 120] on icon "button" at bounding box center [665, 118] width 8 height 8
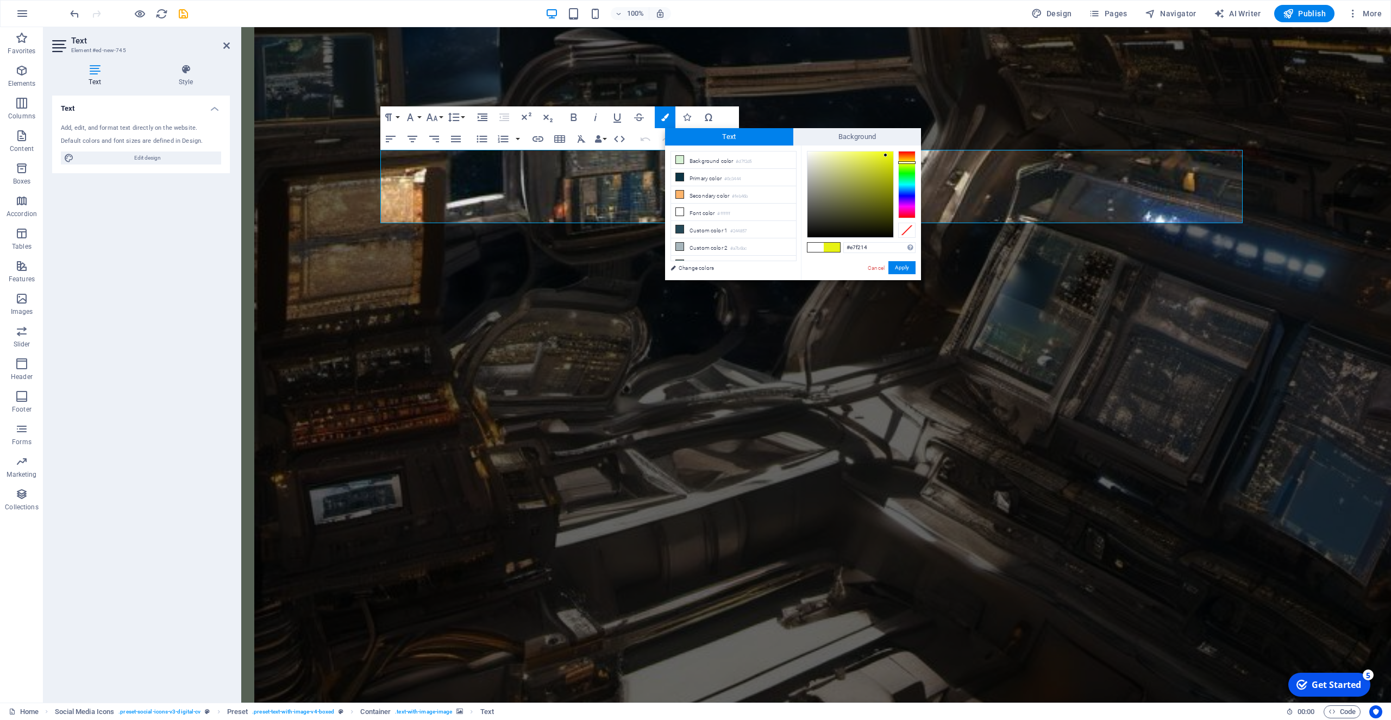
click at [906, 162] on div at bounding box center [906, 184] width 17 height 67
type input "#dde541"
drag, startPoint x: 885, startPoint y: 156, endPoint x: 868, endPoint y: 160, distance: 17.8
click at [868, 160] on div at bounding box center [868, 160] width 4 height 4
click at [905, 266] on button "Apply" at bounding box center [901, 267] width 27 height 13
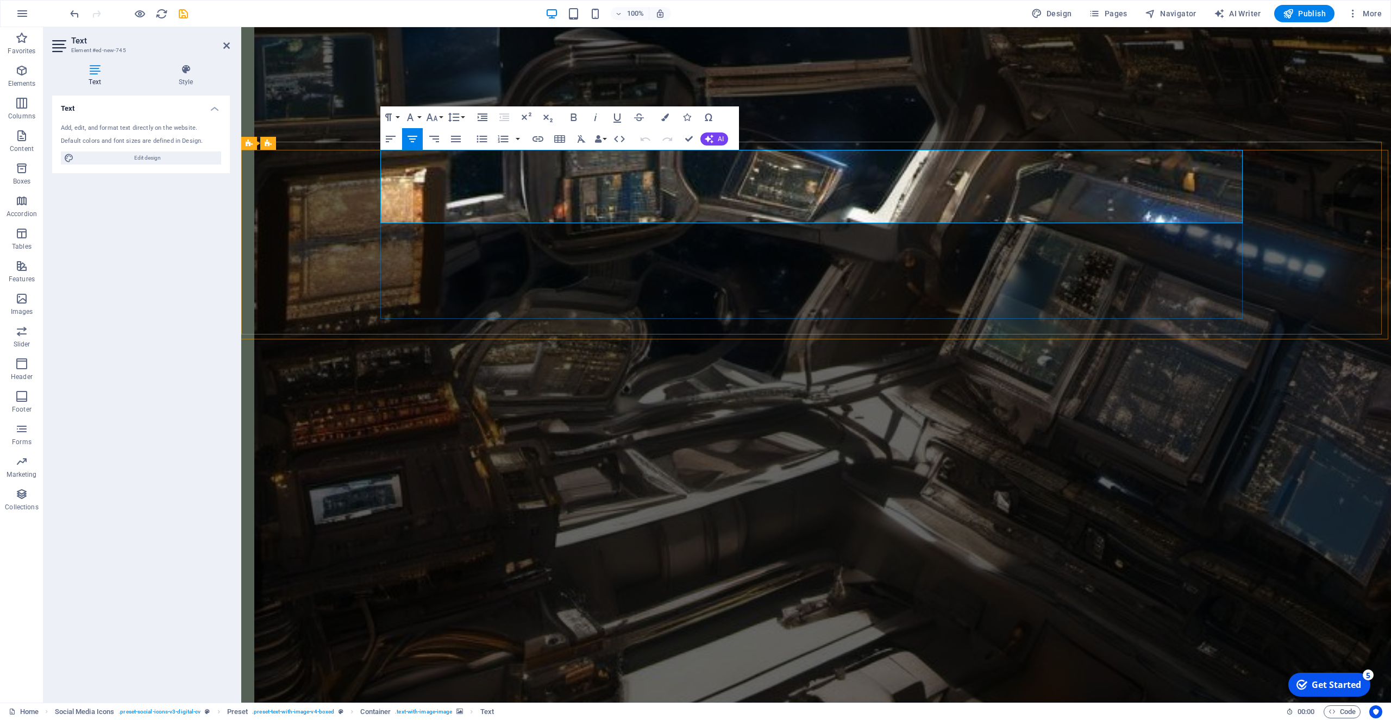
drag, startPoint x: 1103, startPoint y: 213, endPoint x: 525, endPoint y: 206, distance: 578.0
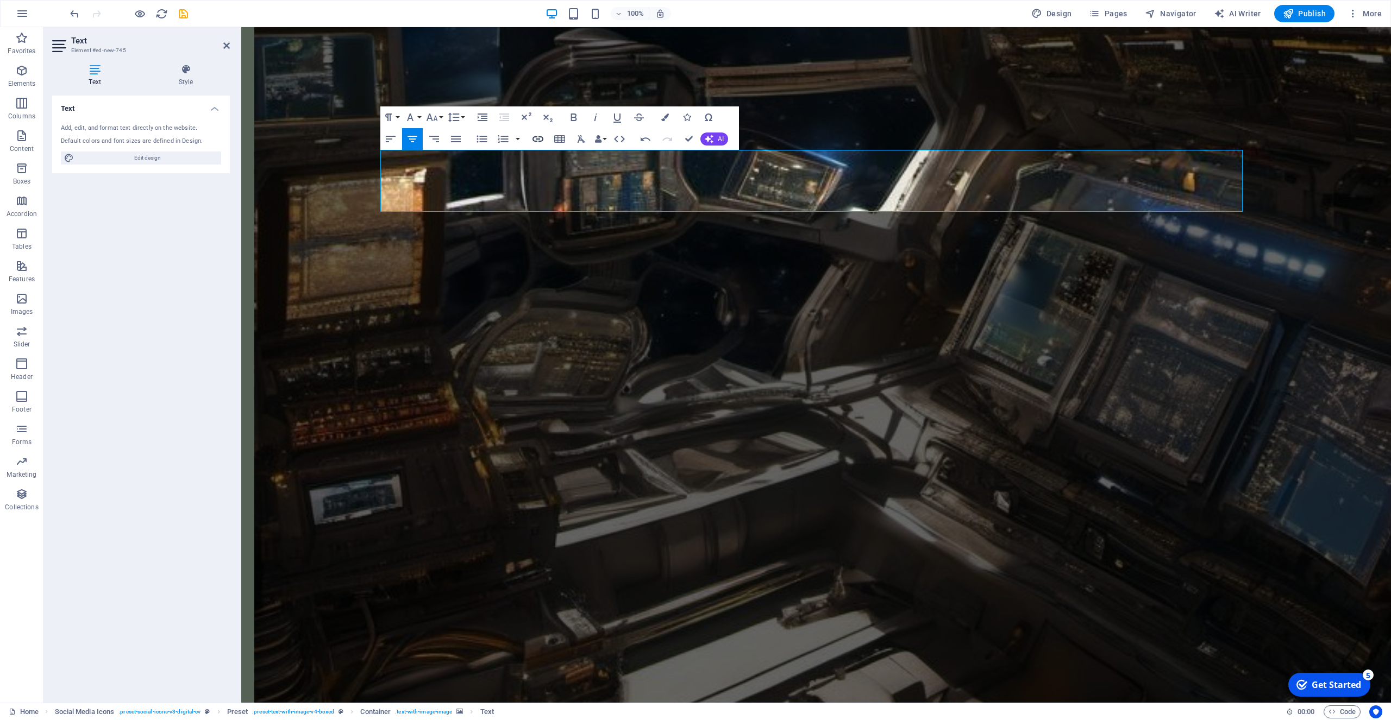
click at [537, 139] on icon "button" at bounding box center [537, 138] width 11 height 5
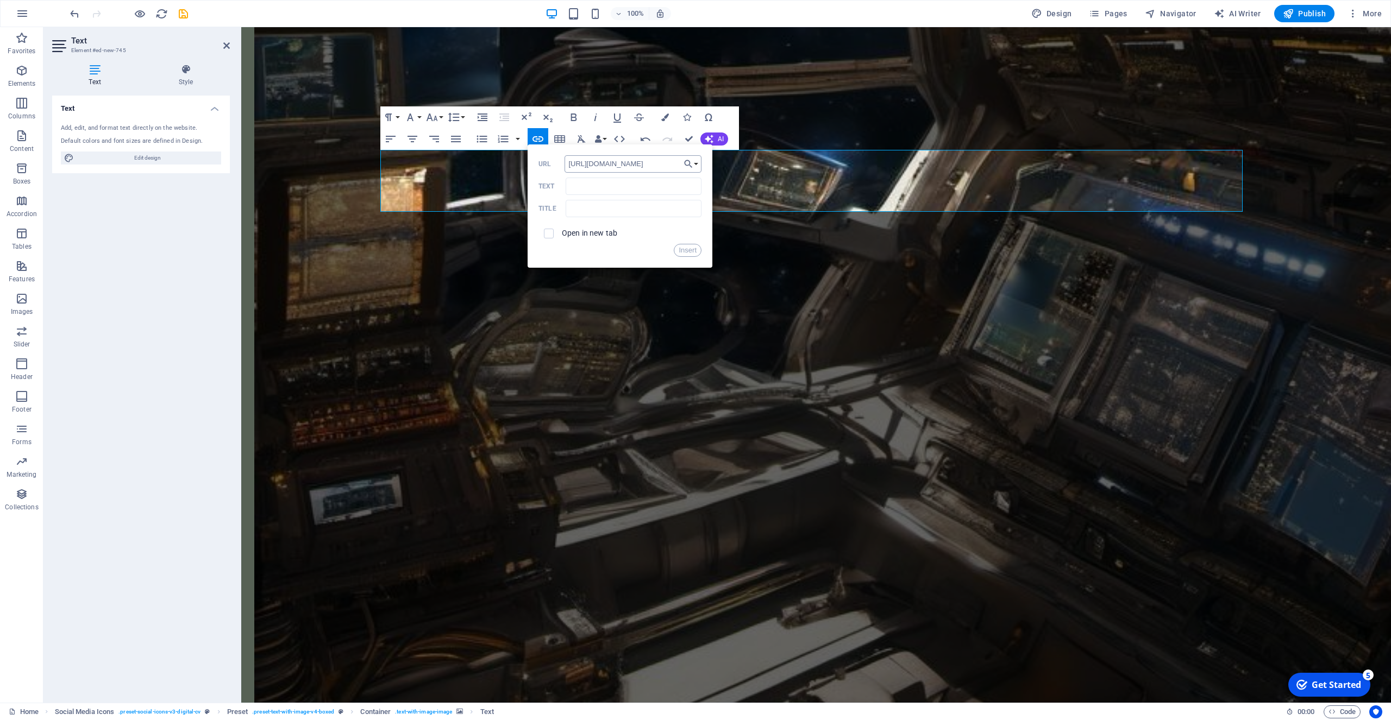
scroll to position [0, 123]
type input "https://andromedamagazine.com/2025/02/02/establishing-the-parking-lot"
click at [584, 187] on input "Text" at bounding box center [633, 186] width 136 height 17
type input "Establishing The Parking Lot"
click at [545, 235] on input "checkbox" at bounding box center [547, 232] width 10 height 10
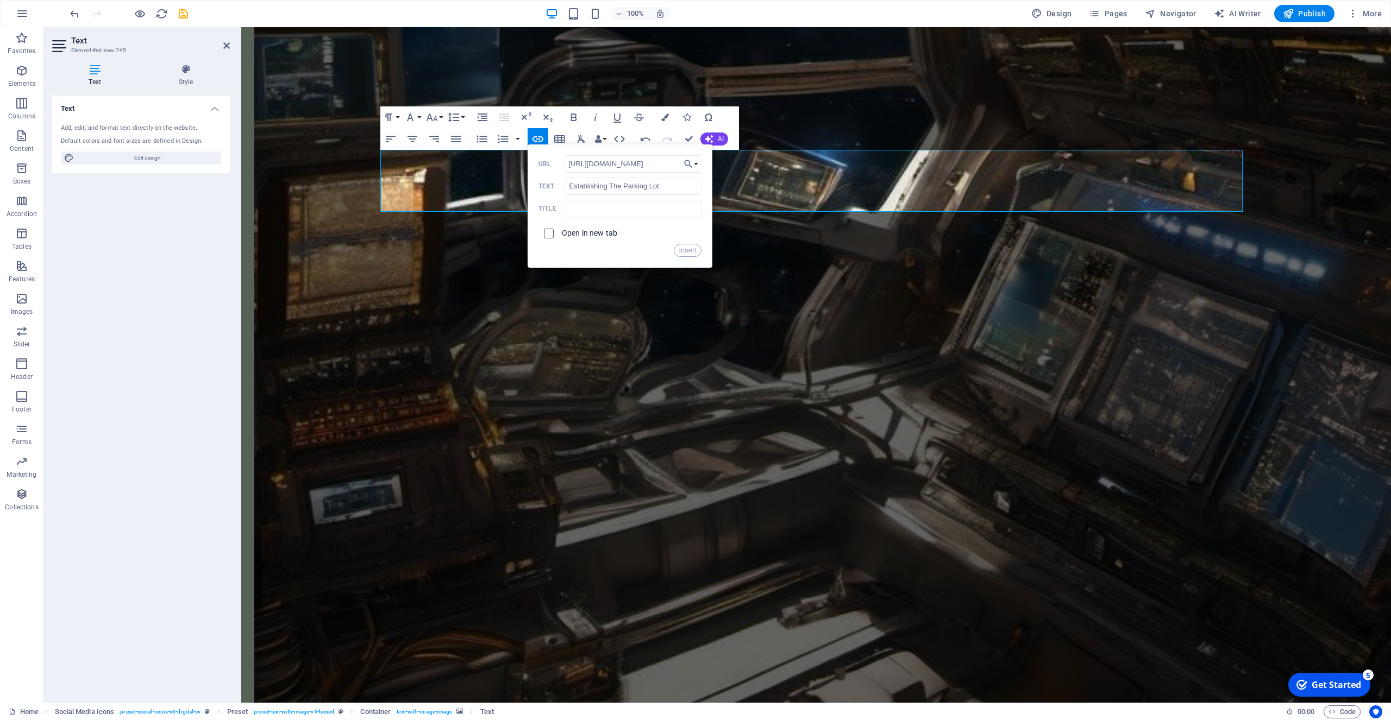
checkbox input "true"
click at [689, 250] on button "Insert" at bounding box center [688, 250] width 28 height 13
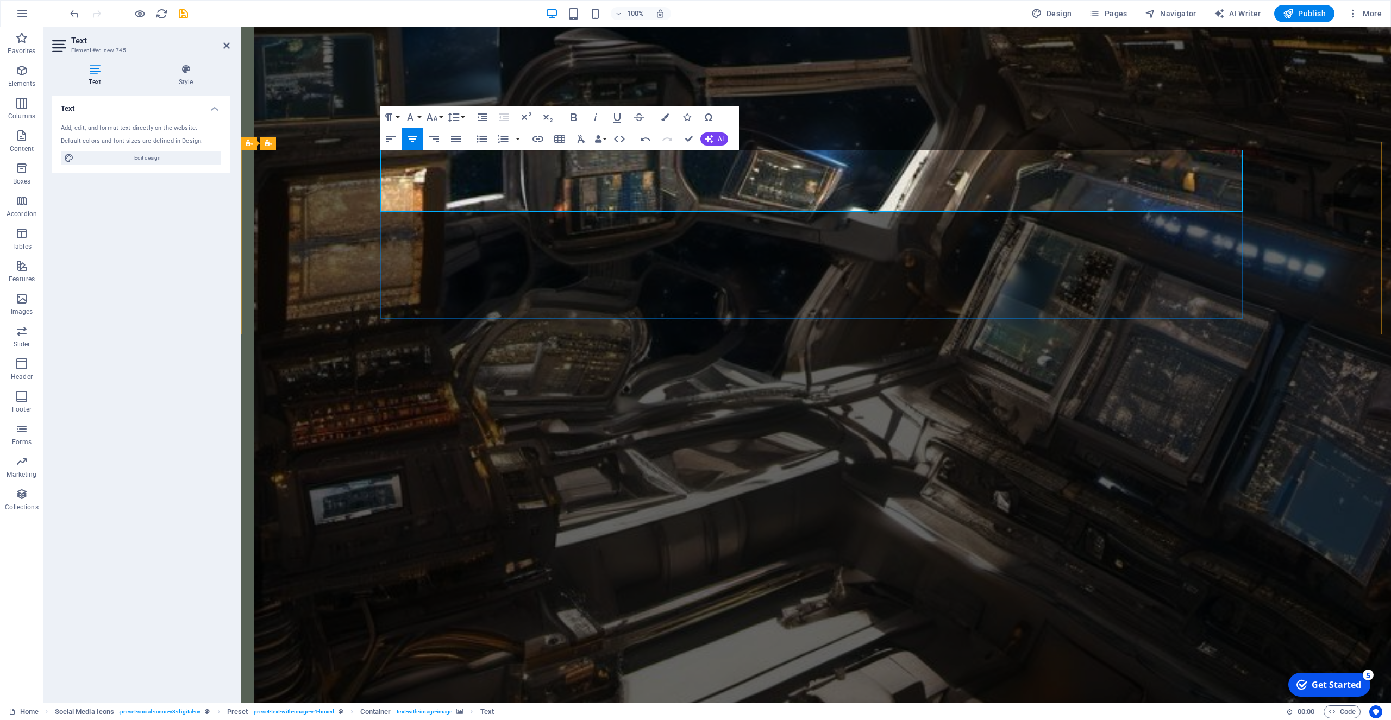
type input "https://andromedamagazine.com/2025/02/02/establishing-the-parking-lot"
click at [809, 181] on icon "button" at bounding box center [810, 179] width 13 height 13
type input "Establishing The Parking Lot"
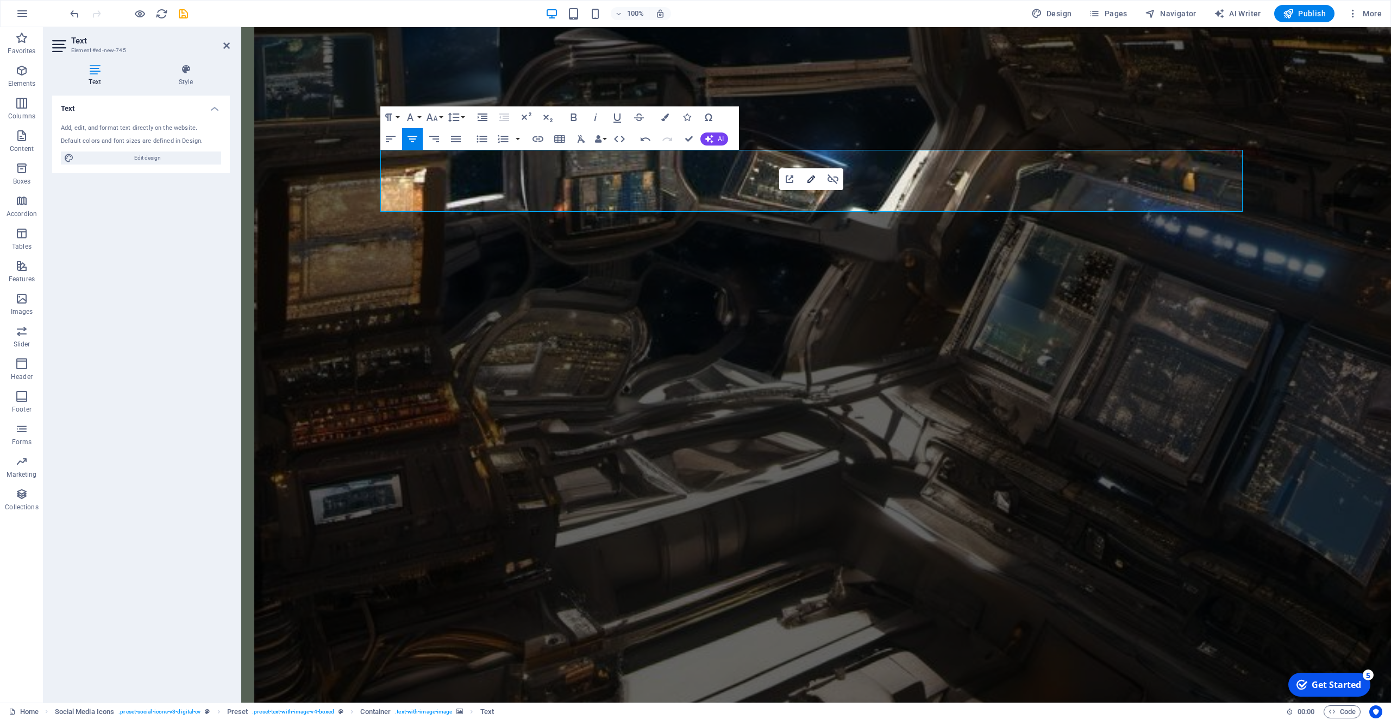
checkbox input "true"
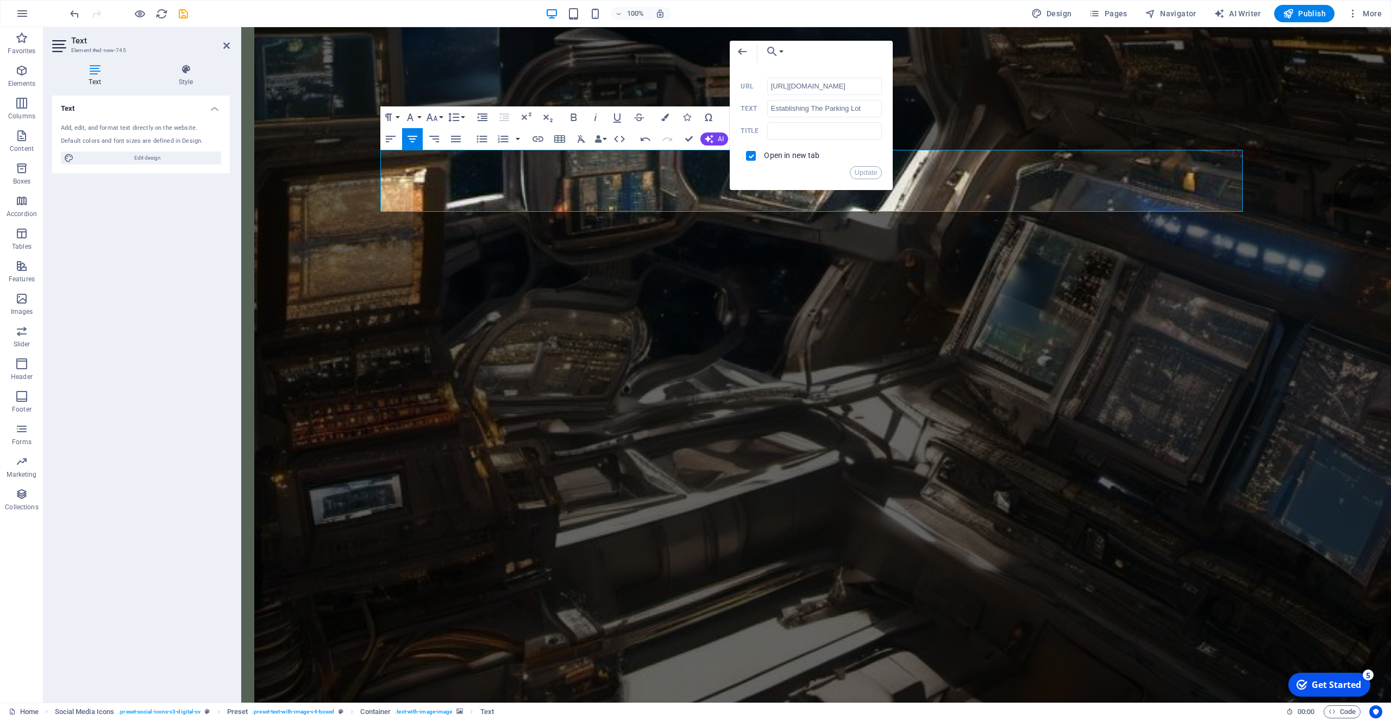
scroll to position [0, 123]
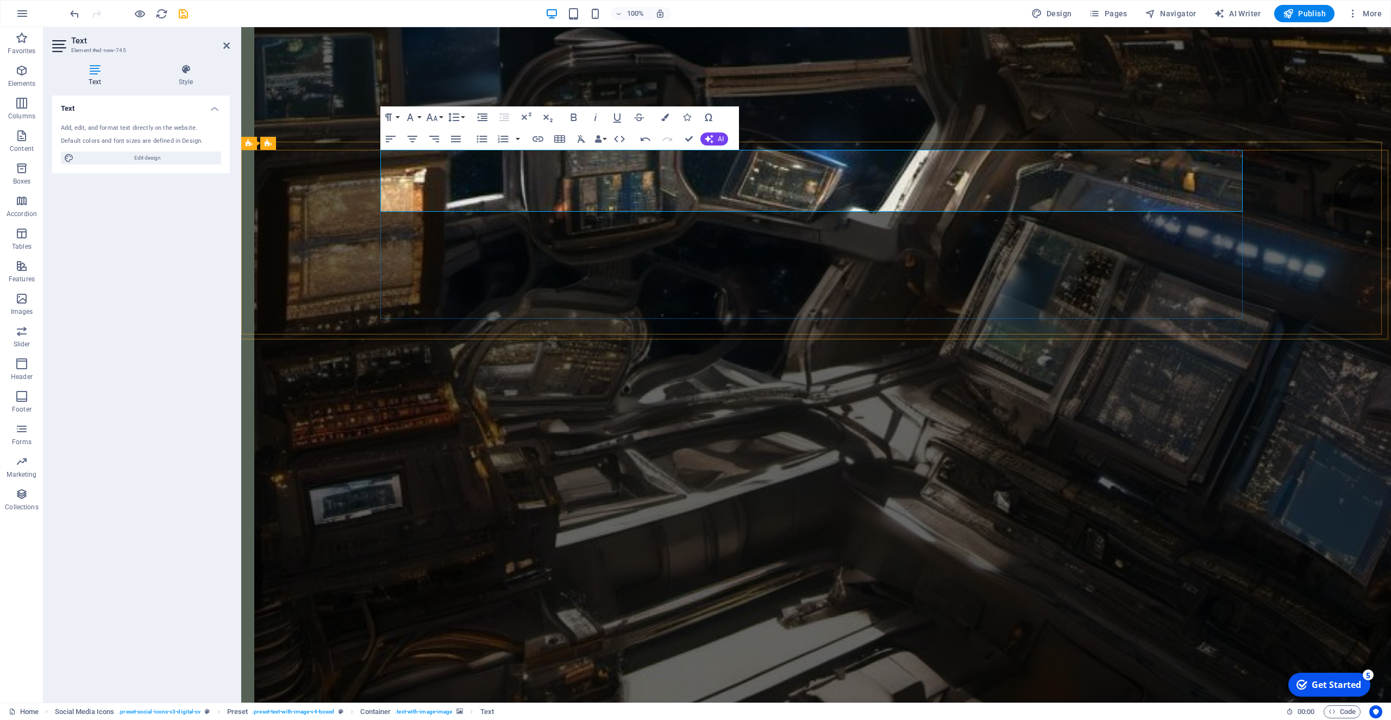
drag, startPoint x: 906, startPoint y: 204, endPoint x: 740, endPoint y: 210, distance: 166.4
click at [432, 115] on icon "button" at bounding box center [431, 117] width 13 height 13
click at [443, 219] on link "14" at bounding box center [443, 220] width 39 height 16
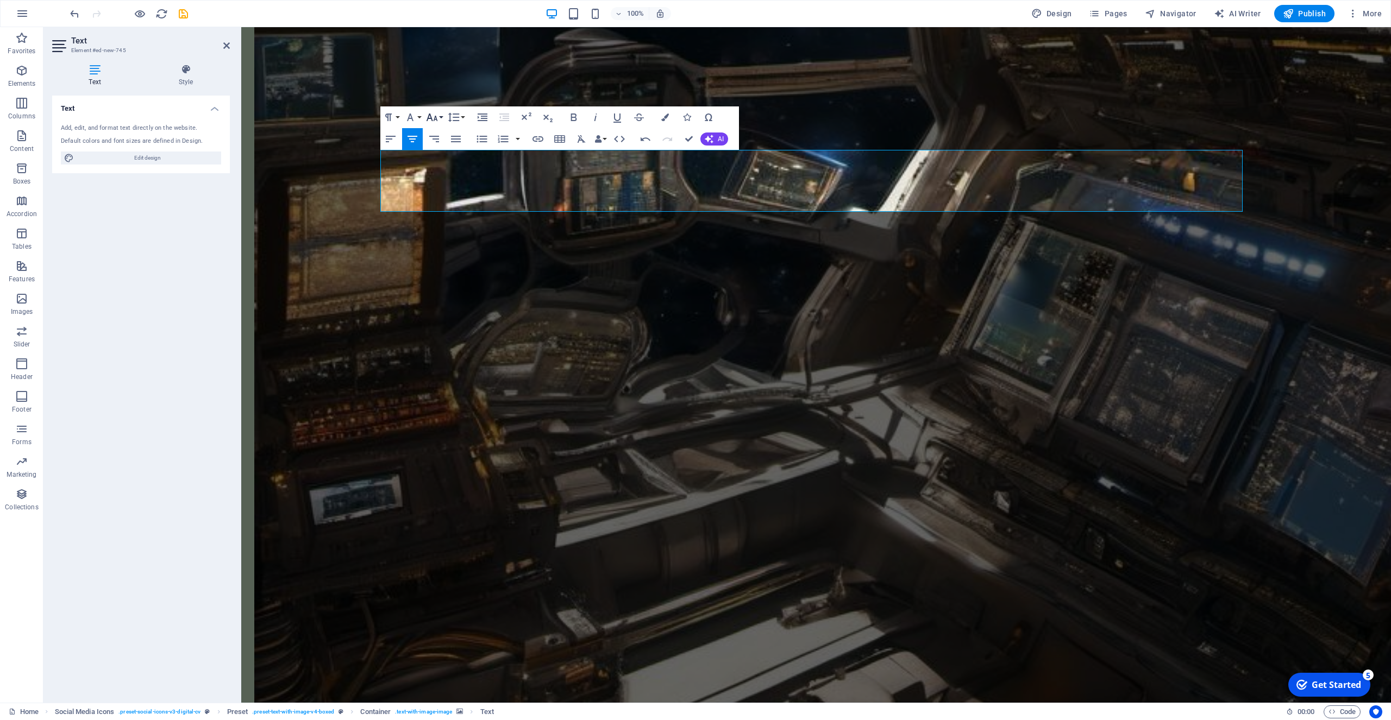
click at [431, 115] on icon "button" at bounding box center [431, 117] width 13 height 13
click at [438, 213] on link "48" at bounding box center [443, 214] width 39 height 16
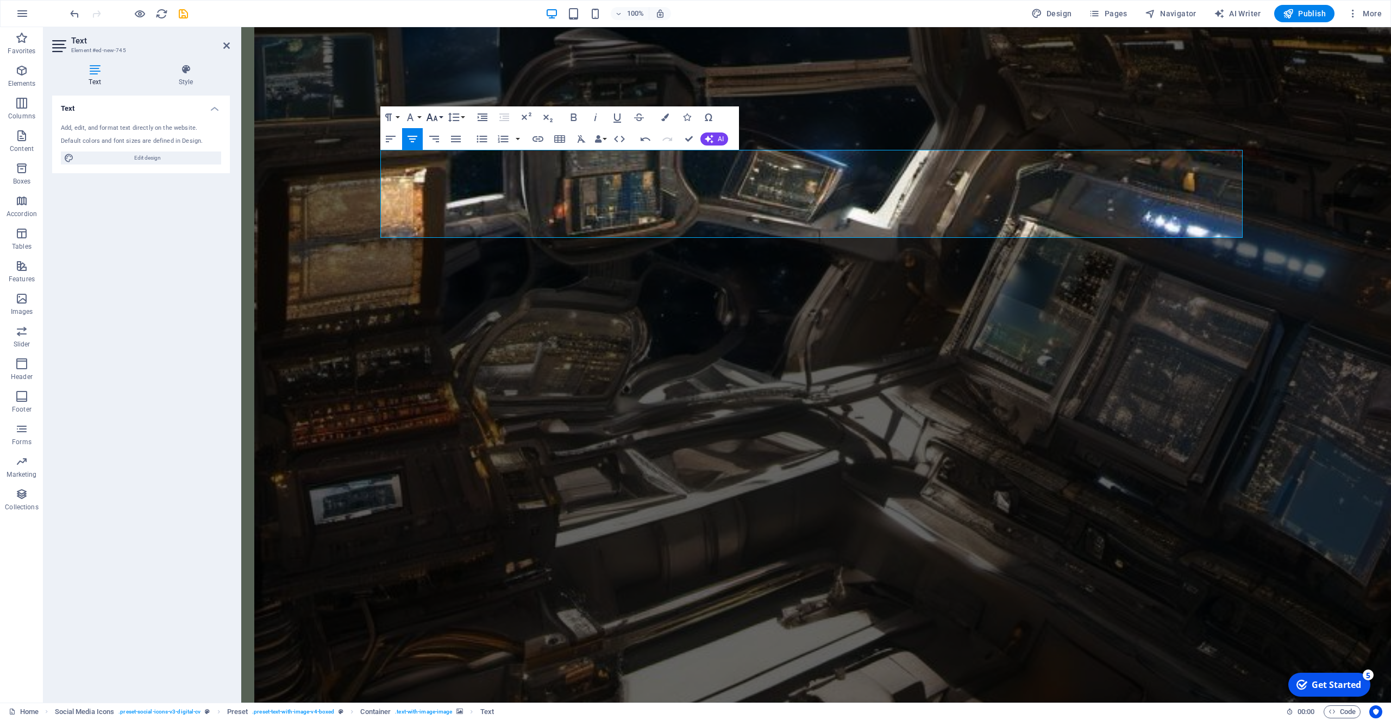
click at [428, 115] on icon "button" at bounding box center [431, 117] width 13 height 13
click at [438, 179] on link "30" at bounding box center [443, 181] width 39 height 16
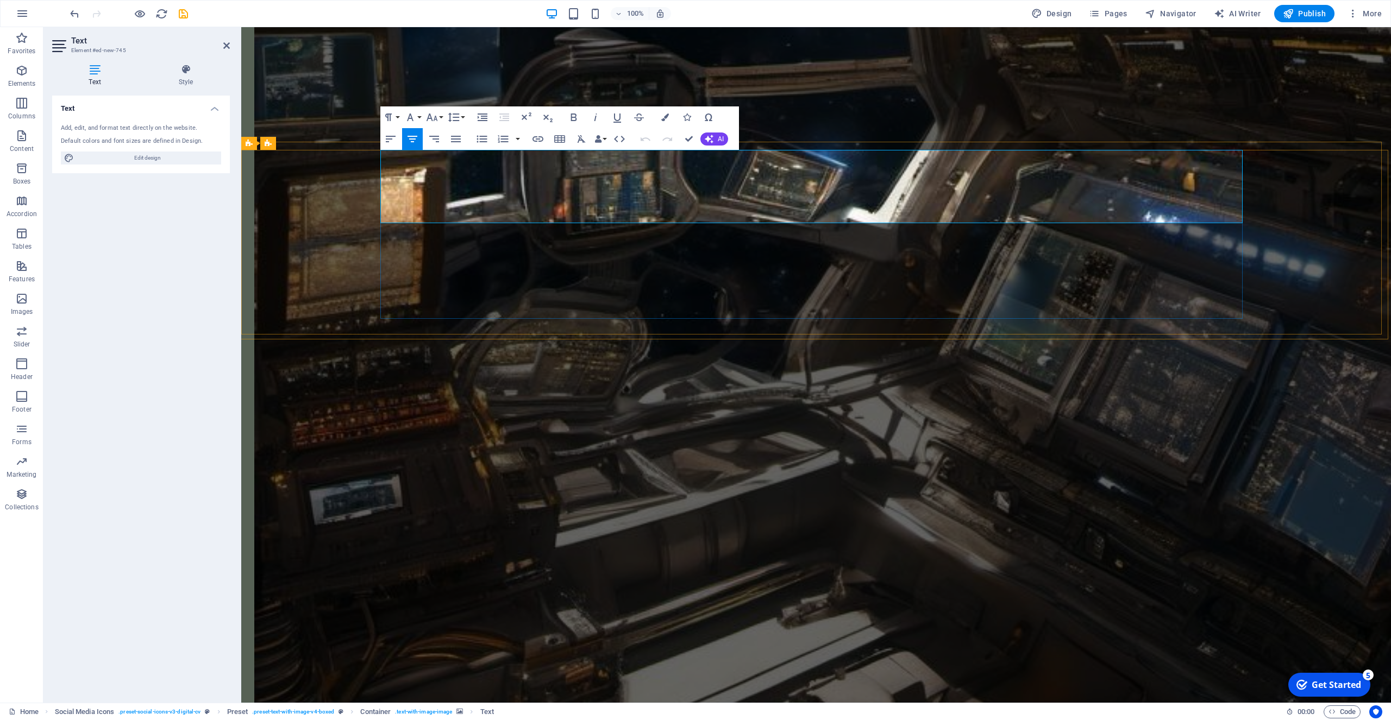
drag, startPoint x: 917, startPoint y: 212, endPoint x: 697, endPoint y: 220, distance: 220.2
click at [663, 114] on icon "button" at bounding box center [665, 118] width 8 height 8
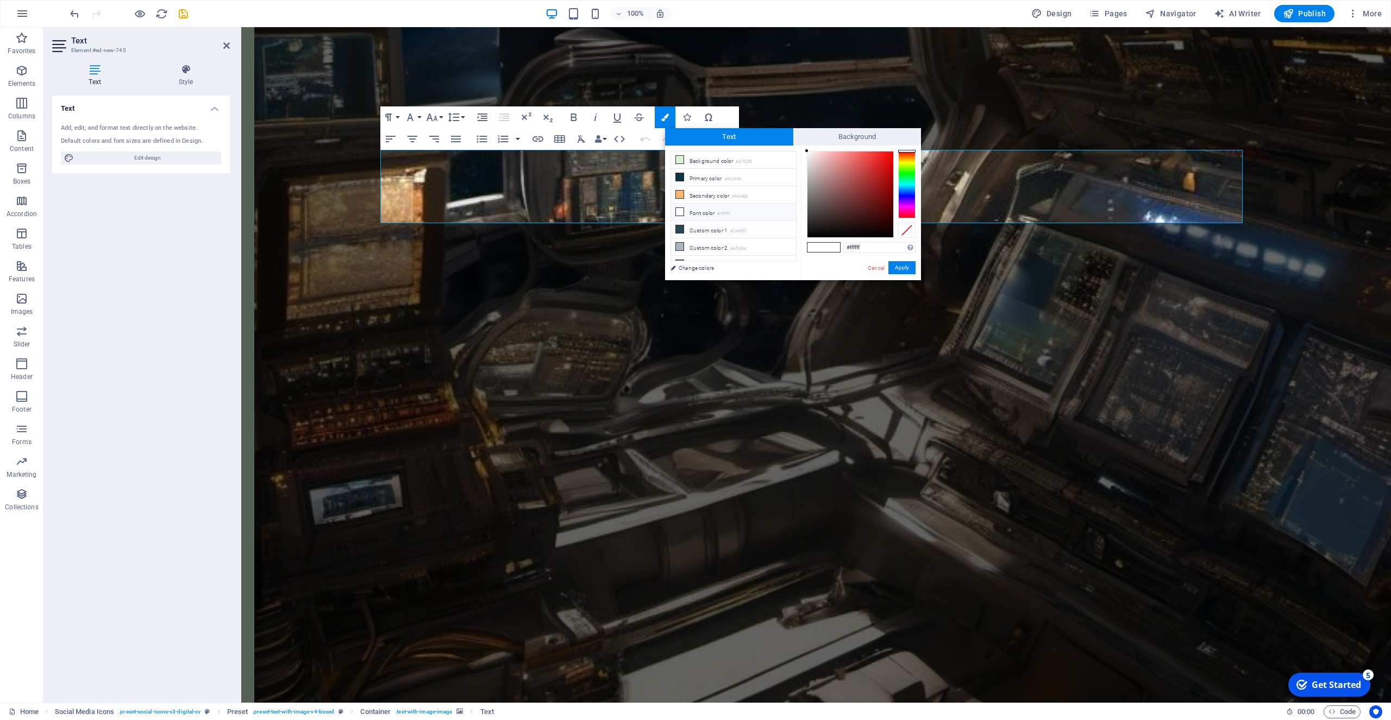
type input "#f30e0e"
click at [888, 155] on div at bounding box center [850, 195] width 86 height 86
click at [901, 267] on button "Apply" at bounding box center [901, 267] width 27 height 13
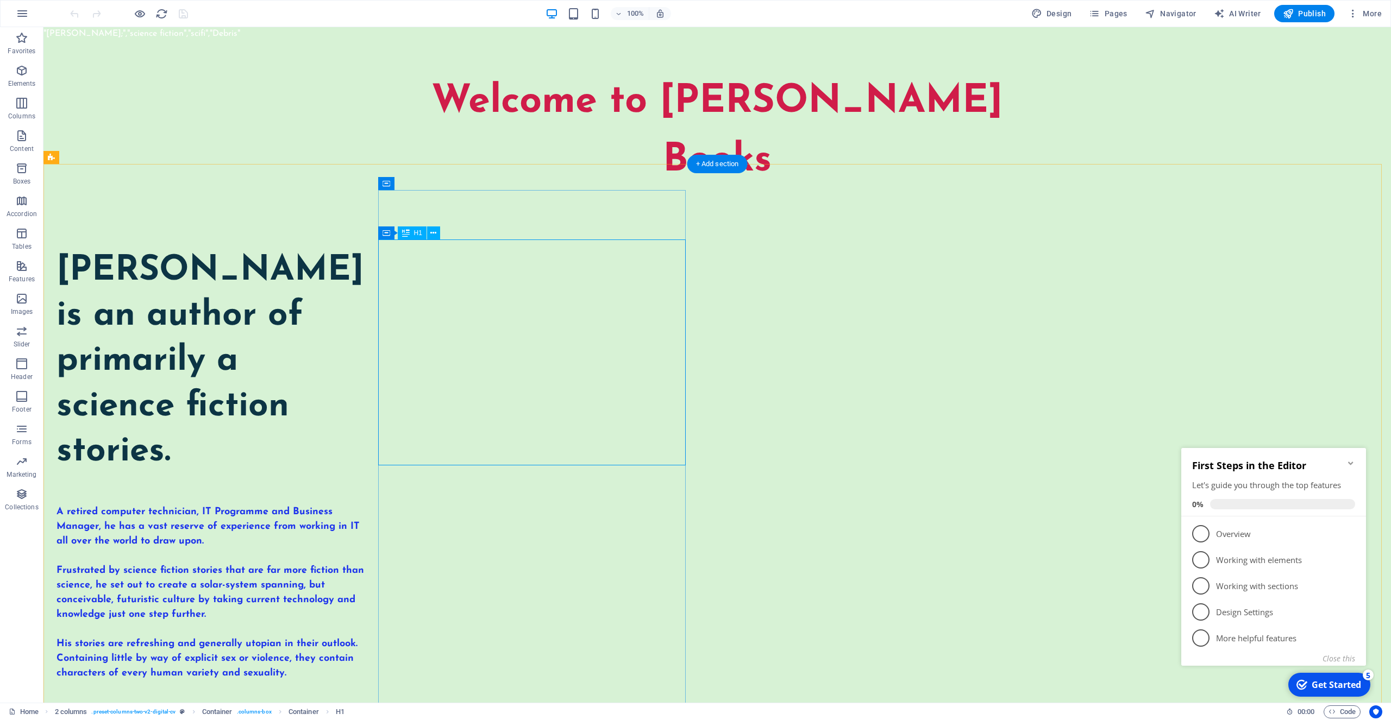
click at [364, 311] on div "[PERSON_NAME] is an author of primarily a science fiction stories." at bounding box center [209, 362] width 307 height 226
click at [364, 400] on div "[PERSON_NAME] is an author of primarily a science fiction stories." at bounding box center [209, 362] width 307 height 226
click at [364, 305] on div "[PERSON_NAME] is an author of primarily a science fiction stories." at bounding box center [209, 362] width 307 height 226
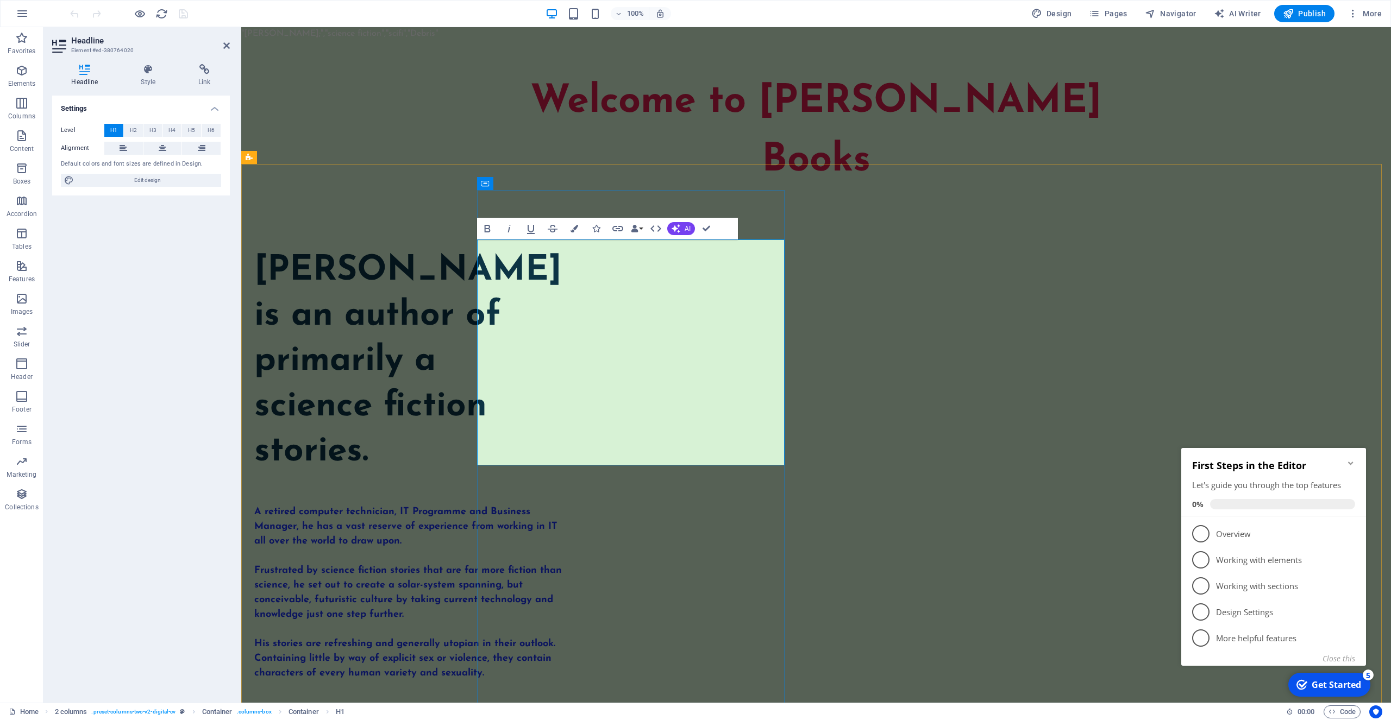
click at [562, 310] on h1 "[PERSON_NAME] is an author of primarily a science fiction stories." at bounding box center [407, 362] width 307 height 226
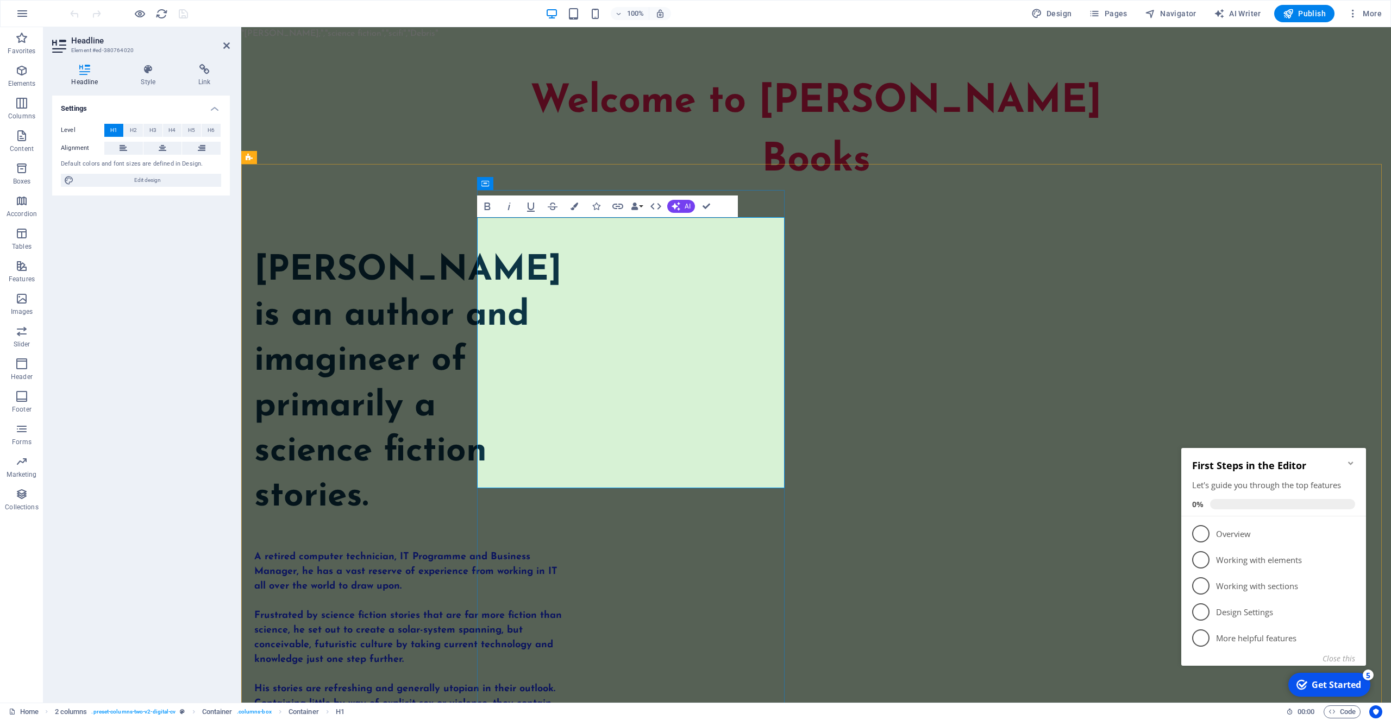
click at [562, 330] on h1 "[PERSON_NAME] is an author and imagineer of primarily a science fiction stories." at bounding box center [407, 384] width 307 height 271
click at [241, 27] on lt-div "Add "imagineer" to personal dictionary" at bounding box center [241, 27] width 0 height 0
drag, startPoint x: 662, startPoint y: 379, endPoint x: 680, endPoint y: 376, distance: 18.7
click at [562, 378] on h1 "[PERSON_NAME] is an author and imagineer of primarily a science fiction stories." at bounding box center [407, 384] width 307 height 271
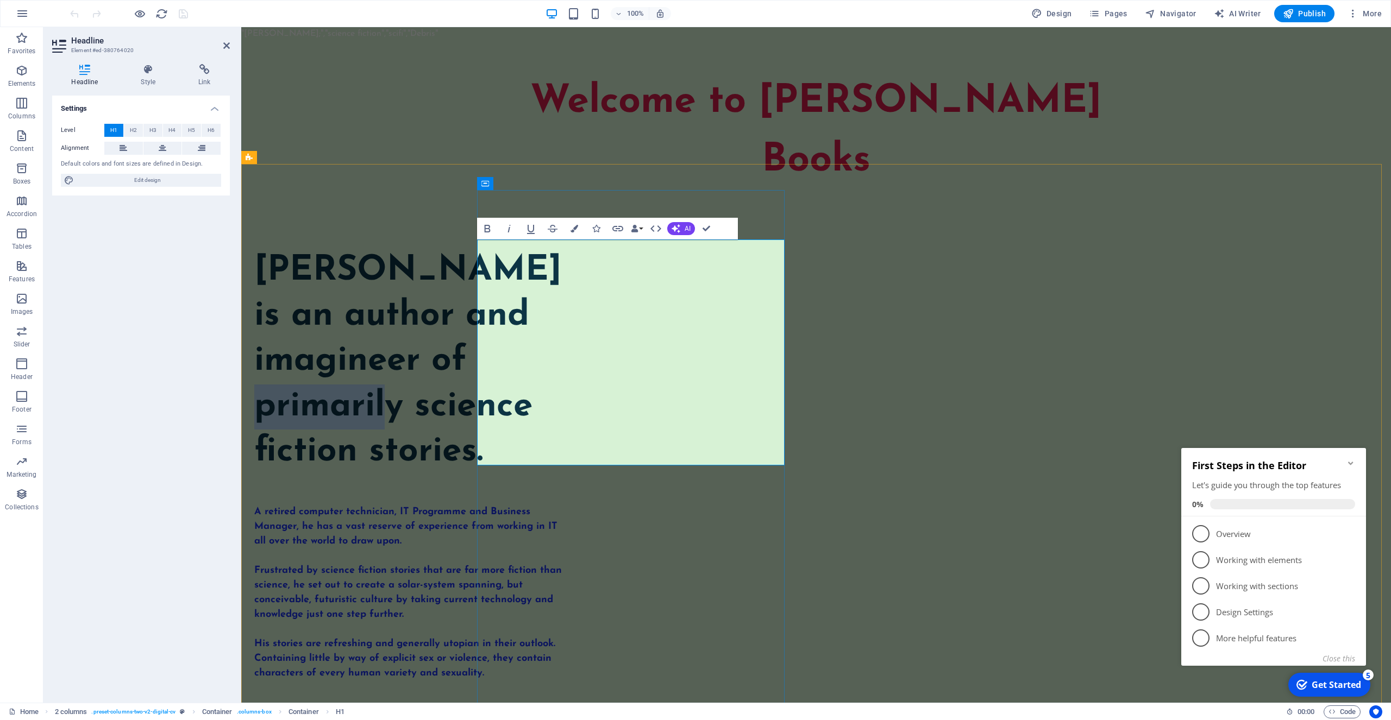
drag, startPoint x: 625, startPoint y: 394, endPoint x: 464, endPoint y: 398, distance: 161.4
click at [464, 398] on div "[PERSON_NAME] is an author and imagineer of primarily science fiction stories." at bounding box center [407, 362] width 307 height 226
click at [562, 445] on h1 "[PERSON_NAME] is an author and imagineer of science fiction stories." at bounding box center [407, 362] width 307 height 226
click at [562, 505] on div "A retired computer technician, IT Programme and Business Manager, he has a vast…" at bounding box center [407, 593] width 307 height 176
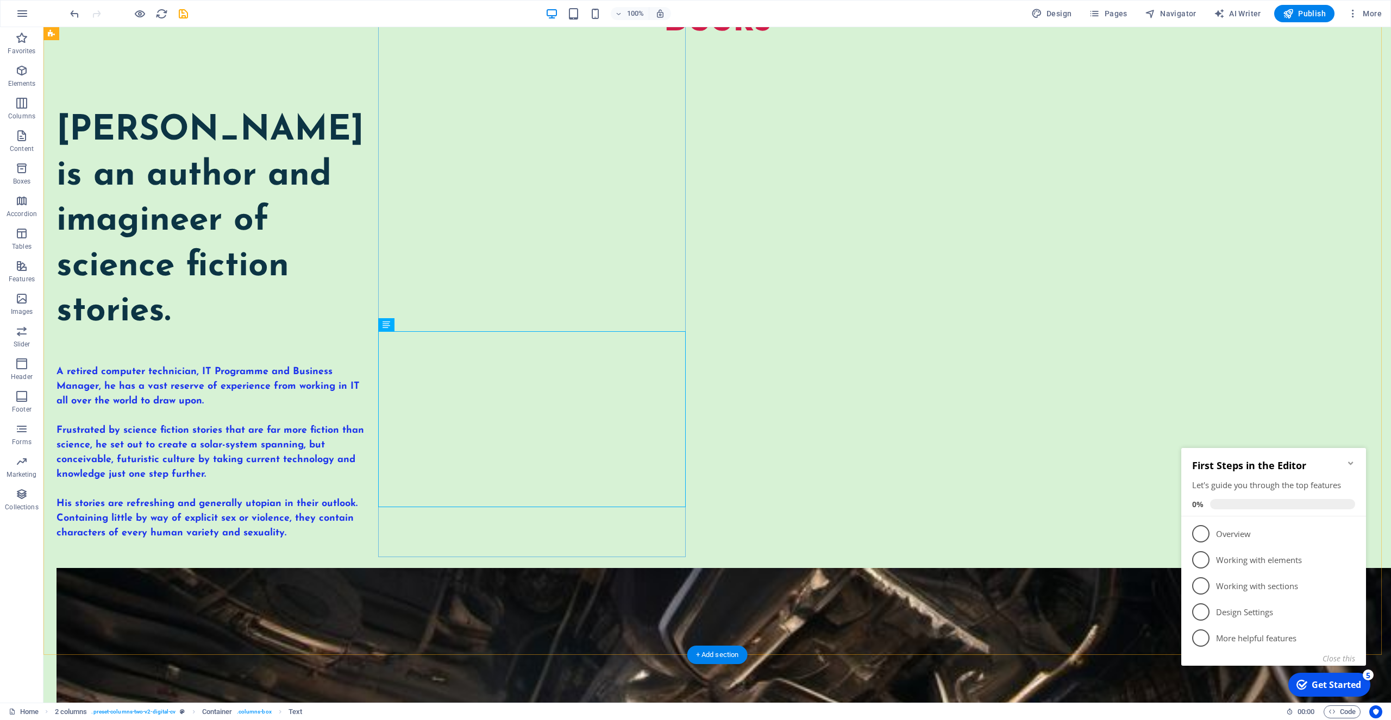
scroll to position [166, 0]
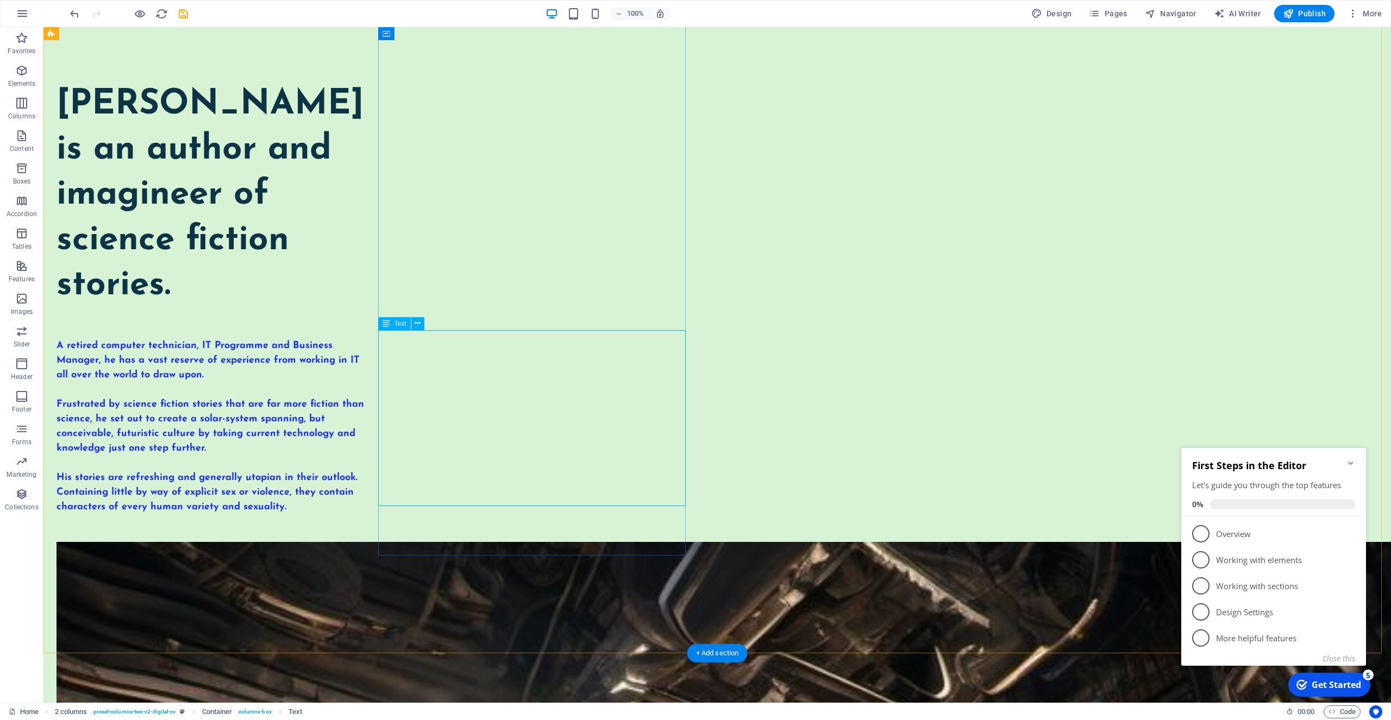
click at [364, 364] on div "A retired computer technician, IT Programme and Business Manager, he has a vast…" at bounding box center [209, 427] width 307 height 176
click at [364, 480] on div "A retired computer technician, IT Programme and Business Manager, he has a vast…" at bounding box center [209, 427] width 307 height 176
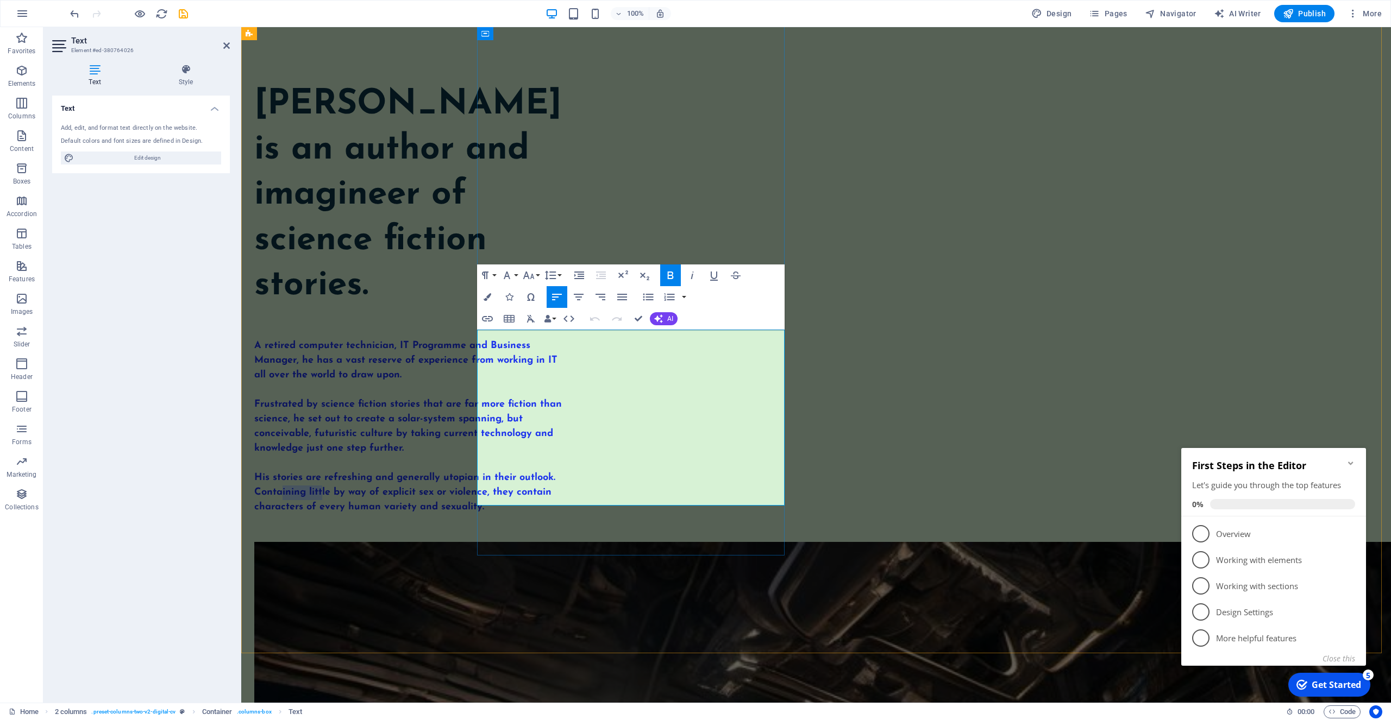
drag, startPoint x: 569, startPoint y: 485, endPoint x: 530, endPoint y: 540, distance: 67.5
click at [517, 487] on strong "His stories are refreshing and generally utopian in their outlook. Containing l…" at bounding box center [404, 492] width 301 height 39
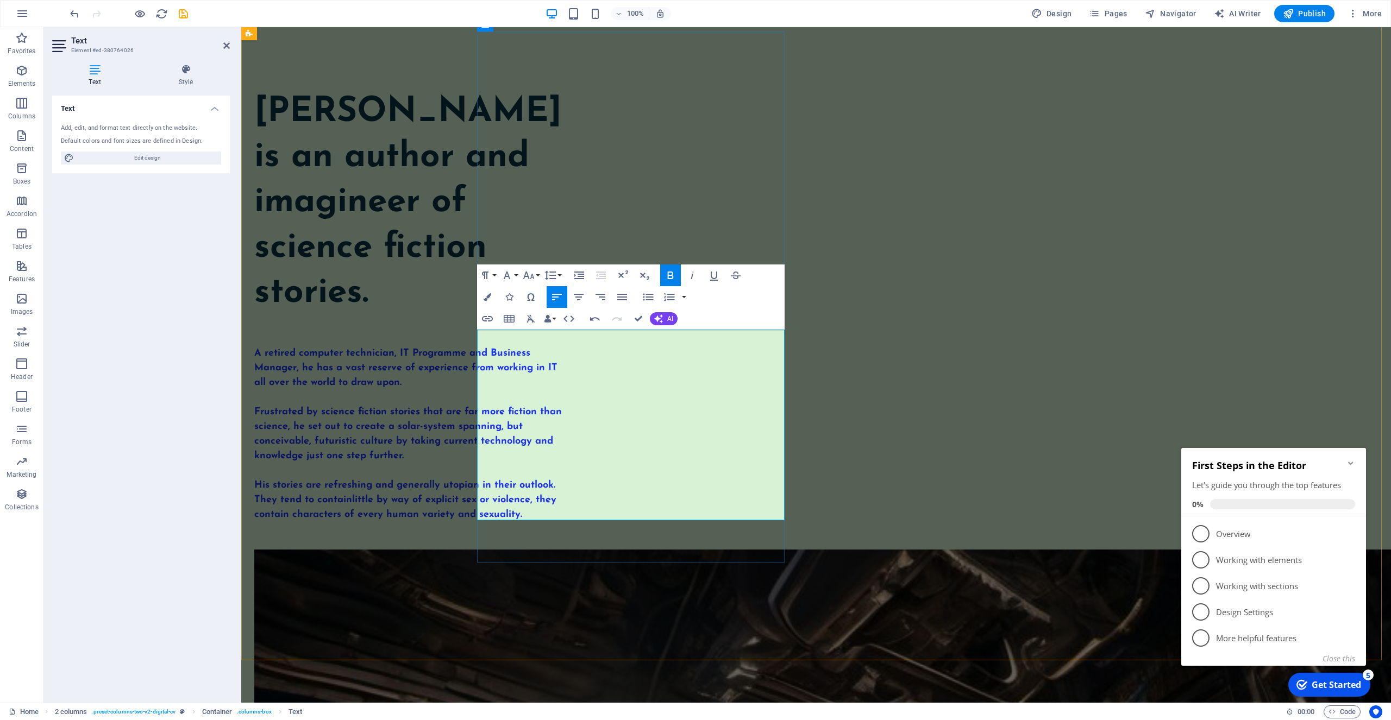
click at [562, 366] on p "A retired computer technician, IT Programme and Business Manager, he has a vast…" at bounding box center [407, 369] width 307 height 44
click at [562, 426] on strong "Frustrated by science fiction stories that are far more fiction than science, h…" at bounding box center [407, 434] width 307 height 54
click at [562, 425] on strong "Frustrated by science fiction stories that are far more fiction than science, h…" at bounding box center [407, 434] width 307 height 54
click at [562, 426] on strong "Frustrated by science fiction stories that are far more fiction than science, h…" at bounding box center [407, 434] width 307 height 54
click at [241, 27] on lt-strong "m" at bounding box center [241, 27] width 0 height 0
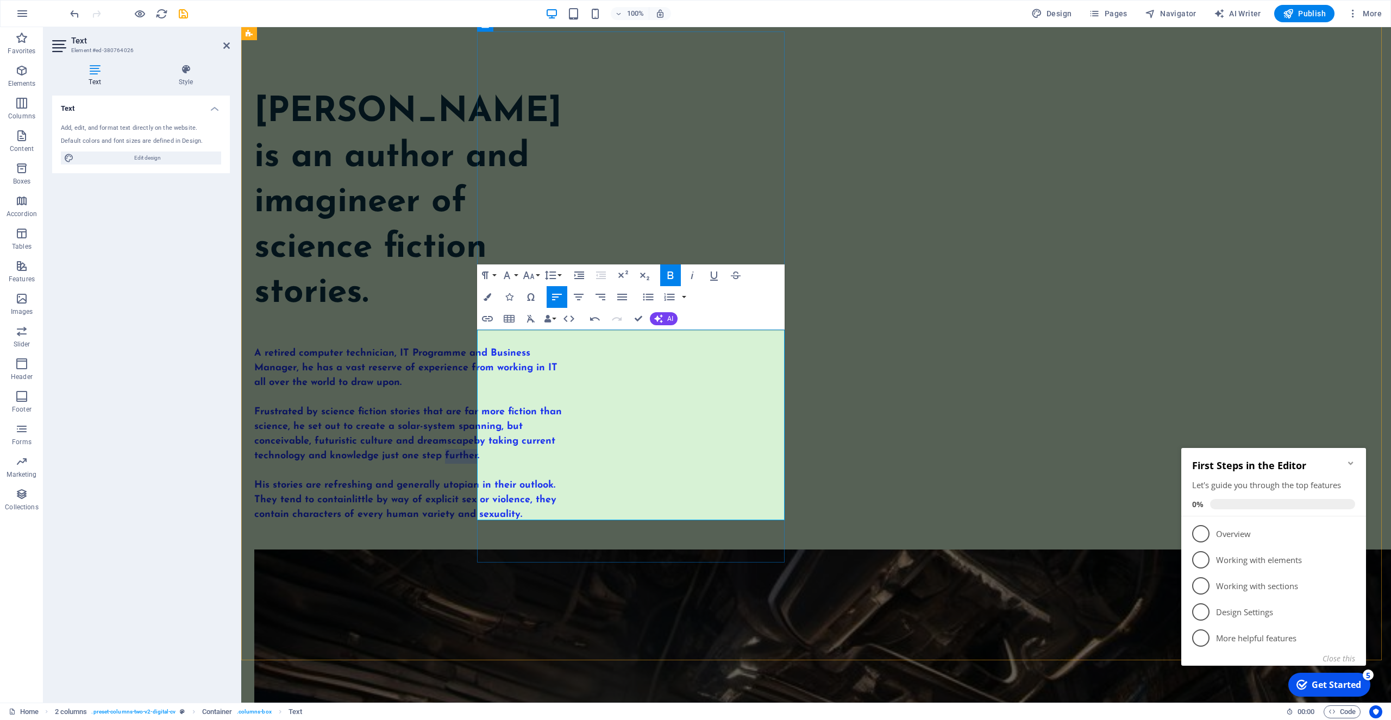
drag, startPoint x: 699, startPoint y: 441, endPoint x: 667, endPoint y: 441, distance: 32.0
click at [562, 441] on strong "Frustrated by science fiction stories that are far more fiction than science, h…" at bounding box center [407, 434] width 307 height 54
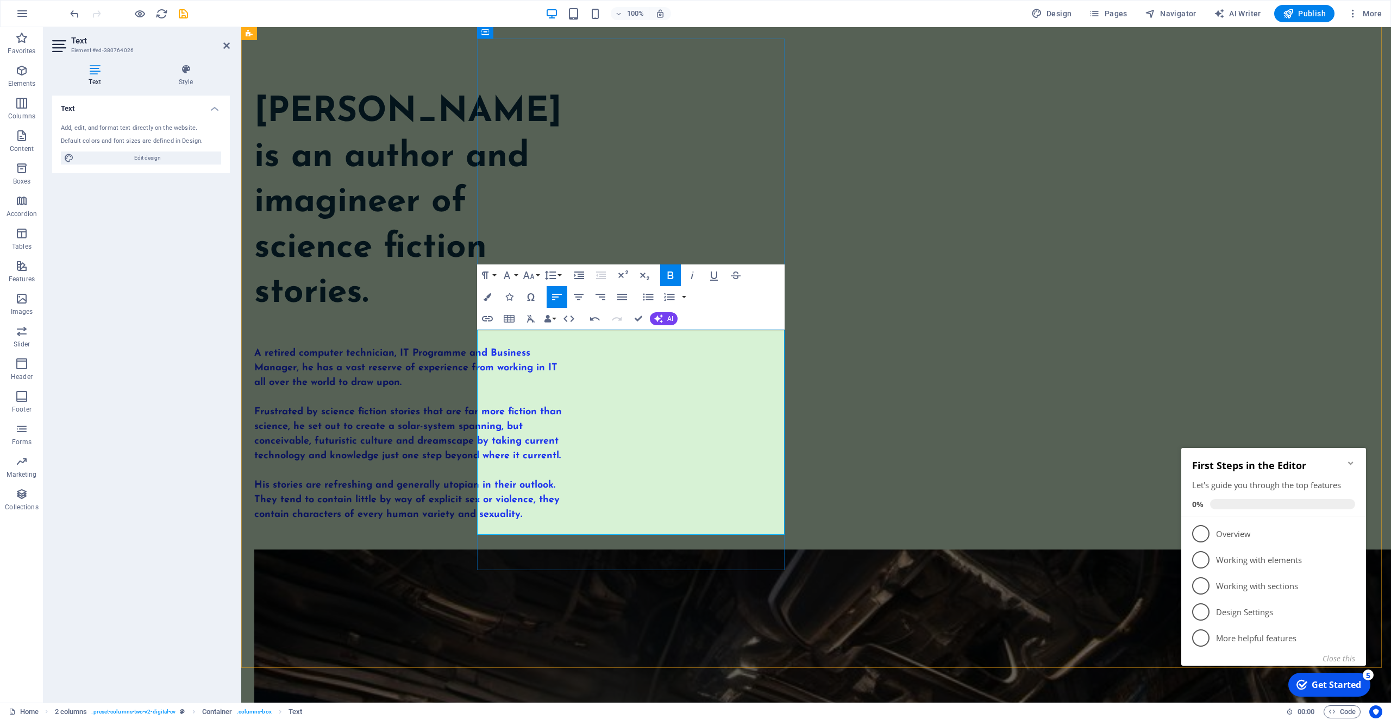
scroll to position [152, 0]
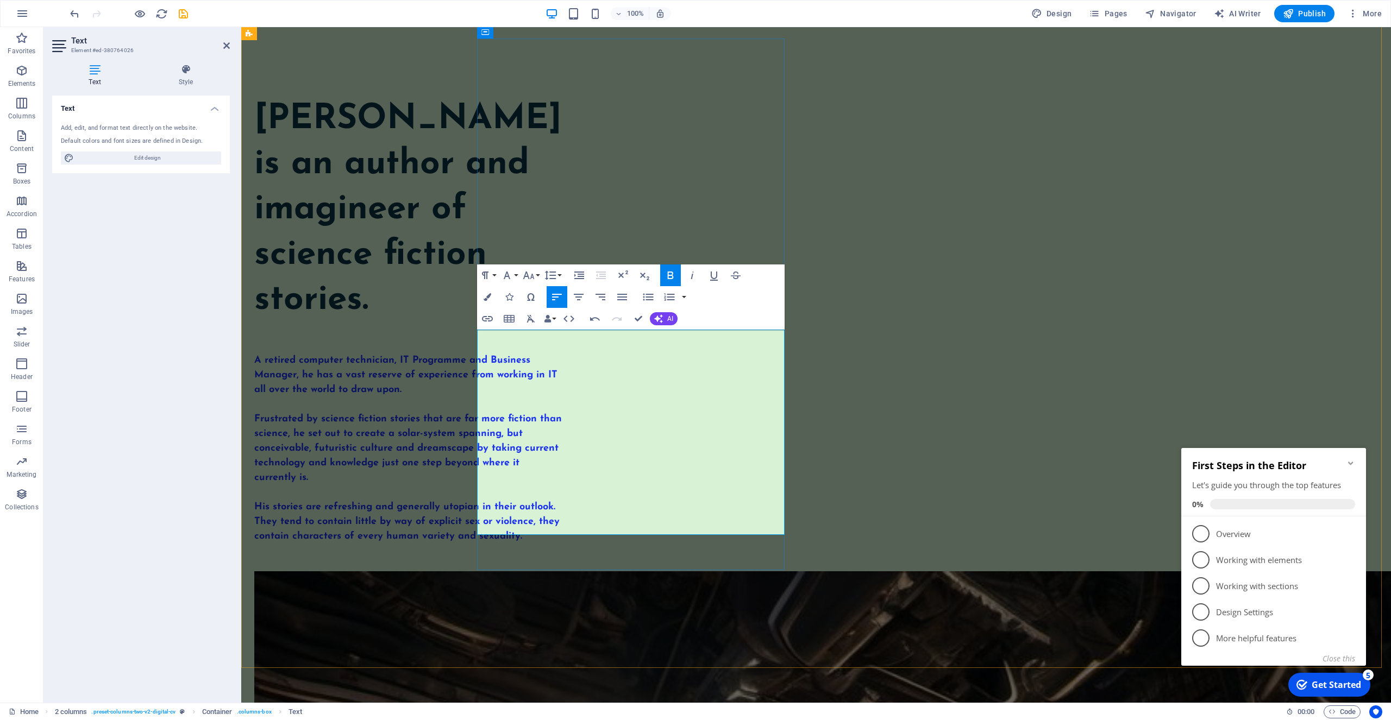
click at [562, 368] on p "A retired computer technician, IT Programme and Business Manager, he has a vast…" at bounding box center [407, 376] width 307 height 44
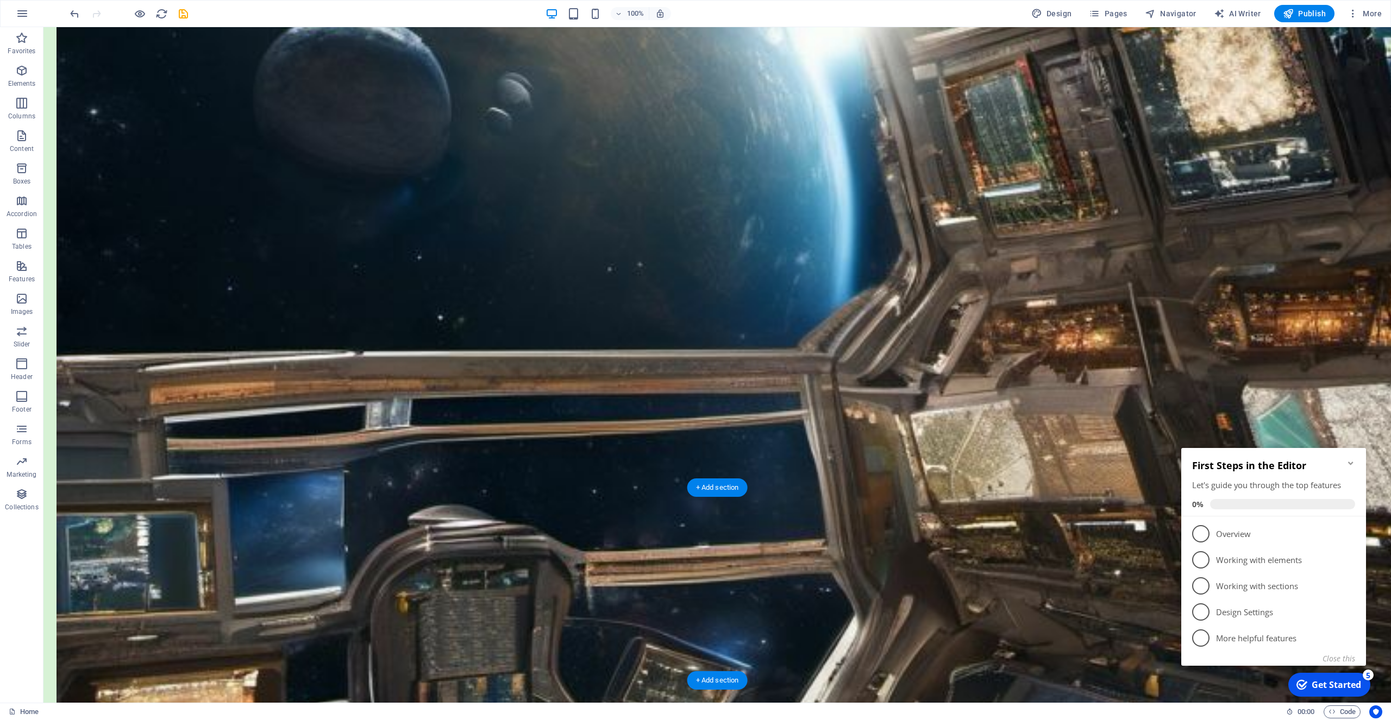
scroll to position [1481, 0]
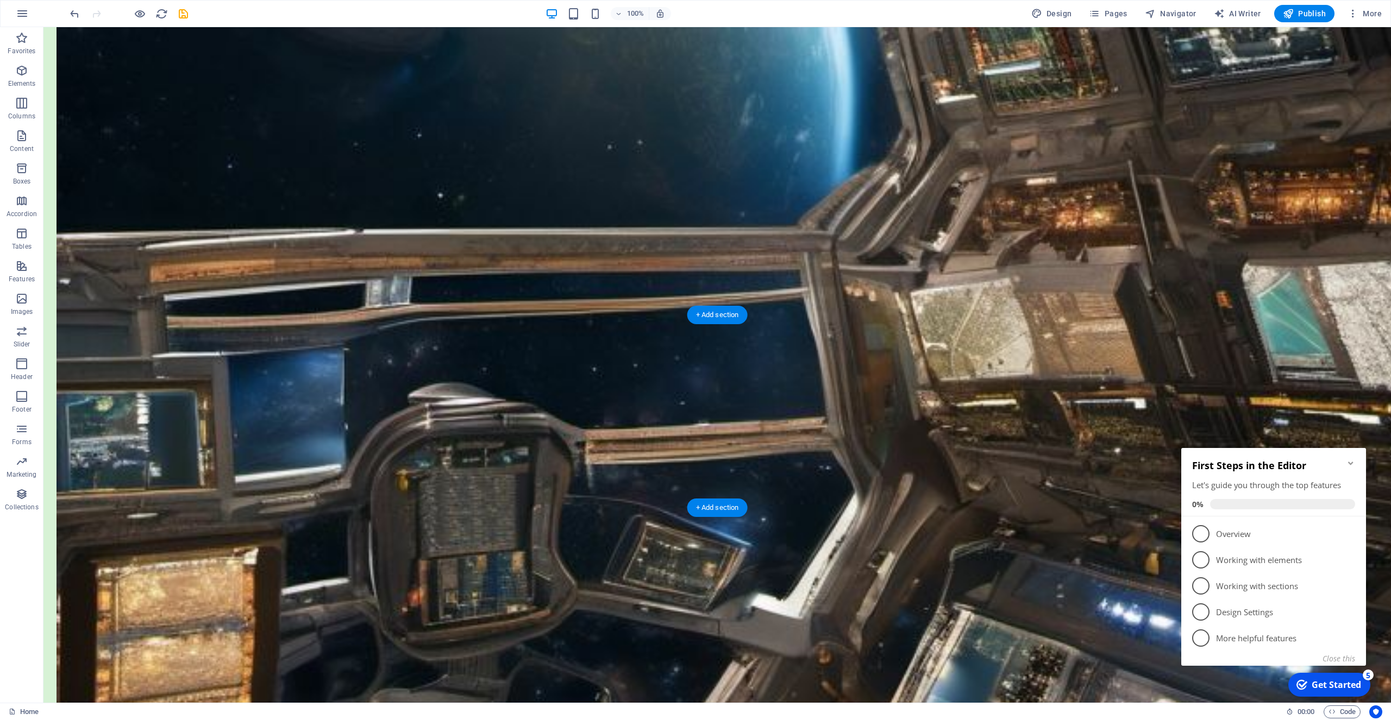
select select "vh"
select select "vw"
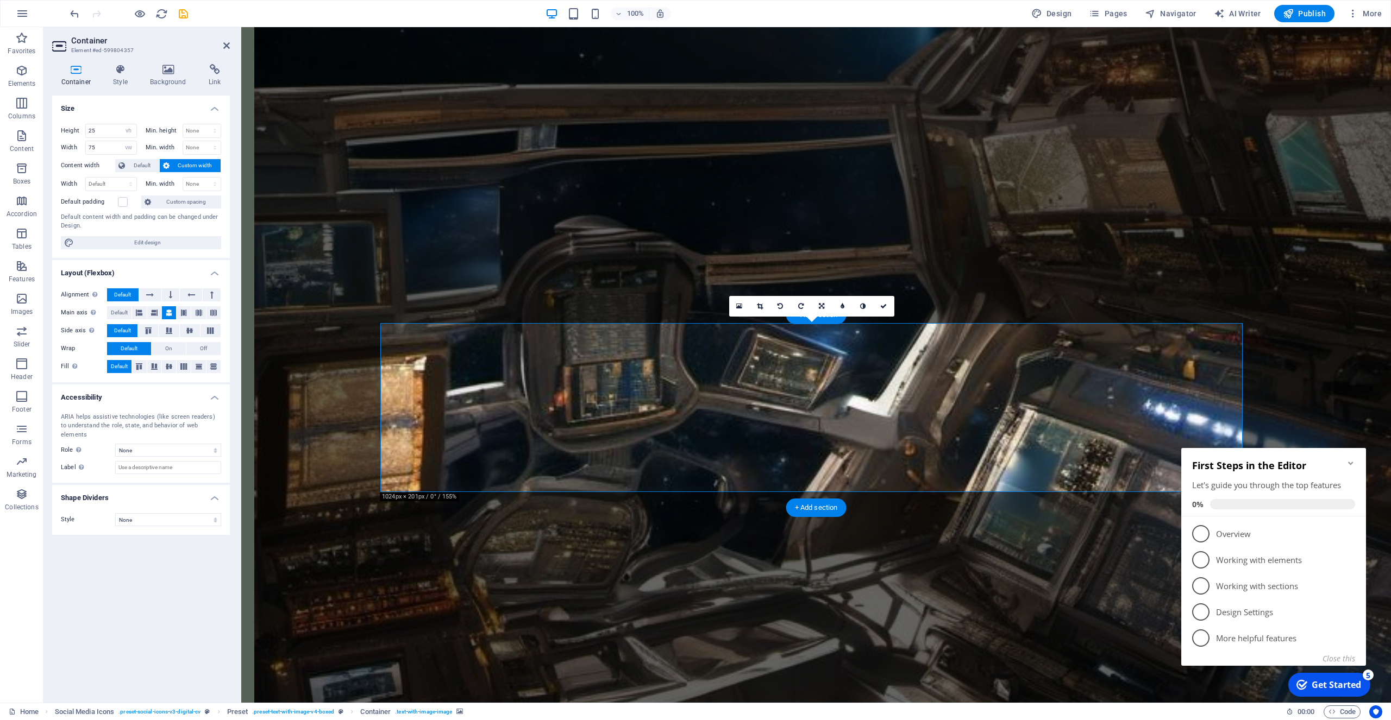
click at [76, 67] on icon at bounding box center [76, 69] width 48 height 11
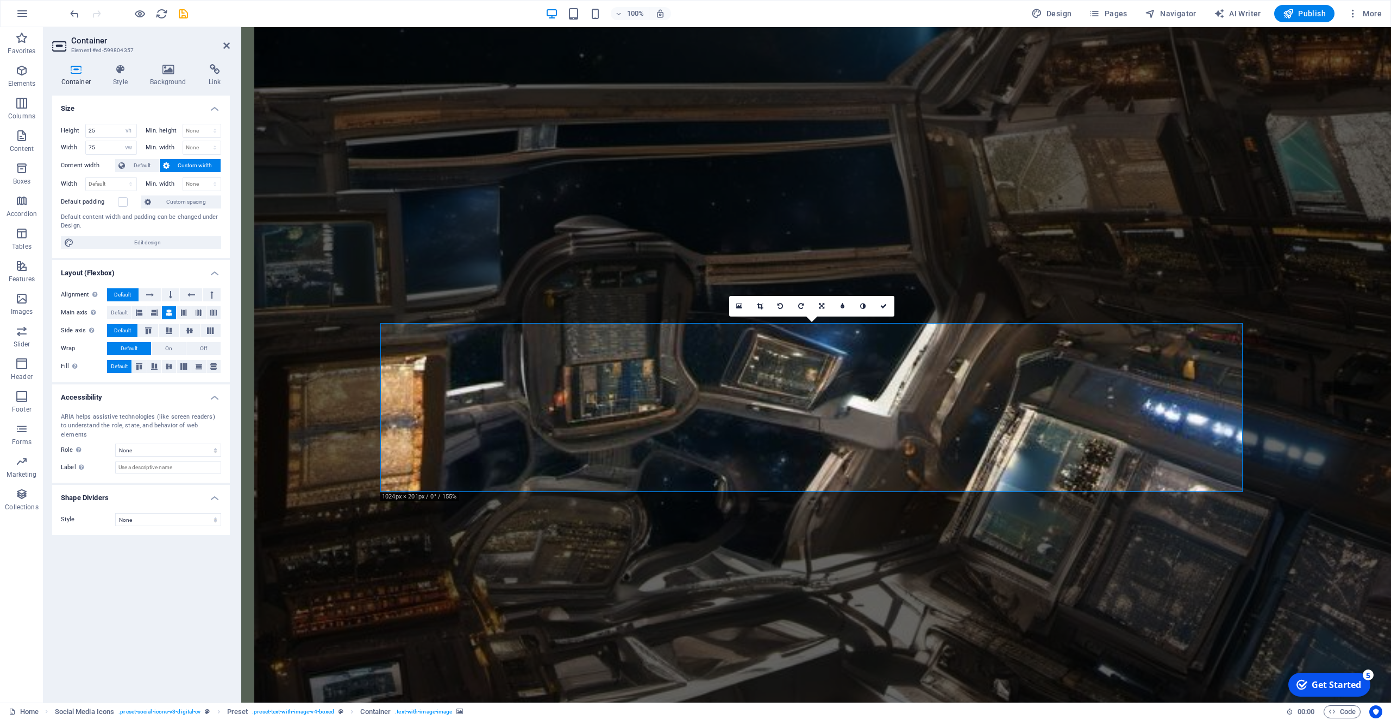
click at [76, 70] on icon at bounding box center [76, 69] width 48 height 11
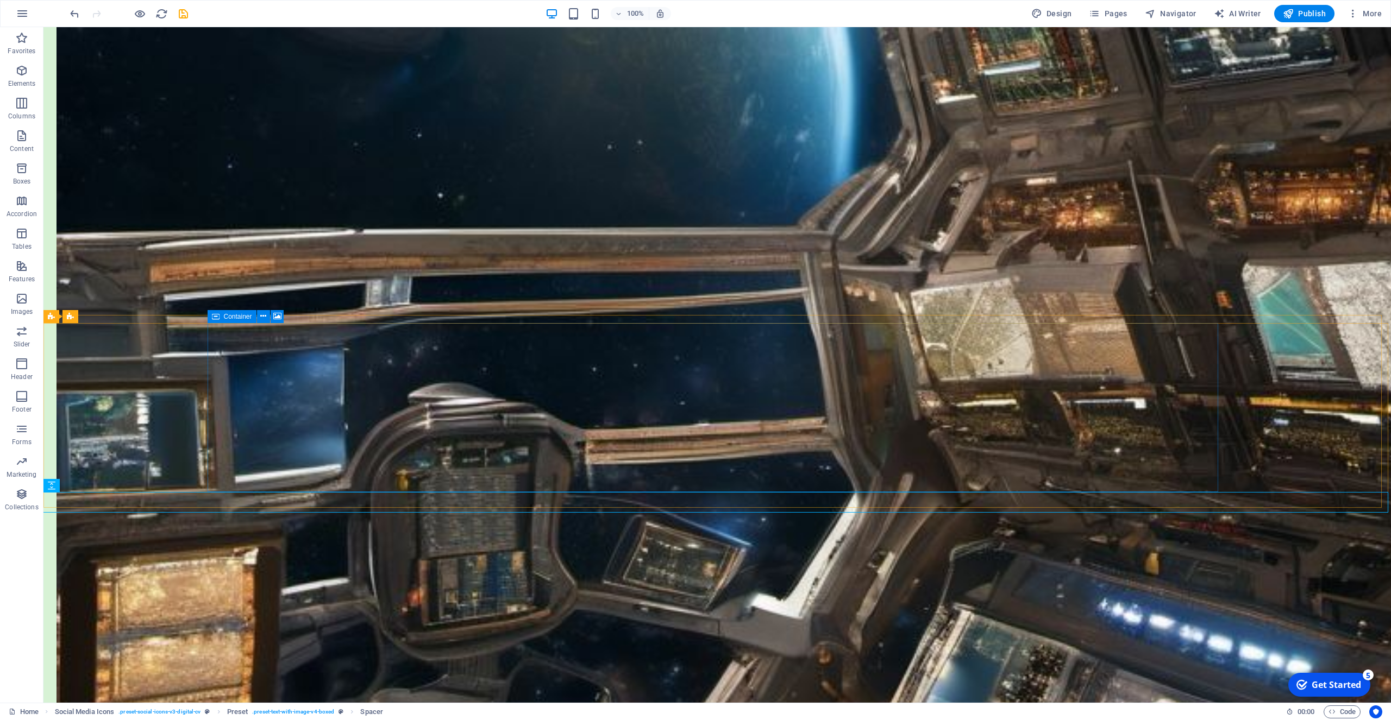
click at [240, 315] on span "Container" at bounding box center [238, 316] width 28 height 7
click at [259, 317] on button at bounding box center [263, 316] width 13 height 13
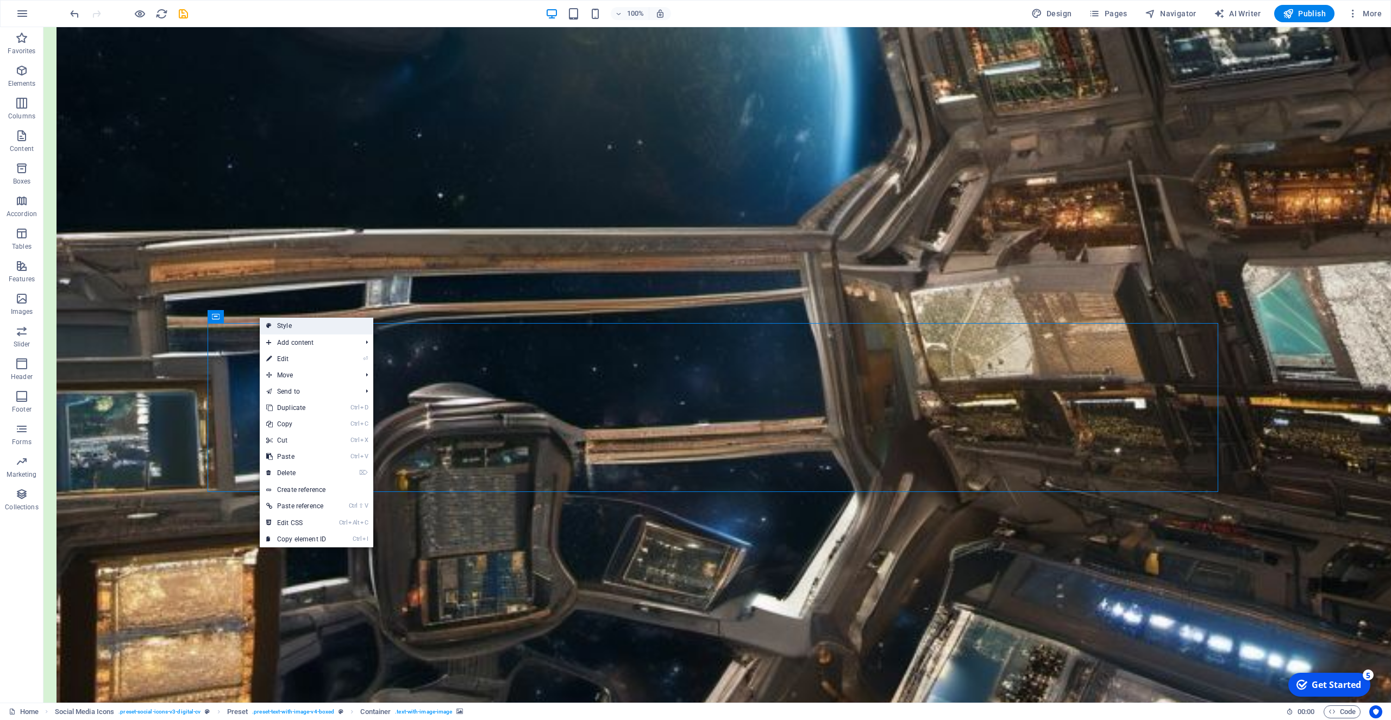
drag, startPoint x: 288, startPoint y: 326, endPoint x: 47, endPoint y: 299, distance: 243.2
click at [288, 326] on link "Style" at bounding box center [317, 326] width 114 height 16
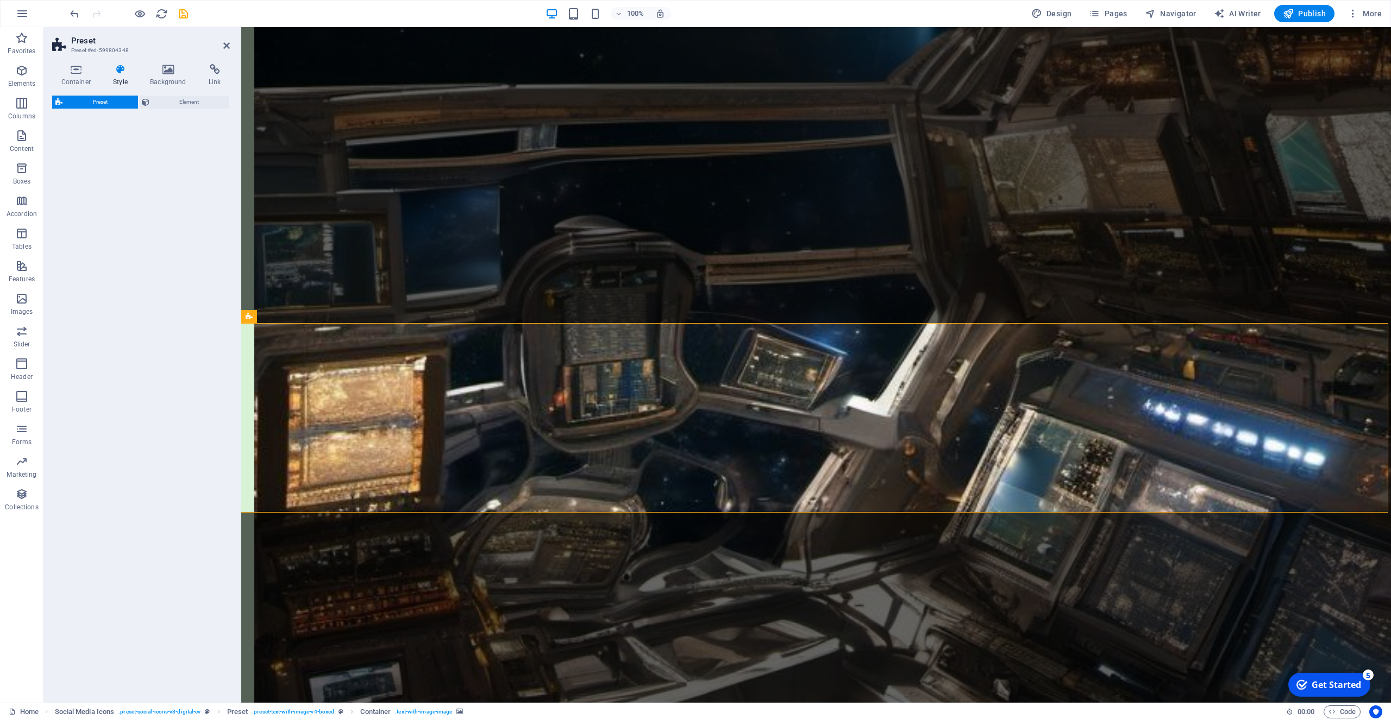
select select "rem"
select select "px"
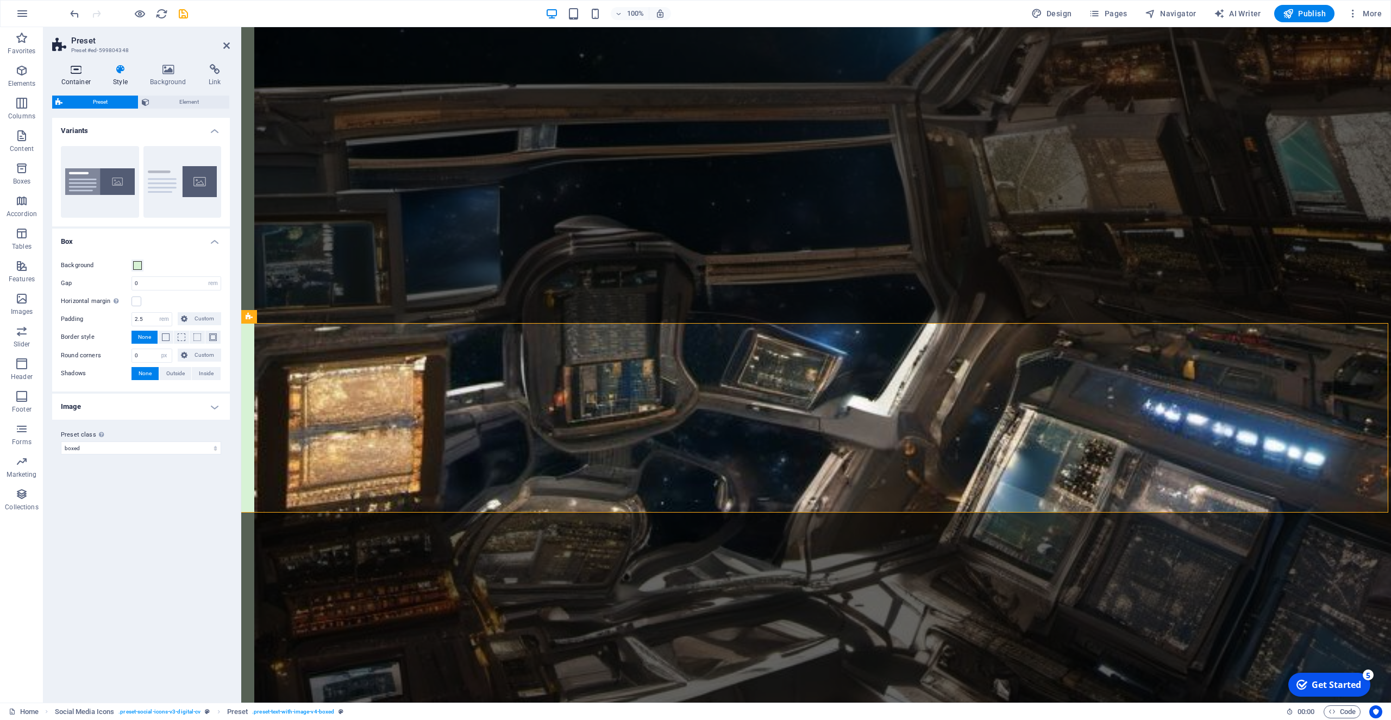
click at [75, 73] on icon at bounding box center [76, 69] width 48 height 11
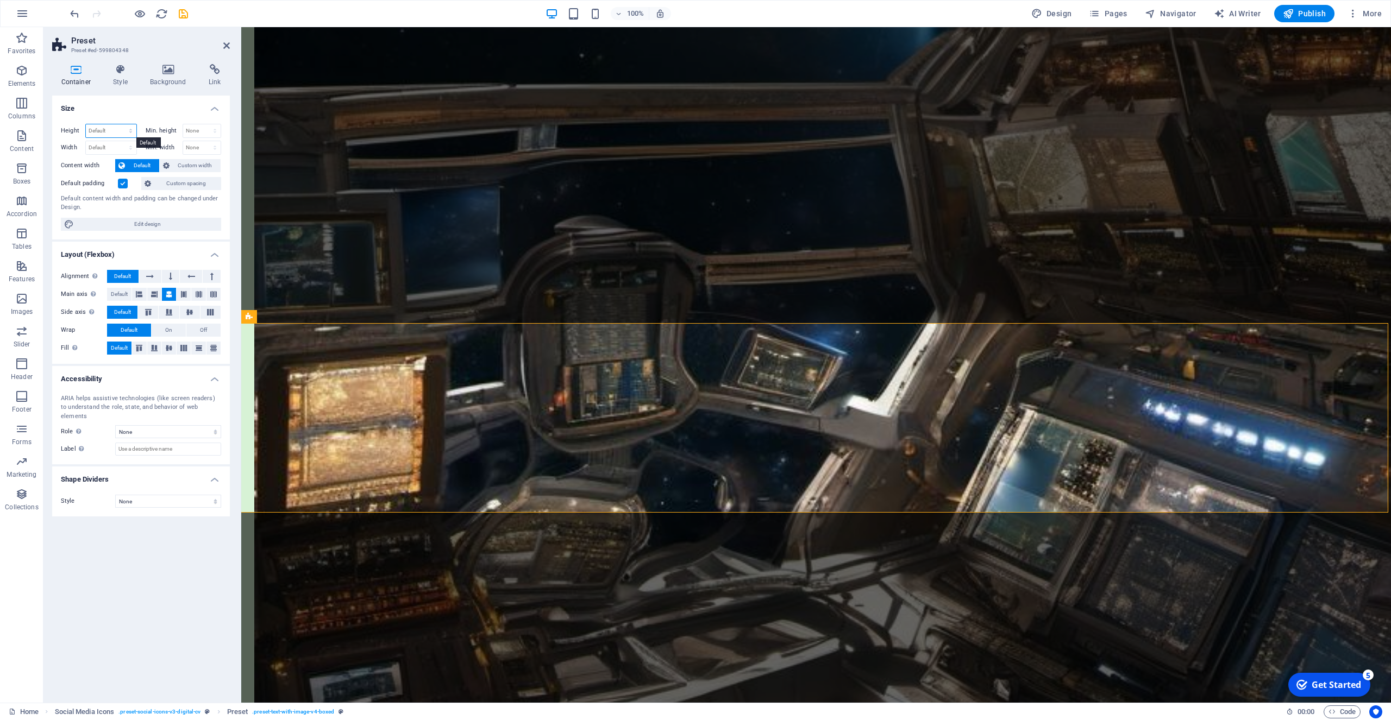
click at [86, 124] on select "Default px rem % vh vw" at bounding box center [111, 130] width 51 height 13
select select "px"
click option "px" at bounding box center [0, 0] width 0 height 0
drag, startPoint x: 106, startPoint y: 133, endPoint x: 85, endPoint y: 132, distance: 21.2
click at [86, 132] on input "349" at bounding box center [111, 130] width 51 height 13
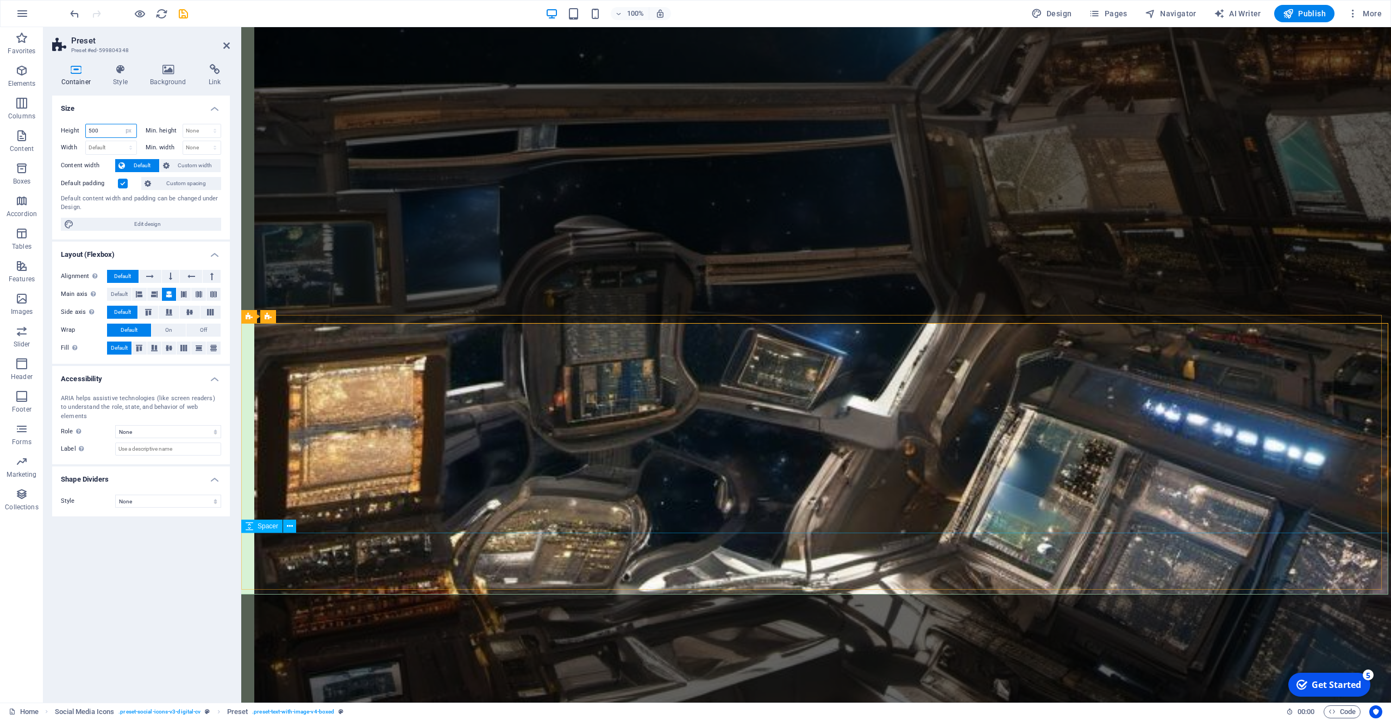
type input "500"
click at [288, 528] on icon at bounding box center [290, 526] width 6 height 11
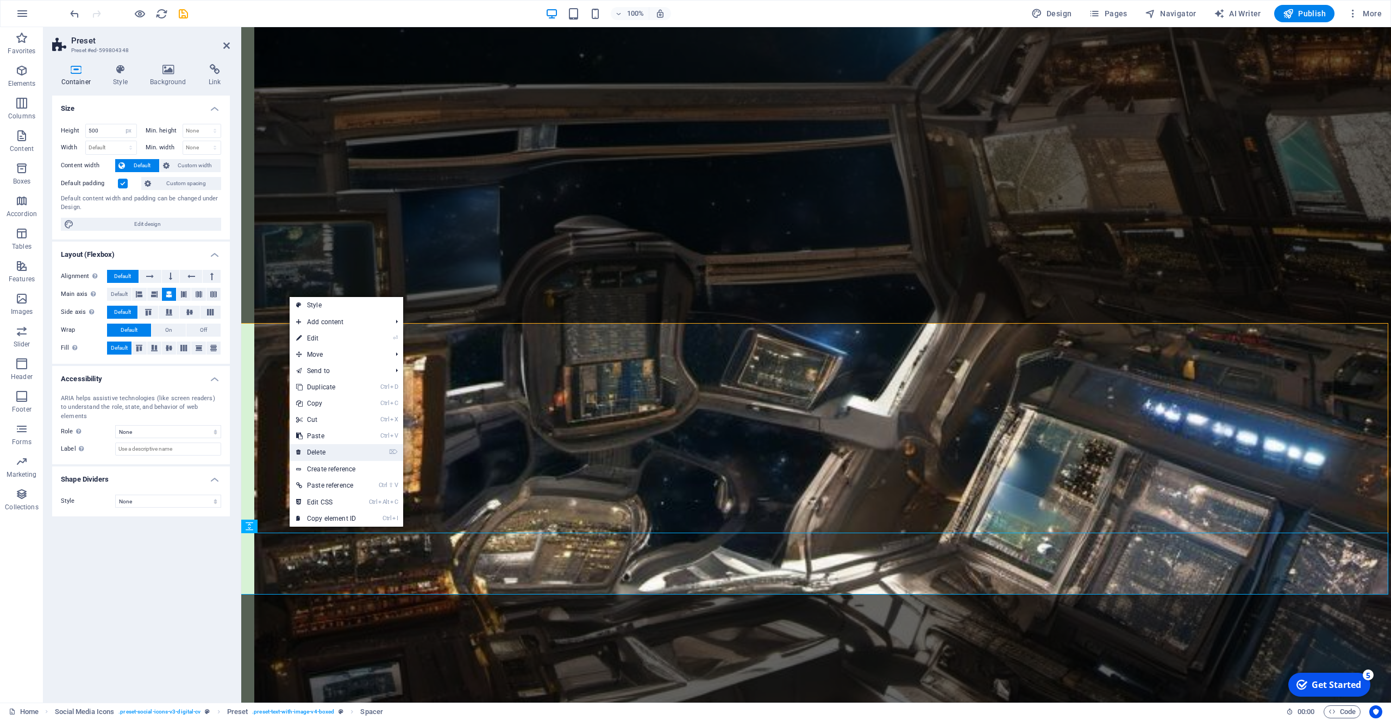
click at [320, 453] on link "⌦ Delete" at bounding box center [326, 452] width 73 height 16
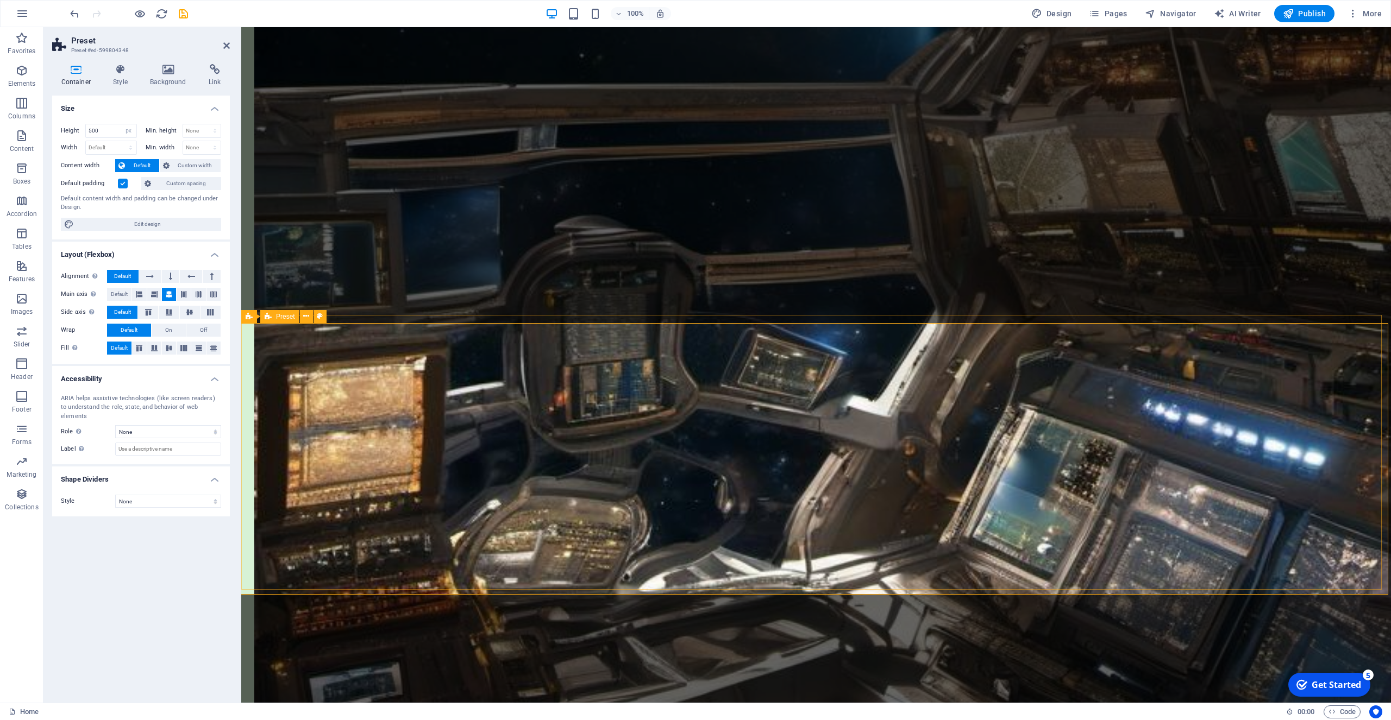
drag, startPoint x: 365, startPoint y: 519, endPoint x: 562, endPoint y: 521, distance: 197.2
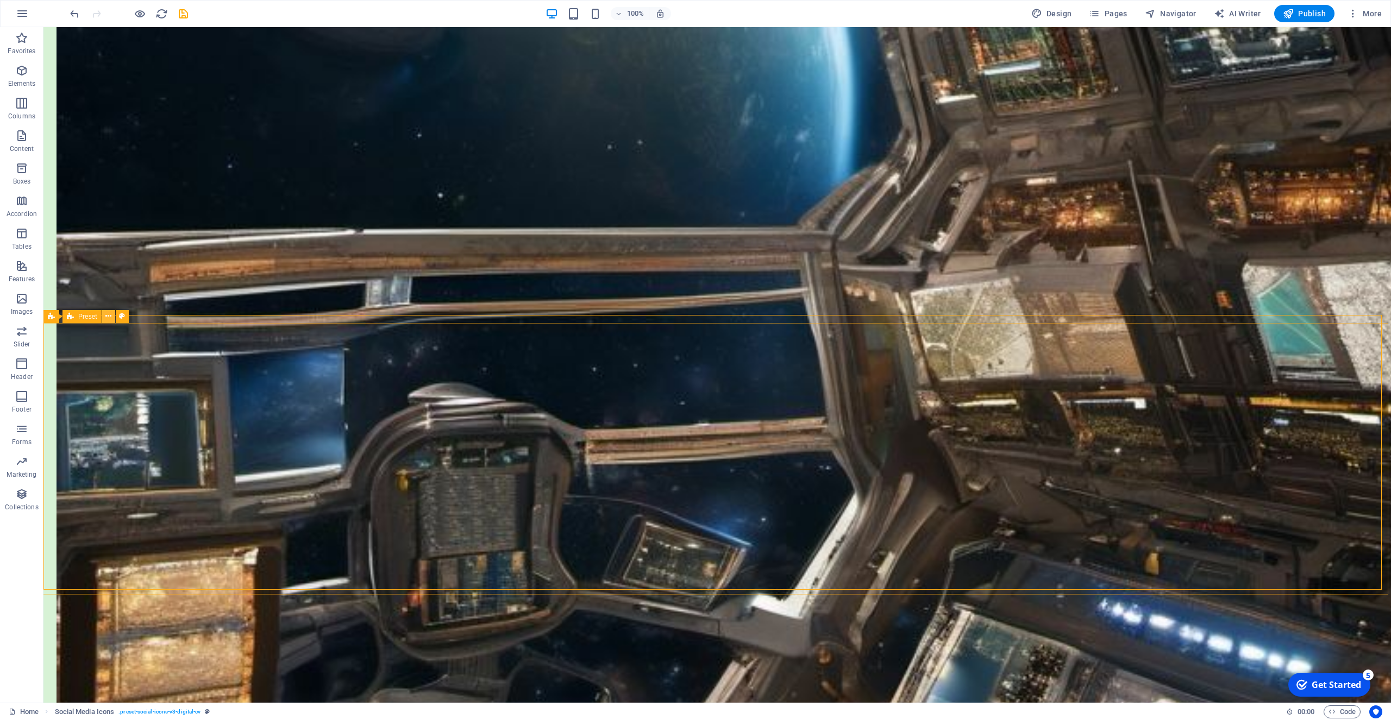
click at [109, 318] on icon at bounding box center [108, 316] width 6 height 11
click at [108, 316] on icon at bounding box center [108, 316] width 6 height 11
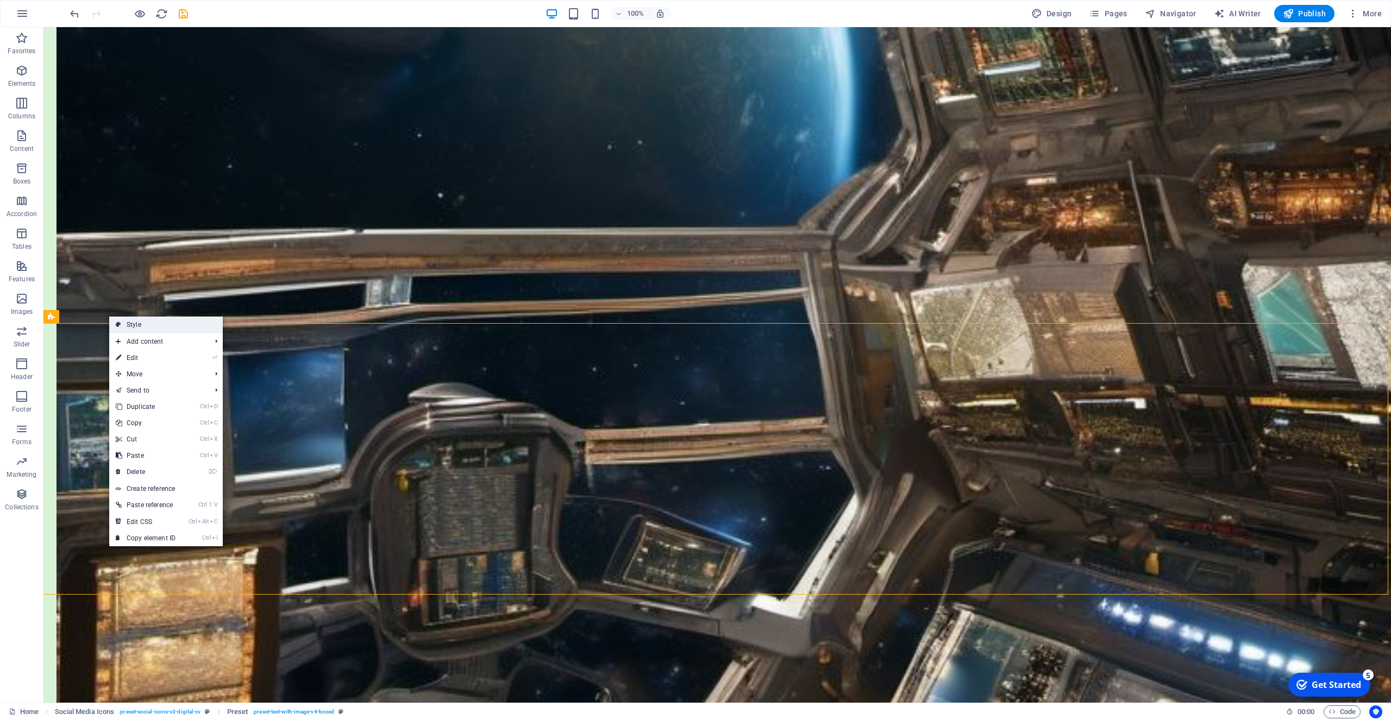
click at [134, 325] on link "Style" at bounding box center [166, 325] width 114 height 16
select select "px"
select select "rem"
select select "px"
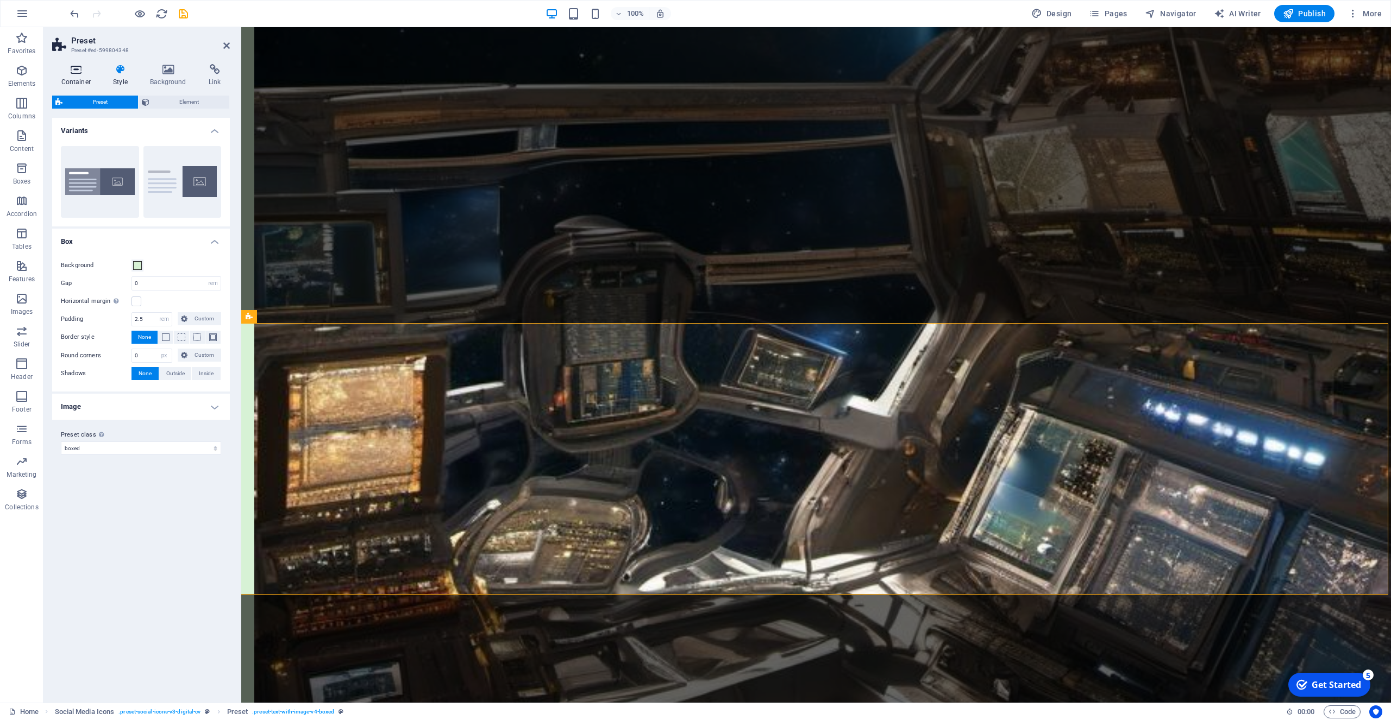
click at [81, 68] on icon at bounding box center [76, 69] width 48 height 11
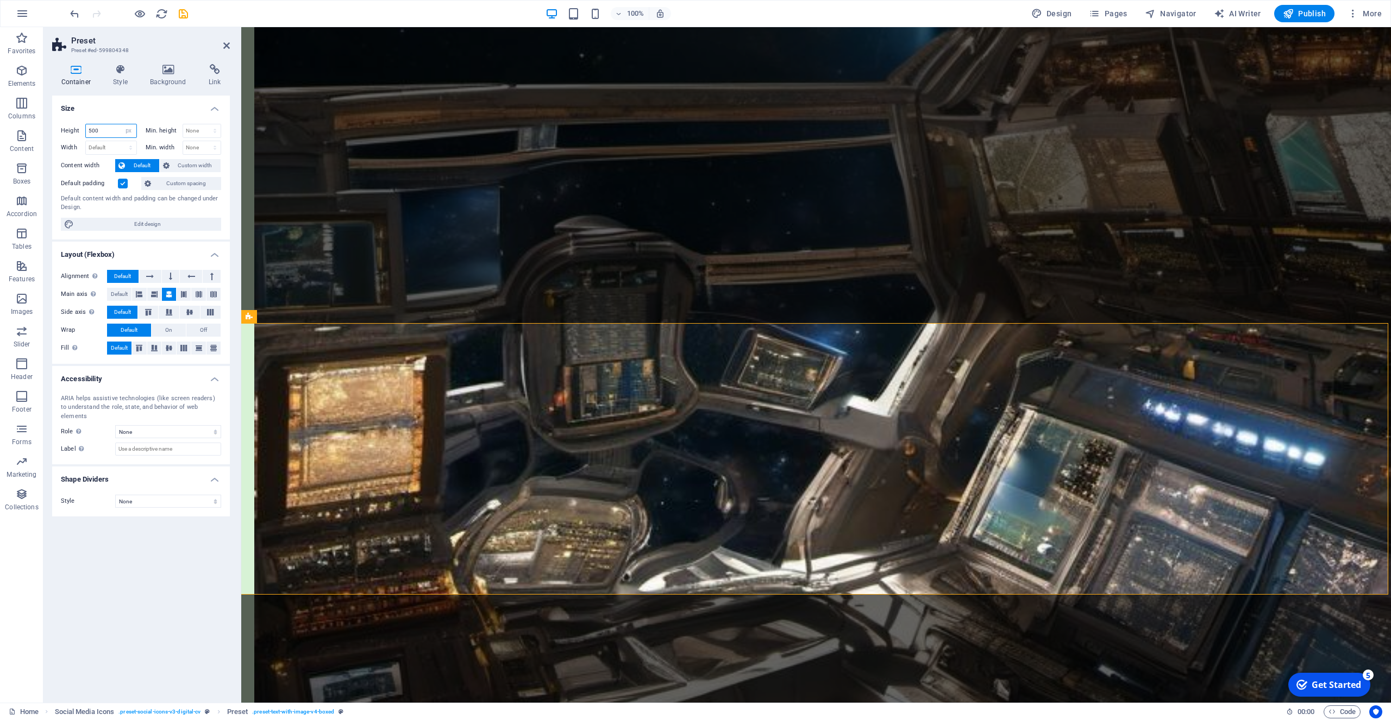
click at [106, 134] on input "500" at bounding box center [111, 130] width 51 height 13
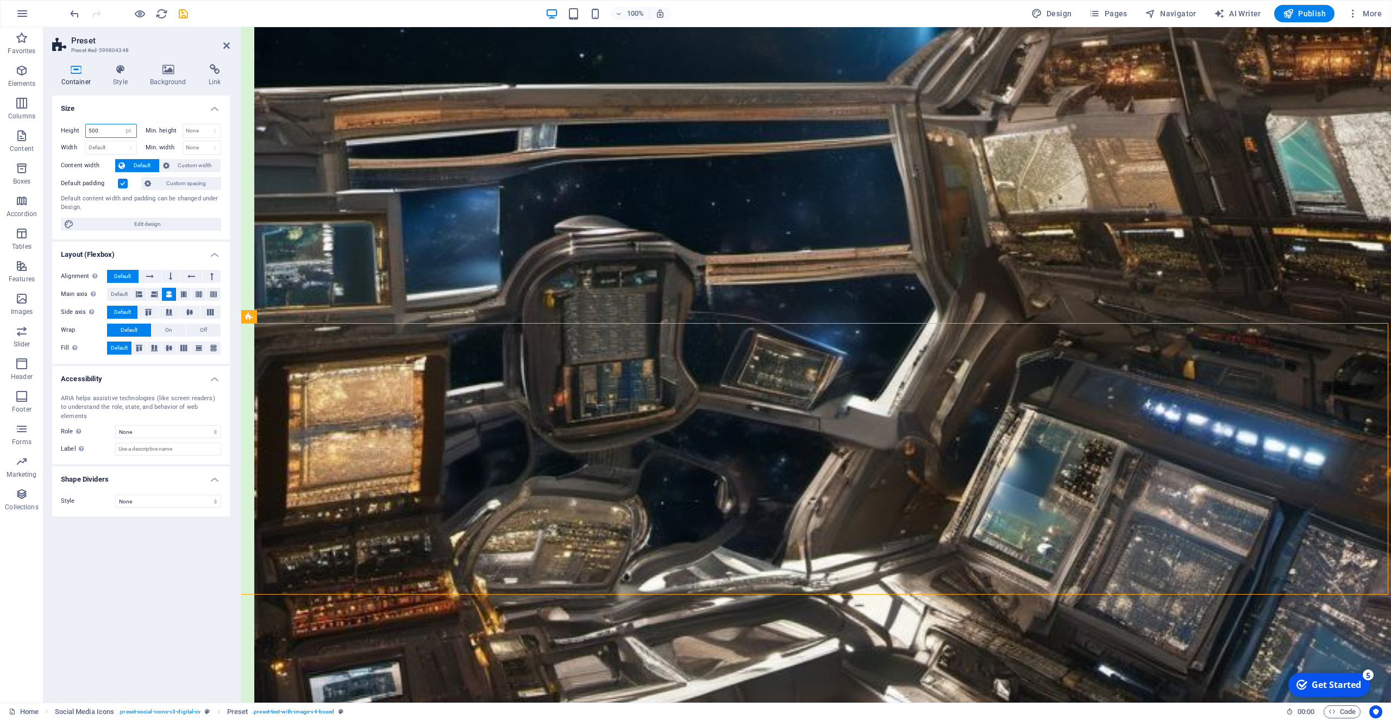
drag, startPoint x: 105, startPoint y: 131, endPoint x: 85, endPoint y: 130, distance: 20.7
click at [86, 130] on input "500" at bounding box center [111, 130] width 51 height 13
type input "300"
click at [92, 208] on div "Default content width and padding can be changed under Design." at bounding box center [141, 203] width 160 height 18
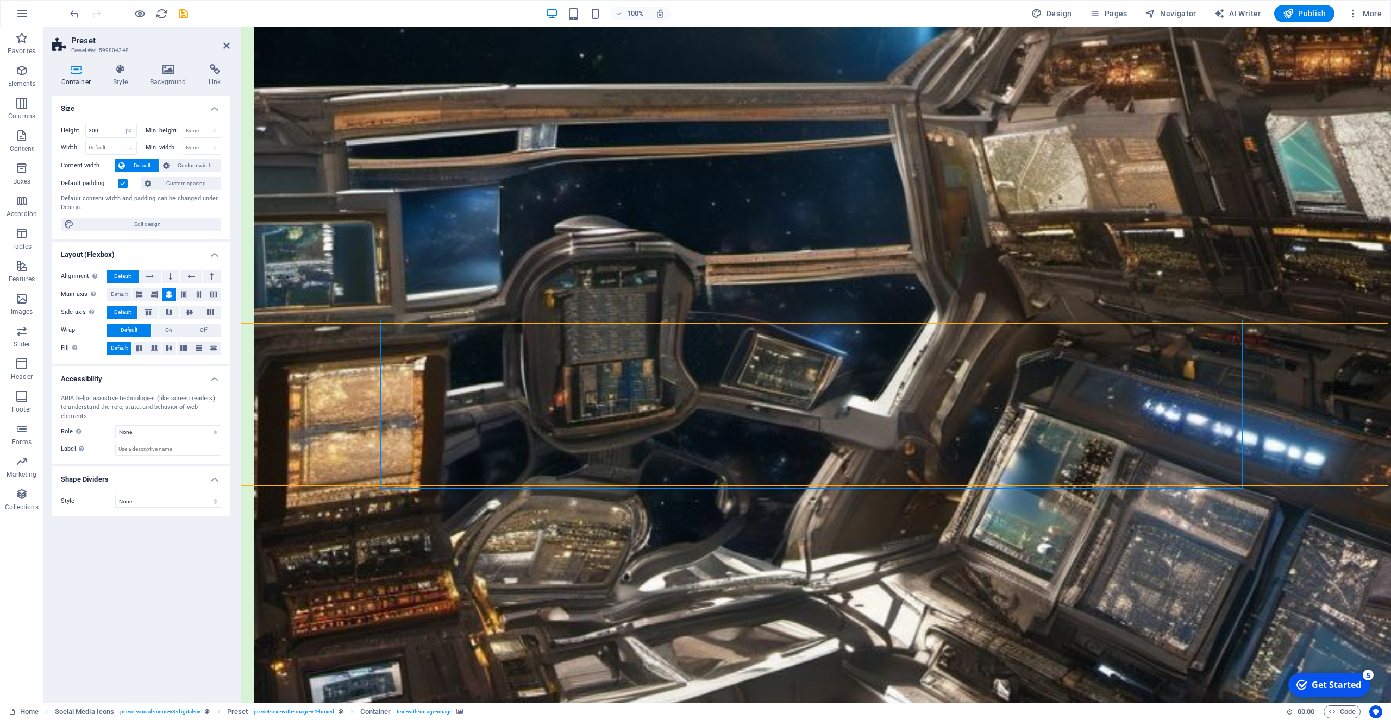
select select "vh"
select select "vw"
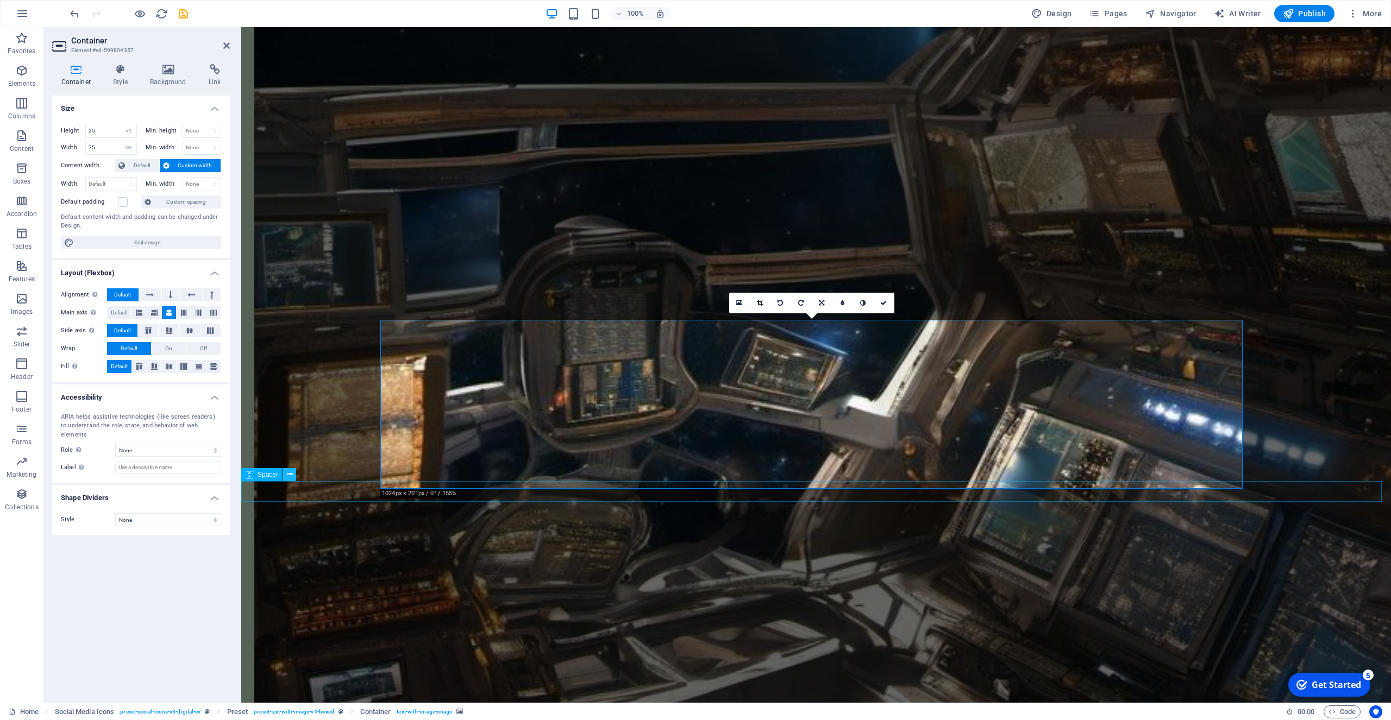
click at [290, 476] on icon at bounding box center [290, 474] width 6 height 11
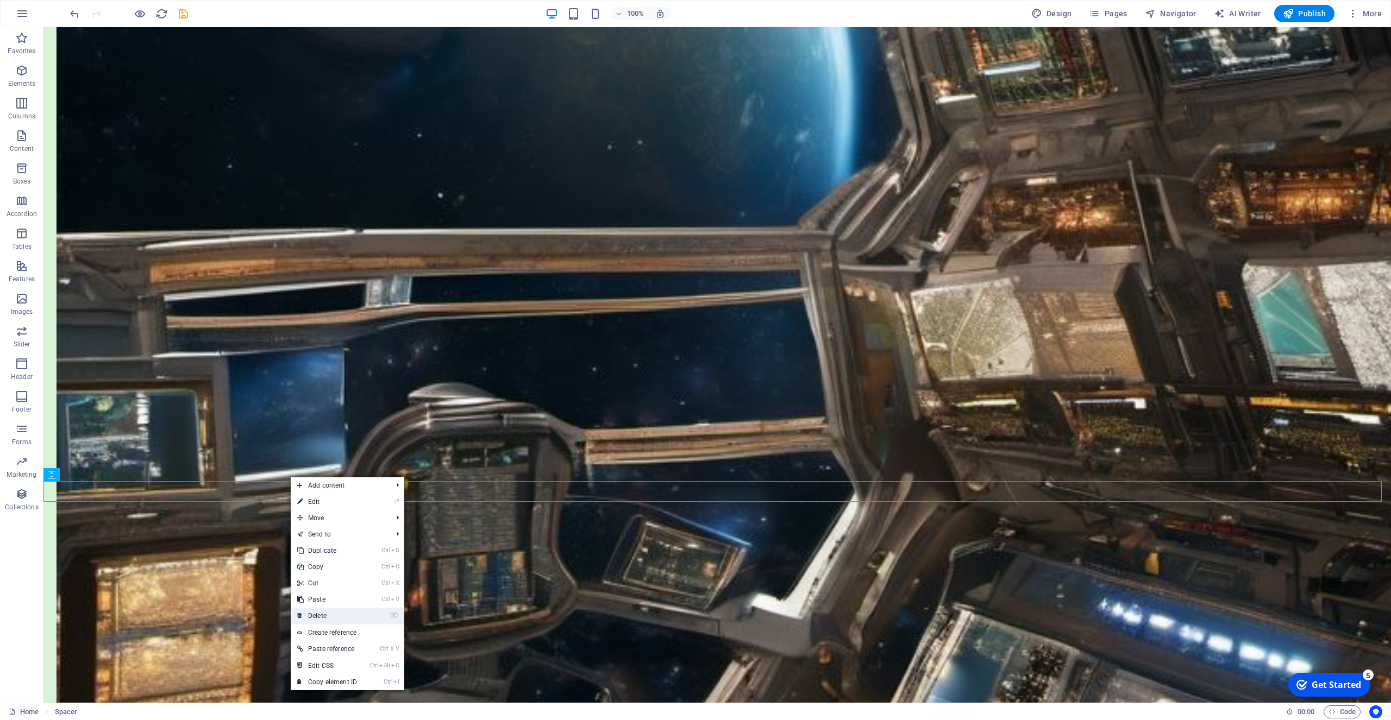
click at [329, 614] on link "⌦ Delete" at bounding box center [327, 616] width 73 height 16
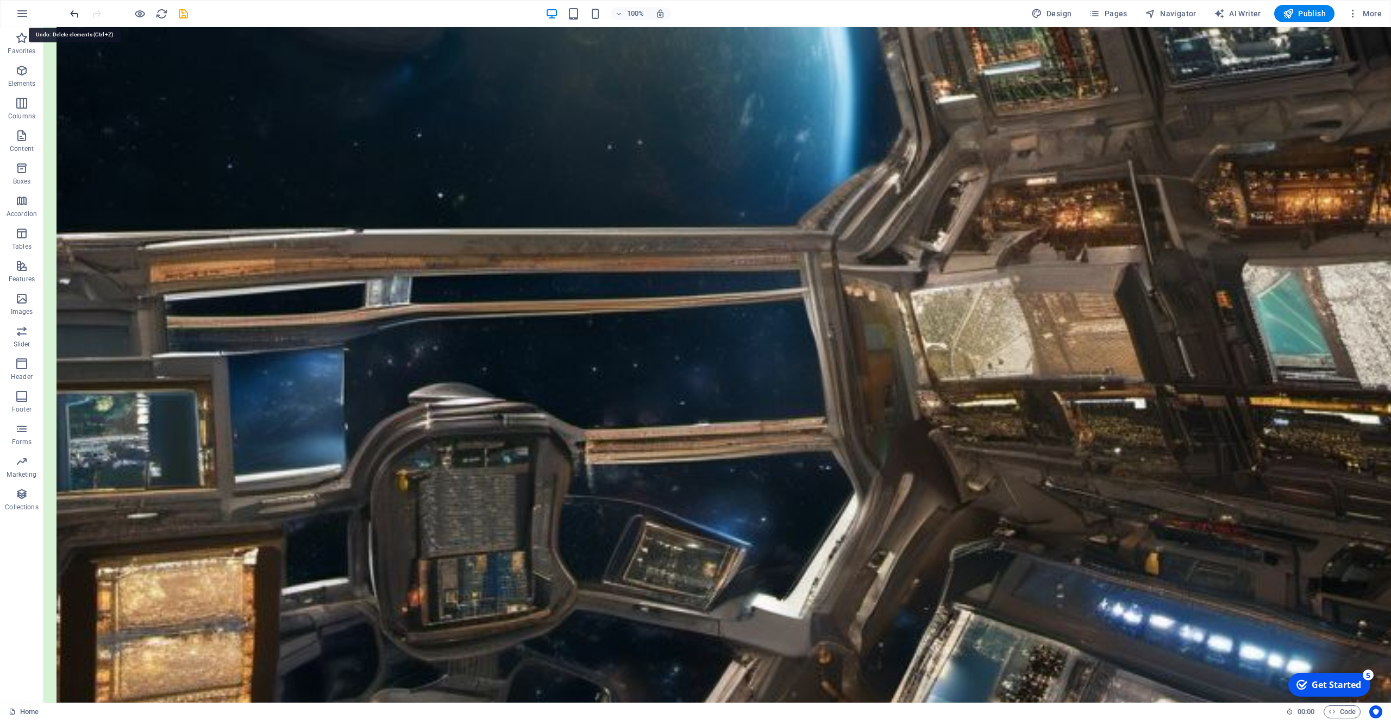
click at [91, 474] on icon at bounding box center [92, 474] width 6 height 11
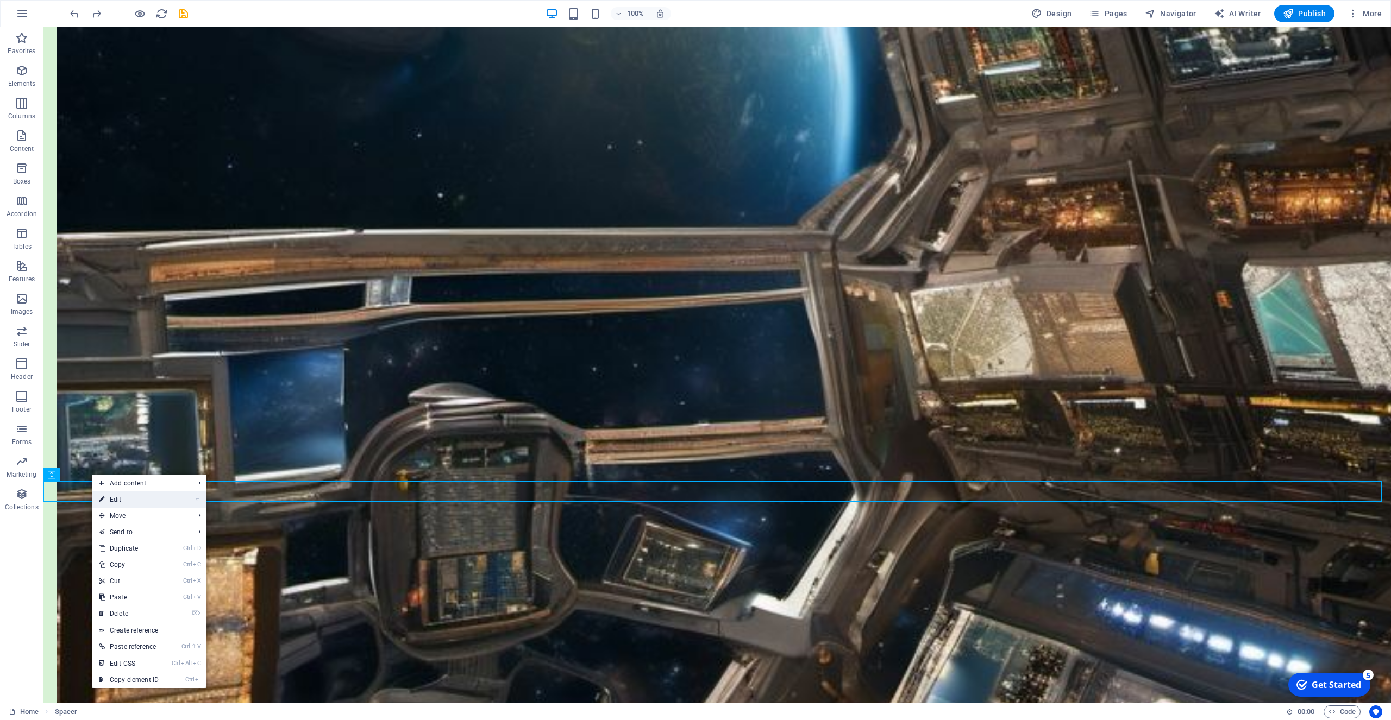
click at [117, 498] on link "⏎ Edit" at bounding box center [128, 500] width 73 height 16
select select "px"
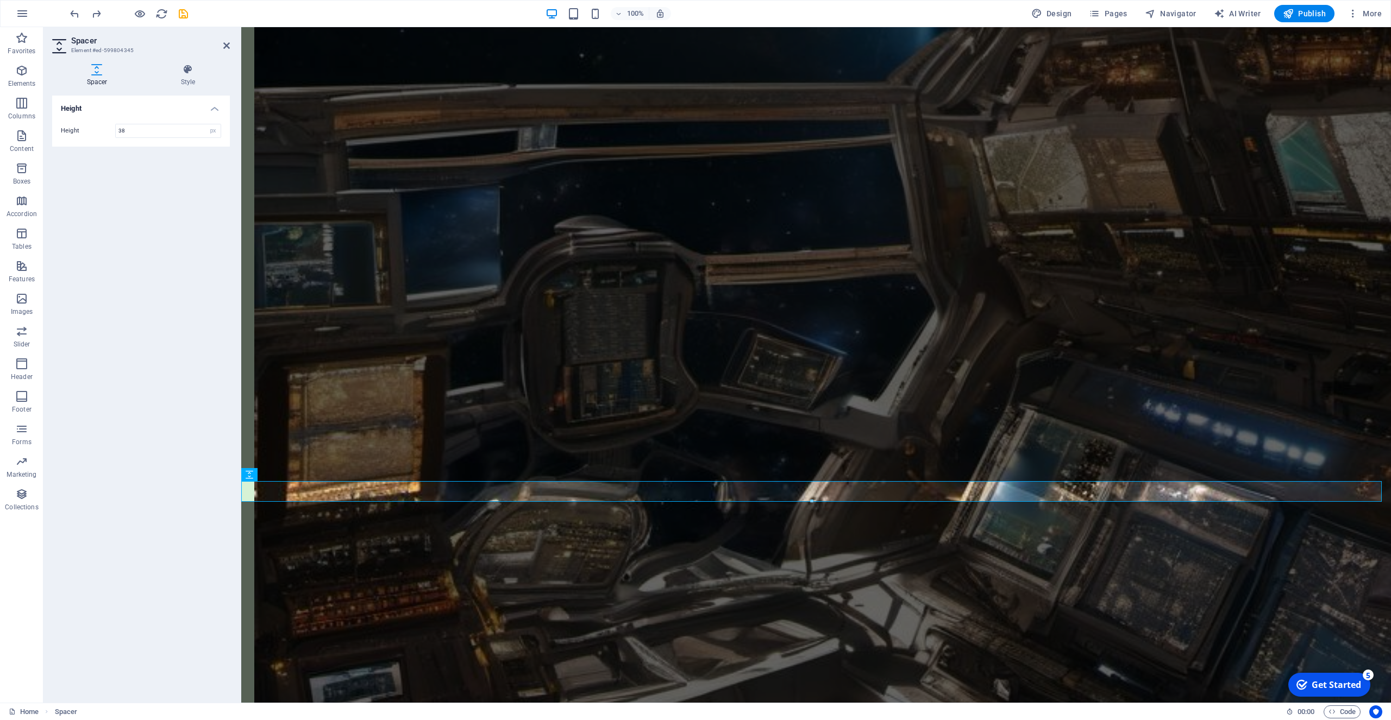
drag, startPoint x: 137, startPoint y: 131, endPoint x: 106, endPoint y: 139, distance: 31.8
click at [116, 133] on input "38" at bounding box center [168, 130] width 105 height 13
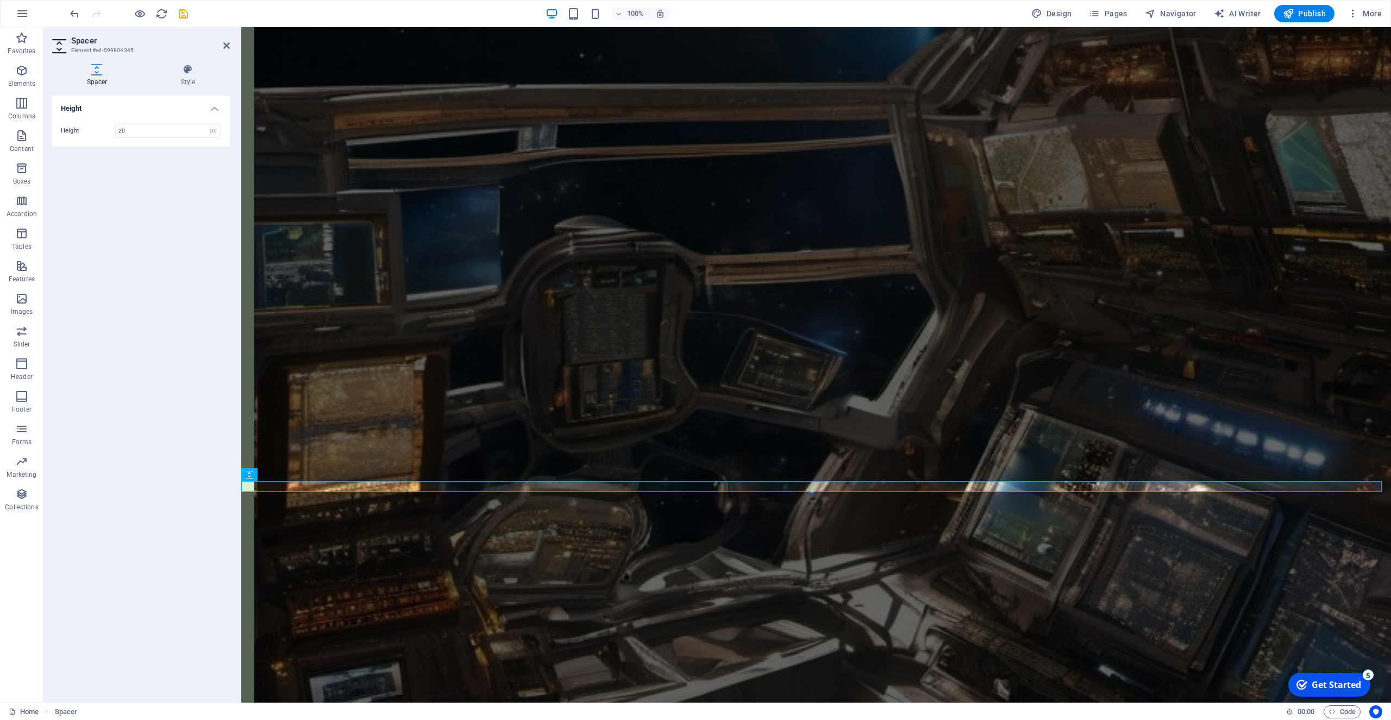
type input "20"
click at [133, 310] on div "Height Height 20 px rem vh vw" at bounding box center [141, 395] width 178 height 599
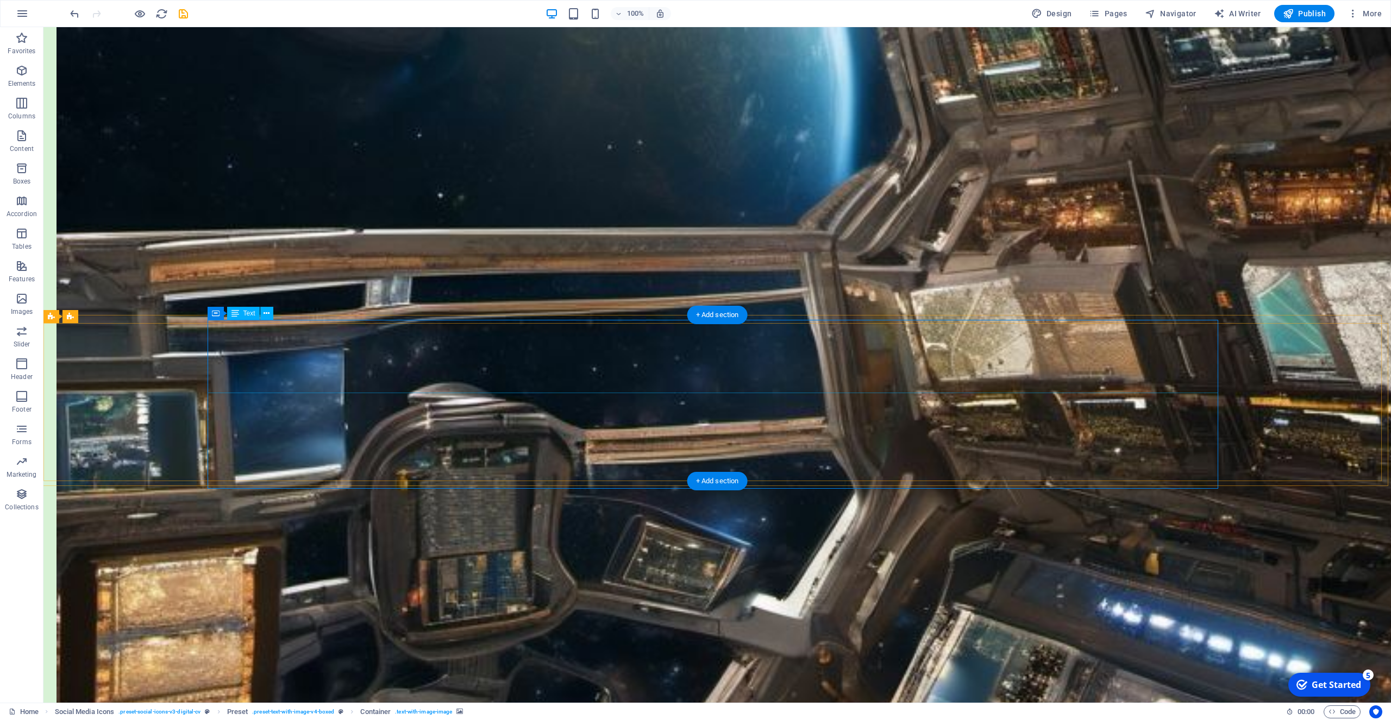
click at [103, 309] on icon at bounding box center [102, 308] width 6 height 11
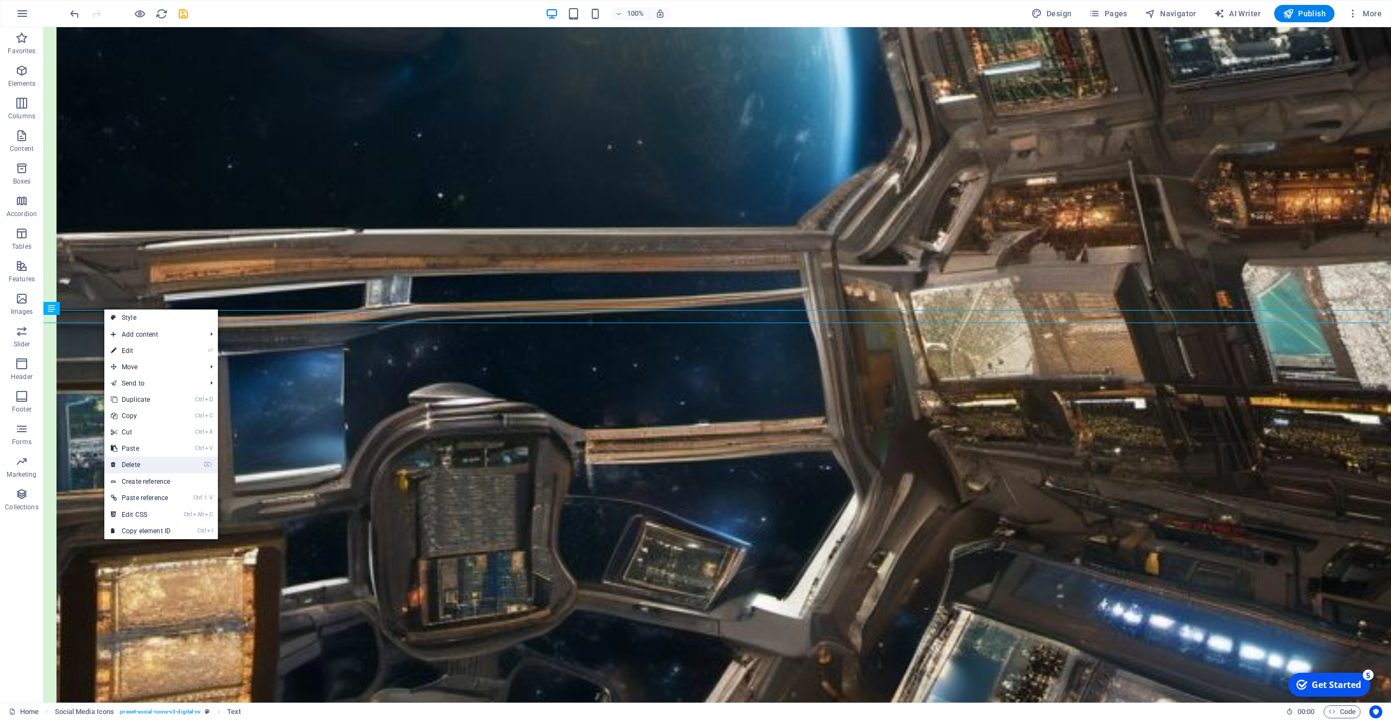
click at [133, 464] on link "⌦ Delete" at bounding box center [140, 465] width 73 height 16
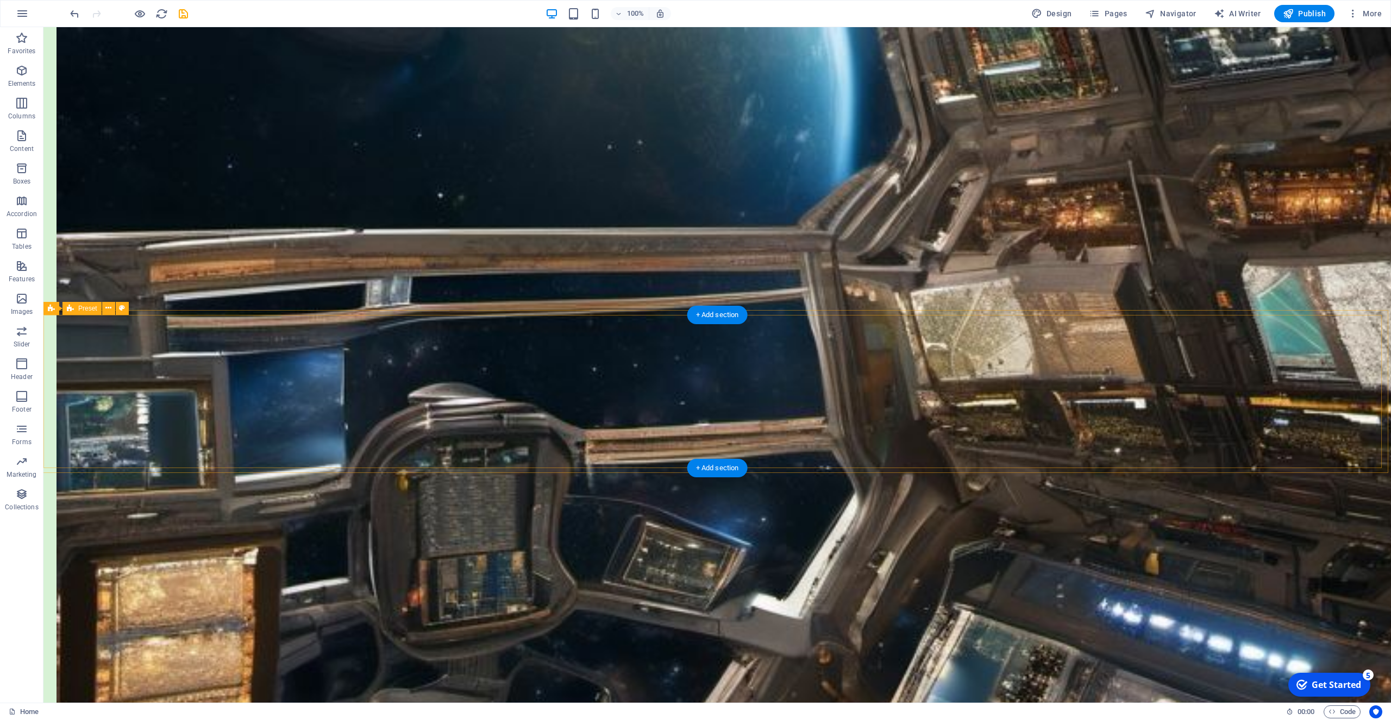
click at [711, 464] on div "+ Add section" at bounding box center [717, 468] width 60 height 18
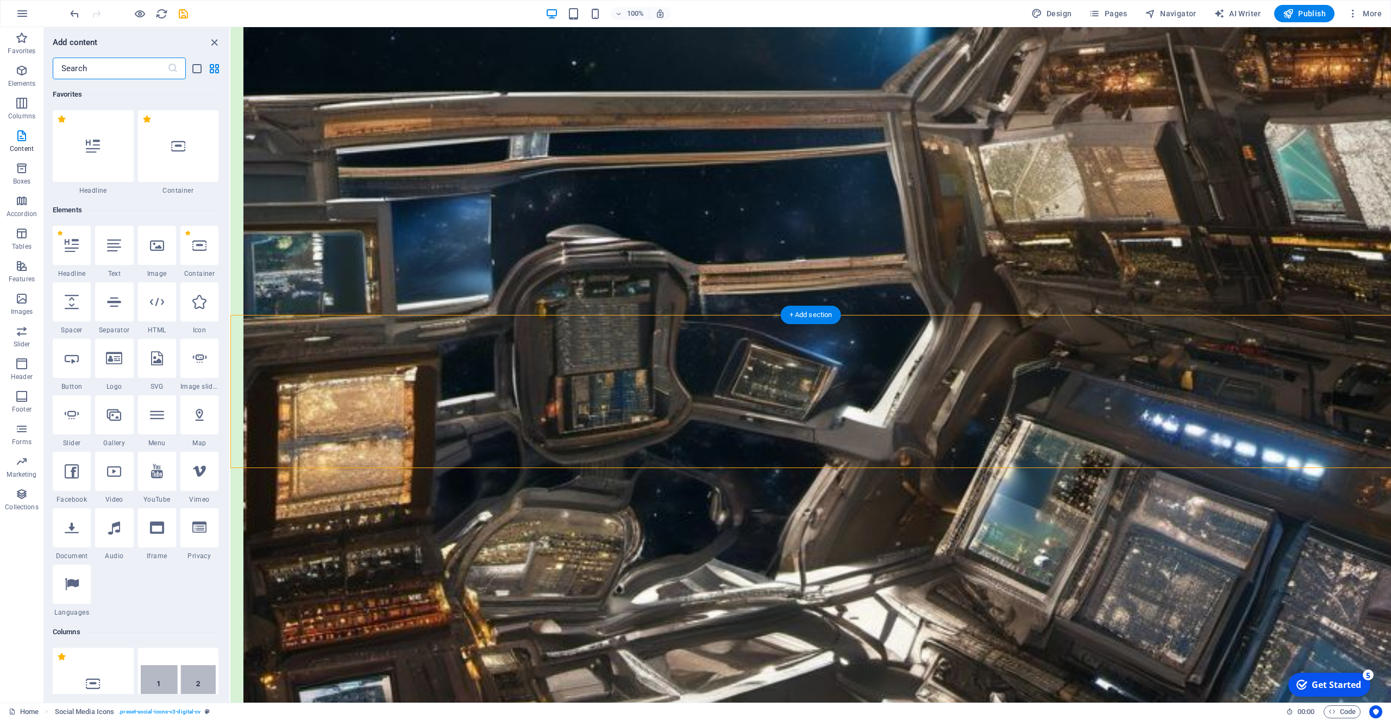
scroll to position [1901, 0]
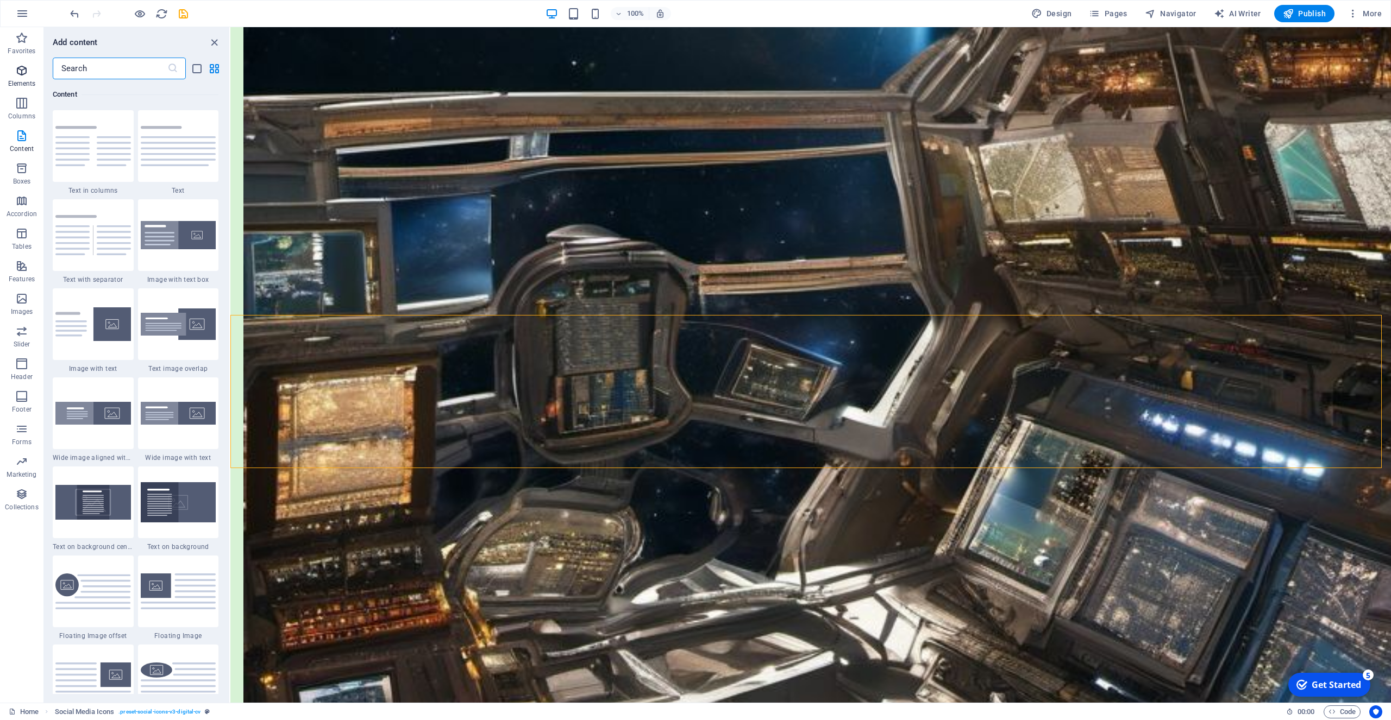
drag, startPoint x: 100, startPoint y: 70, endPoint x: 21, endPoint y: 75, distance: 79.5
click at [53, 75] on input "text" at bounding box center [110, 69] width 115 height 22
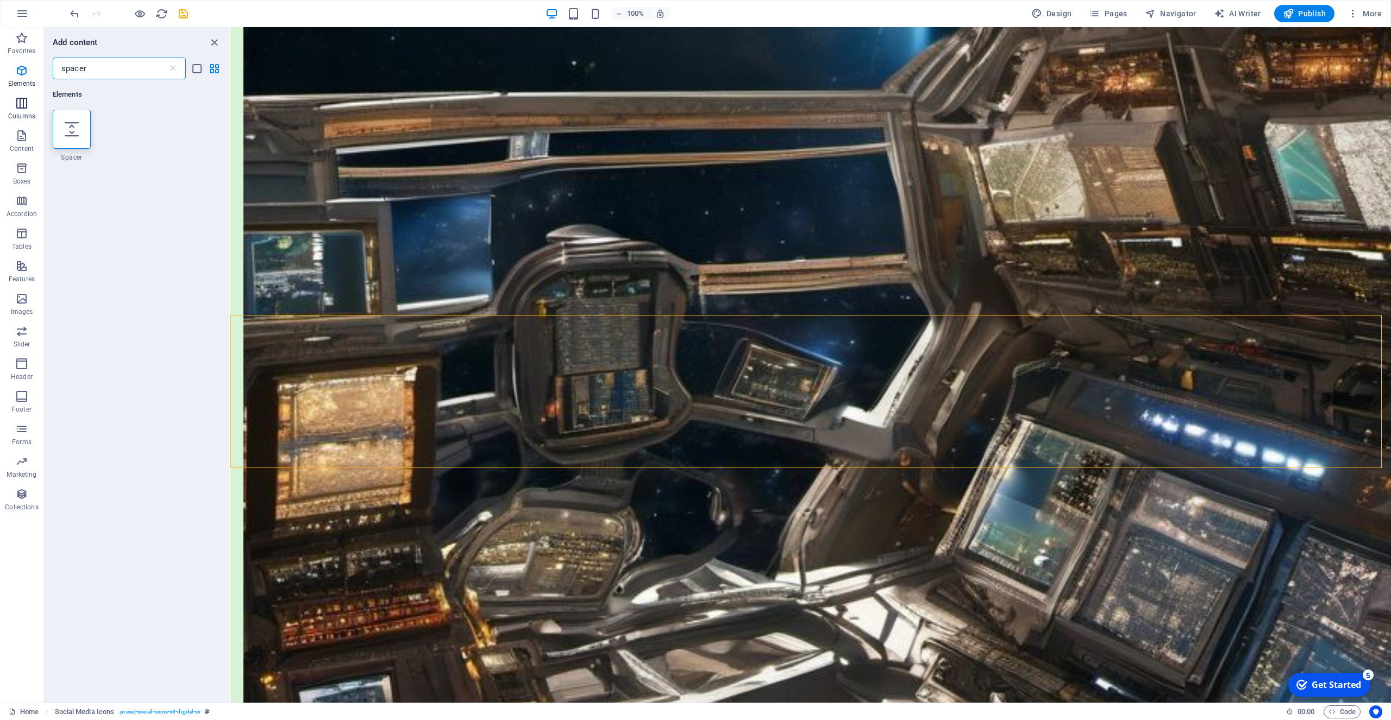
scroll to position [0, 0]
type input "spacer"
drag, startPoint x: 70, startPoint y: 129, endPoint x: 2, endPoint y: 159, distance: 74.5
click at [70, 129] on icon at bounding box center [72, 130] width 14 height 14
select select "px"
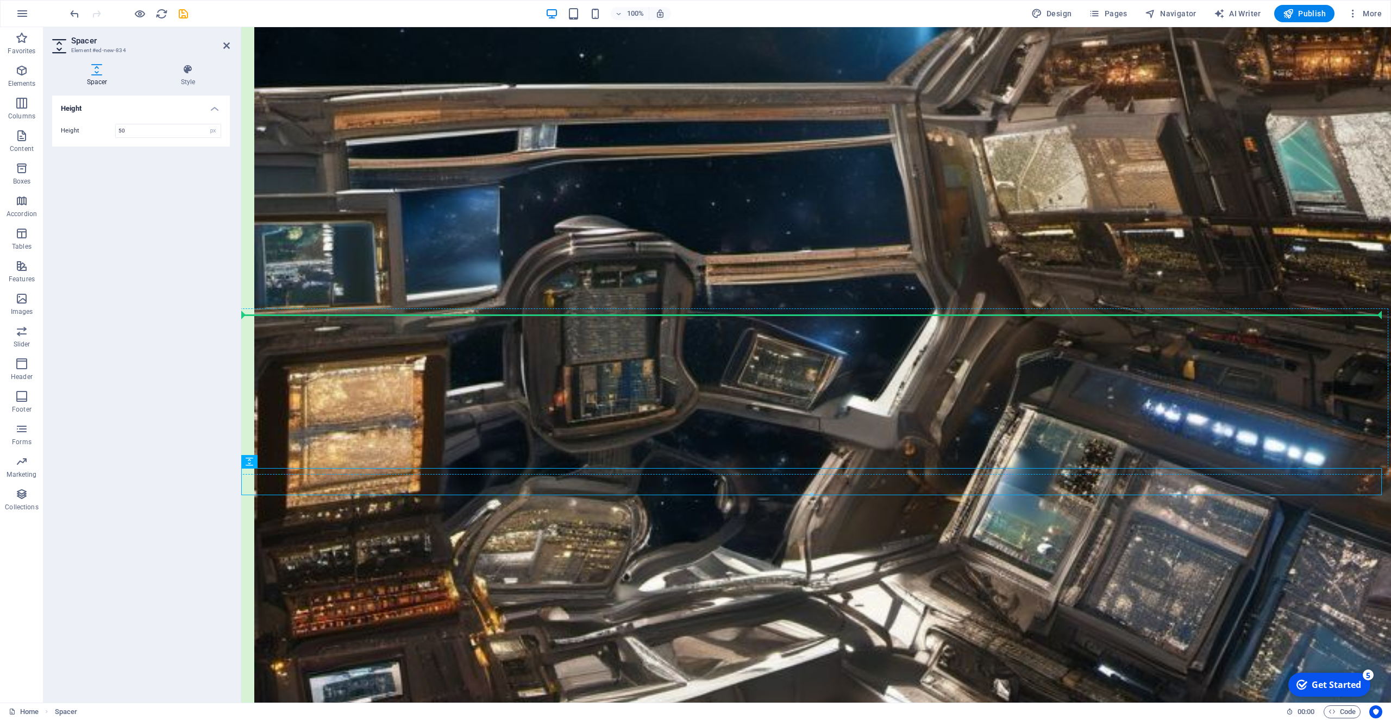
drag, startPoint x: 293, startPoint y: 486, endPoint x: 306, endPoint y: 322, distance: 164.0
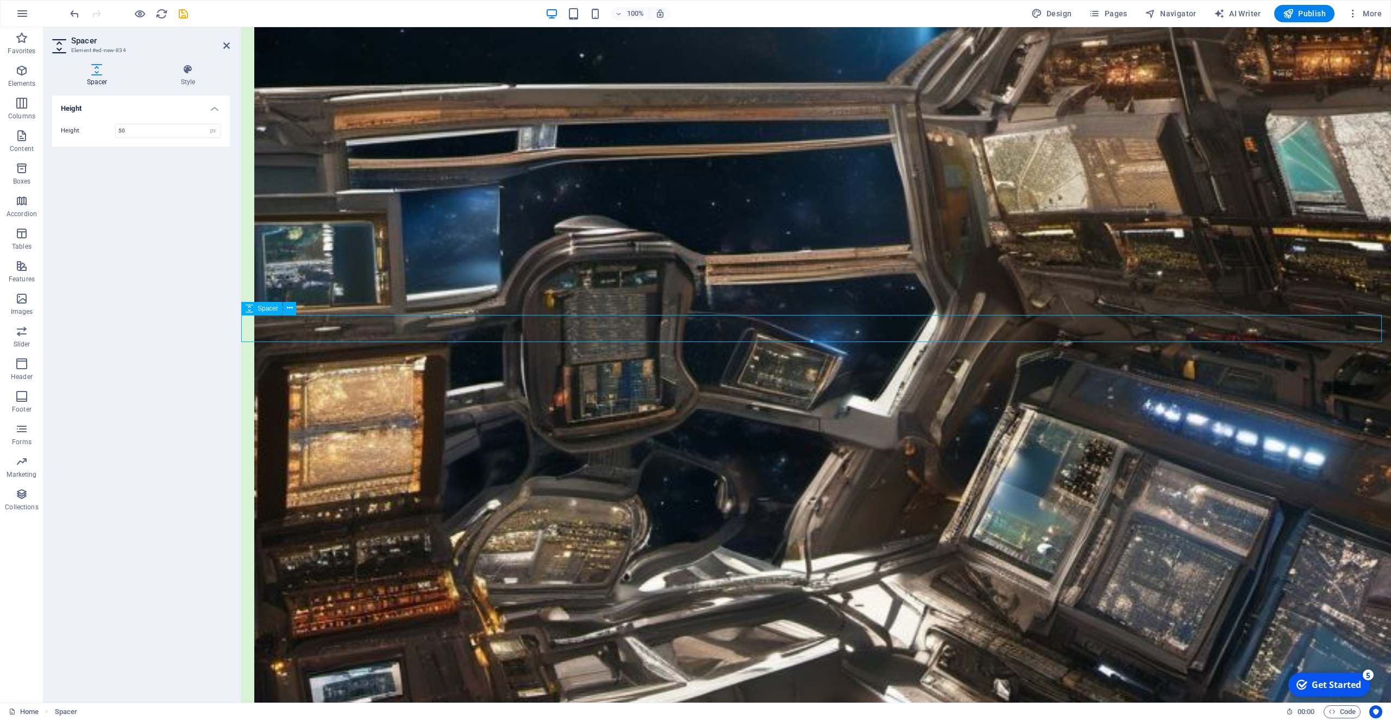
drag, startPoint x: 127, startPoint y: 130, endPoint x: 101, endPoint y: 193, distance: 68.2
click at [116, 131] on input "50" at bounding box center [168, 130] width 105 height 13
type input "20"
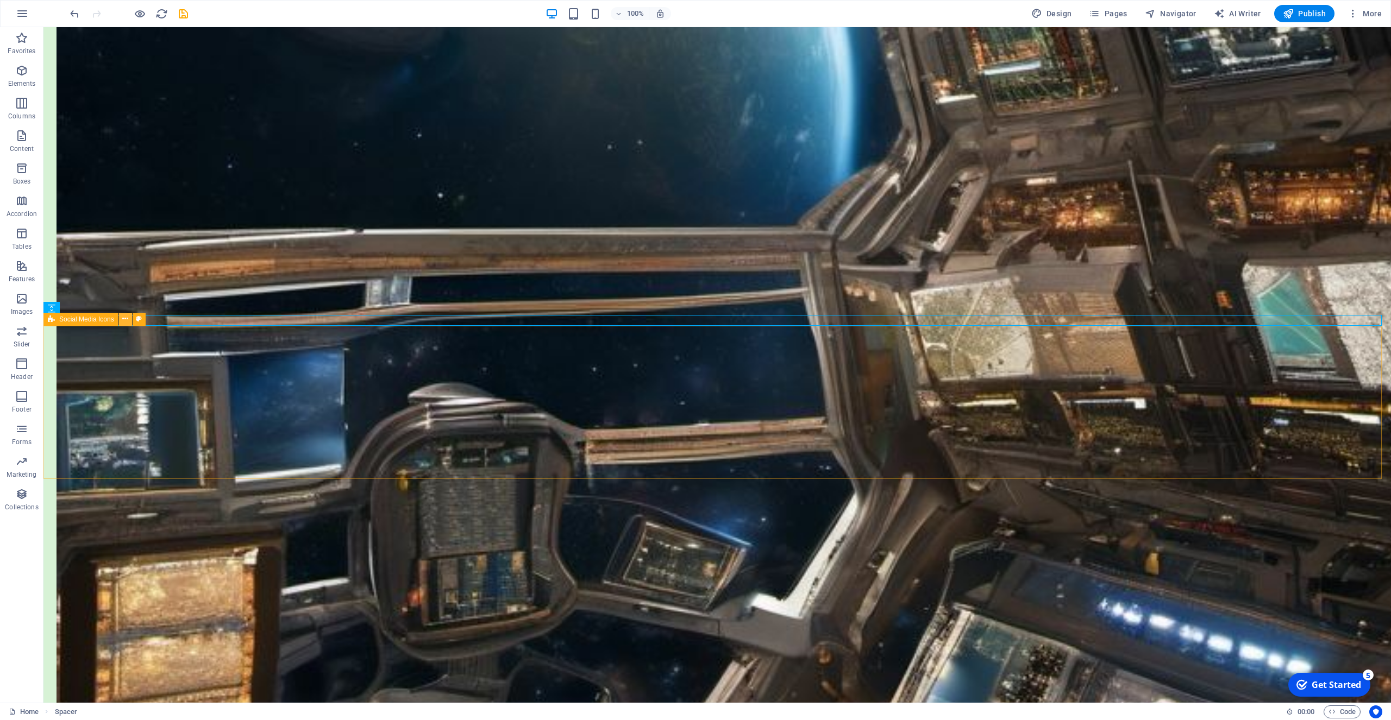
click at [127, 318] on icon at bounding box center [125, 318] width 6 height 11
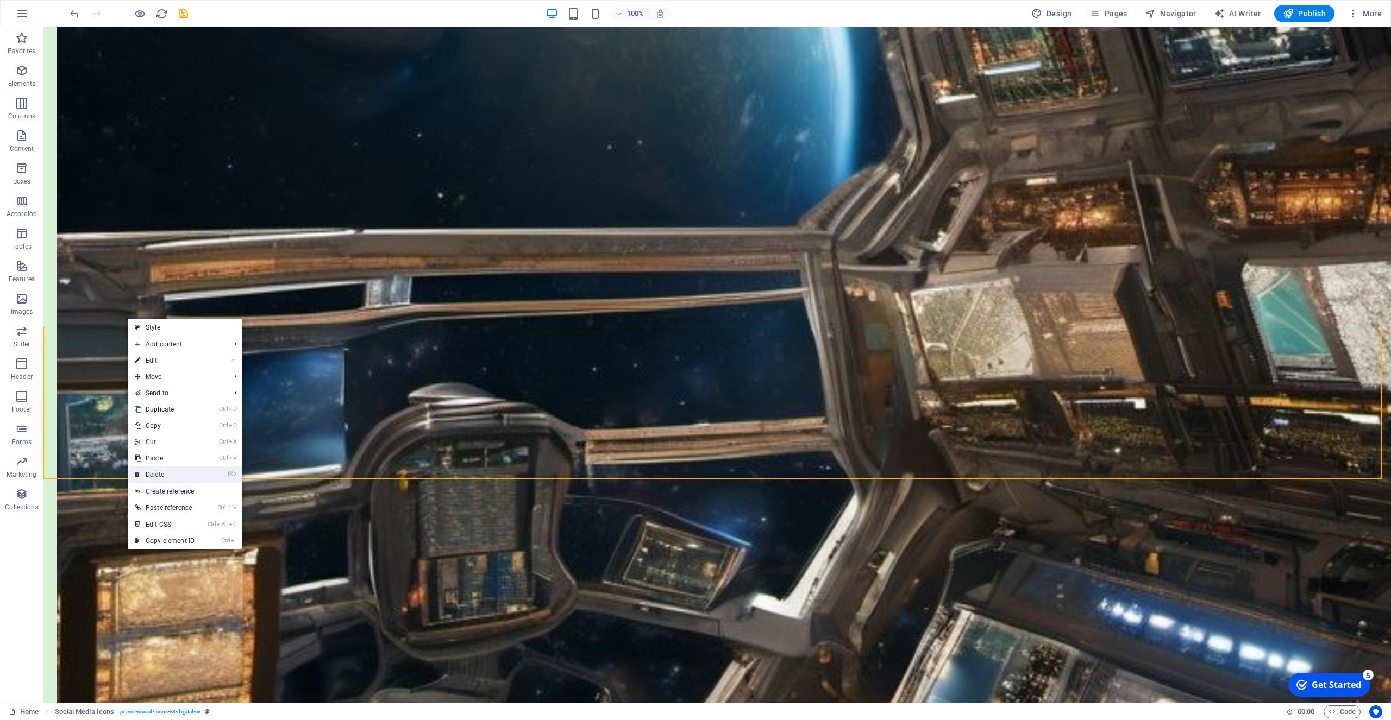
click at [162, 473] on link "⌦ Delete" at bounding box center [164, 475] width 73 height 16
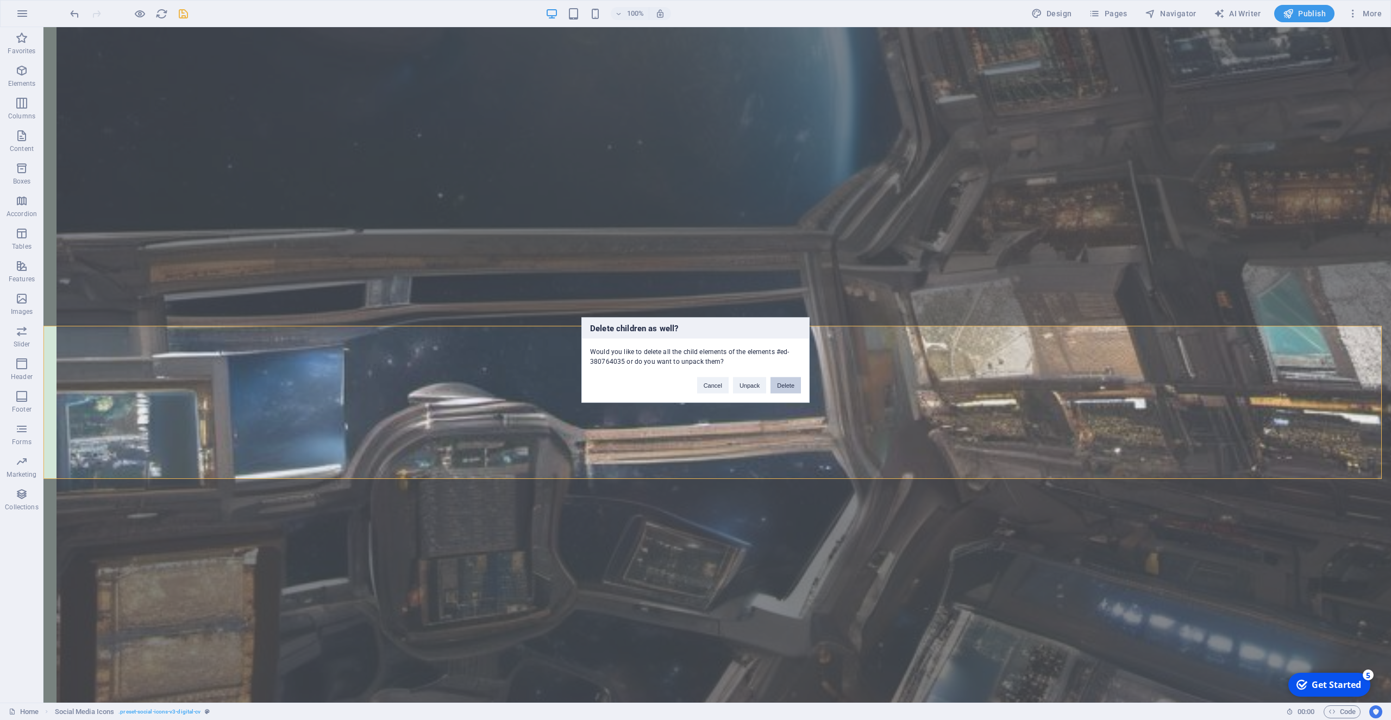
click at [782, 385] on button "Delete" at bounding box center [785, 386] width 30 height 16
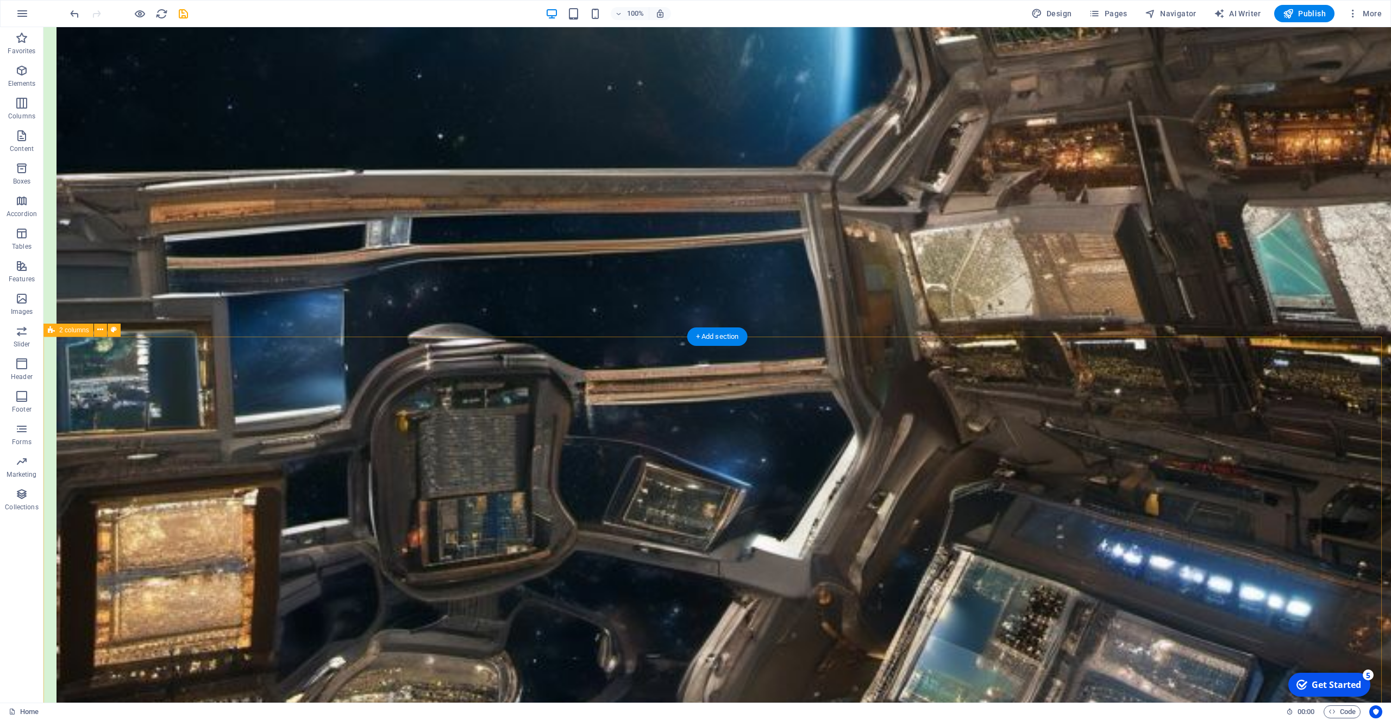
scroll to position [1481, 0]
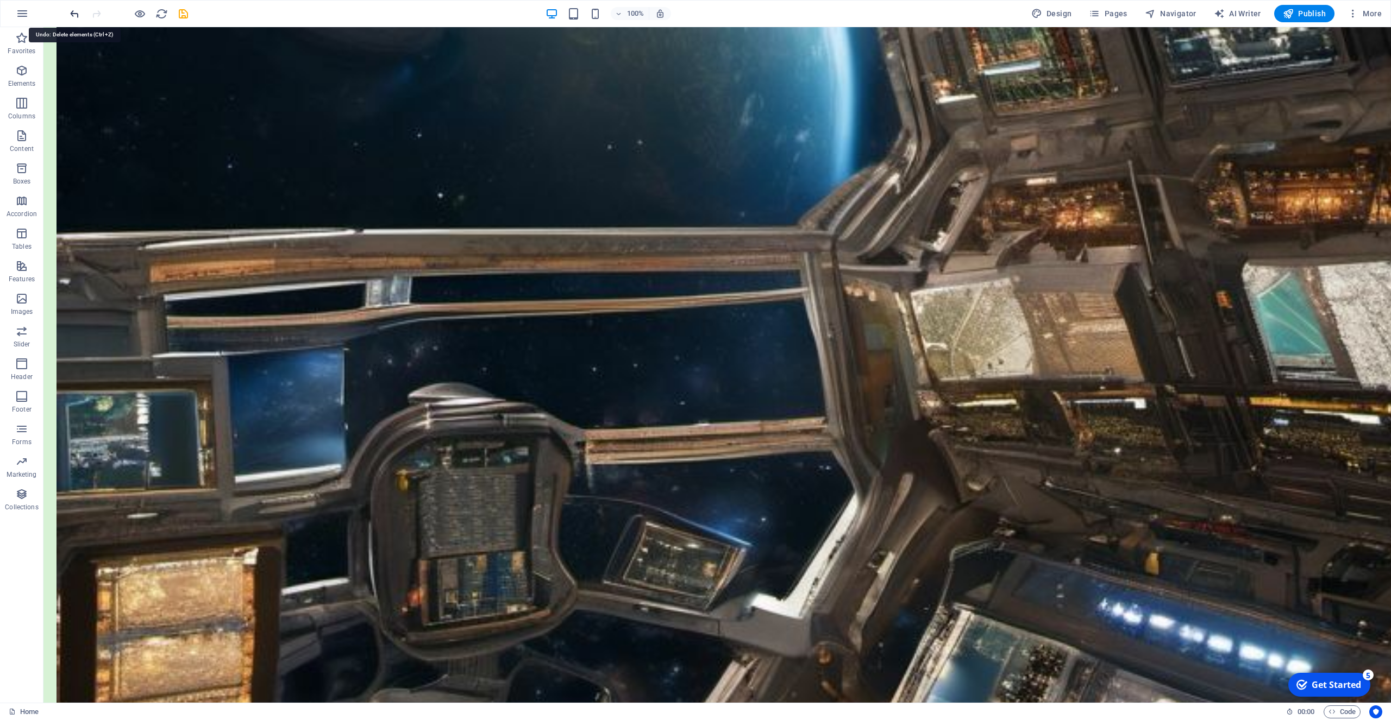
click at [726, 489] on div "+ Add section" at bounding box center [717, 490] width 60 height 18
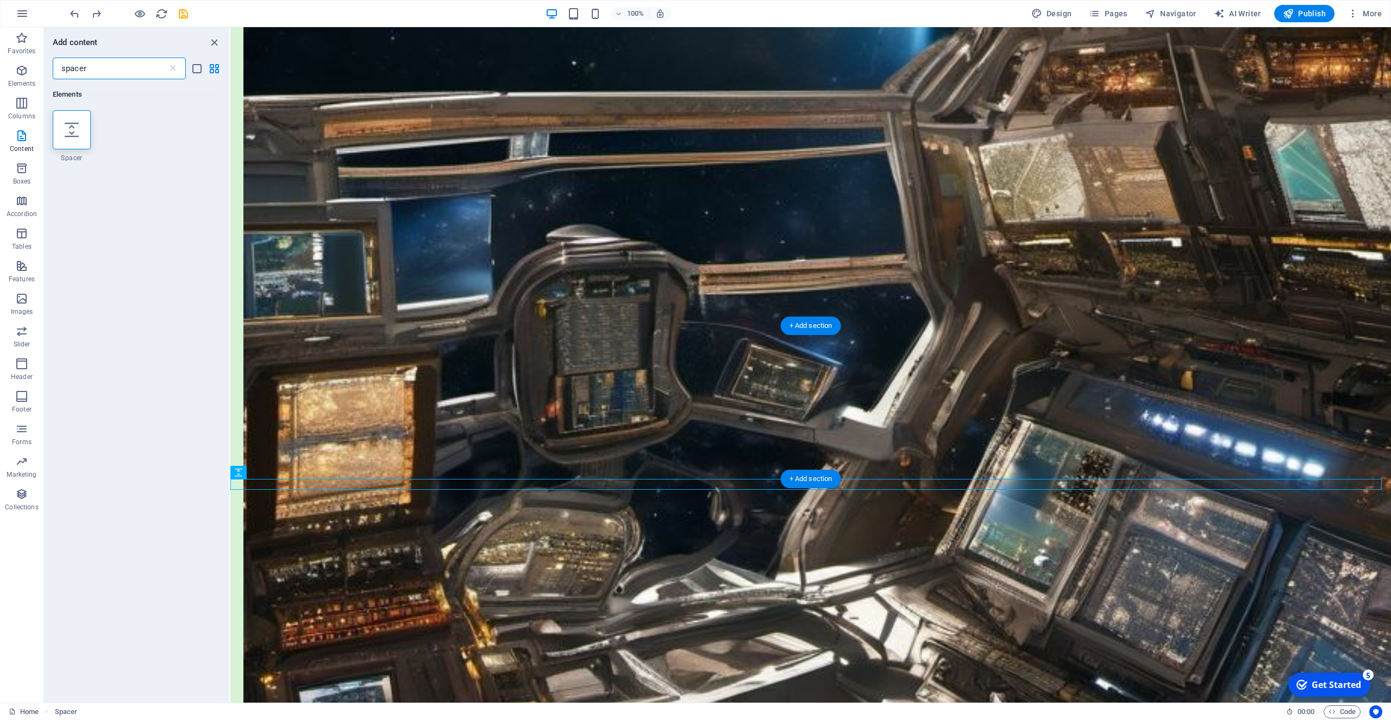
click at [802, 327] on div "+ Add section" at bounding box center [811, 326] width 60 height 18
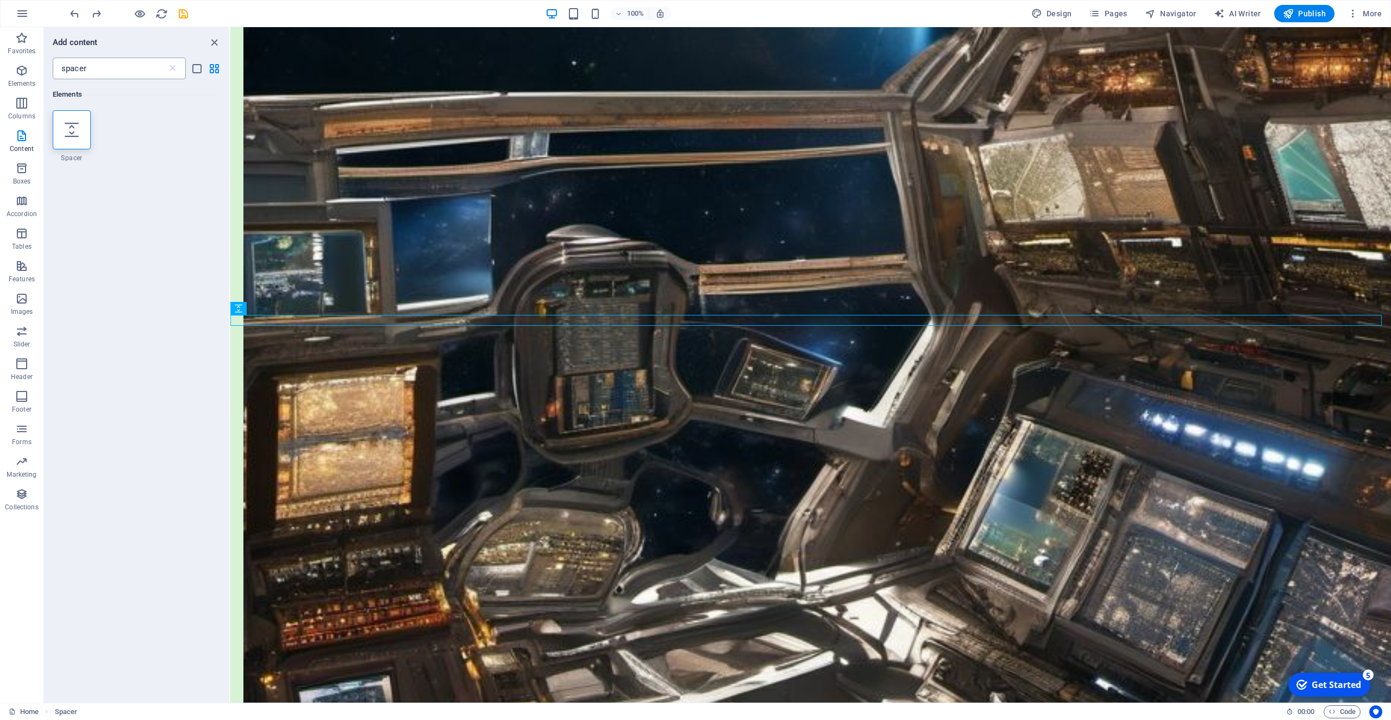
click at [101, 71] on input "spacer" at bounding box center [110, 69] width 115 height 22
click at [171, 68] on icon at bounding box center [172, 68] width 11 height 11
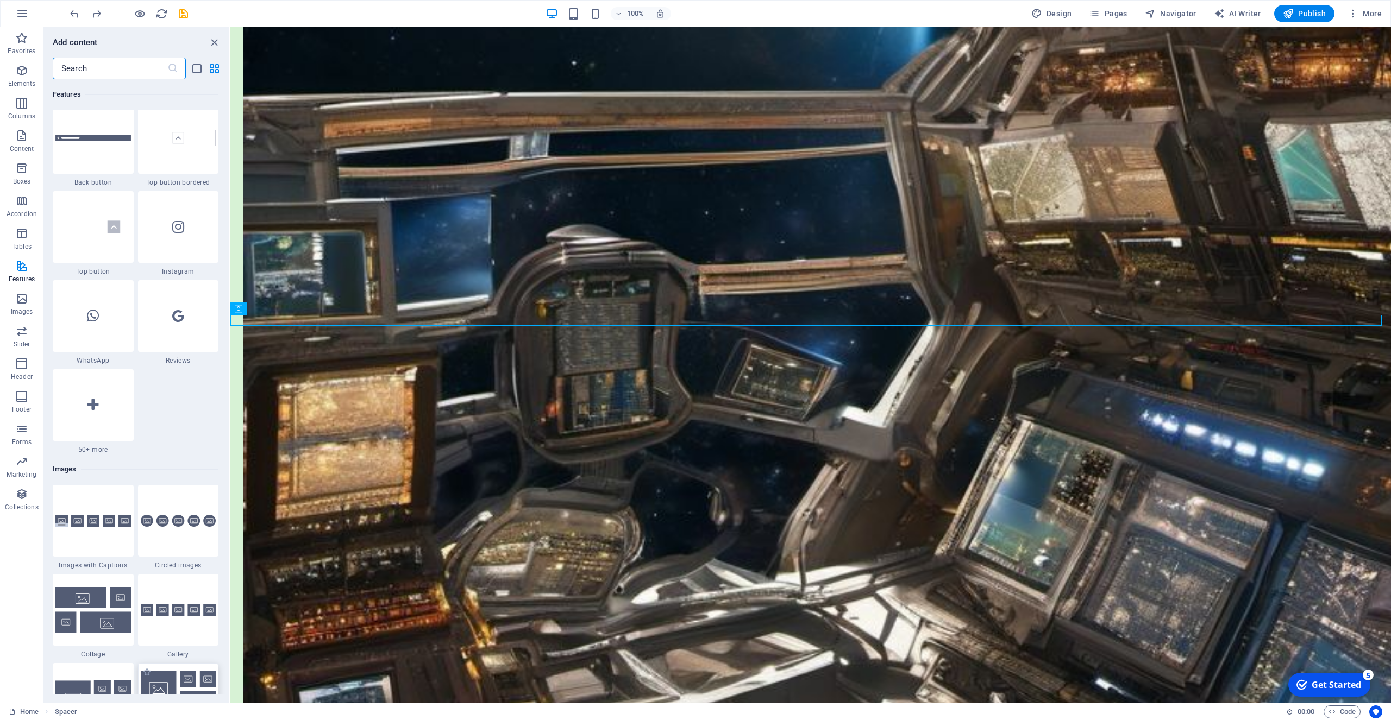
scroll to position [4840, 0]
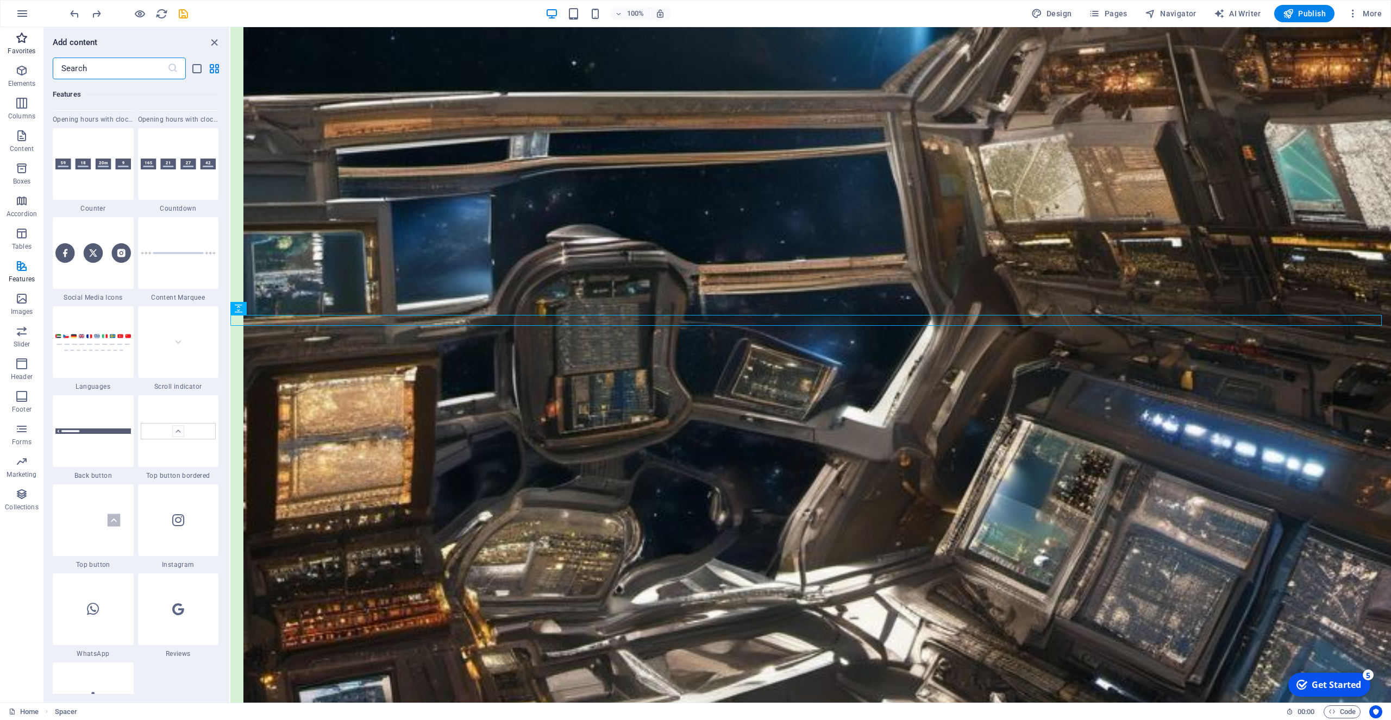
click at [21, 43] on icon "button" at bounding box center [21, 38] width 13 height 13
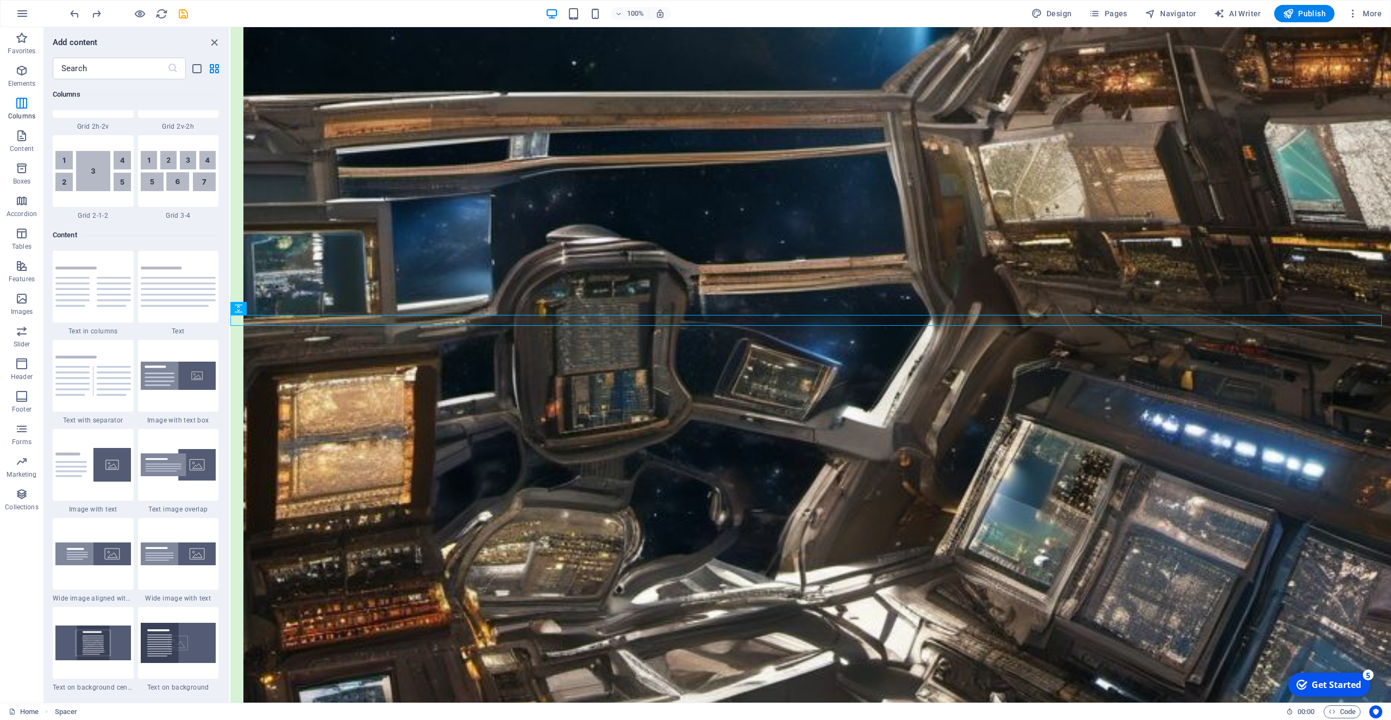
scroll to position [1809, 0]
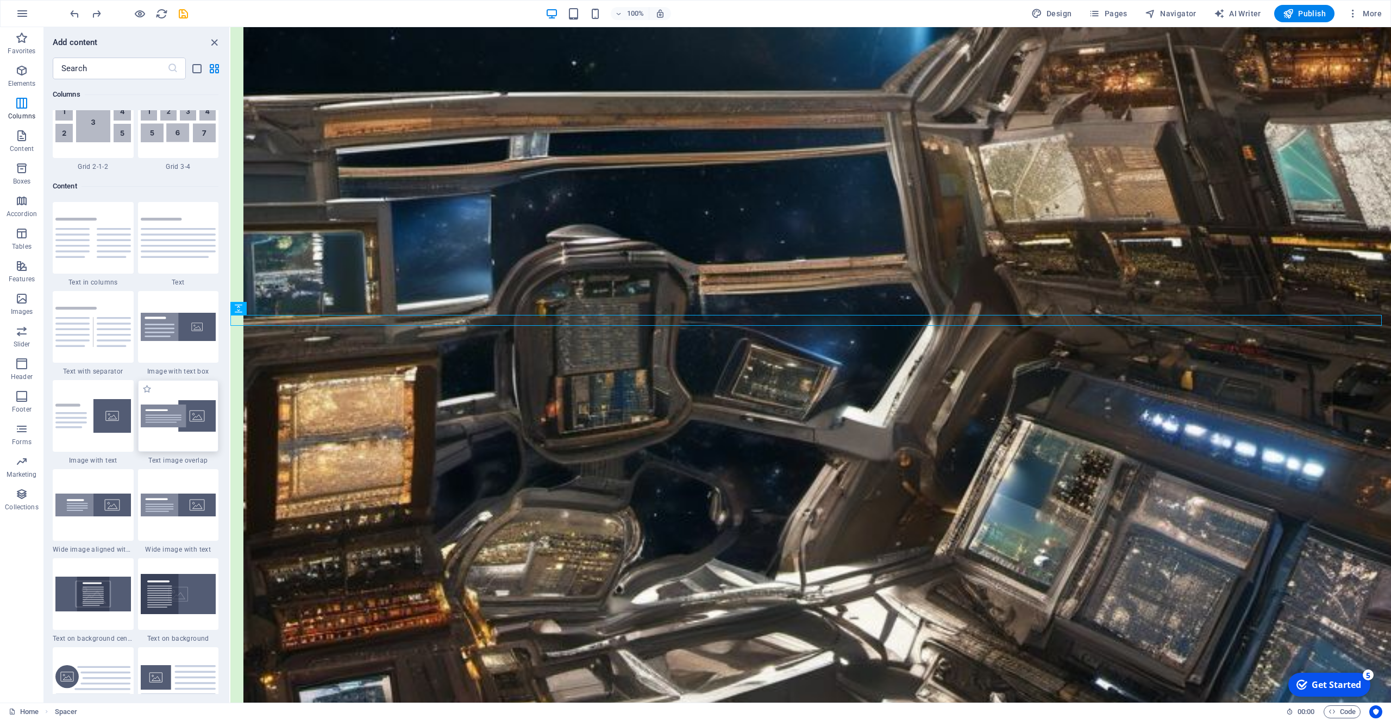
click at [171, 416] on img at bounding box center [179, 416] width 76 height 32
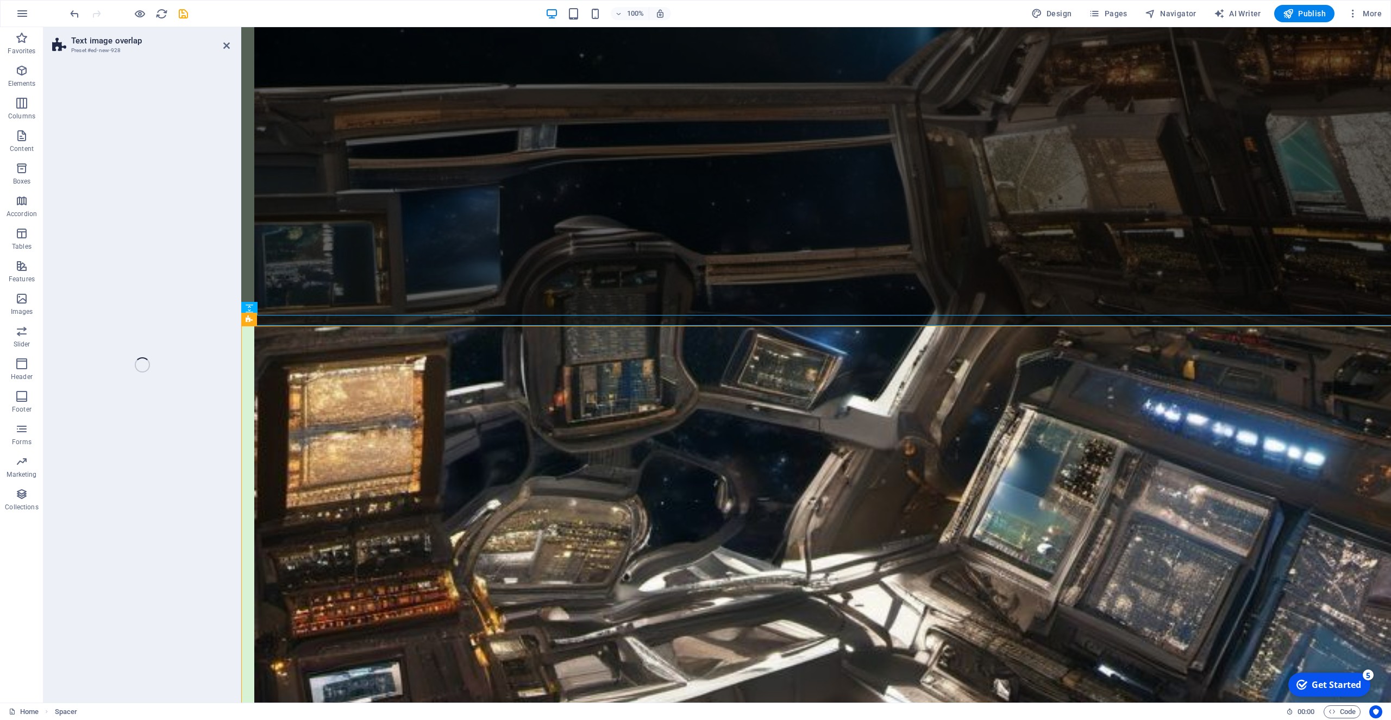
select select "rem"
select select "px"
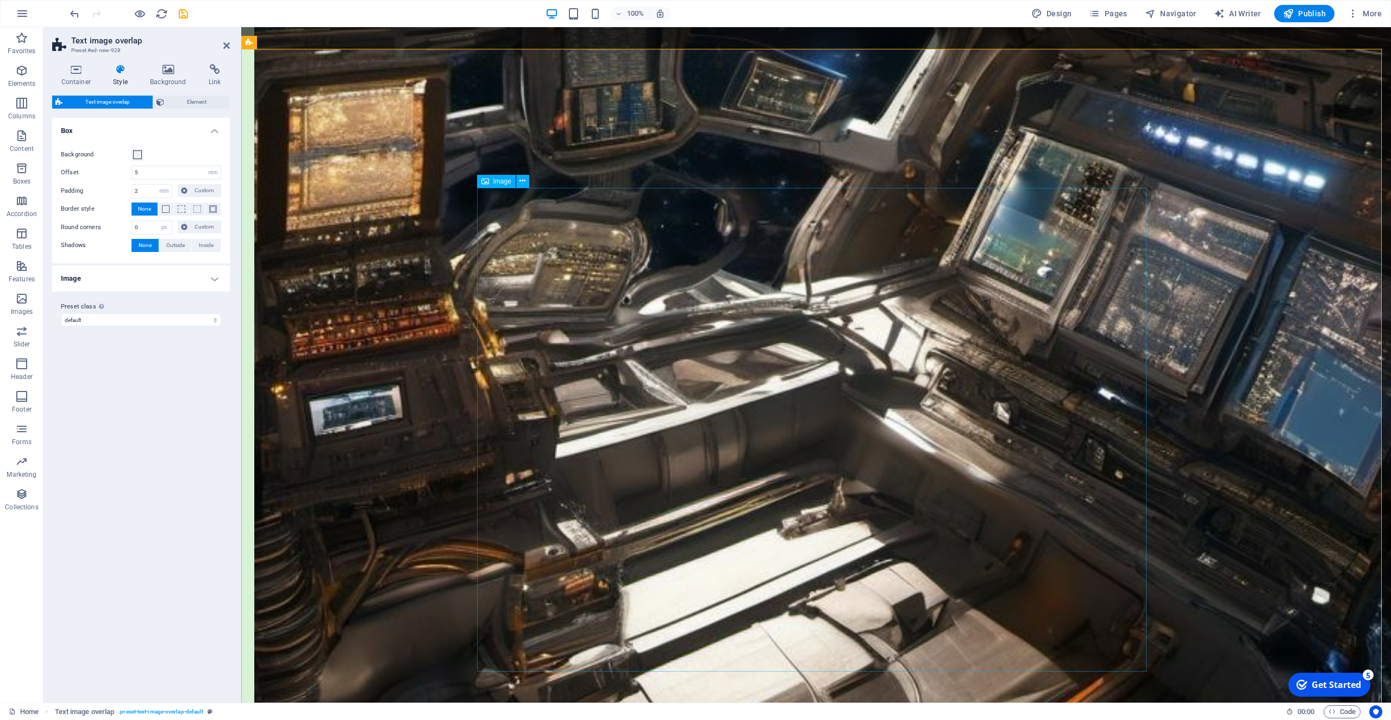
scroll to position [1814, 0]
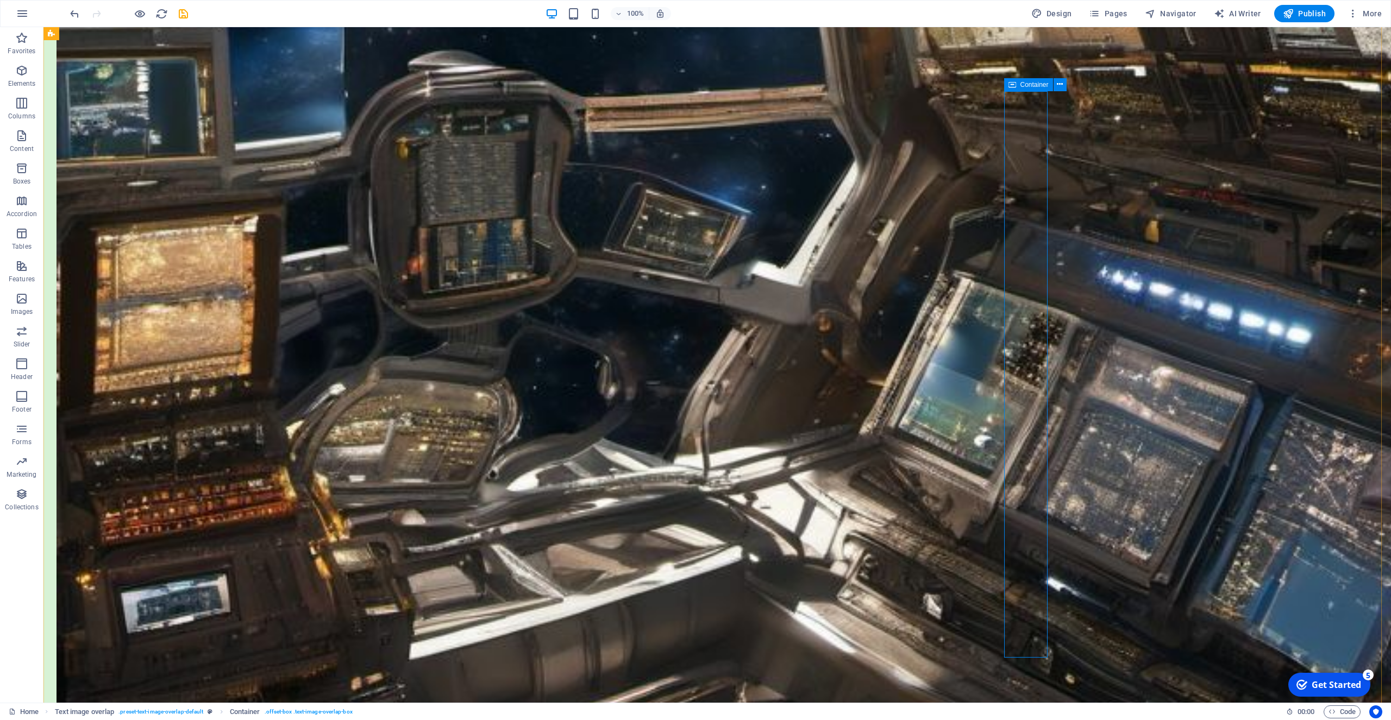
click at [395, 129] on span "Image" at bounding box center [403, 126] width 18 height 7
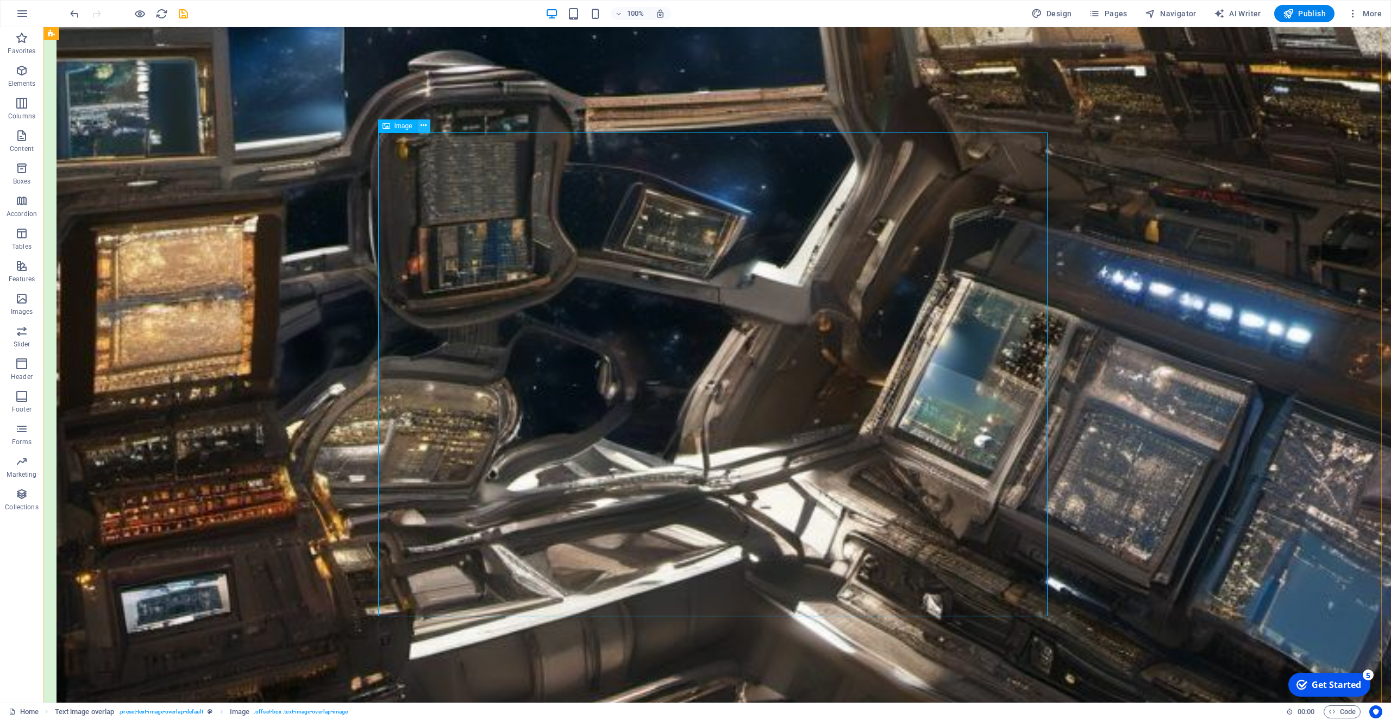
click at [425, 125] on icon at bounding box center [423, 125] width 6 height 11
select select "%"
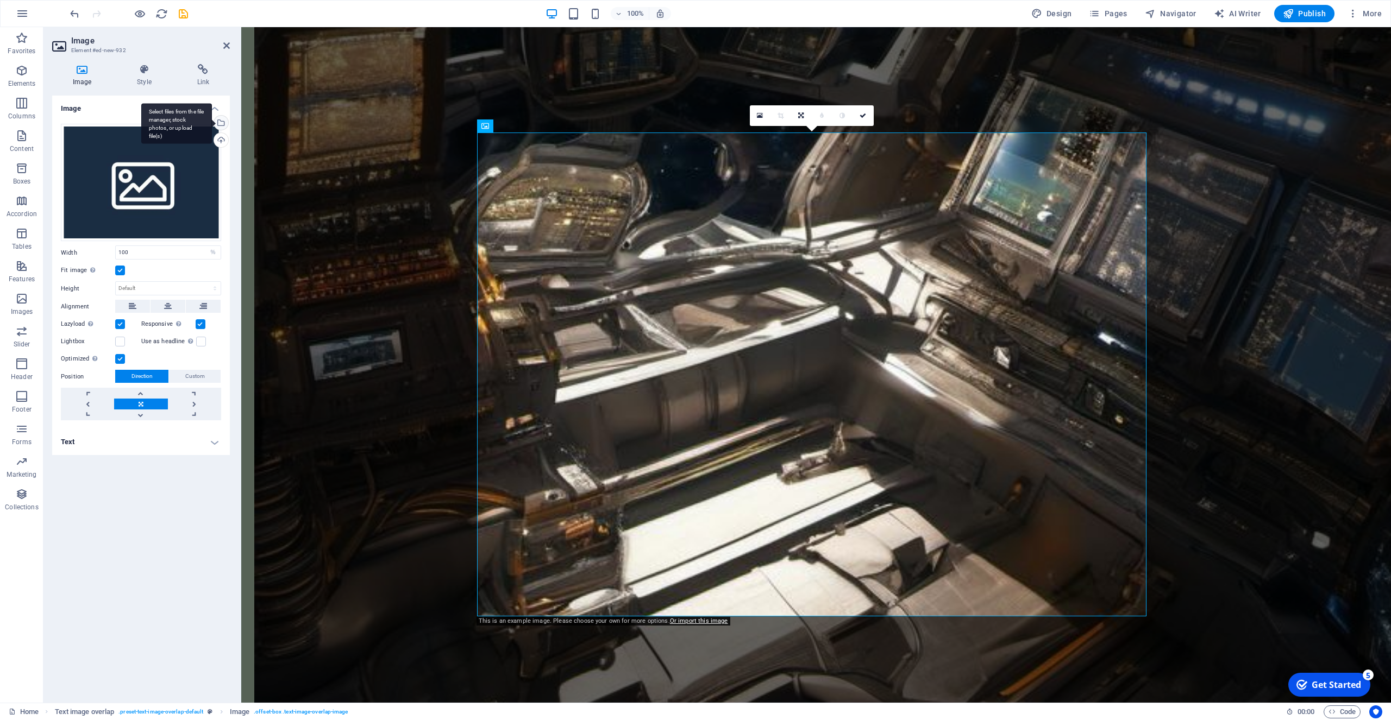
click at [221, 121] on div "Select files from the file manager, stock photos, or upload file(s)" at bounding box center [220, 124] width 16 height 16
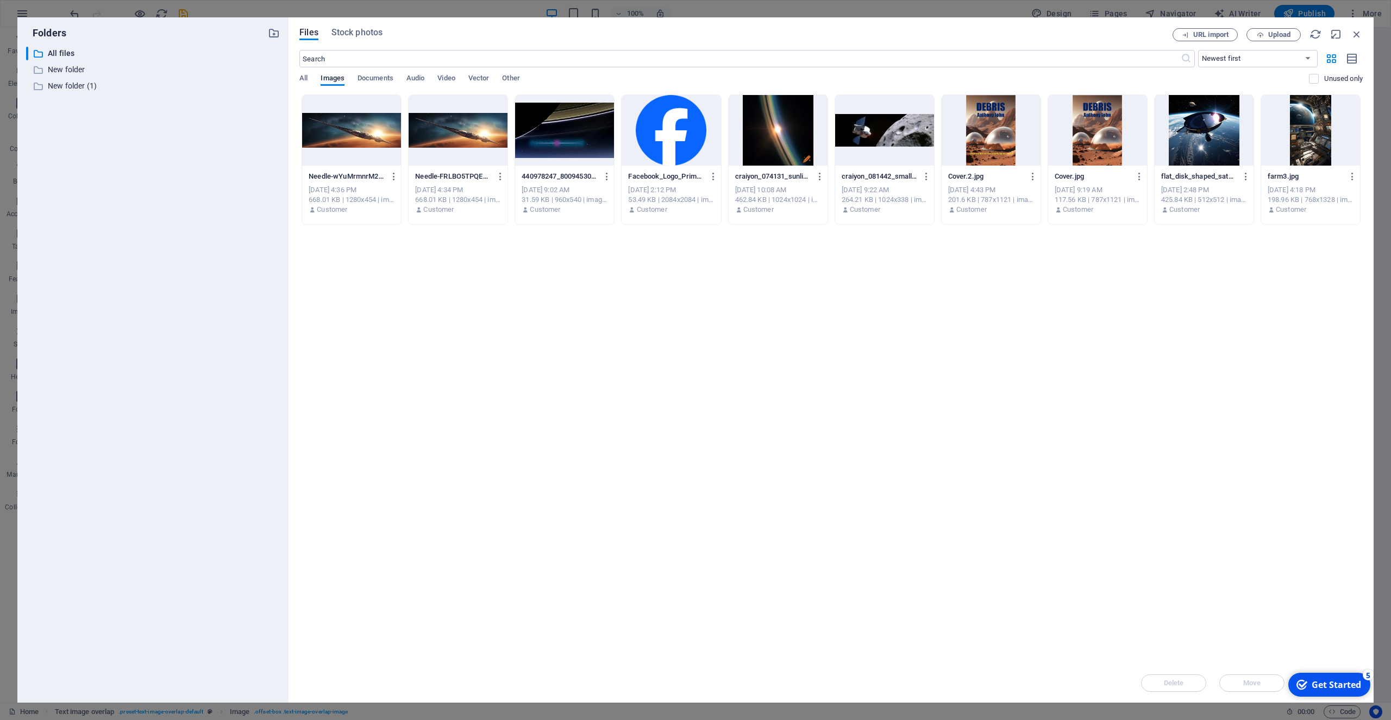
click at [878, 129] on div at bounding box center [884, 130] width 99 height 71
click at [861, 127] on div "1" at bounding box center [884, 130] width 99 height 71
click at [861, 127] on div at bounding box center [884, 130] width 99 height 71
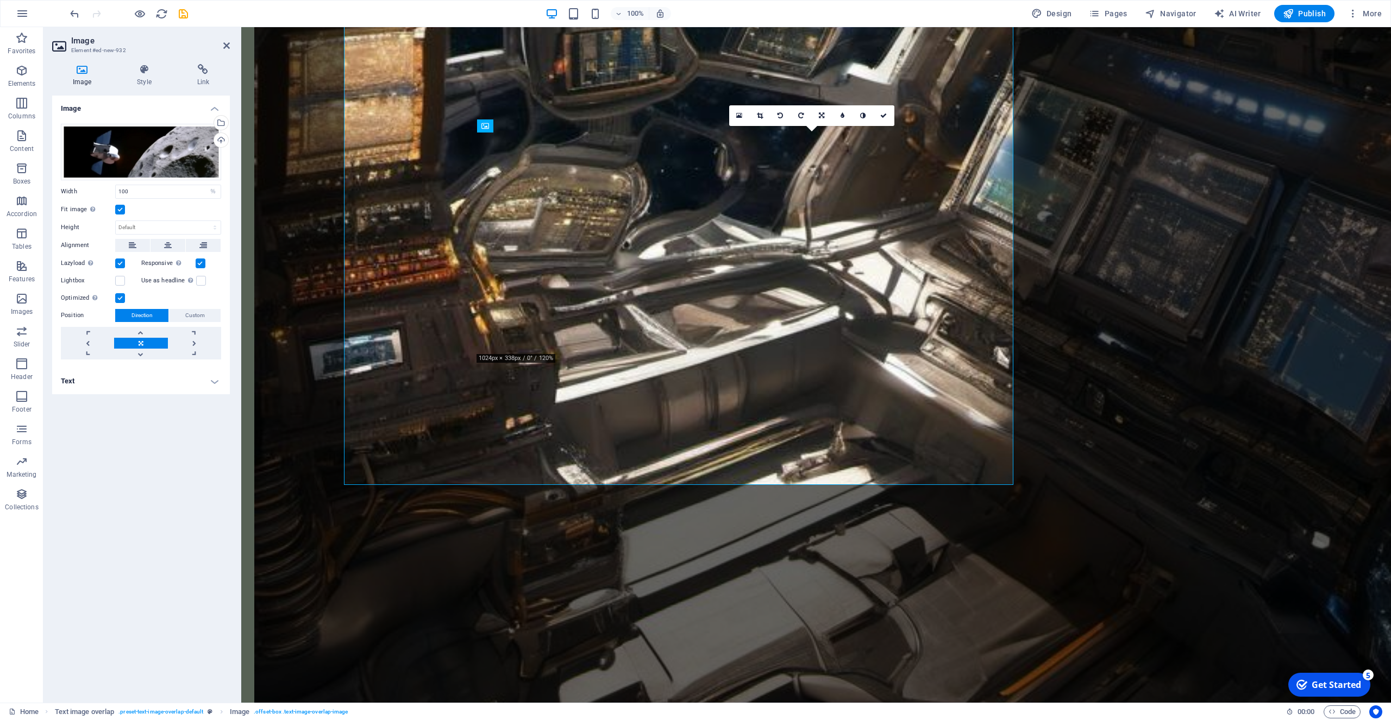
scroll to position [1945, 0]
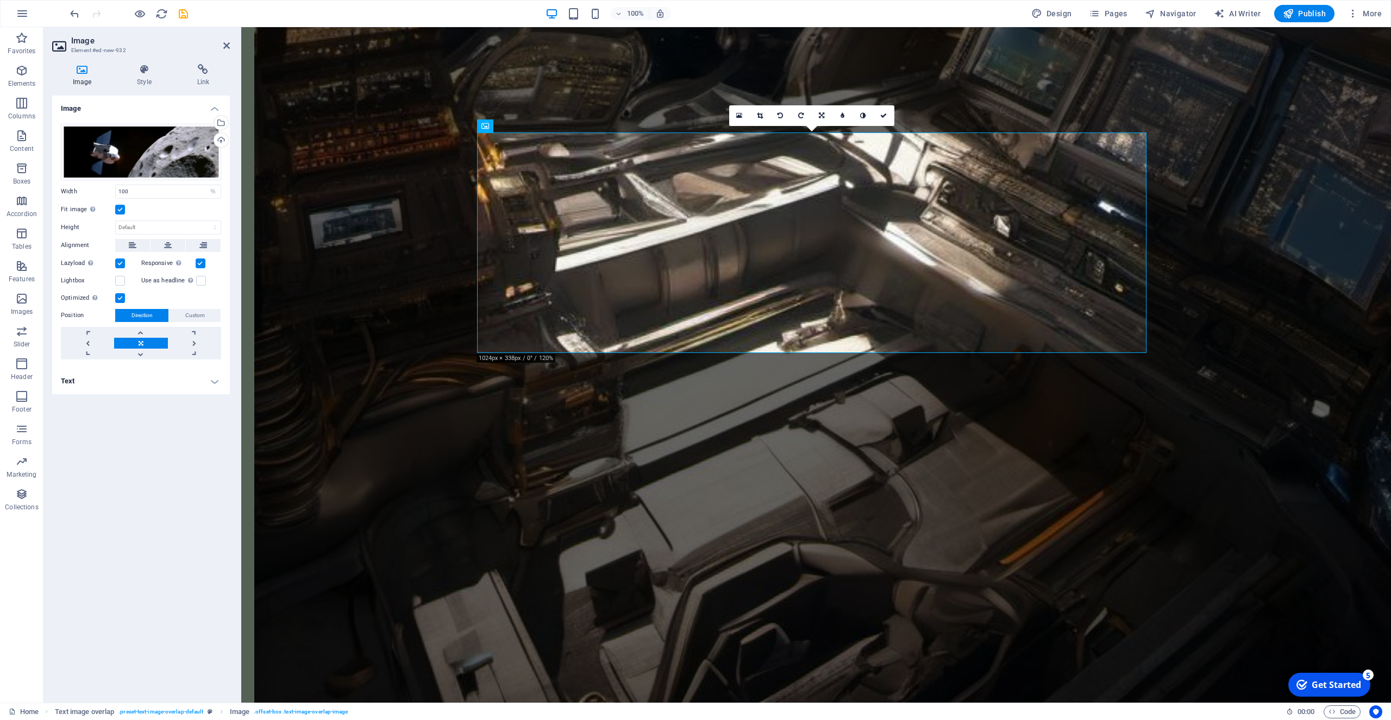
click at [85, 72] on icon at bounding box center [82, 69] width 60 height 11
click at [86, 71] on icon at bounding box center [82, 69] width 60 height 11
click at [139, 74] on icon at bounding box center [143, 69] width 55 height 11
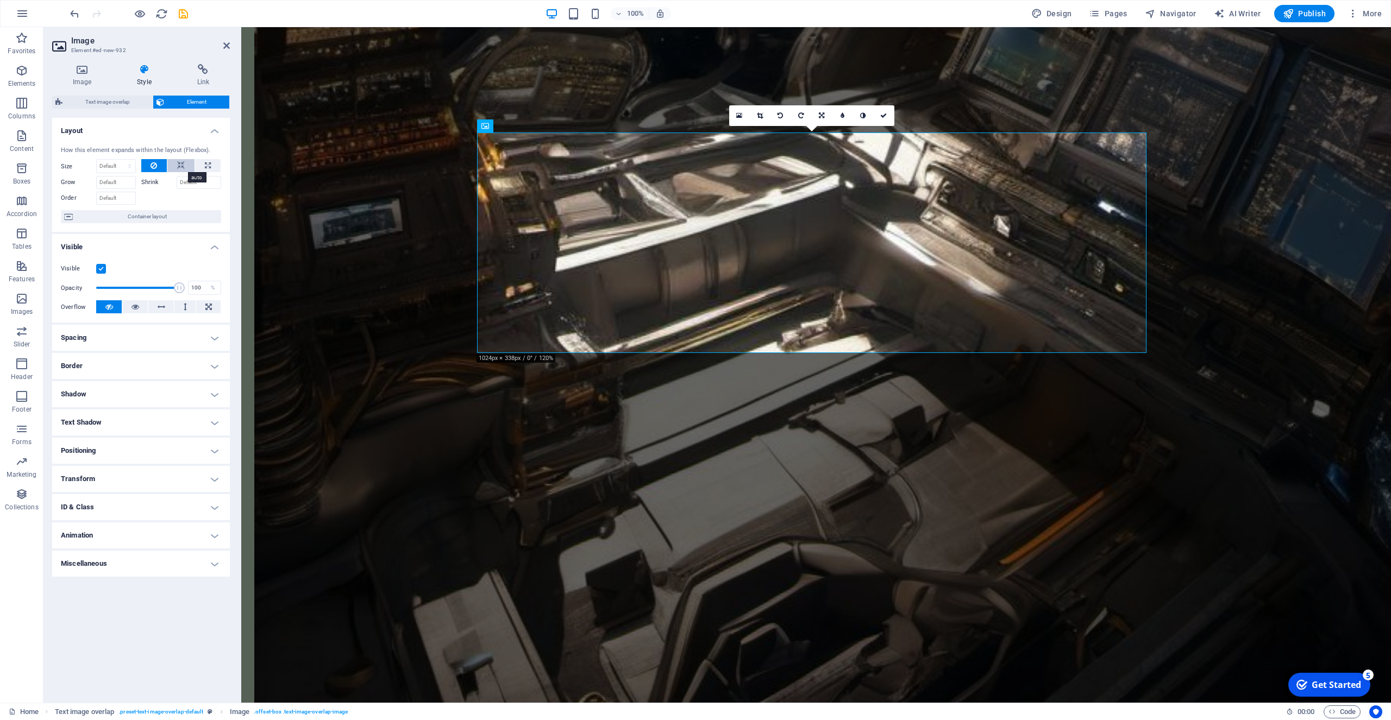
click at [183, 165] on icon at bounding box center [181, 165] width 8 height 13
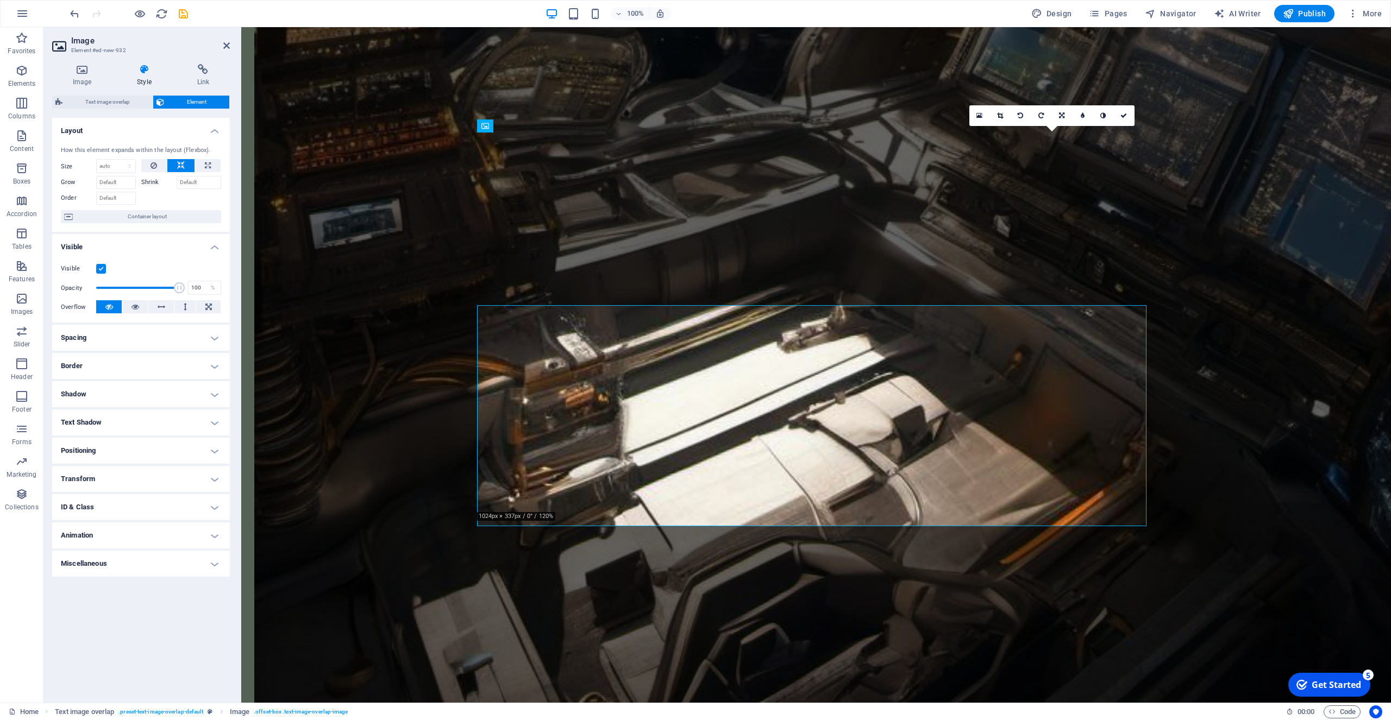
scroll to position [1772, 0]
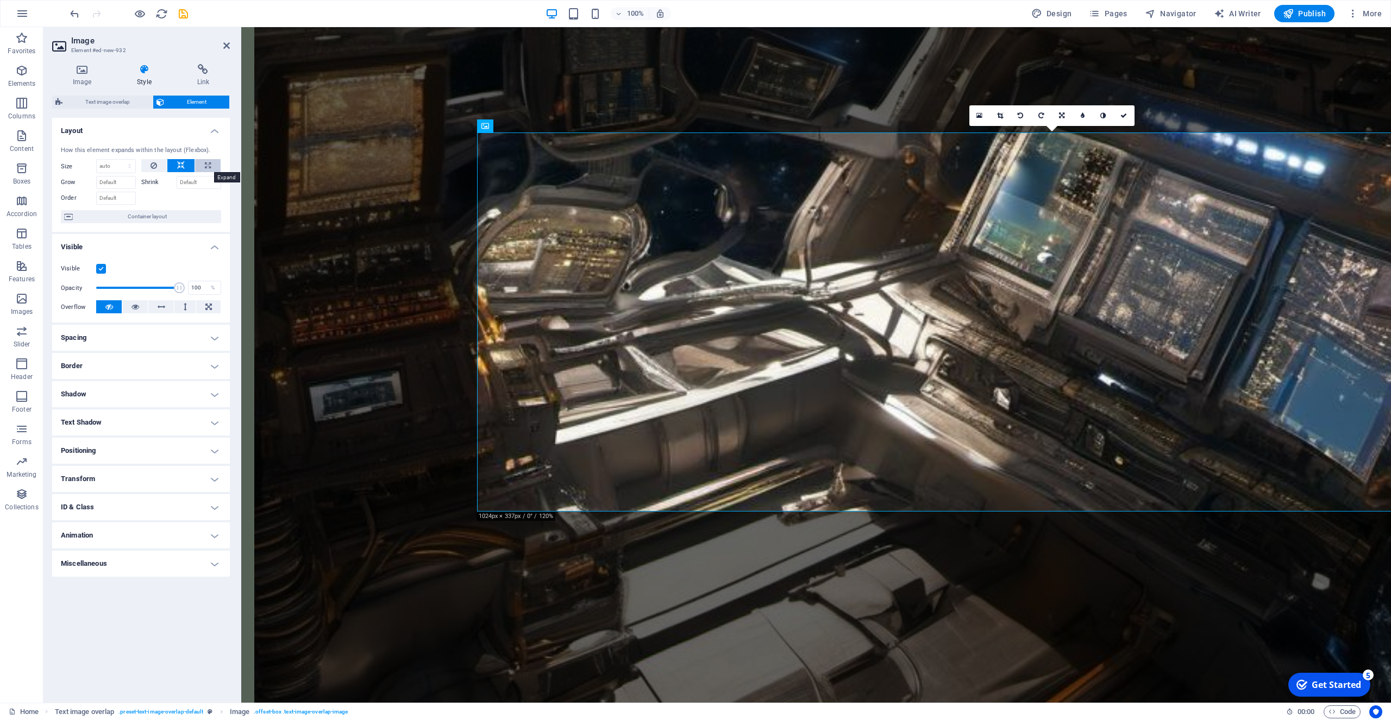
click at [206, 164] on icon at bounding box center [208, 165] width 6 height 13
type input "100"
select select "%"
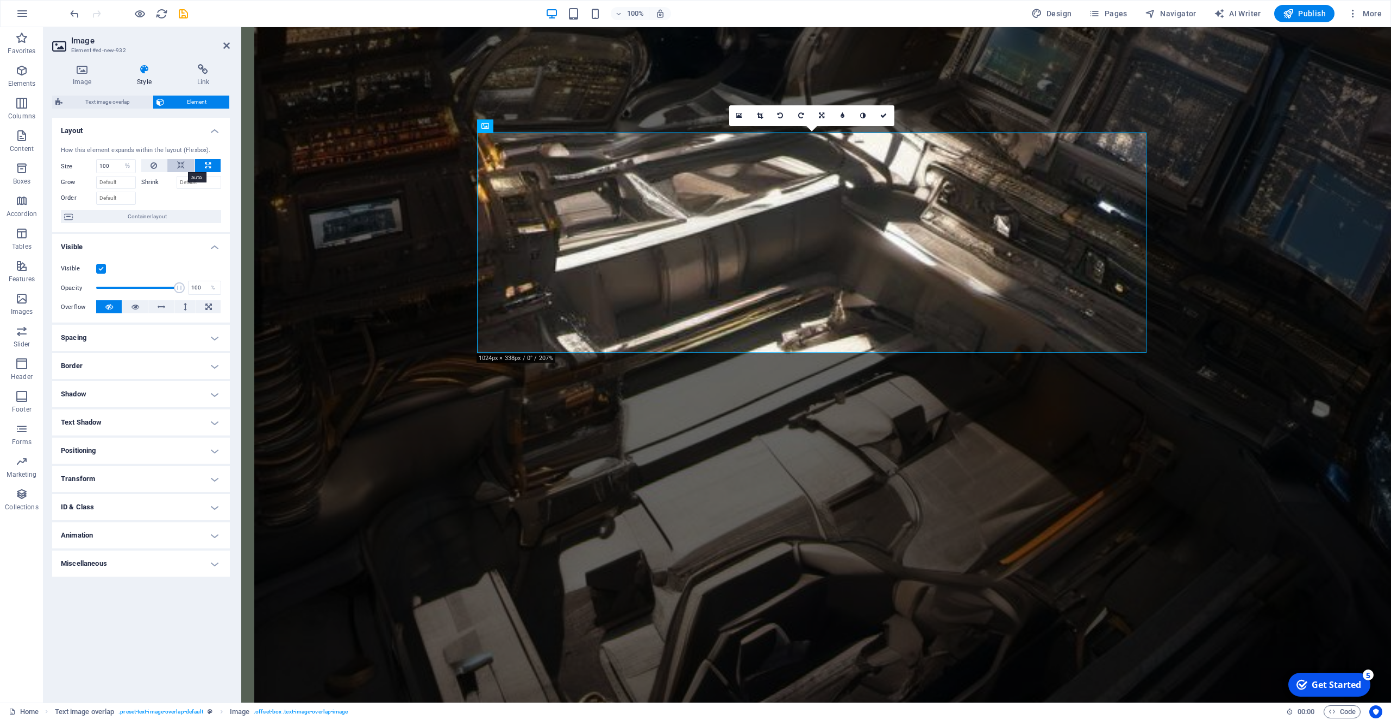
click at [182, 165] on icon at bounding box center [181, 165] width 8 height 13
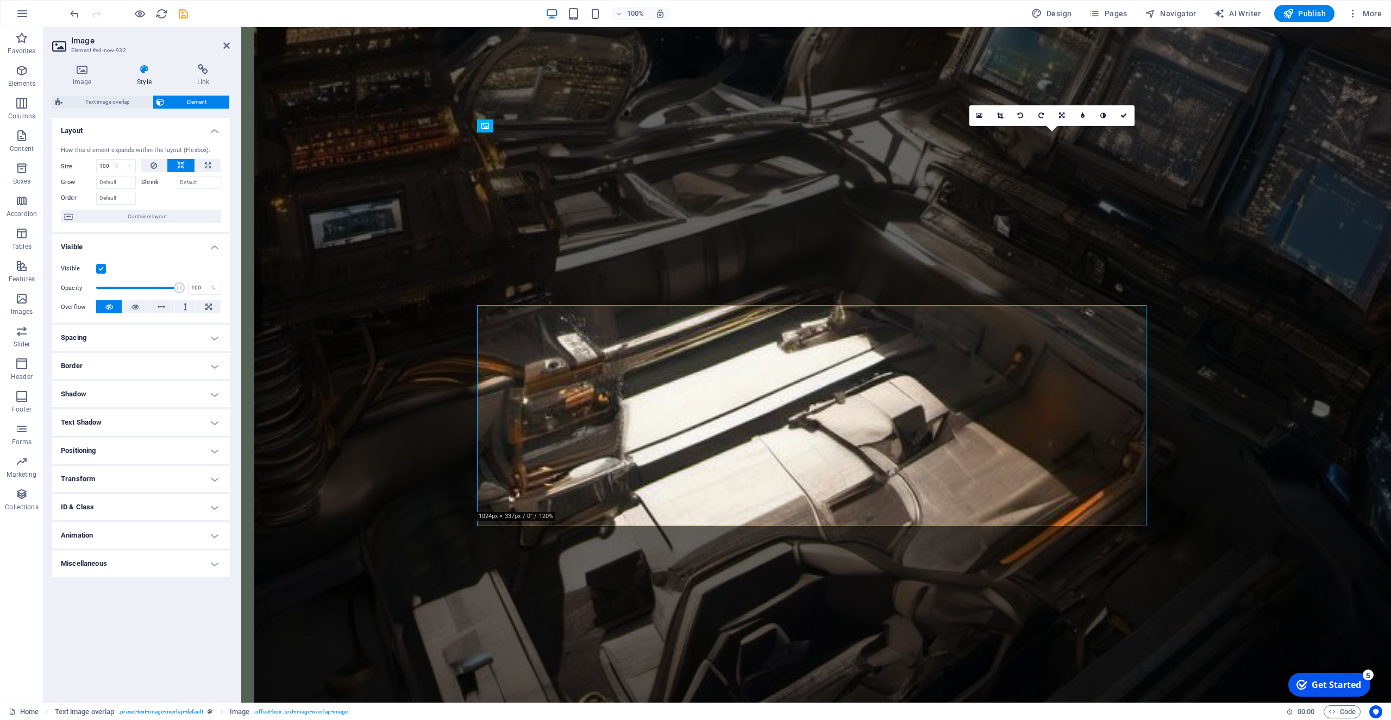
select select "DISABLED_OPTION_VALUE"
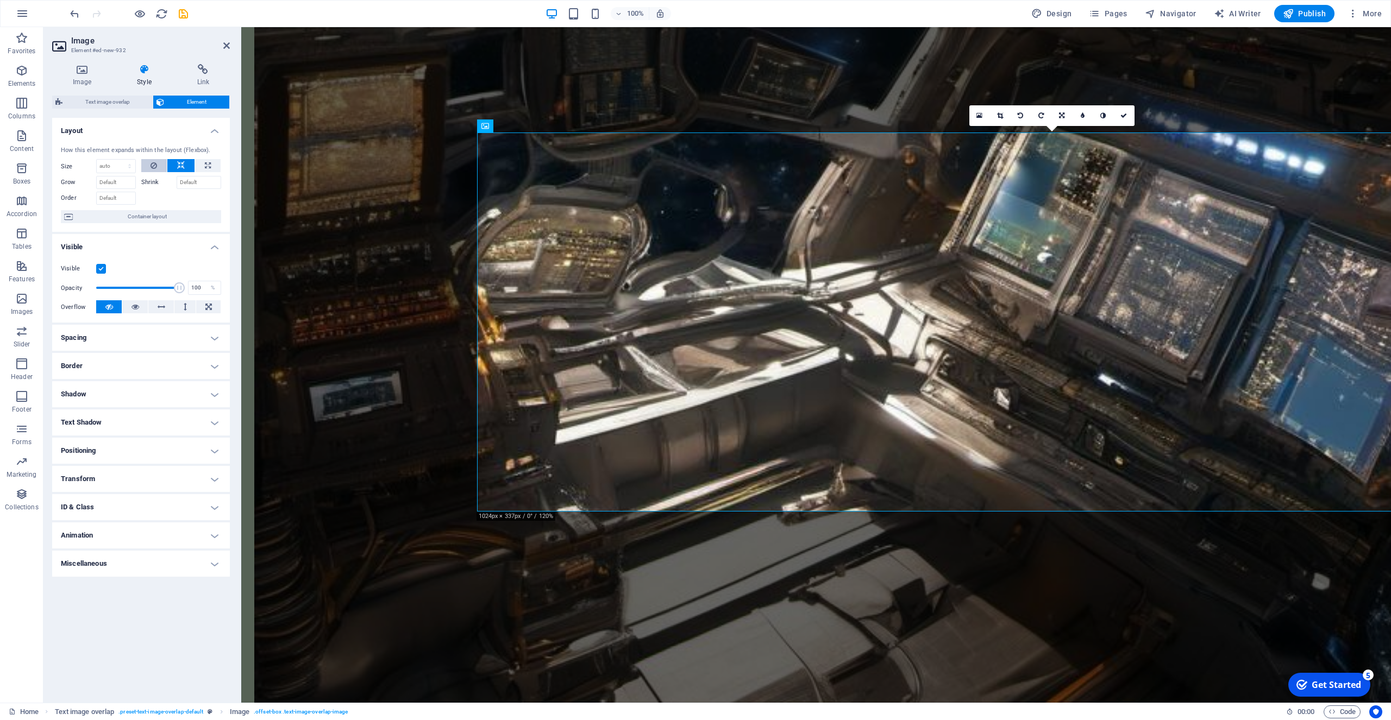
click at [151, 164] on icon at bounding box center [153, 165] width 7 height 13
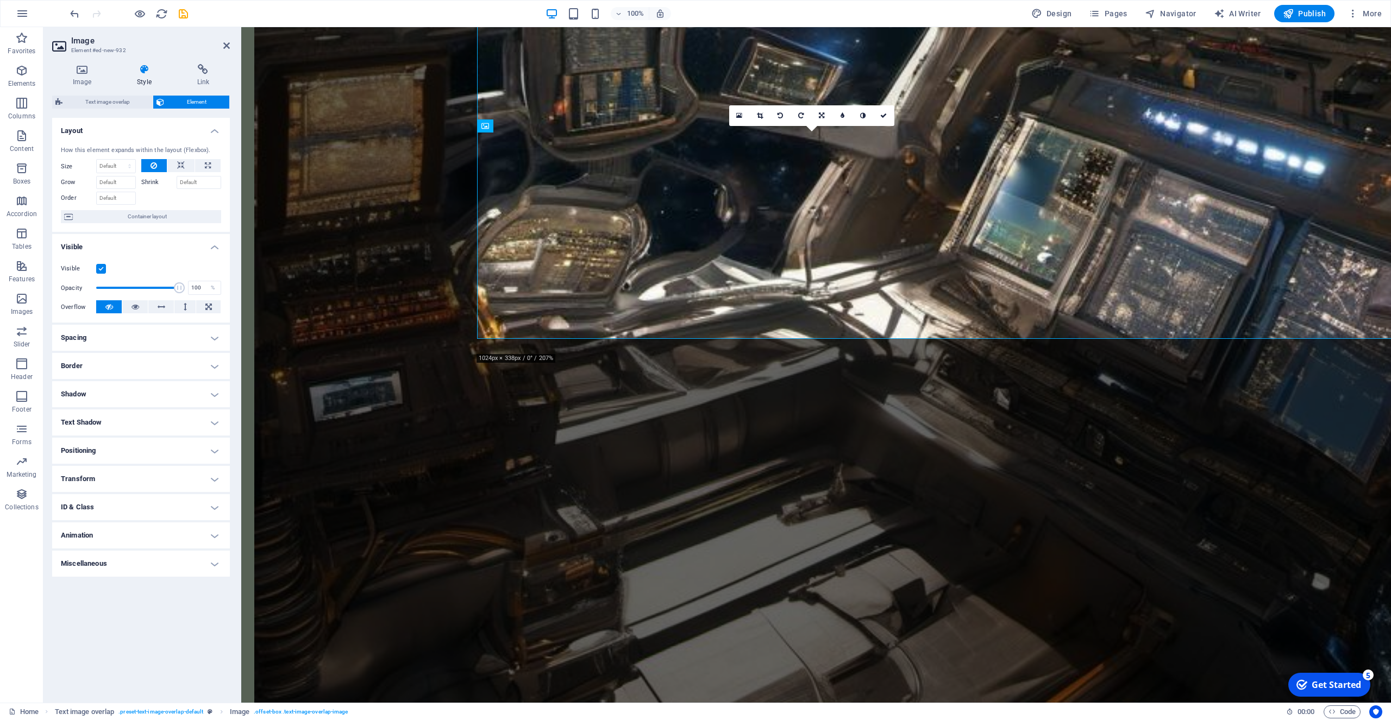
scroll to position [1945, 0]
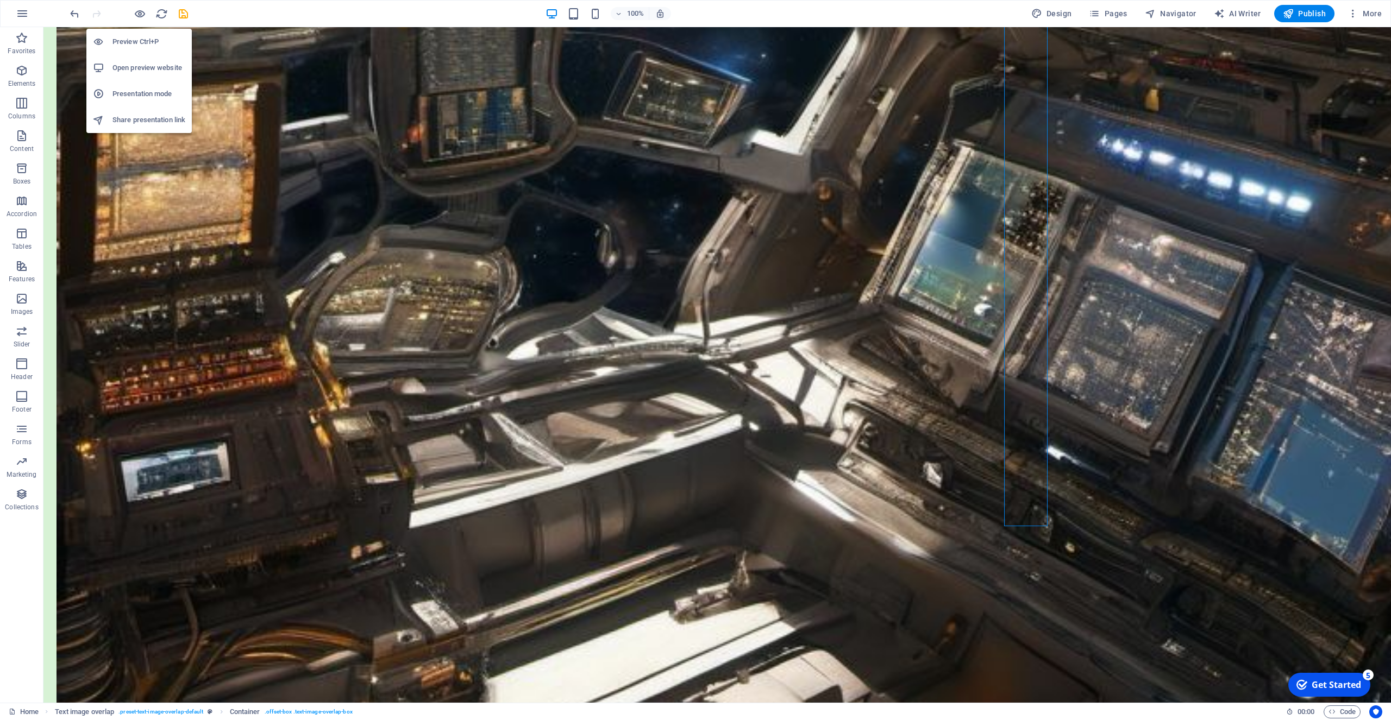
click at [135, 39] on h6 "Preview Ctrl+P" at bounding box center [148, 41] width 73 height 13
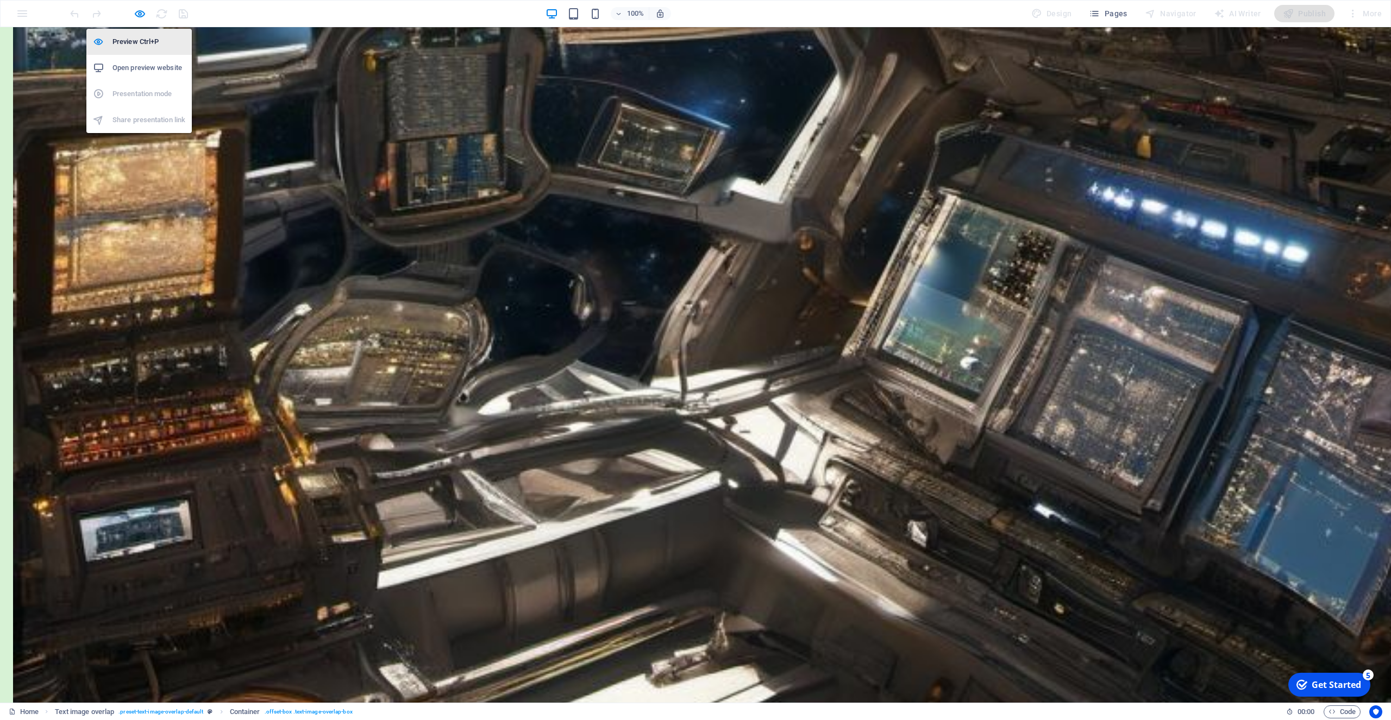
click at [135, 43] on h6 "Preview Ctrl+P" at bounding box center [148, 41] width 73 height 13
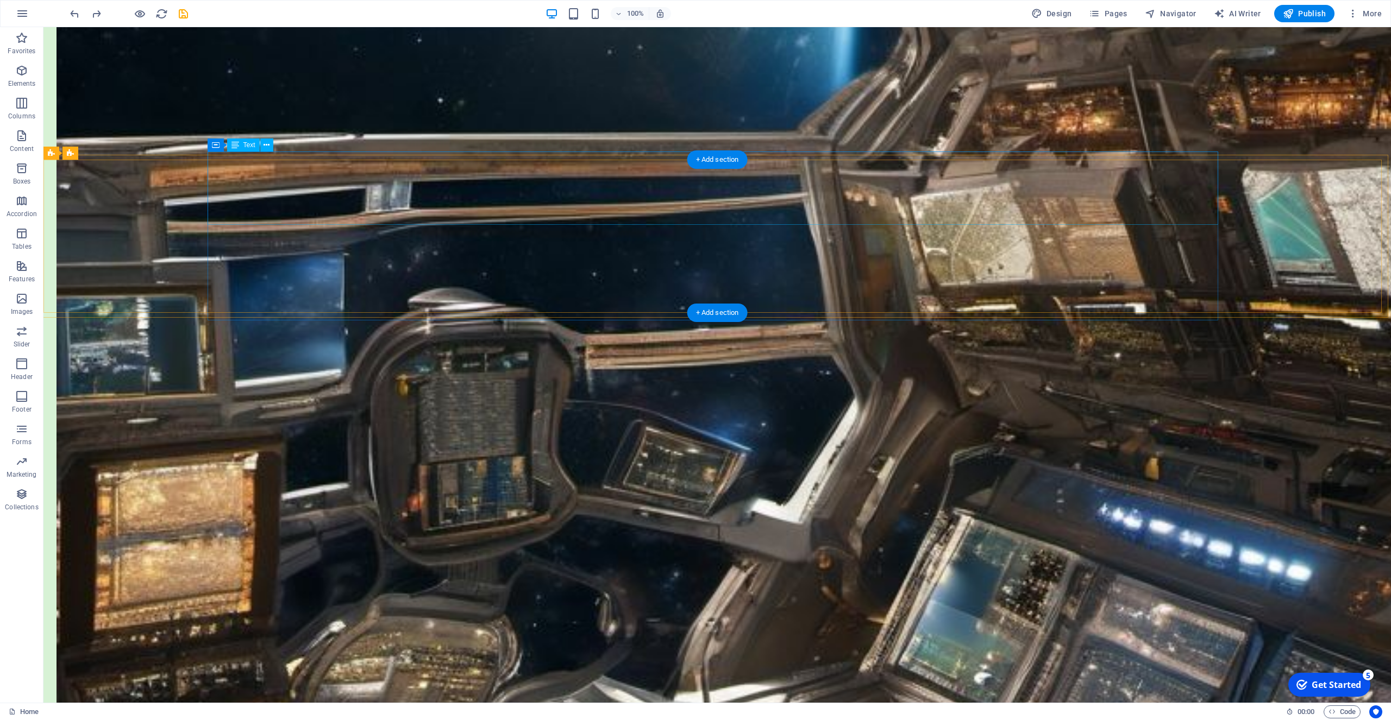
scroll to position [1537, 0]
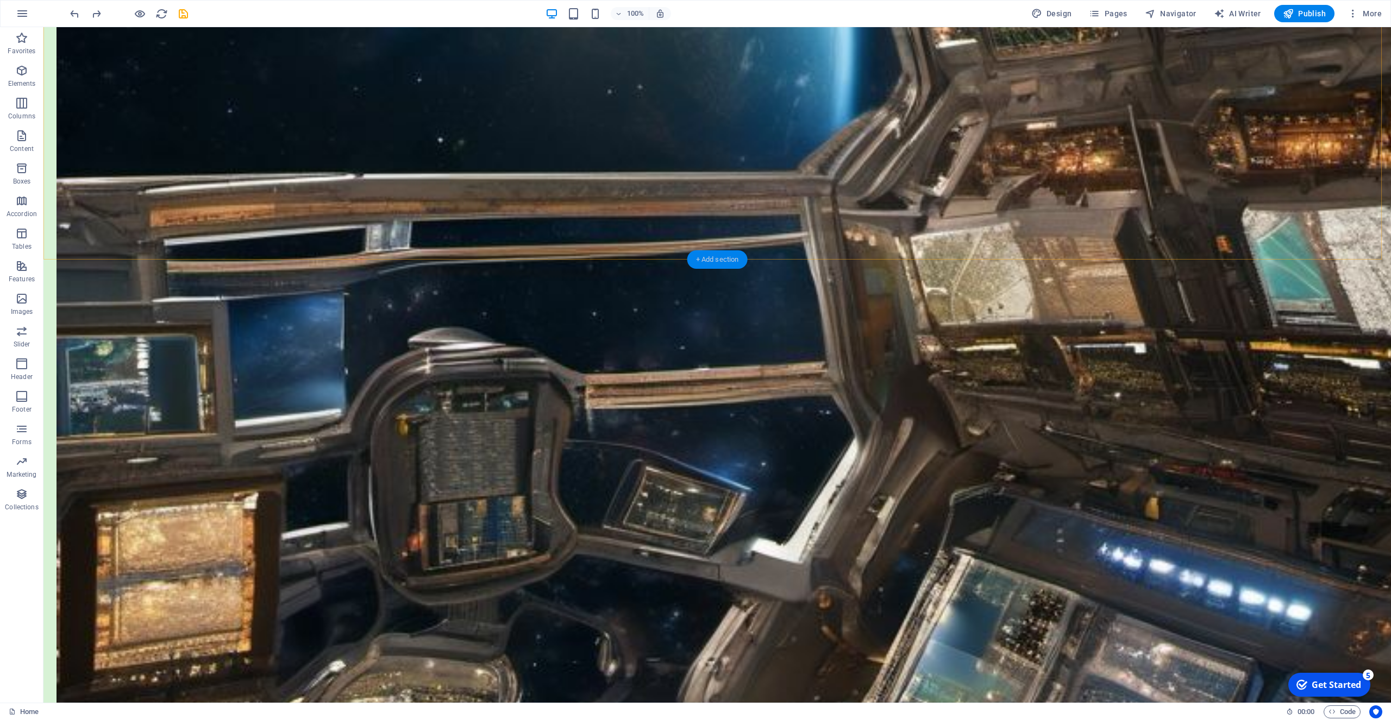
click at [721, 264] on div "+ Add section" at bounding box center [717, 259] width 60 height 18
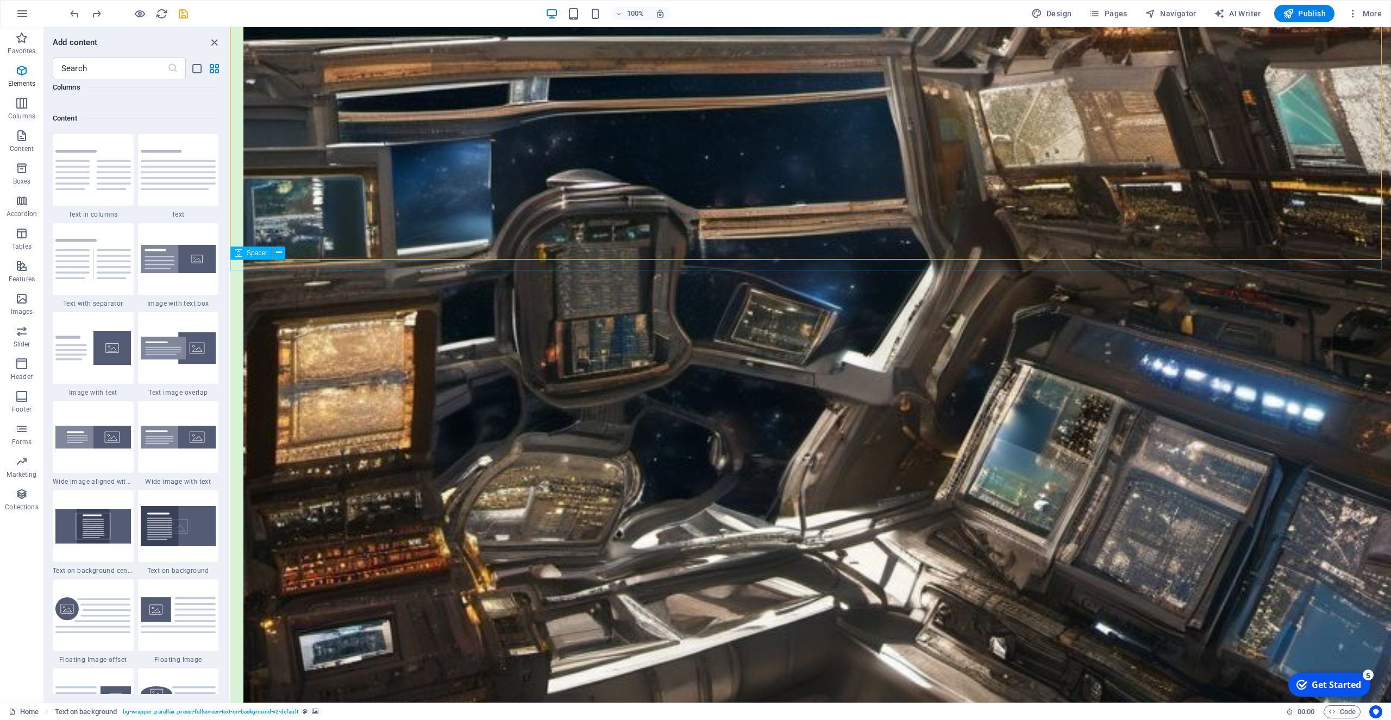
scroll to position [1901, 0]
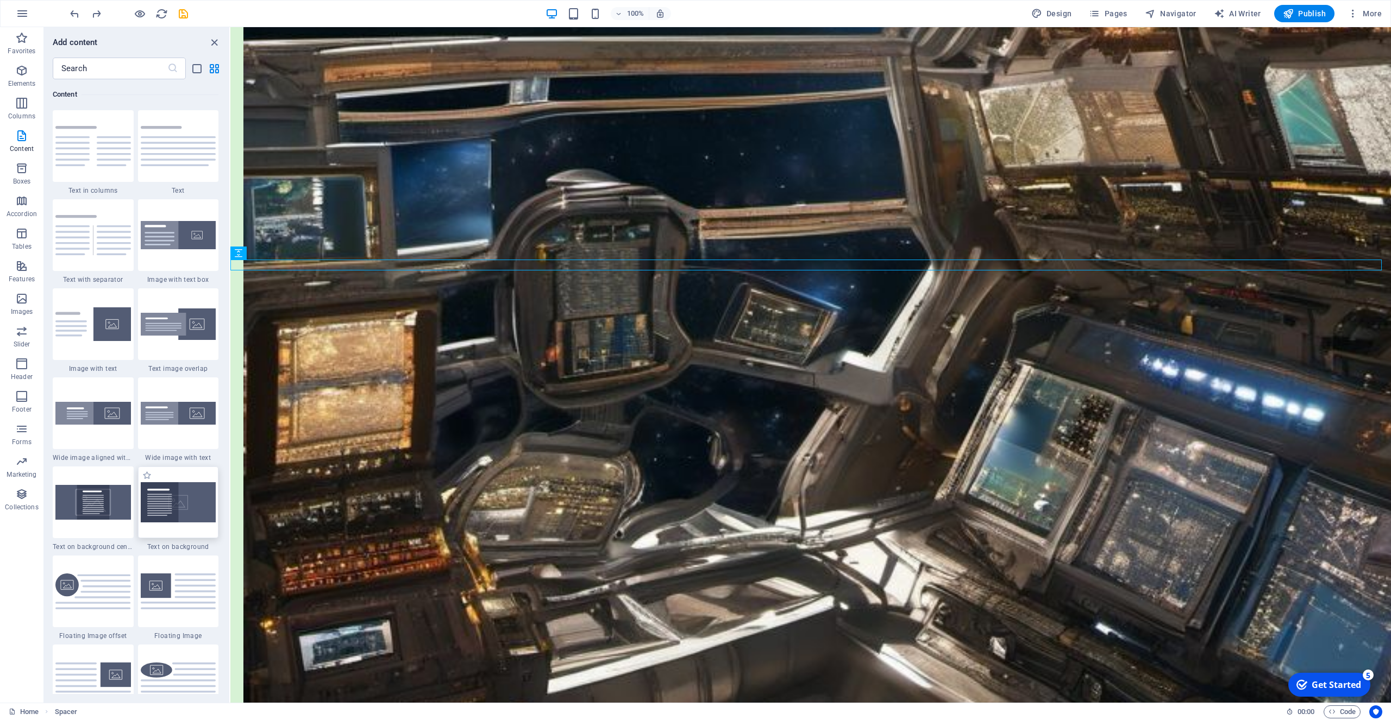
click at [172, 507] on img at bounding box center [179, 502] width 76 height 40
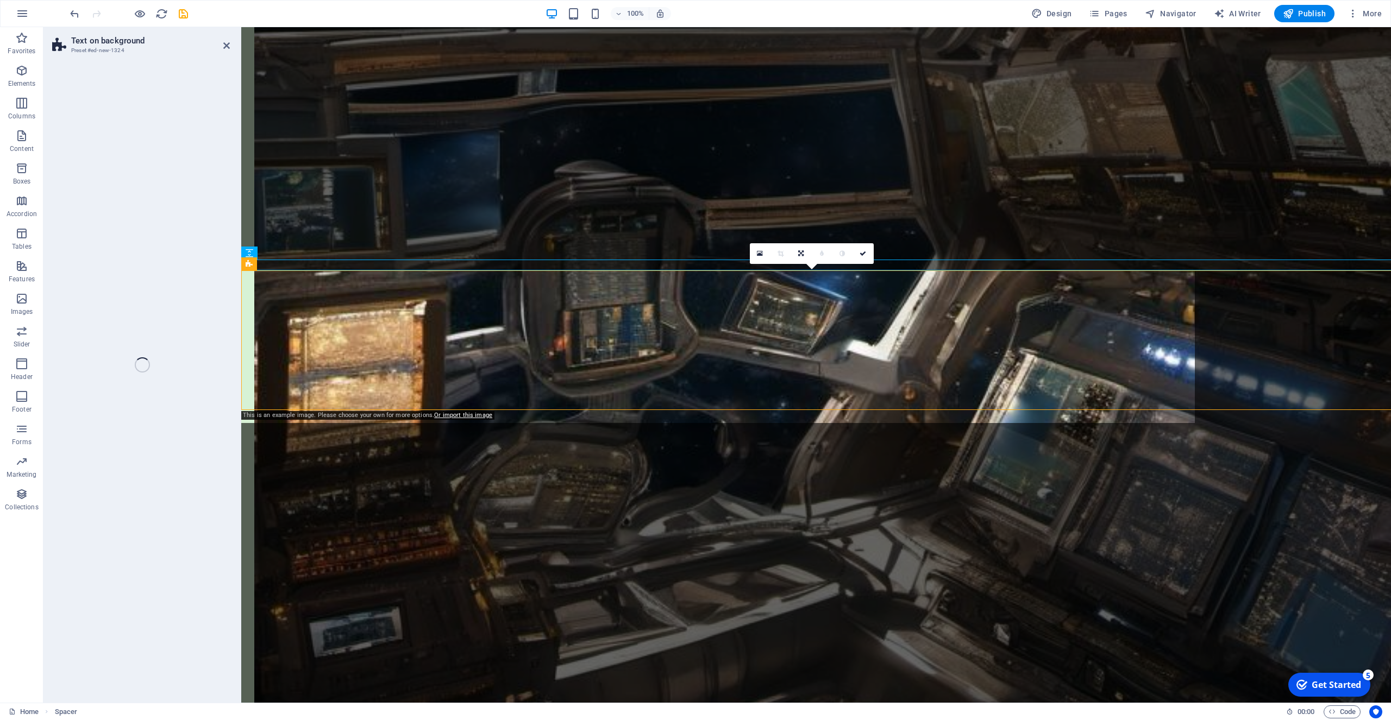
select select "%"
select select "rem"
select select "px"
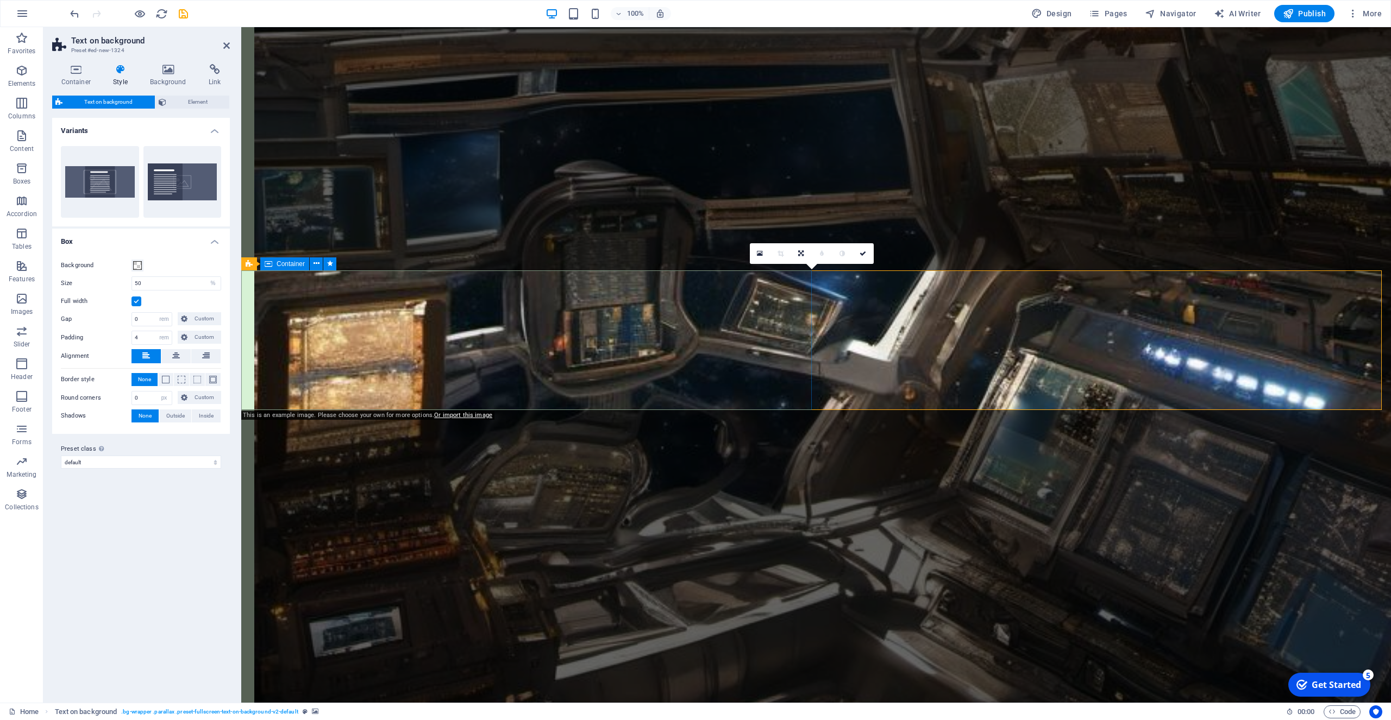
click at [801, 255] on icon at bounding box center [800, 253] width 5 height 7
click at [824, 251] on icon at bounding box center [821, 253] width 5 height 7
click at [800, 252] on icon at bounding box center [801, 253] width 5 height 7
click at [823, 251] on icon at bounding box center [821, 253] width 5 height 7
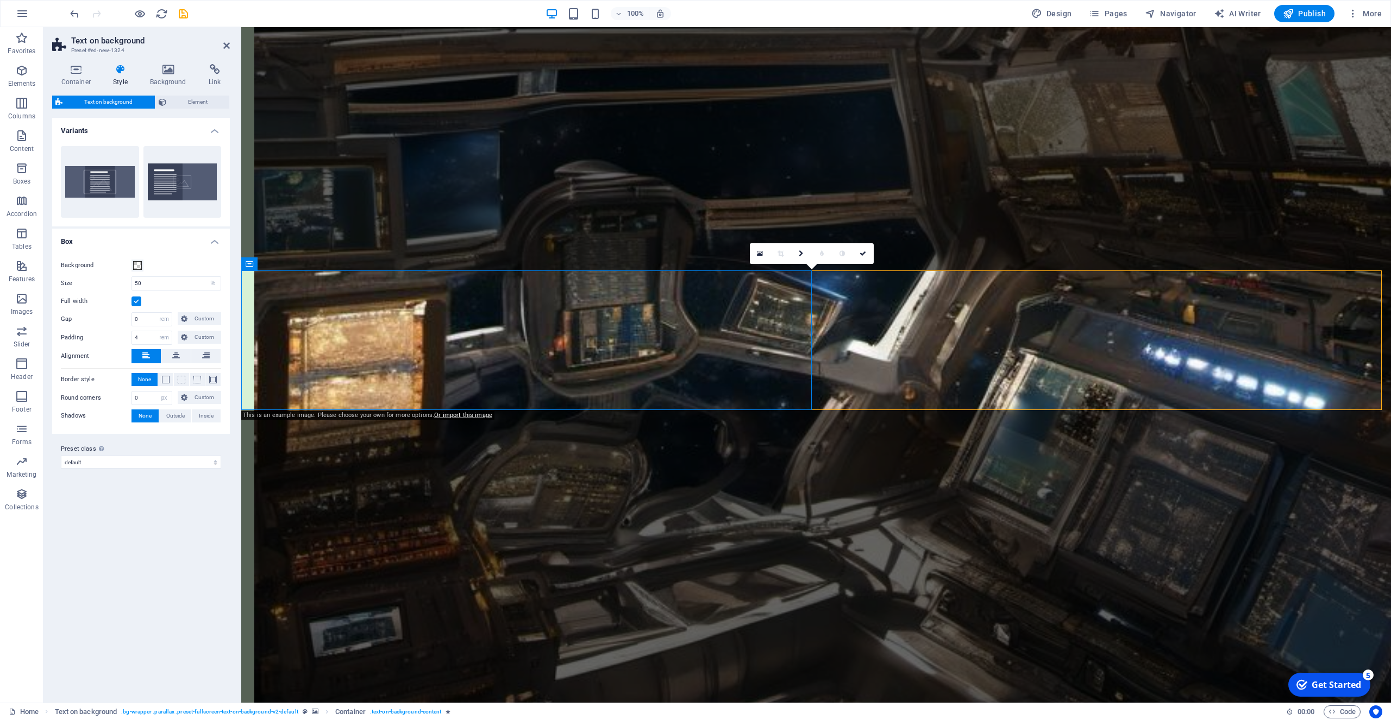
click at [166, 70] on icon at bounding box center [168, 69] width 54 height 11
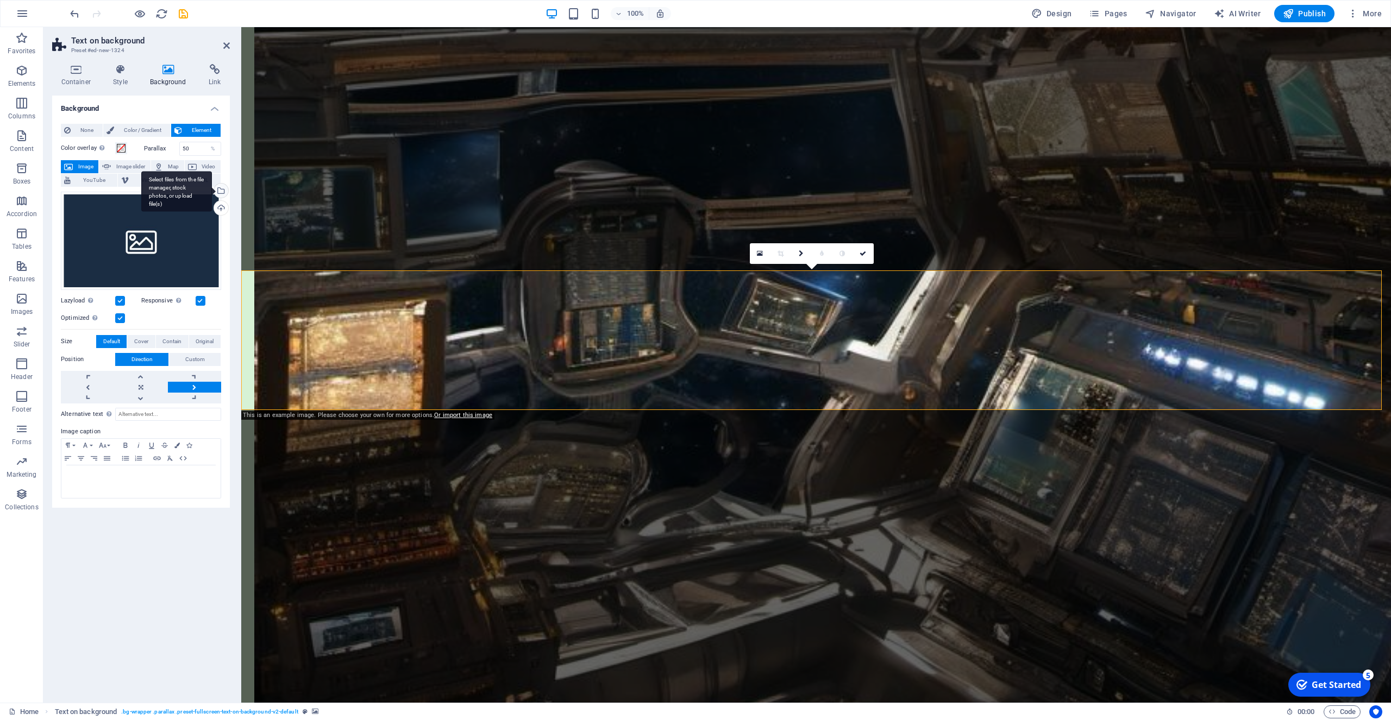
click at [220, 192] on div "Select files from the file manager, stock photos, or upload file(s)" at bounding box center [220, 192] width 16 height 16
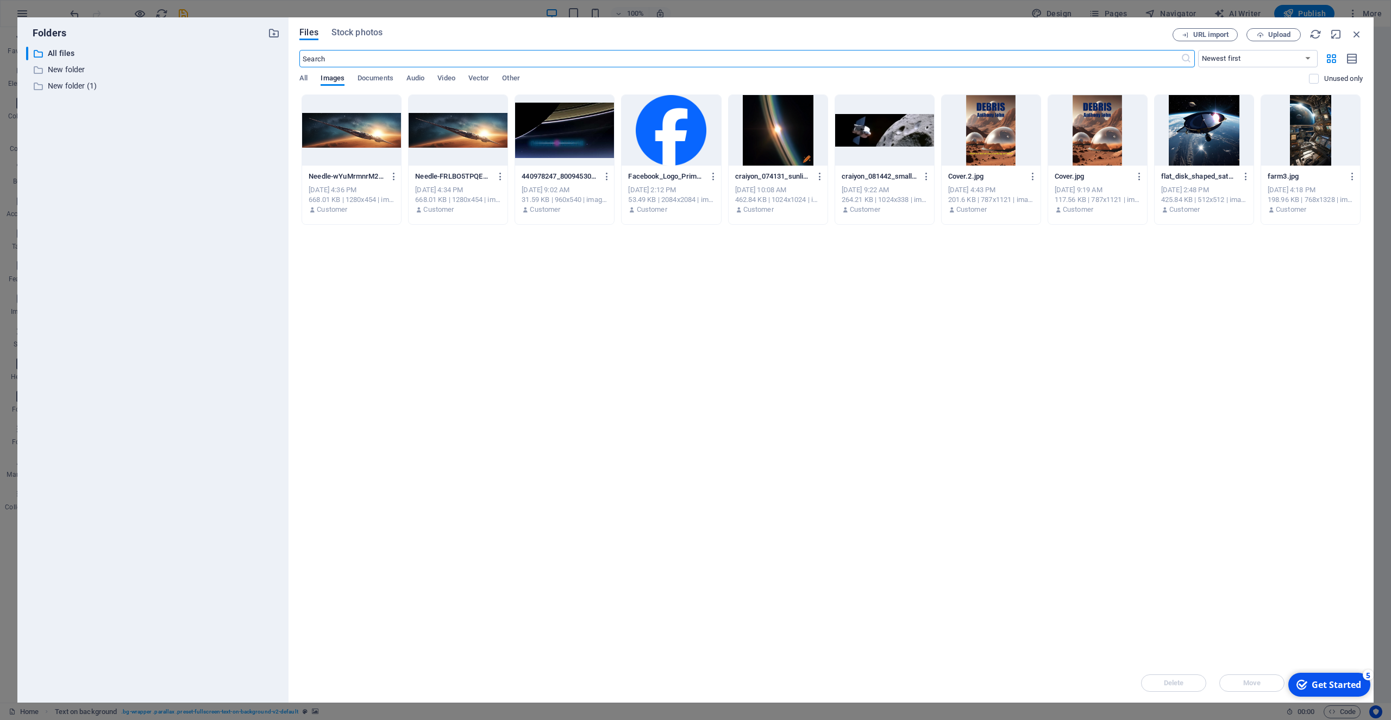
click at [879, 122] on div at bounding box center [884, 130] width 99 height 71
click at [868, 125] on div "1" at bounding box center [884, 130] width 99 height 71
click at [868, 125] on div at bounding box center [884, 130] width 99 height 71
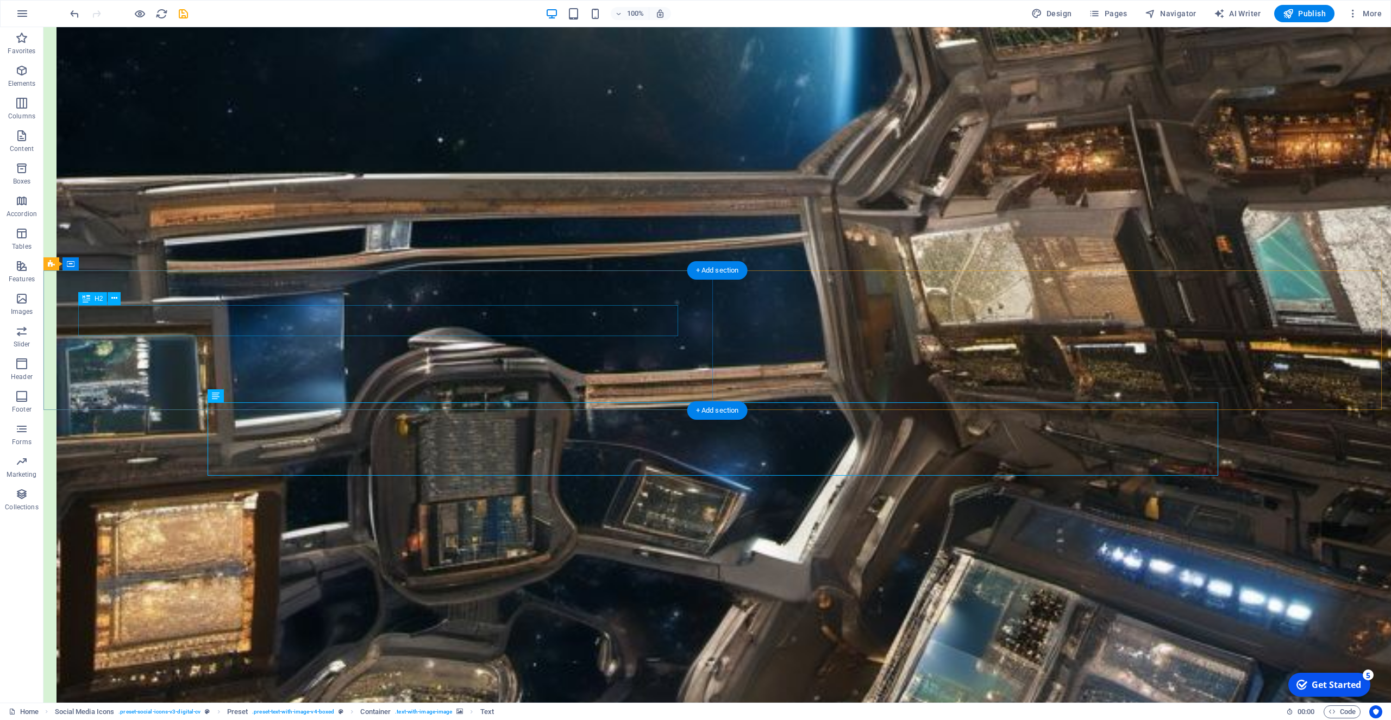
click at [114, 300] on icon at bounding box center [114, 298] width 6 height 11
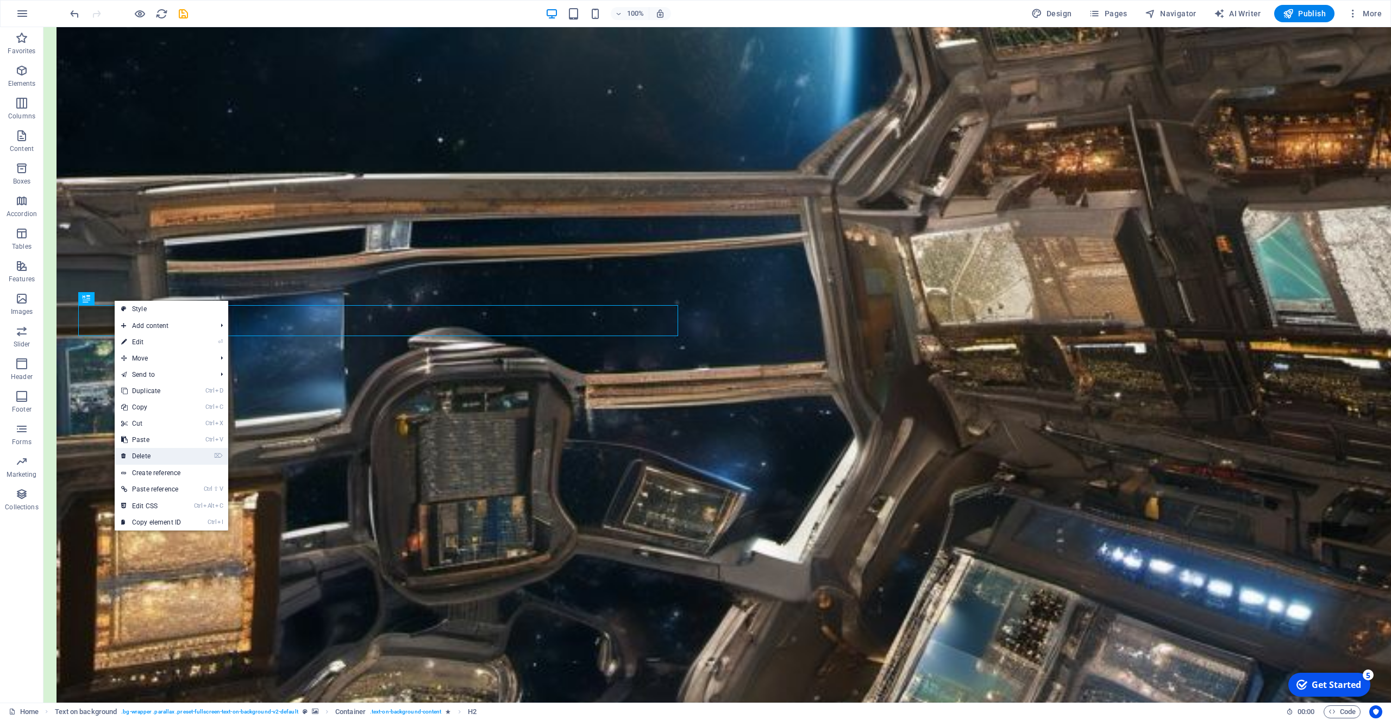
click at [144, 455] on link "⌦ Delete" at bounding box center [151, 456] width 73 height 16
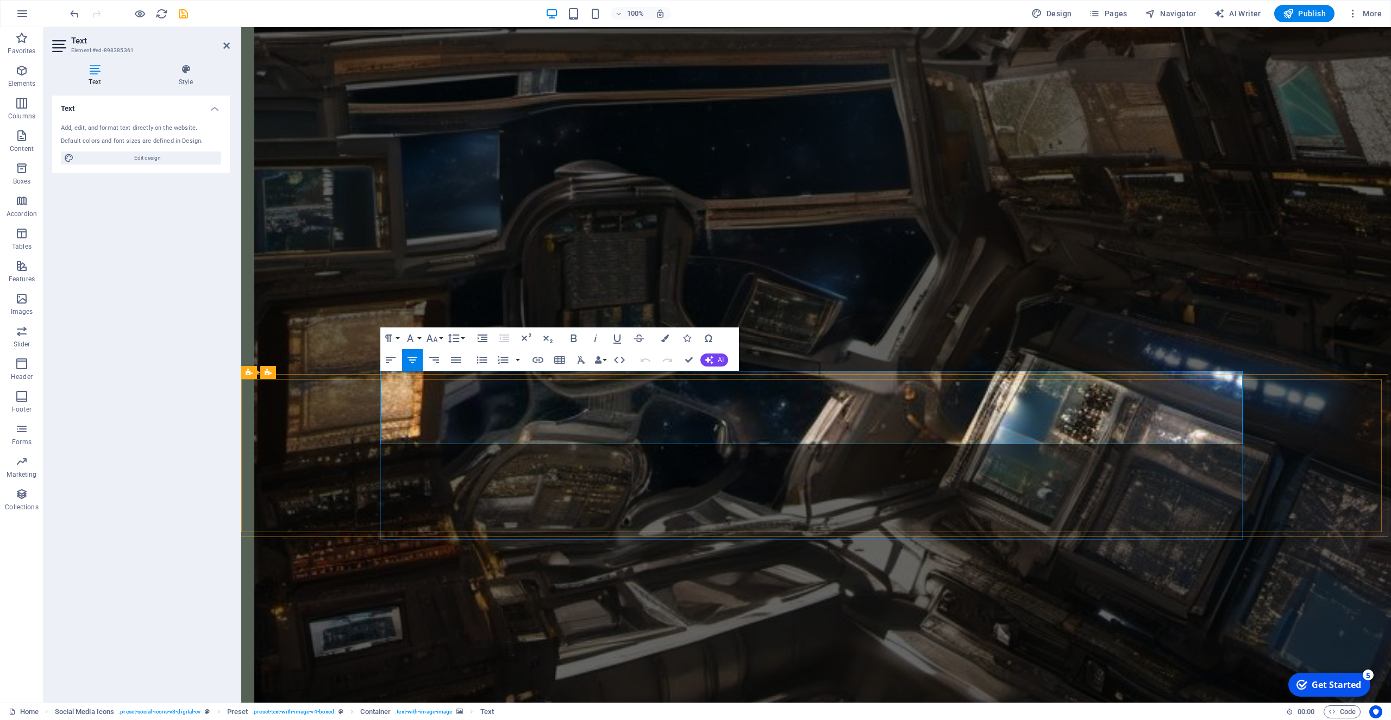
drag, startPoint x: 954, startPoint y: 438, endPoint x: 437, endPoint y: 395, distance: 518.9
copy div "Having won the Andromeda Magazine monthly short story competition in January, t…"
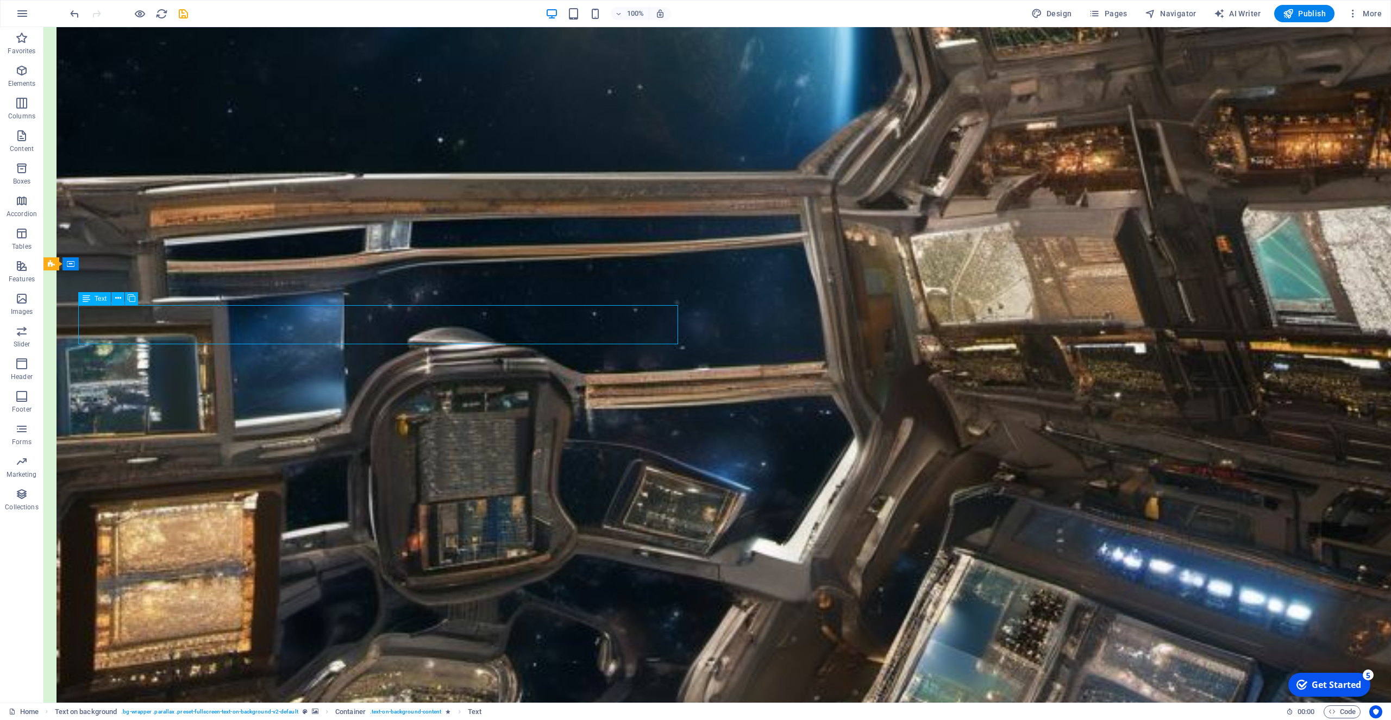
drag, startPoint x: 168, startPoint y: 337, endPoint x: 92, endPoint y: 317, distance: 79.0
drag, startPoint x: 162, startPoint y: 338, endPoint x: 274, endPoint y: 354, distance: 113.0
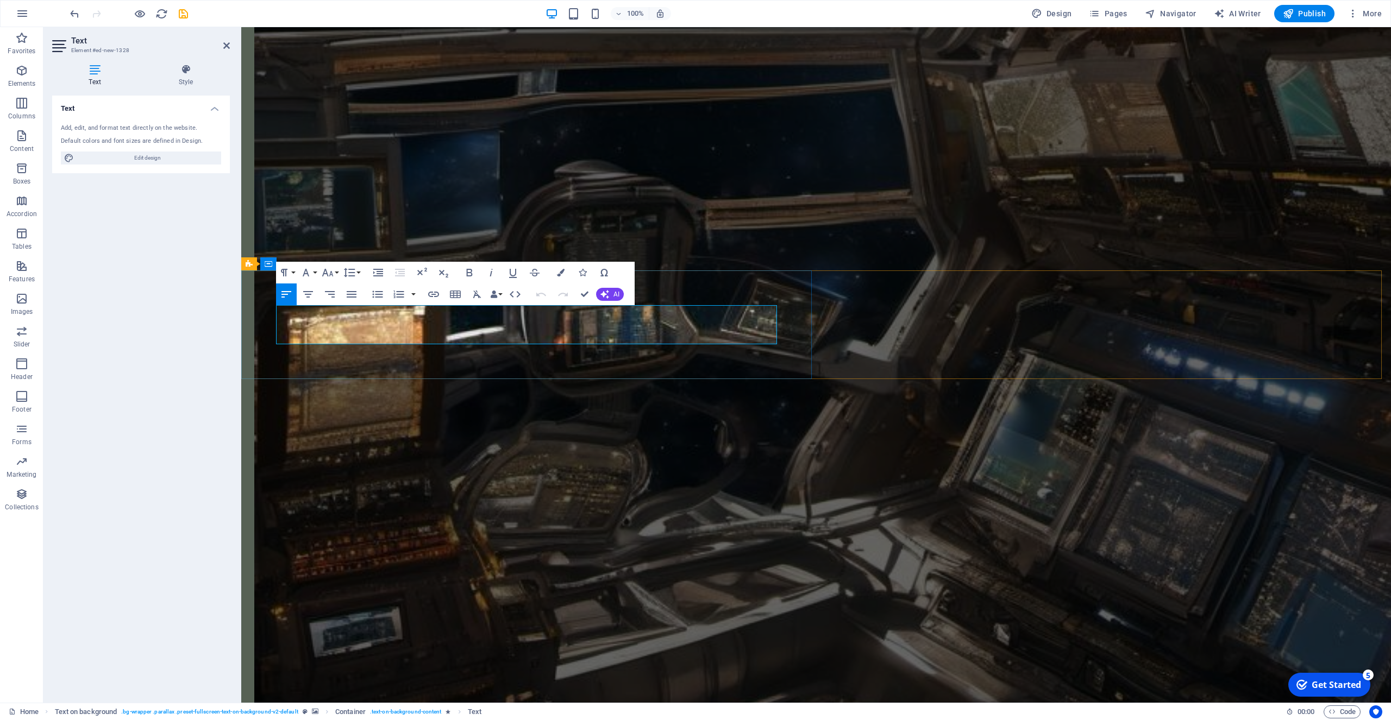
drag, startPoint x: 505, startPoint y: 336, endPoint x: 264, endPoint y: 307, distance: 242.8
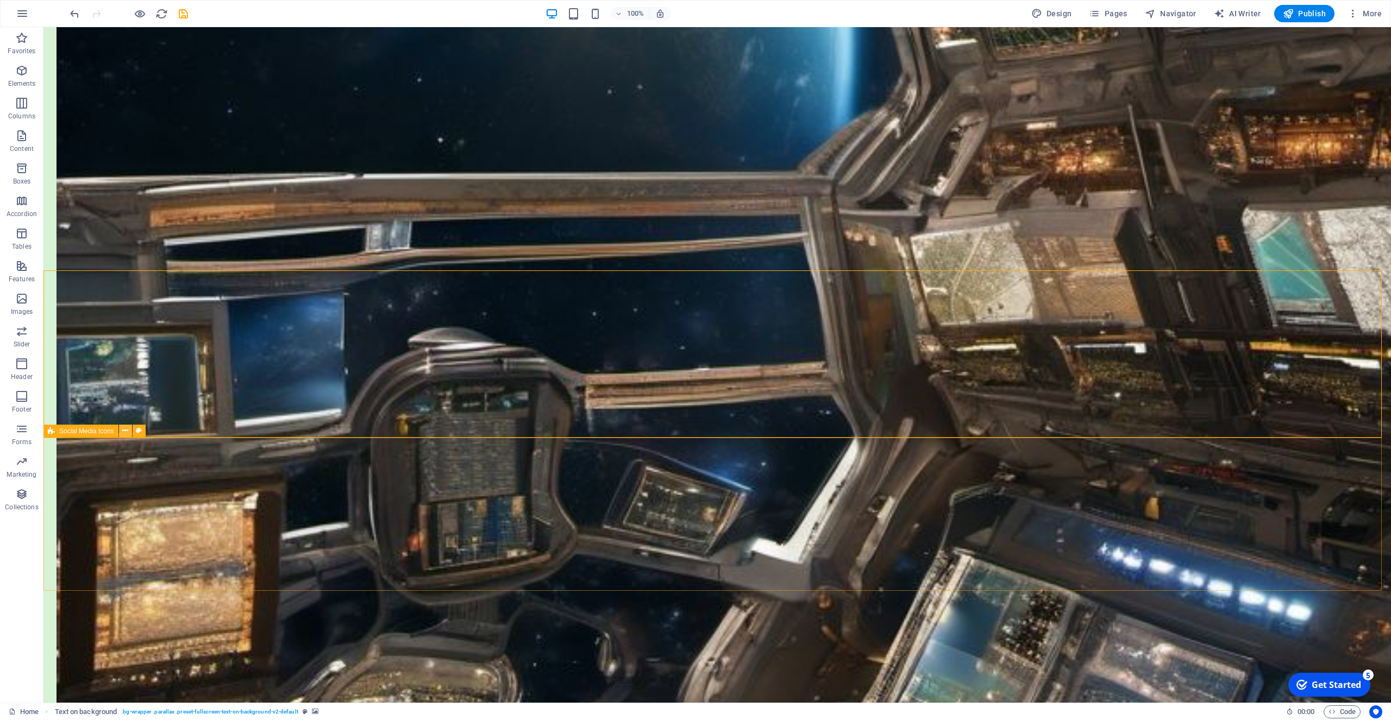
click at [124, 432] on icon at bounding box center [125, 430] width 6 height 11
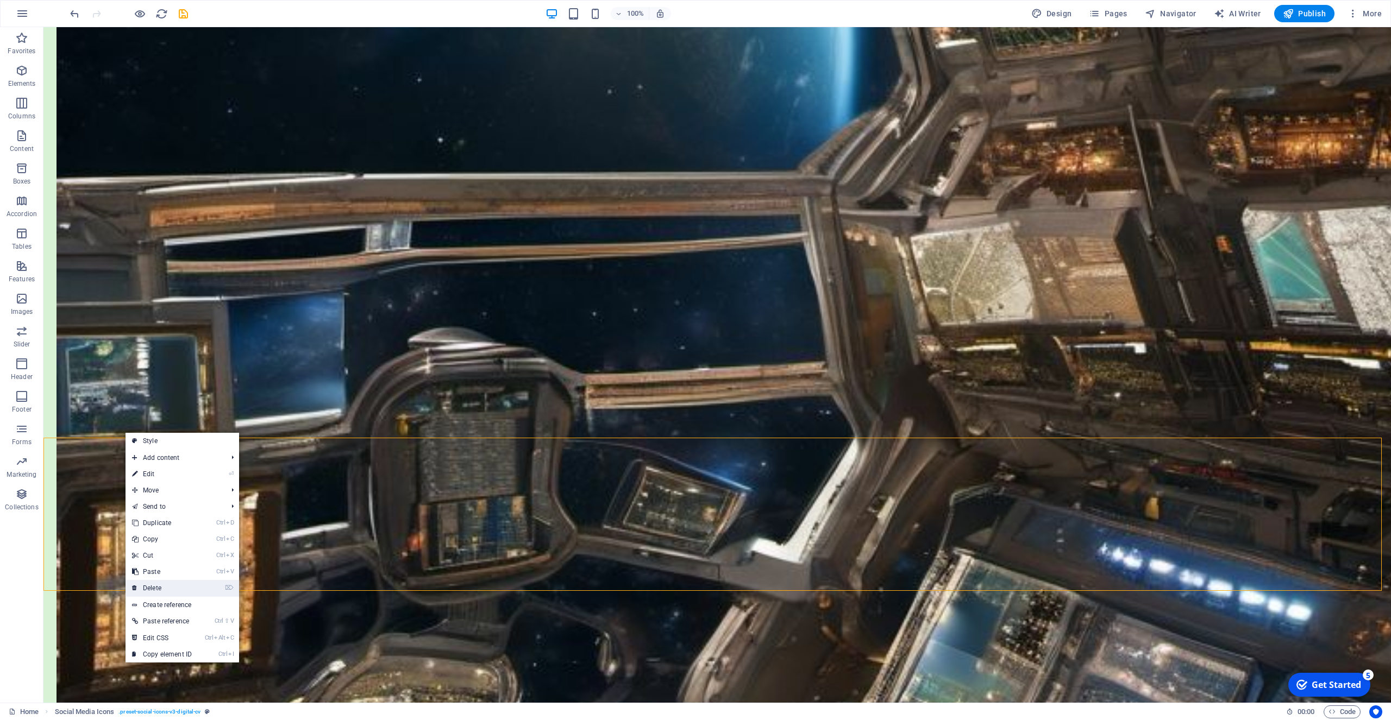
click at [158, 587] on link "⌦ Delete" at bounding box center [161, 588] width 73 height 16
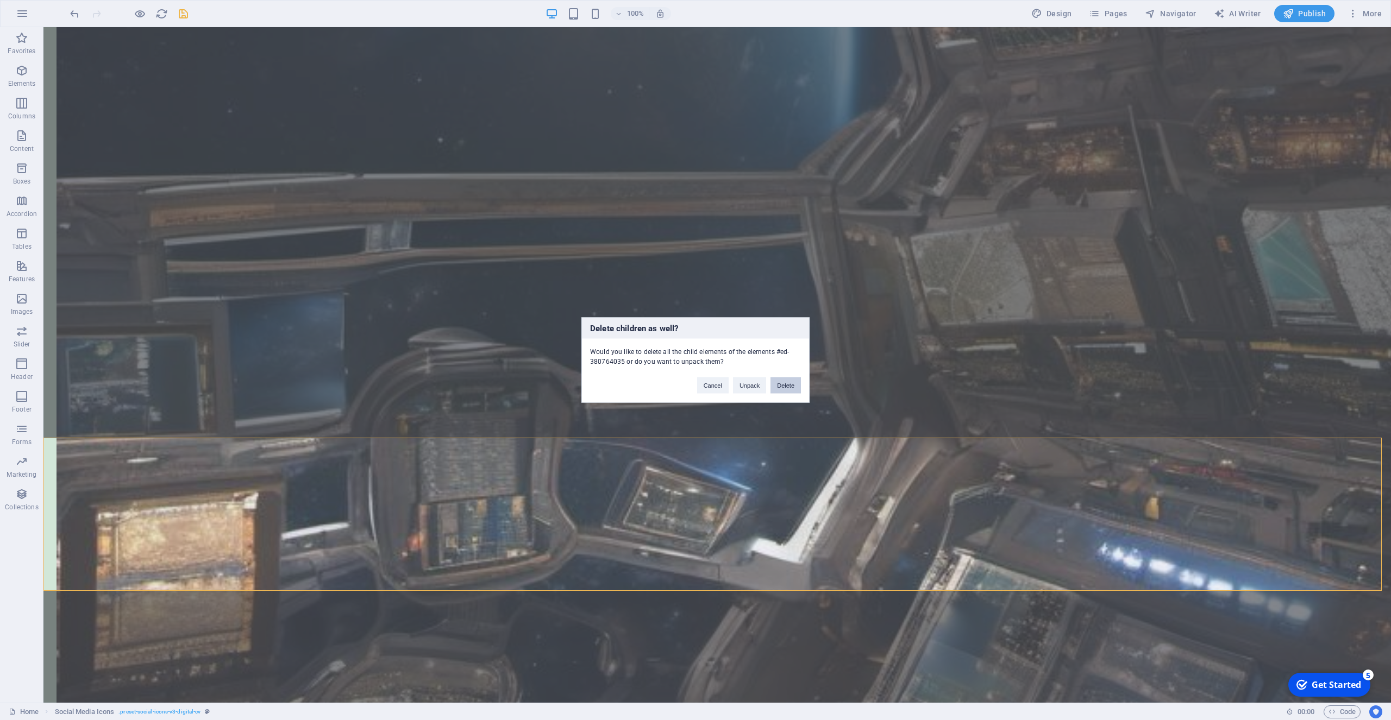
click at [791, 381] on button "Delete" at bounding box center [785, 386] width 30 height 16
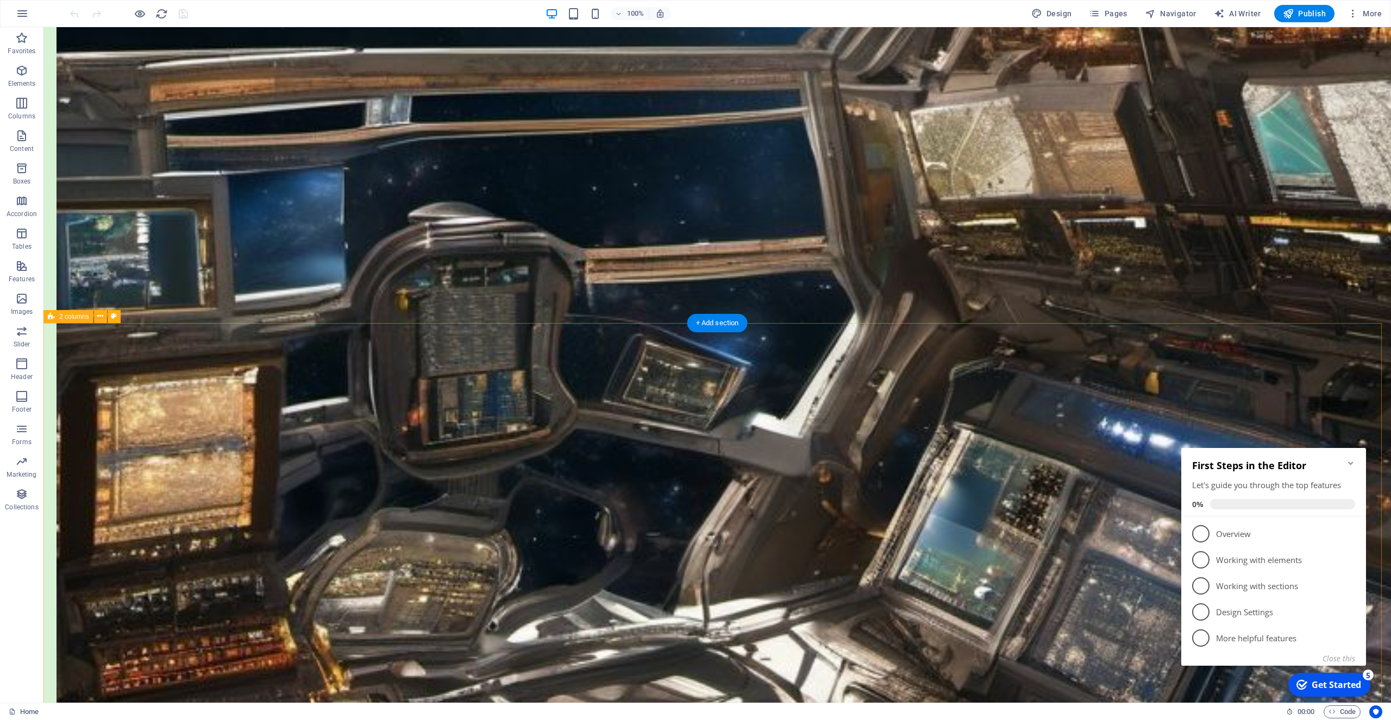
scroll to position [1551, 0]
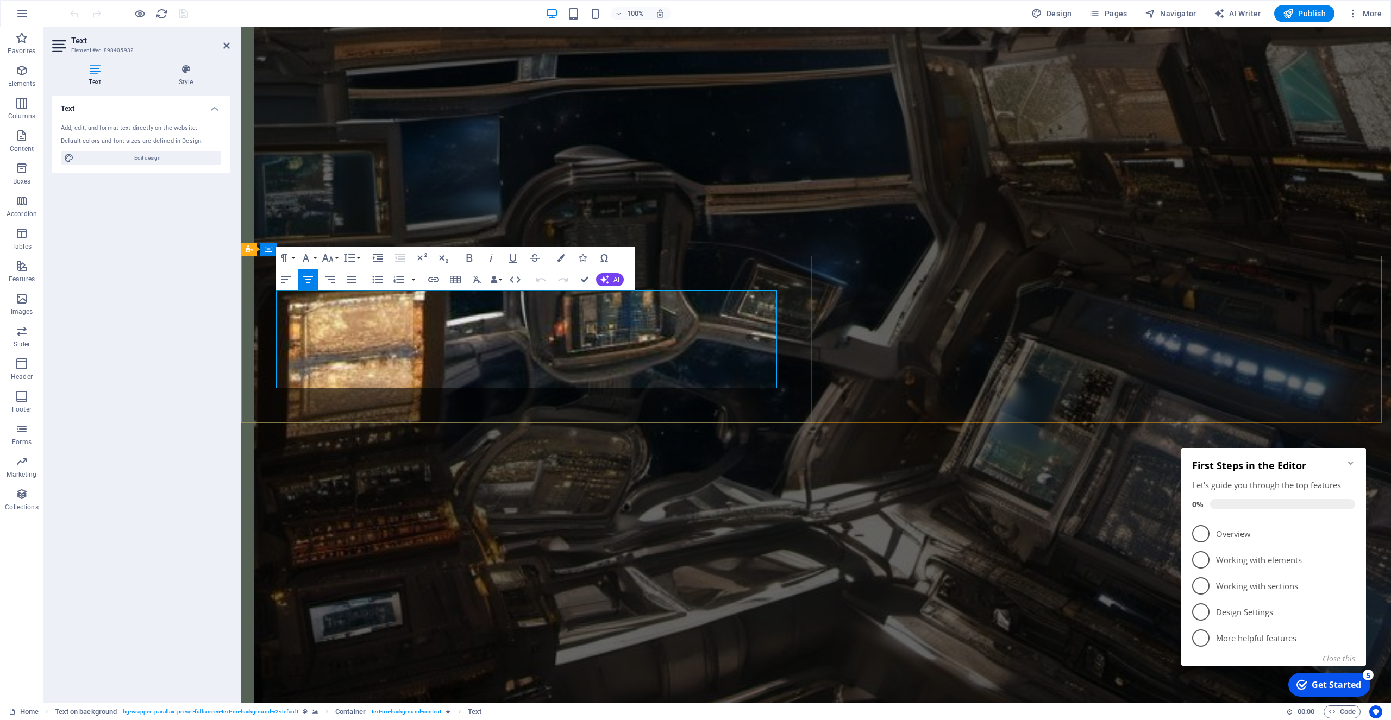
click at [433, 281] on icon "button" at bounding box center [433, 279] width 13 height 13
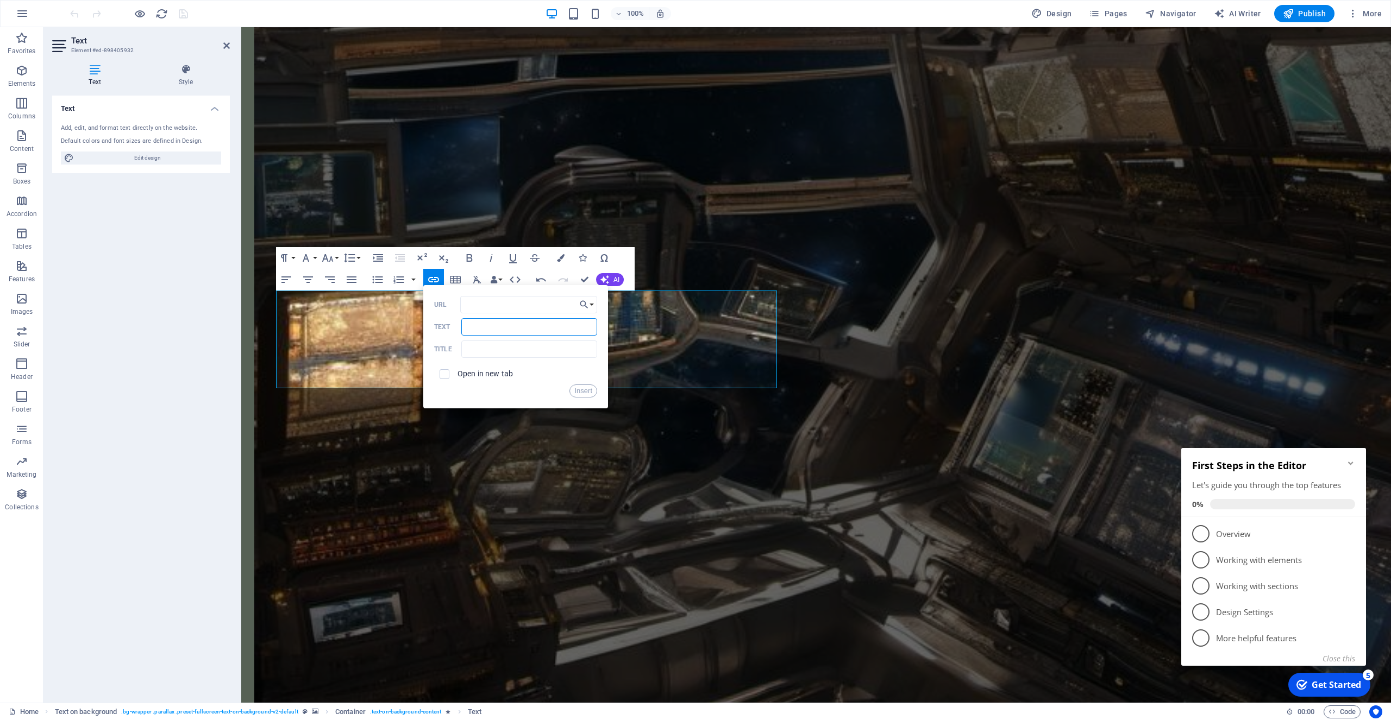
click at [475, 332] on input "Text" at bounding box center [529, 326] width 136 height 17
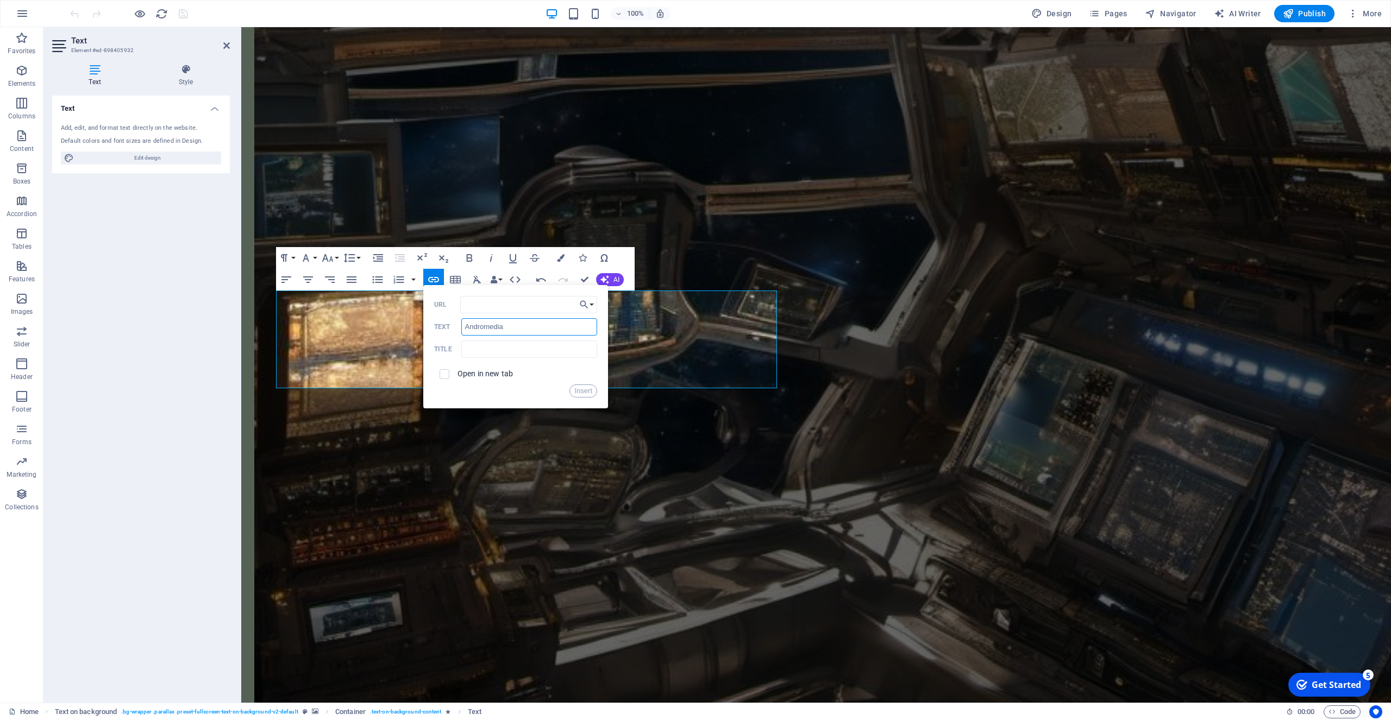
type input "Andromedia"
click at [472, 305] on input "URL" at bounding box center [528, 304] width 137 height 17
paste input "[URL][DOMAIN_NAME]"
type input "[URL][DOMAIN_NAME]"
drag, startPoint x: 500, startPoint y: 328, endPoint x: 506, endPoint y: 328, distance: 6.0
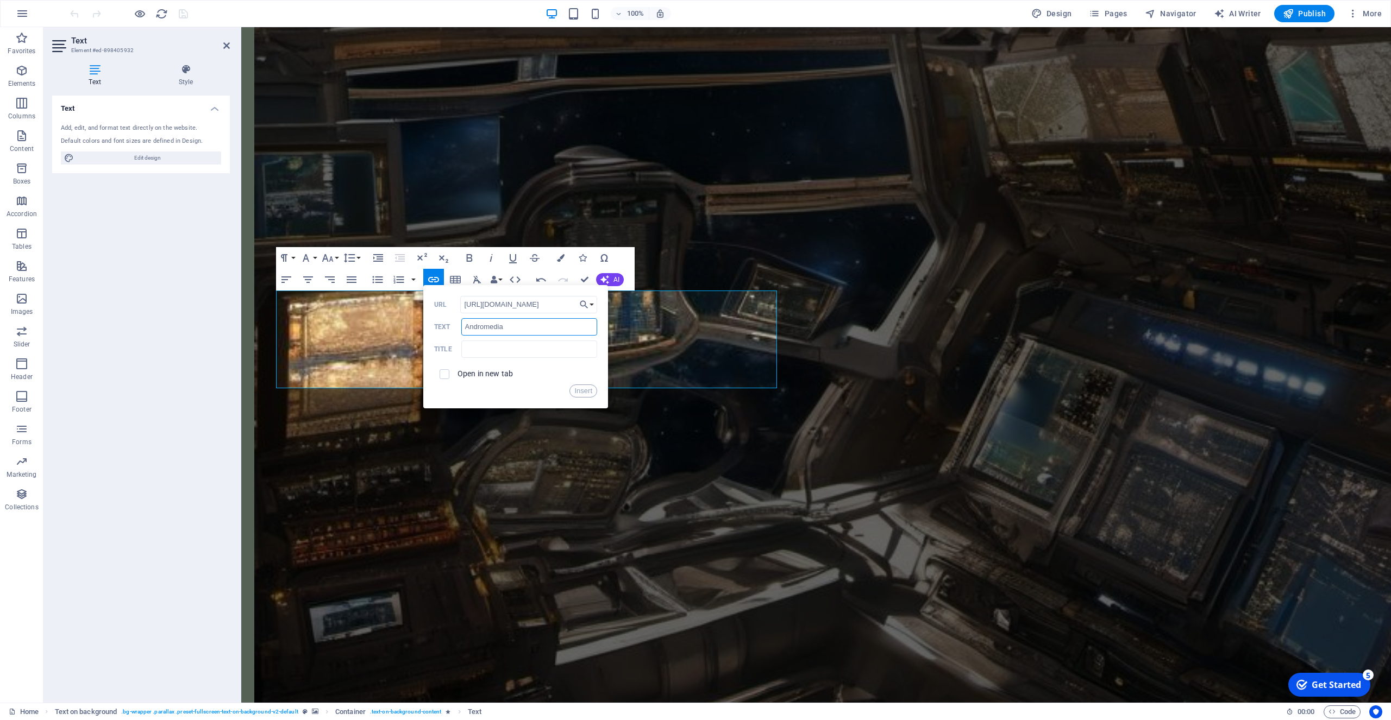
click at [501, 328] on input "Andromedia" at bounding box center [529, 326] width 136 height 17
type input "Andromeda Literary Magazine"
click at [447, 374] on input "checkbox" at bounding box center [443, 373] width 10 height 10
checkbox input "true"
click at [588, 391] on button "Insert" at bounding box center [583, 391] width 28 height 13
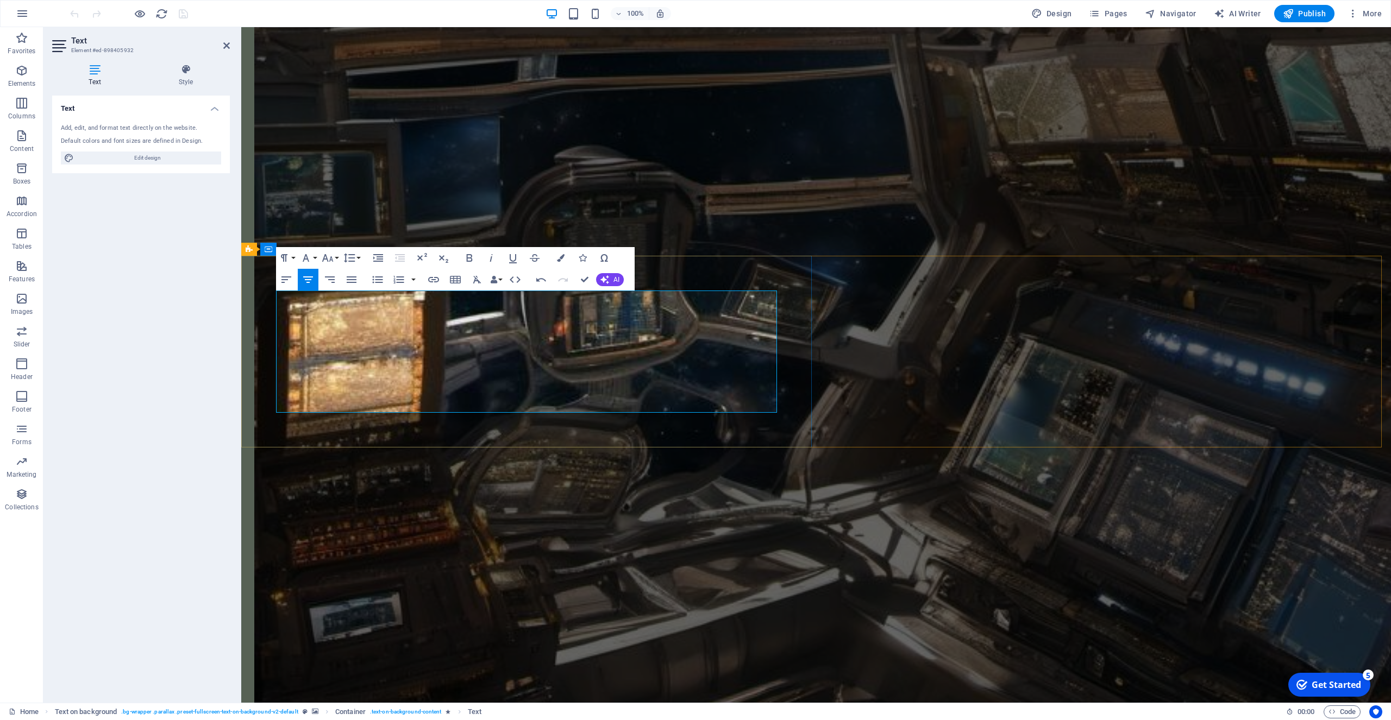
drag, startPoint x: 303, startPoint y: 303, endPoint x: 531, endPoint y: 312, distance: 227.8
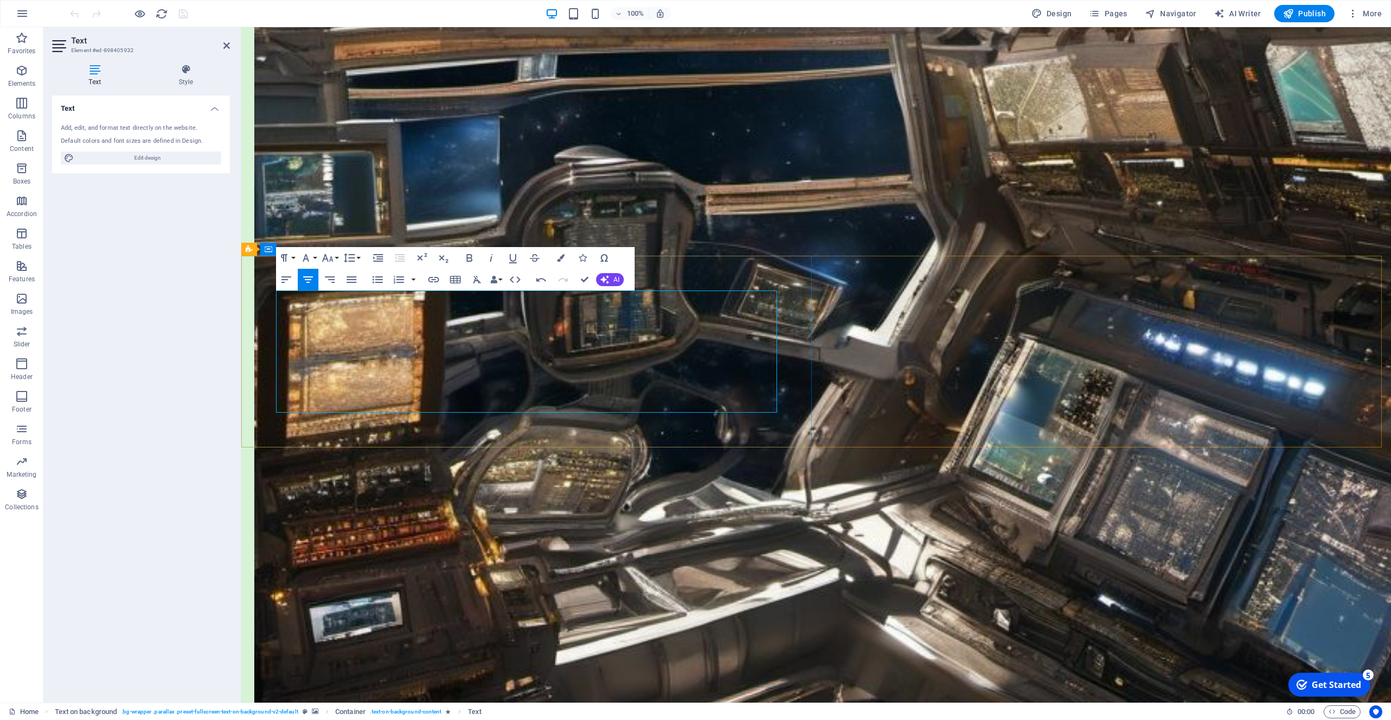
drag, startPoint x: 646, startPoint y: 378, endPoint x: 413, endPoint y: 381, distance: 233.6
click at [562, 257] on icon "button" at bounding box center [561, 258] width 8 height 8
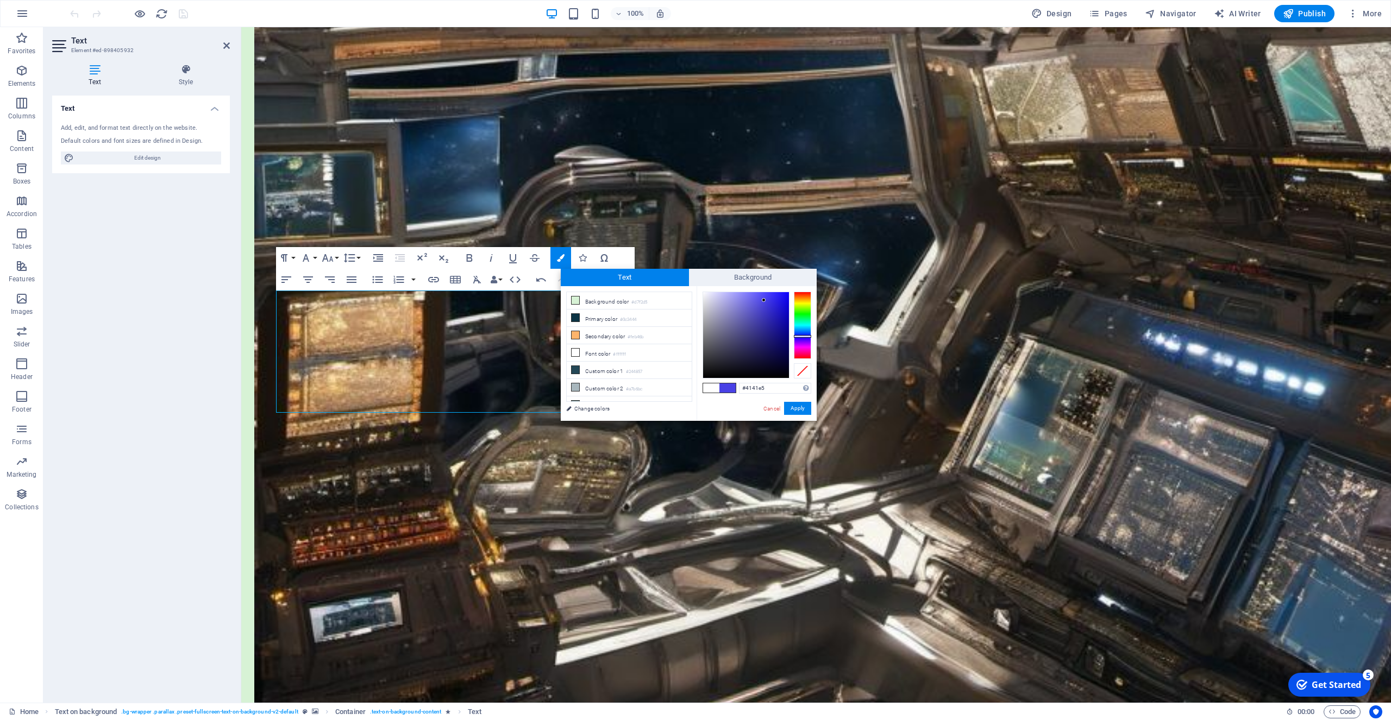
click at [803, 336] on div at bounding box center [802, 325] width 17 height 67
type input "#0f0fe8"
click at [783, 299] on div at bounding box center [746, 335] width 86 height 86
click at [804, 409] on button "Apply" at bounding box center [797, 408] width 27 height 13
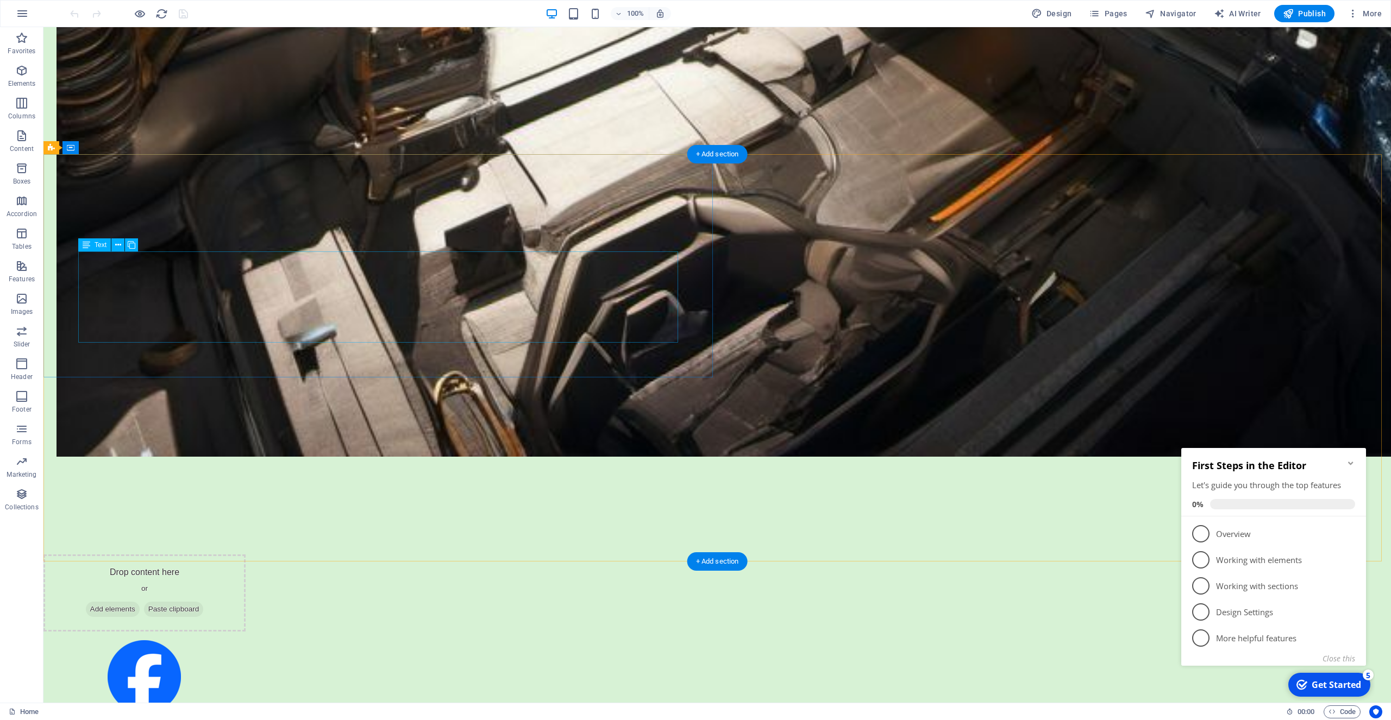
scroll to position [2604, 0]
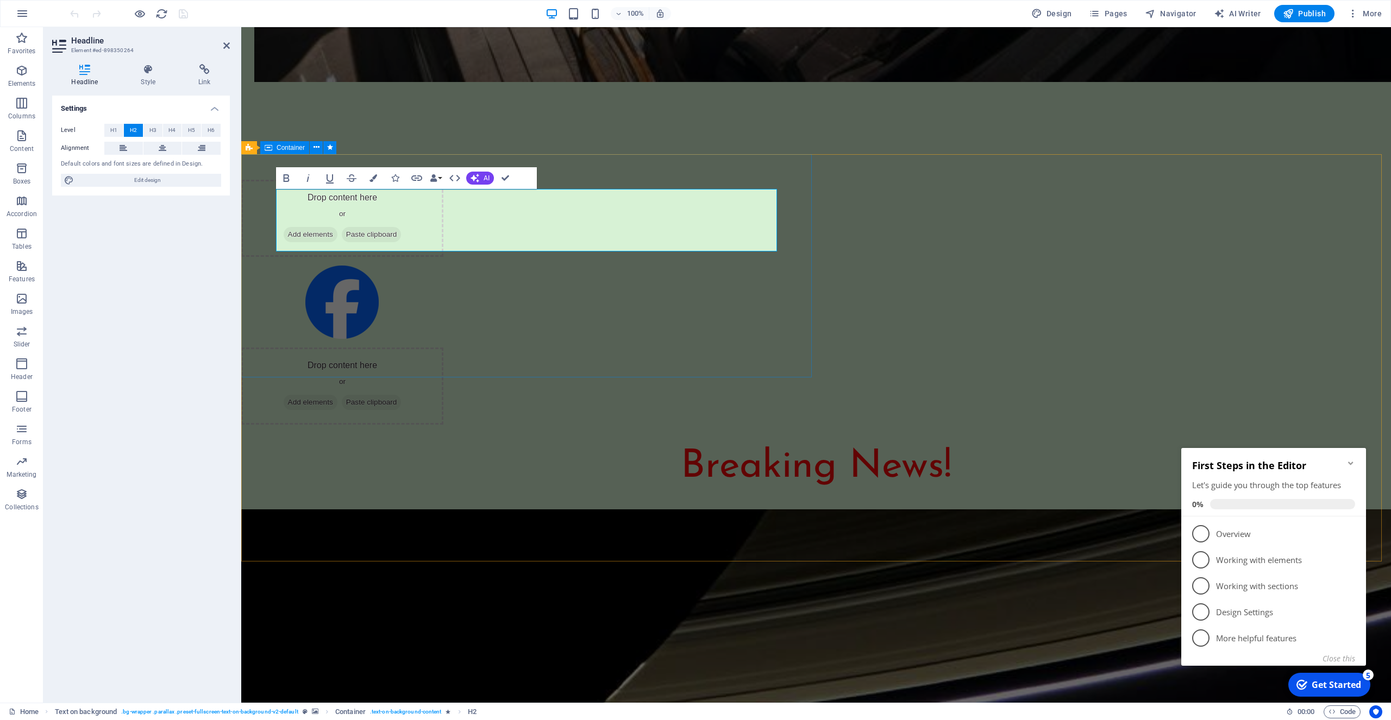
drag, startPoint x: 275, startPoint y: 204, endPoint x: 280, endPoint y: 217, distance: 13.2
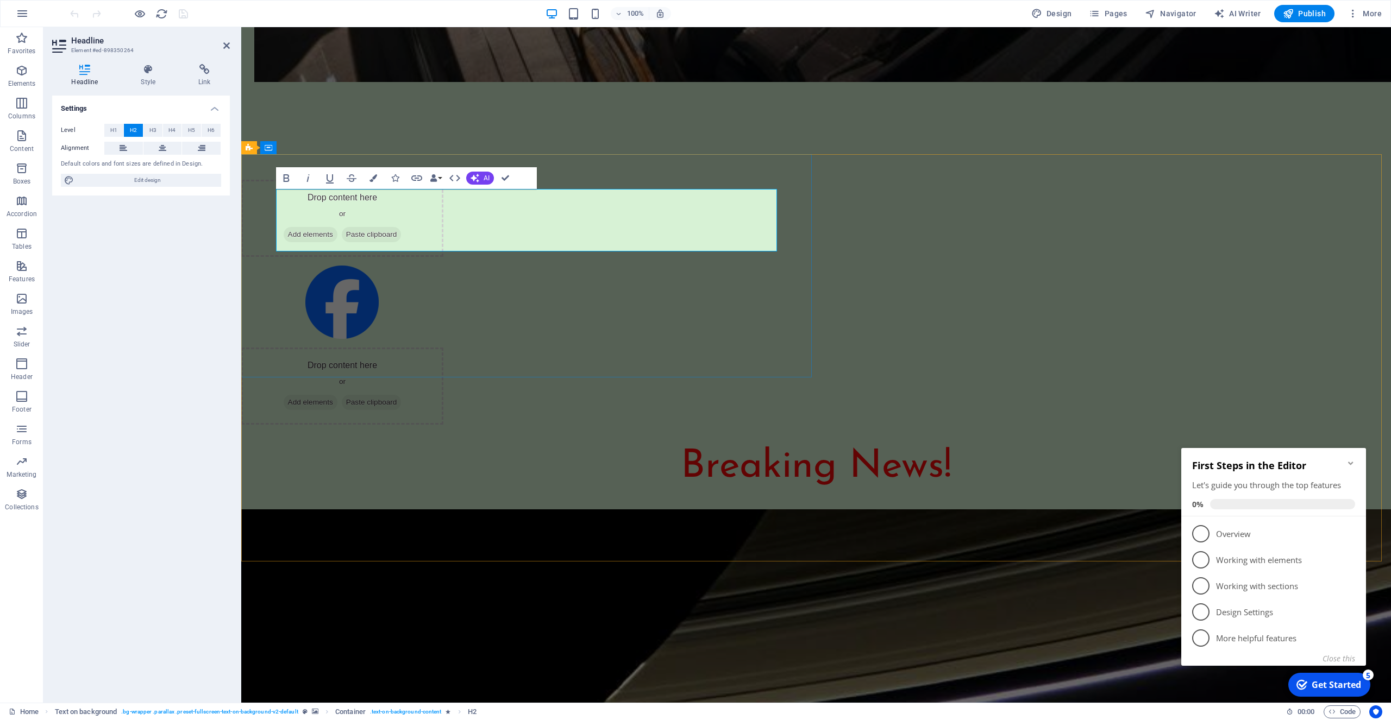
drag, startPoint x: 697, startPoint y: 208, endPoint x: 669, endPoint y: 210, distance: 28.3
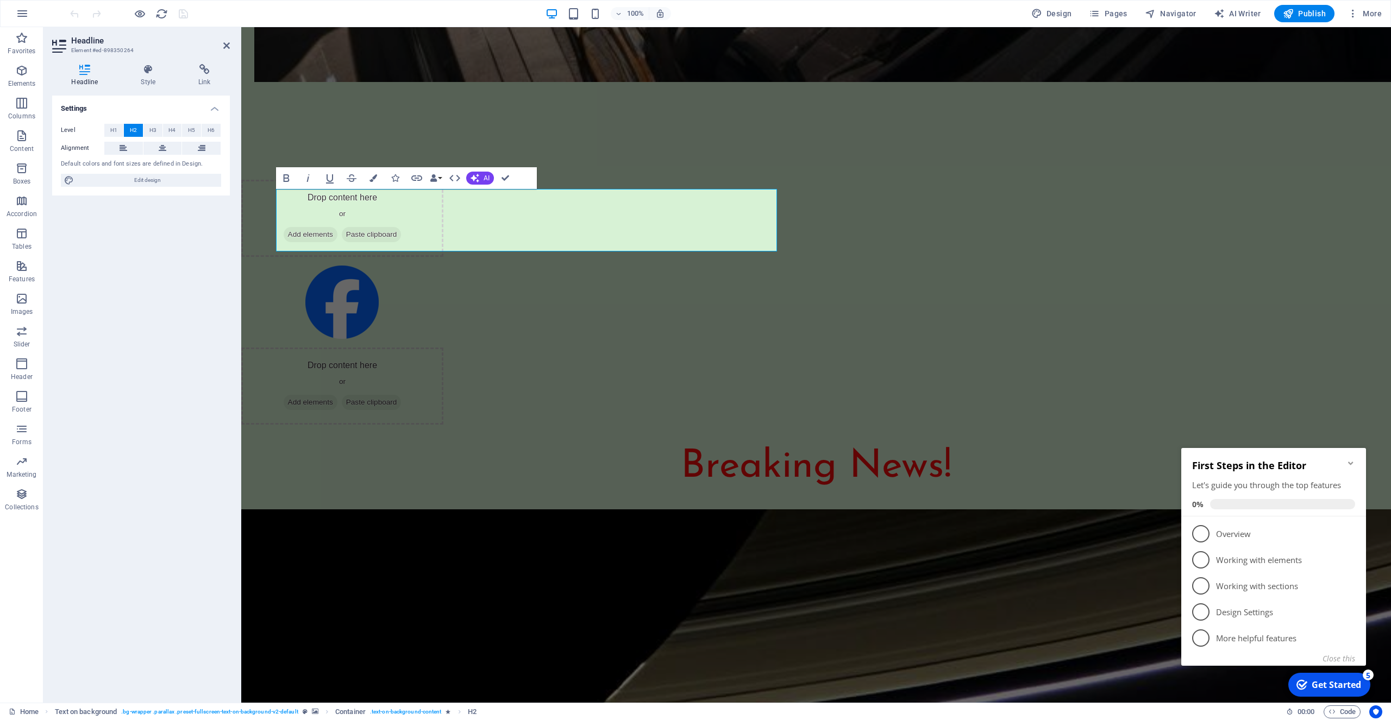
click at [241, 27] on lt-span "stories" at bounding box center [241, 27] width 0 height 0
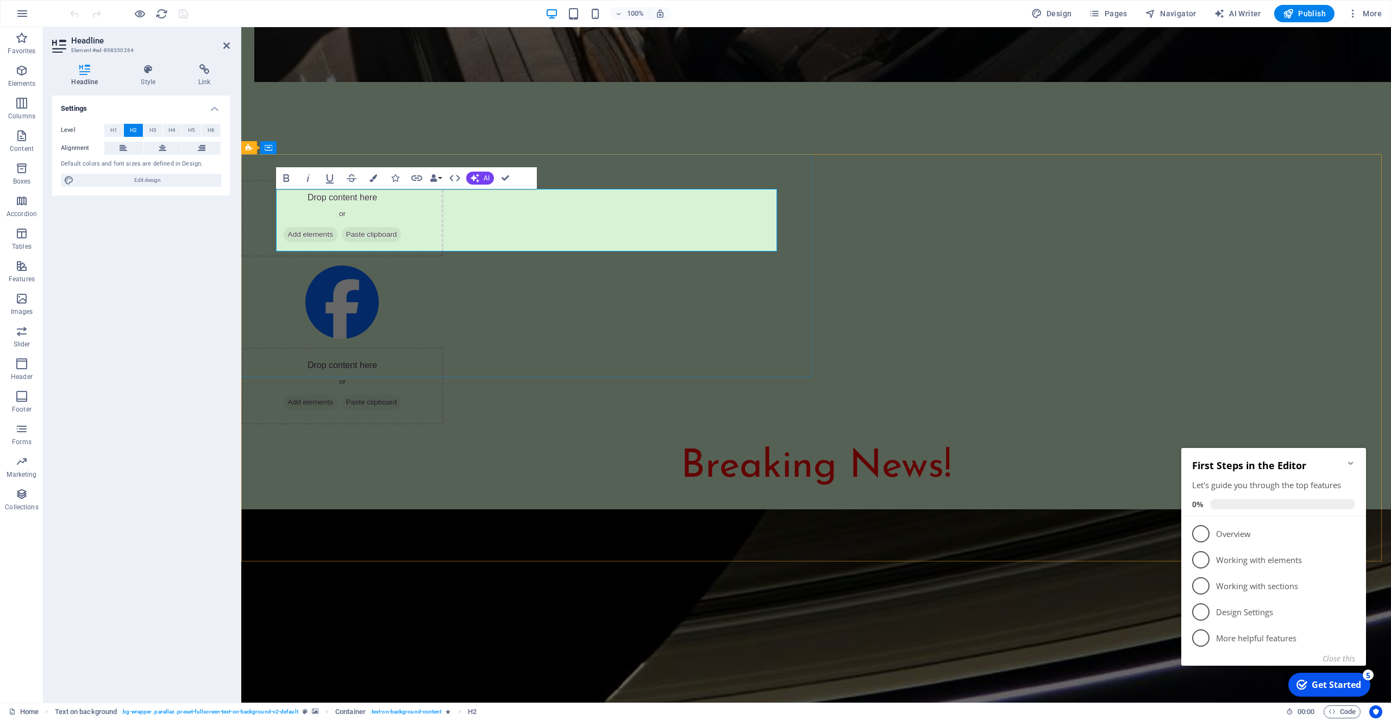
drag, startPoint x: 590, startPoint y: 273, endPoint x: 790, endPoint y: 273, distance: 199.4
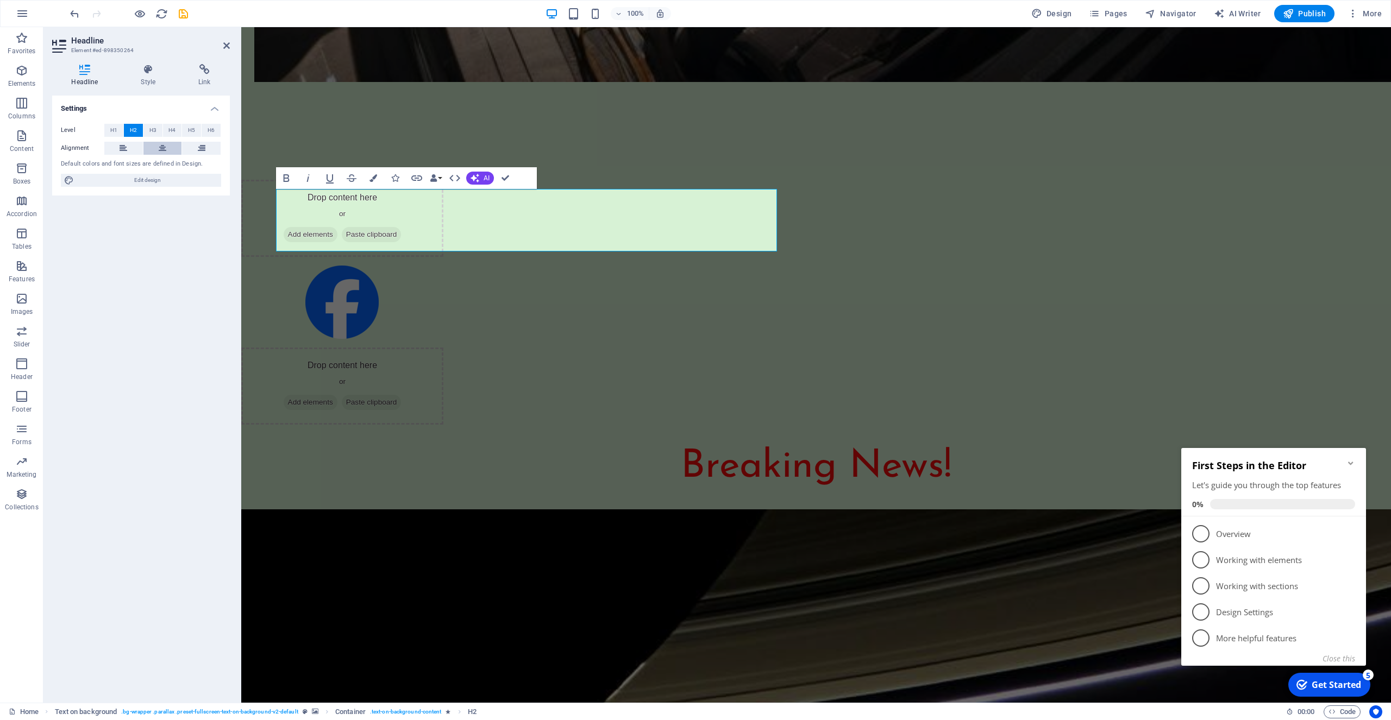
click at [165, 148] on icon at bounding box center [163, 148] width 8 height 13
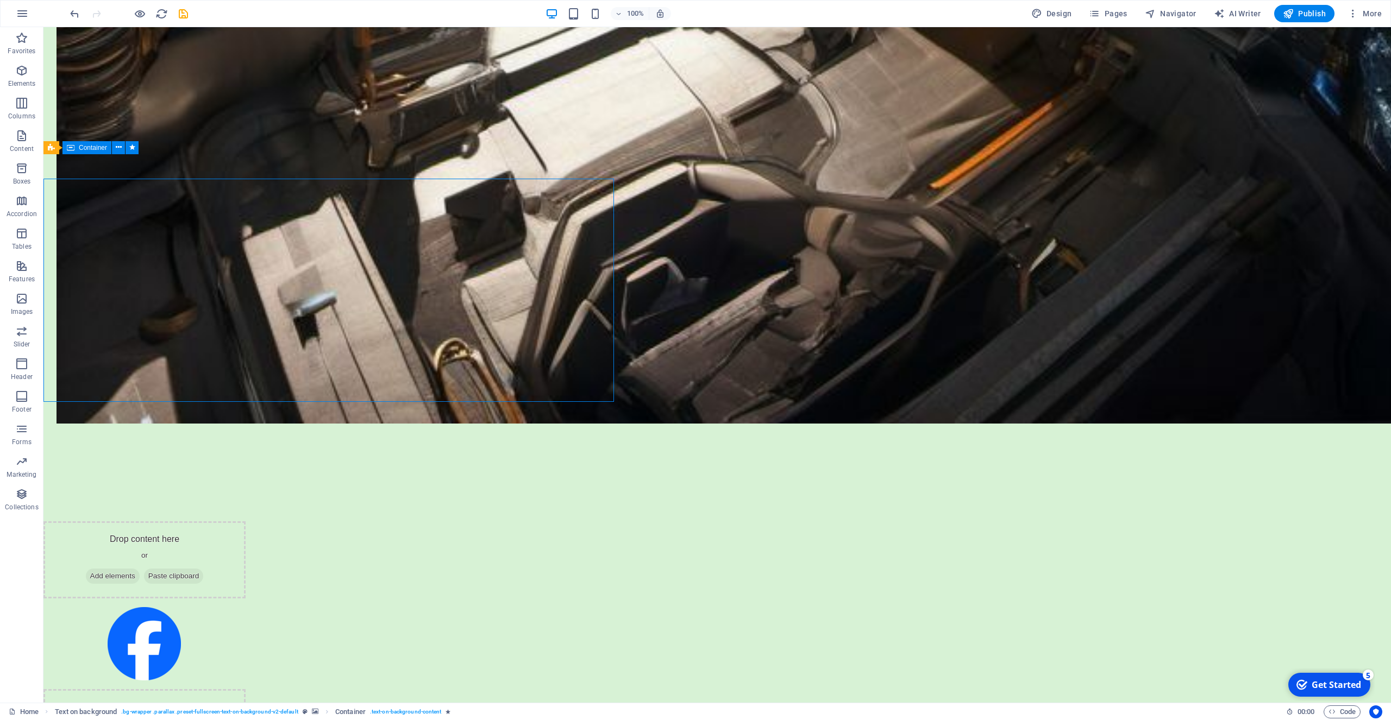
scroll to position [2604, 0]
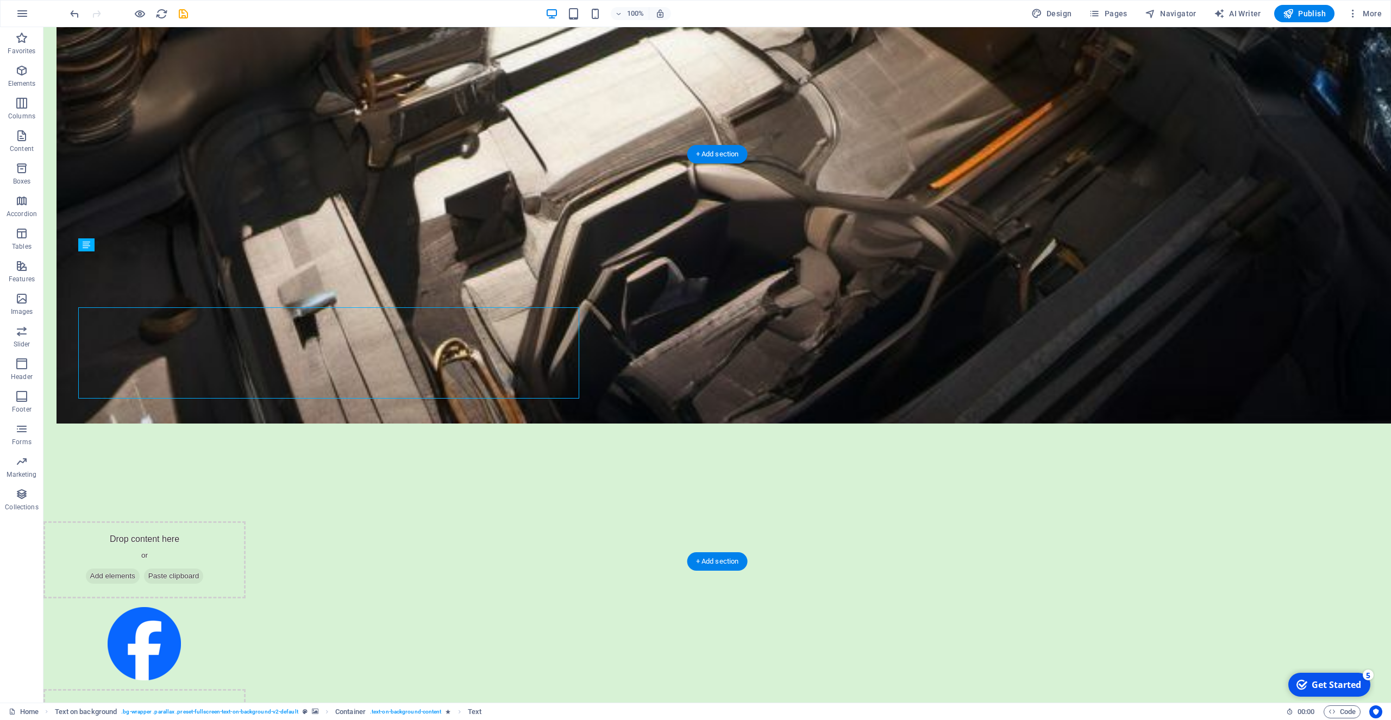
scroll to position [2604, 0]
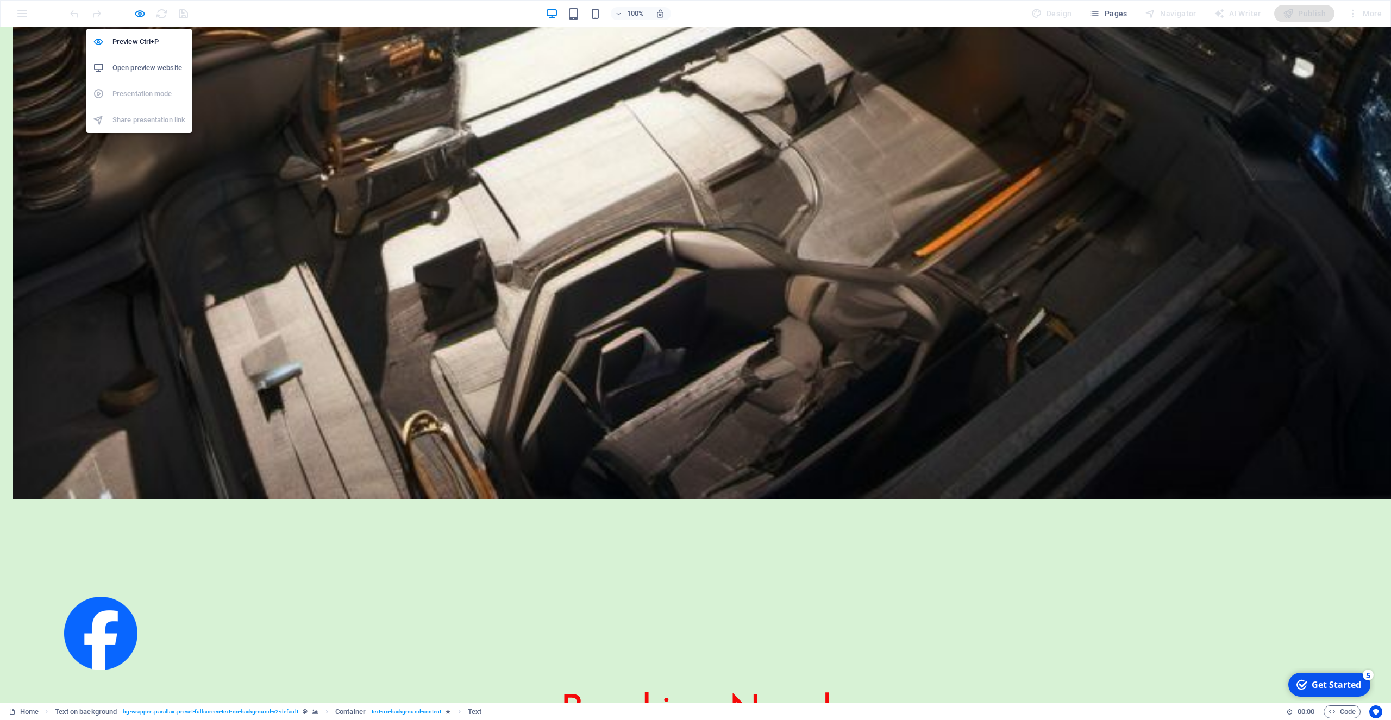
scroll to position [2600, 0]
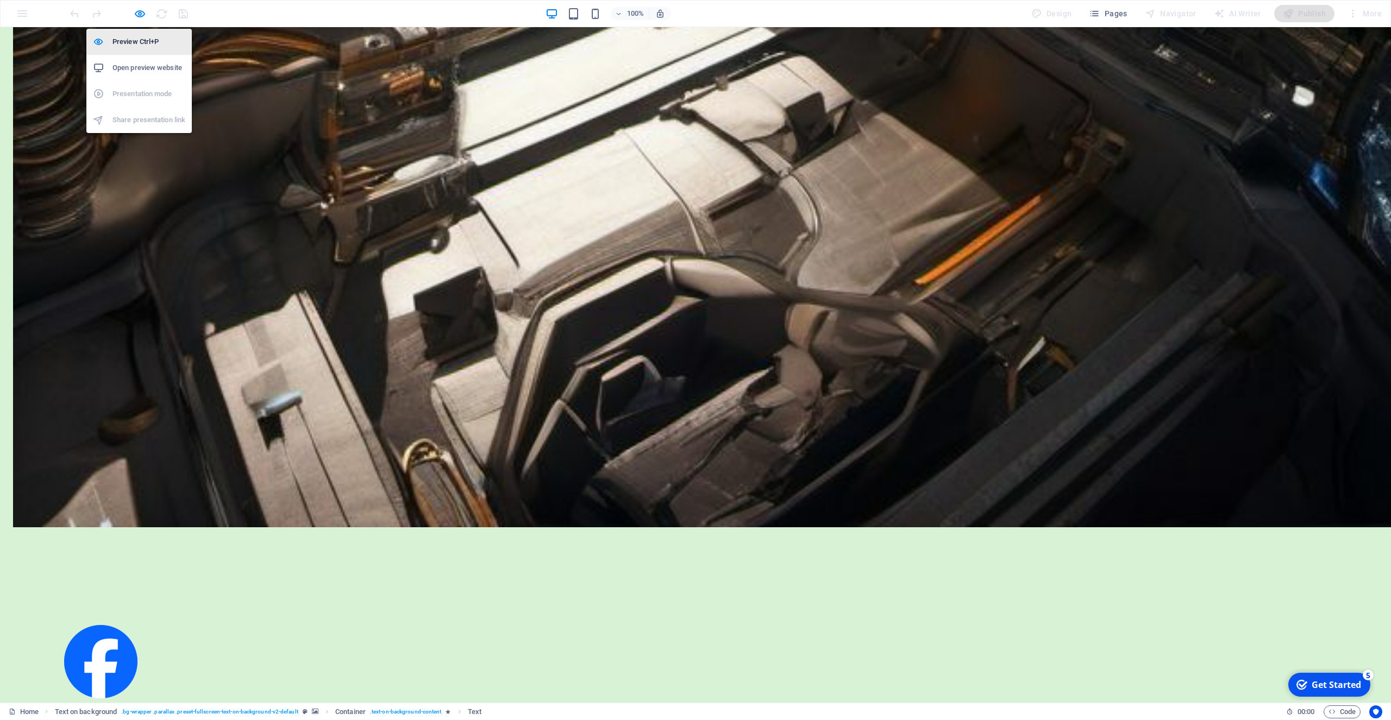
click at [140, 40] on h6 "Preview Ctrl+P" at bounding box center [148, 41] width 73 height 13
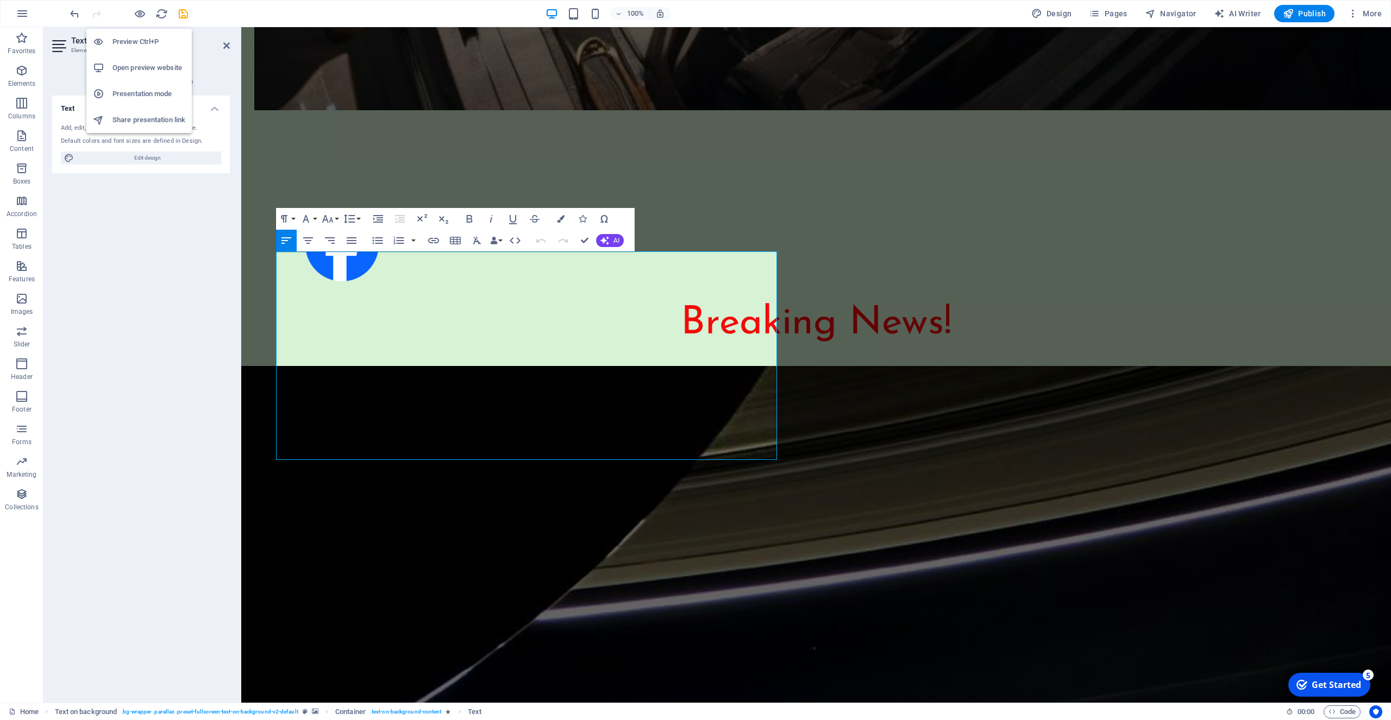
scroll to position [2629, 0]
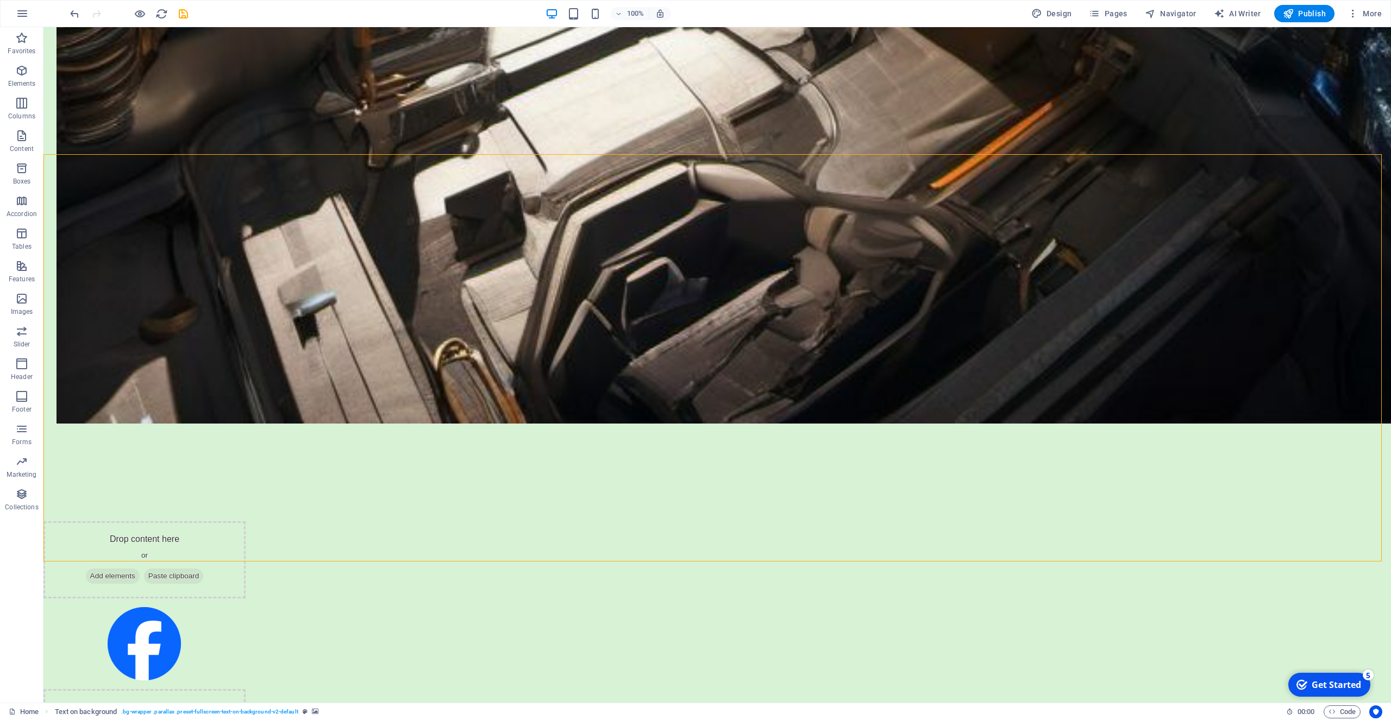
scroll to position [2604, 0]
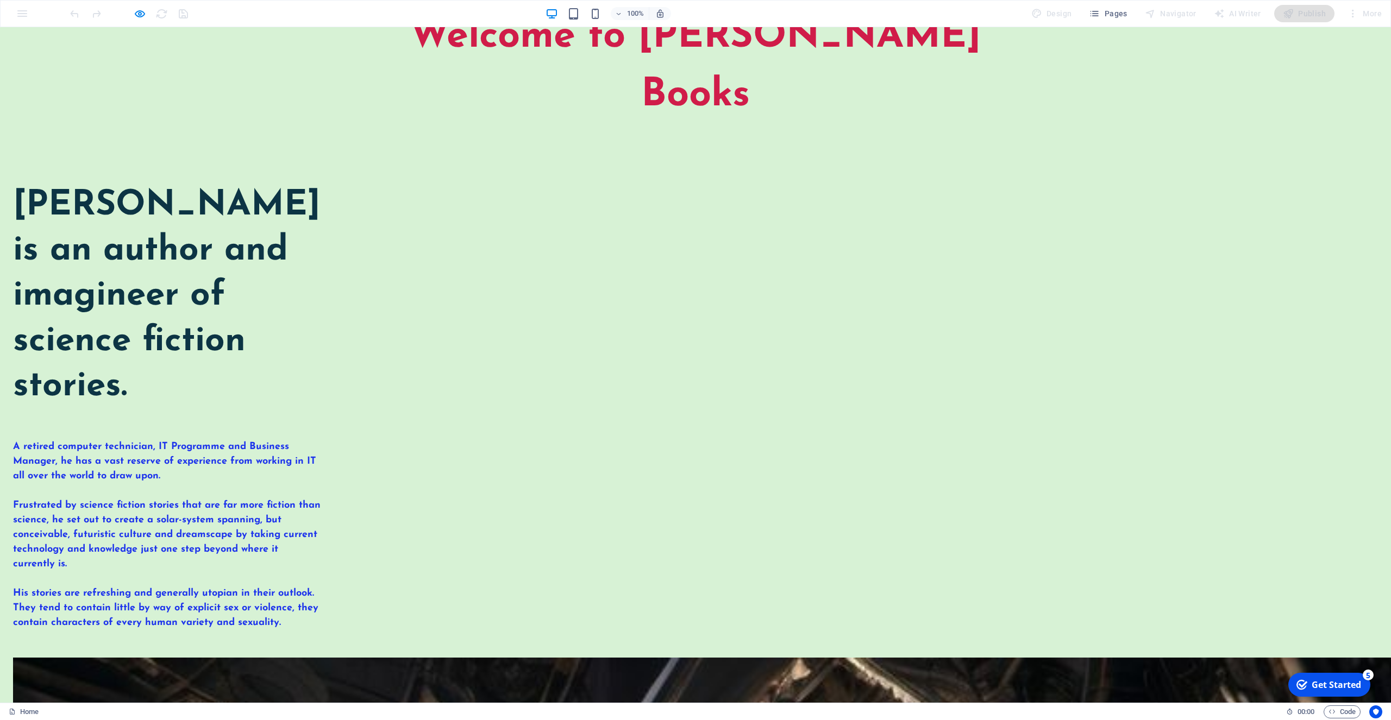
scroll to position [0, 0]
